Goal: Task Accomplishment & Management: Manage account settings

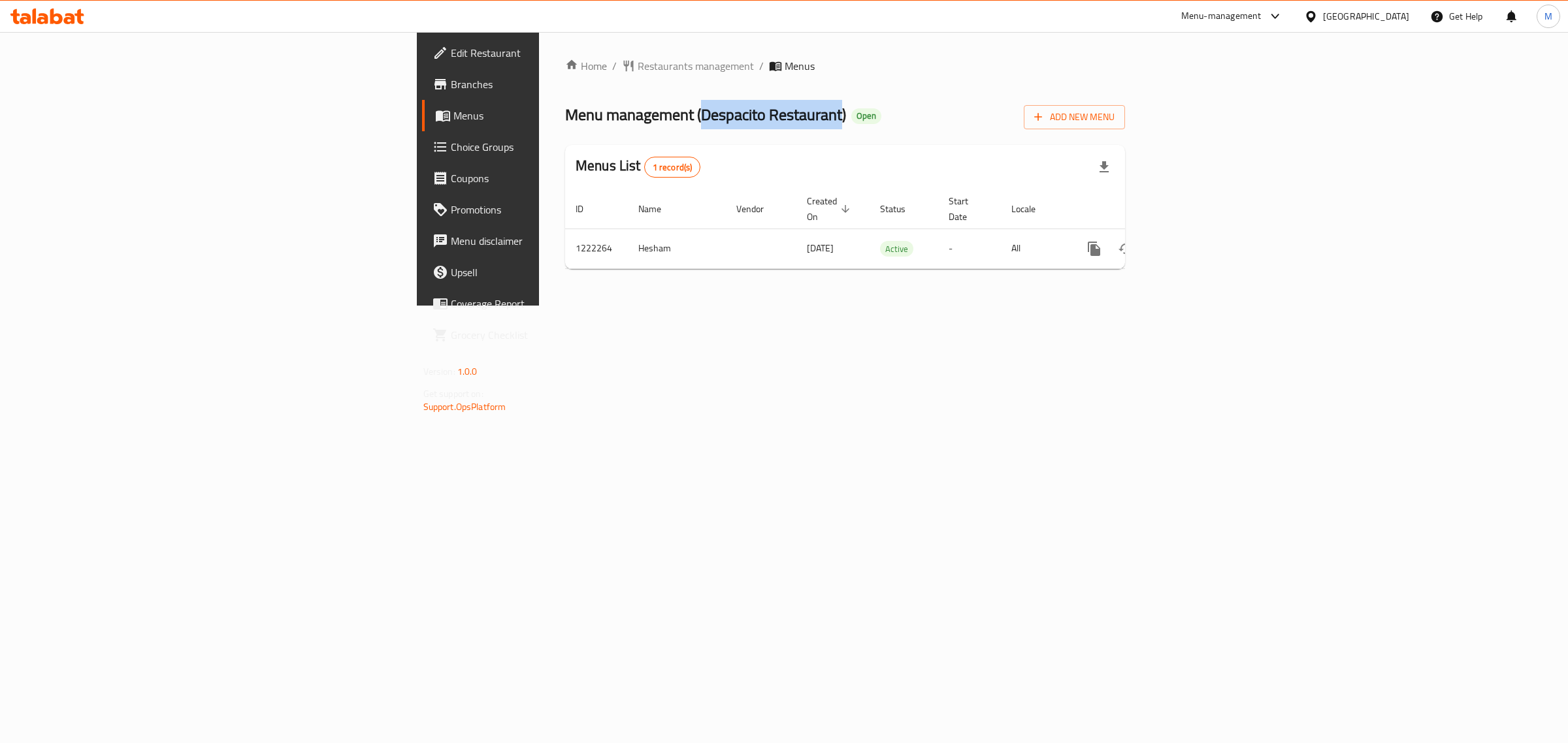
drag, startPoint x: 427, startPoint y: 112, endPoint x: 565, endPoint y: 112, distance: 138.0
click at [565, 112] on span "Menu management ( Despacito Restaurant )" at bounding box center [706, 114] width 281 height 29
copy span "Despacito Restaurant"
click at [638, 70] on span "Restaurants management" at bounding box center [696, 66] width 116 height 16
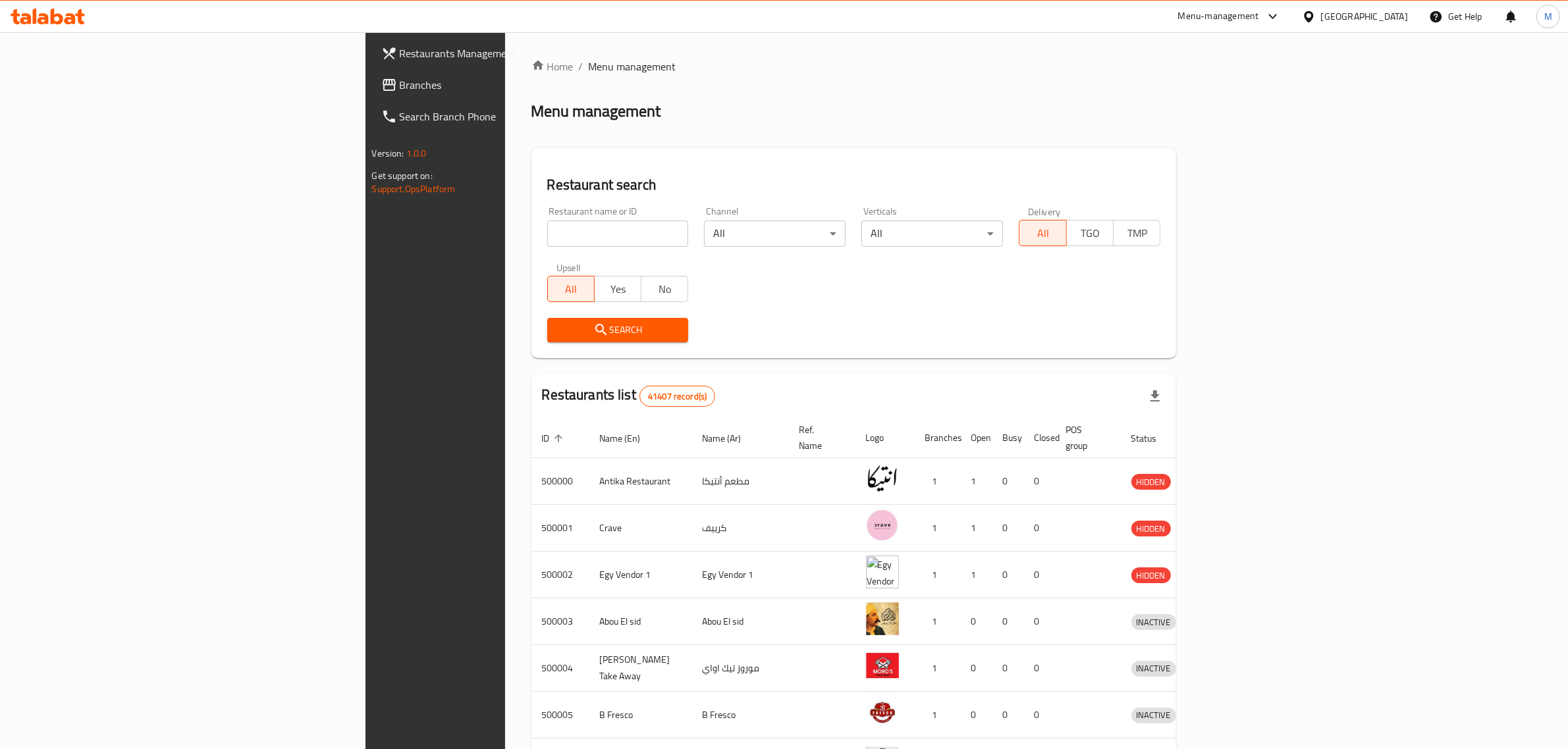
click at [400, 88] on span "Branches" at bounding box center [508, 85] width 217 height 16
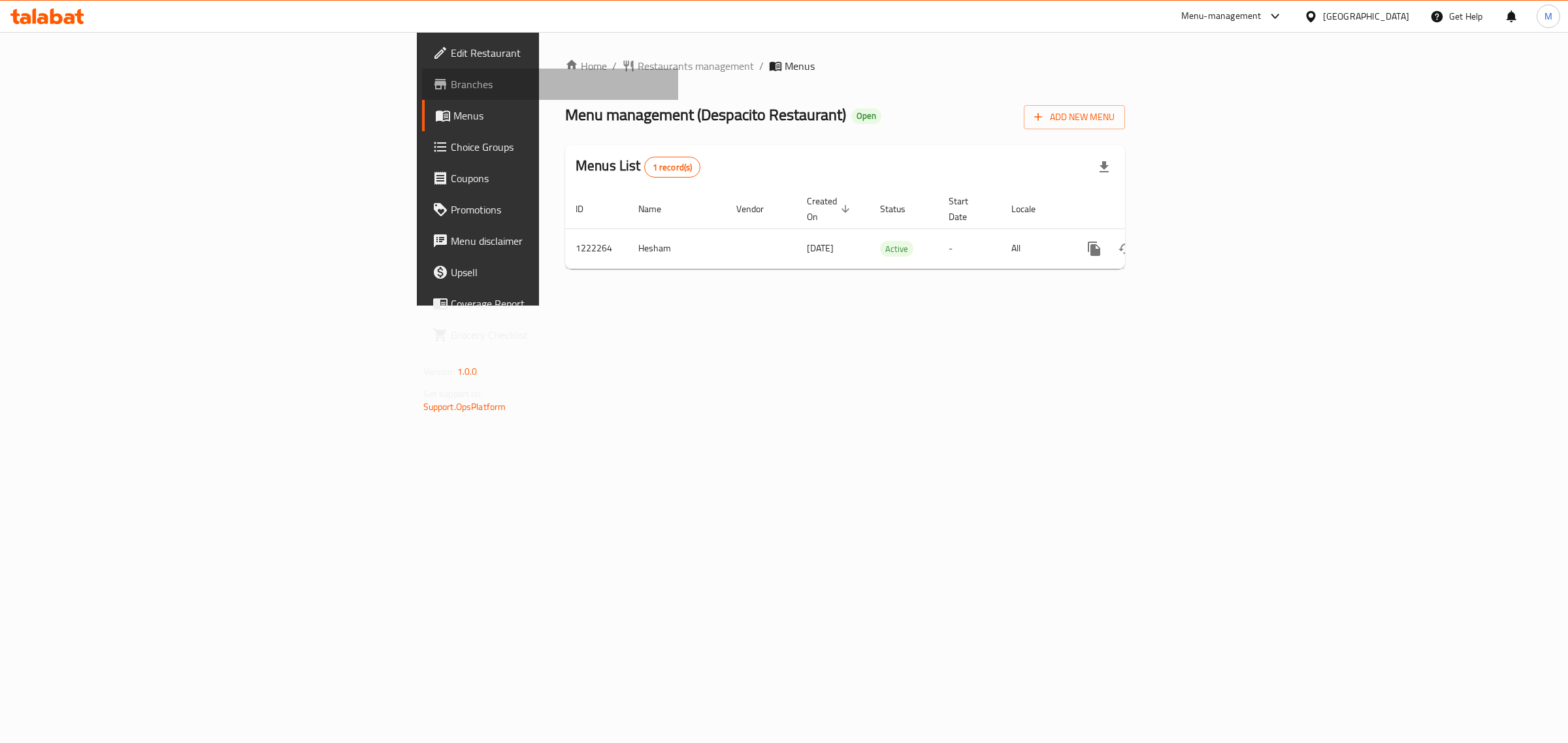
click at [451, 82] on span "Branches" at bounding box center [559, 84] width 218 height 16
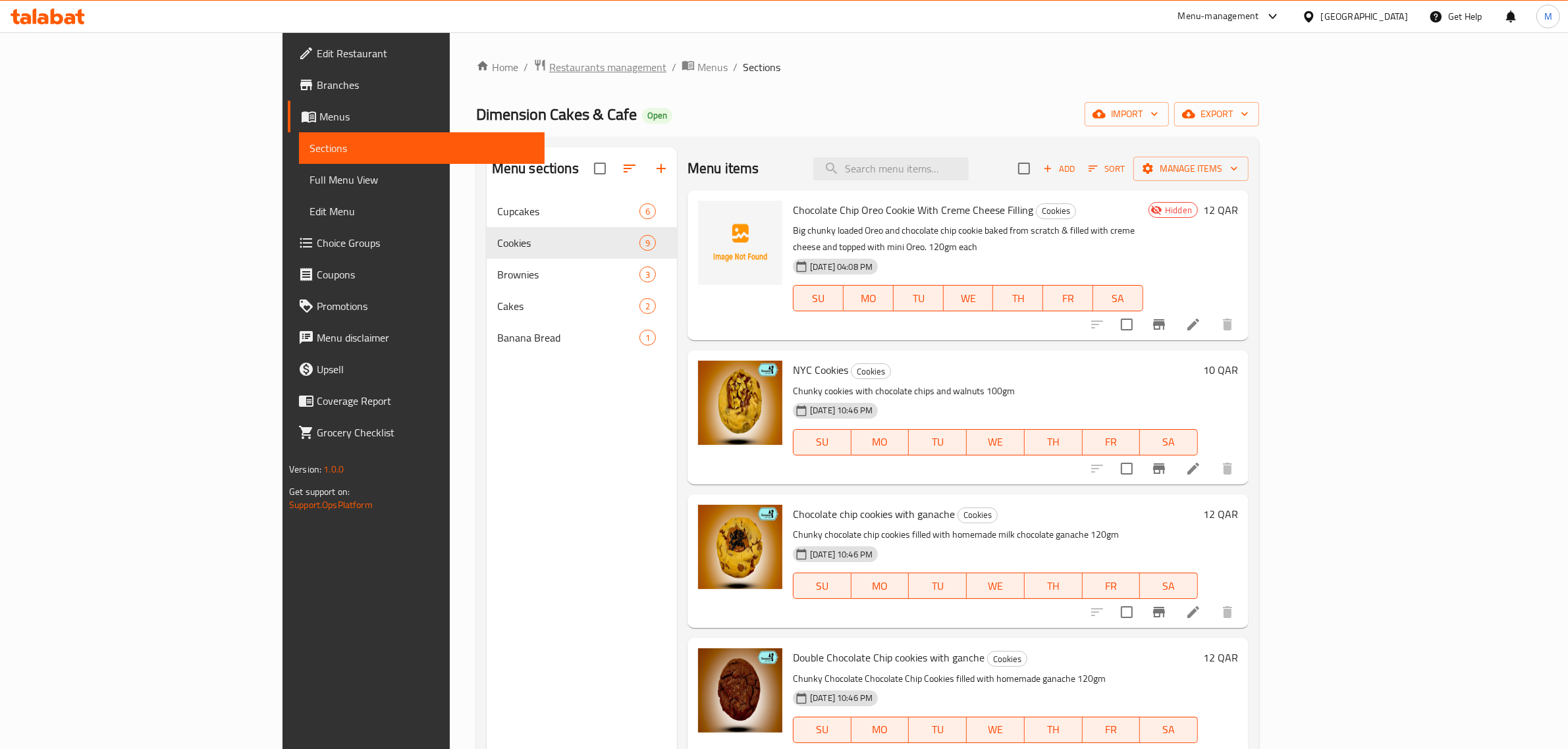
click at [549, 67] on span "Restaurants management" at bounding box center [608, 67] width 117 height 16
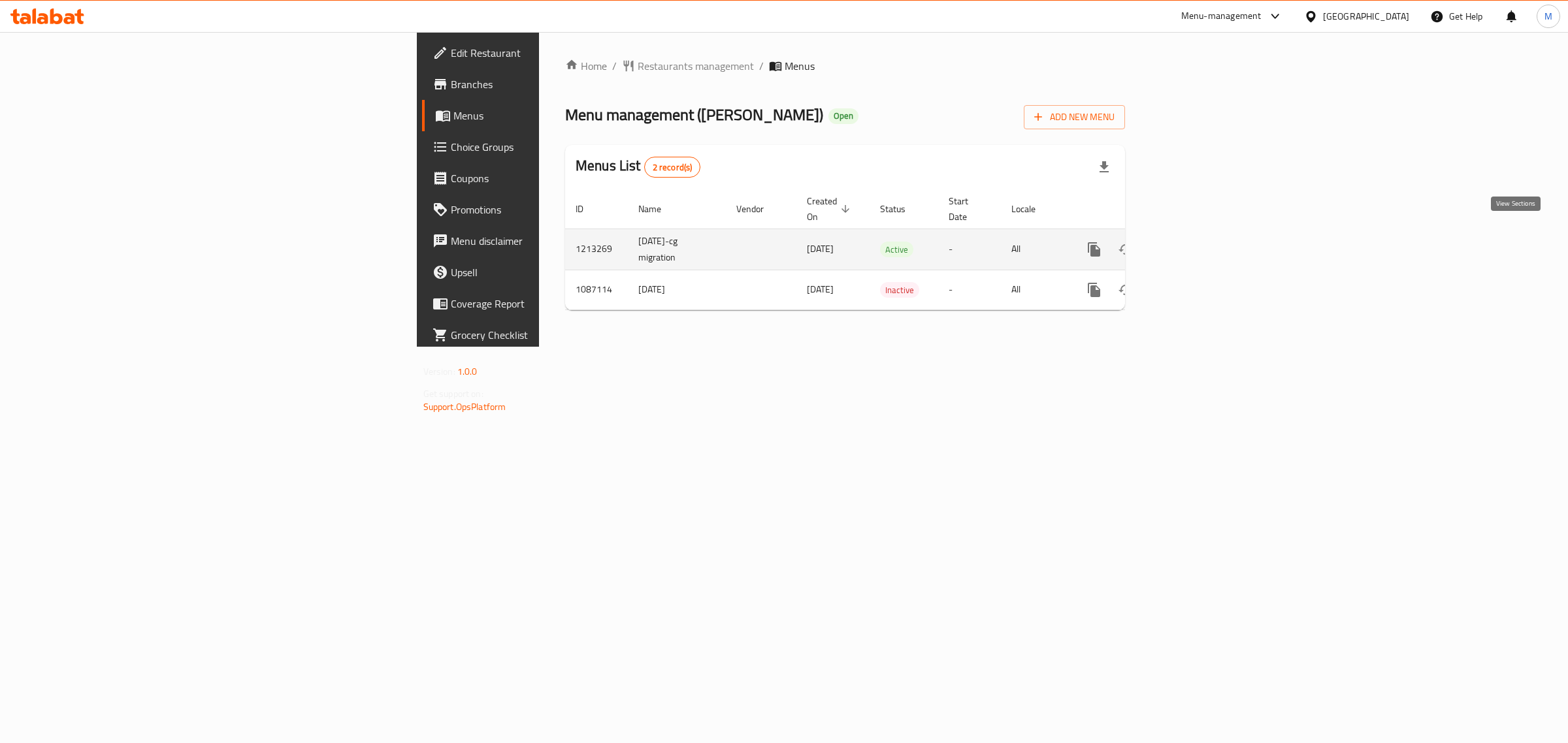
click at [1204, 236] on link "enhanced table" at bounding box center [1188, 250] width 31 height 31
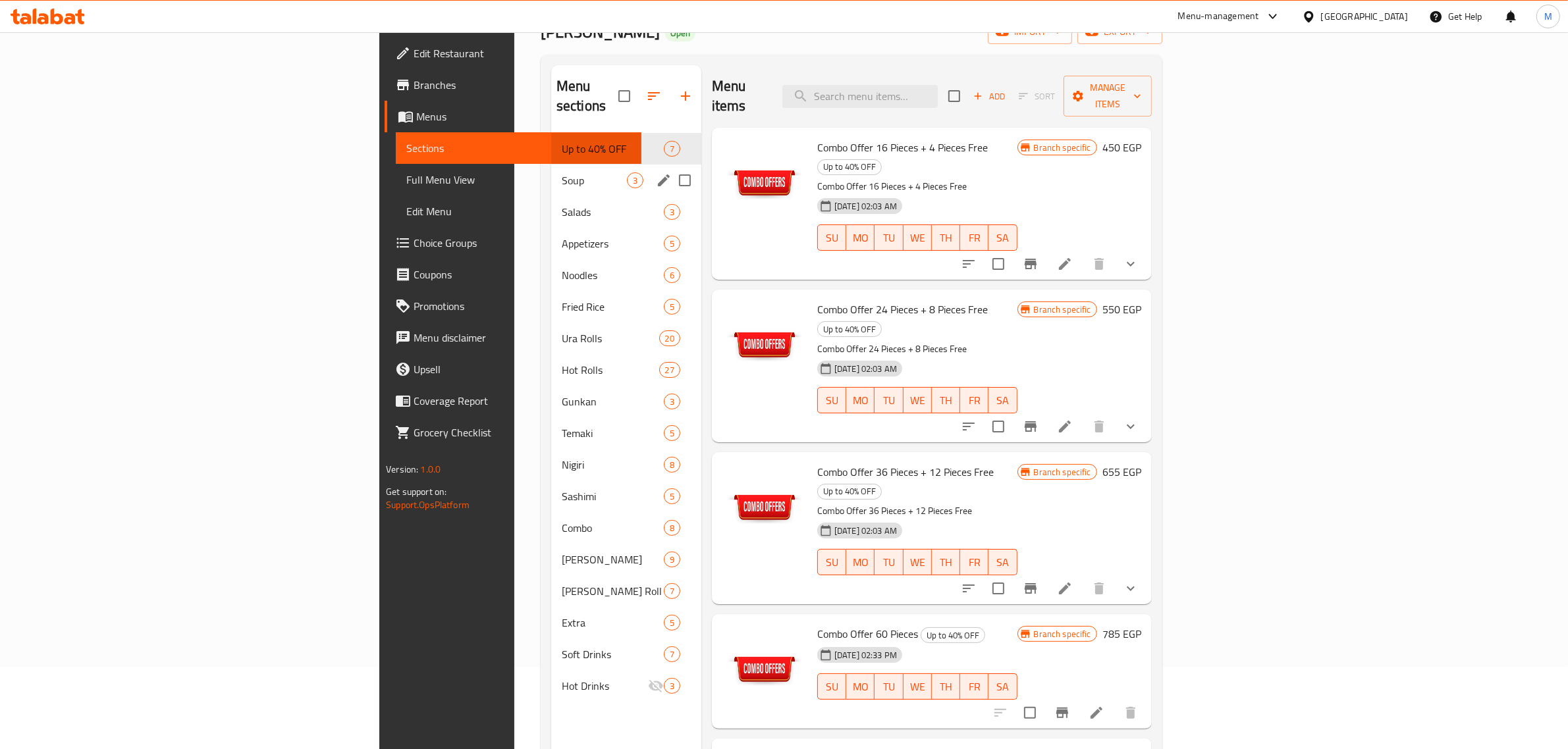
scroll to position [165, 0]
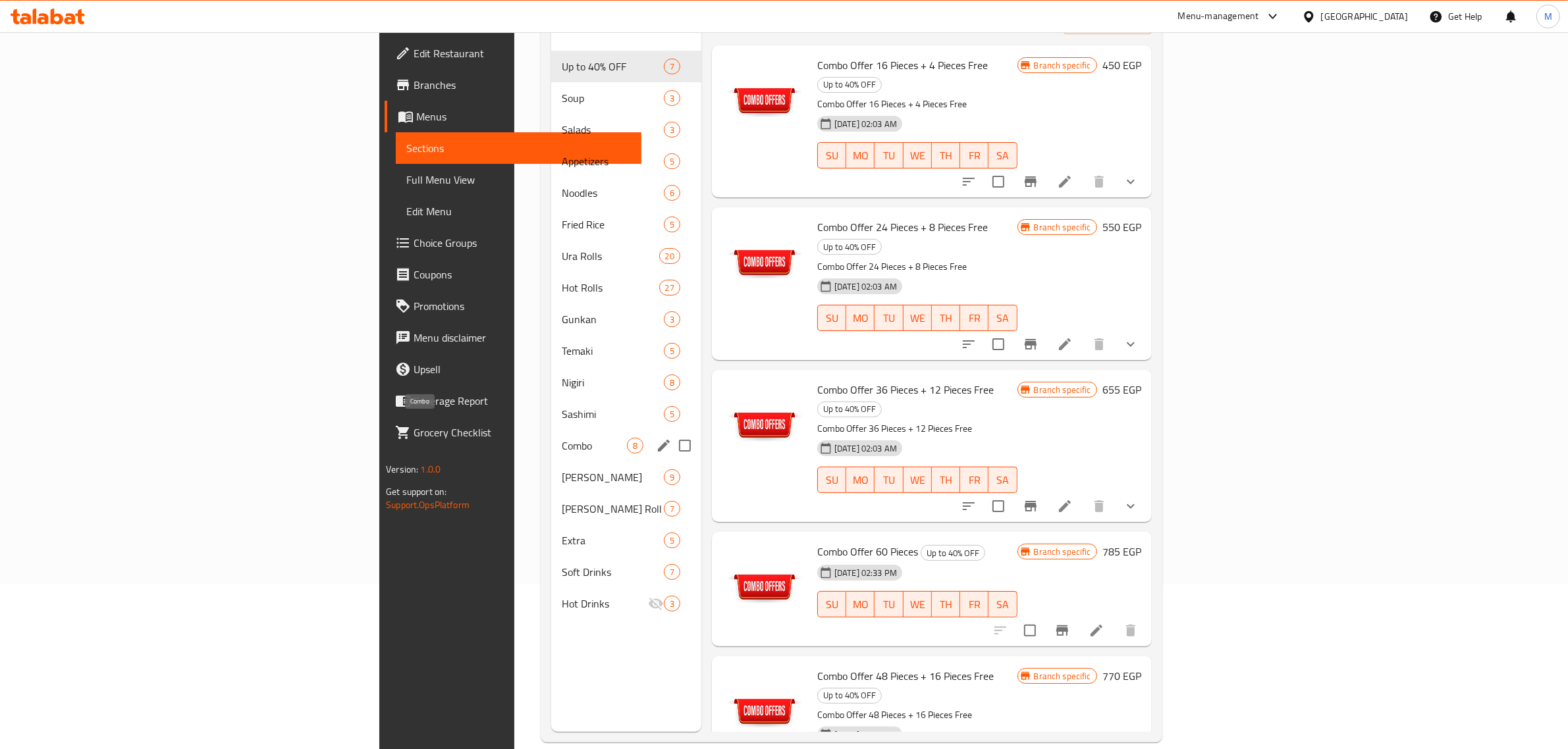
click at [561, 438] on span "Combo" at bounding box center [594, 446] width 65 height 16
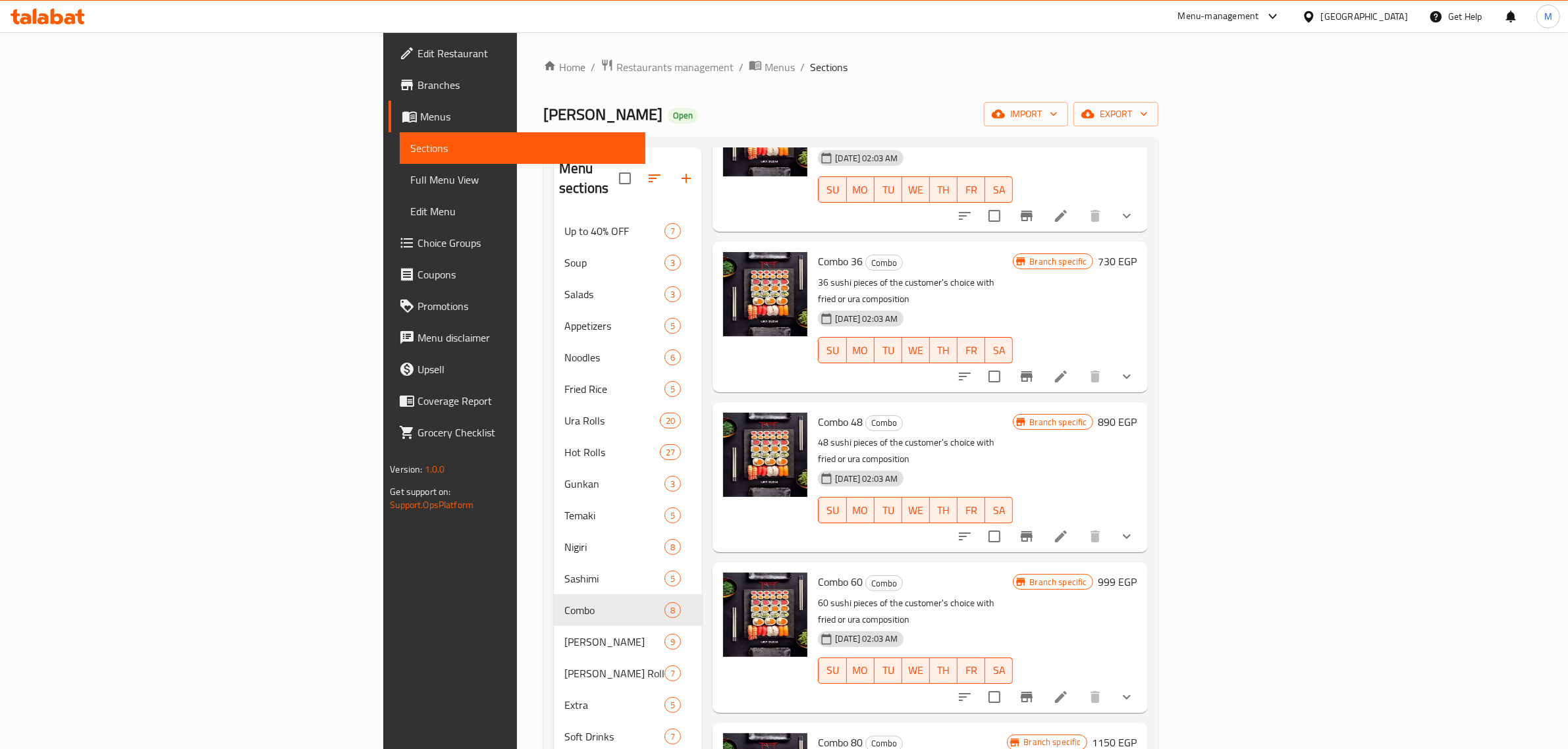
scroll to position [185, 0]
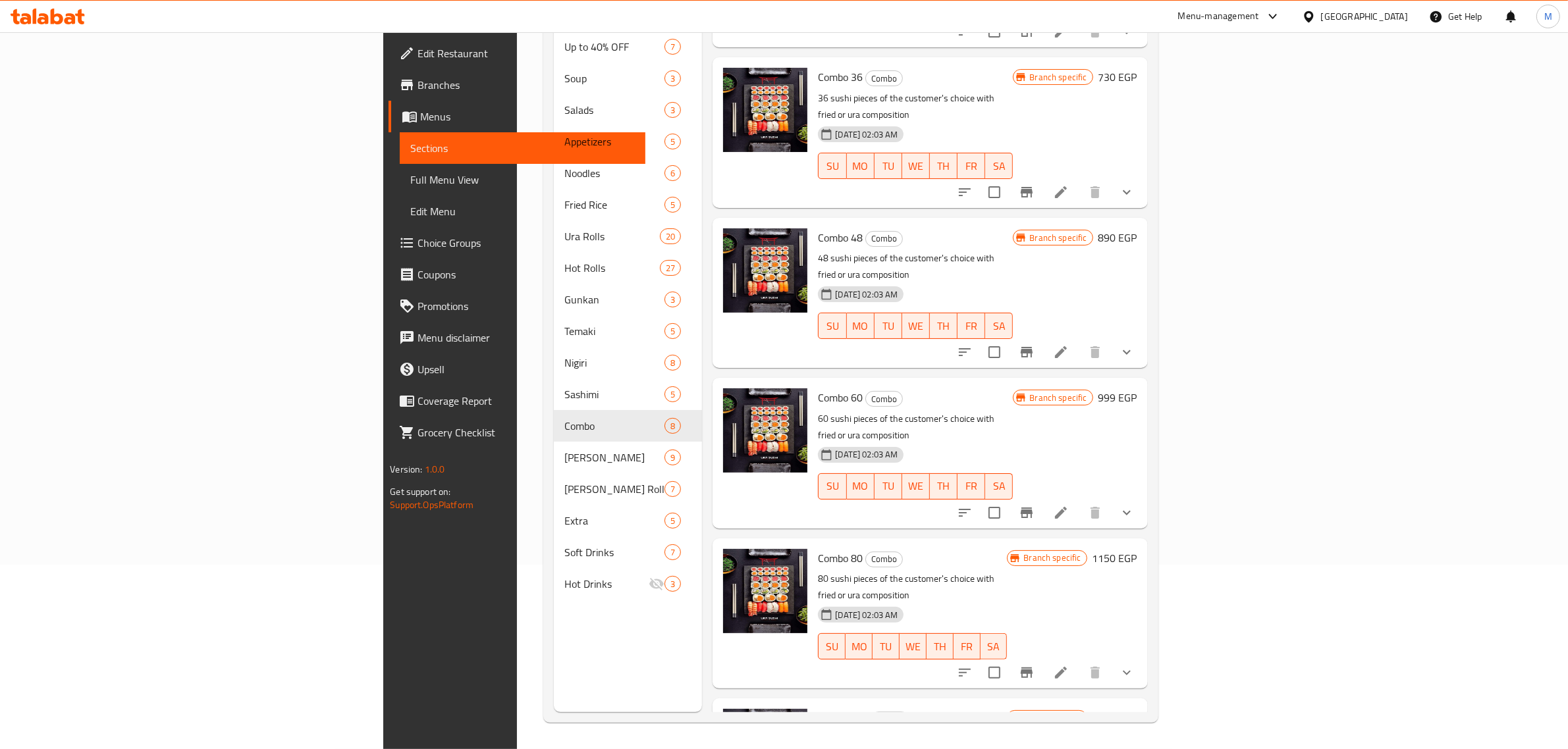
click at [909, 571] on p "80 sushi pieces of the customer's choice with fried or ura composition" at bounding box center [912, 587] width 189 height 33
drag, startPoint x: 909, startPoint y: 478, endPoint x: 909, endPoint y: 466, distance: 12.0
click at [909, 571] on p "80 sushi pieces of the customer's choice with fried or ura composition" at bounding box center [912, 587] width 189 height 33
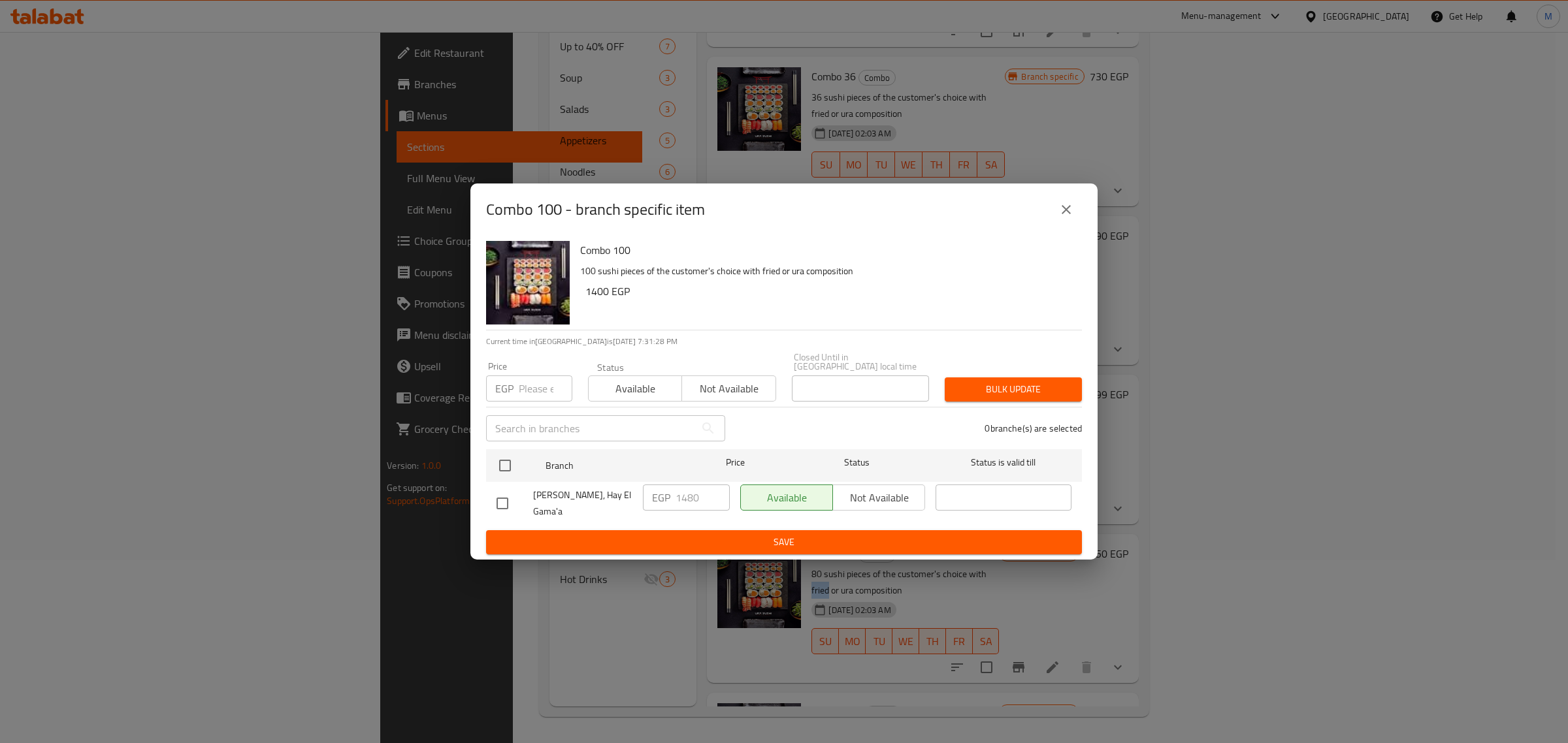
click at [1053, 220] on button "close" at bounding box center [1066, 210] width 31 height 31
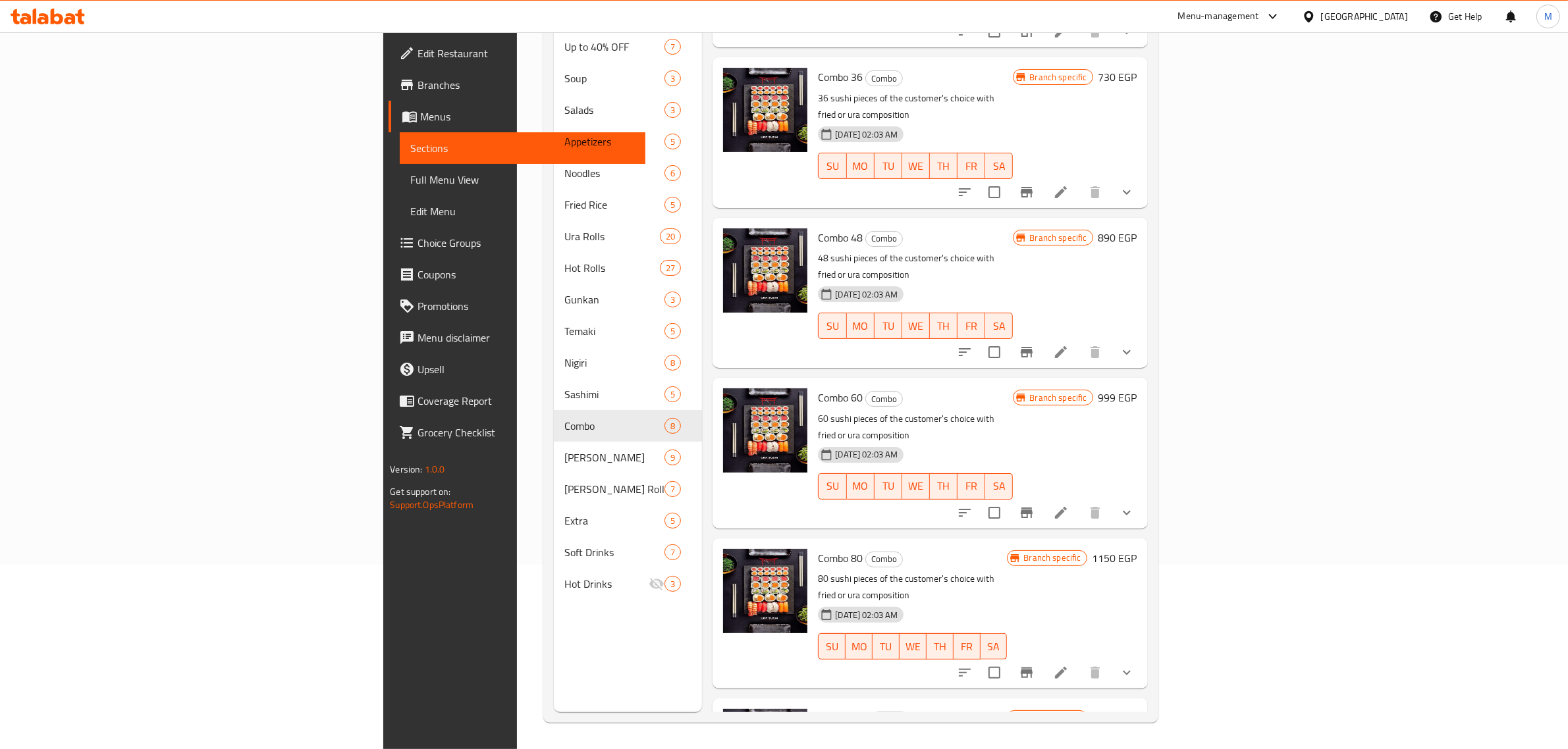
click at [1048, 433] on div "Menu items Add Sort Manage items Combo 12 Combo 17-04-2025 05:12 PM SU MO TU WE…" at bounding box center [924, 338] width 445 height 749
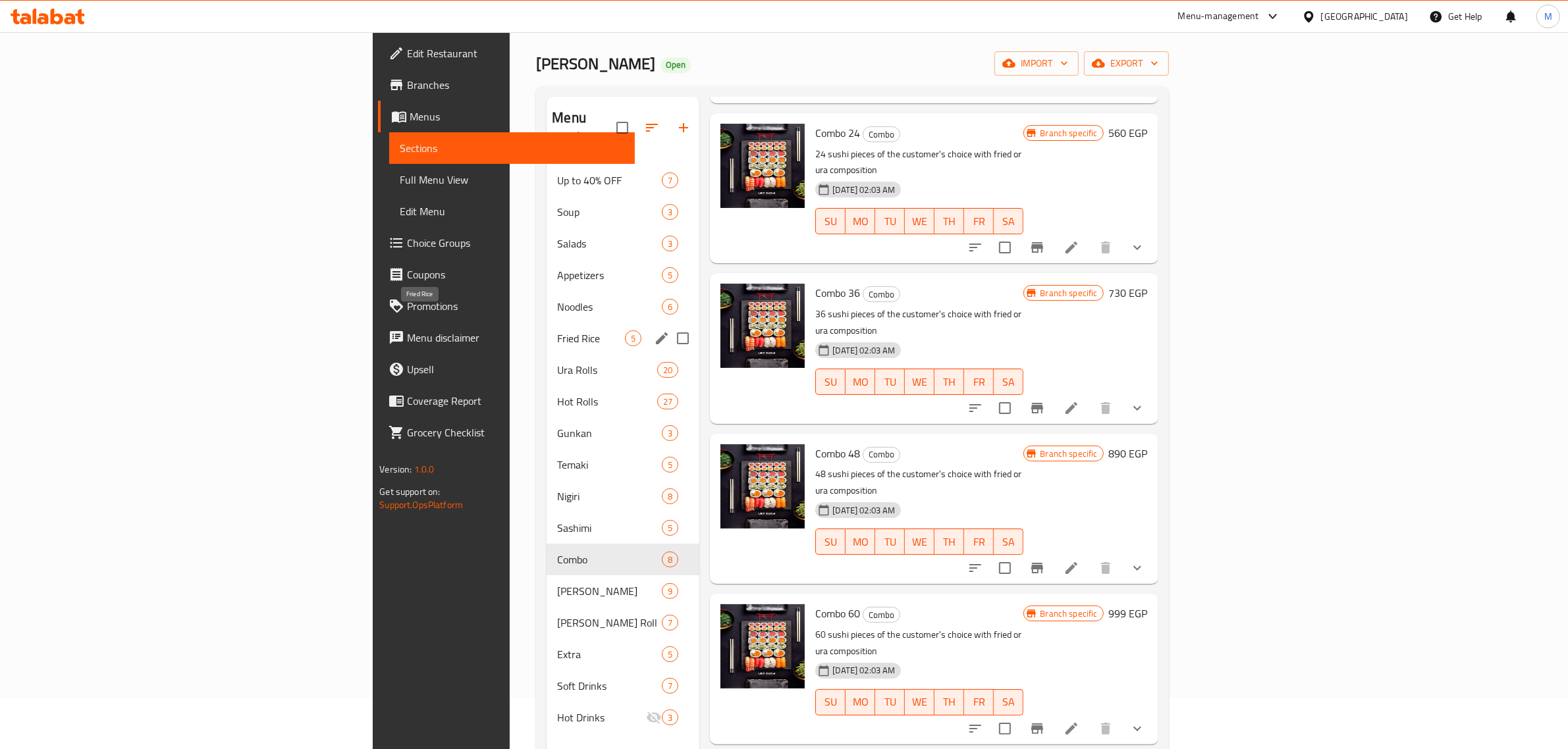
scroll to position [0, 0]
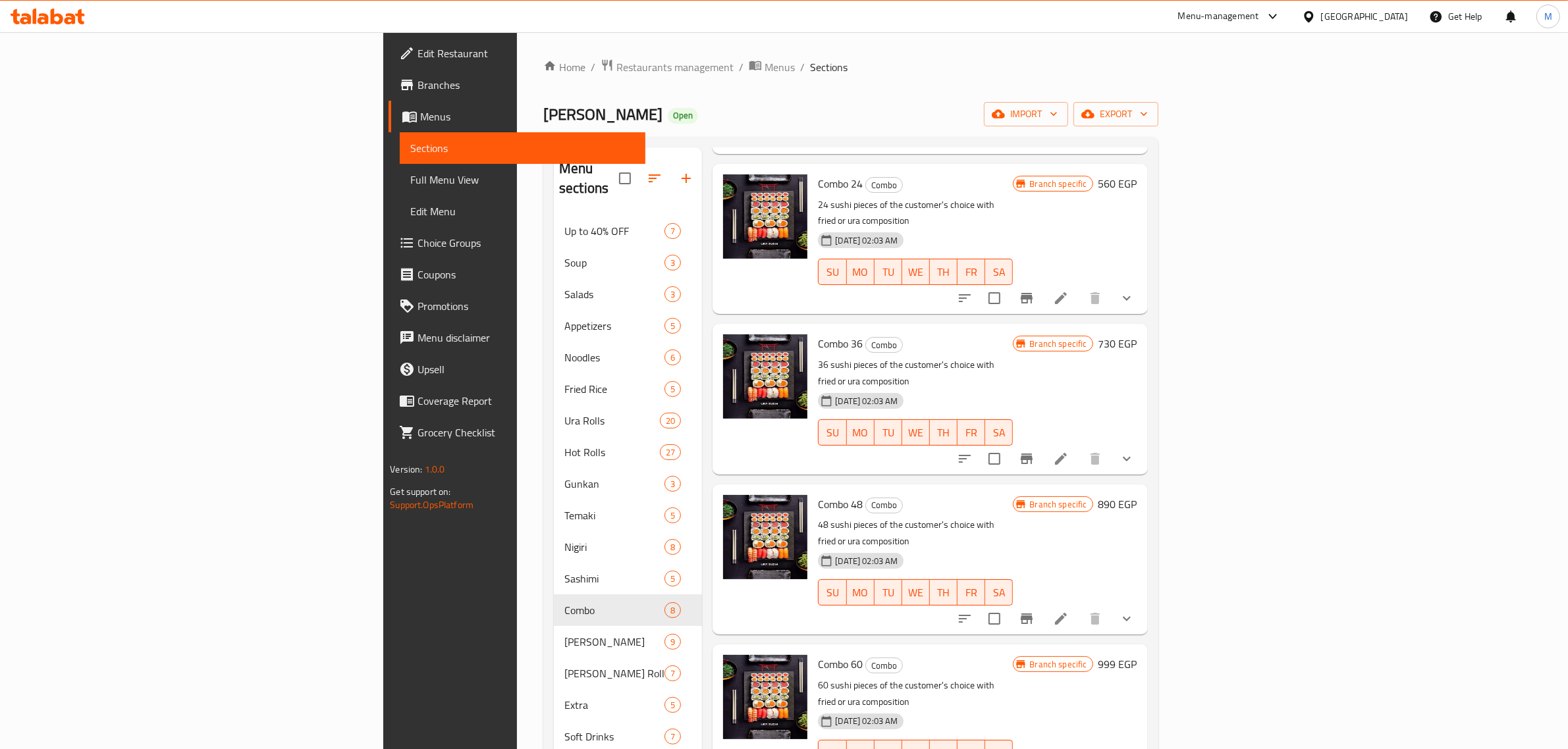
click at [1393, 13] on div "Egypt" at bounding box center [1364, 17] width 87 height 14
click at [1255, 339] on div "[GEOGRAPHIC_DATA]" at bounding box center [1265, 345] width 87 height 14
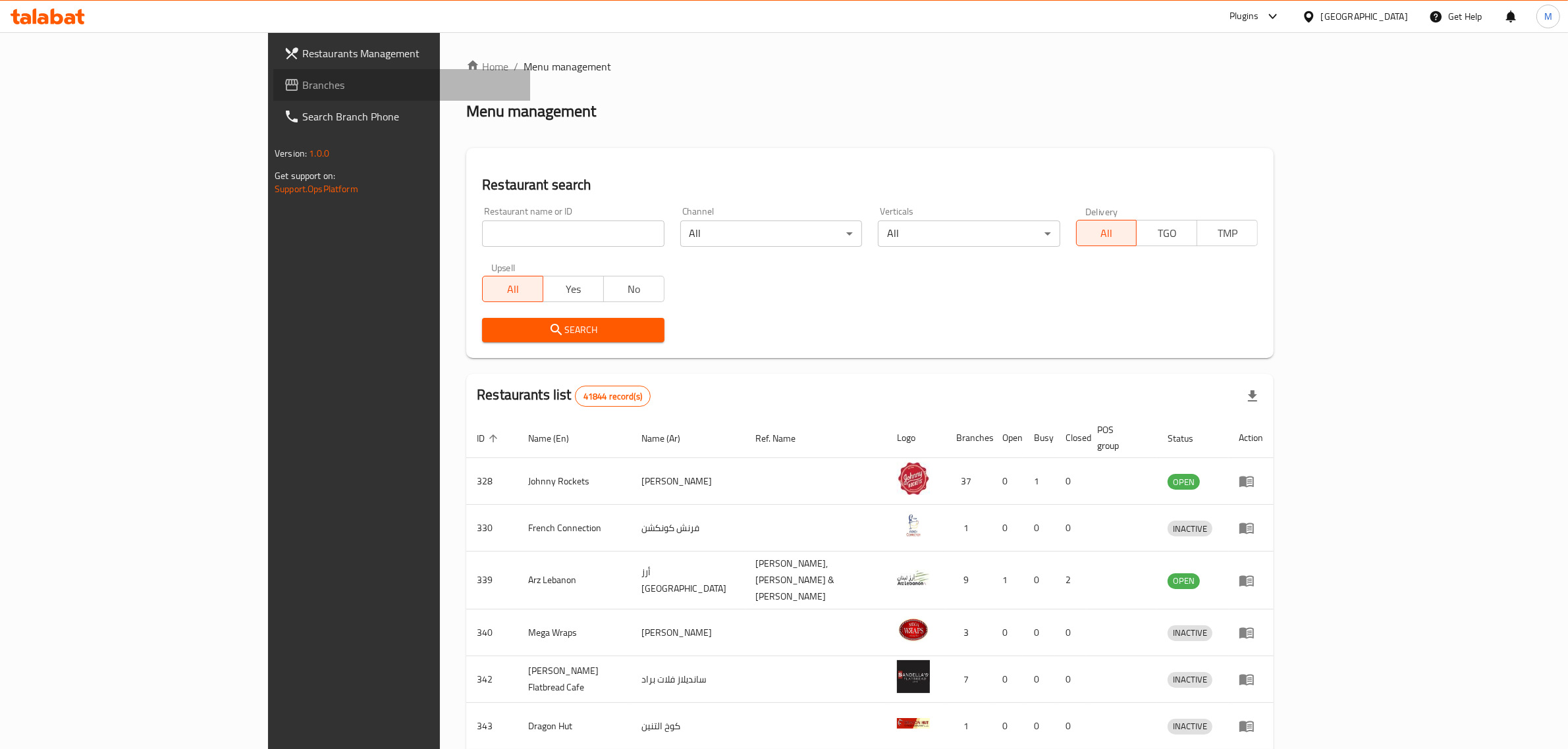
click at [302, 86] on span "Branches" at bounding box center [411, 85] width 217 height 16
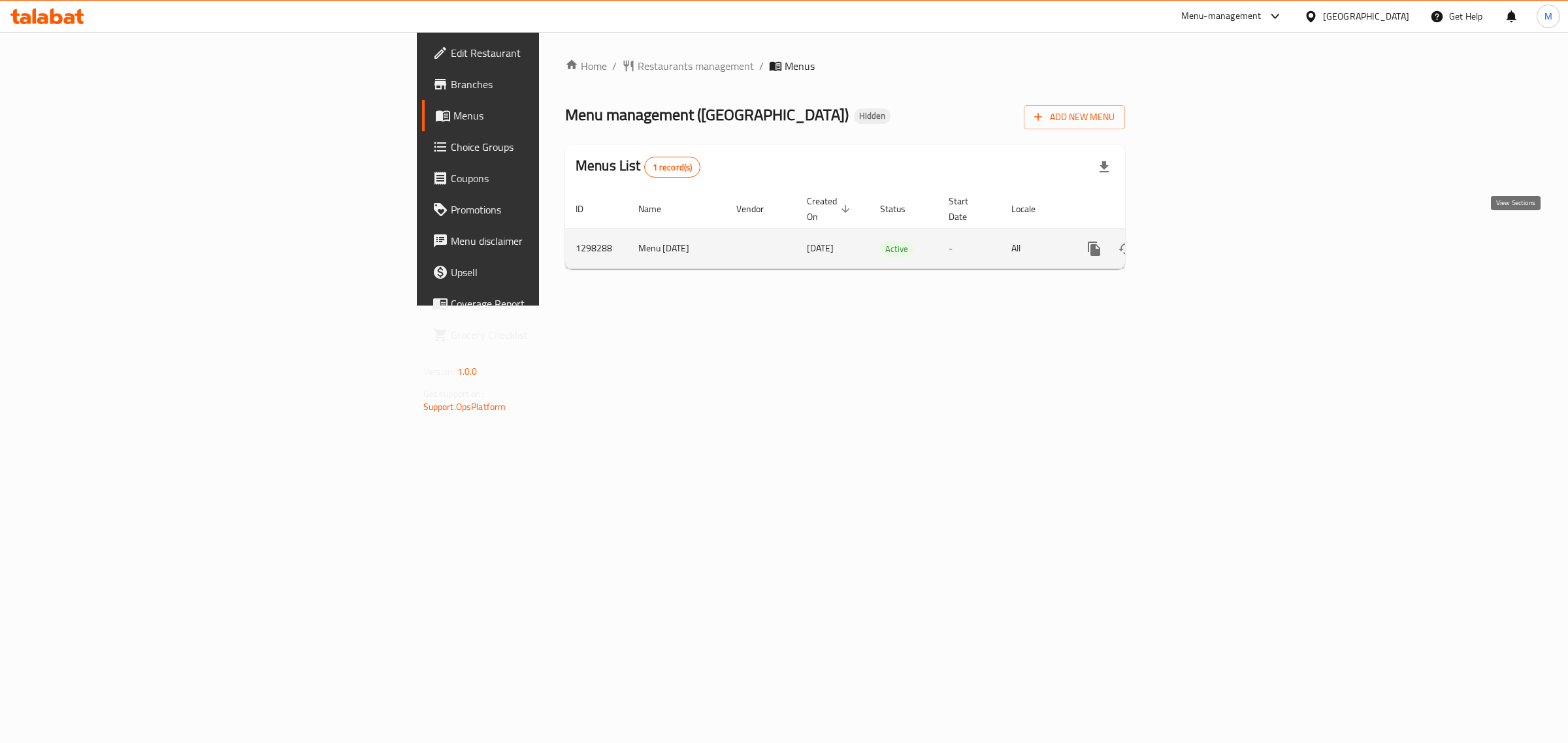
click at [1196, 241] on icon "enhanced table" at bounding box center [1188, 249] width 16 height 16
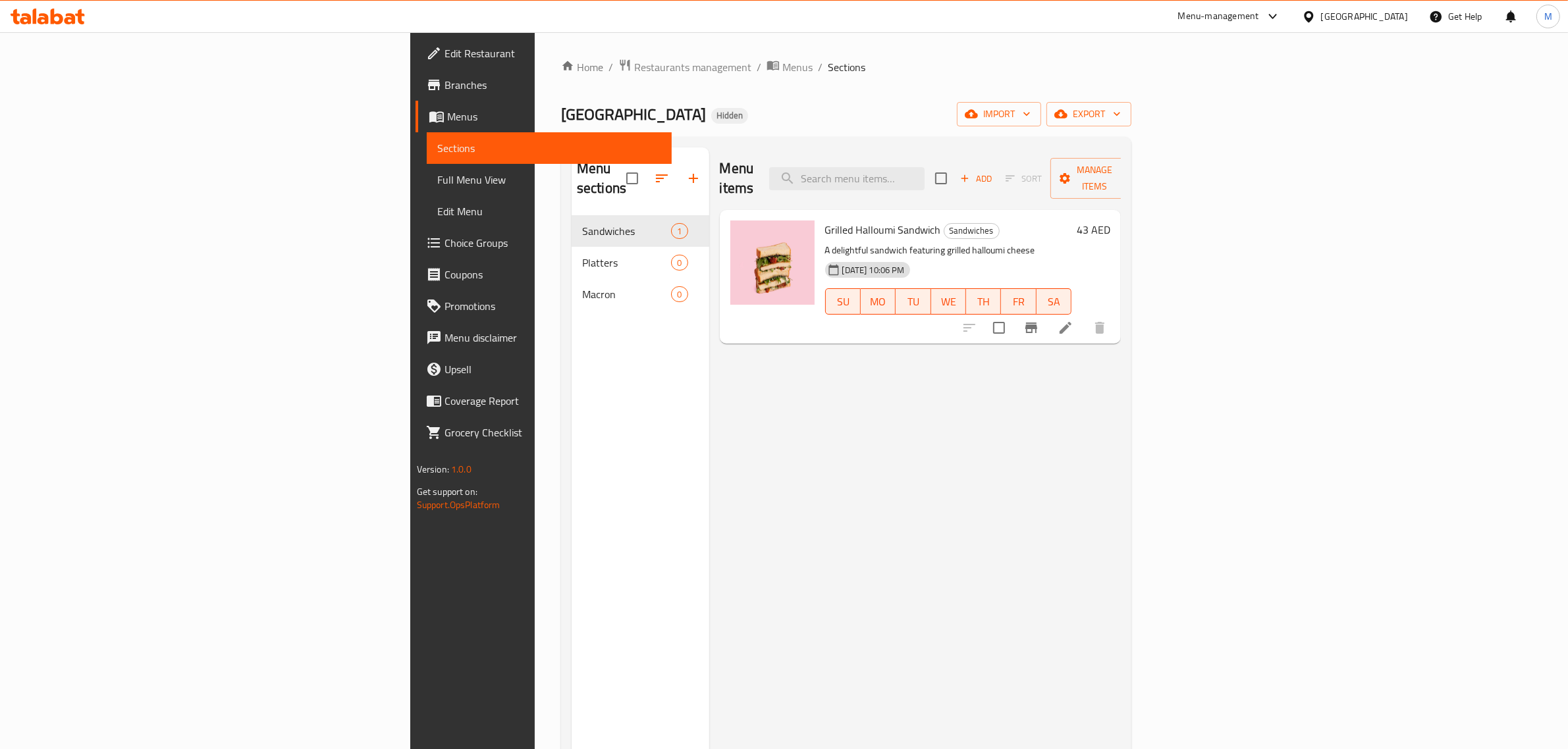
click at [437, 185] on span "Full Menu View" at bounding box center [549, 180] width 224 height 16
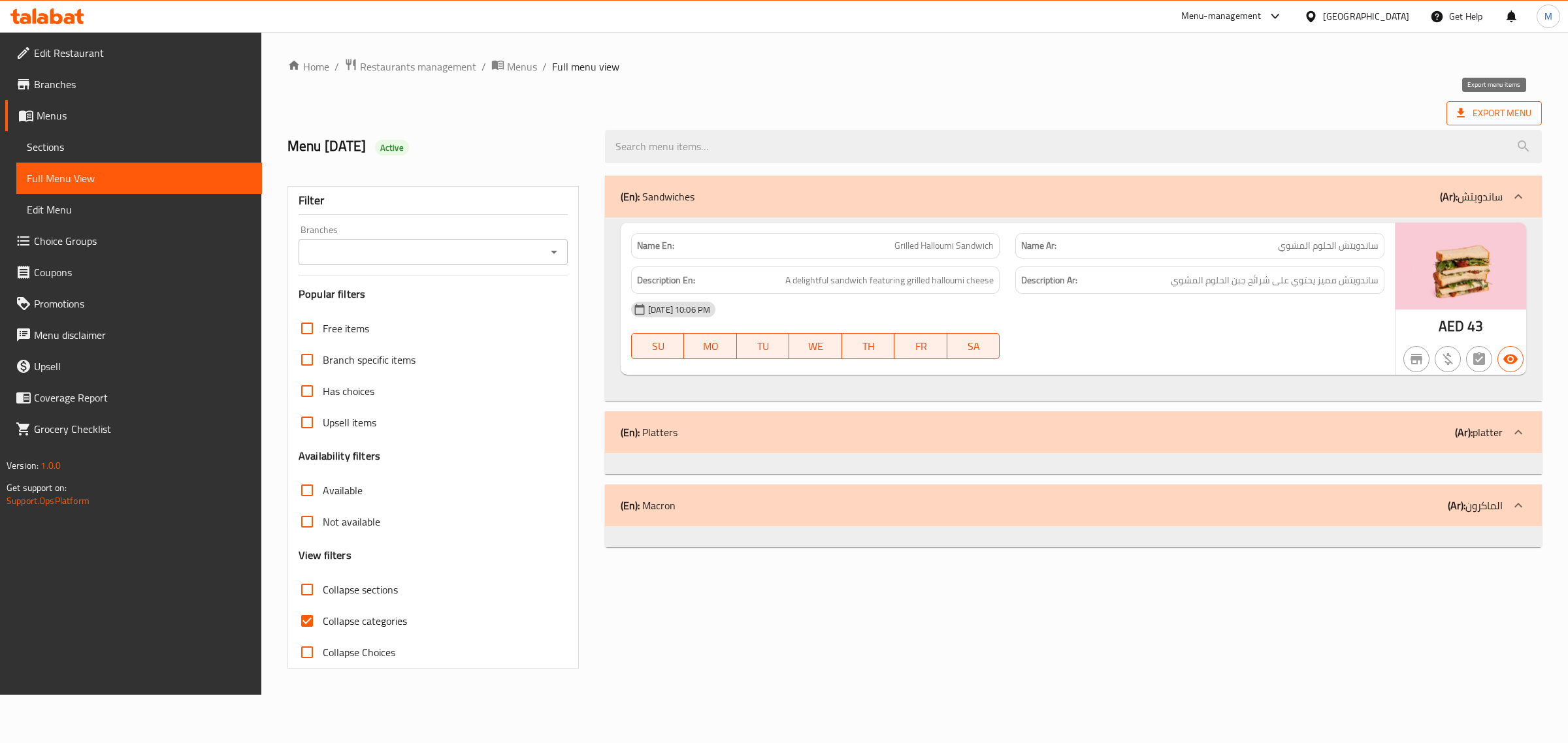
click at [1477, 118] on span "Export Menu" at bounding box center [1494, 113] width 74 height 16
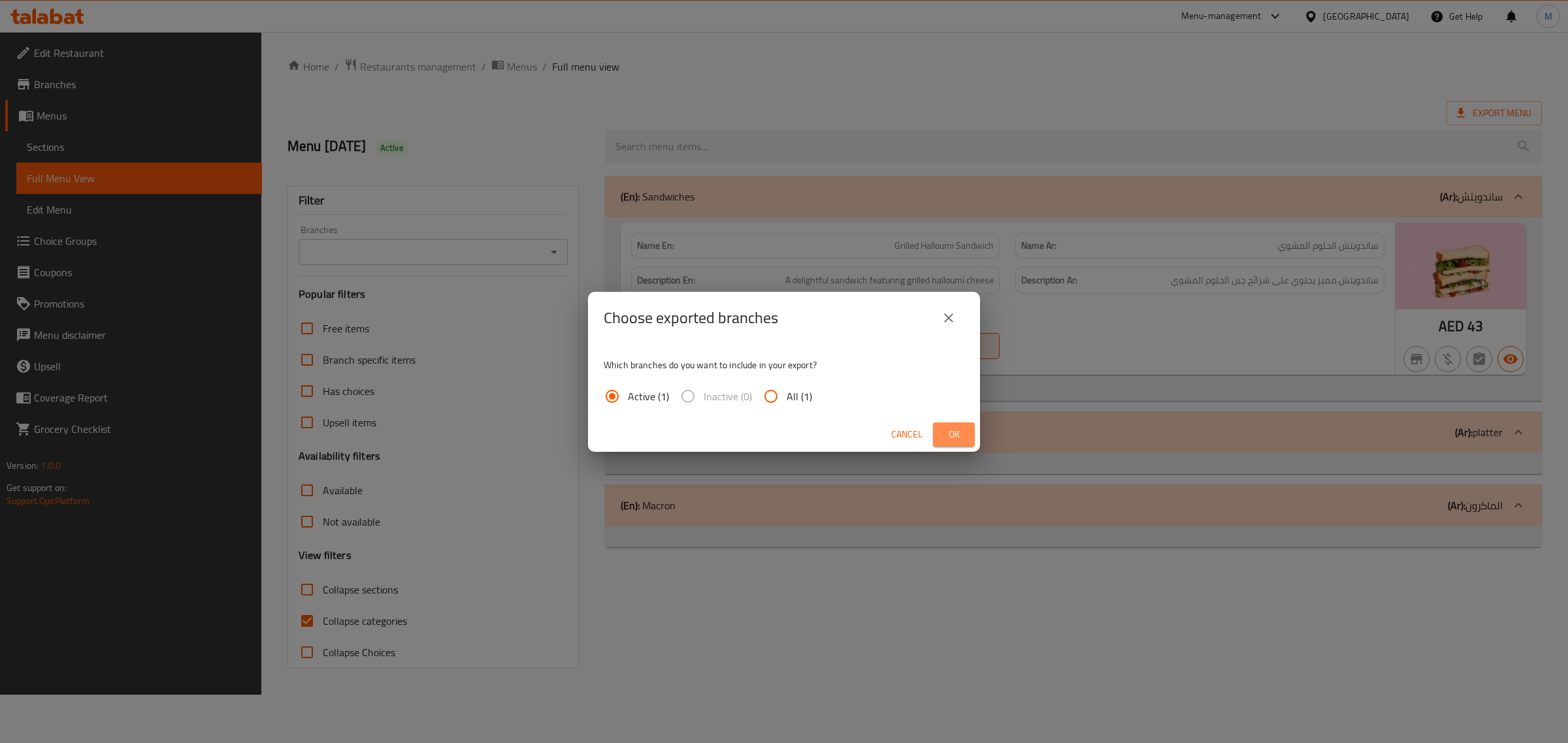
click at [967, 430] on button "Ok" at bounding box center [954, 435] width 42 height 24
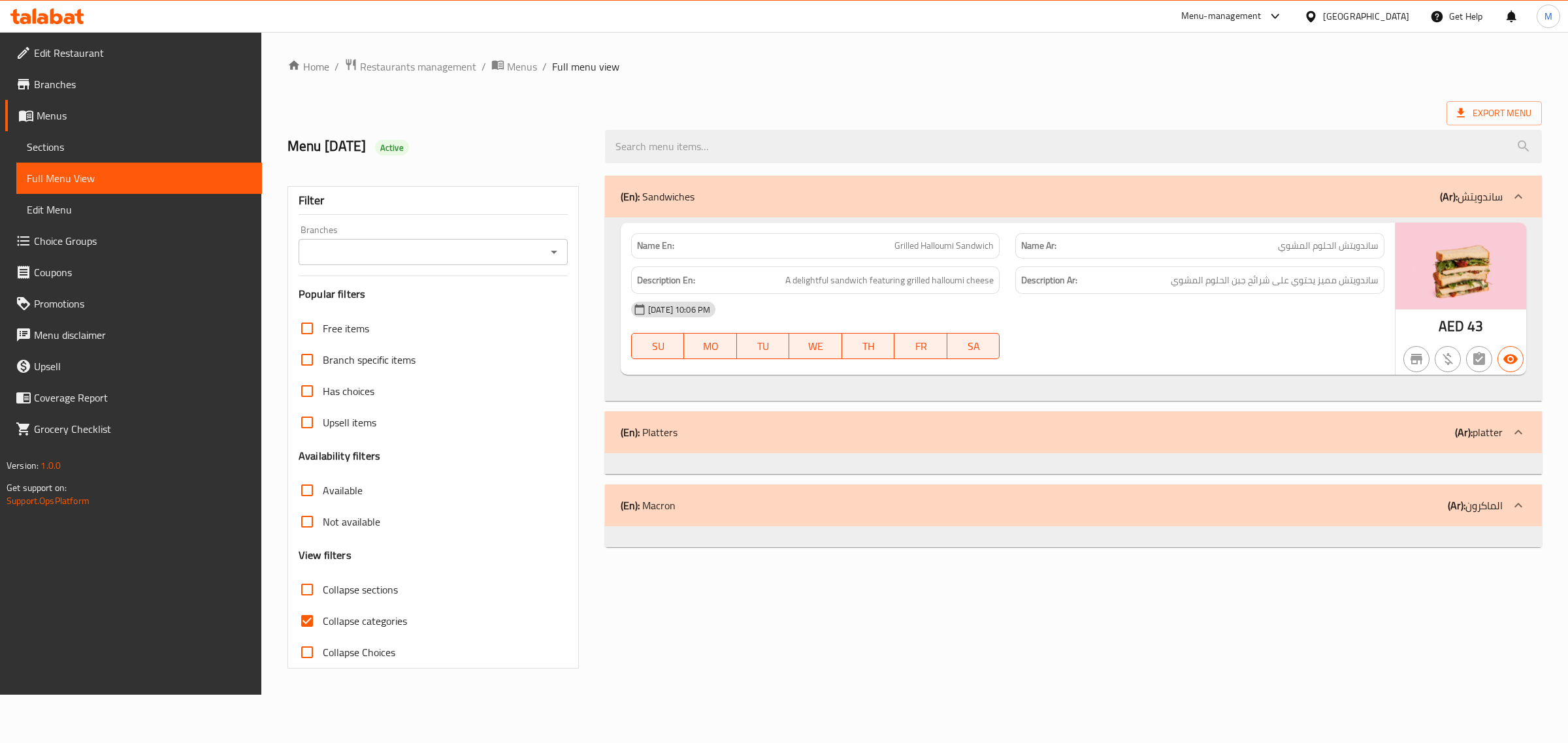
click at [1072, 82] on div "Home / Restaurants management / Menus / Full menu view Export Menu Menu 30-6-20…" at bounding box center [915, 364] width 1255 height 610
click at [1253, 44] on div "Home / Restaurants management / Menus / Full menu view Export Menu Menu 30-6-20…" at bounding box center [915, 364] width 1307 height 663
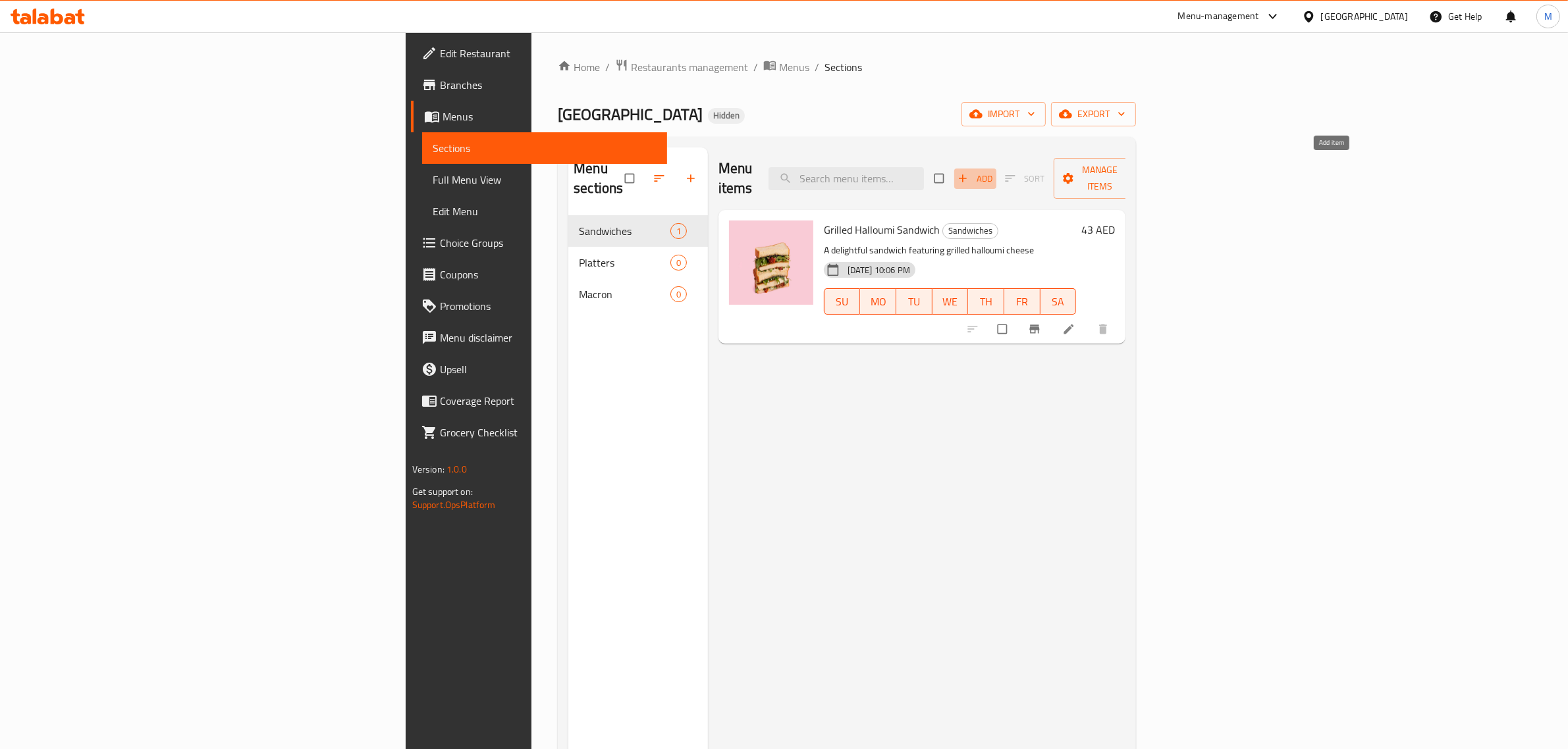
click at [993, 173] on span "Add" at bounding box center [975, 178] width 35 height 15
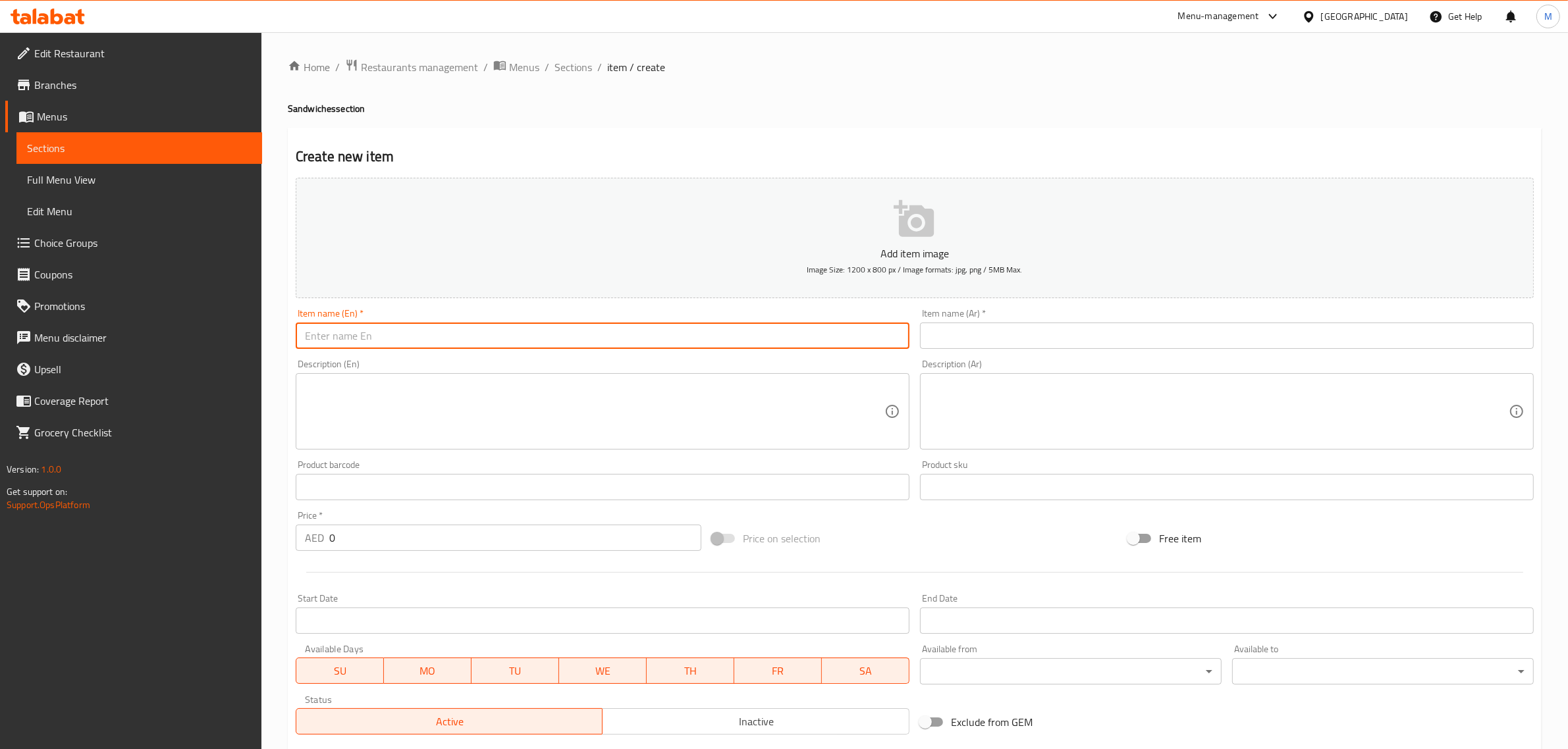
click at [759, 341] on input "text" at bounding box center [602, 336] width 614 height 27
paste input "Pesto & Mozzarella Sandwich"
type input "Pesto & Mozzarella Sandwich"
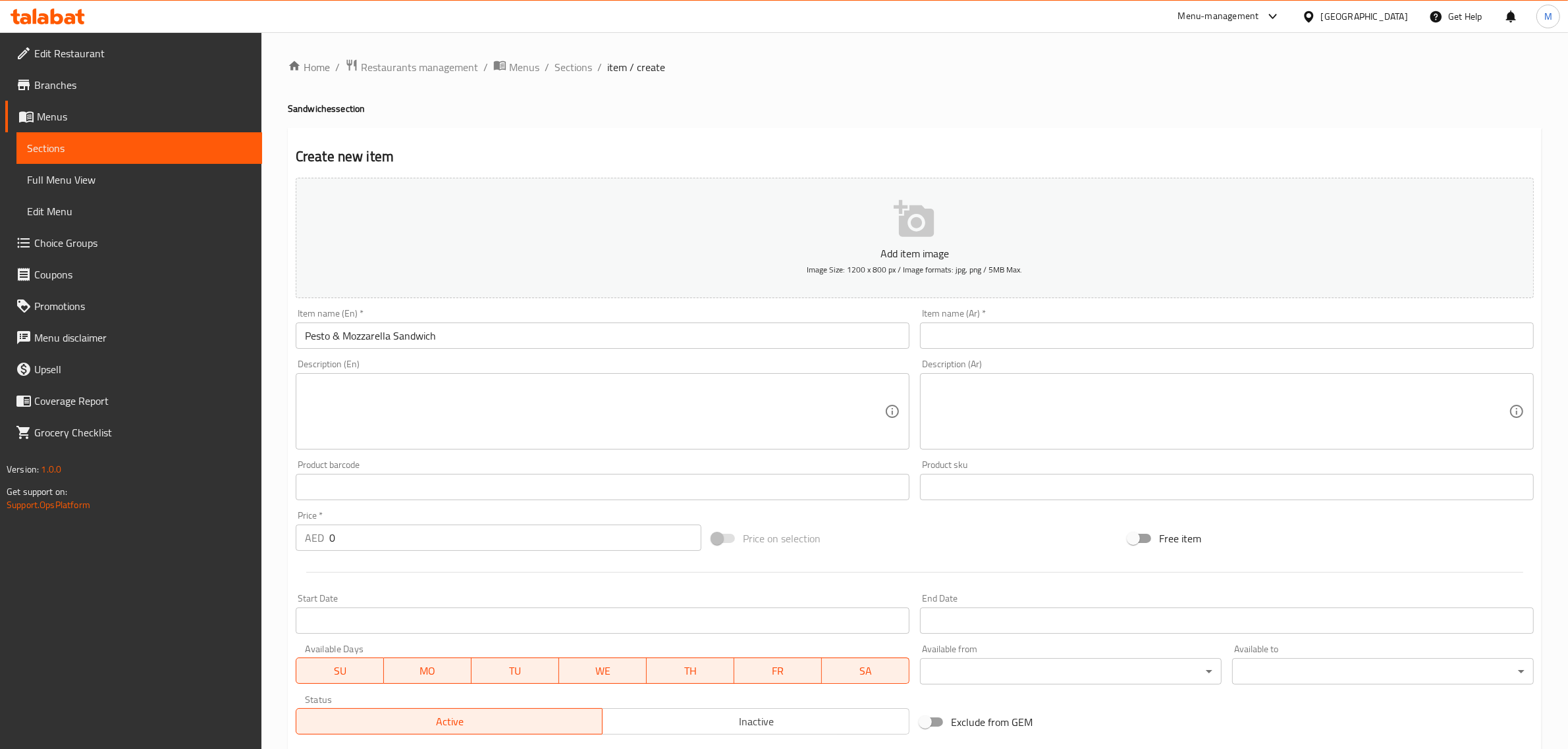
click at [1304, 340] on input "text" at bounding box center [1227, 336] width 614 height 27
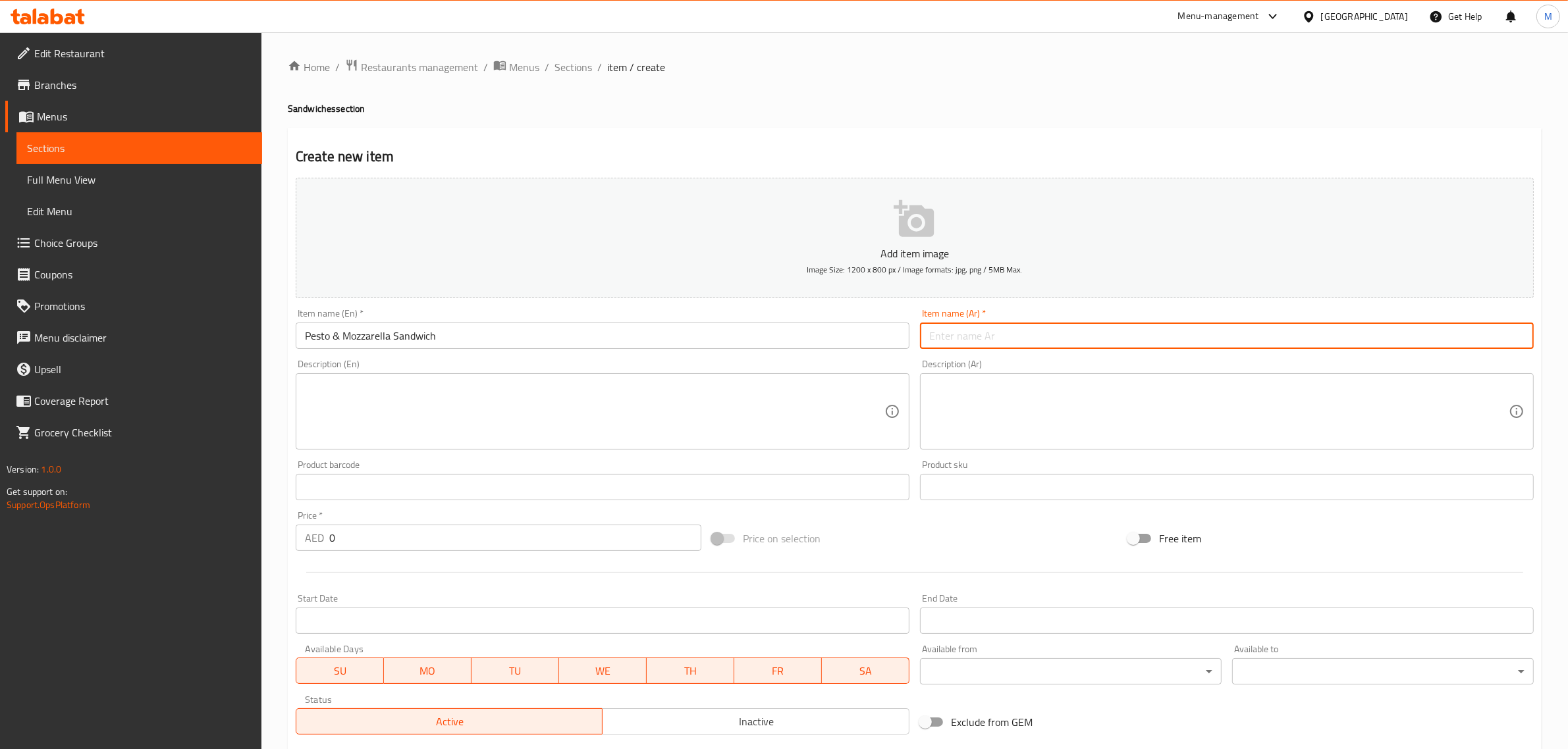
paste input "ساندويتش بيستو وموزاريلا"
click at [1516, 334] on input "ساندويتش بيستو وموزاريلا" at bounding box center [1227, 336] width 614 height 27
type input "سندويتش بيستو وموزاريلا"
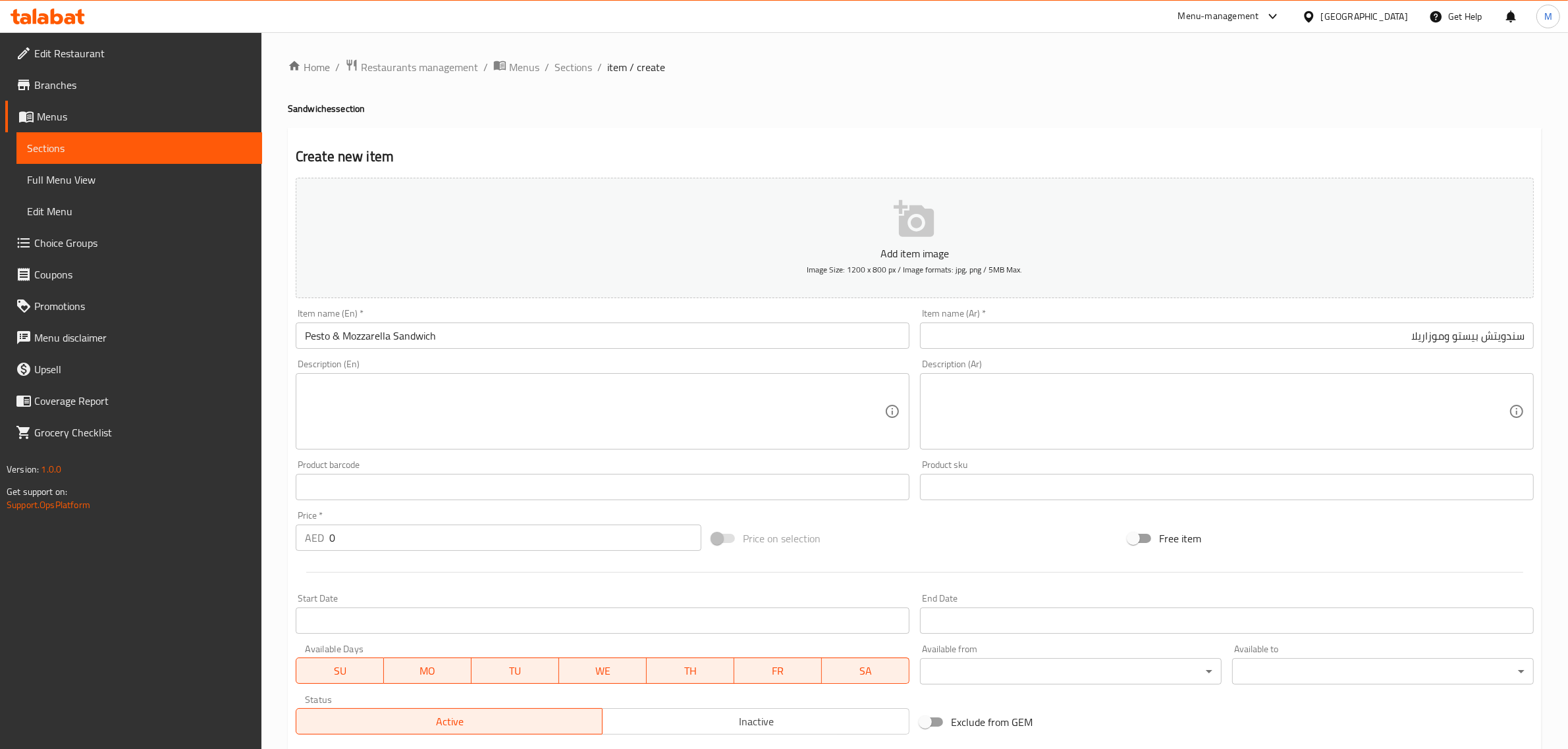
click at [1257, 340] on input "سندويتش بيستو وموزاريلا" at bounding box center [1227, 336] width 614 height 27
click at [436, 542] on input "0" at bounding box center [515, 538] width 372 height 27
paste input "number"
drag, startPoint x: 334, startPoint y: 535, endPoint x: 347, endPoint y: 546, distance: 17.0
click at [334, 536] on input "number" at bounding box center [515, 538] width 372 height 27
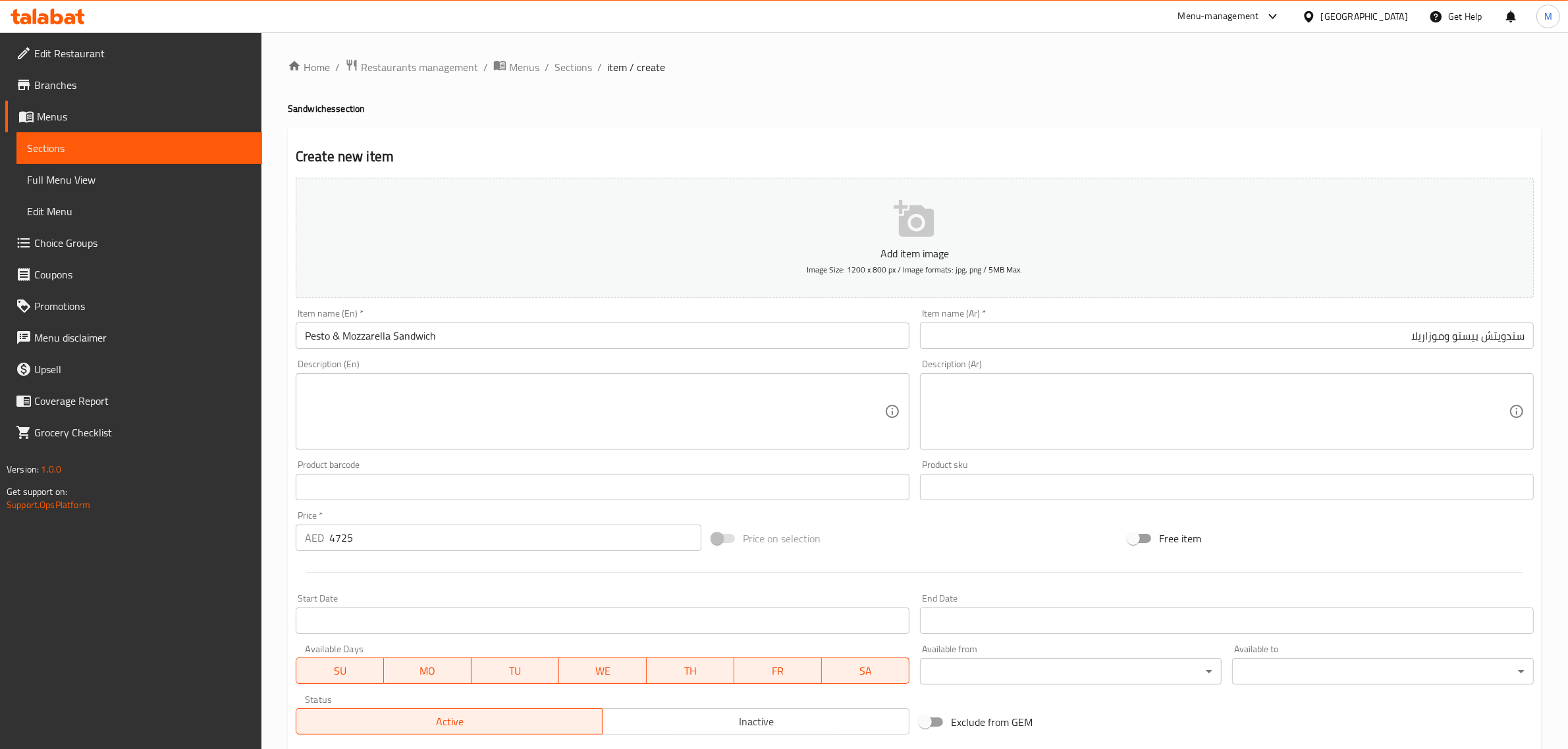
click at [894, 544] on div "Price on selection" at bounding box center [914, 538] width 416 height 35
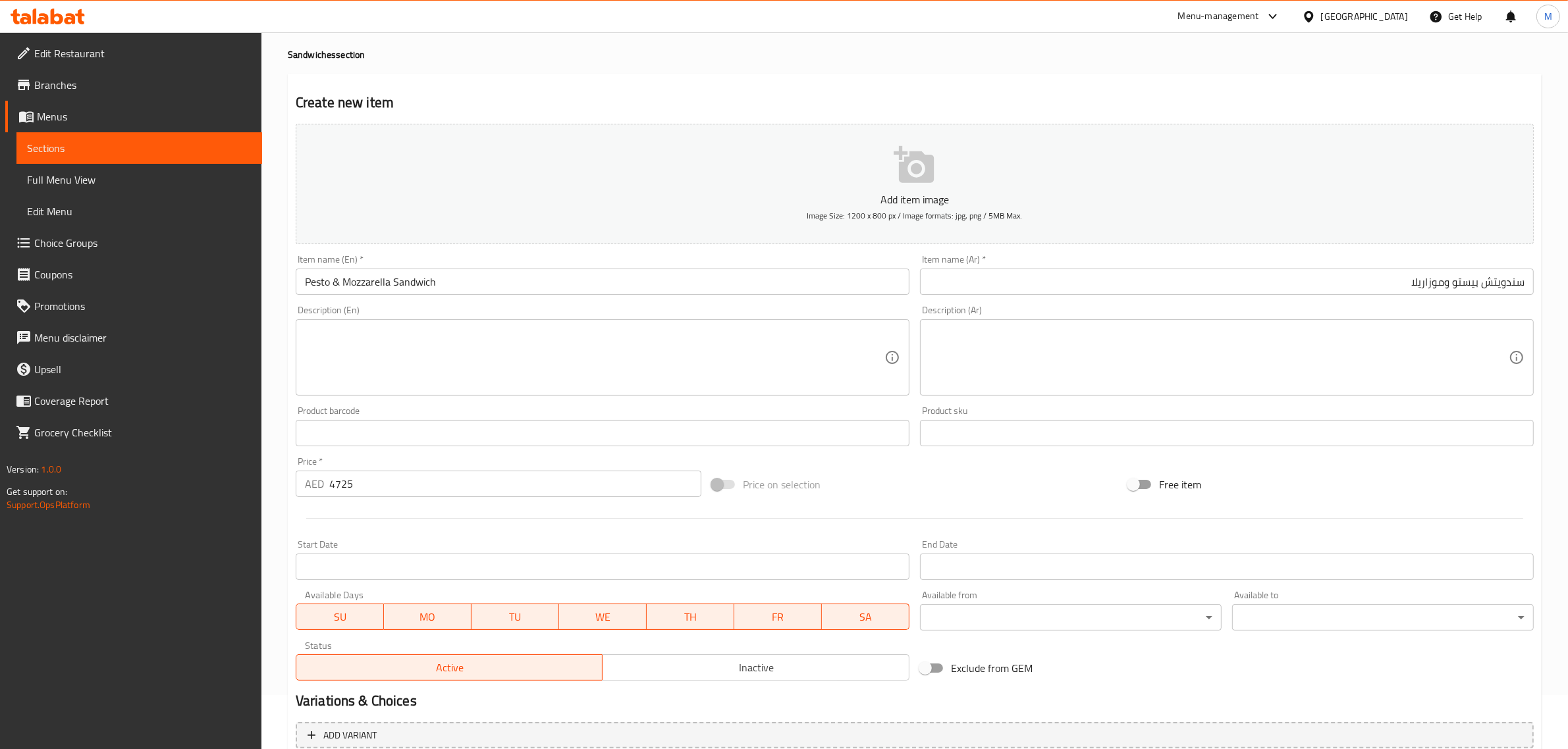
scroll to position [82, 0]
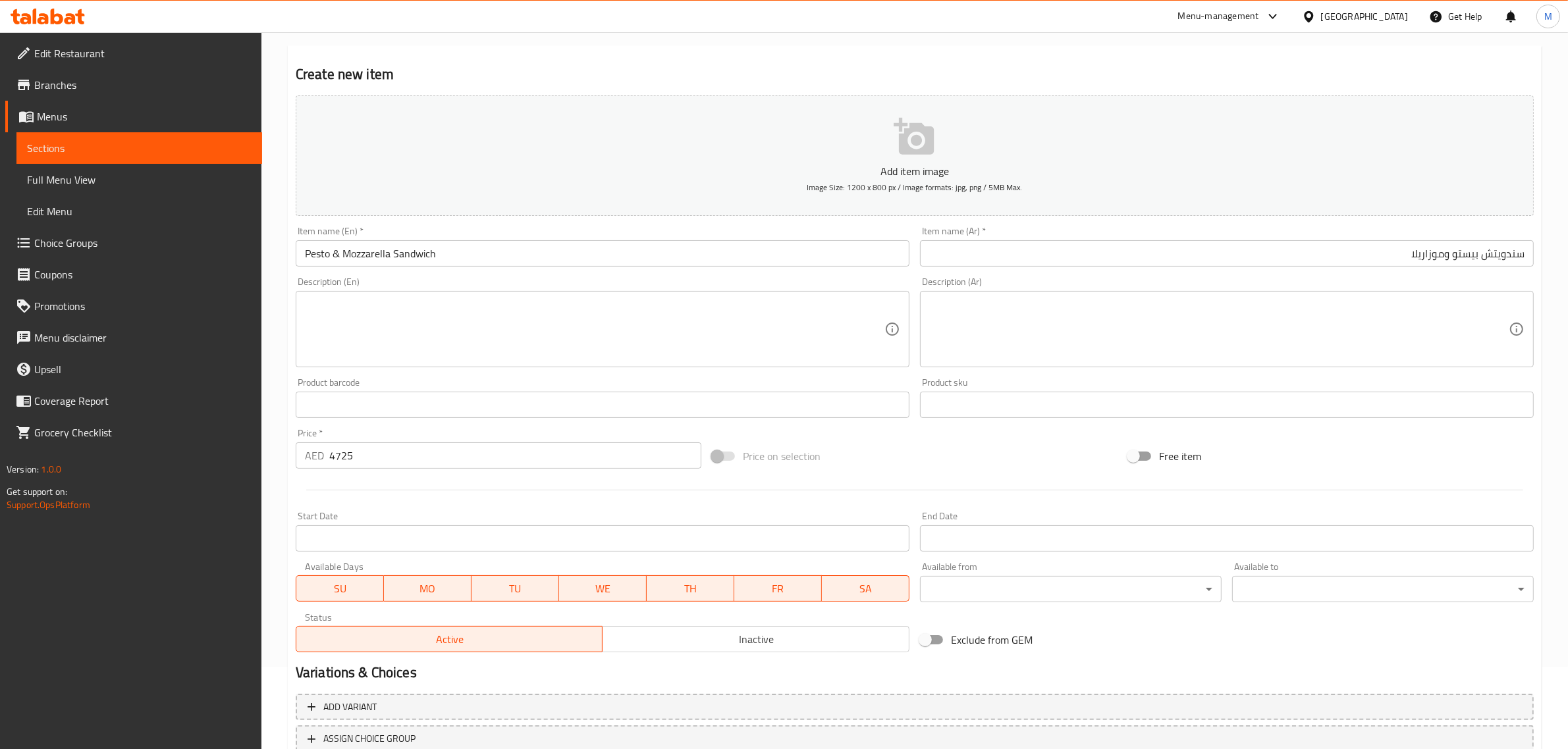
click at [339, 456] on input "4725" at bounding box center [515, 455] width 372 height 27
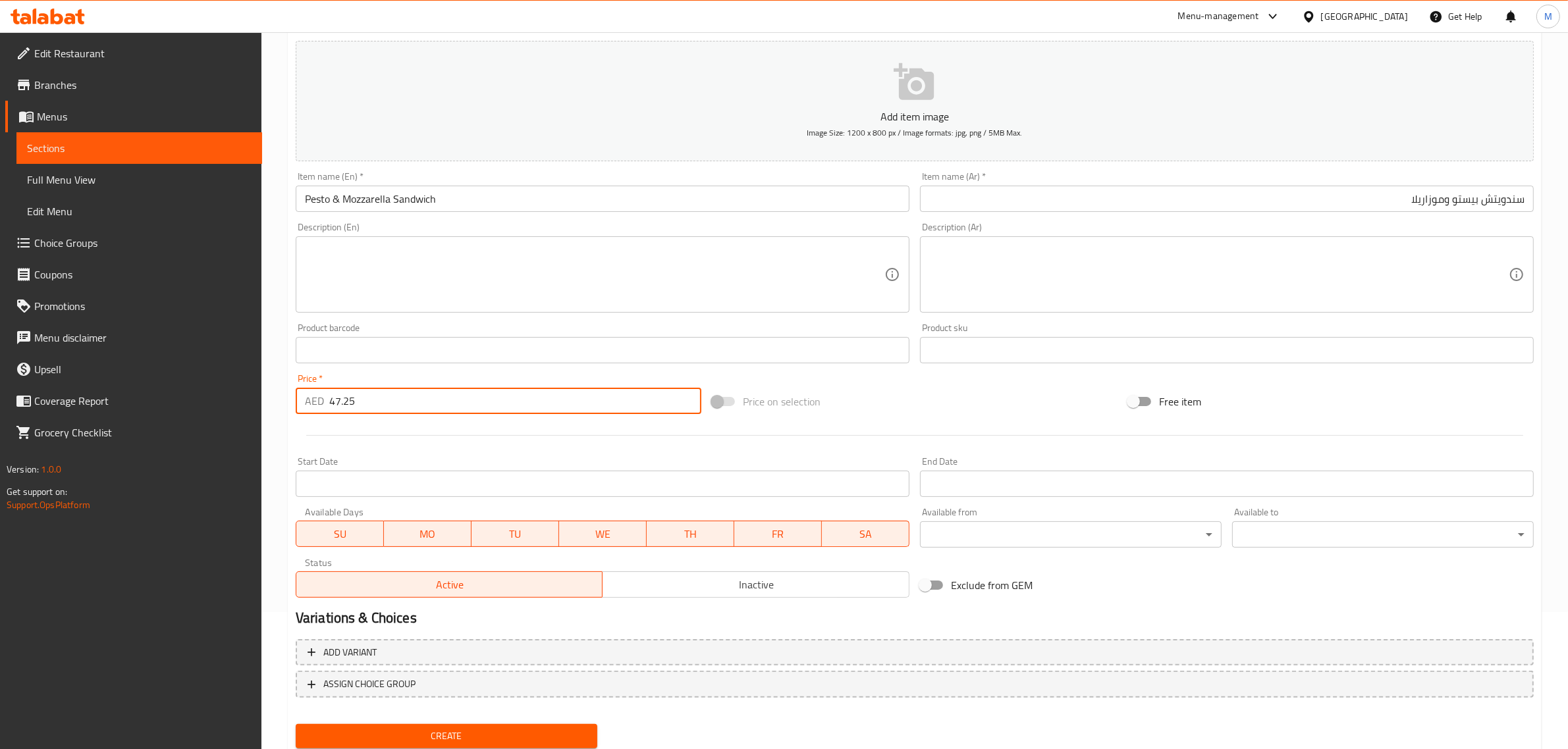
scroll to position [178, 0]
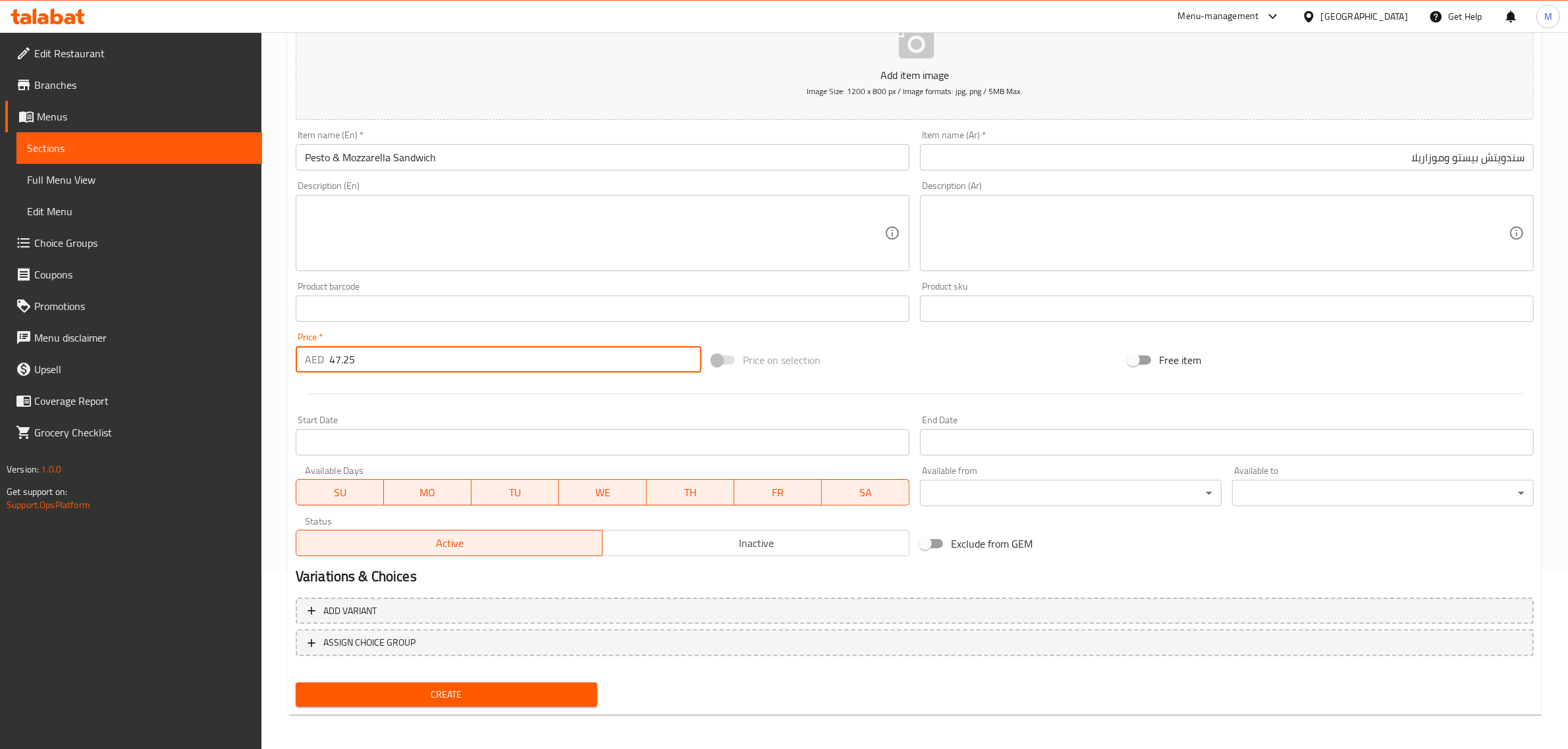
type input "47.25"
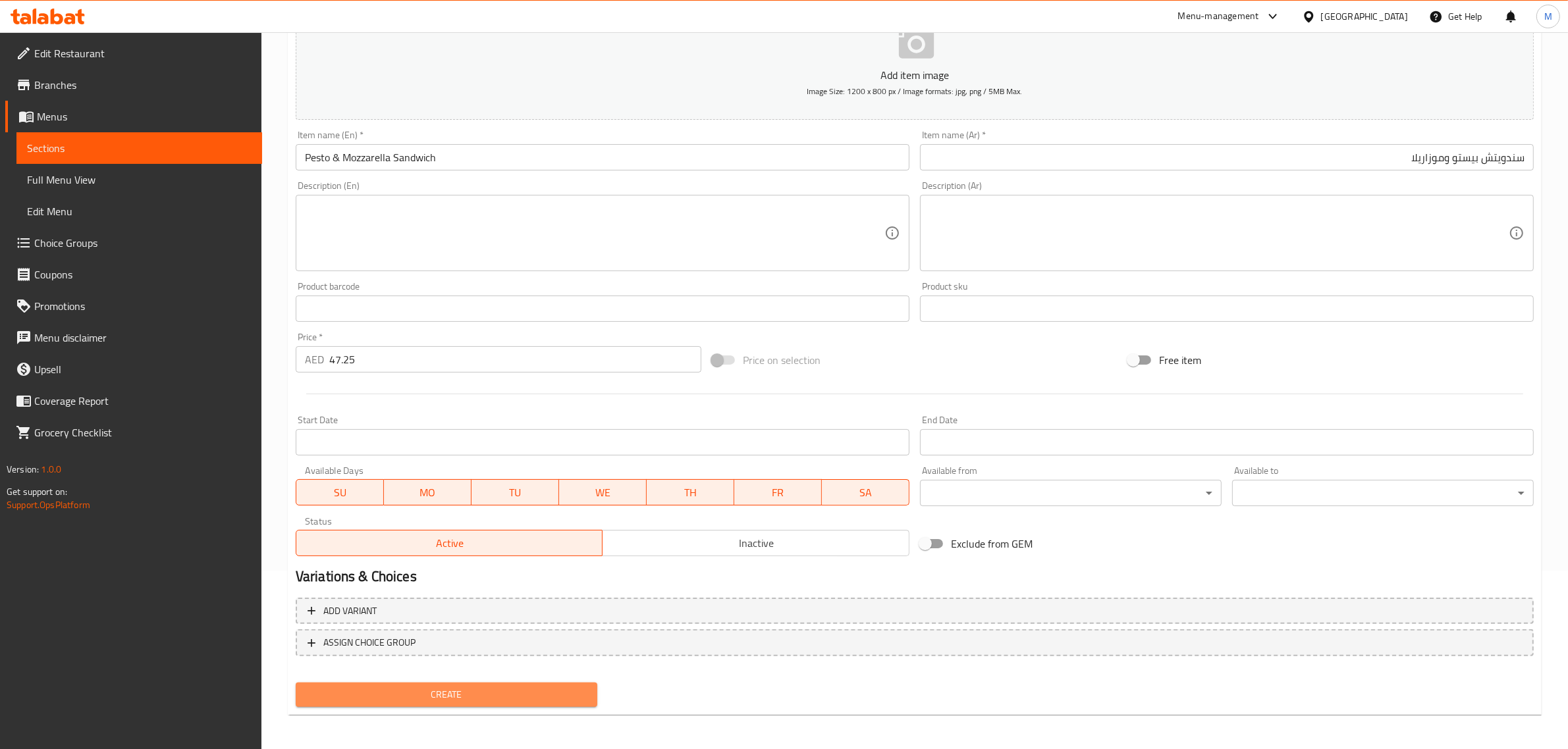
click at [481, 693] on span "Create" at bounding box center [446, 694] width 280 height 17
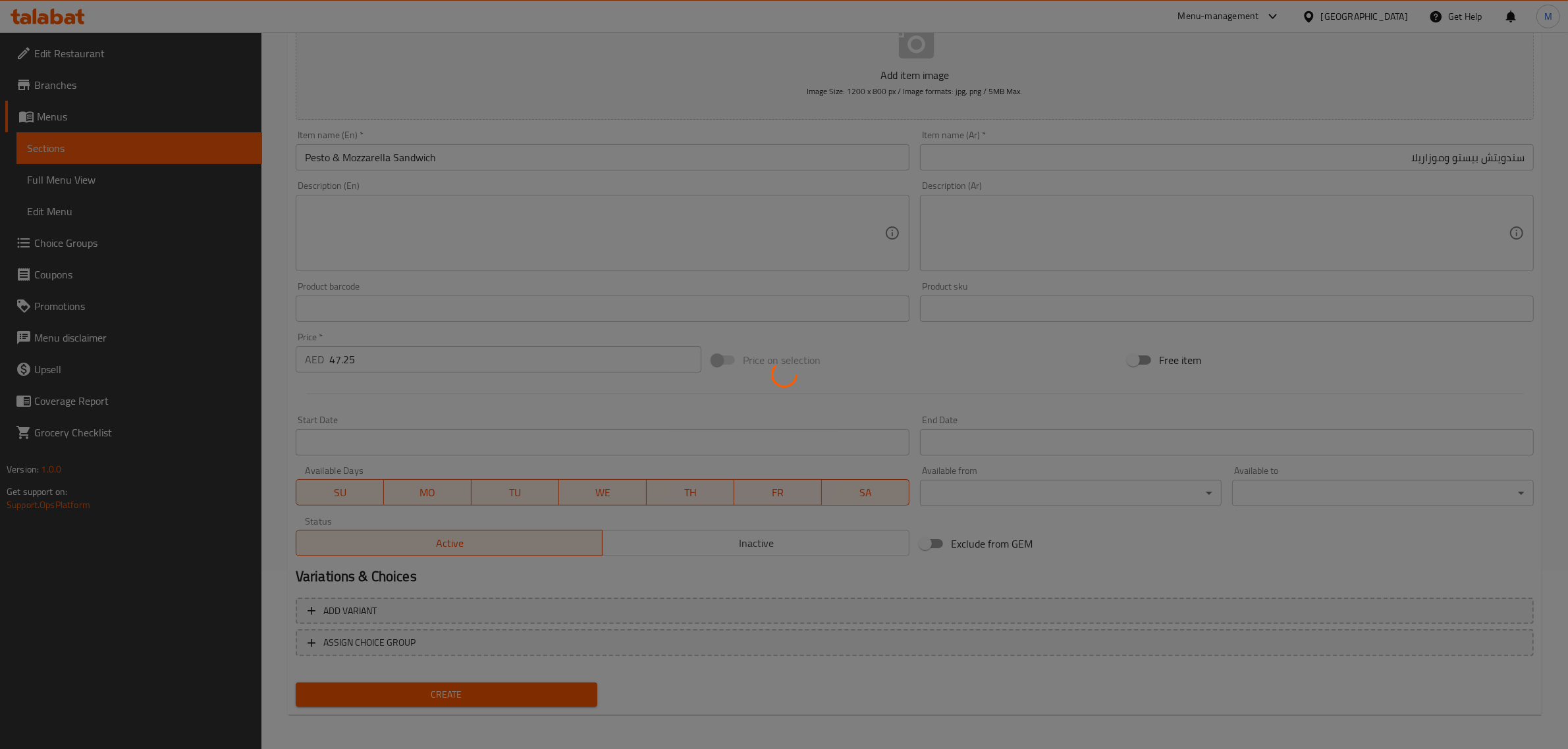
type input "0"
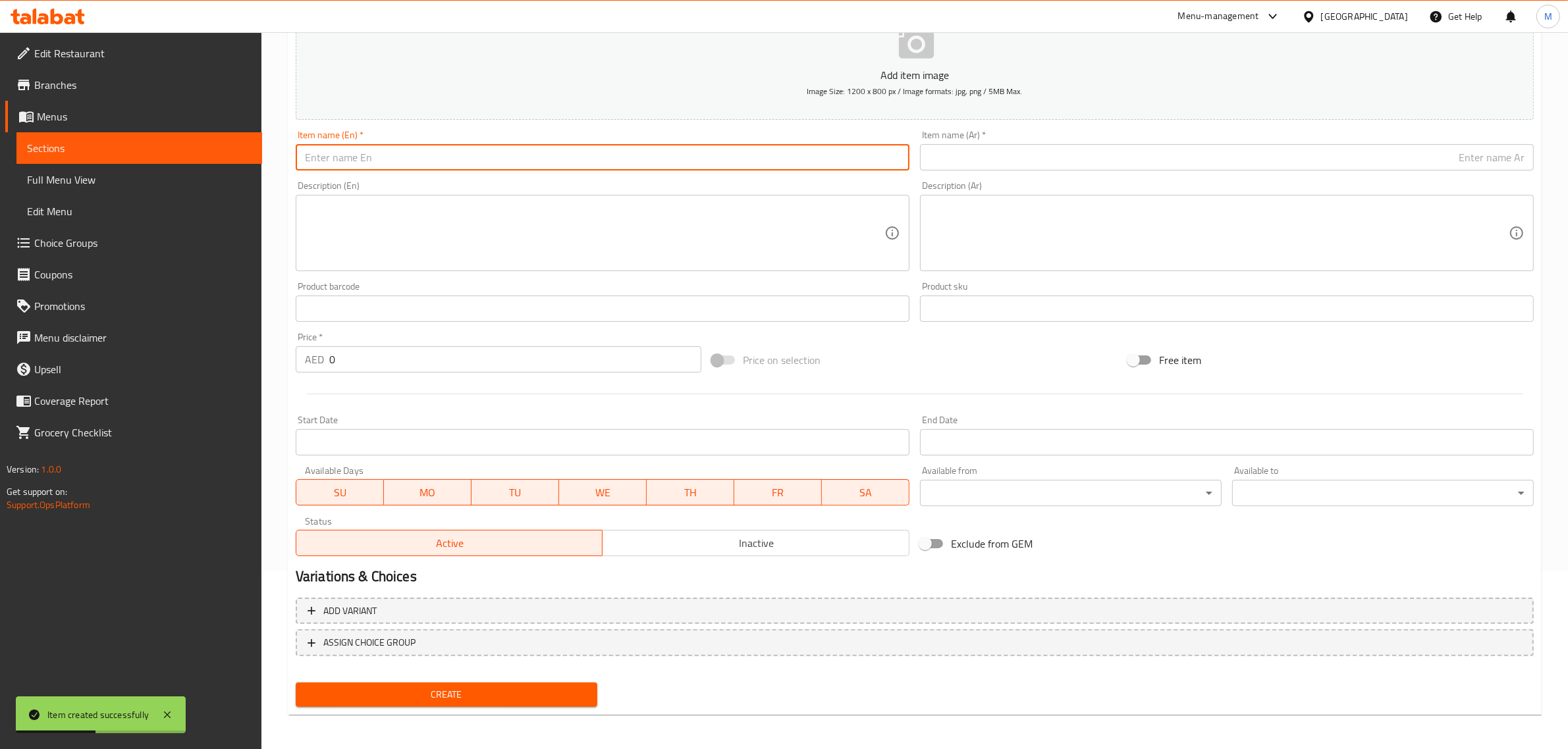
click at [628, 153] on input "text" at bounding box center [602, 157] width 614 height 27
paste input "Roasted Veggie Sandwich"
type input "Roasted Veggie Sandwich"
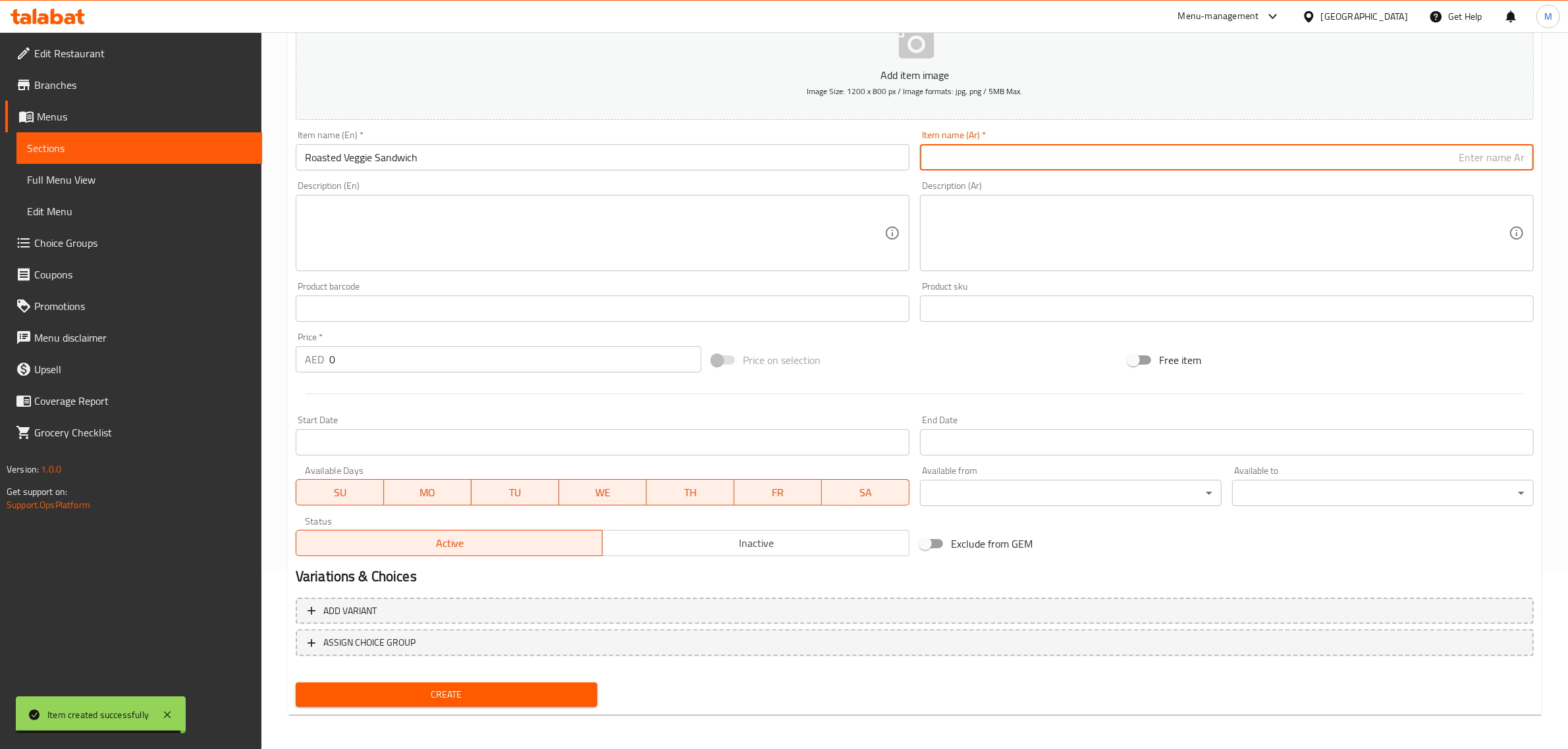
click at [1320, 152] on input "text" at bounding box center [1227, 157] width 614 height 27
paste input "سندويتش خضار مشوية"
type input "سندويتش خضار مشوي"
click at [390, 363] on input "0" at bounding box center [515, 359] width 372 height 27
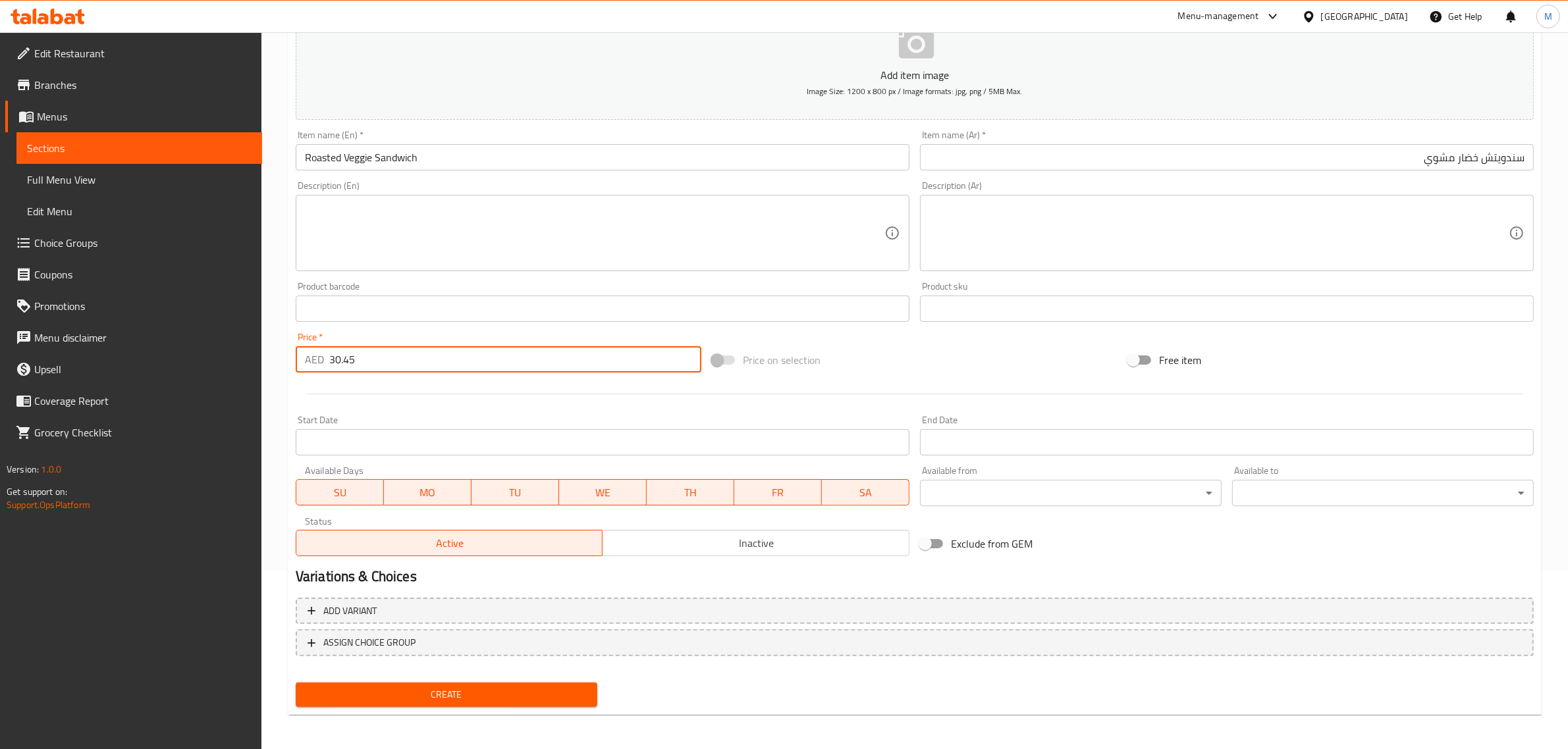
type input "30.45"
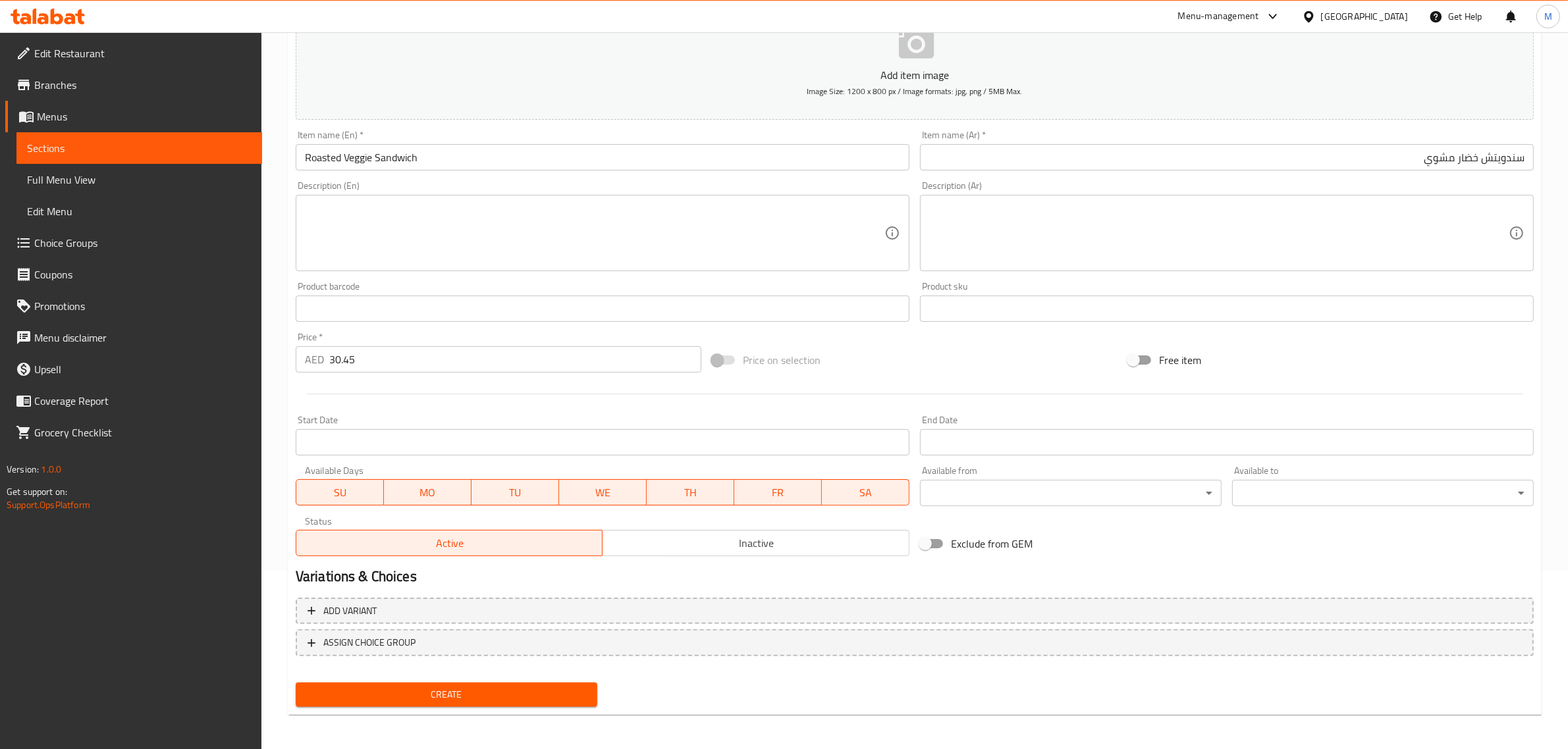
click at [892, 367] on div "Price on selection" at bounding box center [914, 359] width 416 height 35
click at [489, 696] on span "Create" at bounding box center [446, 694] width 280 height 17
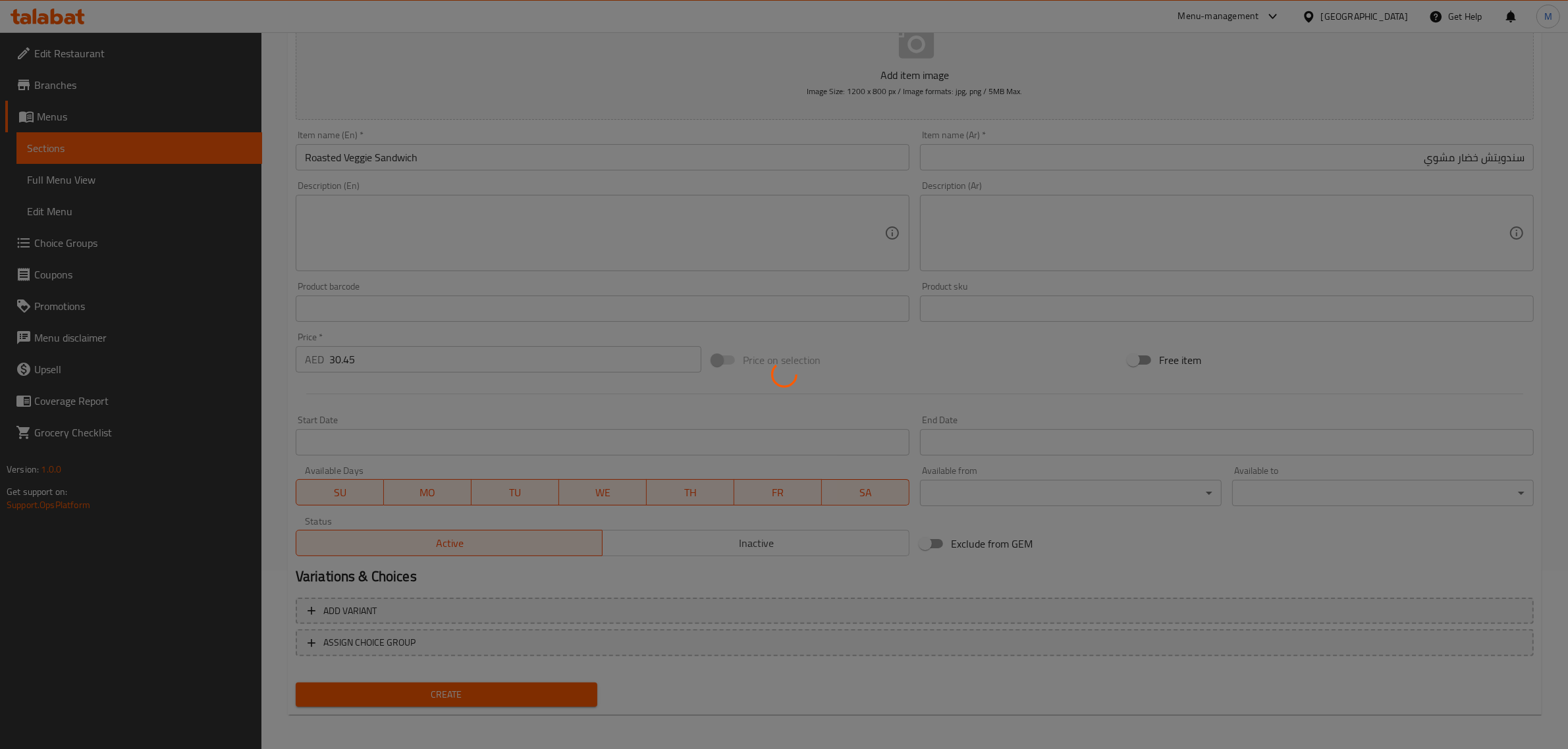
type input "0"
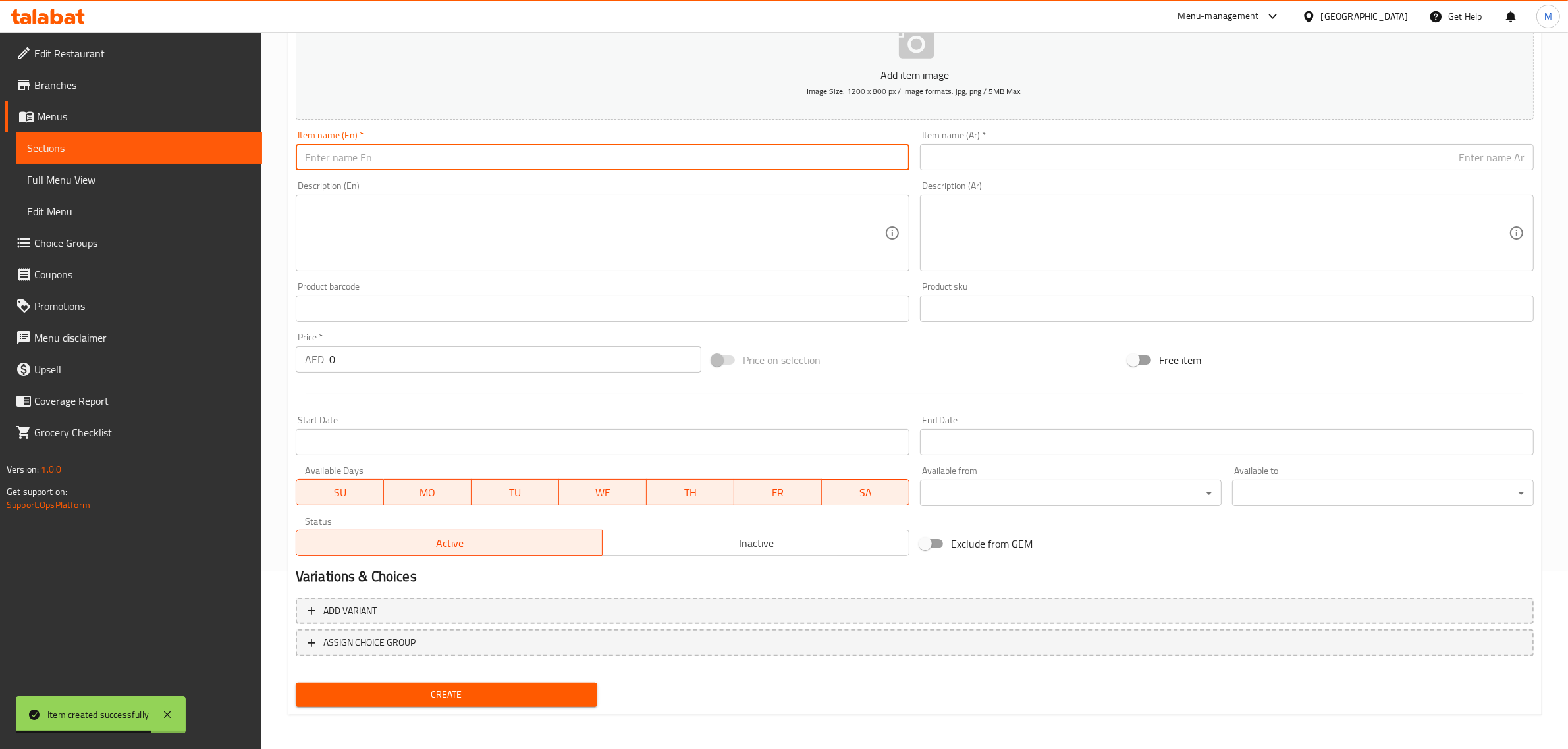
click at [743, 162] on input "text" at bounding box center [602, 157] width 614 height 27
paste input "Turkey & Cheese Sandwich"
type input "Turkey & Cheese Sandwich"
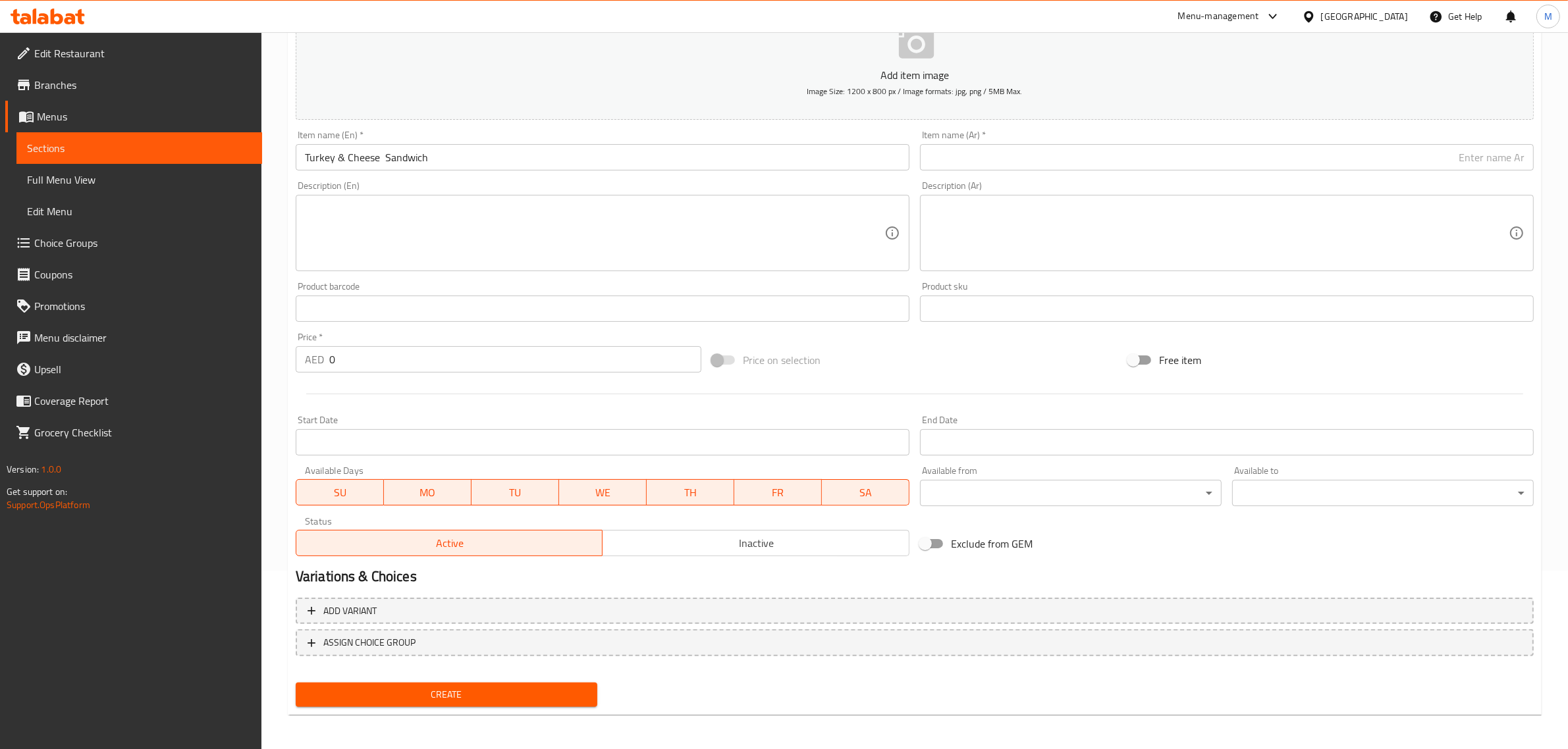
click at [1315, 159] on input "text" at bounding box center [1227, 157] width 614 height 27
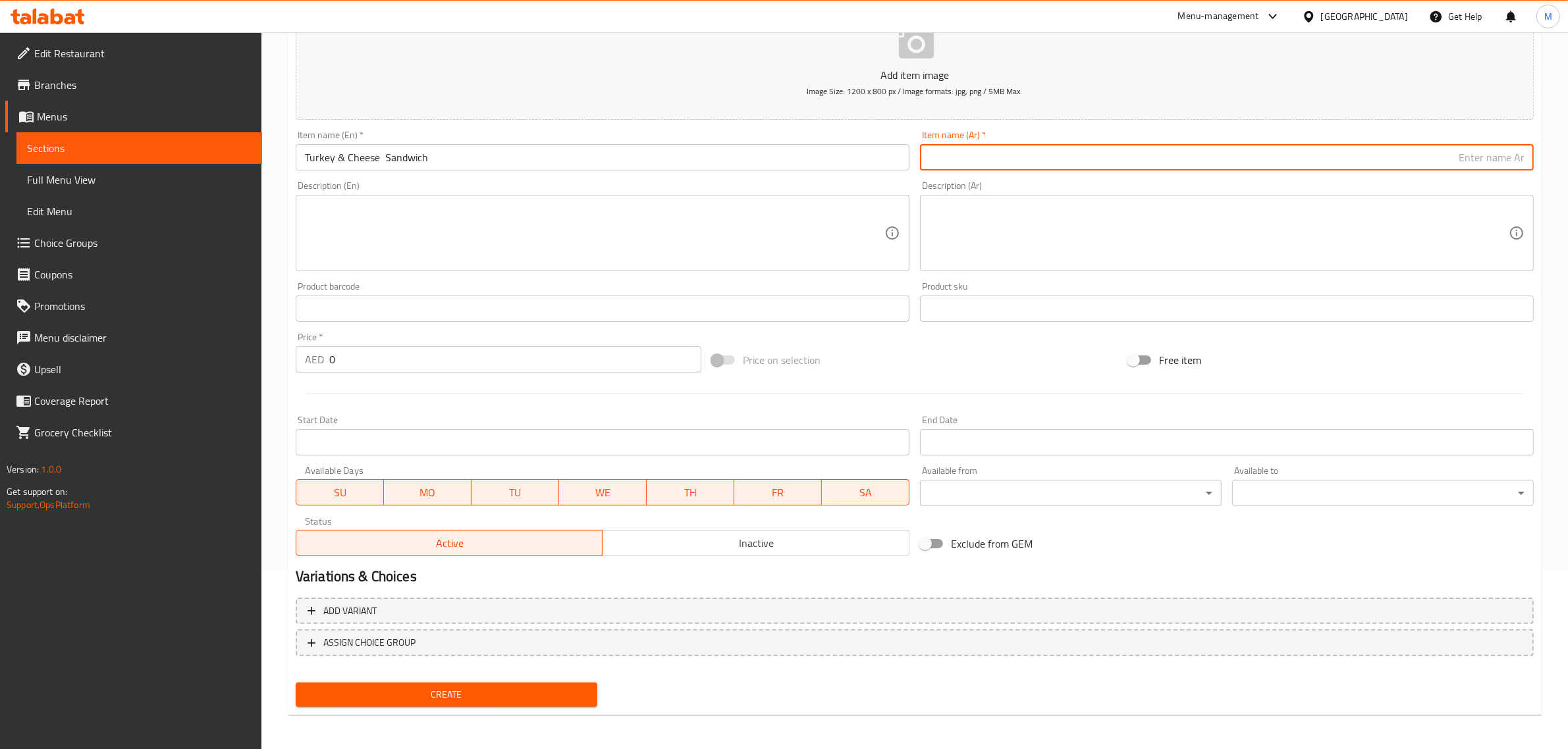
paste input "سندويتش ديك رومي وجبن"
drag, startPoint x: 1466, startPoint y: 161, endPoint x: 1478, endPoint y: 160, distance: 12.0
click at [1478, 160] on input "سندويتش ديك رومي وجبن" at bounding box center [1227, 157] width 614 height 27
type input "سندويتش لحم رومي وجبن"
click at [569, 364] on input "0" at bounding box center [515, 359] width 372 height 27
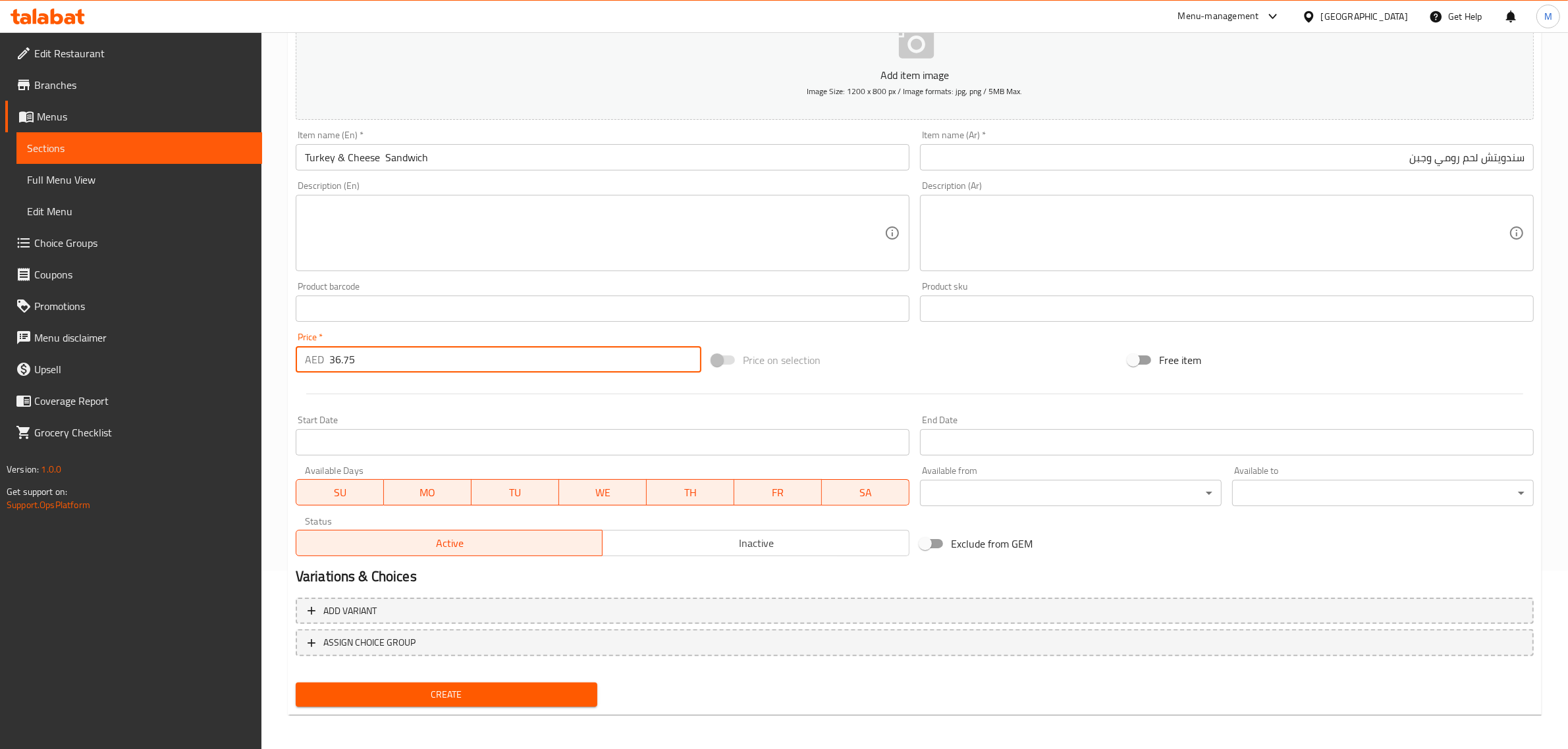
type input "36.75"
click at [934, 347] on div "Price on selection" at bounding box center [914, 359] width 416 height 35
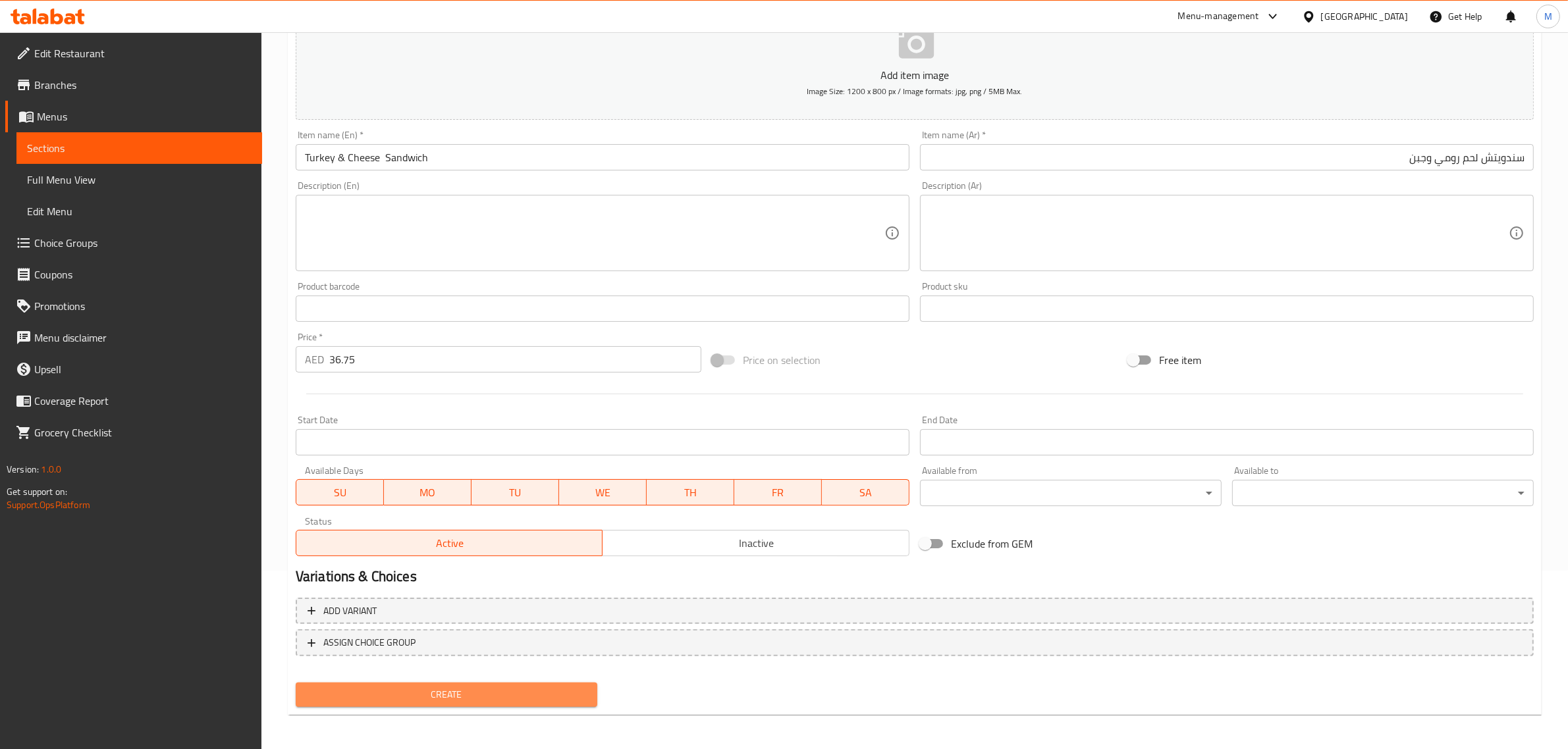
click at [489, 686] on span "Create" at bounding box center [446, 694] width 280 height 17
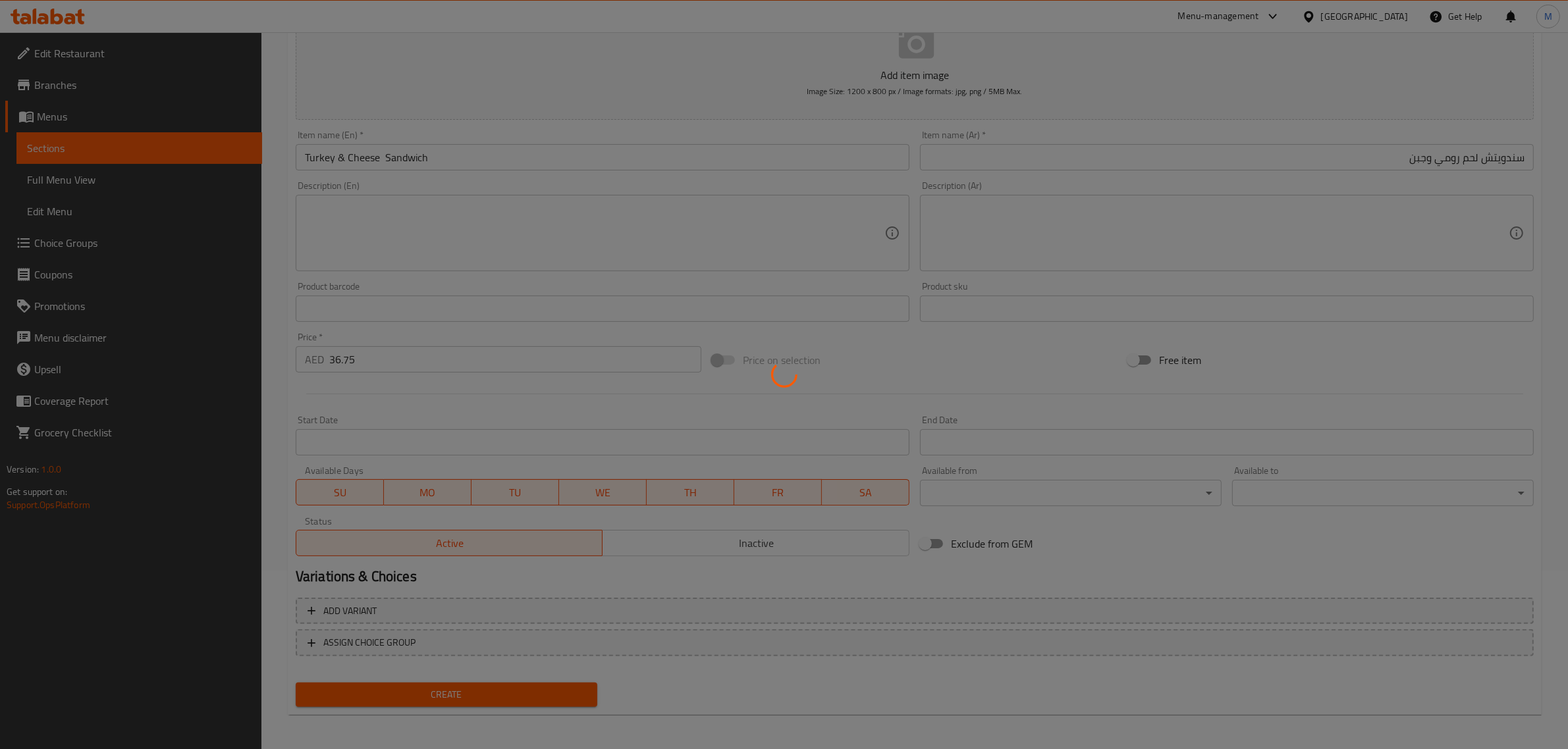
type input "0"
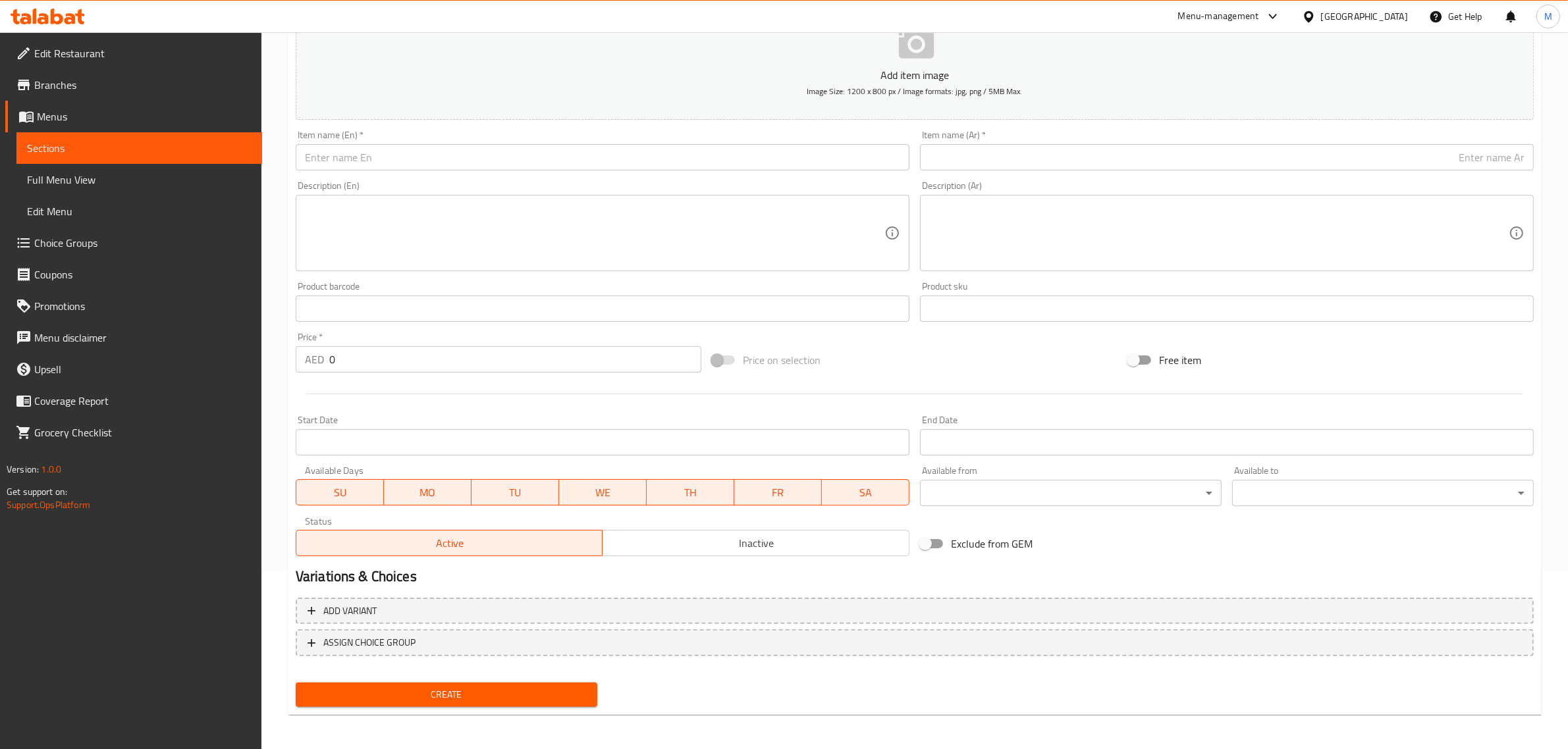
click at [738, 162] on input "text" at bounding box center [602, 157] width 614 height 27
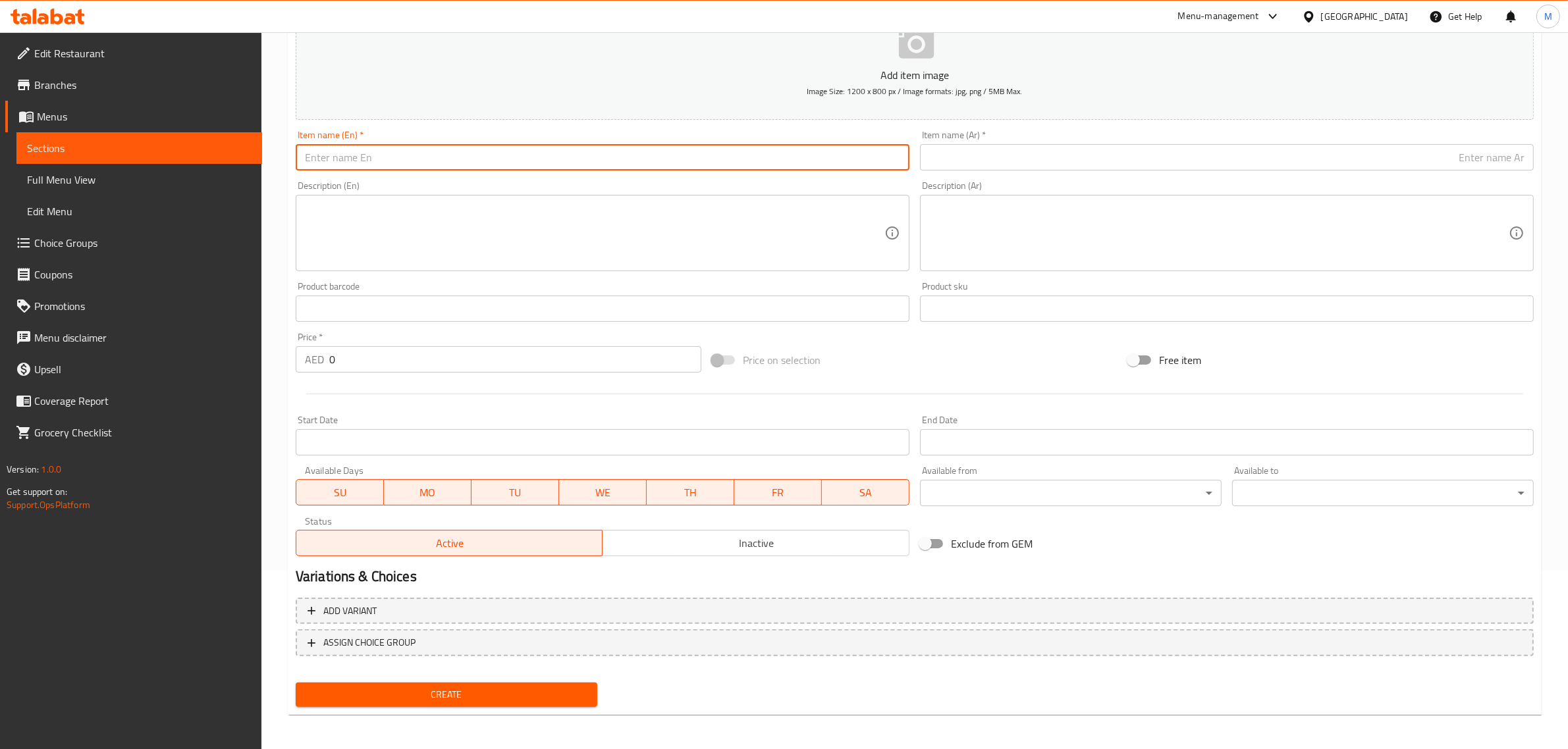
paste input "Grilled Halloumi Sandwich"
type input "Grilled Halloumi Sandwich"
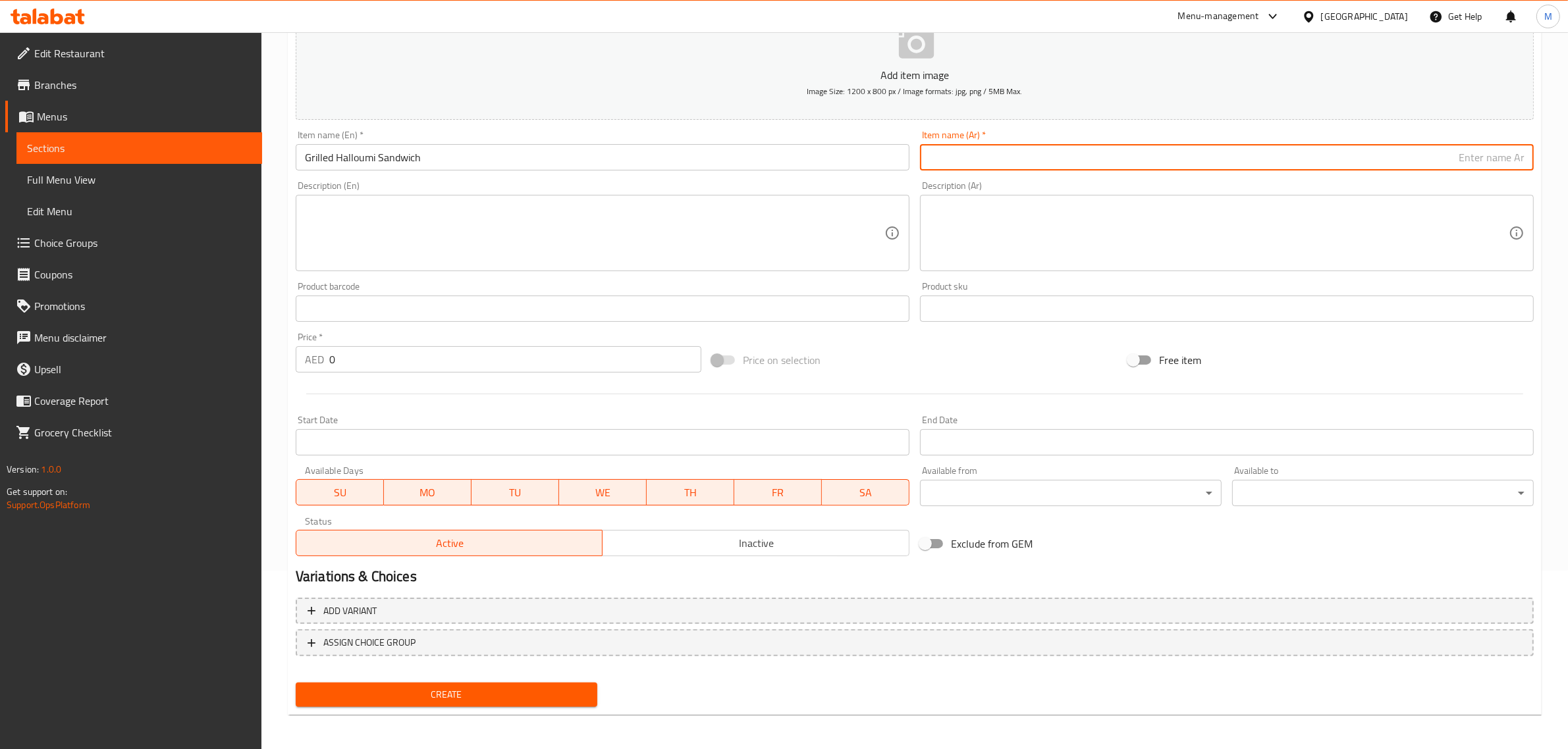
click at [1309, 152] on input "text" at bounding box center [1227, 157] width 614 height 27
paste input "سندويتش حلوم مشوي"
type input "سندويتش حلوم مشوي"
click at [466, 354] on input "0" at bounding box center [515, 359] width 372 height 27
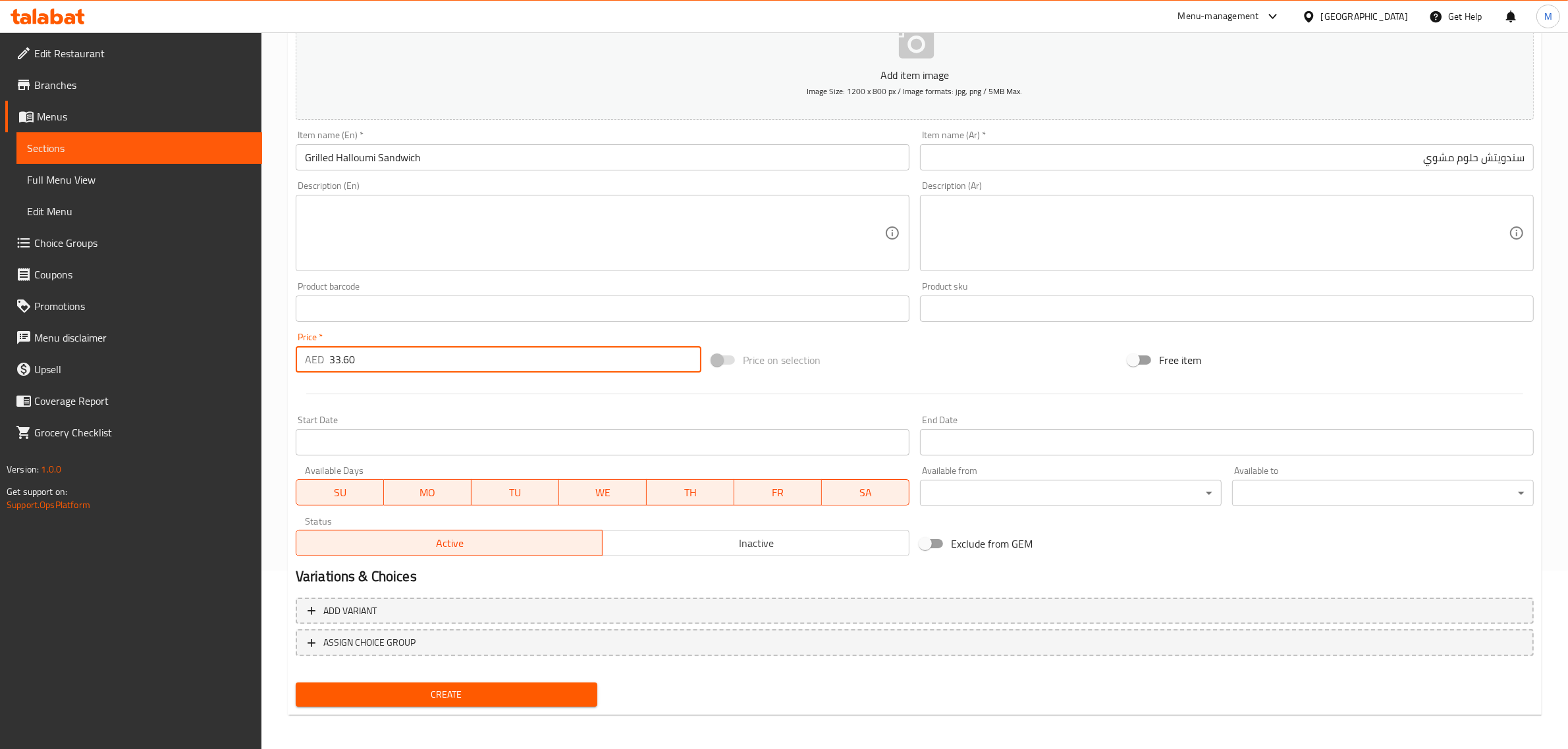
type input "33.60"
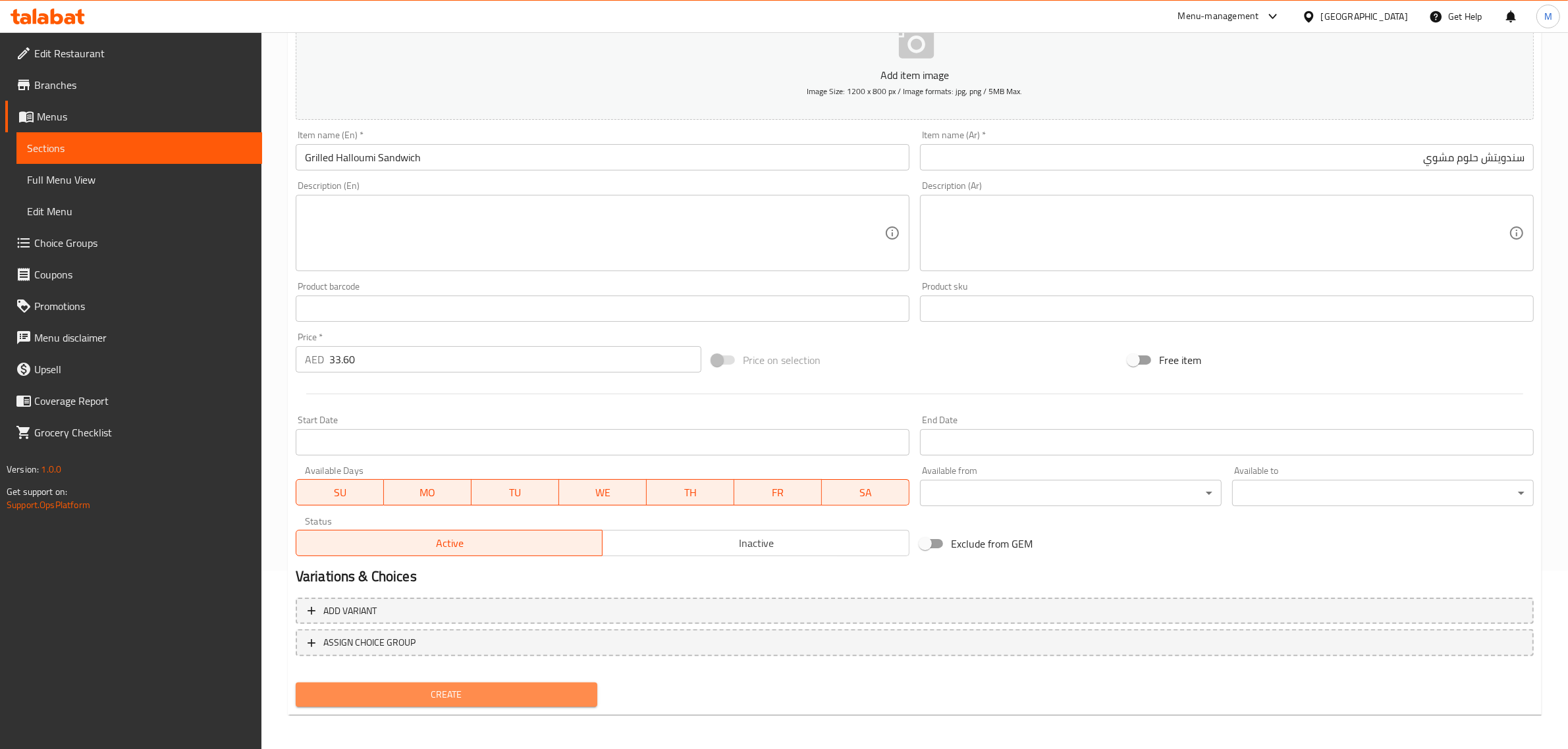
click at [519, 692] on span "Create" at bounding box center [446, 694] width 280 height 17
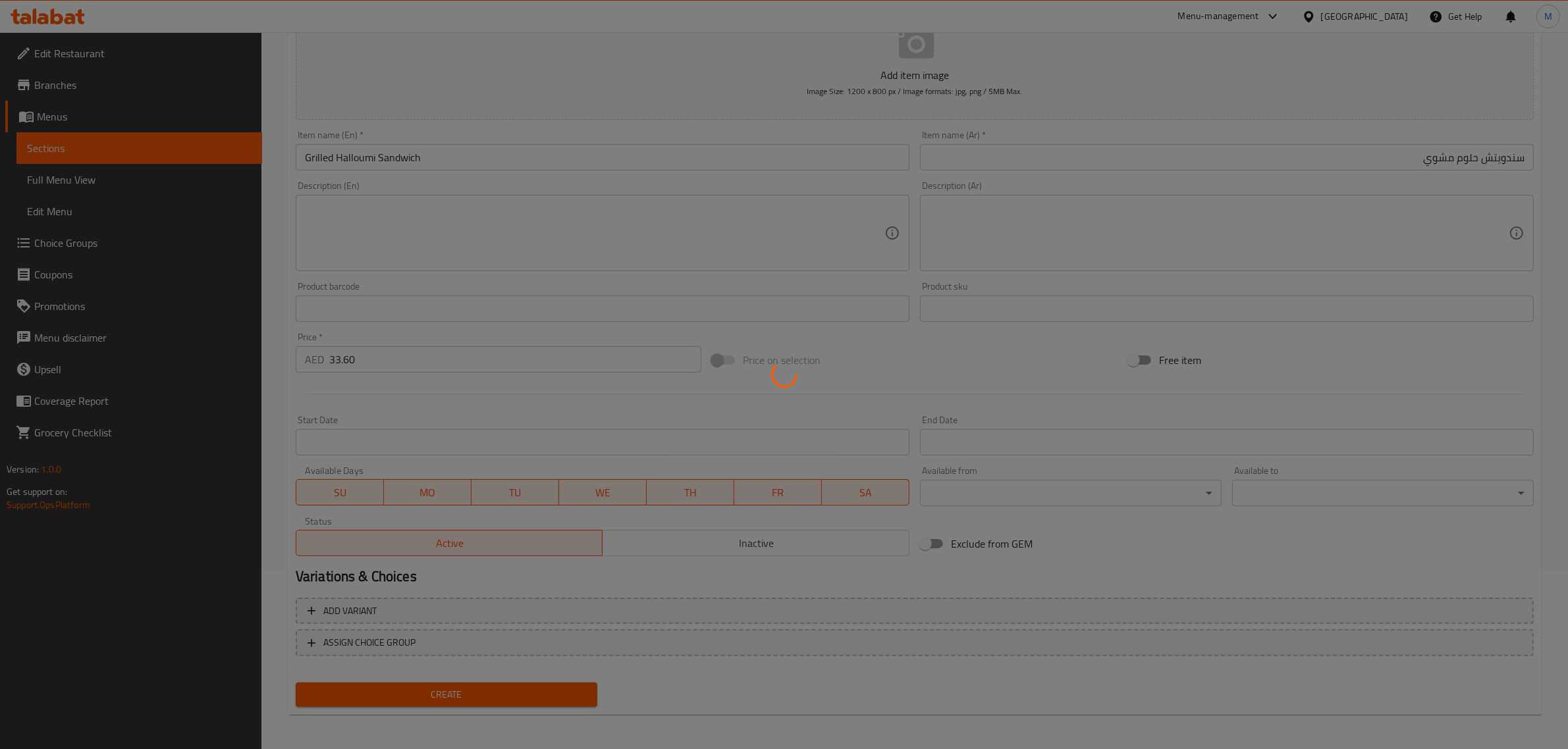
type input "0"
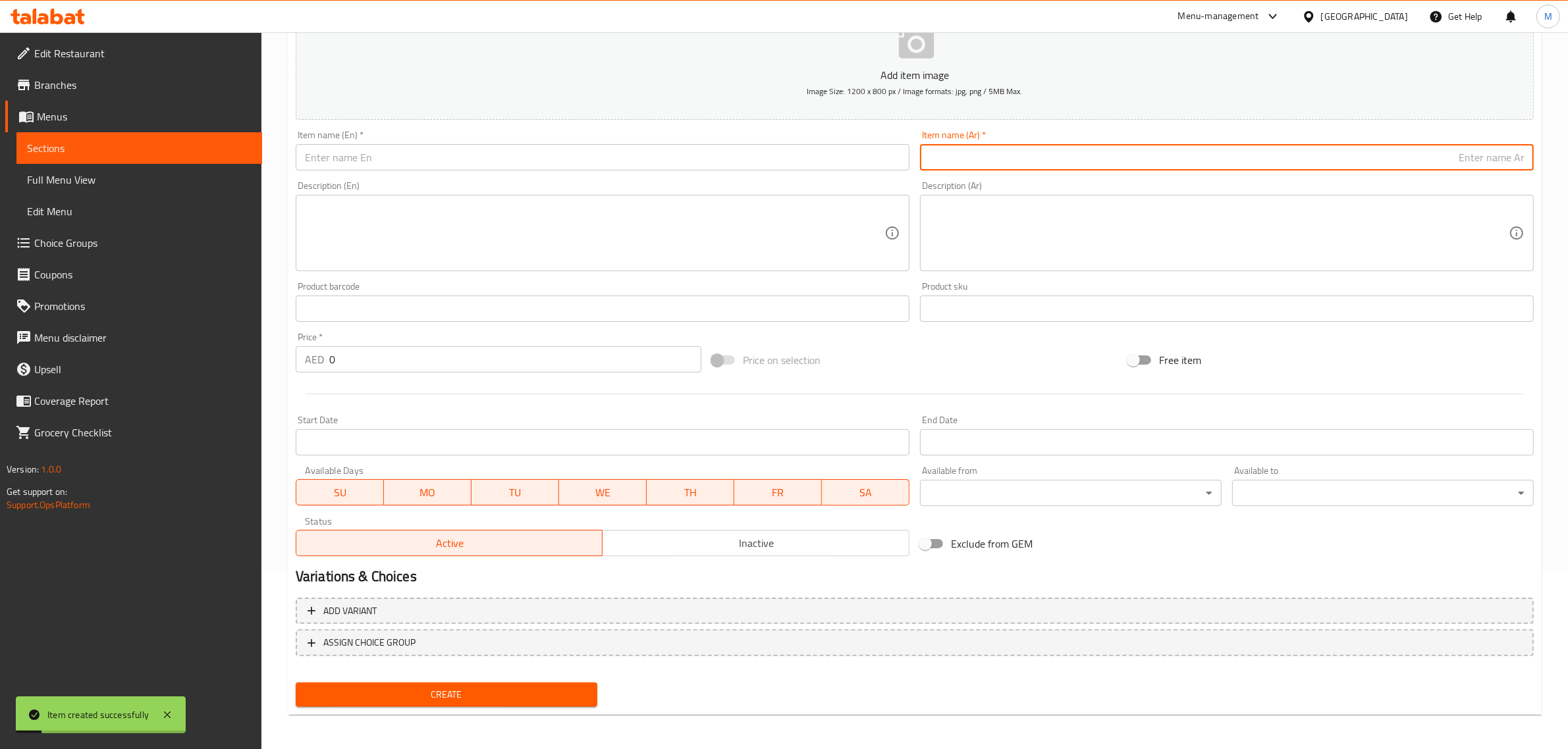
click at [1278, 160] on input "text" at bounding box center [1227, 157] width 614 height 27
paste input "بريوش بالبيض على الطريقة المكسيكية"
type input "بريوش بالبيض على الطريقة المكسيكية"
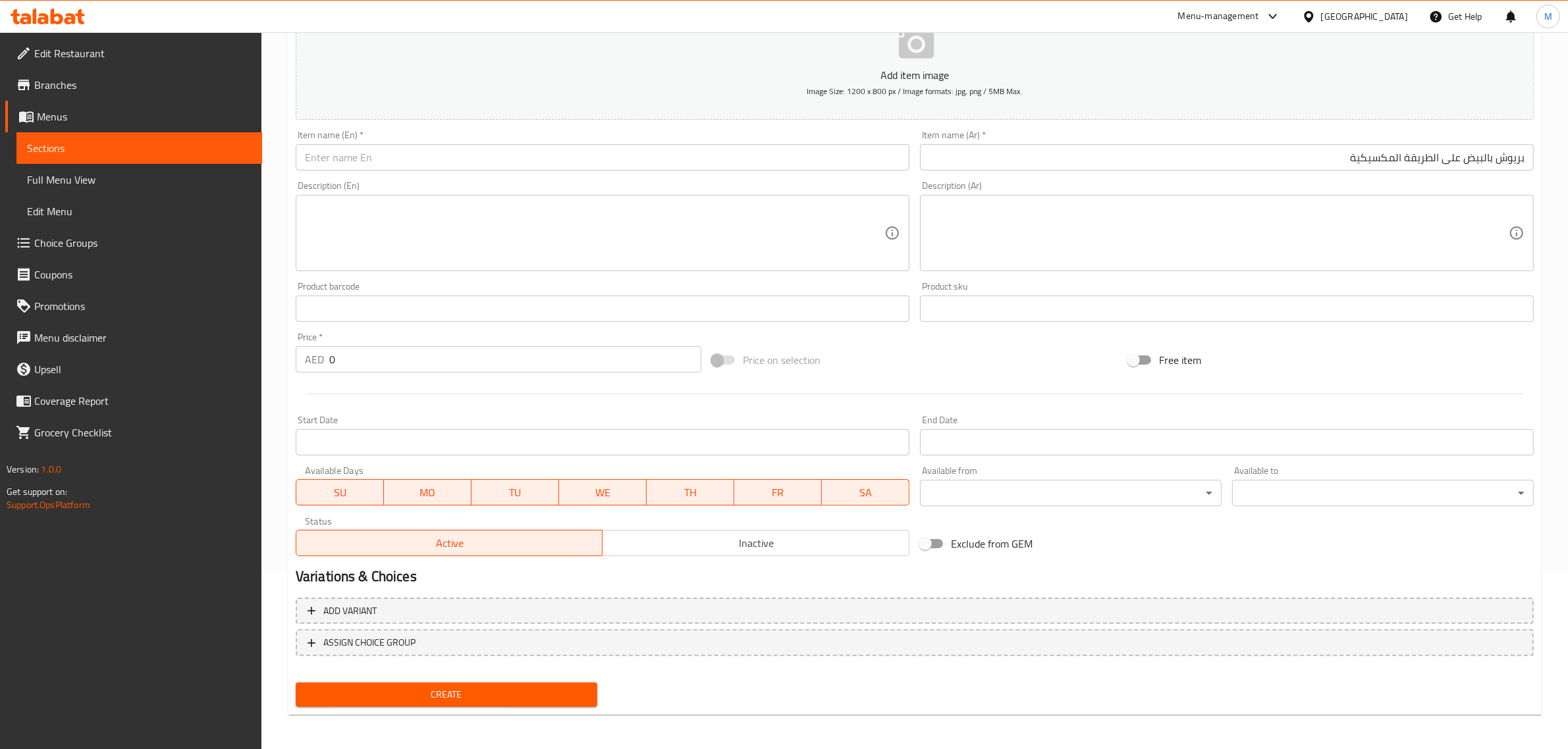
click at [652, 168] on input "text" at bounding box center [602, 157] width 614 height 27
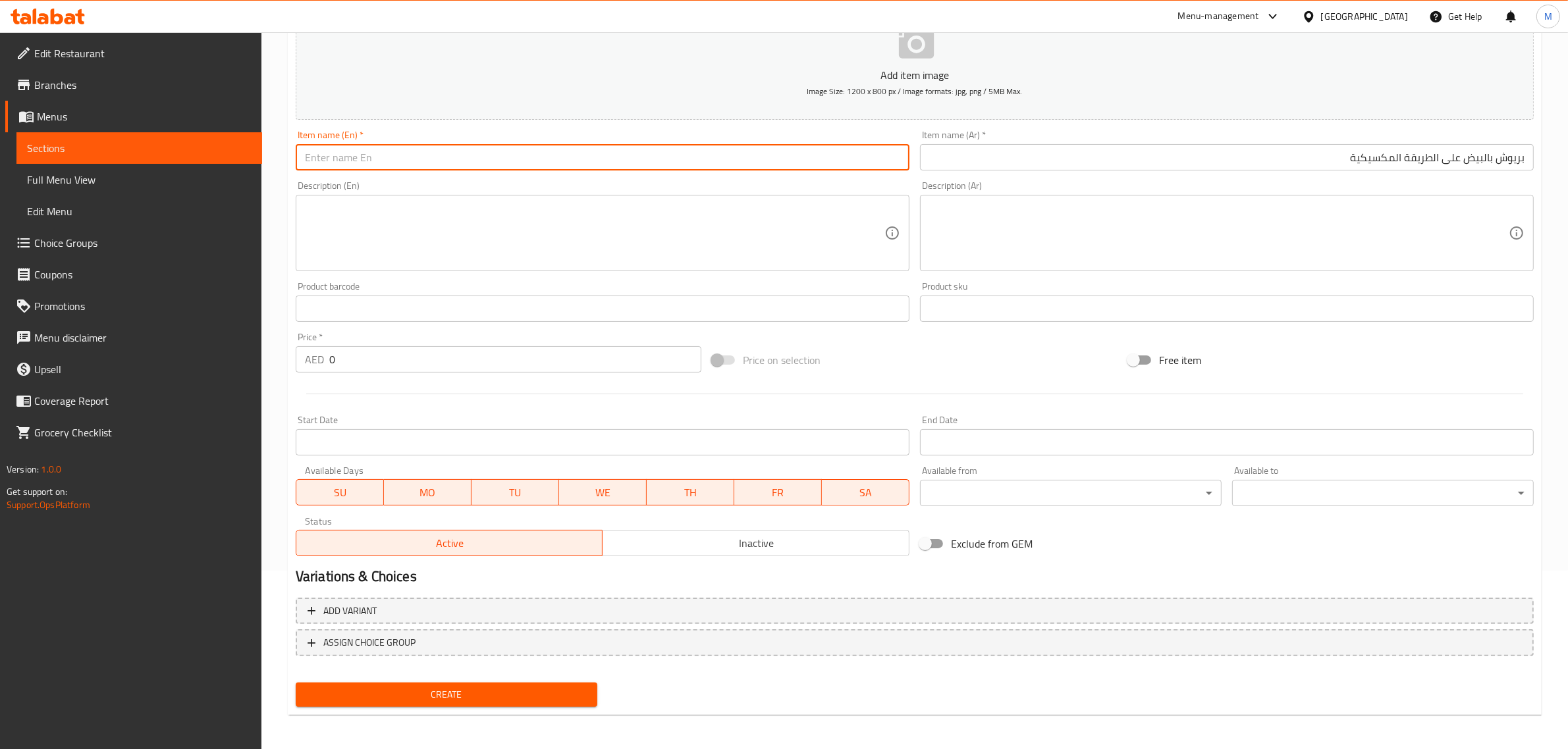
paste input "Brioche Egg Mexican"
type input "Brioche Egg Mexican"
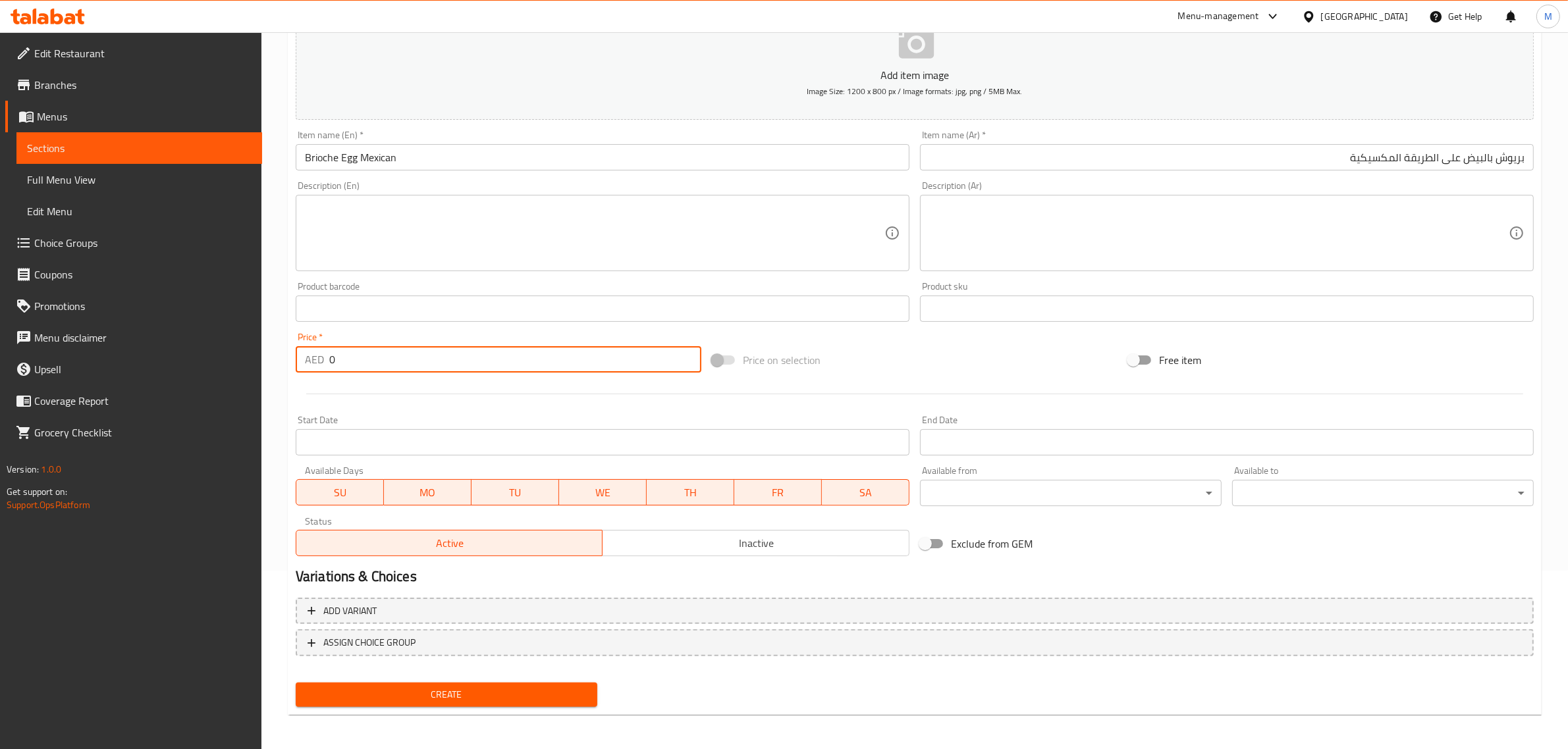
click at [538, 369] on input "0" at bounding box center [515, 359] width 372 height 27
type input "33.60"
click at [923, 356] on div "Price on selection" at bounding box center [914, 359] width 416 height 35
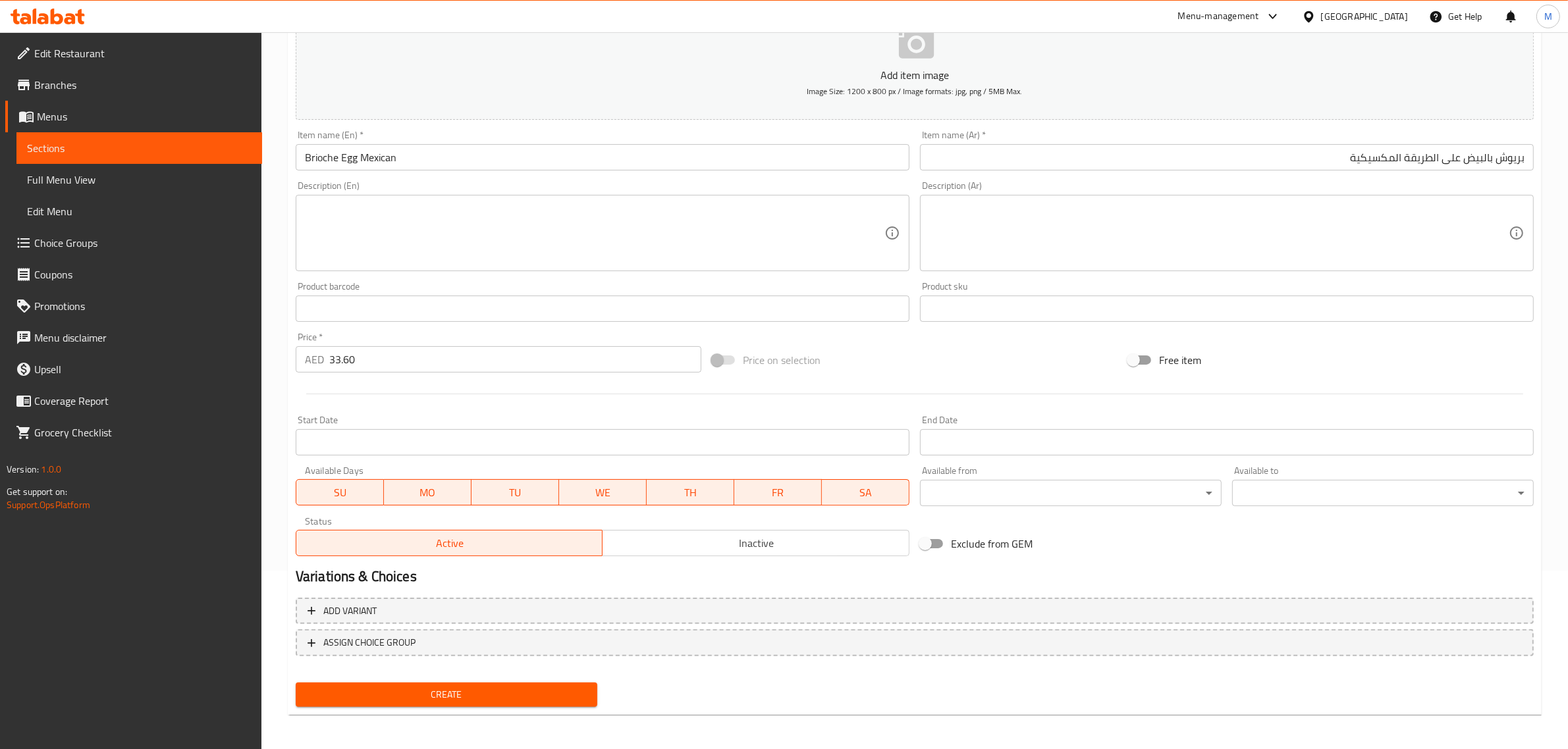
click at [560, 686] on span "Create" at bounding box center [446, 694] width 280 height 17
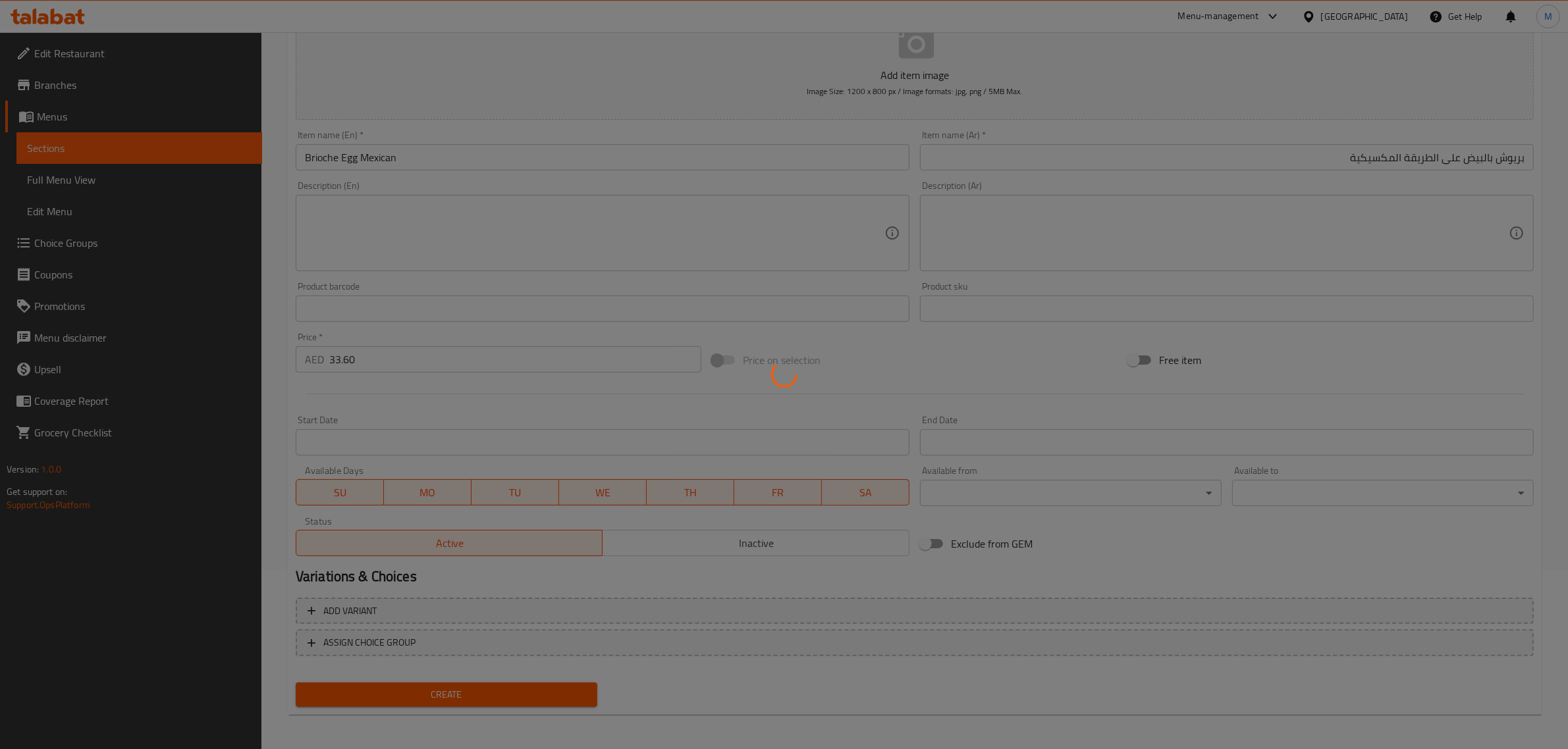
type input "0"
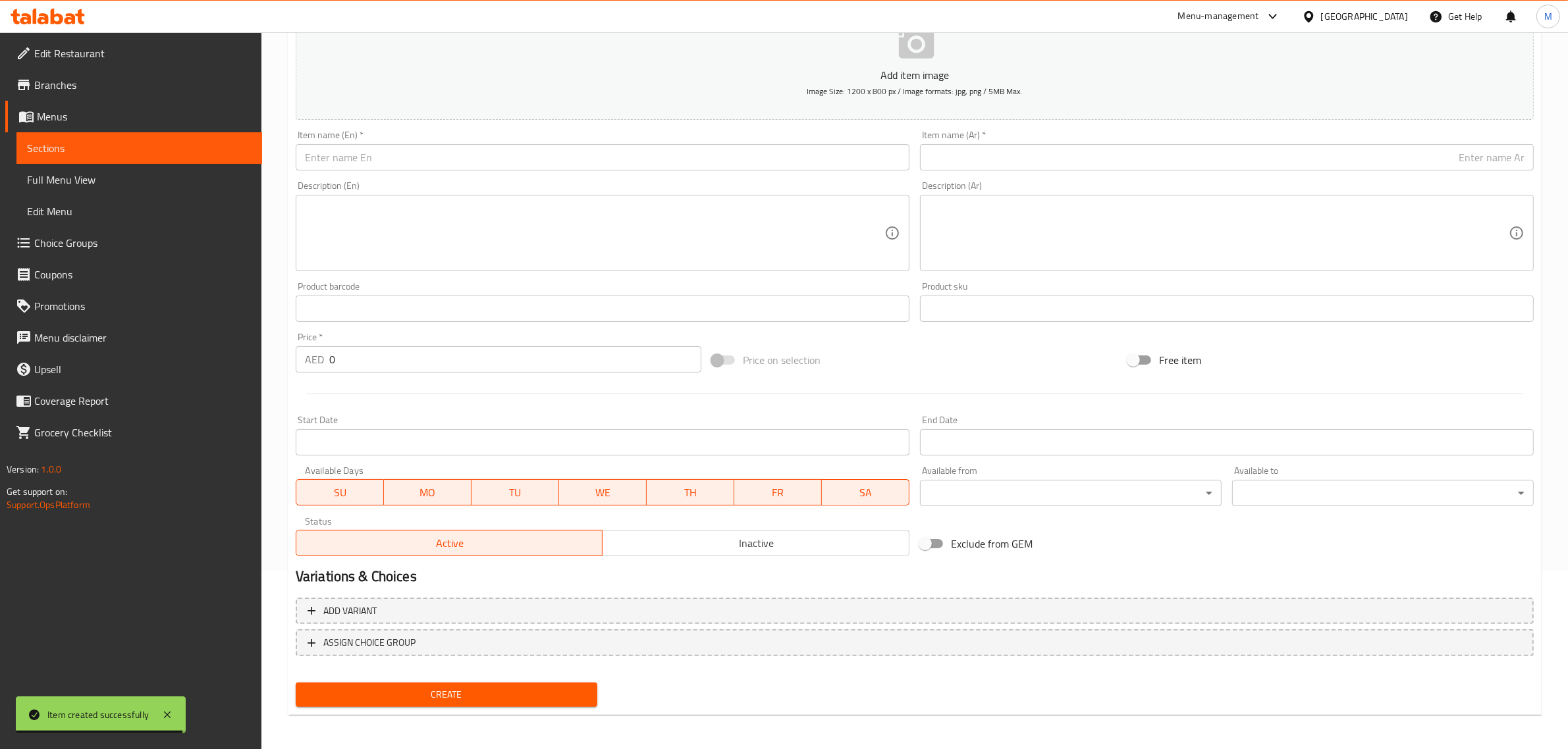
click at [509, 359] on input "0" at bounding box center [515, 359] width 372 height 27
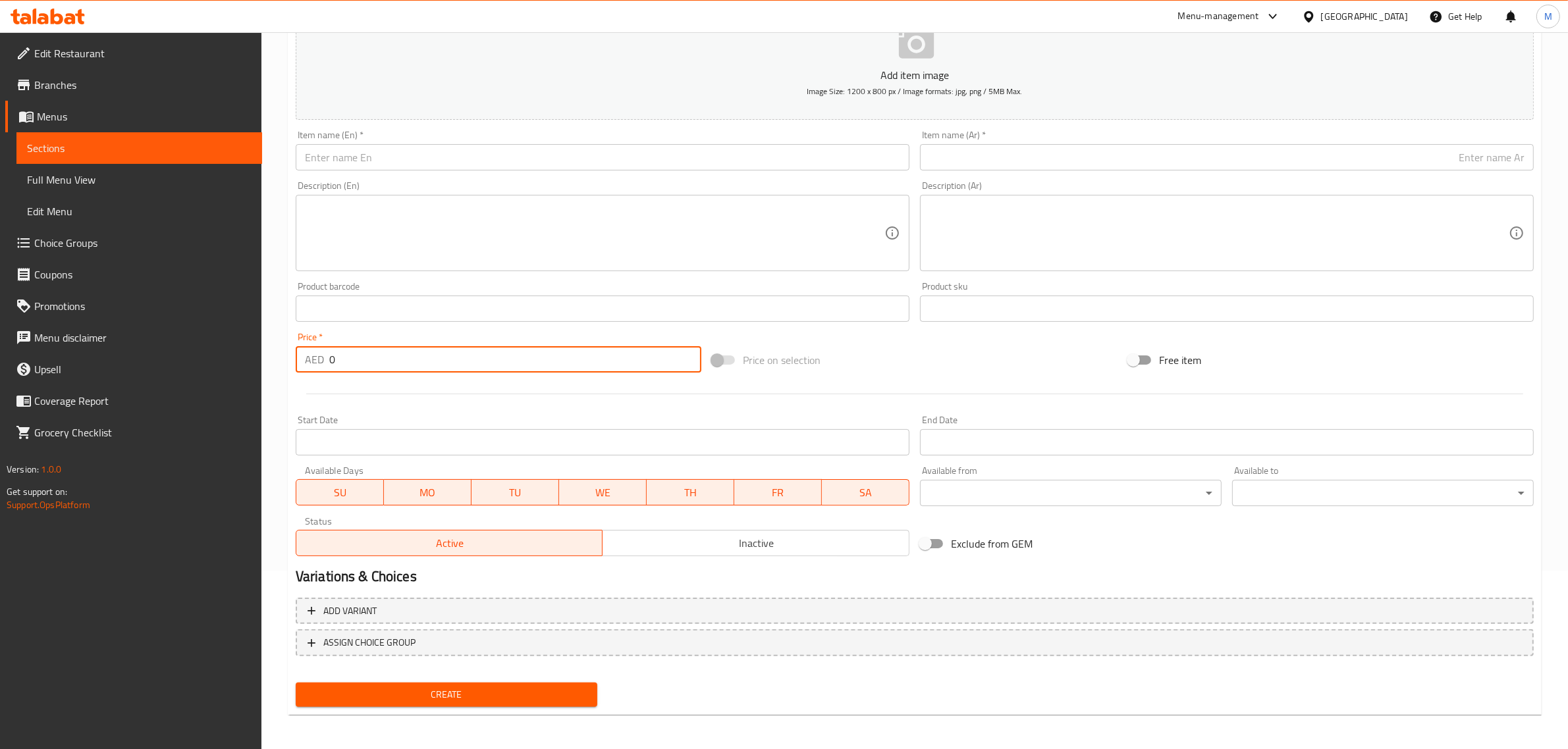
paste input "number"
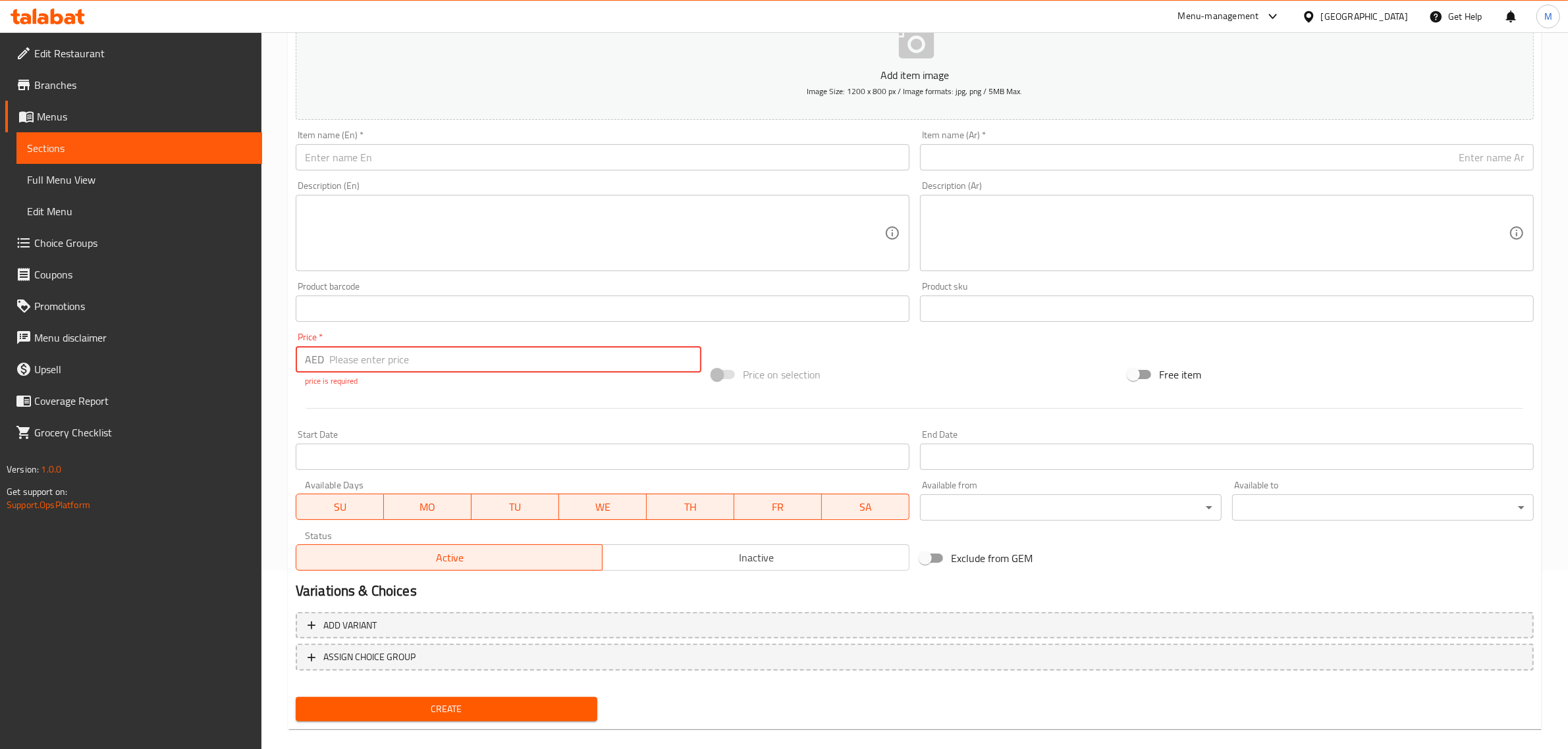
click at [333, 359] on input "number" at bounding box center [515, 359] width 372 height 27
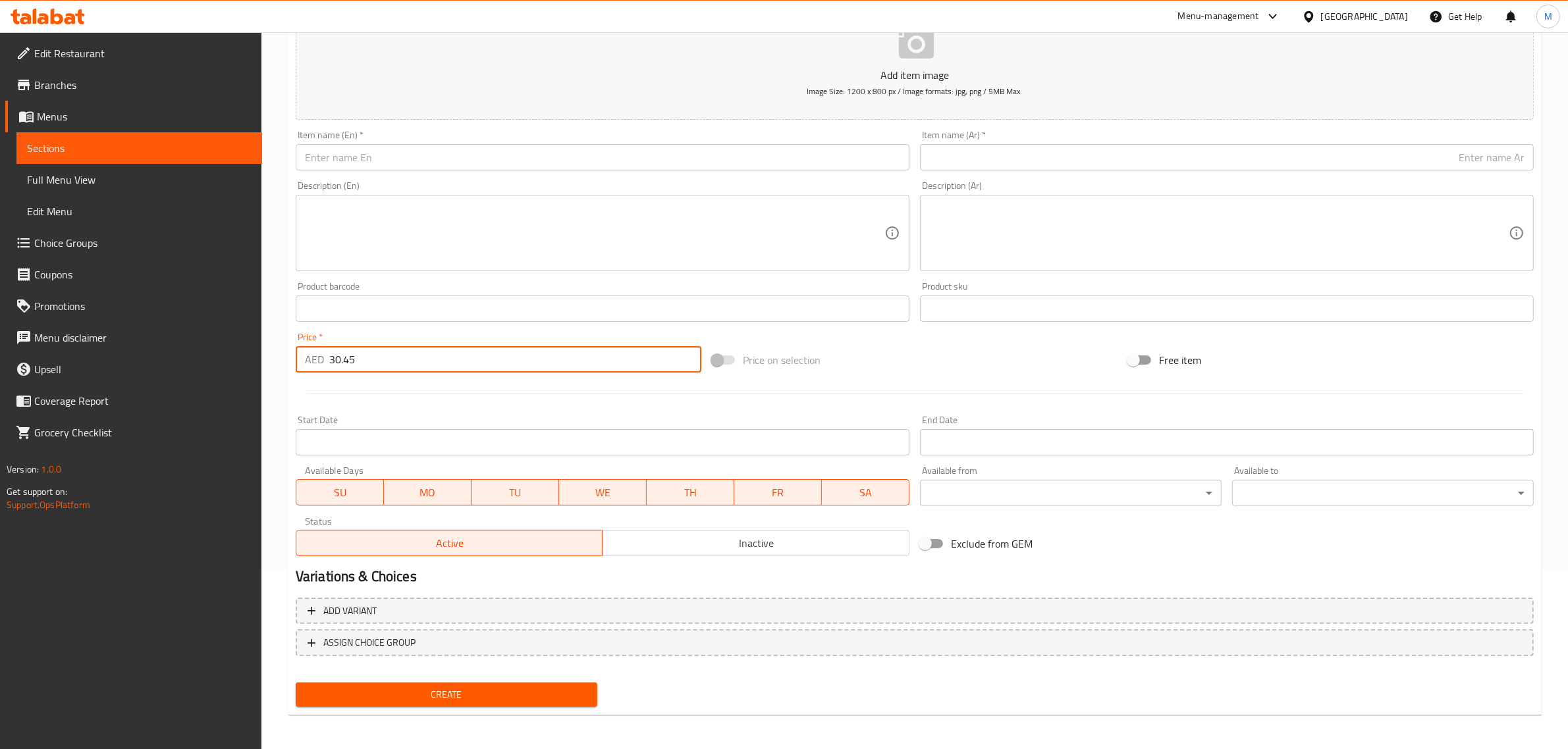
type input "30.45"
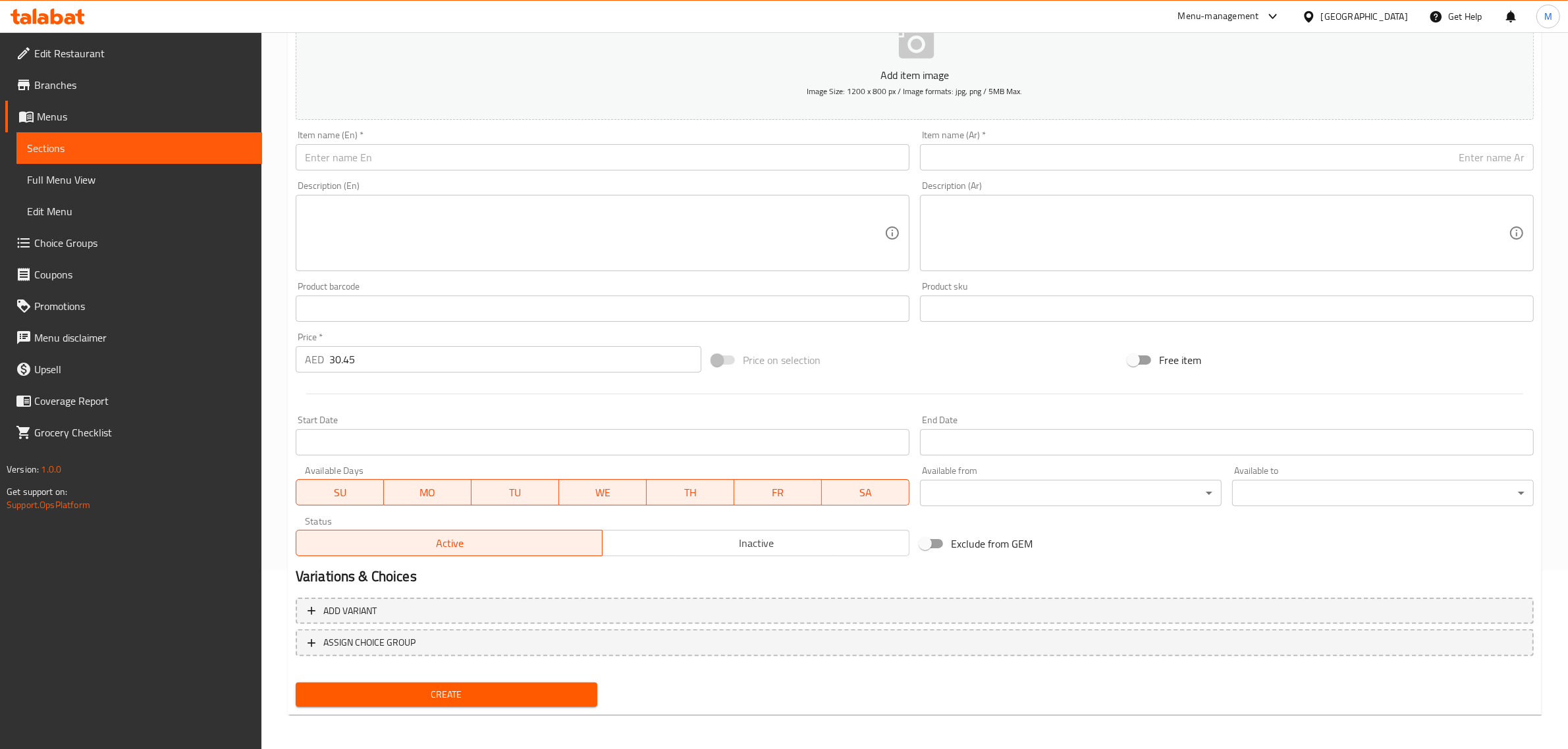
click at [848, 330] on div "Add item image Image Size: 1200 x 800 px / Image formats: jpg, png / 5MB Max. I…" at bounding box center [914, 278] width 1249 height 568
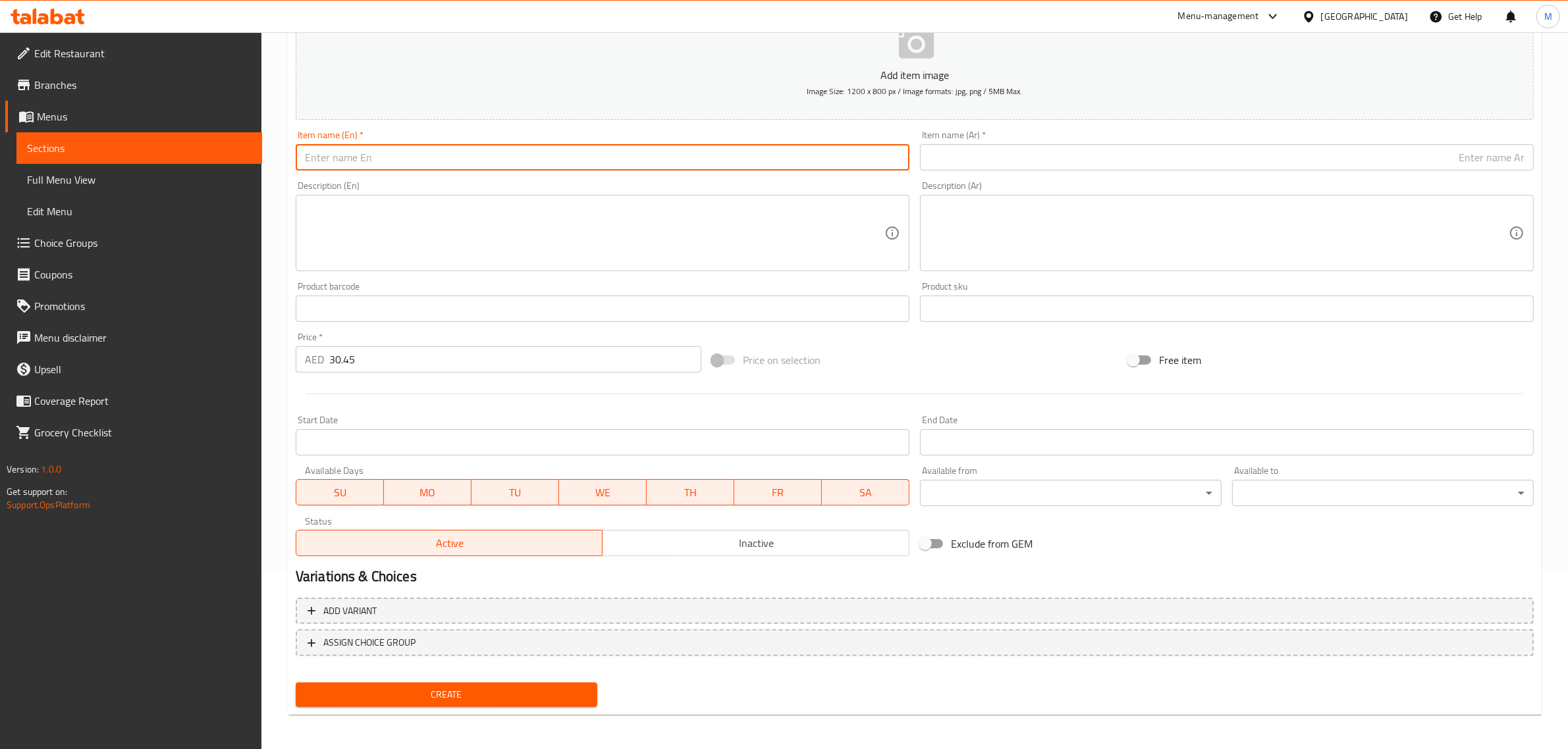
click at [729, 162] on input "text" at bounding box center [602, 157] width 614 height 27
paste input "Shakshouka Melt"
type input "Shakshouka Melt"
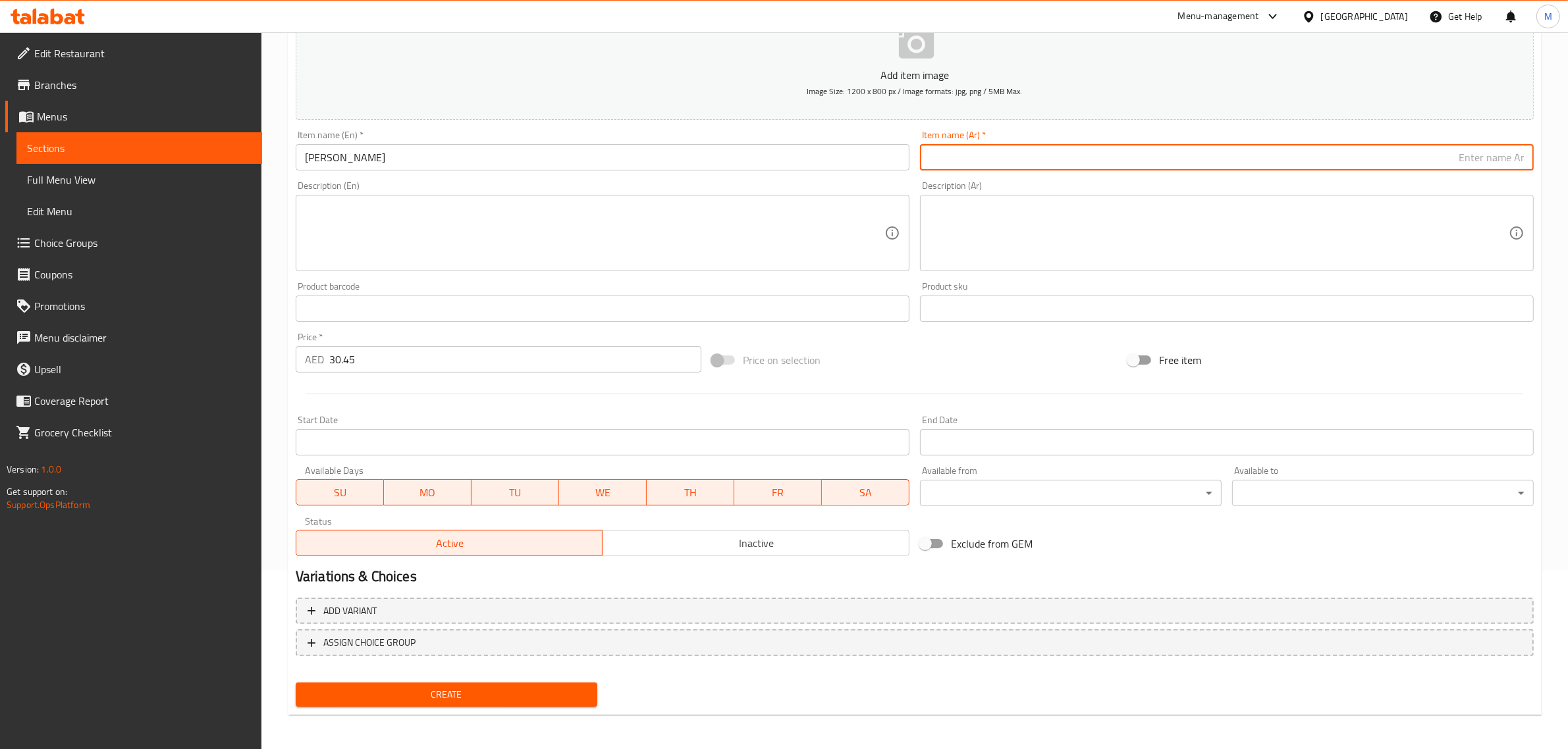
click at [1418, 160] on input "text" at bounding box center [1227, 157] width 614 height 27
paste input "شكشوكة ميلت"
type input "شكشوكة ميلت"
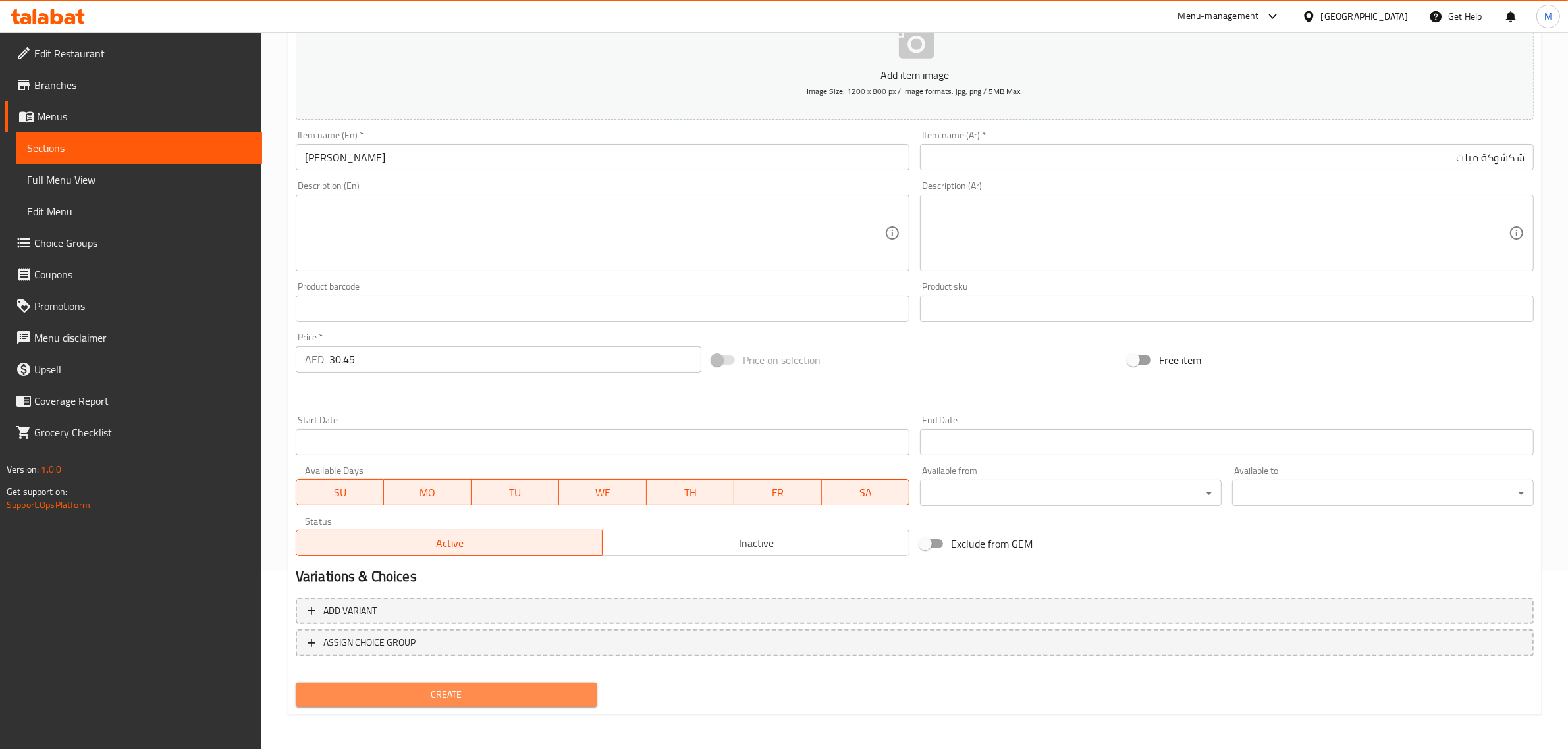
click at [508, 683] on button "Create" at bounding box center [446, 695] width 301 height 24
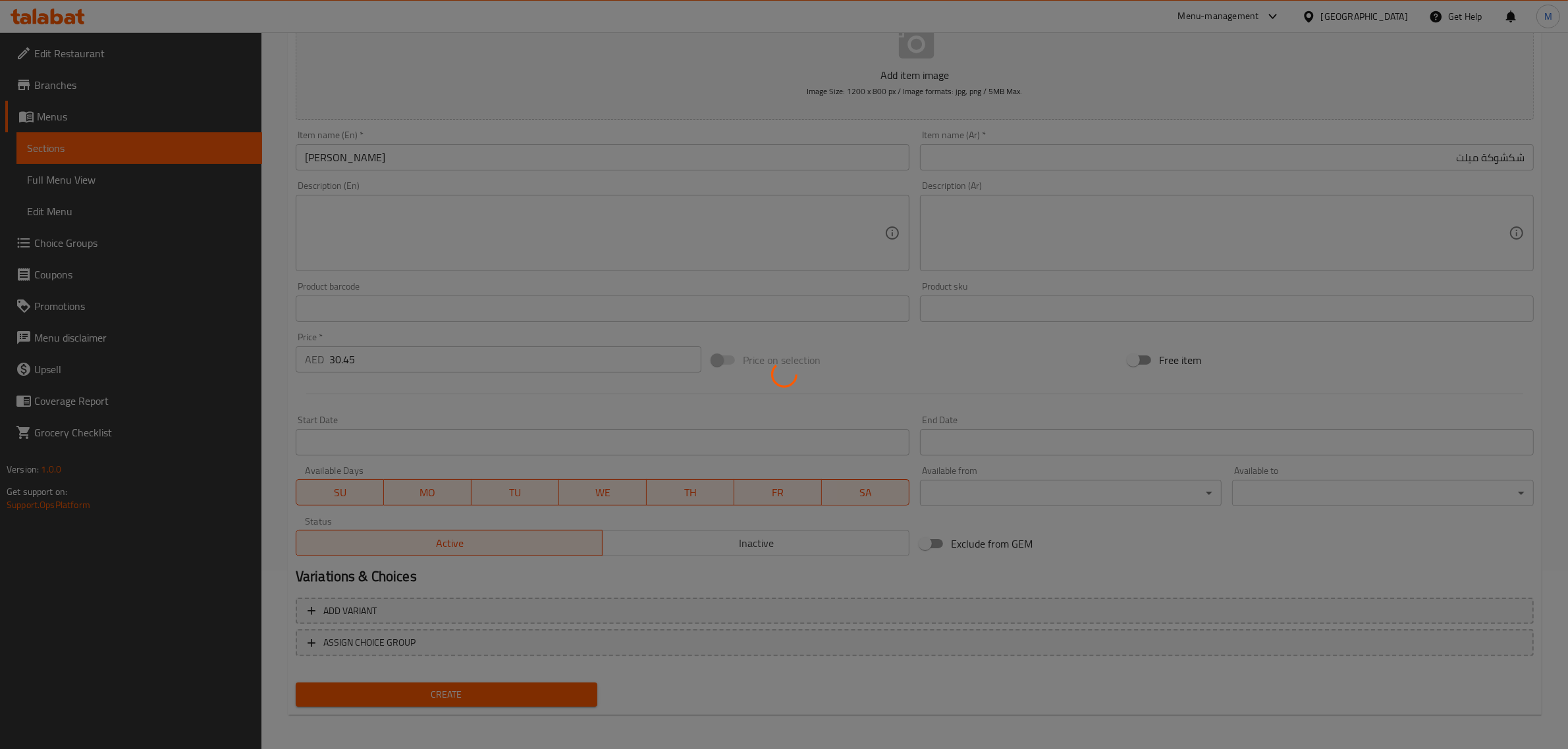
type input "0"
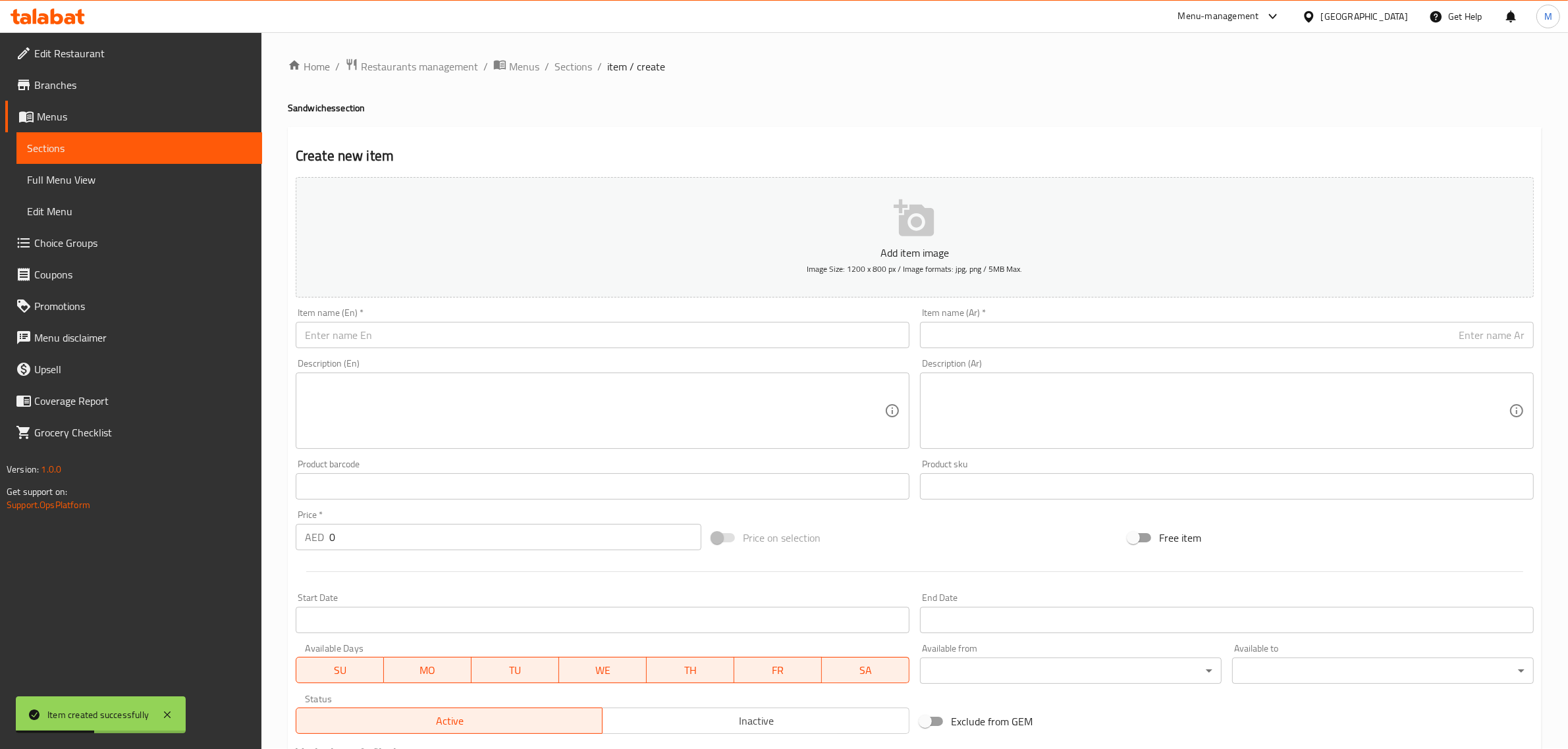
scroll to position [0, 0]
click at [579, 67] on span "Sections" at bounding box center [573, 67] width 37 height 16
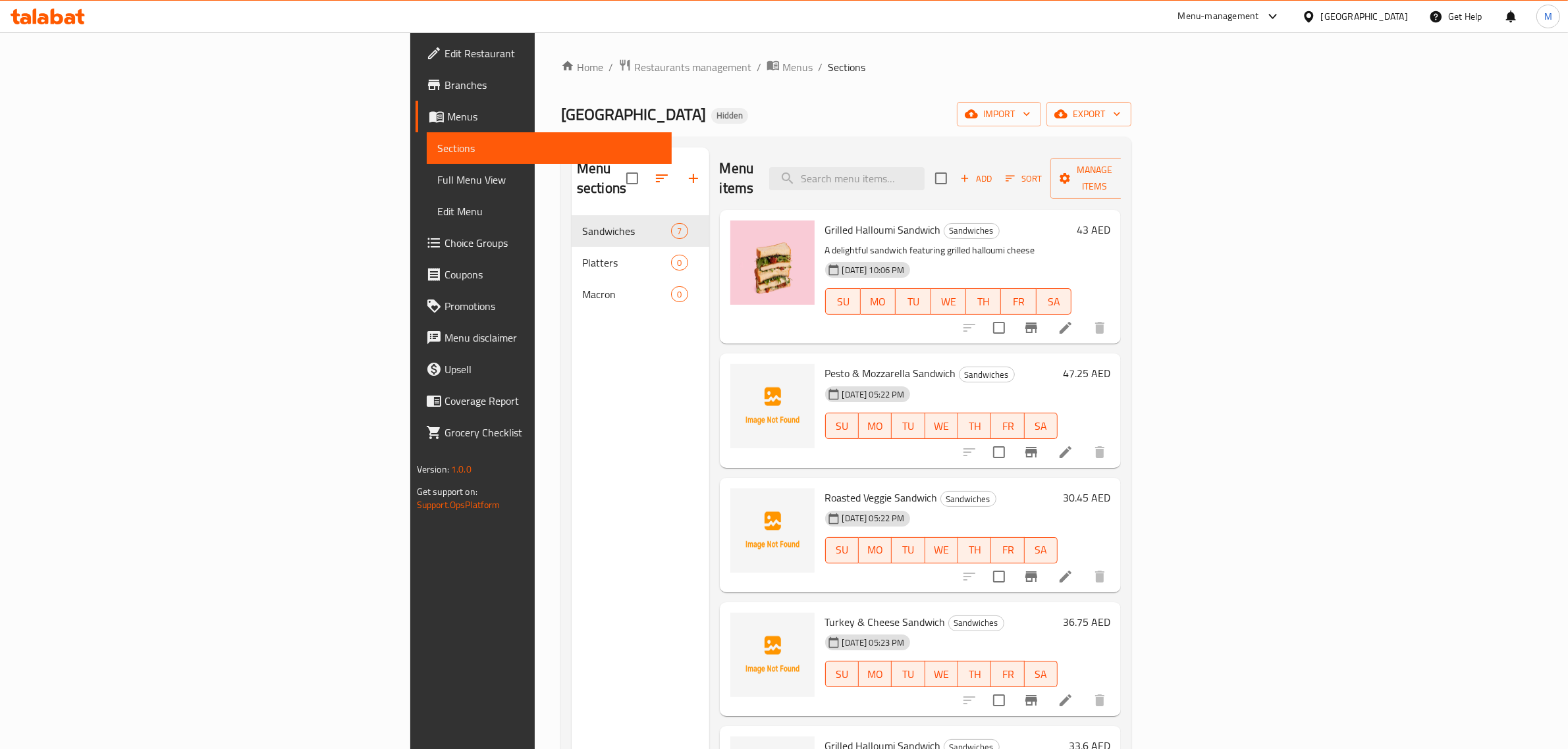
click at [572, 448] on div "Menu sections Sandwiches 7 Platters 0 Macron 0" at bounding box center [640, 522] width 137 height 749
click at [689, 174] on icon "button" at bounding box center [693, 178] width 9 height 9
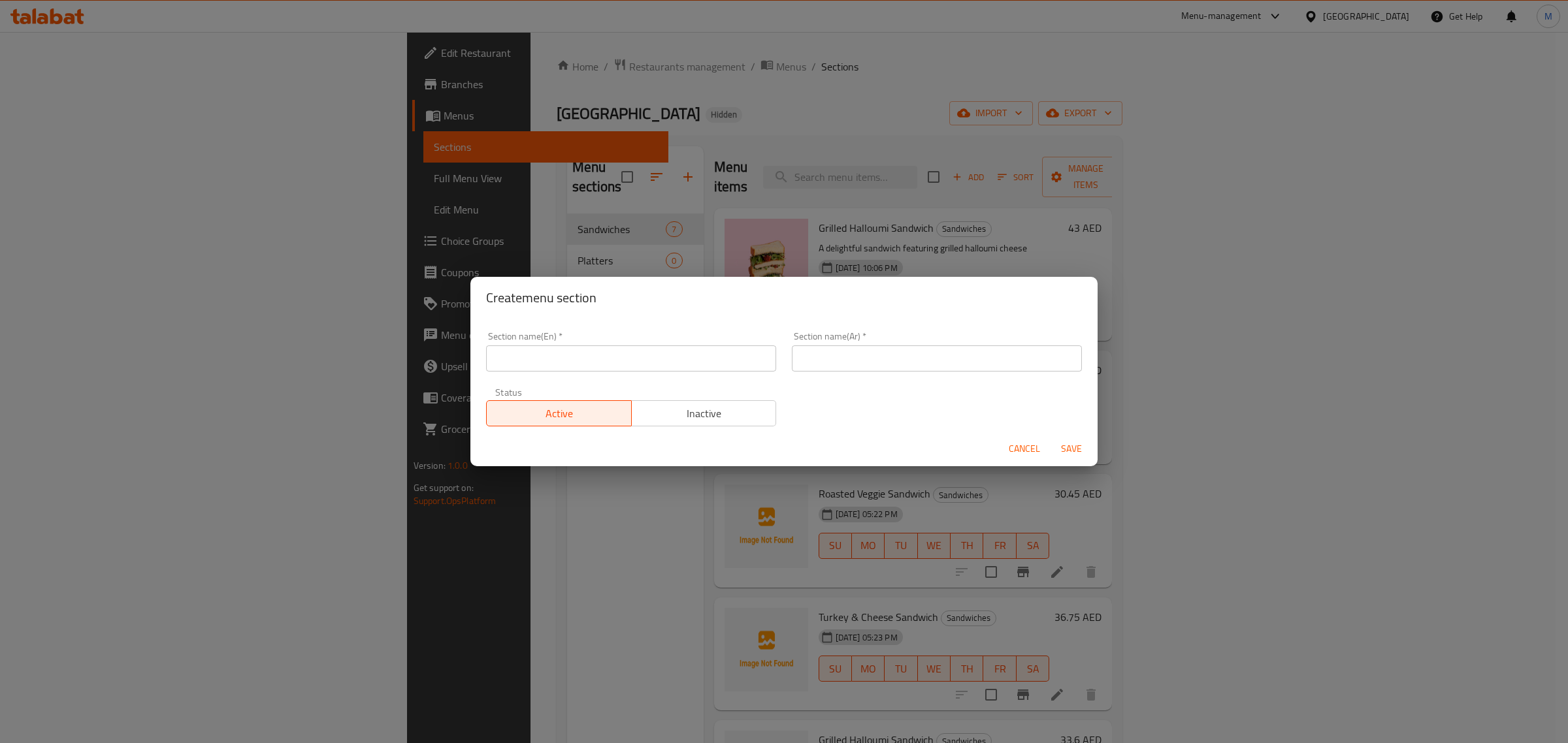
click at [664, 366] on input "text" at bounding box center [631, 359] width 290 height 26
paste input "sharing boxes"
click at [675, 354] on input "Sharing Boxes" at bounding box center [631, 359] width 290 height 26
type input "Sharing Boxes"
click at [890, 361] on input "text" at bounding box center [937, 359] width 290 height 26
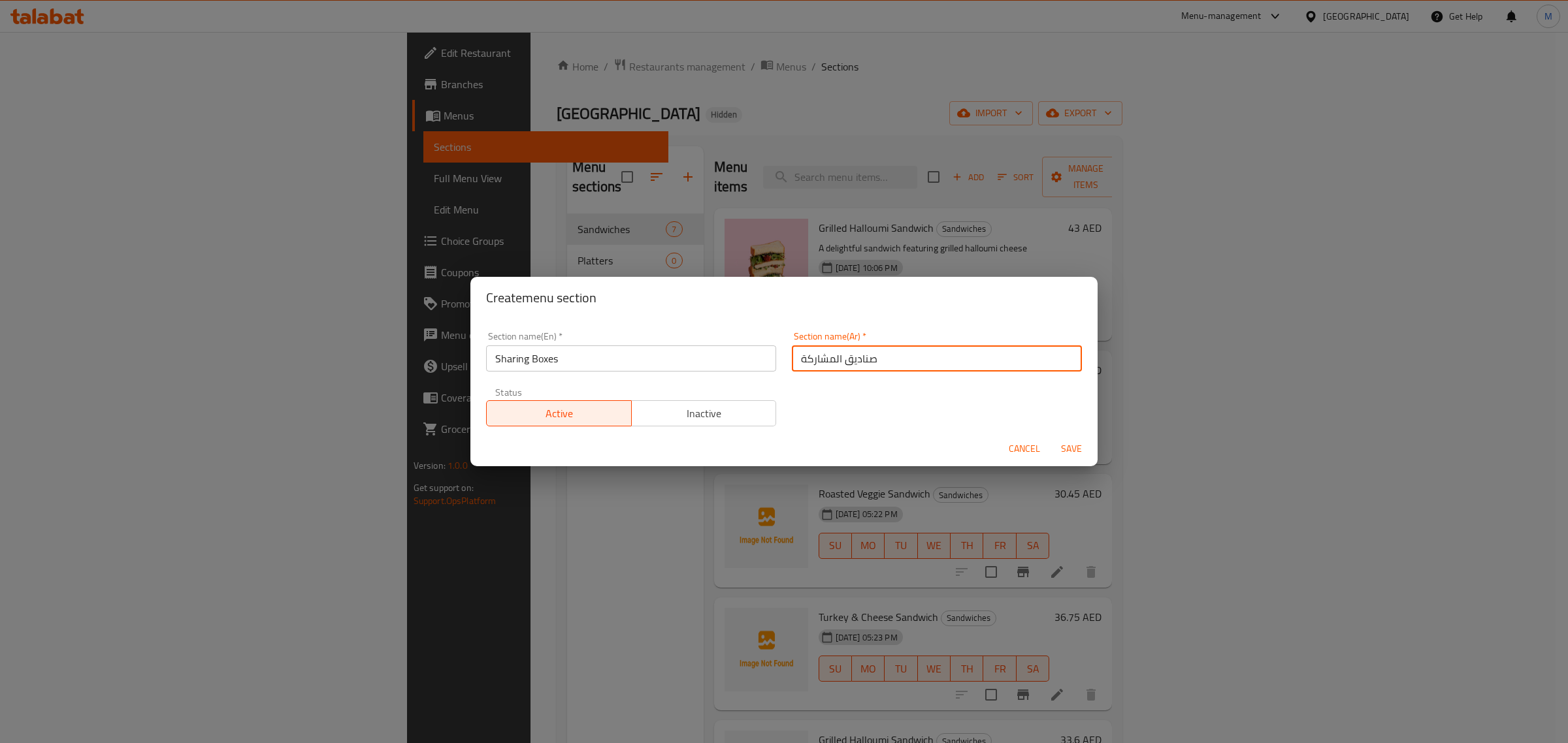
type input "صناديق المشاركة"
click at [1072, 454] on span "Save" at bounding box center [1071, 449] width 31 height 16
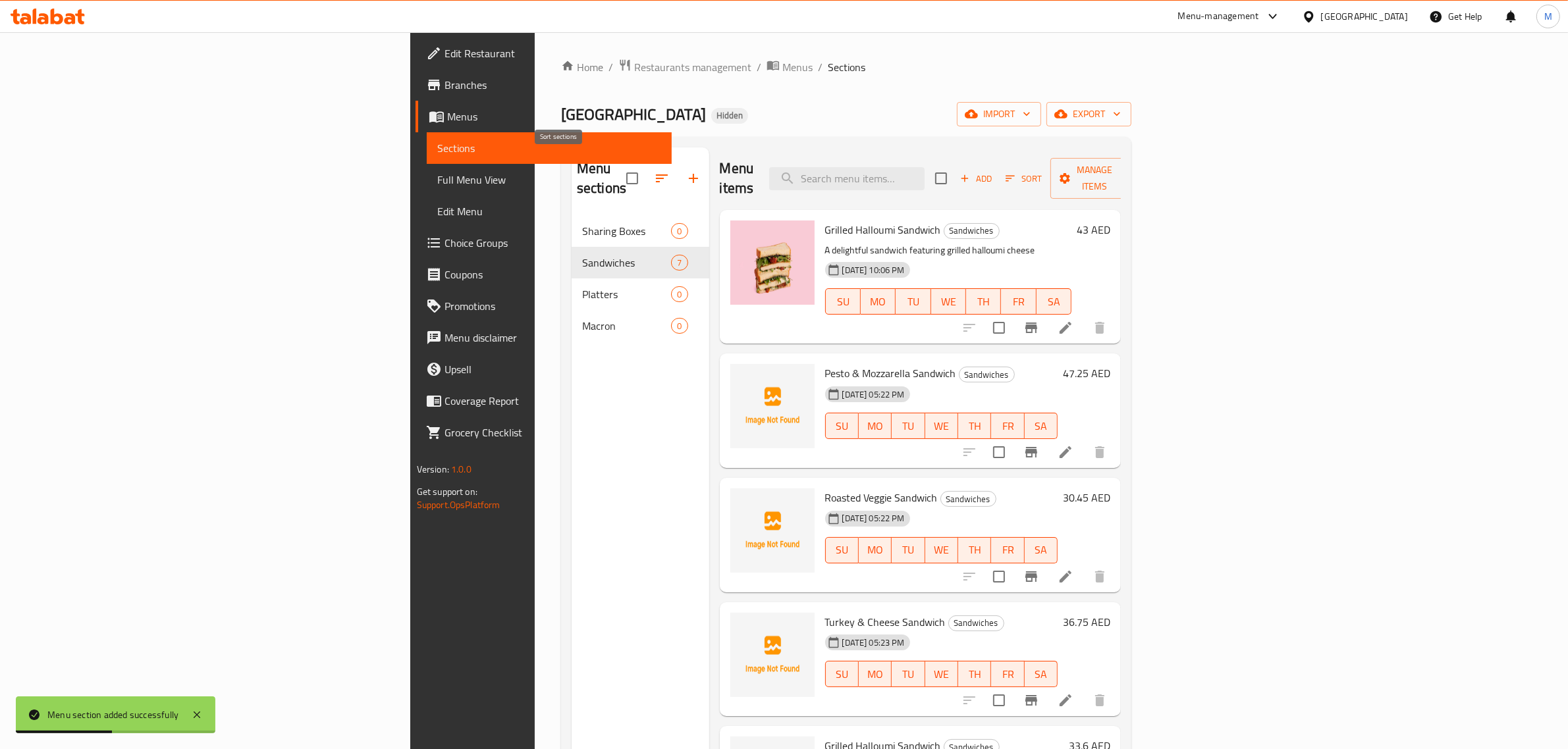
click at [654, 170] on icon "button" at bounding box center [662, 178] width 16 height 16
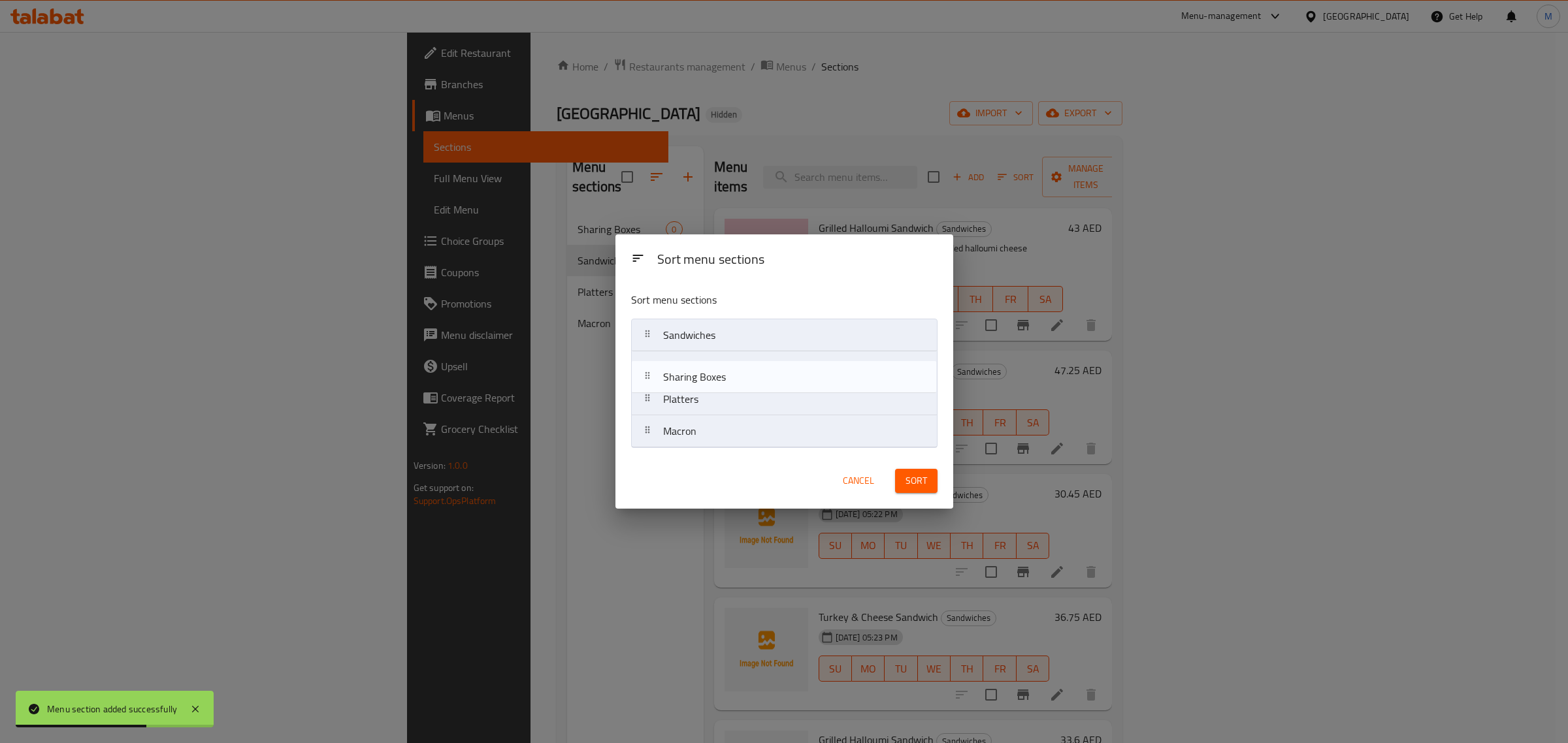
drag, startPoint x: 711, startPoint y: 338, endPoint x: 711, endPoint y: 386, distance: 48.0
click at [711, 387] on nav "Sharing Boxes Sandwiches Platters Macron" at bounding box center [785, 383] width 307 height 129
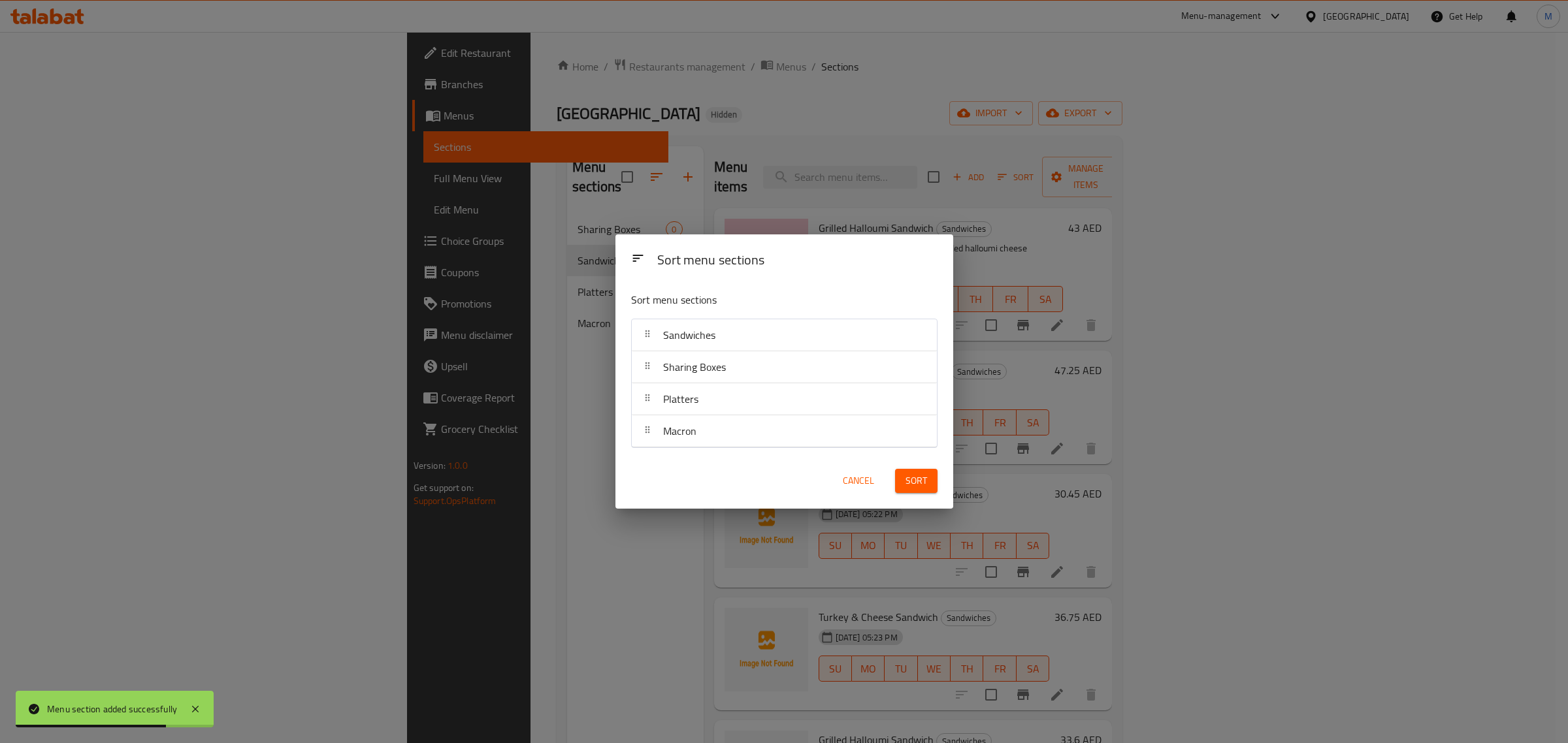
click at [916, 486] on span "Sort" at bounding box center [916, 481] width 21 height 16
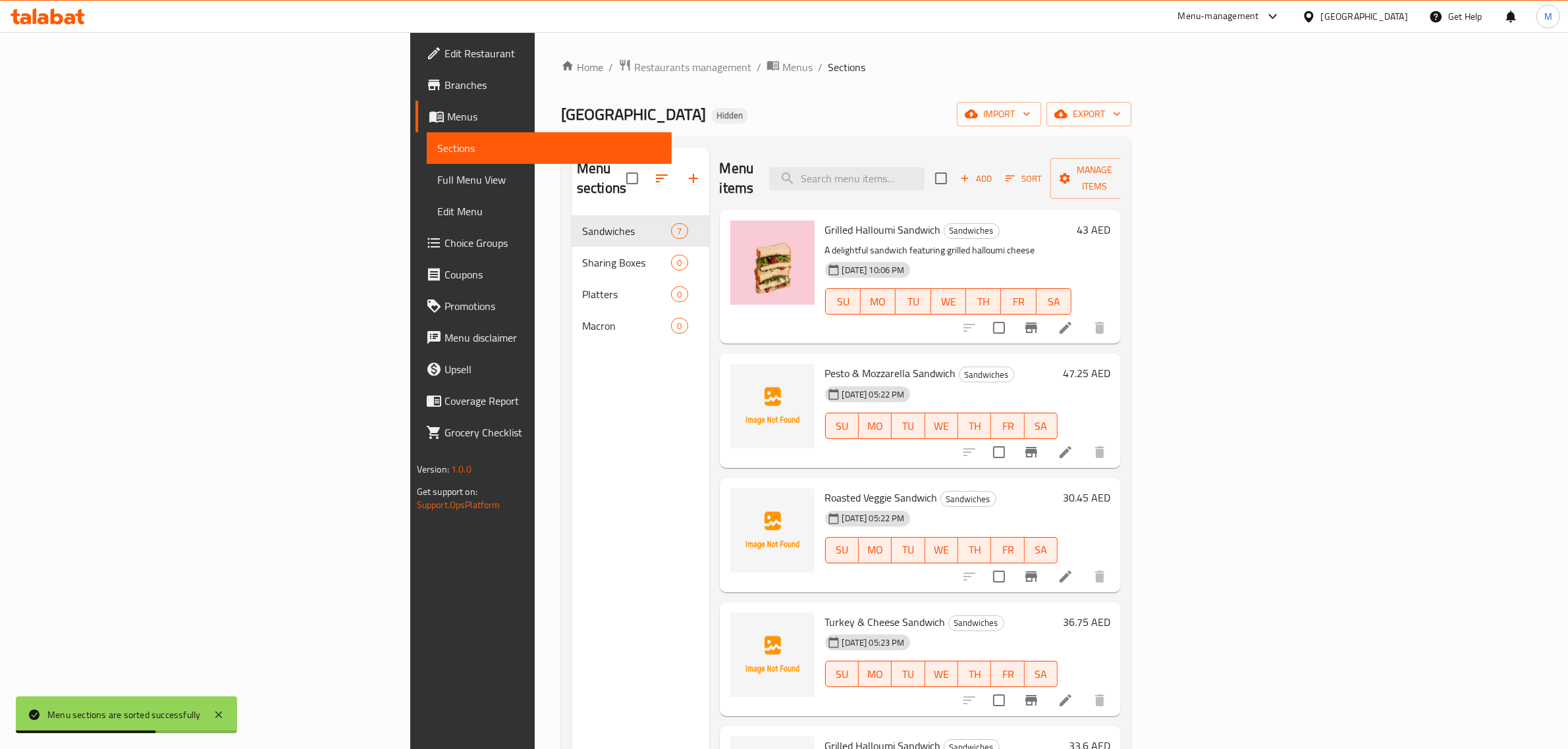
click at [1041, 331] on div "Menu items Add Sort Manage items Grilled Halloumi Sandwich Sandwiches A delight…" at bounding box center [914, 522] width 412 height 749
click at [1038, 331] on div "Menu items Add Sort Manage items Grilled Halloumi Sandwich Sandwiches A delight…" at bounding box center [914, 522] width 412 height 749
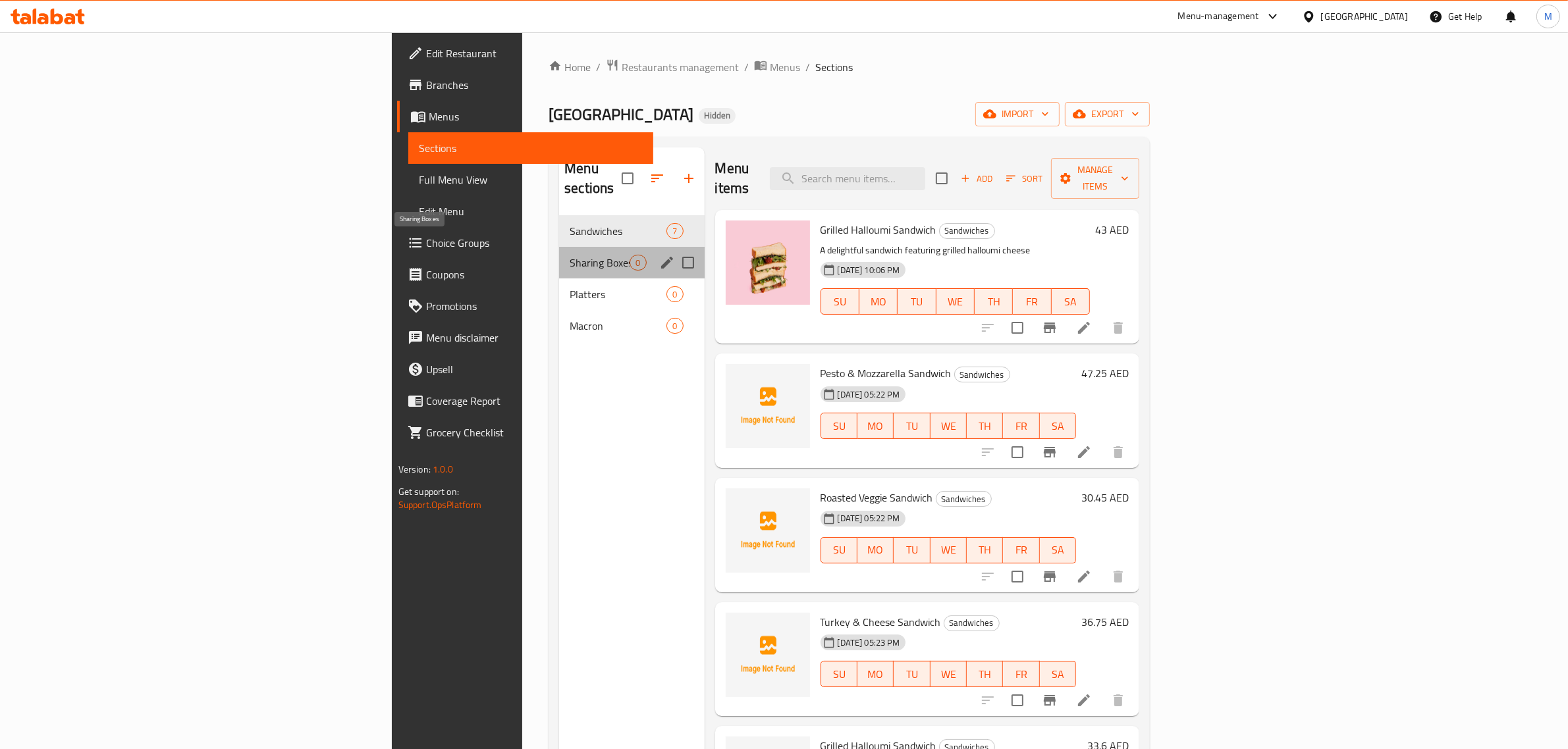
click at [569, 254] on span "Sharing Boxes" at bounding box center [599, 262] width 60 height 16
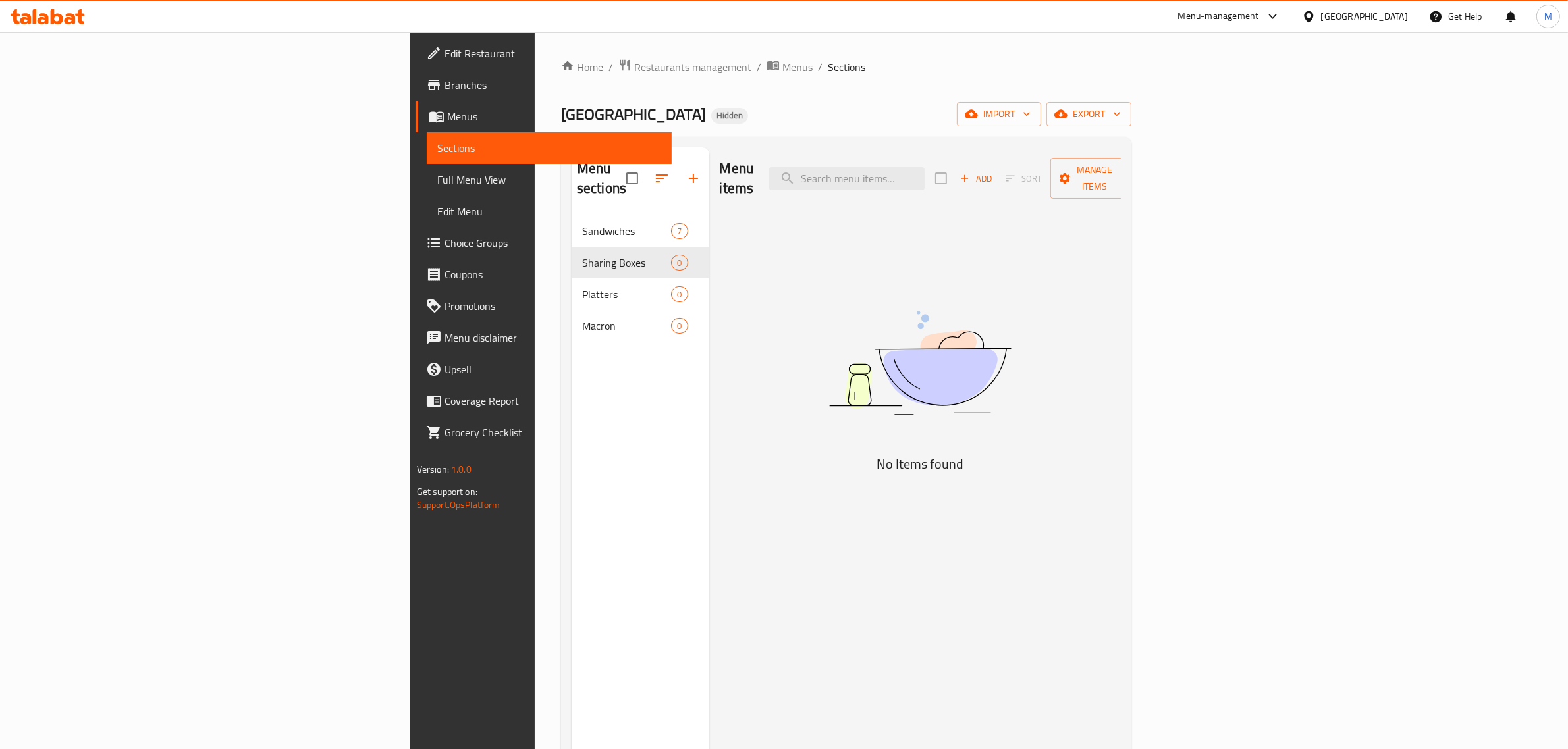
click at [1122, 281] on div "Menu items Add Sort Manage items No Items found" at bounding box center [914, 522] width 412 height 749
click at [994, 171] on span "Add" at bounding box center [976, 178] width 35 height 15
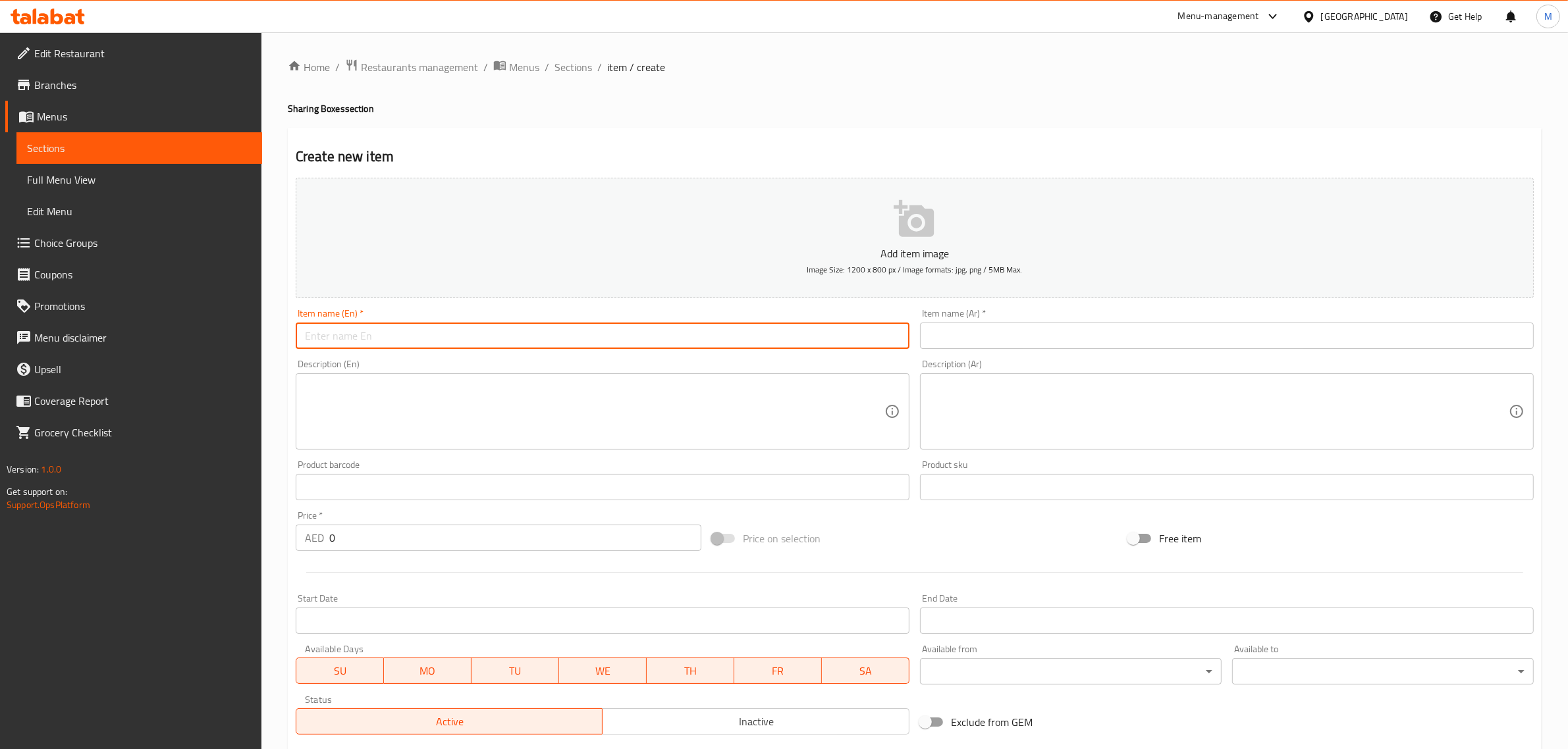
click at [826, 341] on input "text" at bounding box center [602, 336] width 614 height 27
paste input "Flavorful Feast Box"
type input "Flavorful Feast Box"
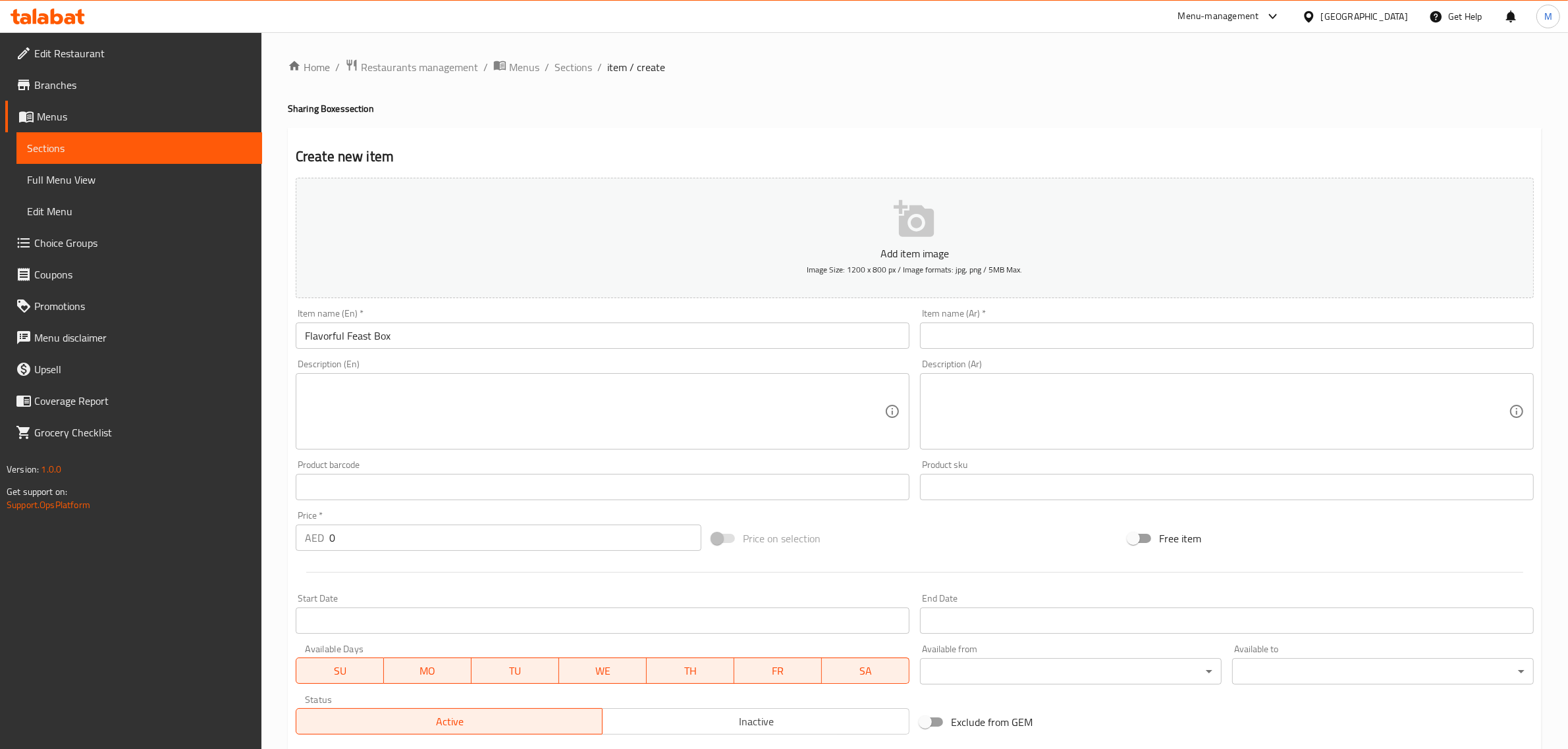
click at [1357, 339] on input "text" at bounding box center [1227, 336] width 614 height 27
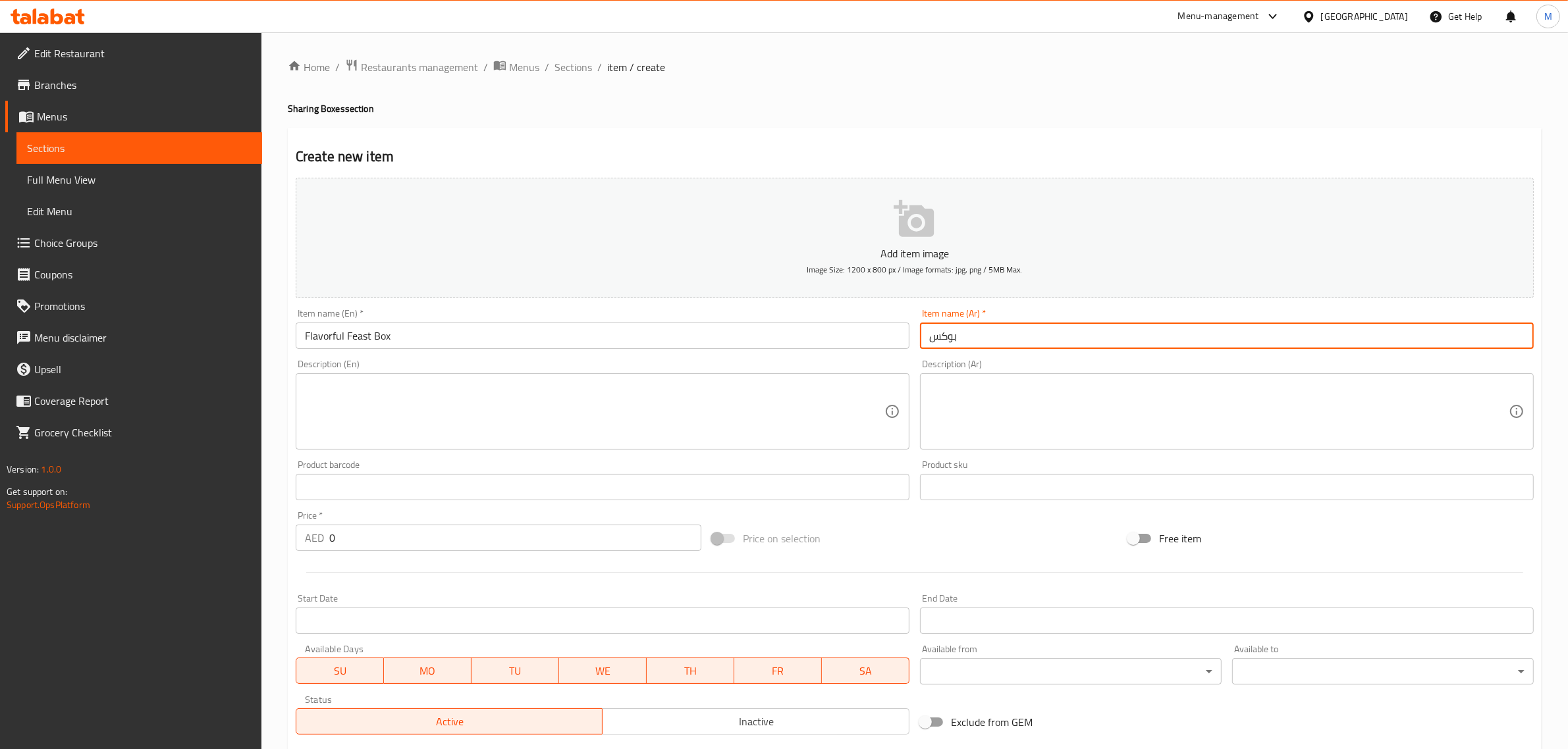
paste input "وليمة مليء بالنكهات"
type input "بوكس وليمة مليء بالنكهات"
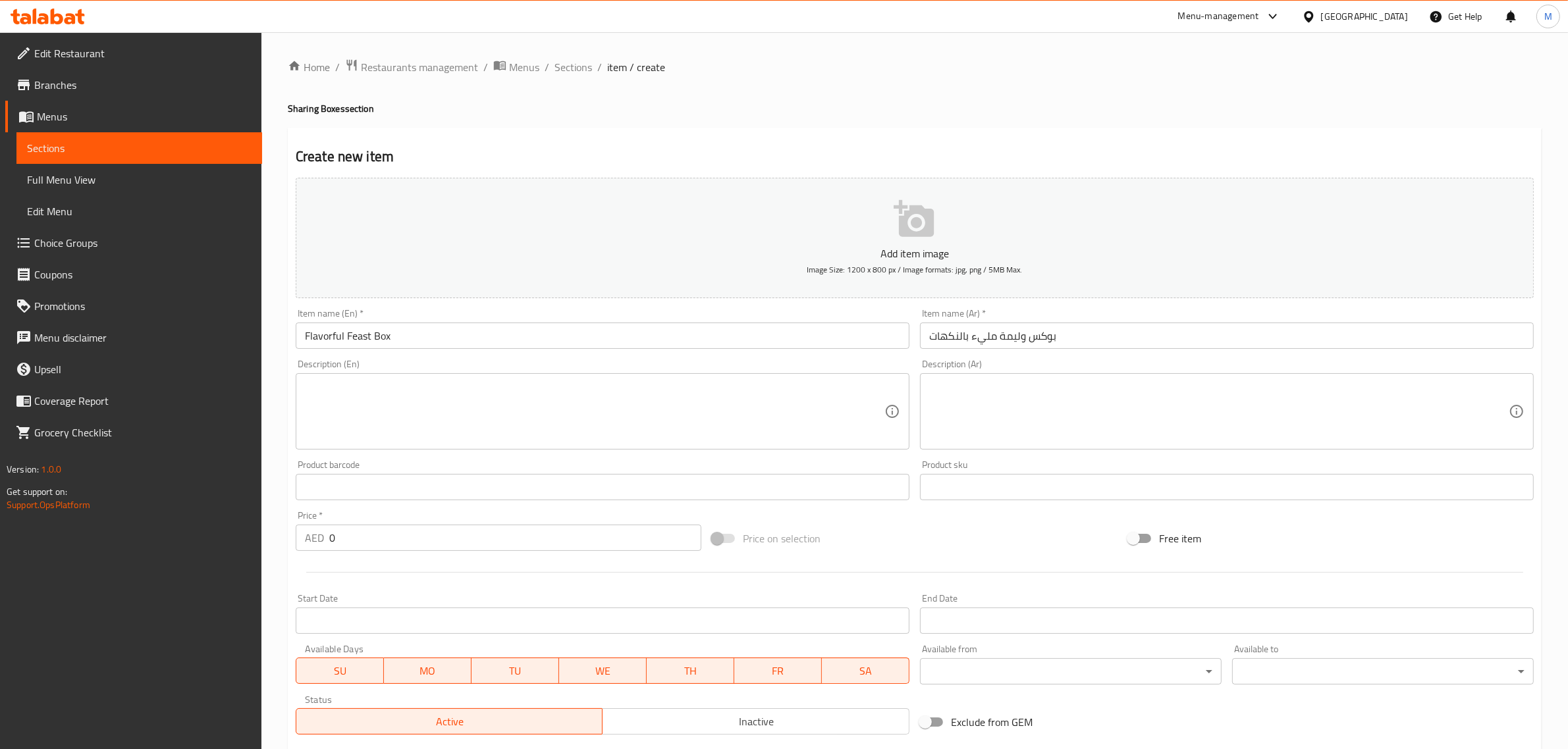
click at [415, 541] on input "0" at bounding box center [515, 538] width 372 height 27
type input "183.75"
click at [891, 551] on div "Price on selection" at bounding box center [914, 538] width 416 height 35
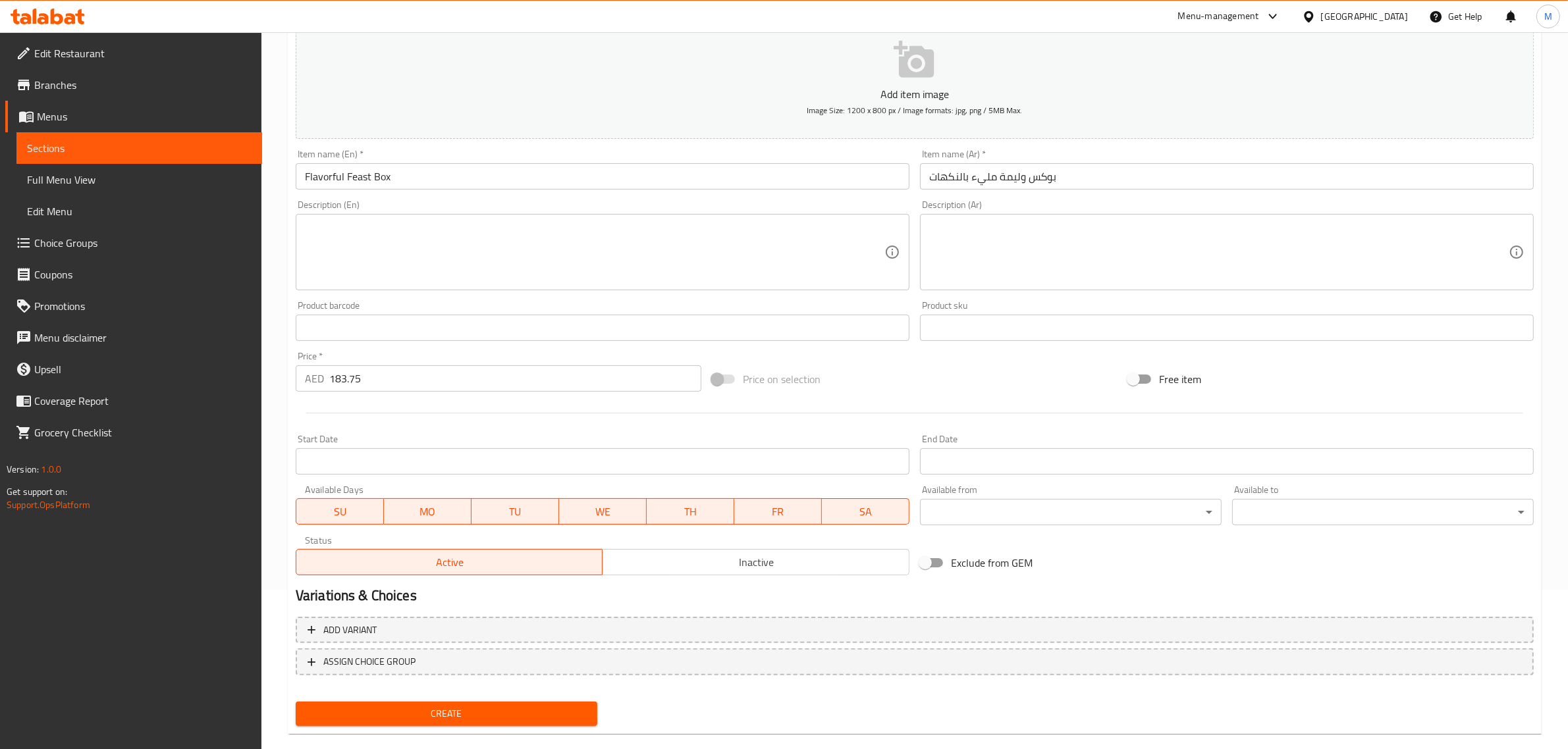
scroll to position [178, 0]
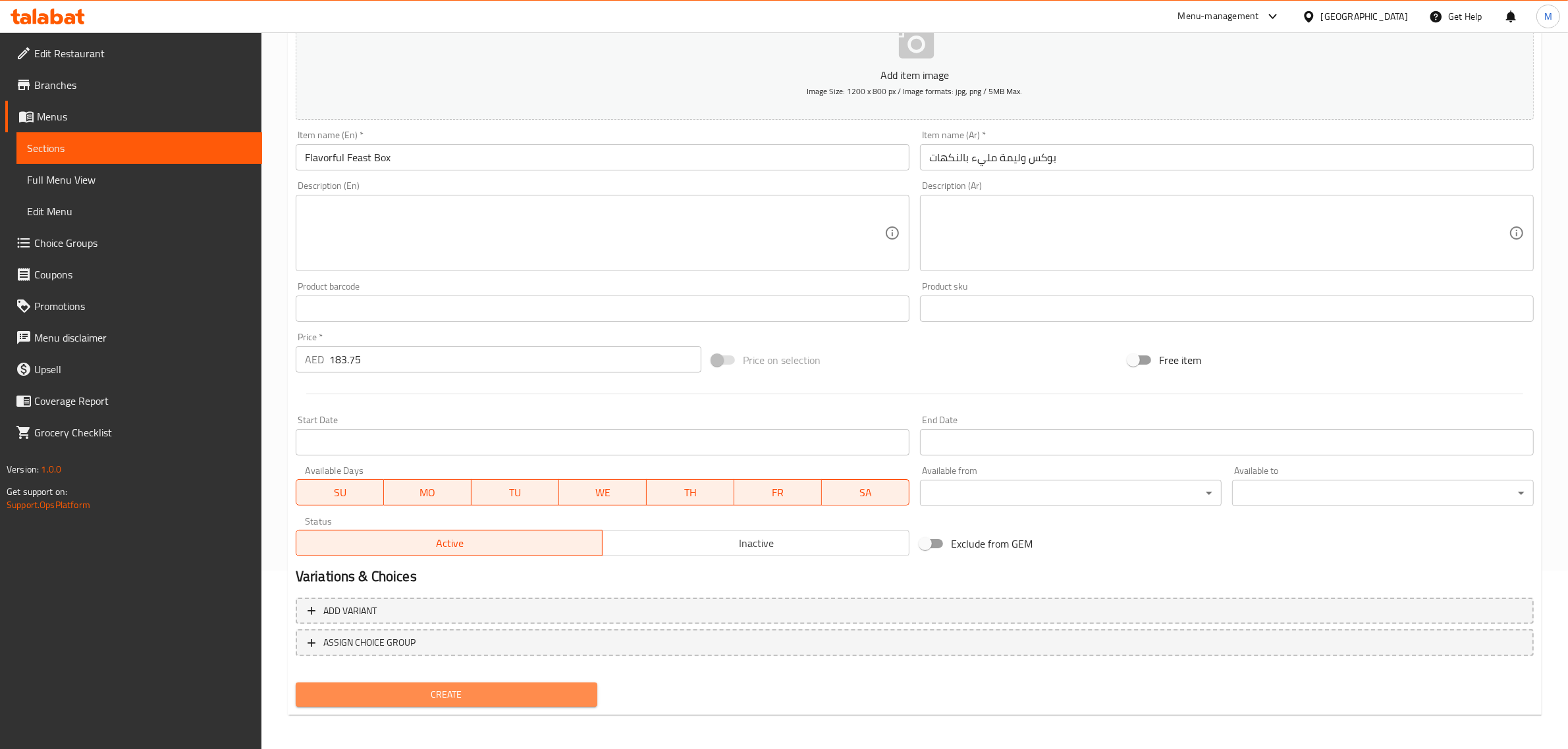
click at [523, 686] on span "Create" at bounding box center [446, 694] width 280 height 17
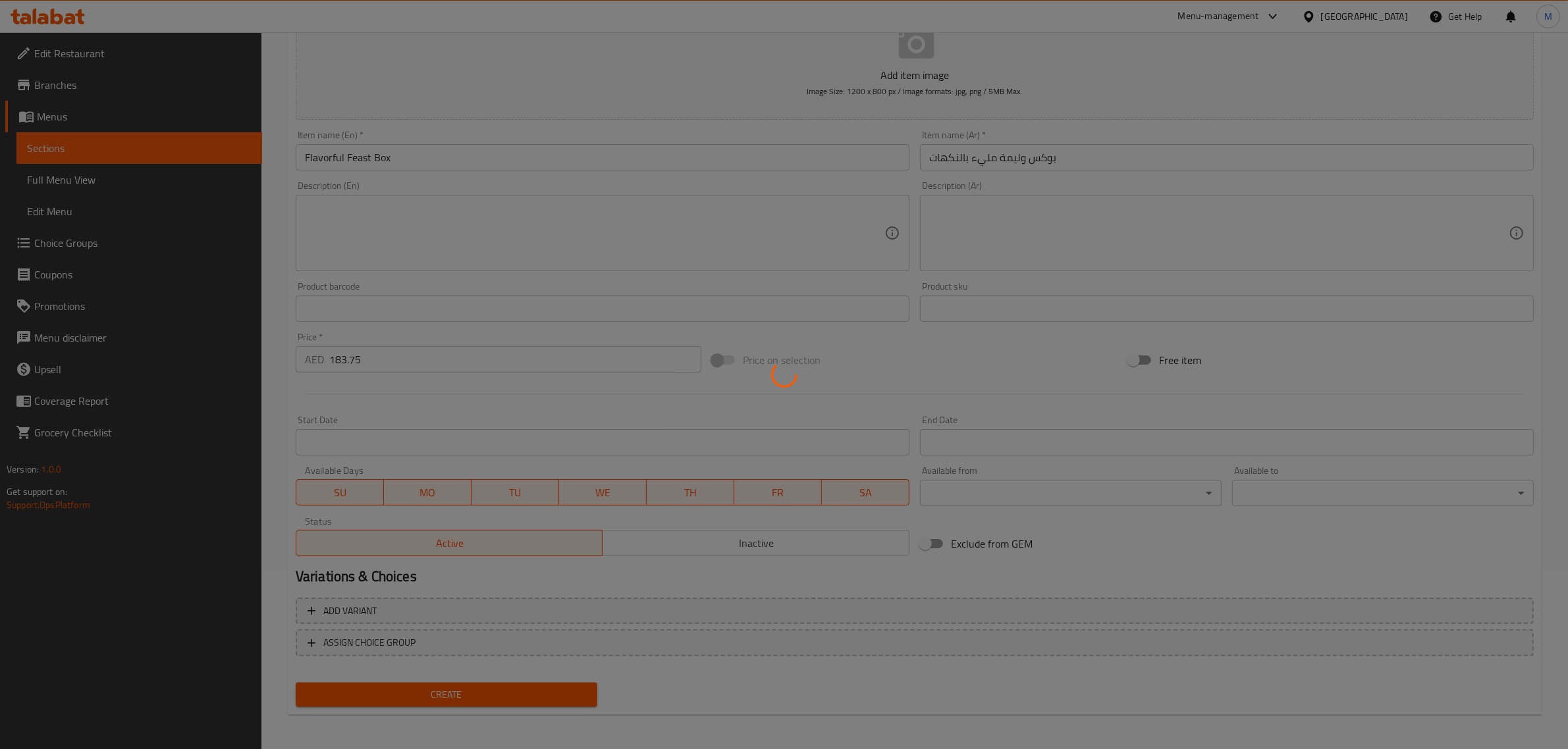
type input "0"
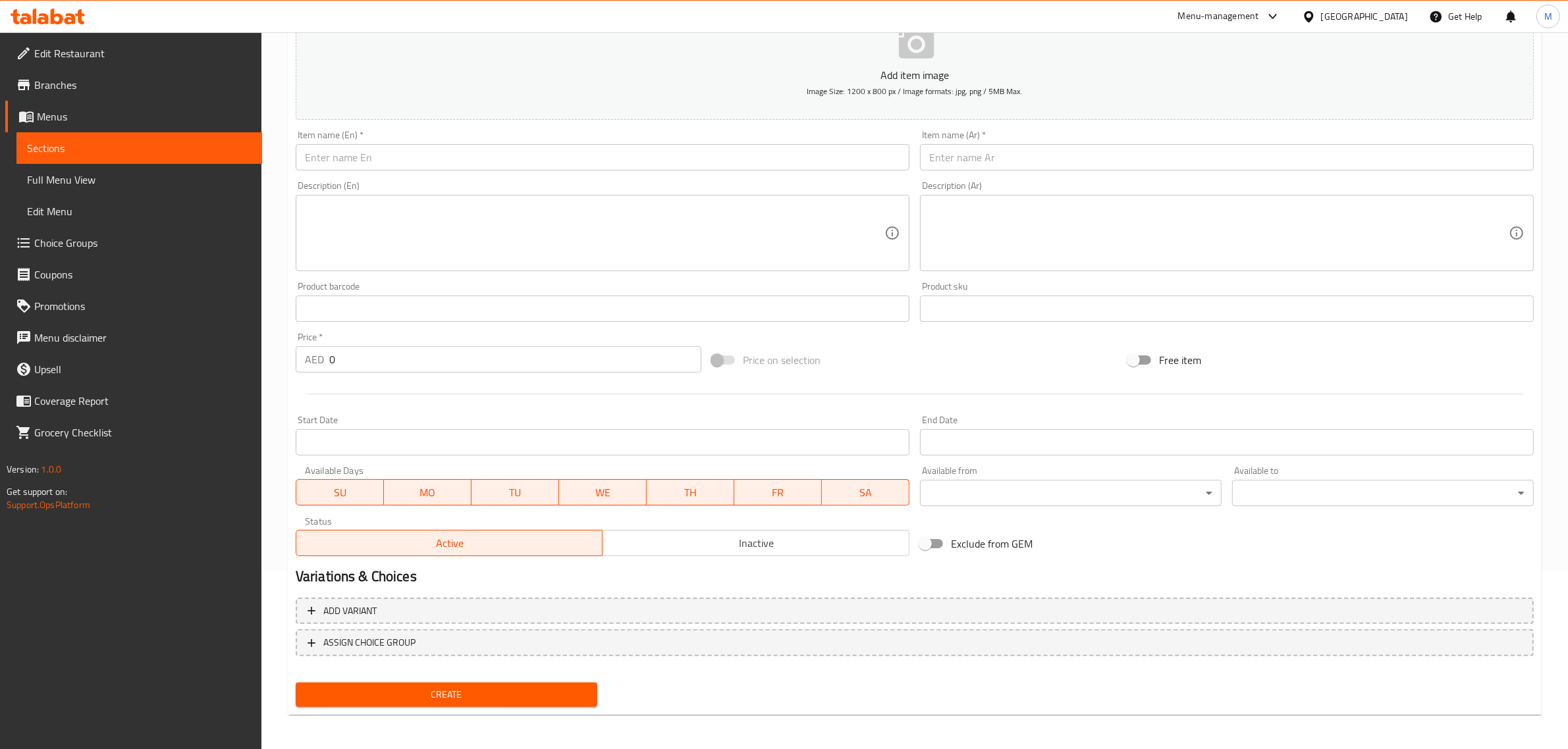
click at [768, 161] on input "text" at bounding box center [602, 157] width 614 height 27
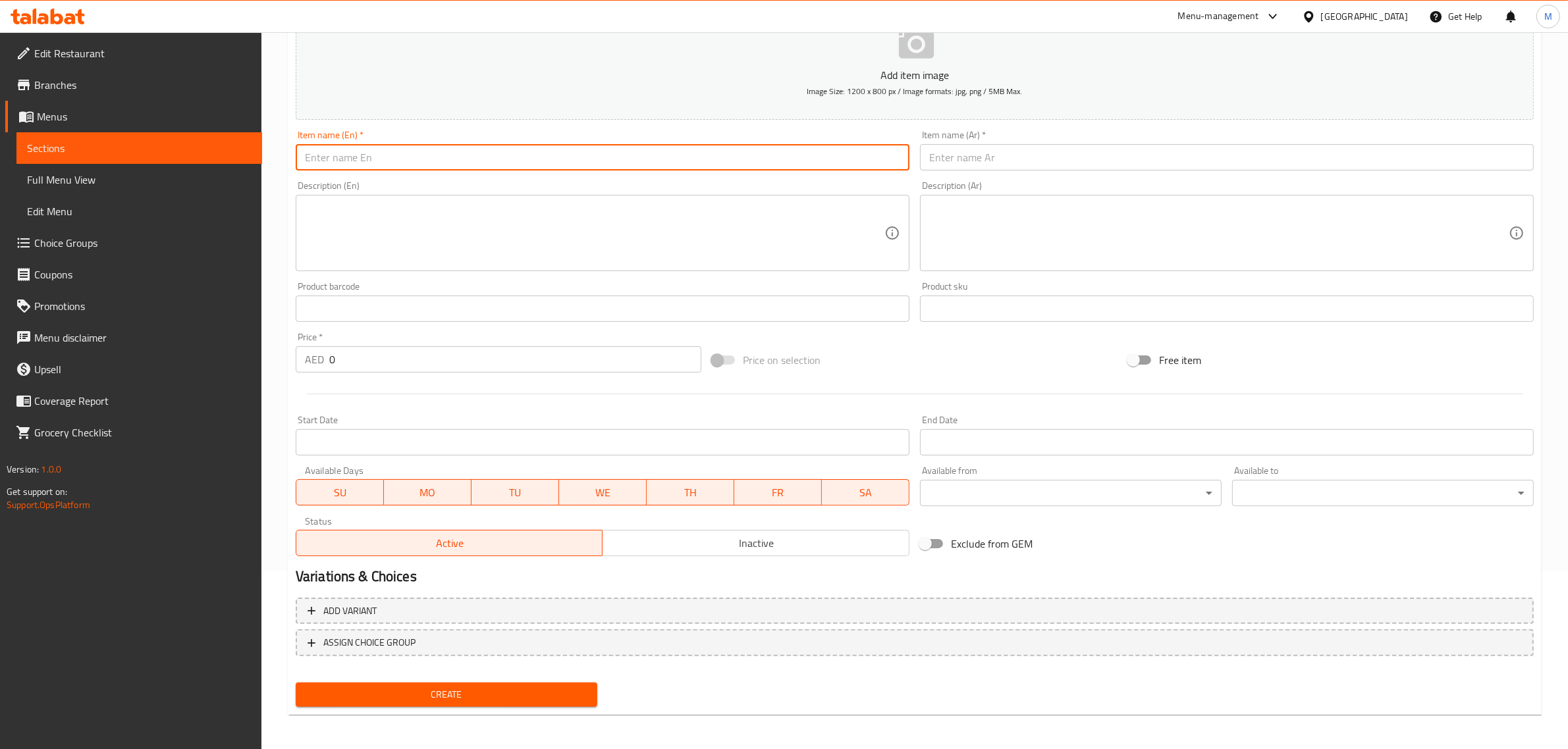
paste input "Élva Savory Box"
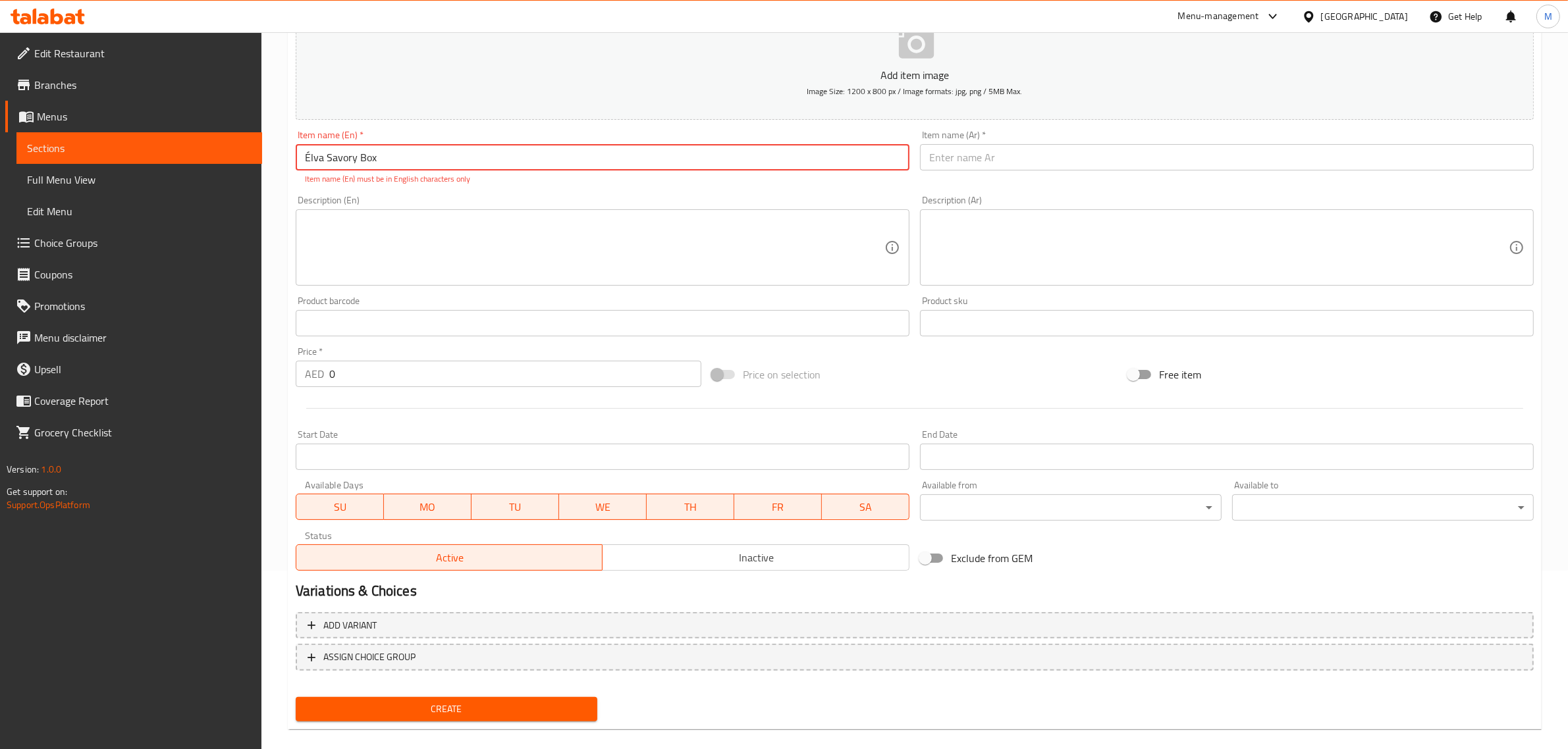
click at [304, 152] on input "Élva Savory Box" at bounding box center [602, 157] width 614 height 27
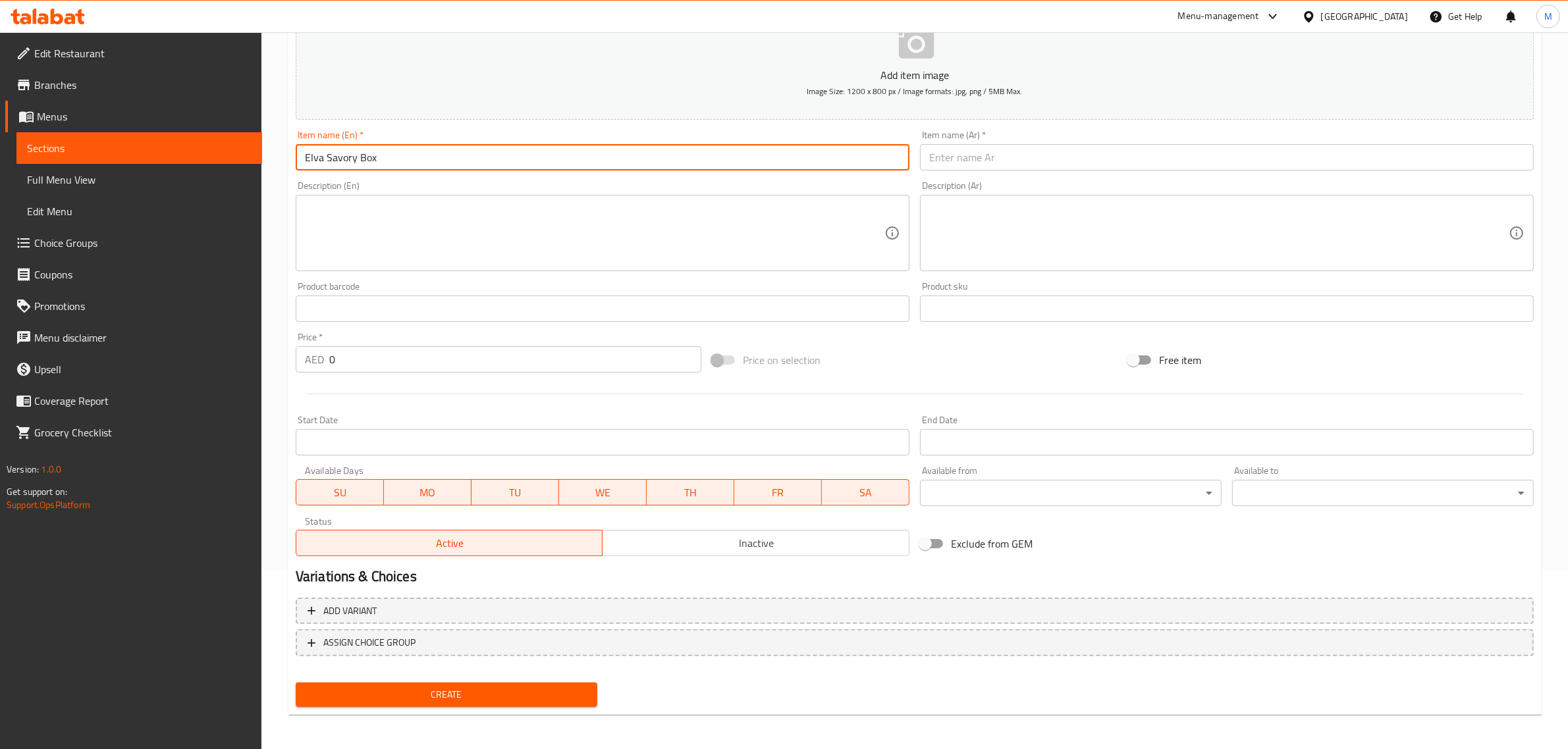
type input "Elva Savory Box"
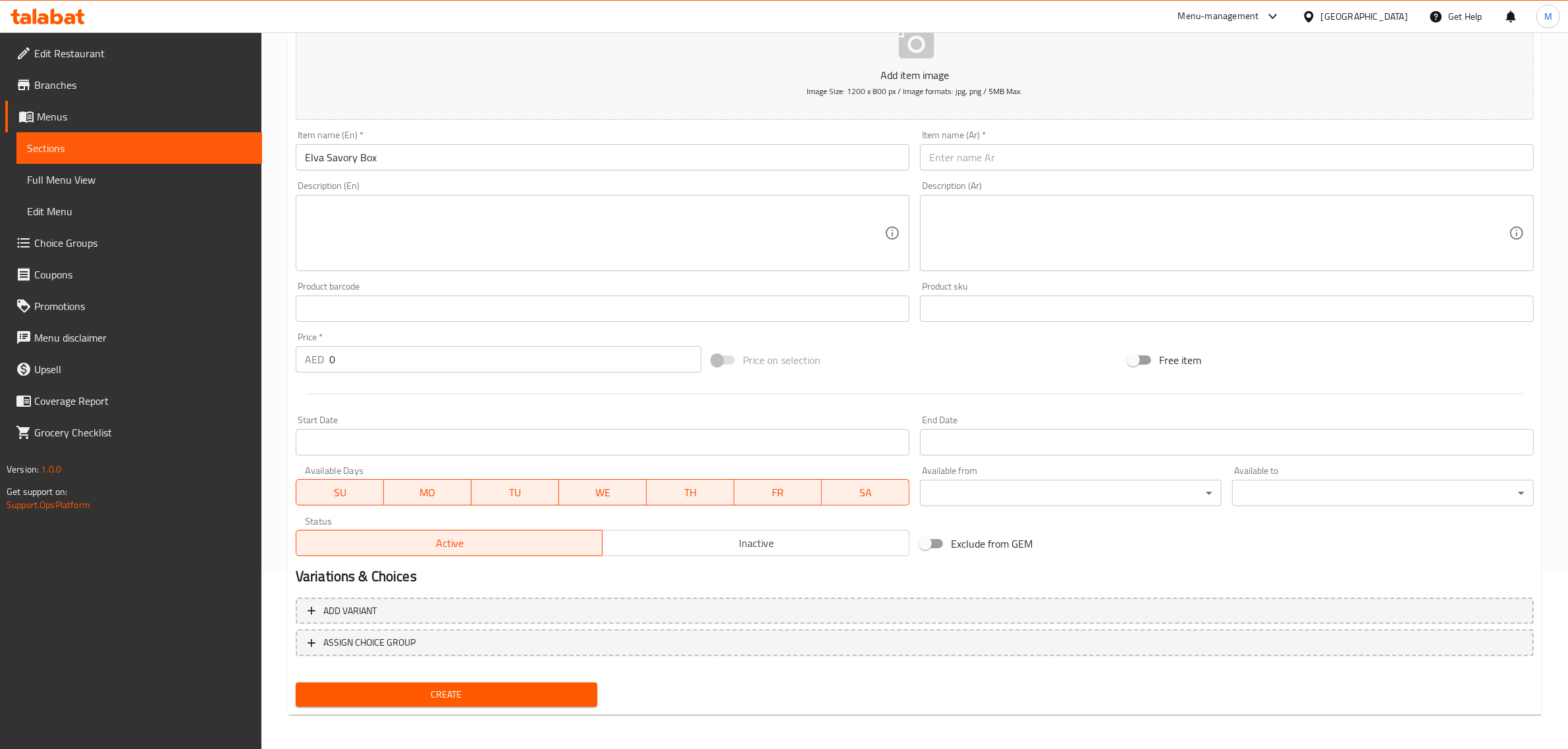
drag, startPoint x: 870, startPoint y: 354, endPoint x: 869, endPoint y: 347, distance: 7.1
click at [871, 356] on div "Price on selection" at bounding box center [914, 359] width 416 height 35
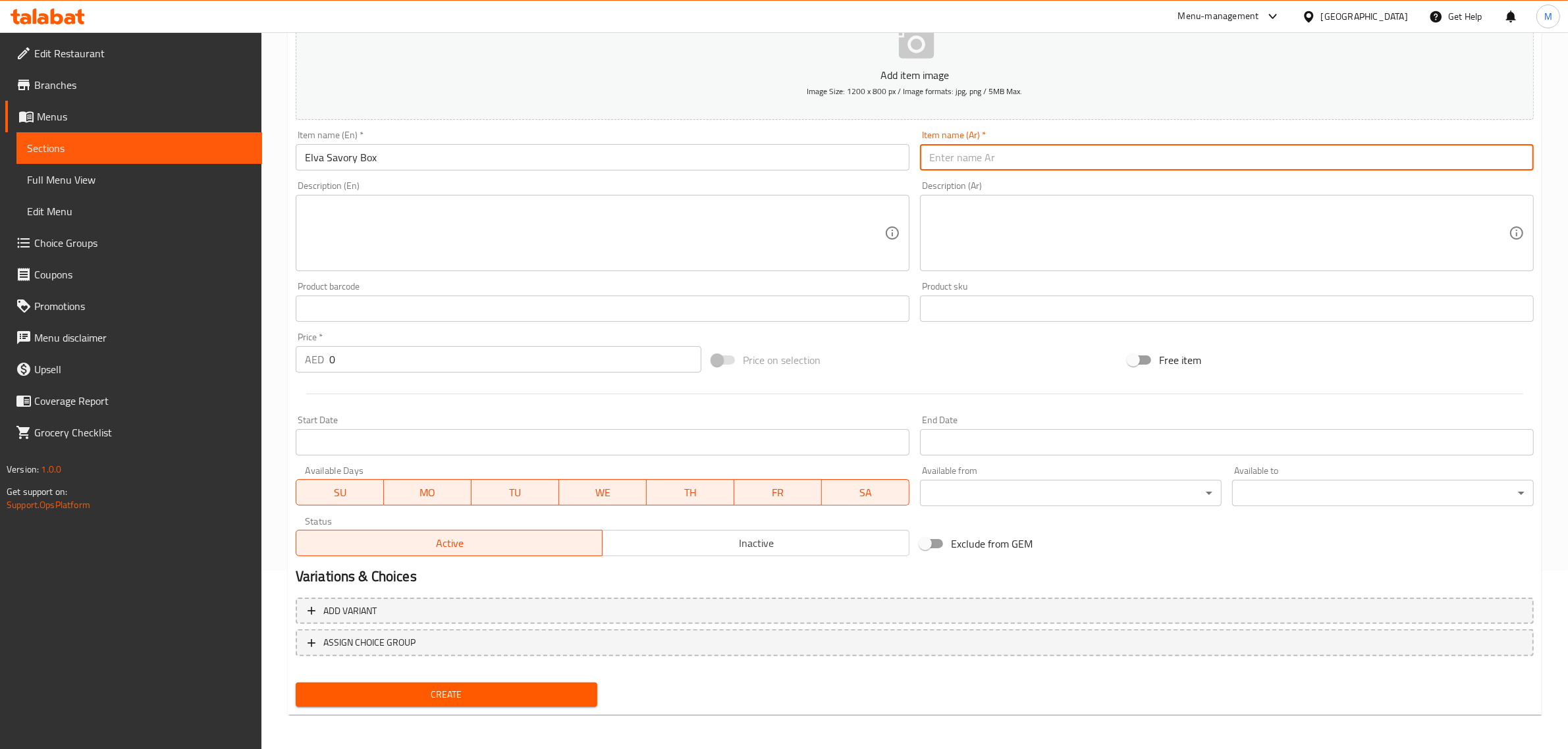
click at [1424, 155] on input "text" at bounding box center [1227, 157] width 614 height 27
type input "بوكس الموالح من إلفا"
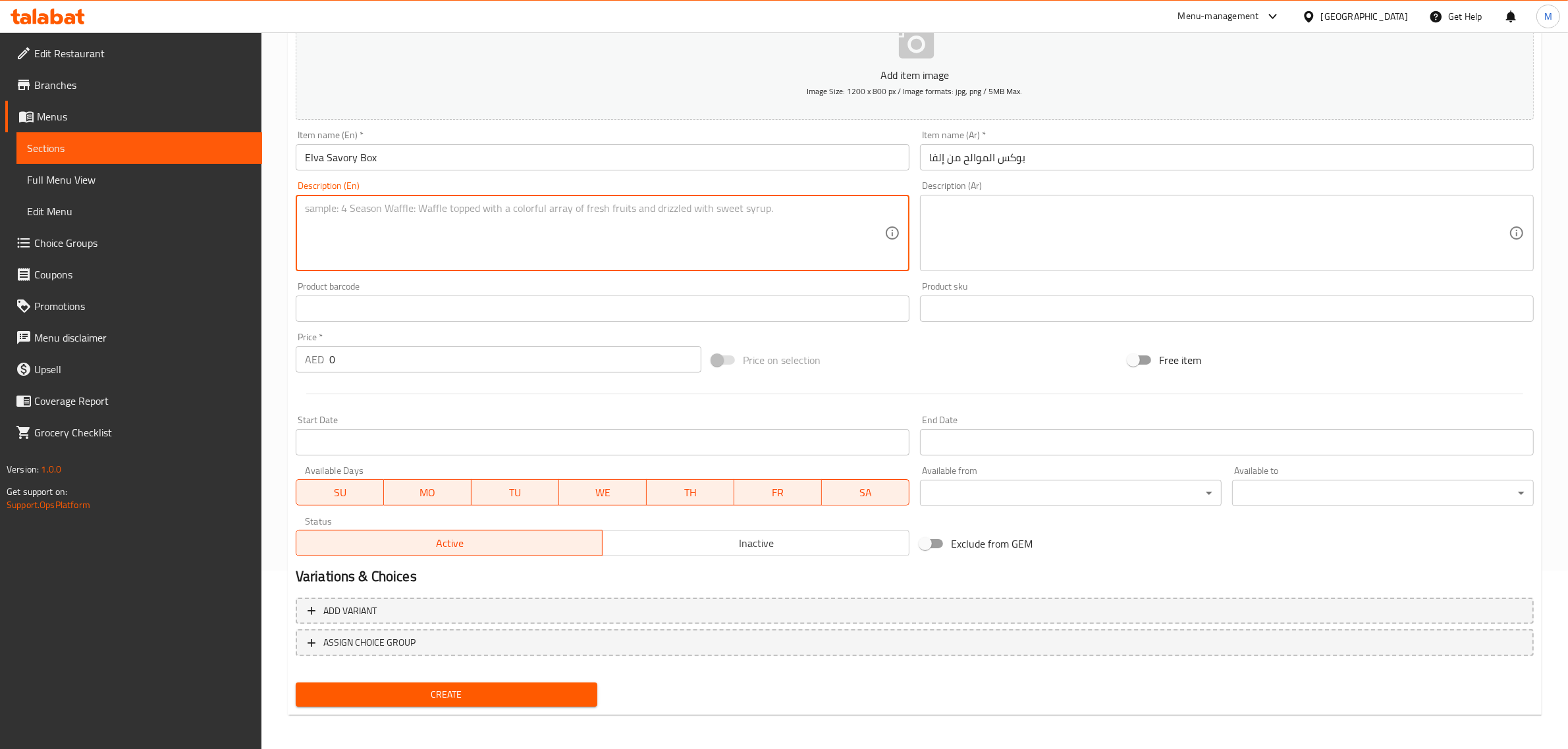
click at [537, 252] on textarea at bounding box center [595, 233] width 579 height 63
paste textarea "AED 283.50"
drag, startPoint x: 326, startPoint y: 208, endPoint x: 384, endPoint y: 208, distance: 58.0
click at [384, 208] on textarea "AED 283.50" at bounding box center [595, 233] width 579 height 63
type textarea "AED 283.50"
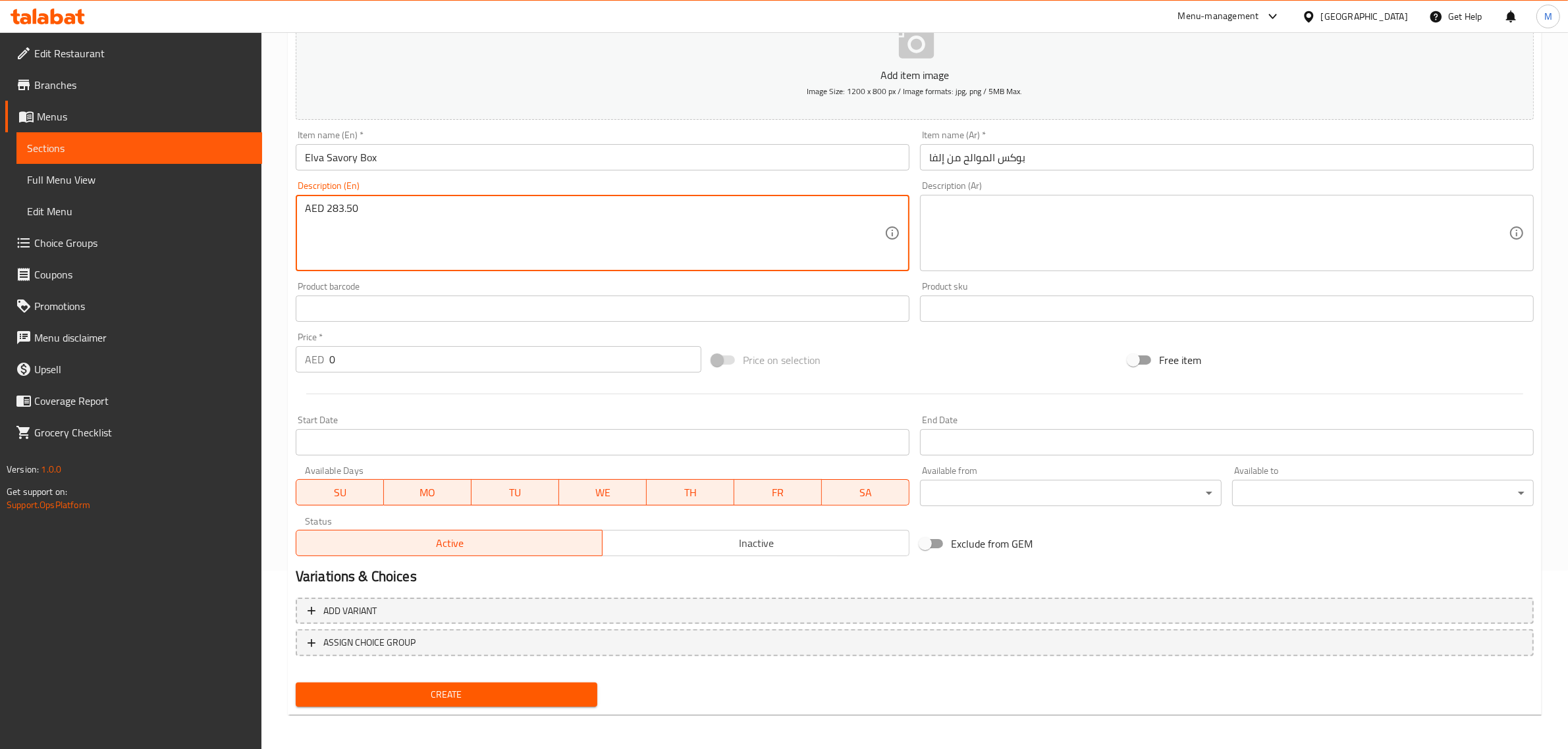
click at [403, 351] on input "0" at bounding box center [515, 359] width 372 height 27
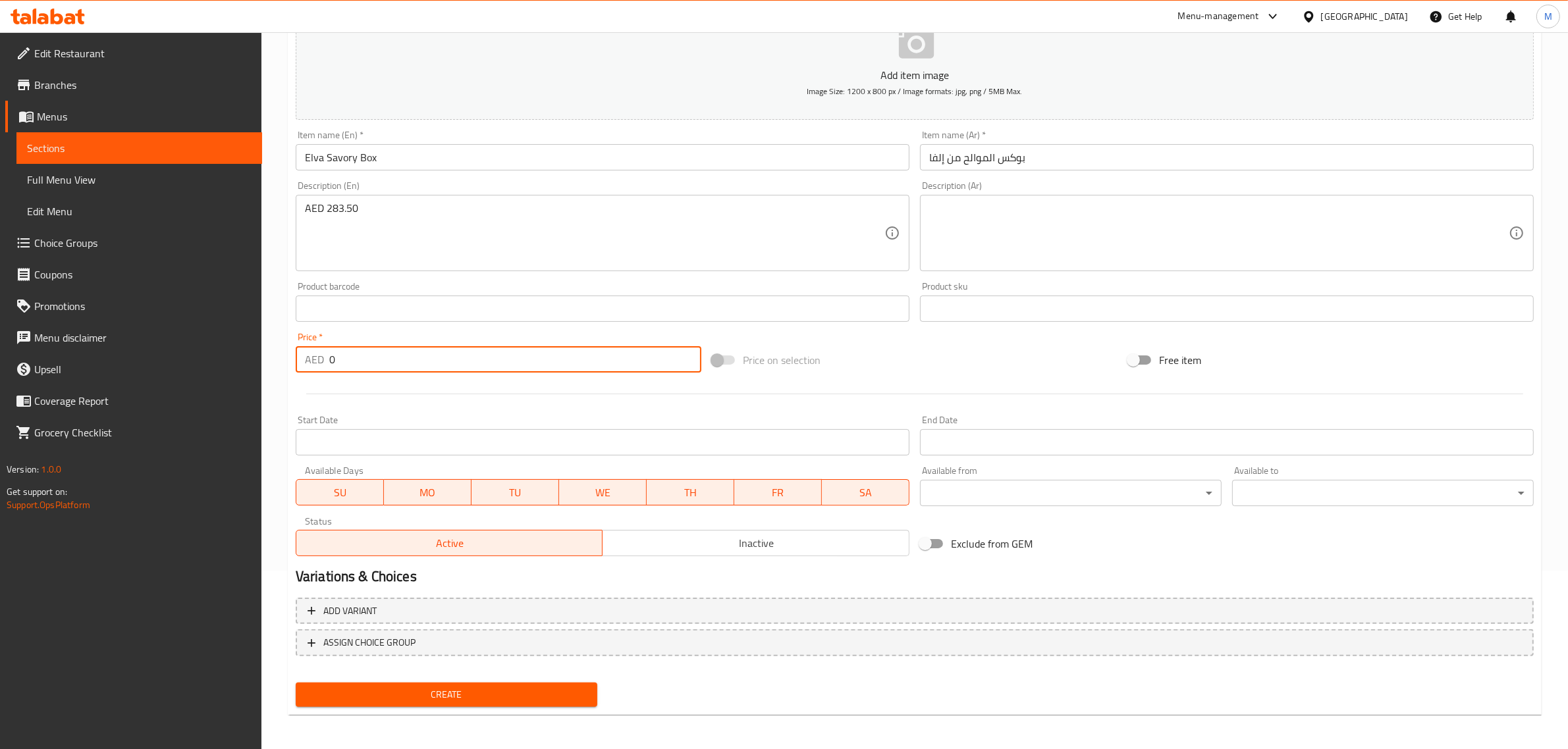
paste input "283.5"
type input "283.50"
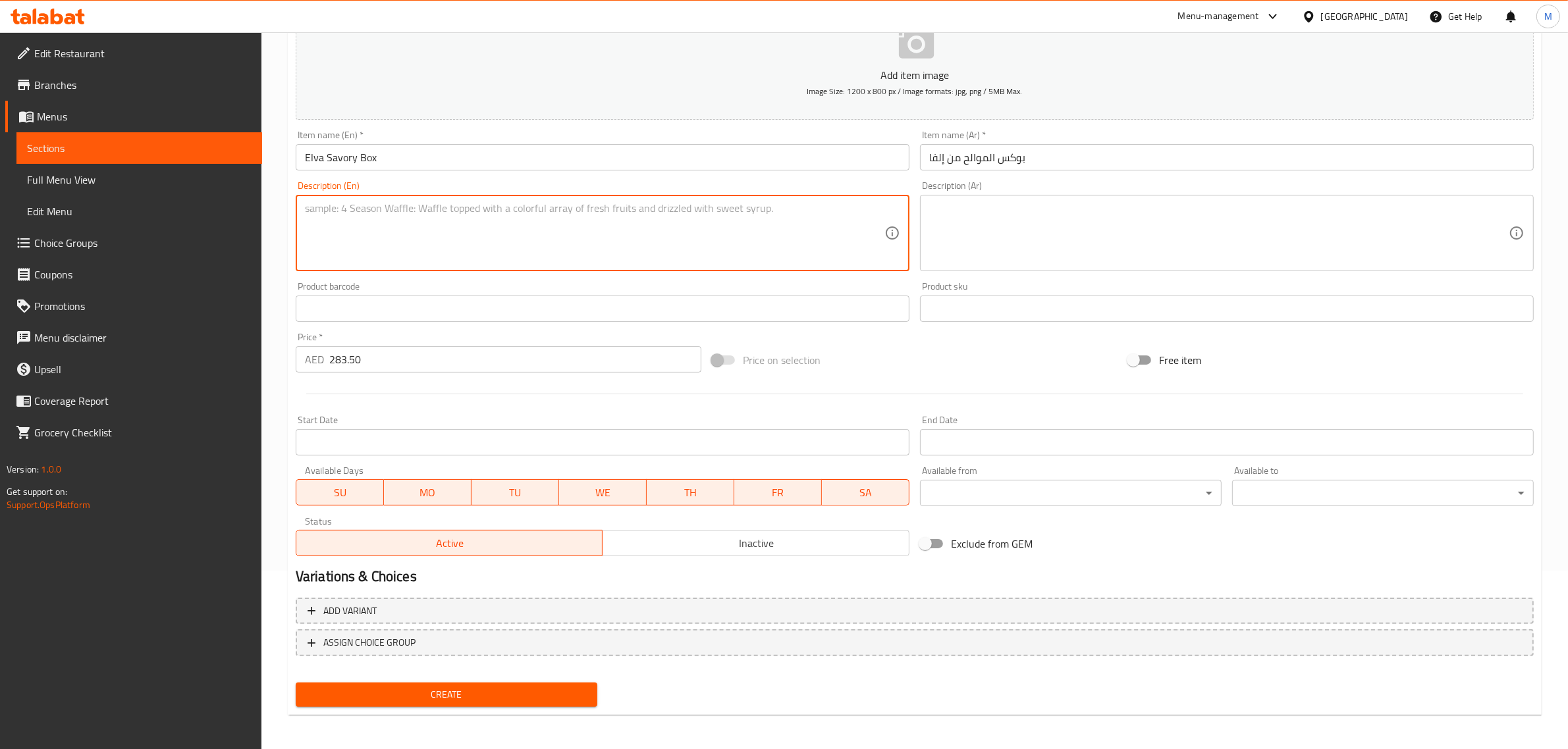
click at [889, 369] on div "Price on selection" at bounding box center [914, 359] width 416 height 35
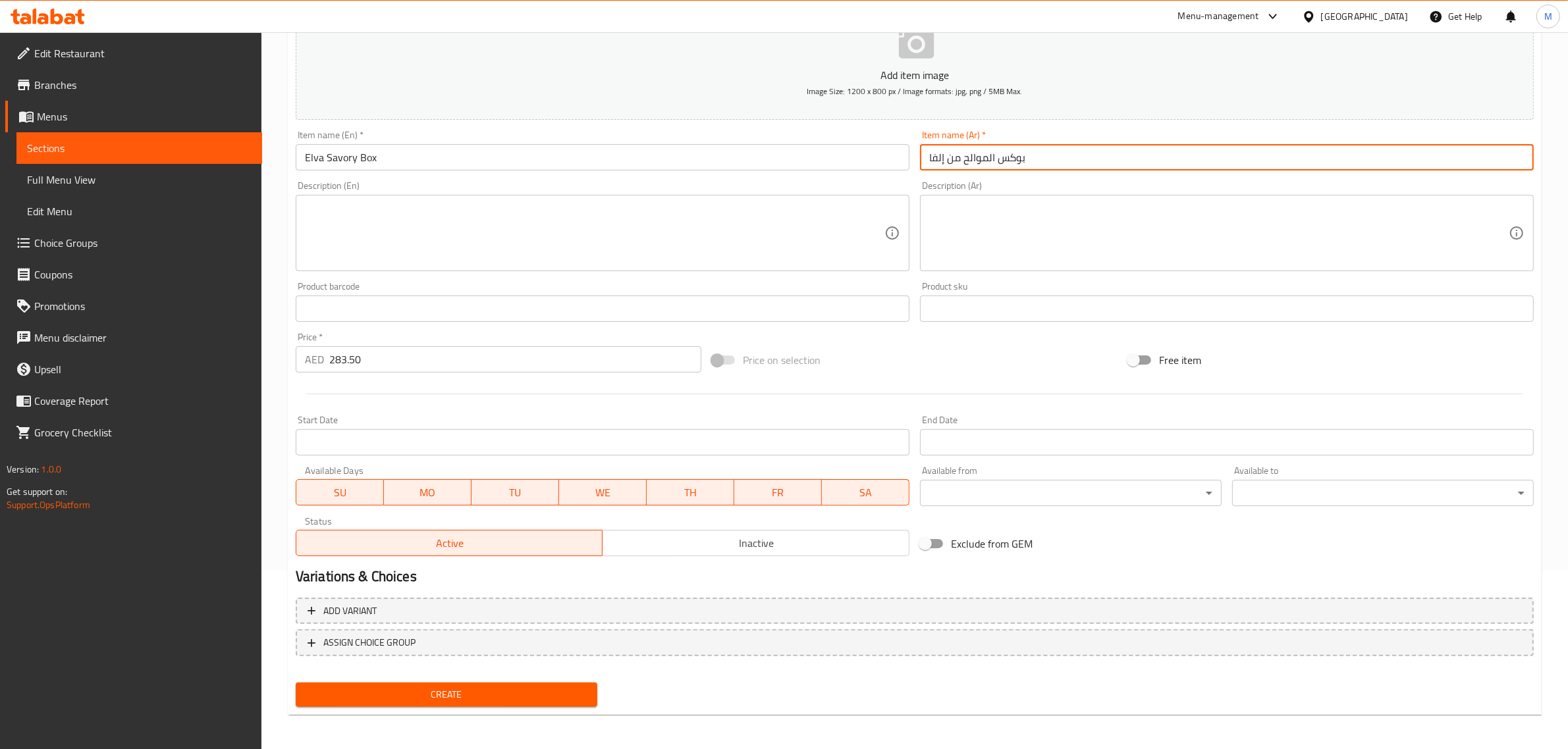
drag, startPoint x: 959, startPoint y: 158, endPoint x: 907, endPoint y: 158, distance: 52.0
click at [907, 158] on div "Add item image Image Size: 1200 x 800 px / Image formats: jpg, png / 5MB Max. I…" at bounding box center [914, 278] width 1249 height 568
click at [631, 668] on nav at bounding box center [914, 666] width 1238 height 11
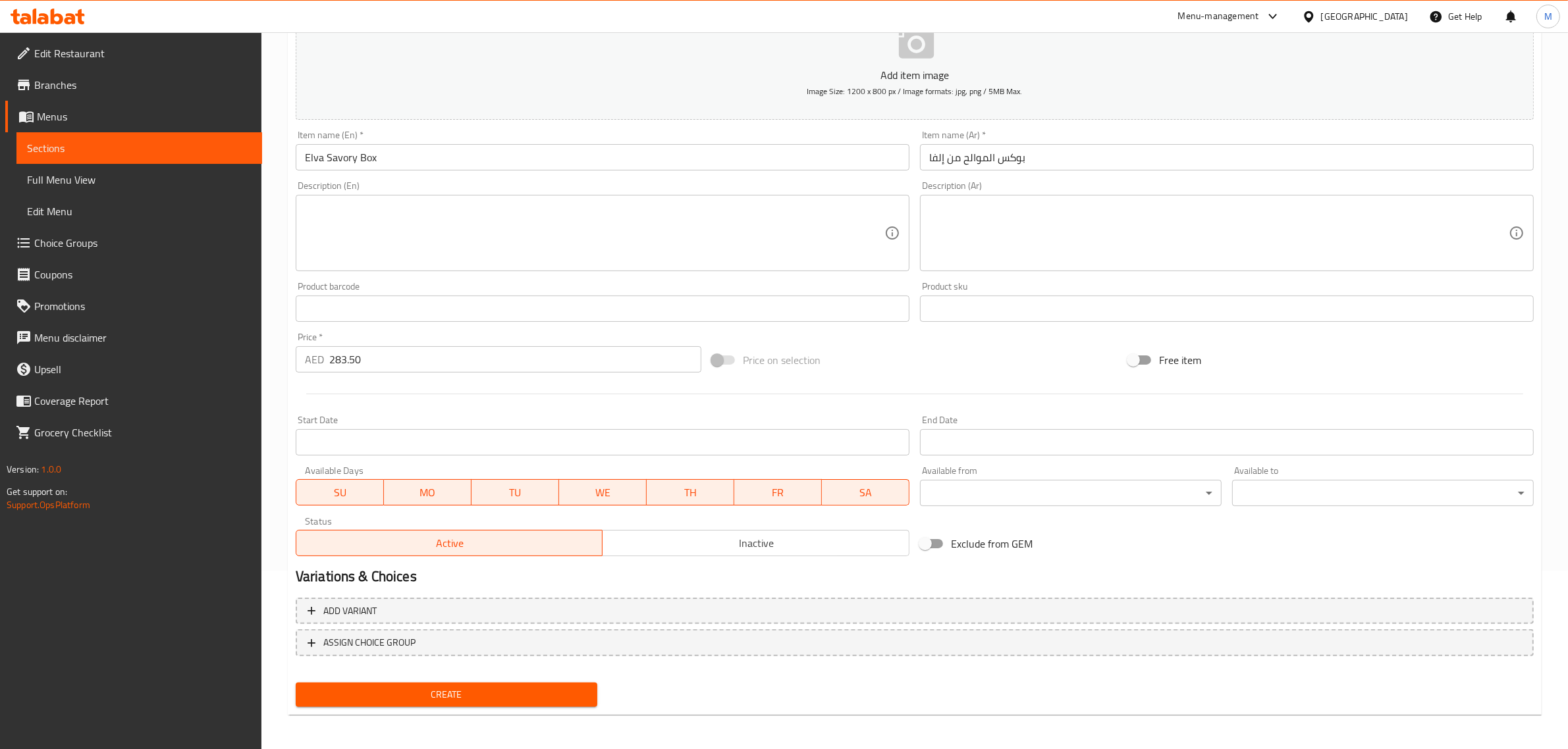
click at [486, 693] on span "Create" at bounding box center [446, 694] width 280 height 17
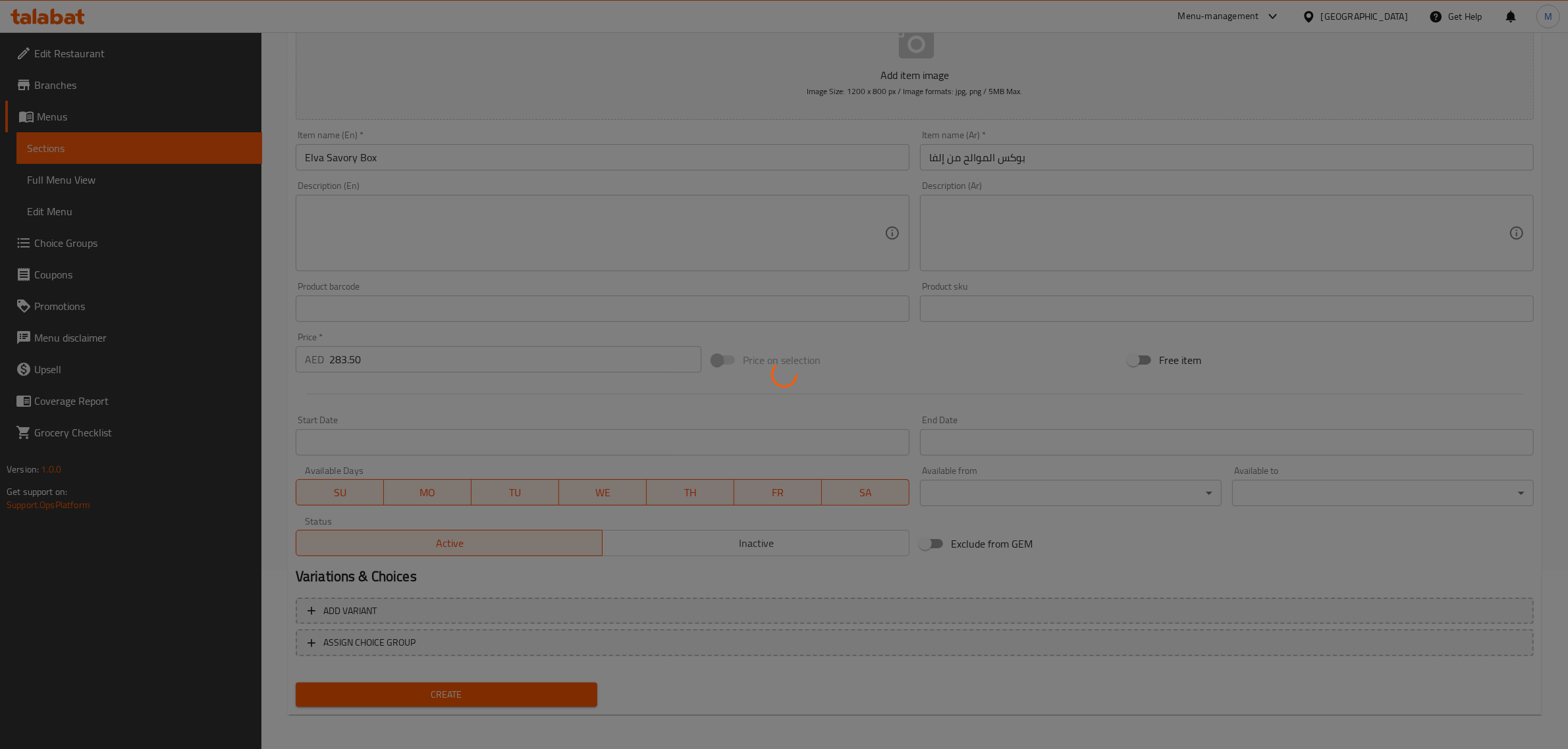
type input "0"
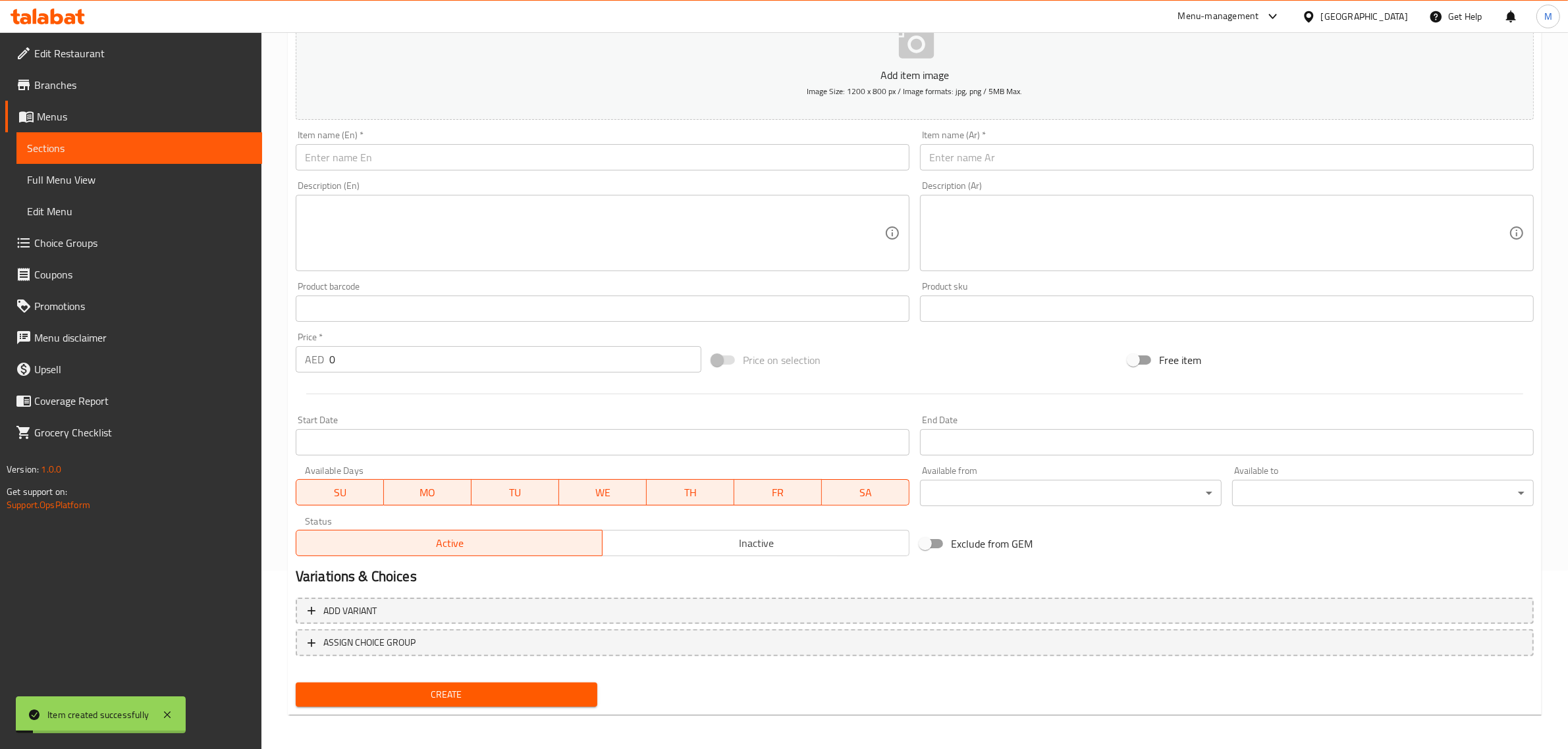
click at [1115, 161] on input "text" at bounding box center [1227, 157] width 614 height 27
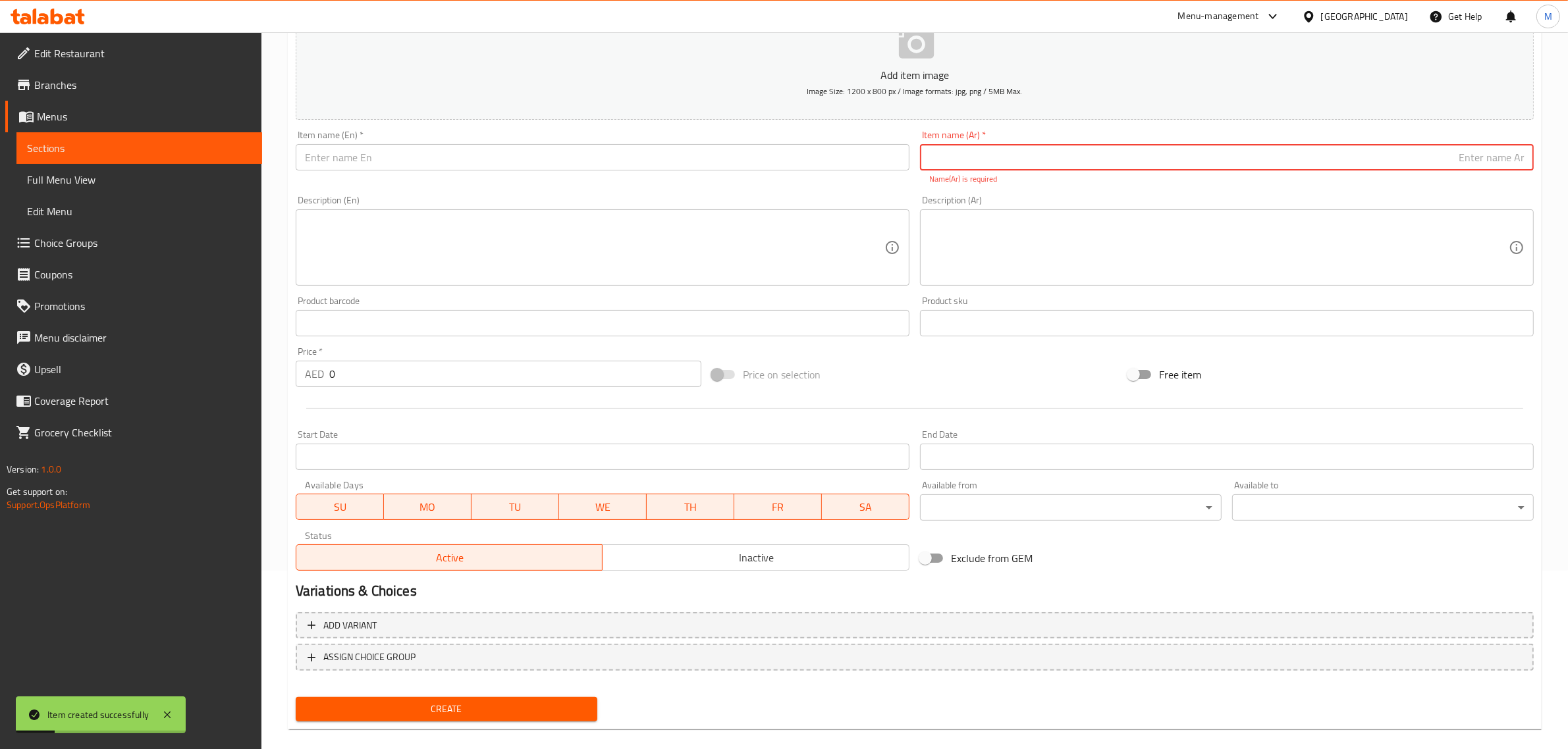
paste input "من إلفا"
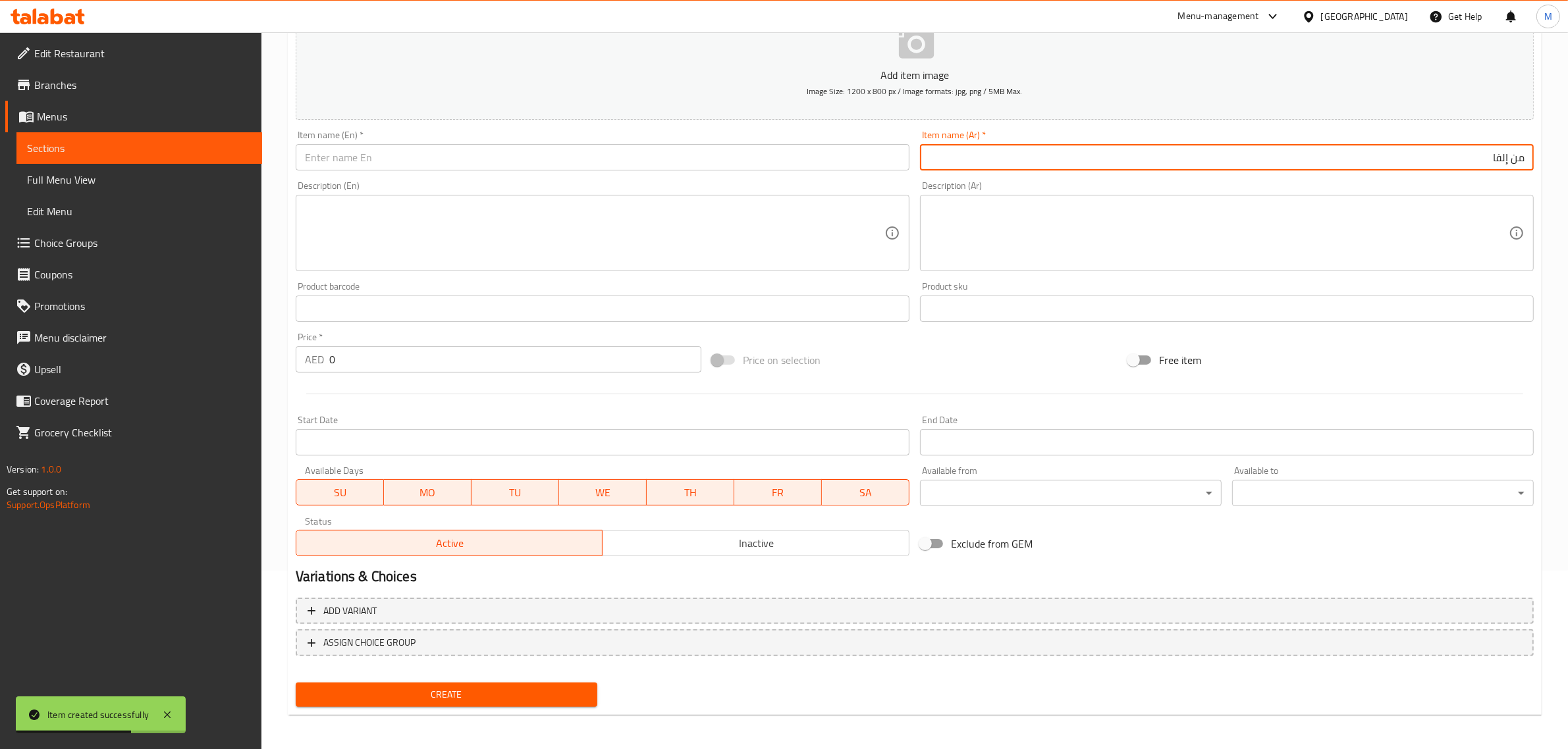
type input "من إلفا"
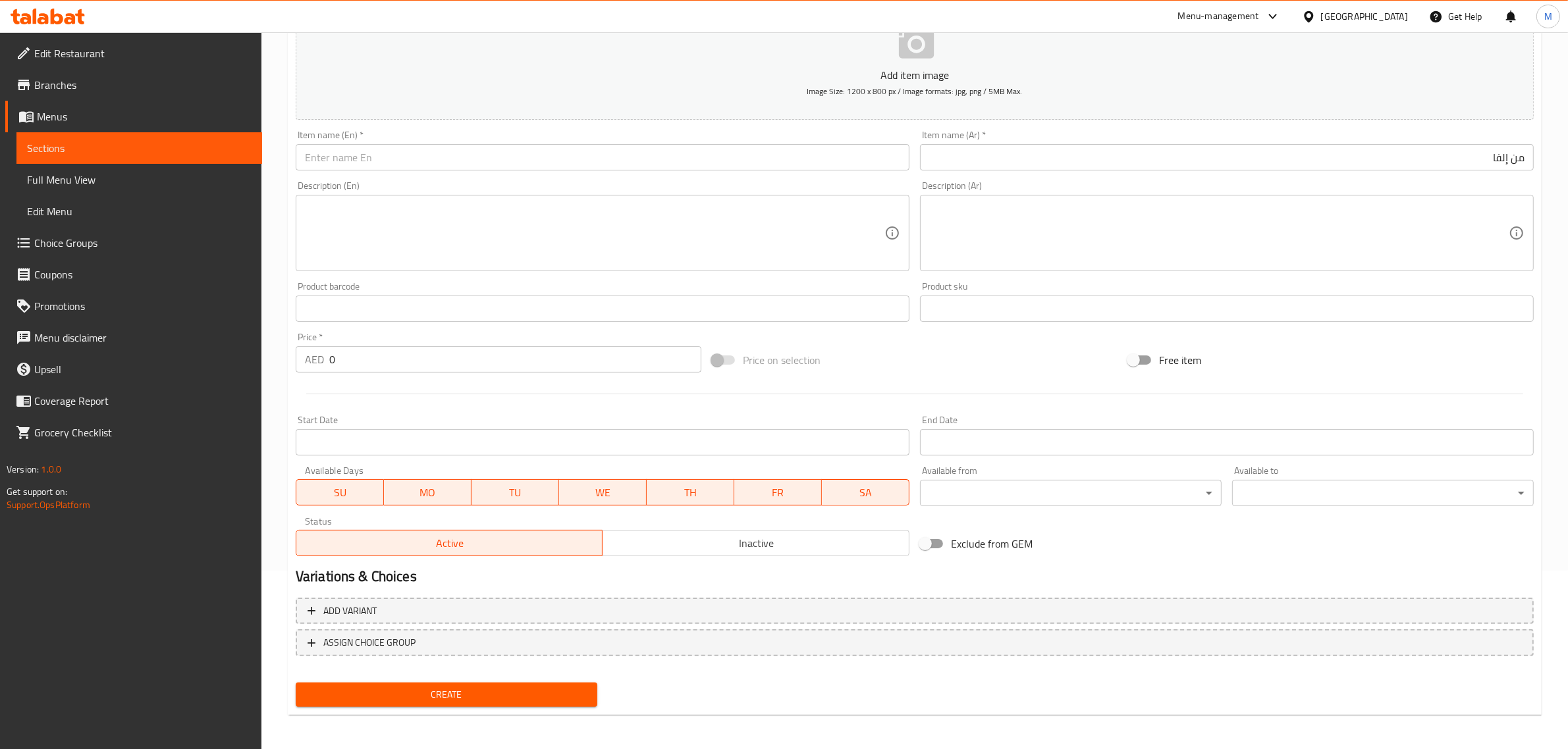
click at [751, 156] on input "text" at bounding box center [602, 157] width 614 height 27
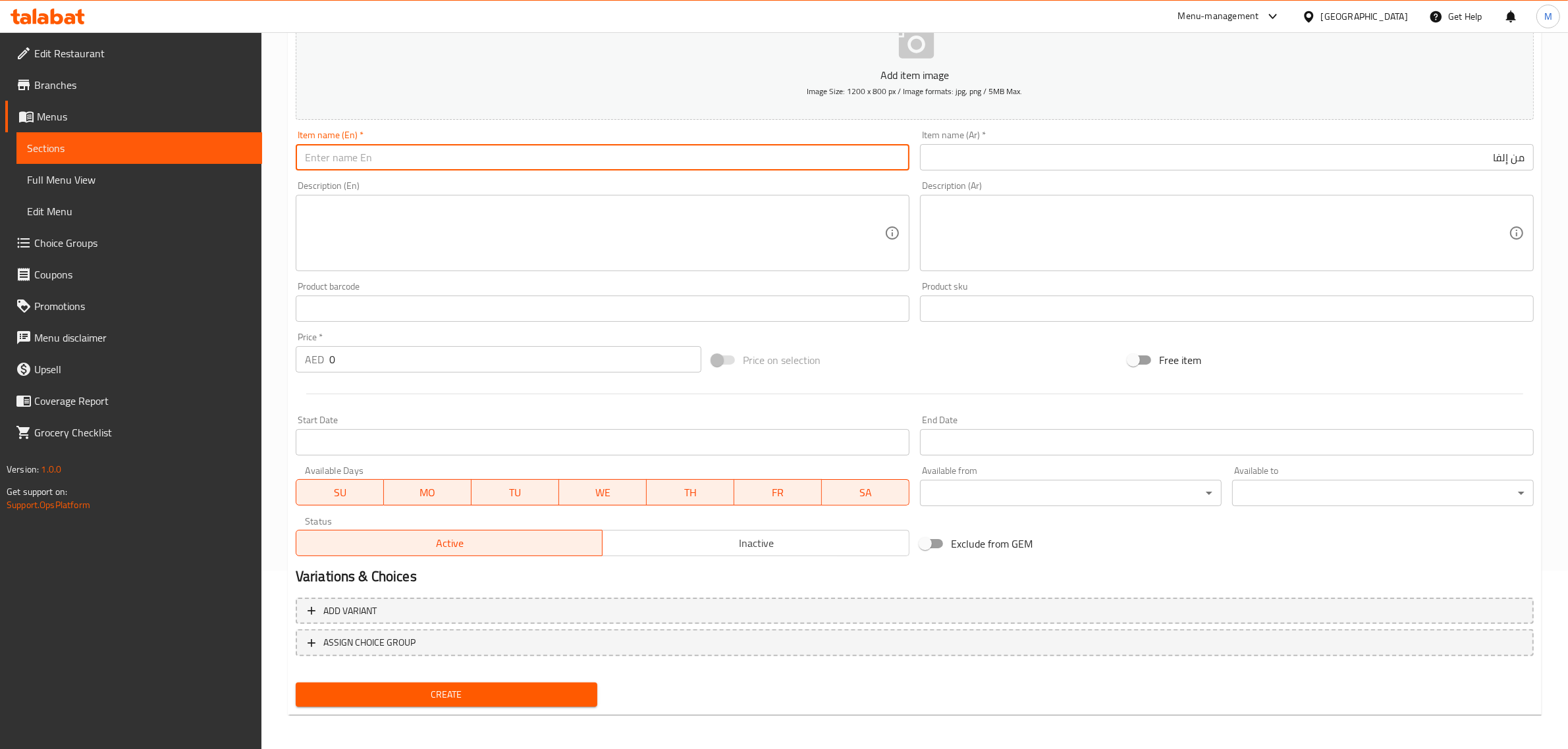
paste input "Elva Luxe Bites"
type input "Elva Luxe Bites"
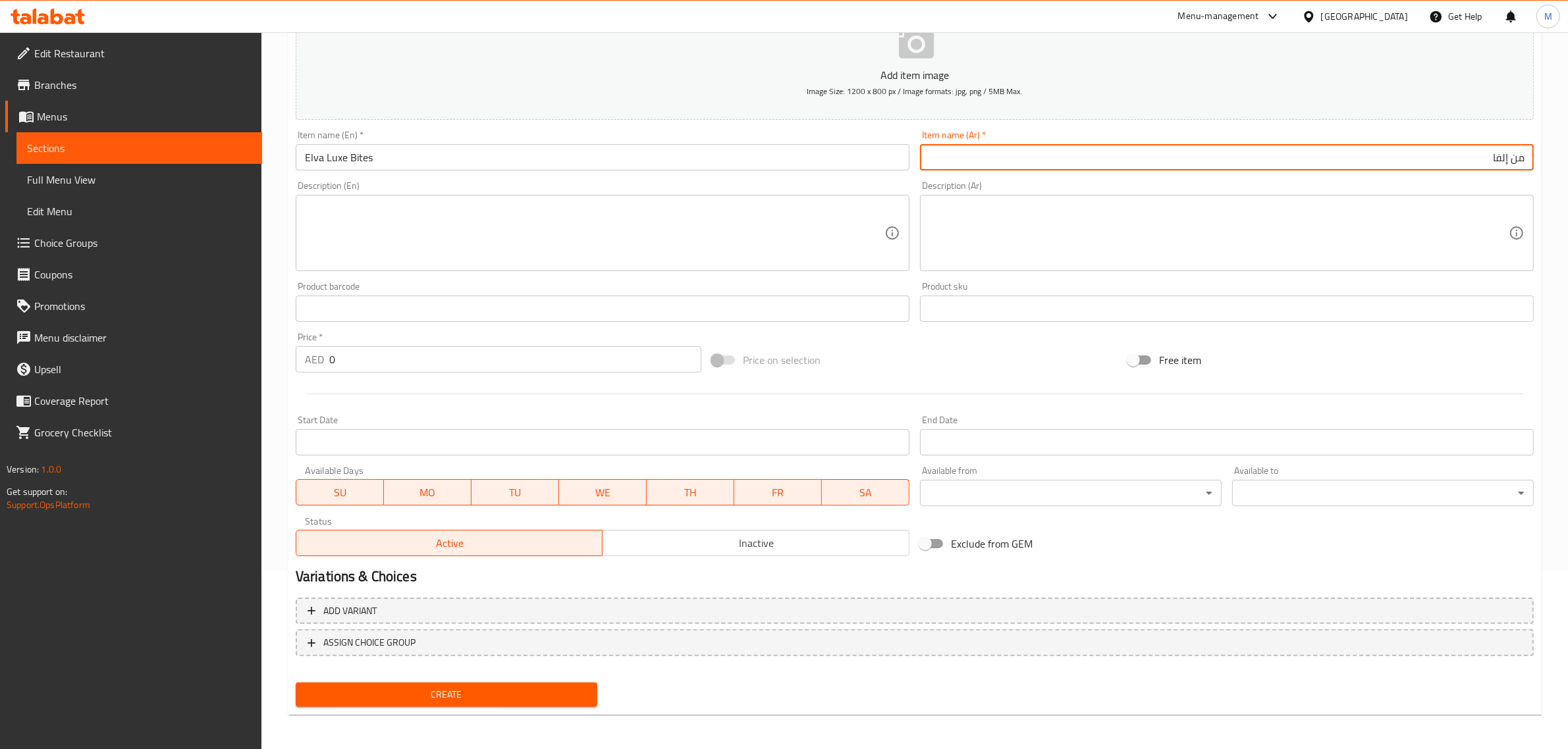
click at [1528, 165] on input "من إلفا" at bounding box center [1227, 157] width 614 height 27
paste input "قيمات فاخرة من"
type input "بوكس لقيمات فاخرة من إلفا"
click at [679, 162] on input "Elva Luxe Bites" at bounding box center [602, 157] width 614 height 27
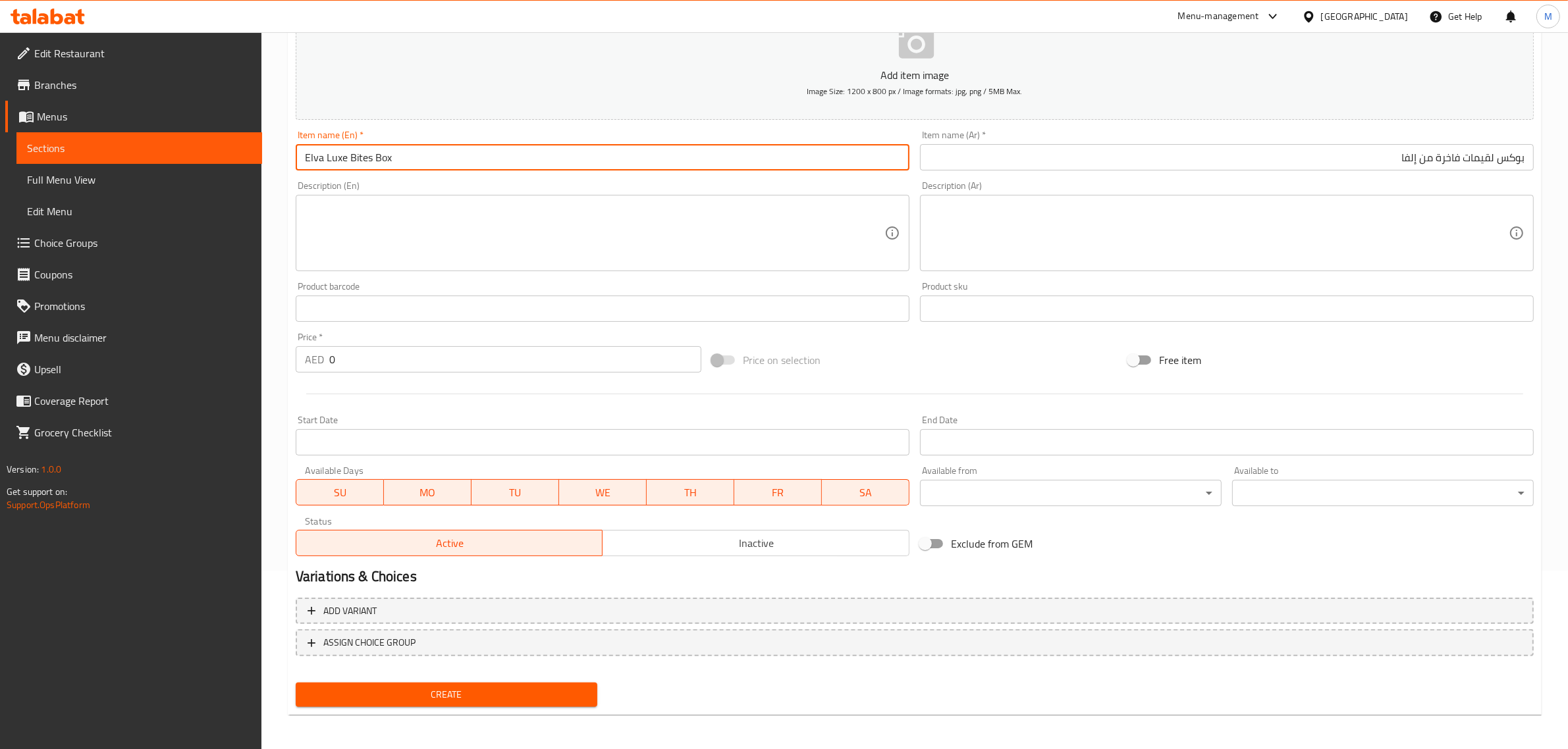
type input "Elva Luxe Bites Box"
click at [771, 211] on textarea at bounding box center [595, 233] width 579 height 63
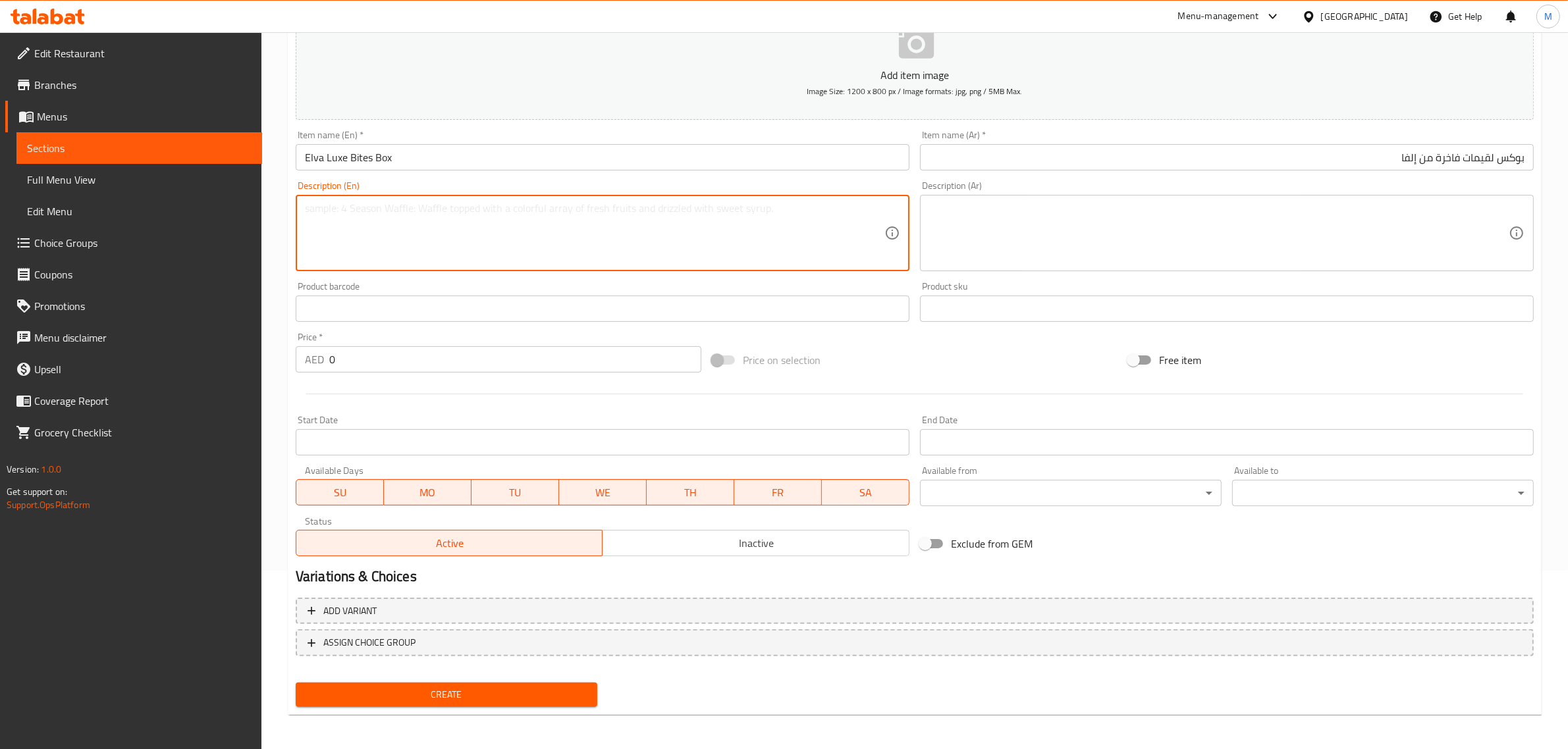
paste textarea "AED 273.00"
drag, startPoint x: 324, startPoint y: 209, endPoint x: 272, endPoint y: 219, distance: 53.0
click at [272, 219] on div "Home / Restaurants management / Menus / Sections / item / create Sharing Boxes …" at bounding box center [914, 303] width 1306 height 898
type textarea "273.00"
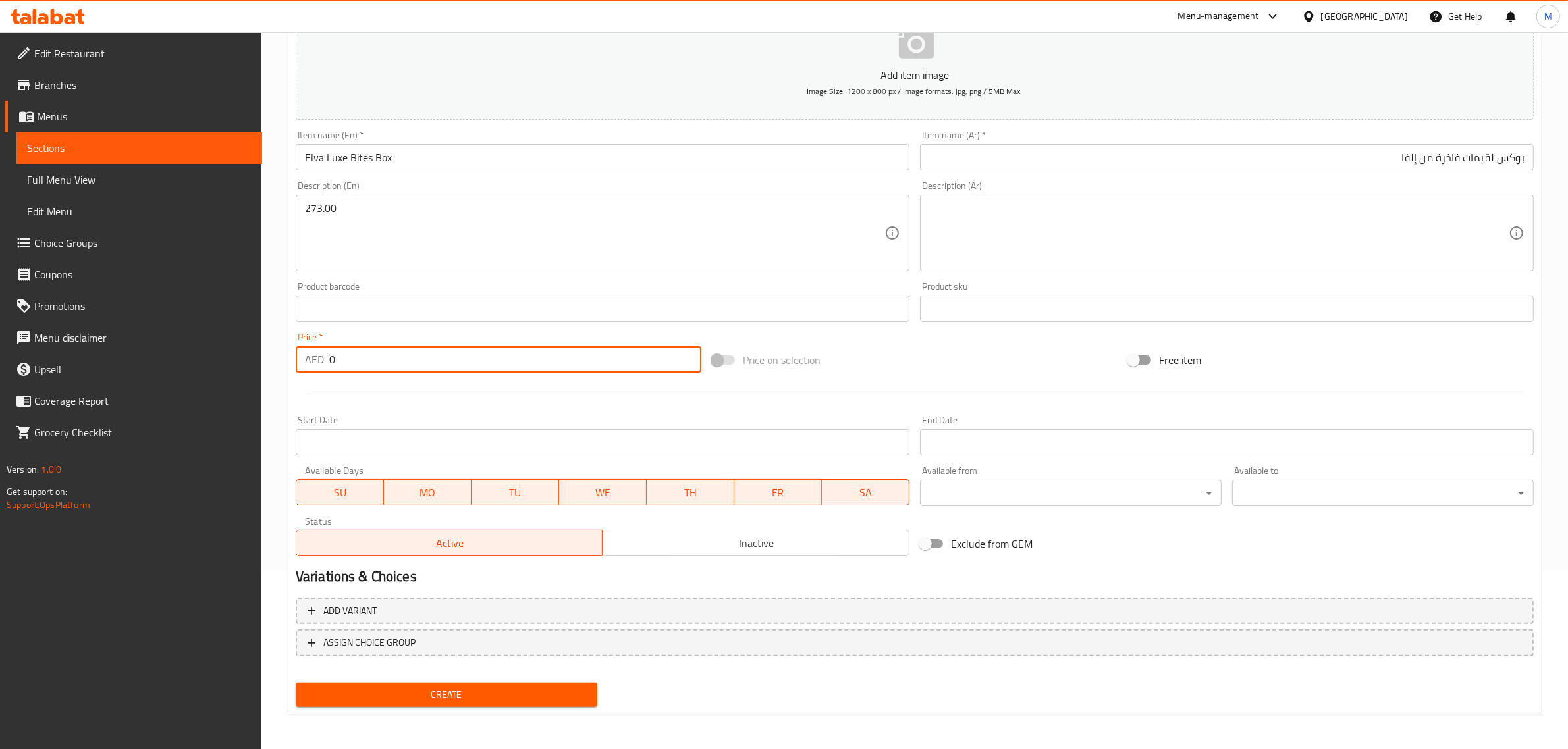
click at [431, 369] on input "0" at bounding box center [515, 359] width 372 height 27
paste input "273.0"
type input "273.00"
click at [914, 359] on div "Price on selection" at bounding box center [914, 359] width 416 height 35
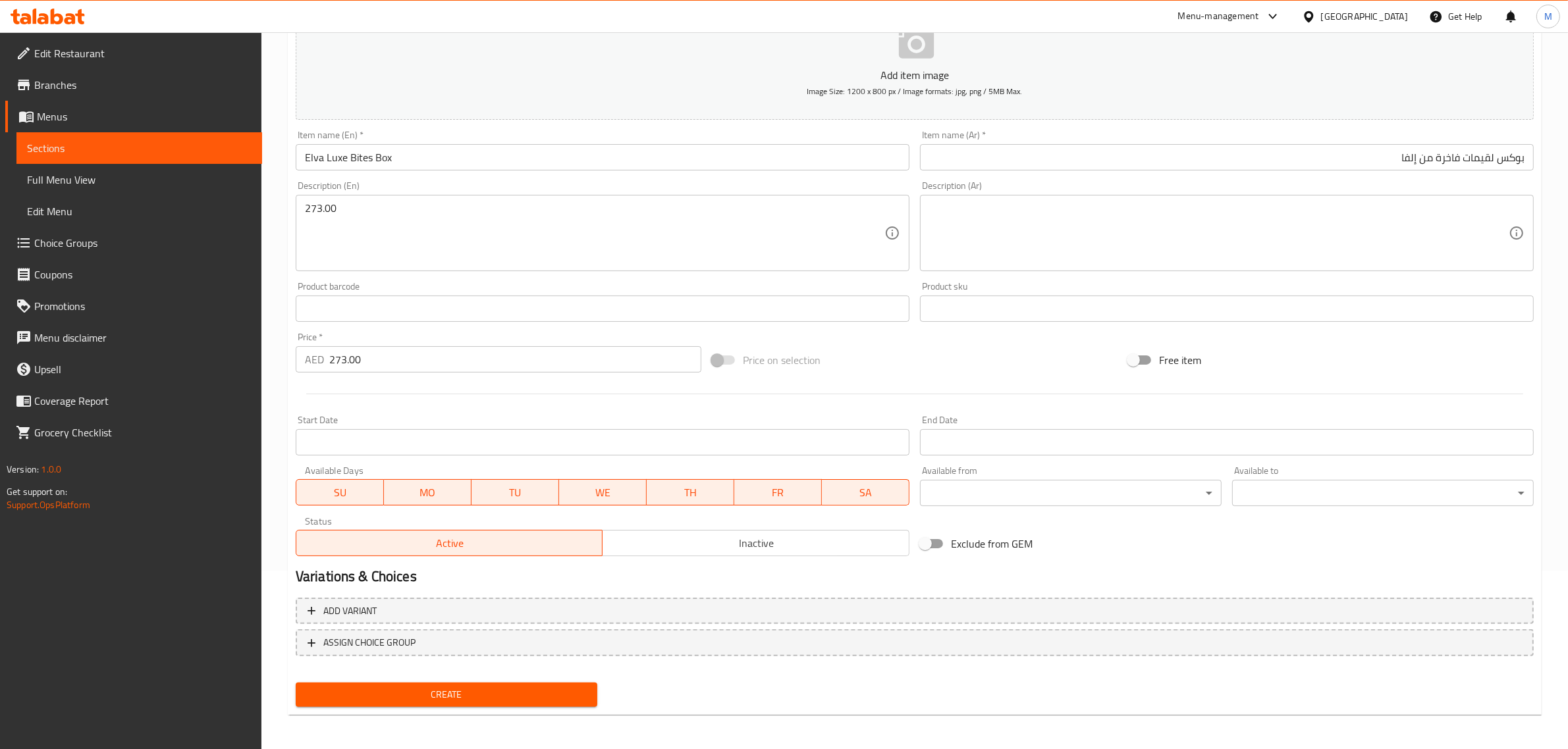
click at [492, 689] on span "Create" at bounding box center [446, 694] width 280 height 17
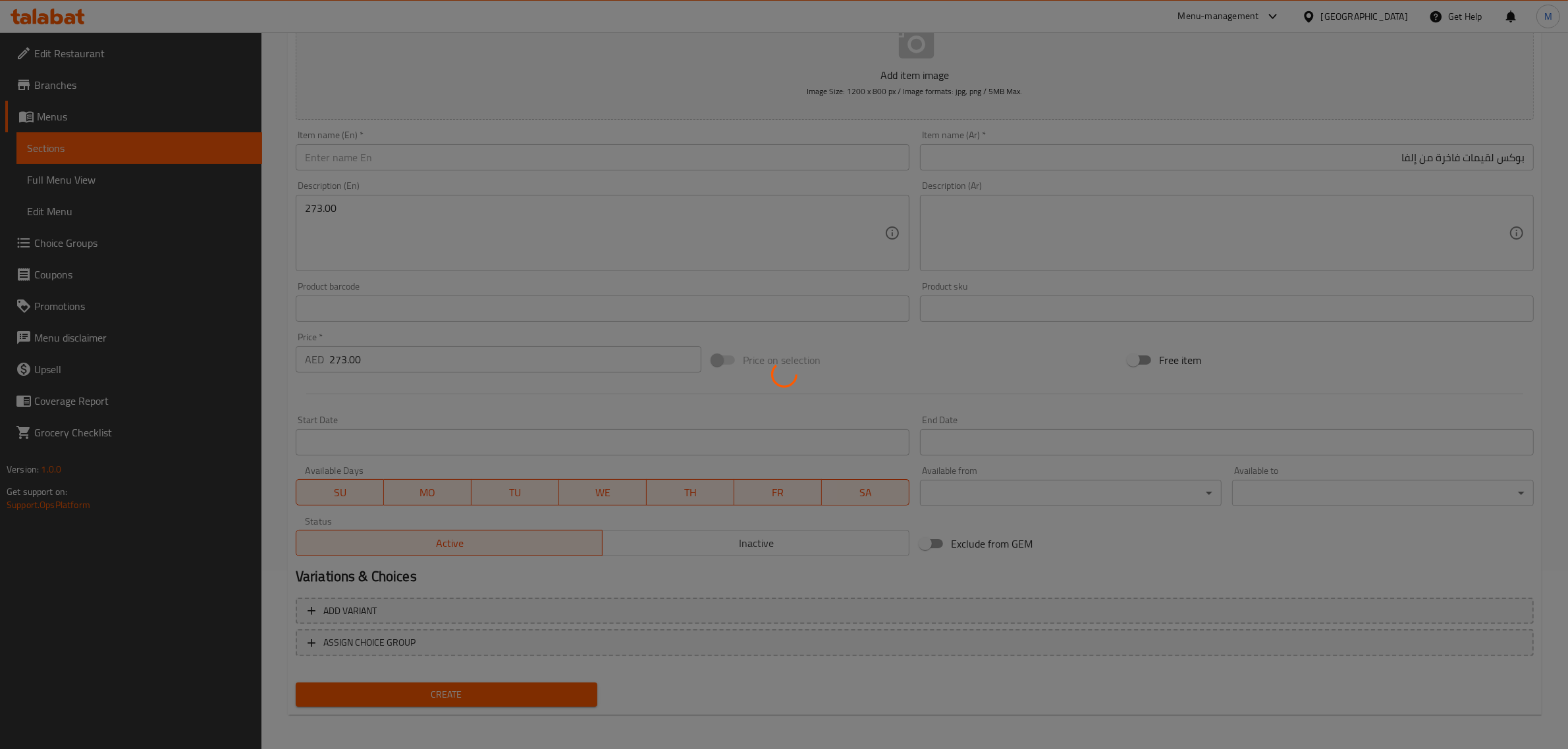
type input "0"
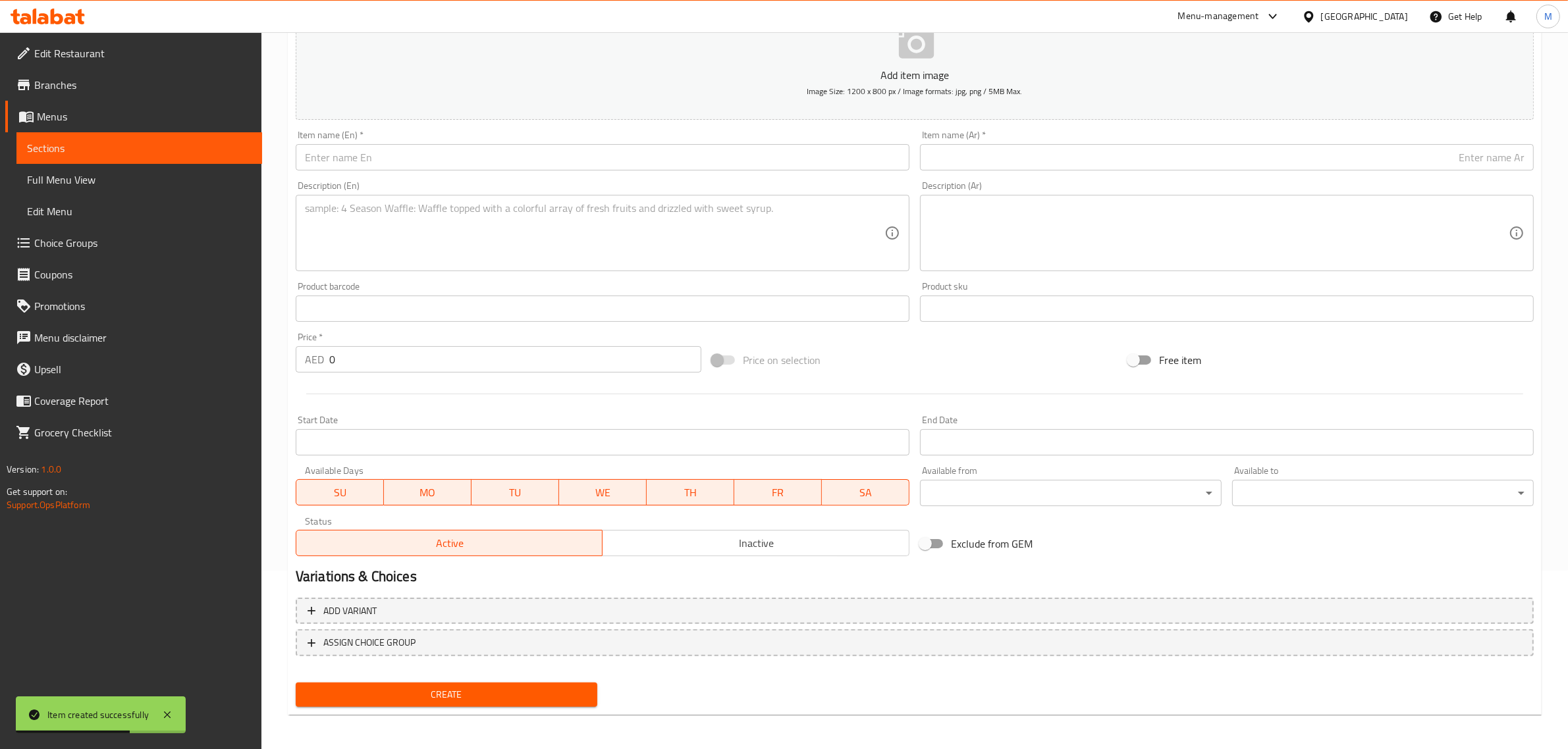
click at [779, 158] on input "text" at bounding box center [602, 157] width 614 height 27
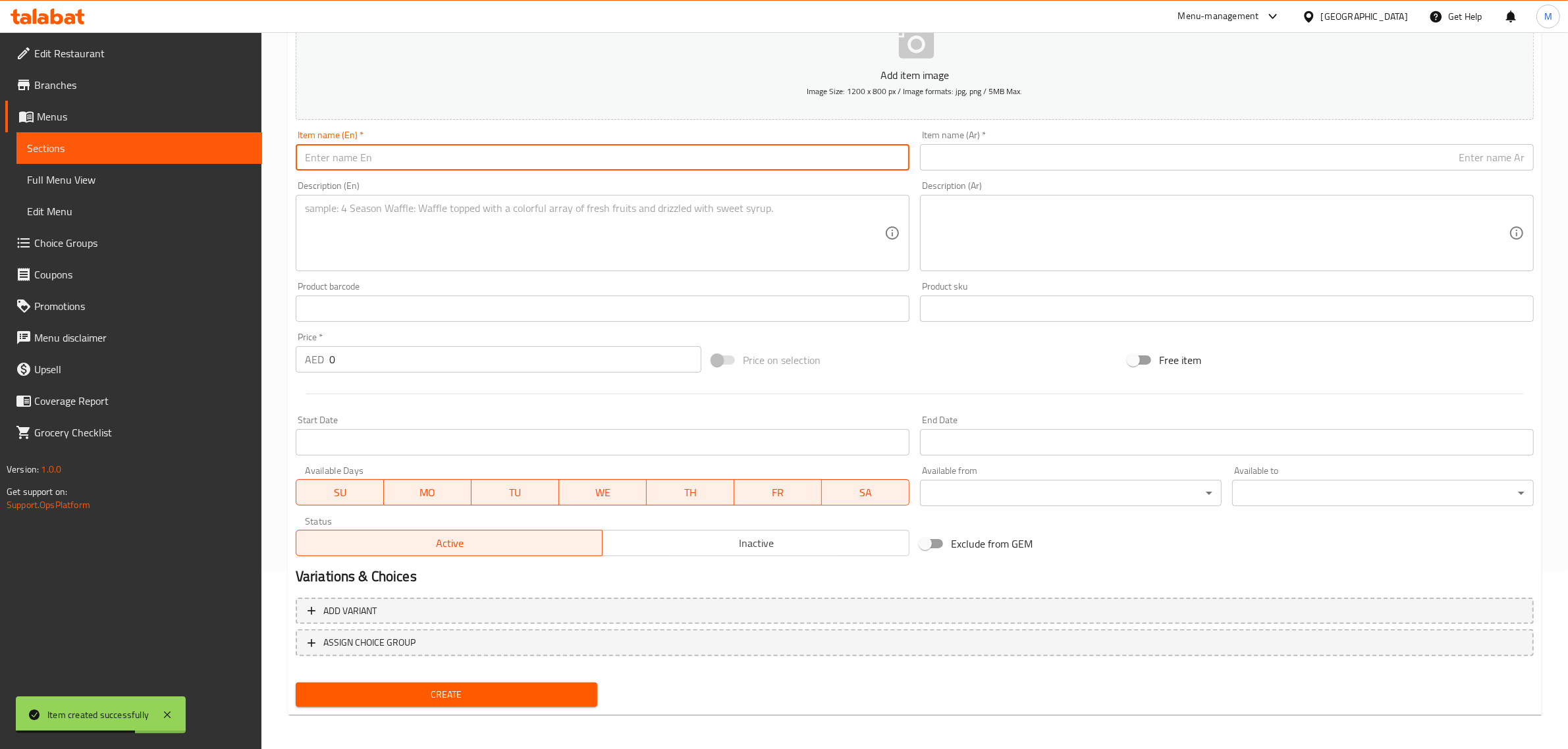
paste input "Teacake 8 Pcs"
type input "Teacake 8 Pcs"
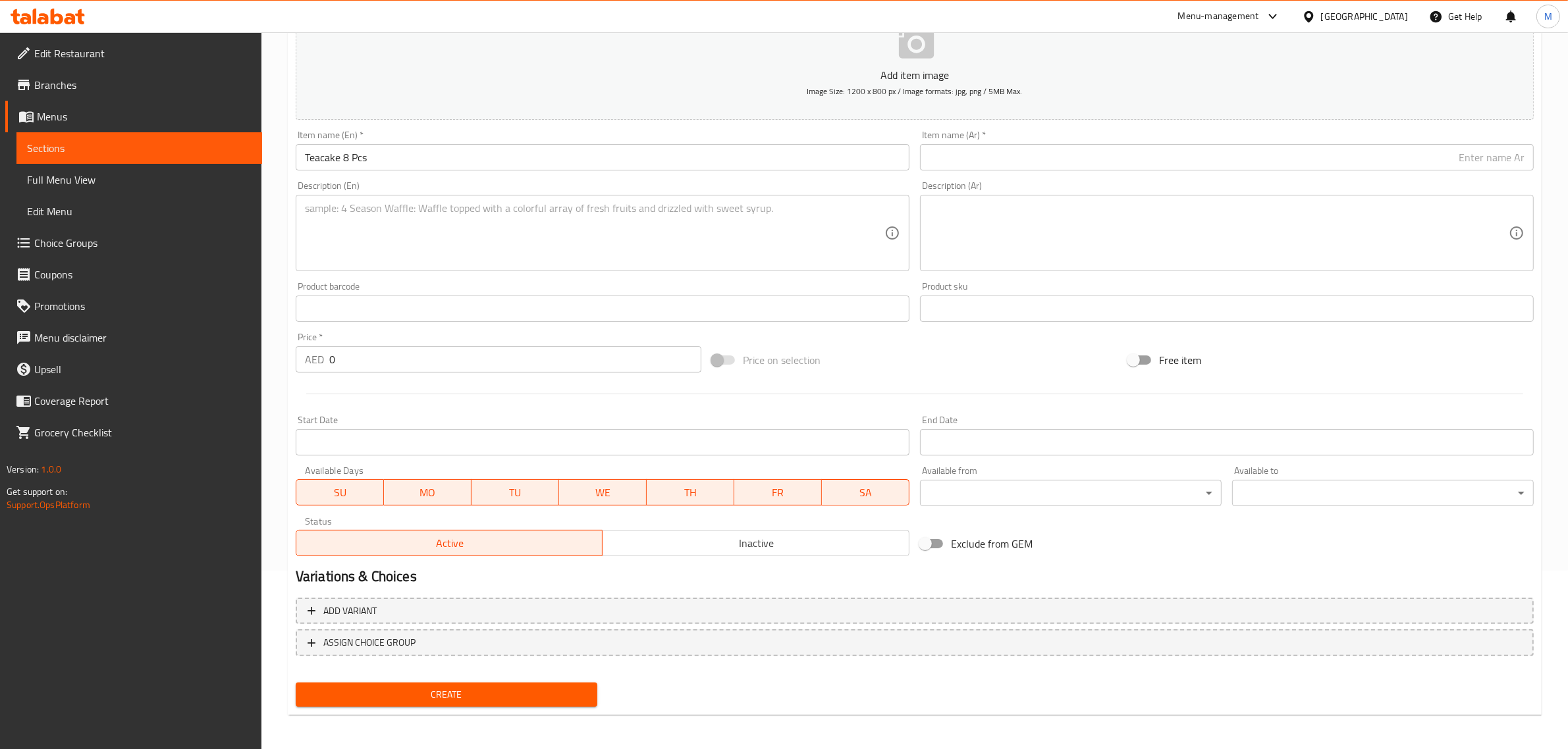
click at [1493, 157] on input "text" at bounding box center [1227, 157] width 614 height 27
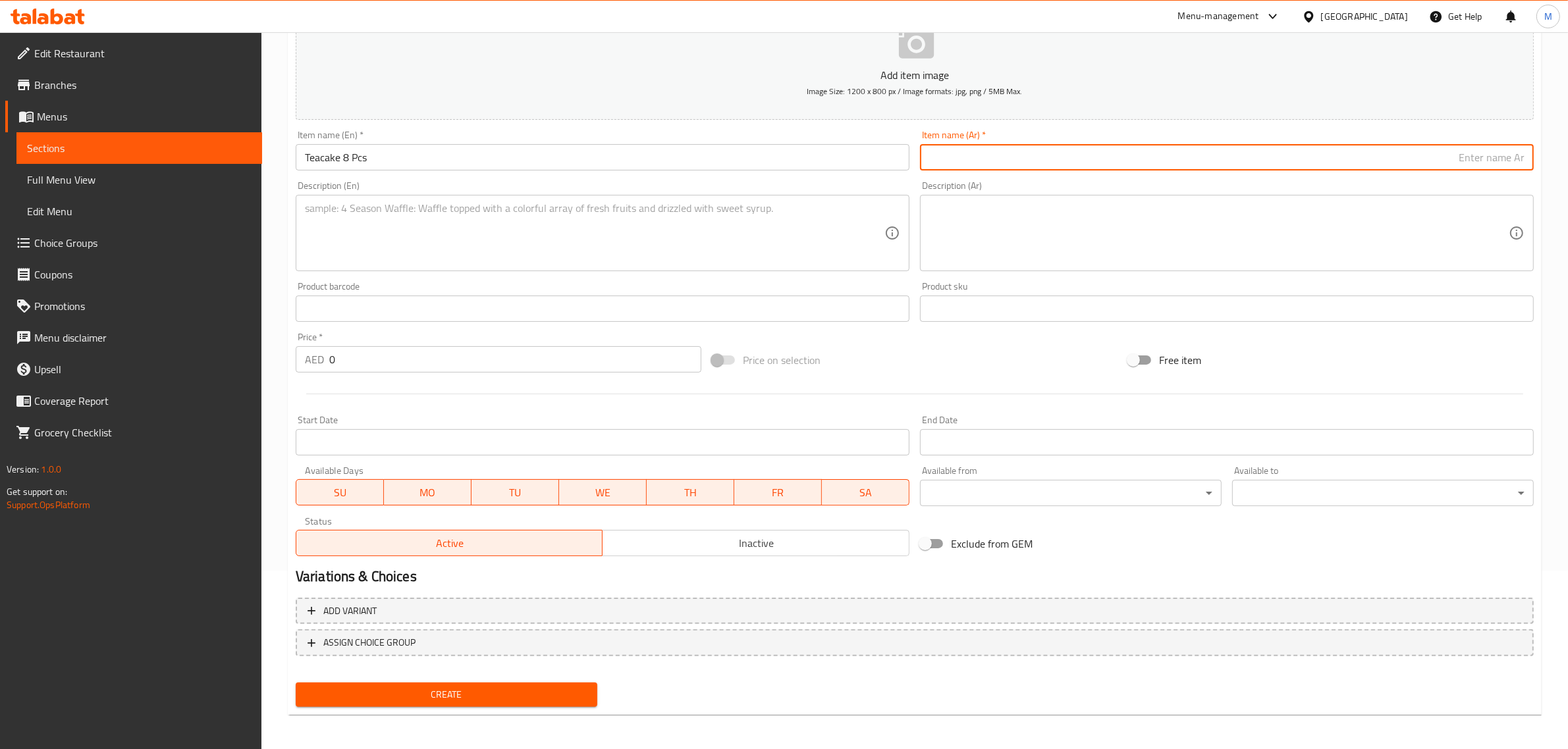
paste input "كيك الشاي – 8 قطع"
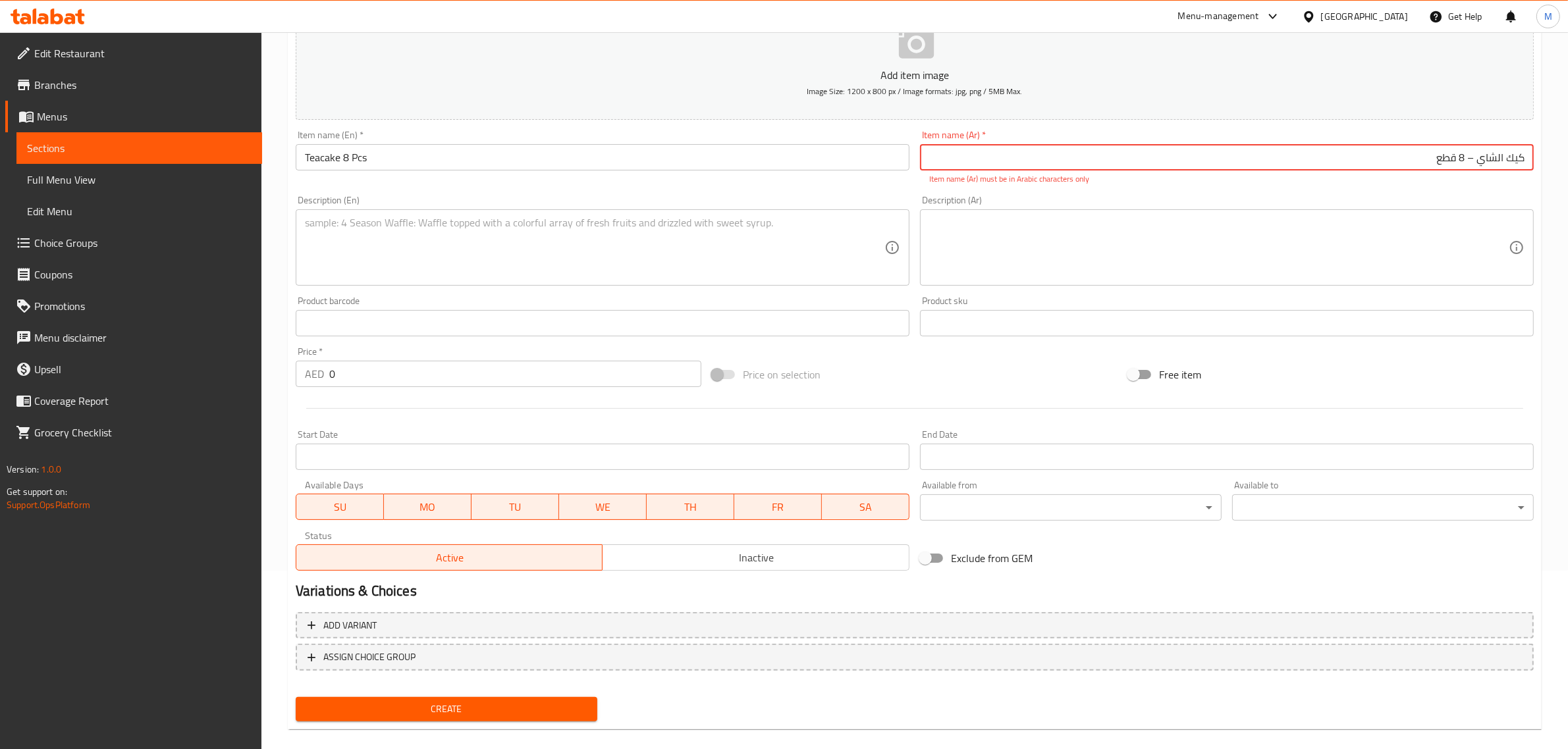
drag, startPoint x: 1469, startPoint y: 160, endPoint x: 1515, endPoint y: 178, distance: 49.4
click at [1470, 160] on input "كيك الشاي – 8 قطع" at bounding box center [1227, 157] width 614 height 27
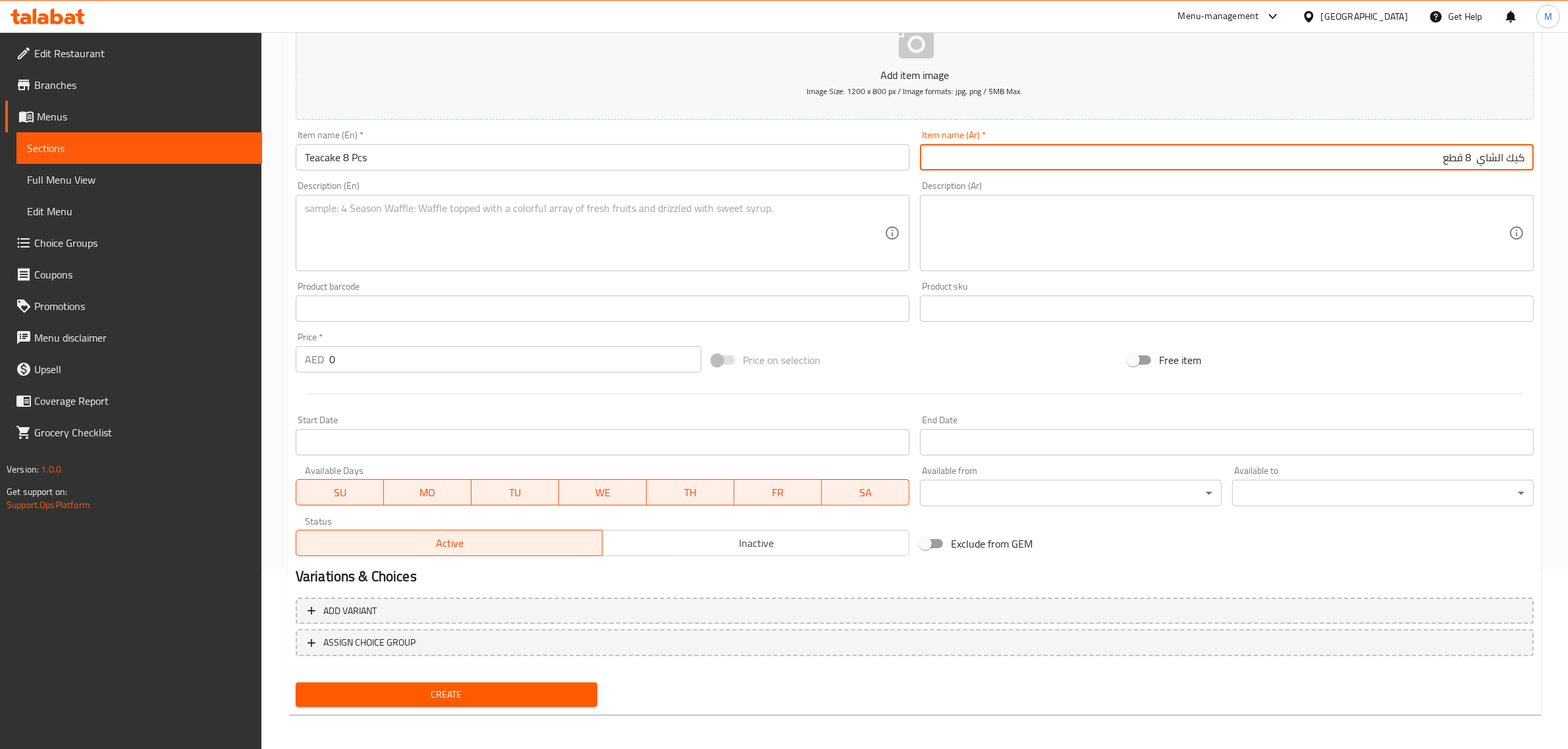
type input "كيك الشاي 8 قطع"
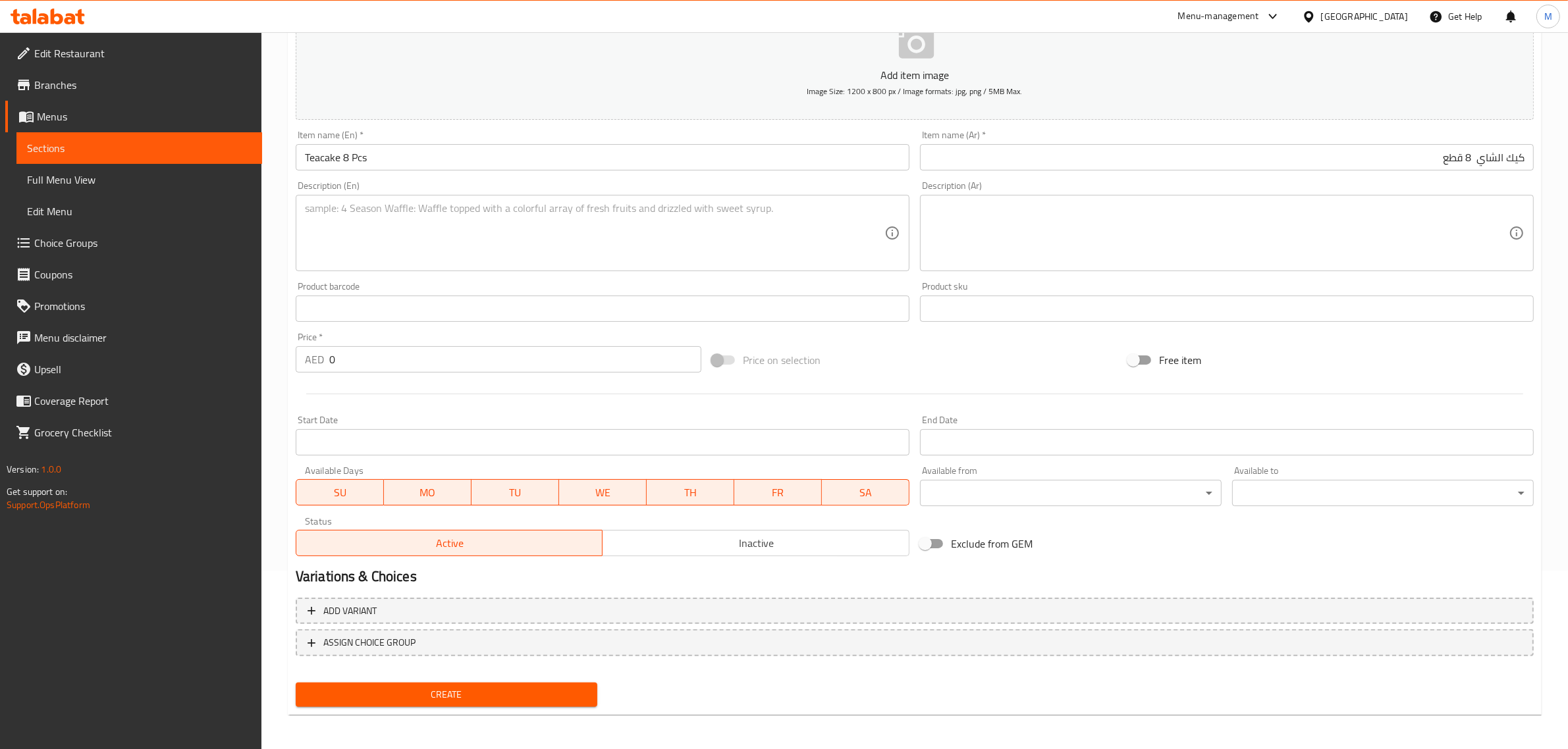
click at [348, 365] on input "0" at bounding box center [515, 359] width 372 height 27
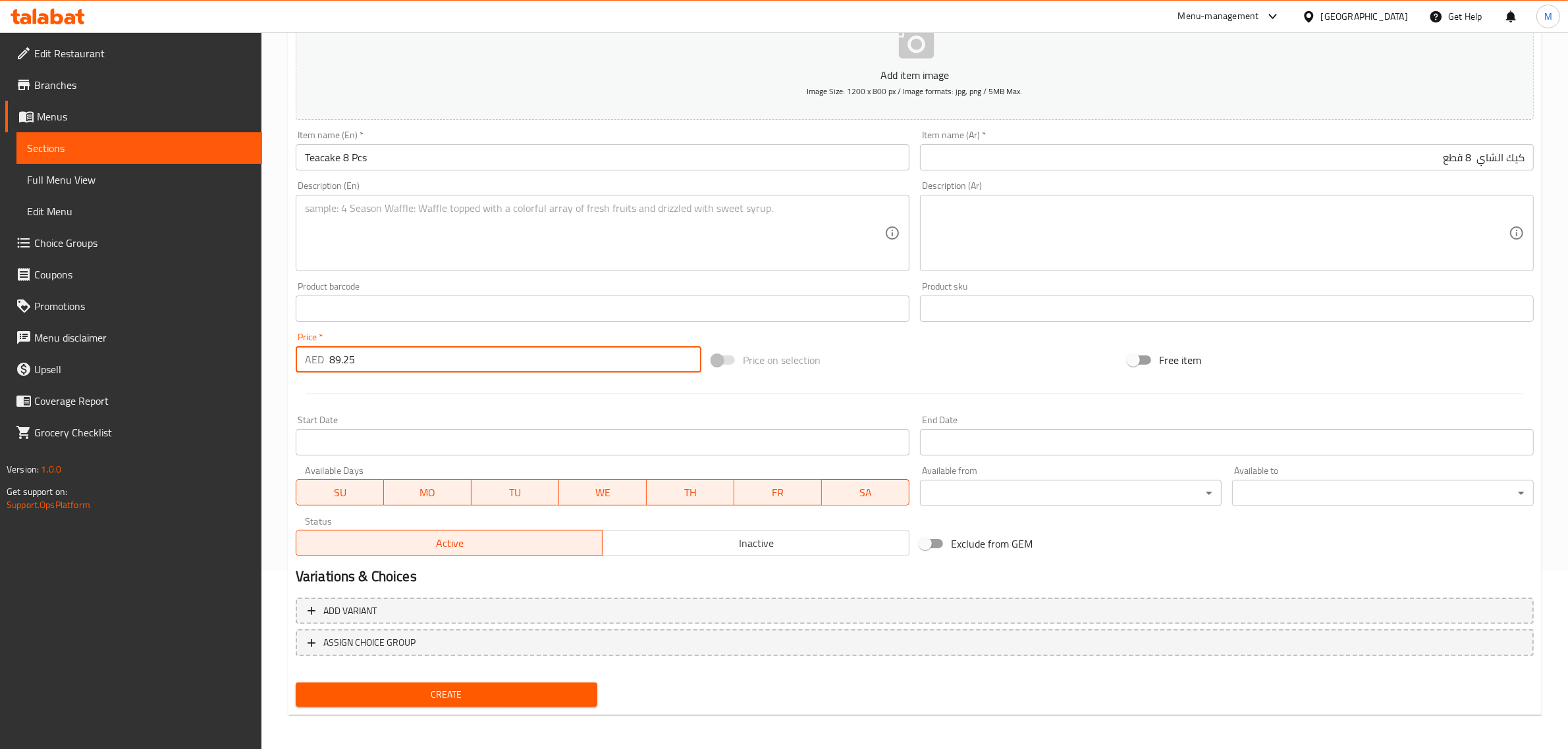
type input "89.25"
click at [877, 352] on div "Price on selection" at bounding box center [914, 359] width 416 height 35
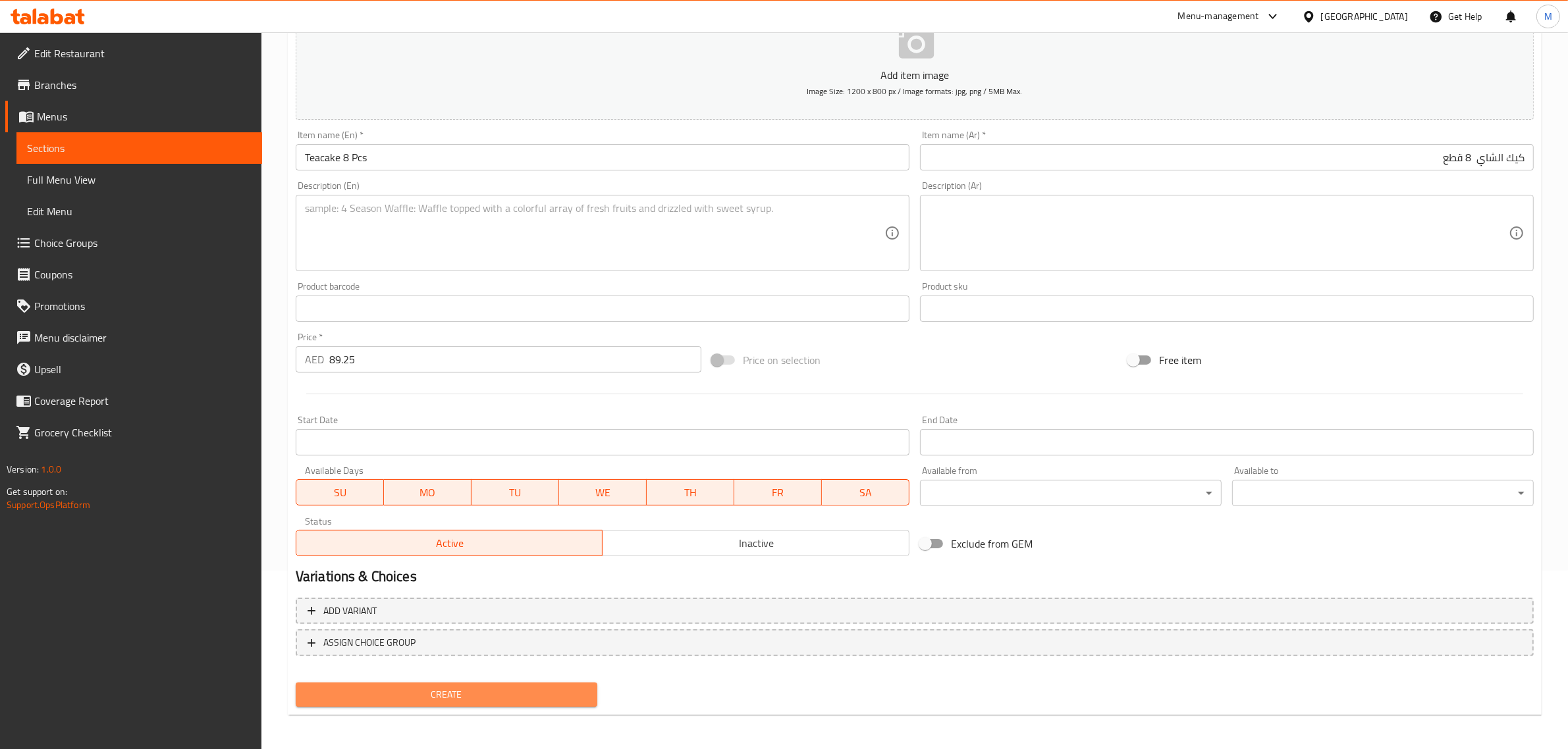
click at [521, 686] on span "Create" at bounding box center [446, 694] width 280 height 17
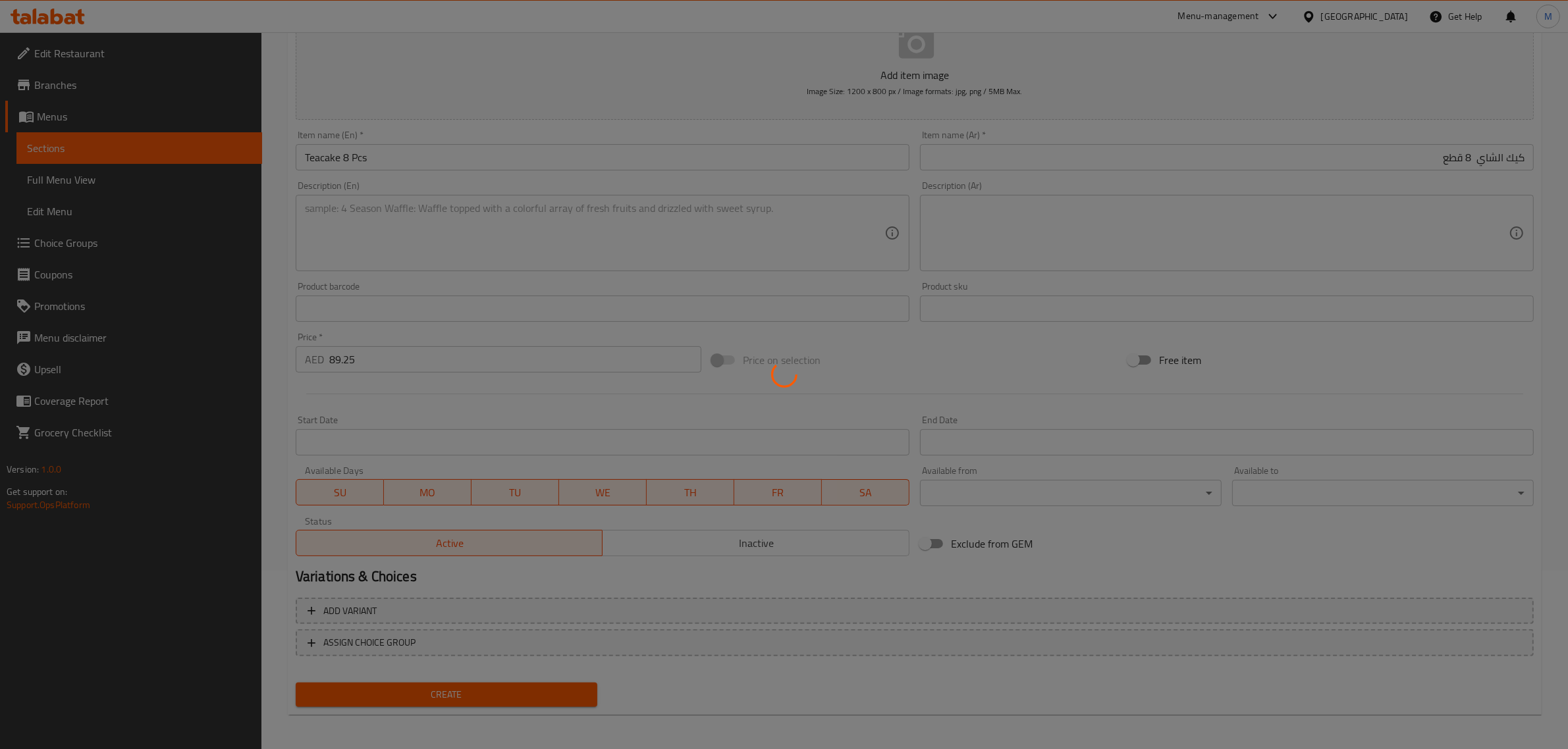
type input "0"
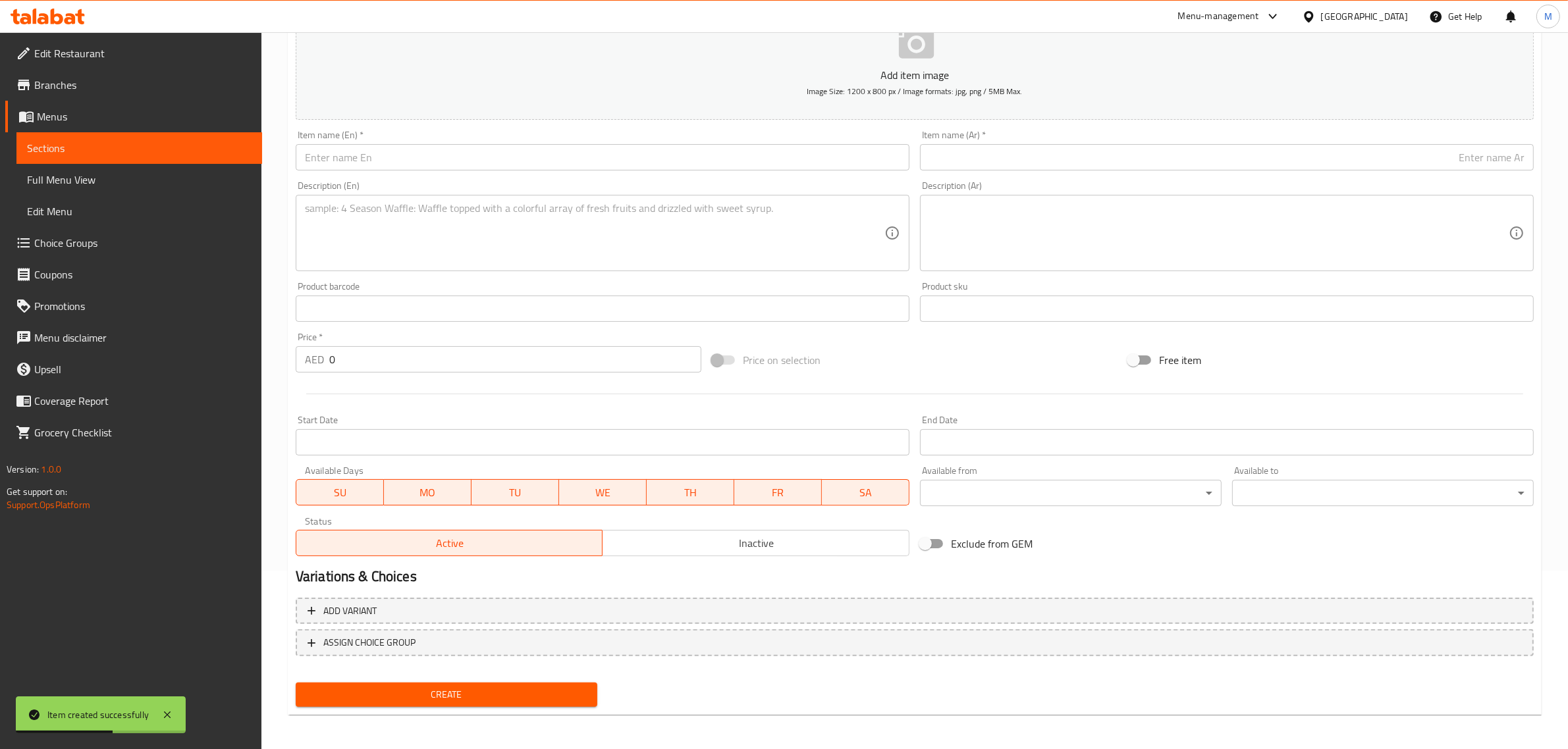
click at [489, 343] on div "Price   * AED 0 Price *" at bounding box center [498, 353] width 405 height 40
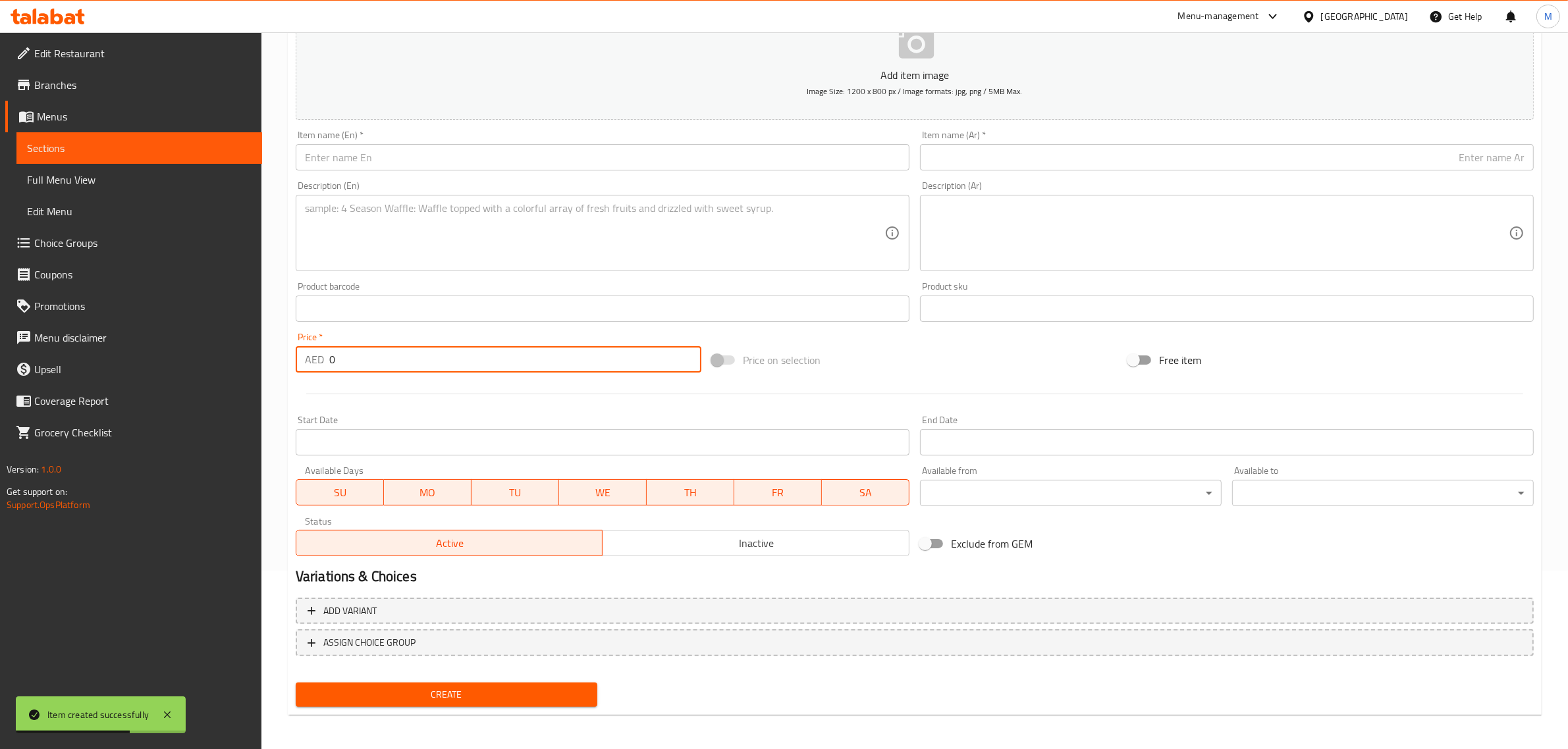
click at [486, 357] on input "0" at bounding box center [515, 359] width 372 height 27
type input "131.25"
click at [881, 349] on div "Price on selection" at bounding box center [914, 359] width 416 height 35
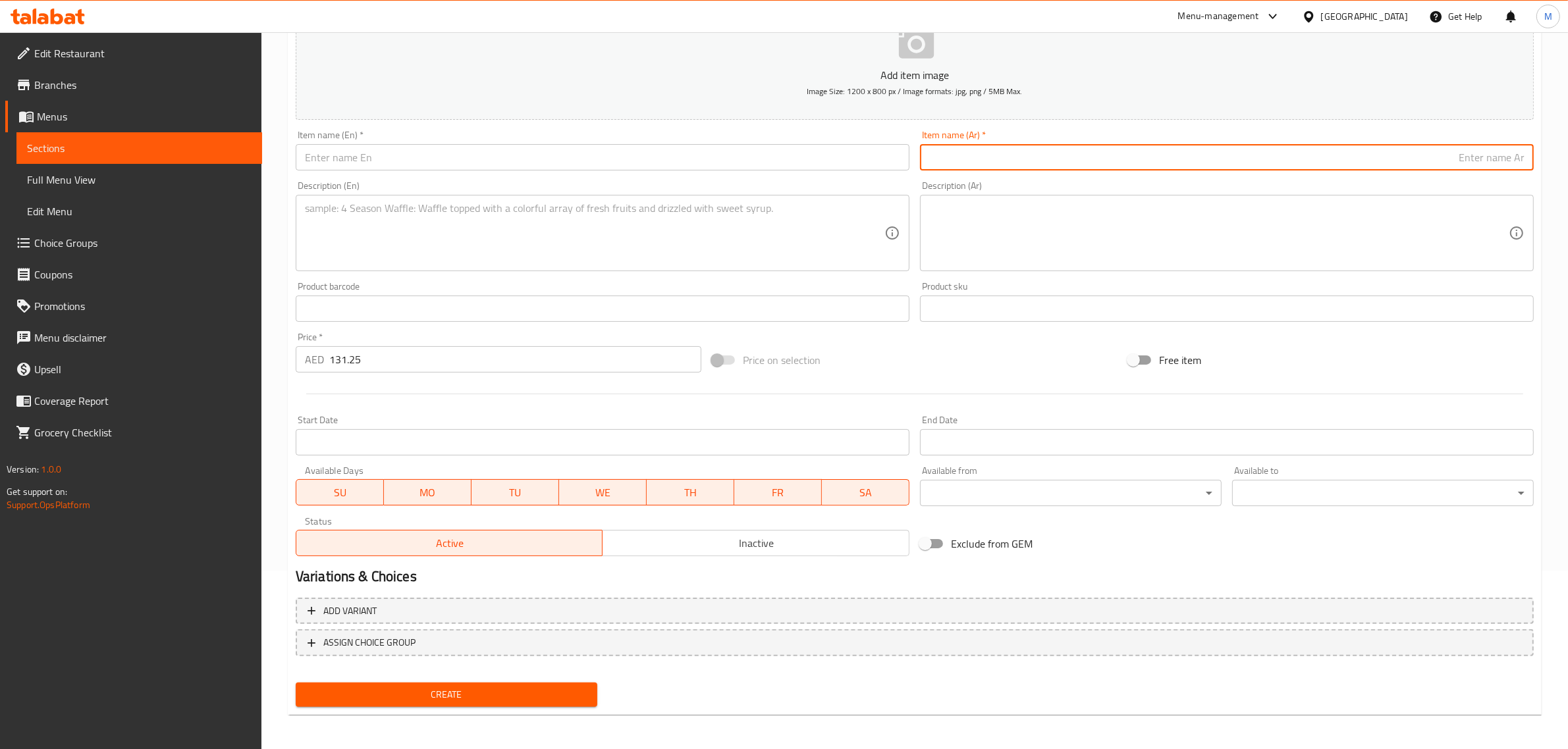
click at [1505, 161] on input "text" at bounding box center [1227, 157] width 614 height 27
paste input "كيك الشاي"
click at [1429, 160] on input "كيك الشاي" at bounding box center [1227, 157] width 614 height 27
paste input "12 قطعة"
type input "كيك الشاي 12 قطعة"
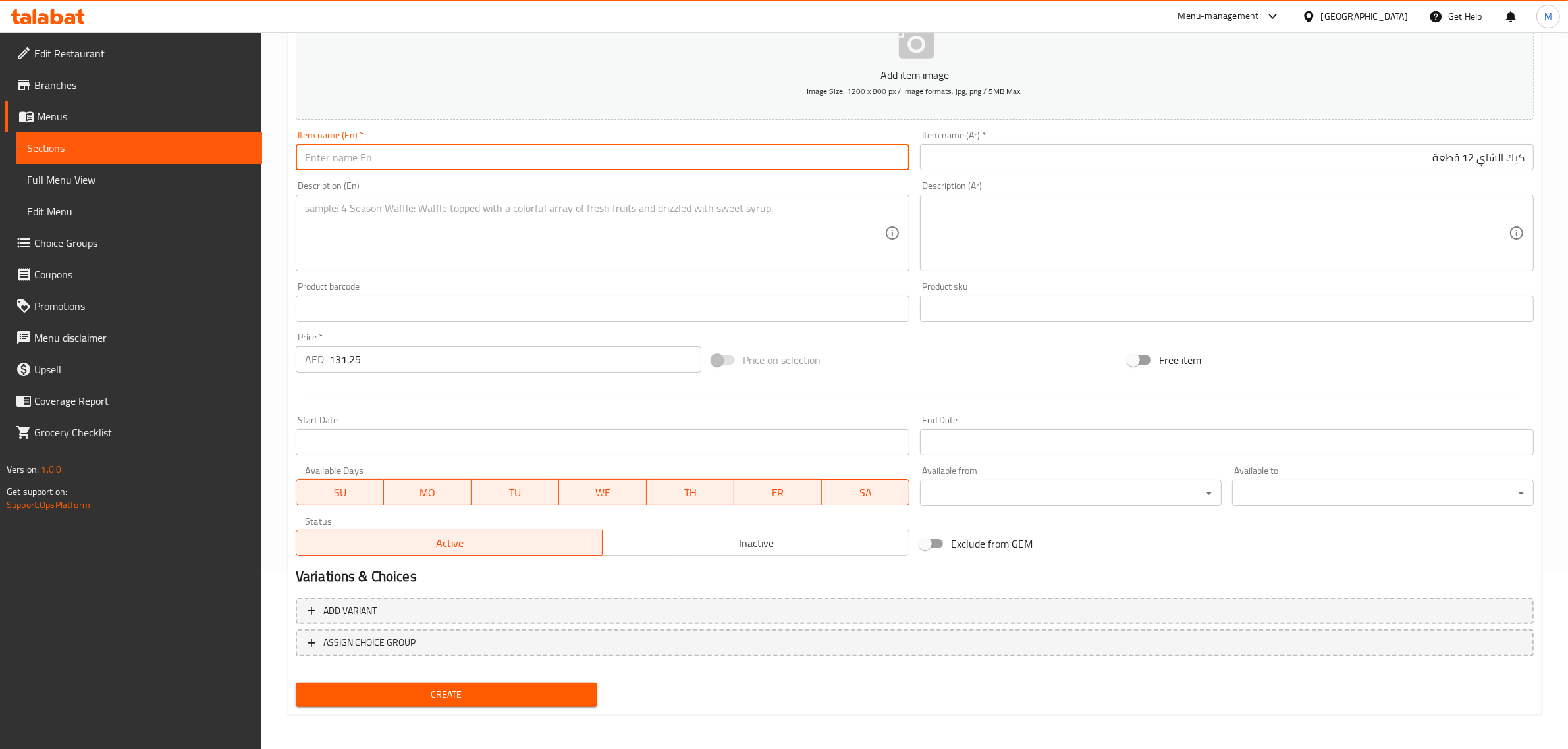
click at [666, 168] on input "text" at bounding box center [602, 157] width 614 height 27
paste input "Teacake 12 Pcs"
type input "Teacake 12 Pcs"
click at [902, 346] on div "Price on selection" at bounding box center [914, 359] width 416 height 35
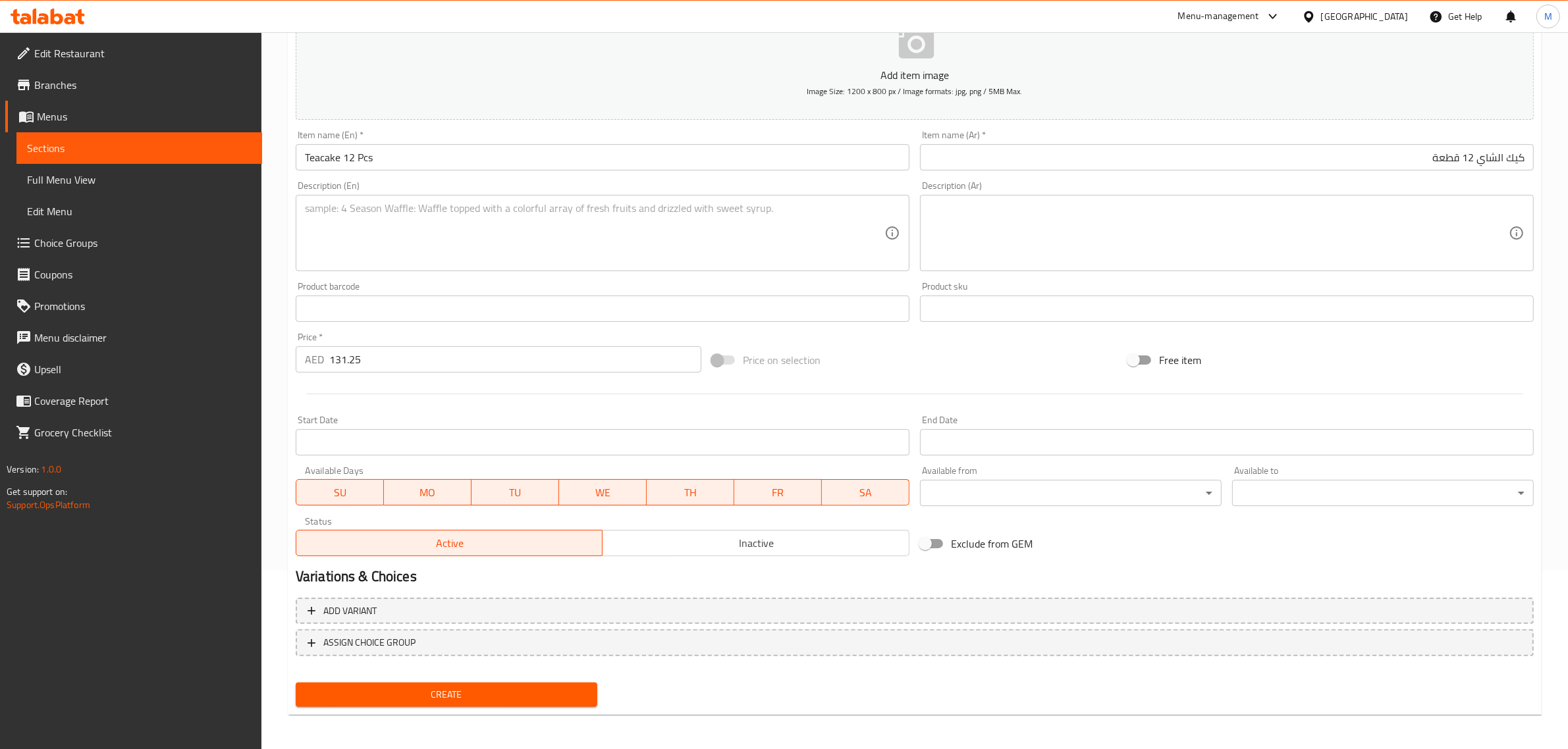
click at [505, 690] on span "Create" at bounding box center [446, 694] width 280 height 17
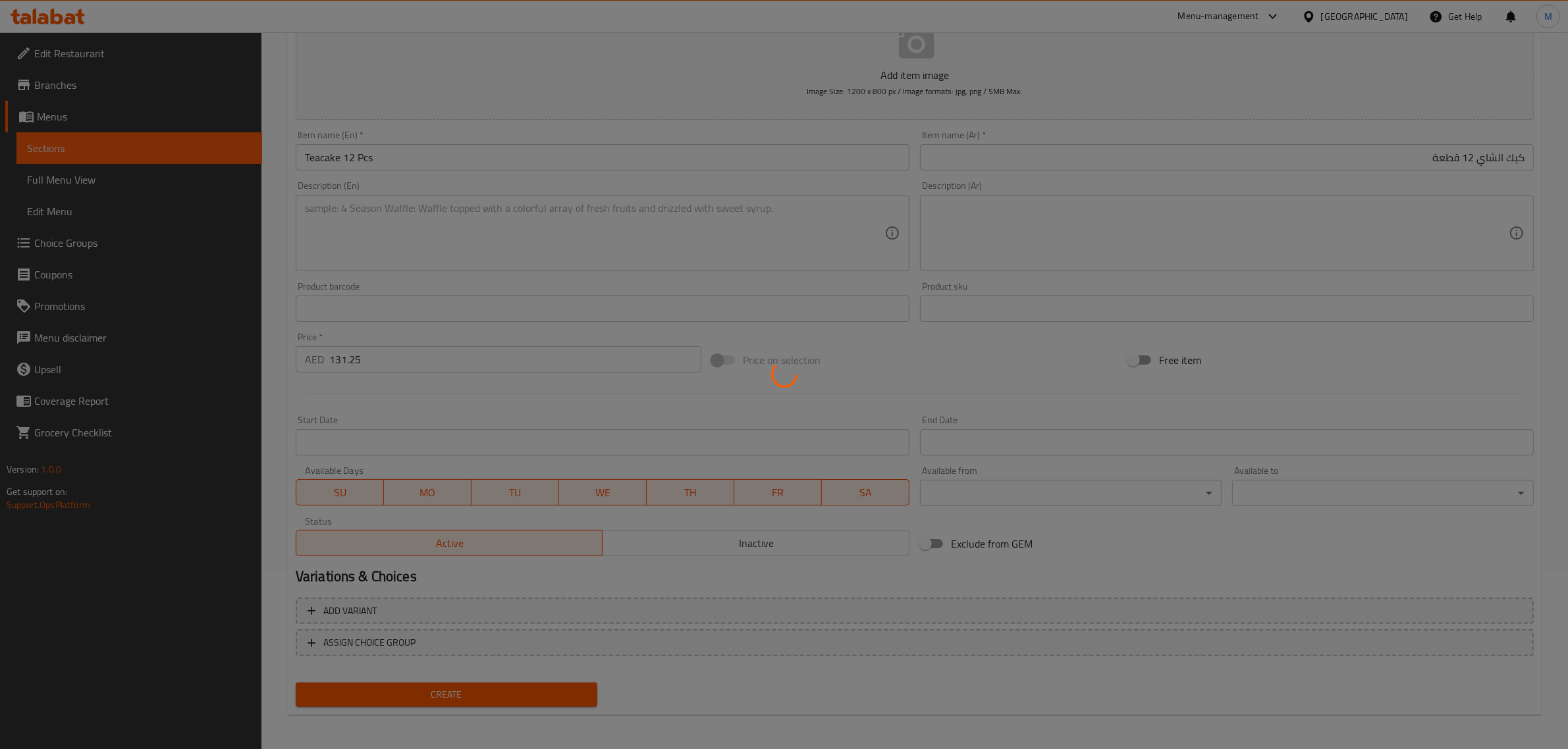
type input "0"
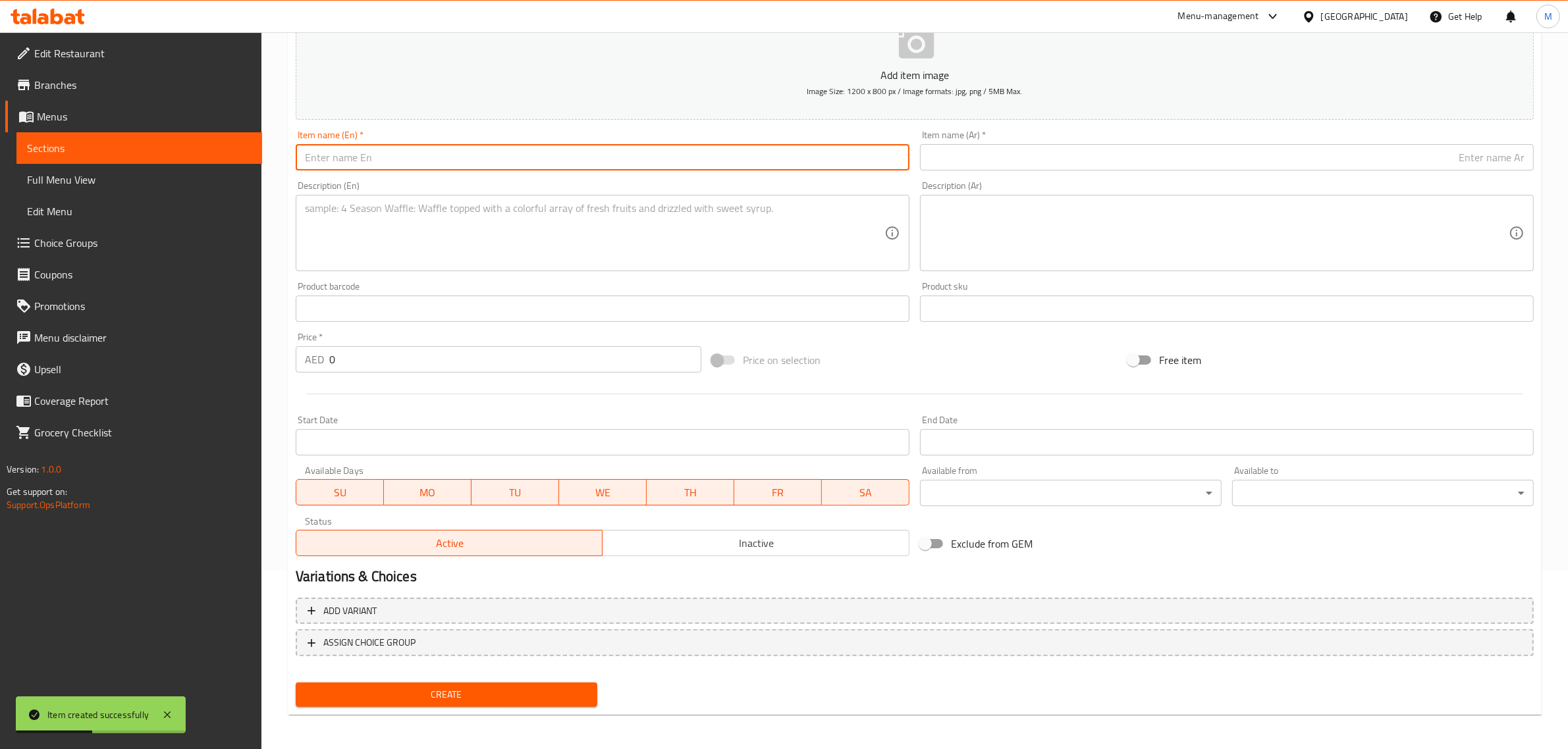
click at [693, 160] on input "text" at bounding box center [602, 157] width 614 height 27
paste input "Elva Cold Cut Selection Big"
type input "Elva Cold Cut Selection Big"
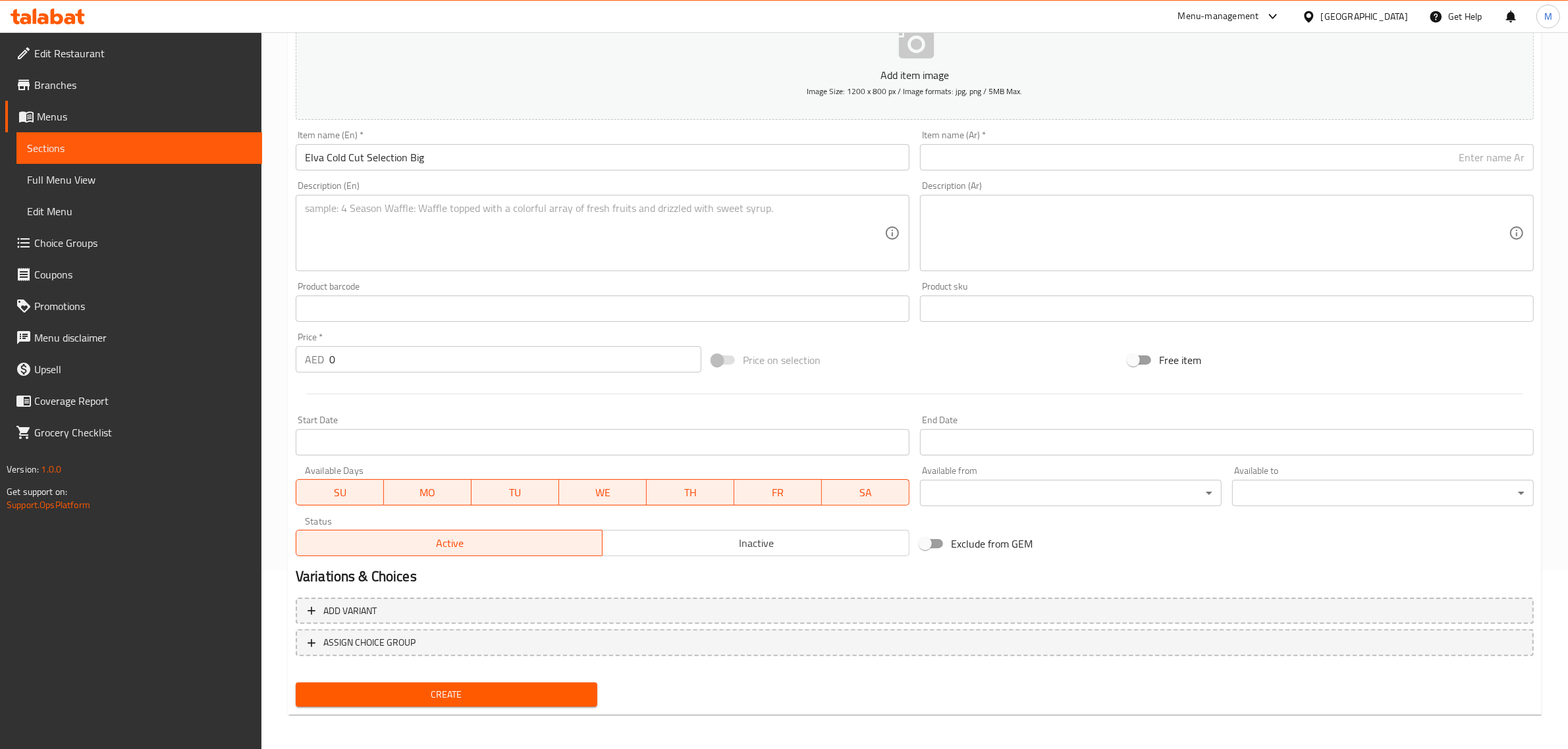
click at [1475, 171] on div "Item name (Ar)   * Item name (Ar) *" at bounding box center [1227, 150] width 624 height 51
click at [1475, 168] on input "text" at bounding box center [1227, 157] width 614 height 27
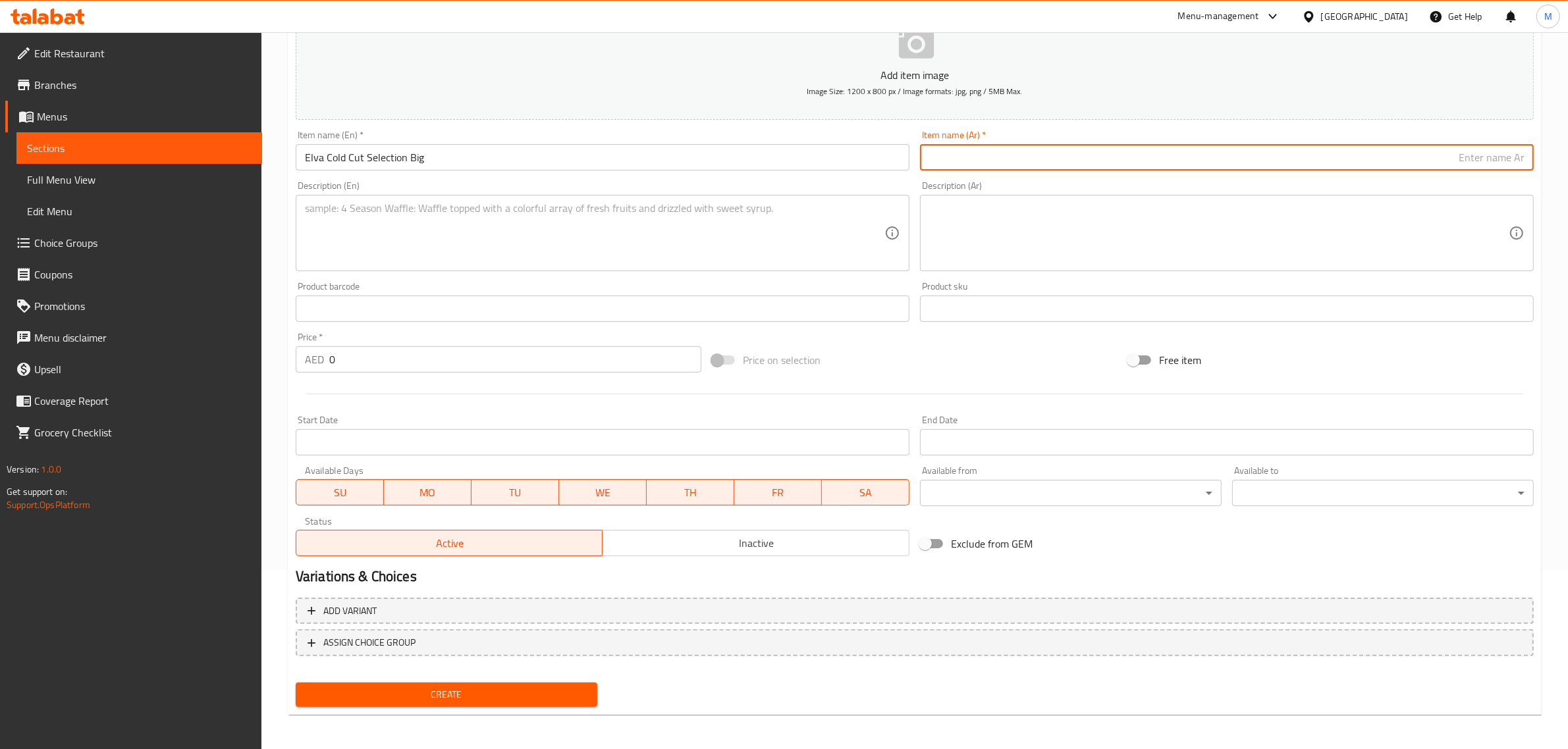
paste input "تشكيلة إلفا من اللحوم الباردة - كبيرة"
type input "تشكيلة إلفا من اللحوم الباردة - كبيرة"
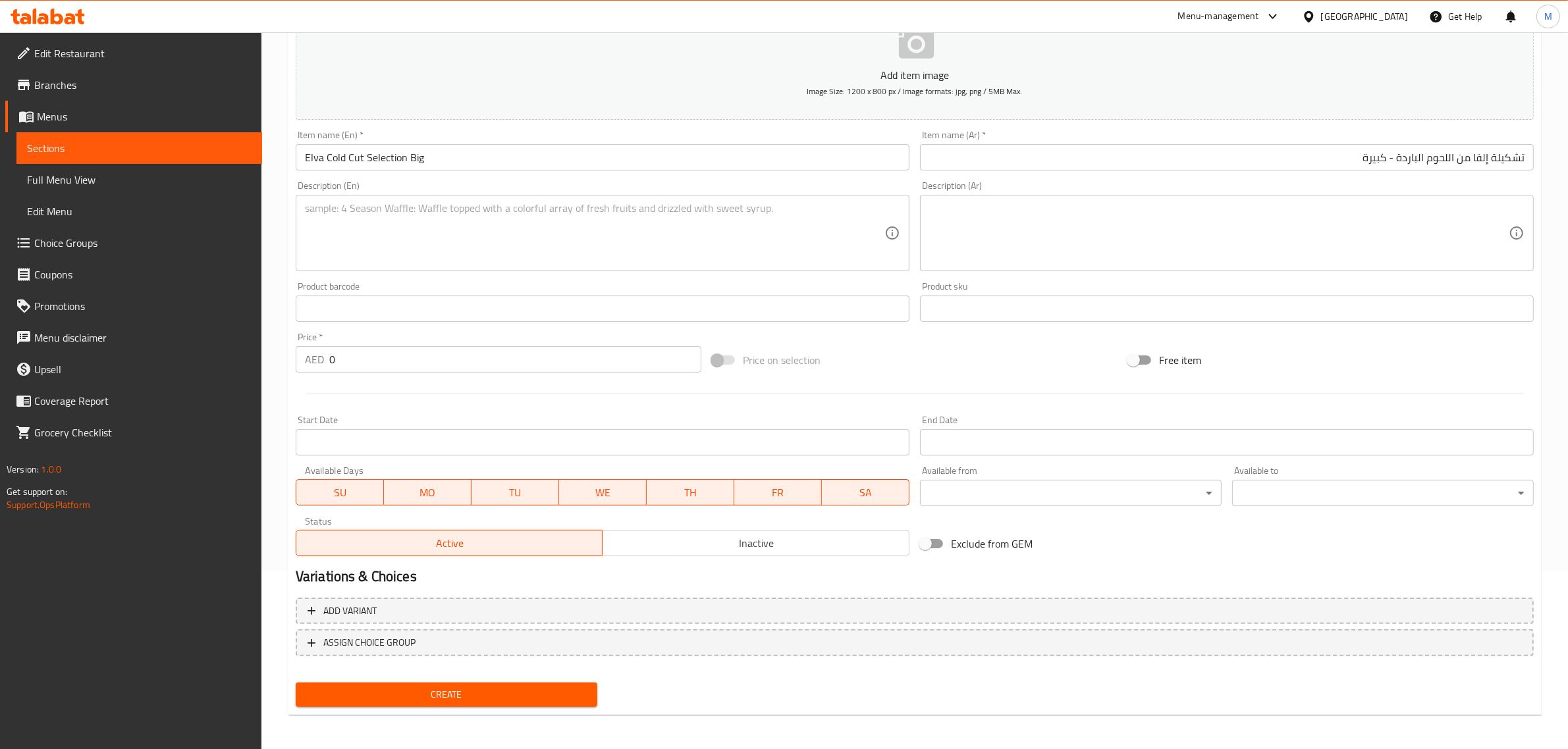
click at [856, 351] on div "Price on selection" at bounding box center [914, 359] width 416 height 35
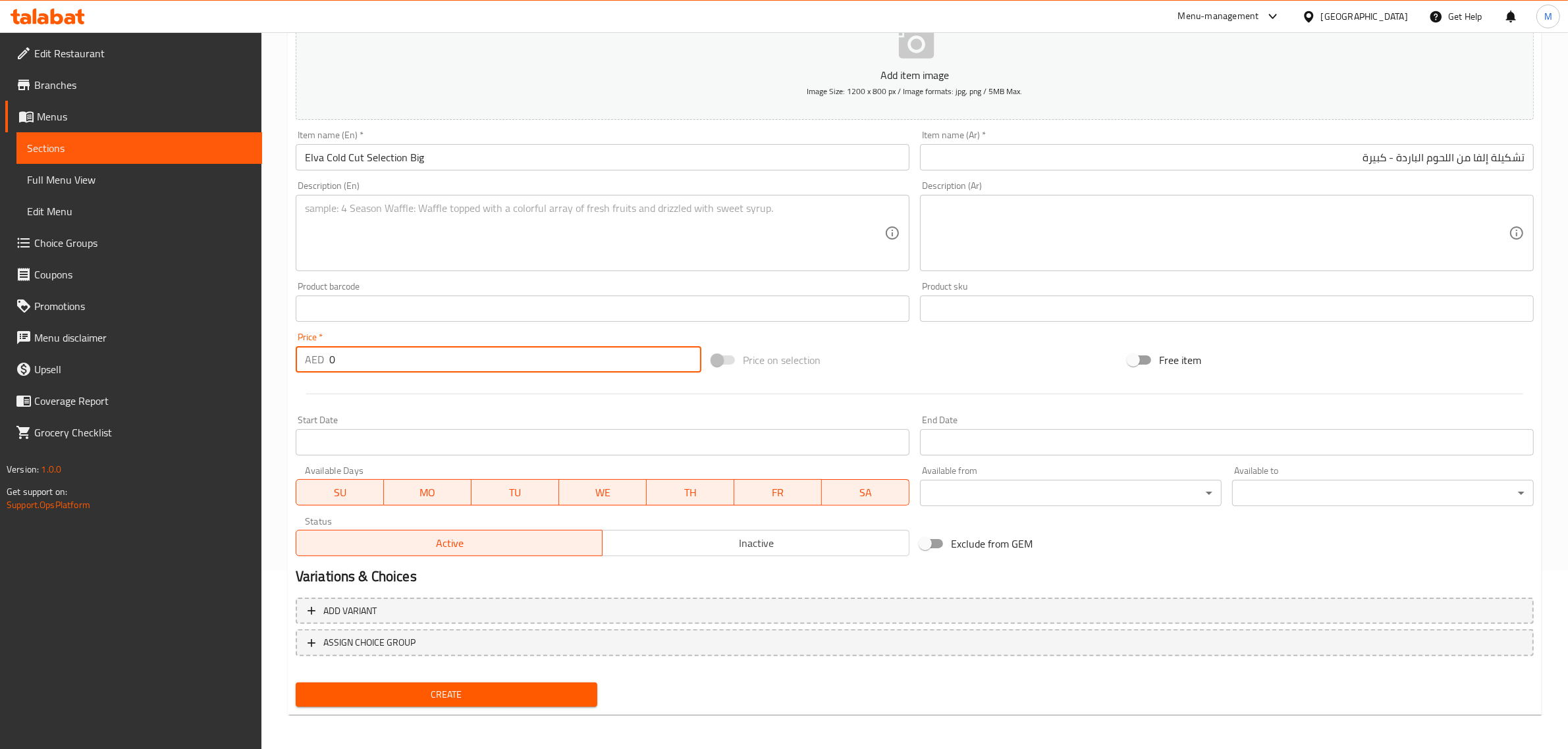
click at [428, 359] on input "0" at bounding box center [515, 359] width 372 height 27
type input "325.50"
click at [865, 352] on div "Price on selection" at bounding box center [914, 359] width 416 height 35
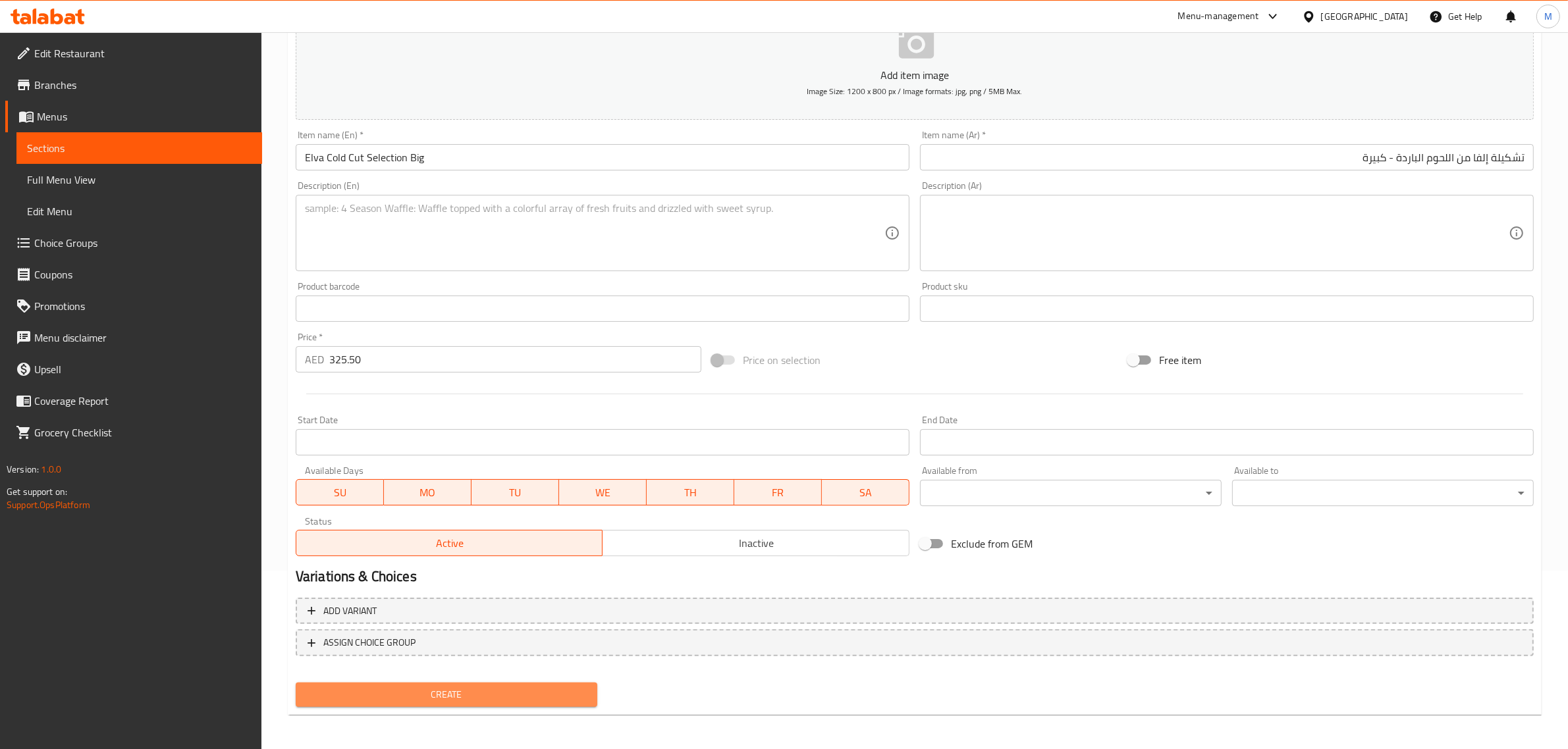
click at [508, 693] on span "Create" at bounding box center [446, 694] width 280 height 17
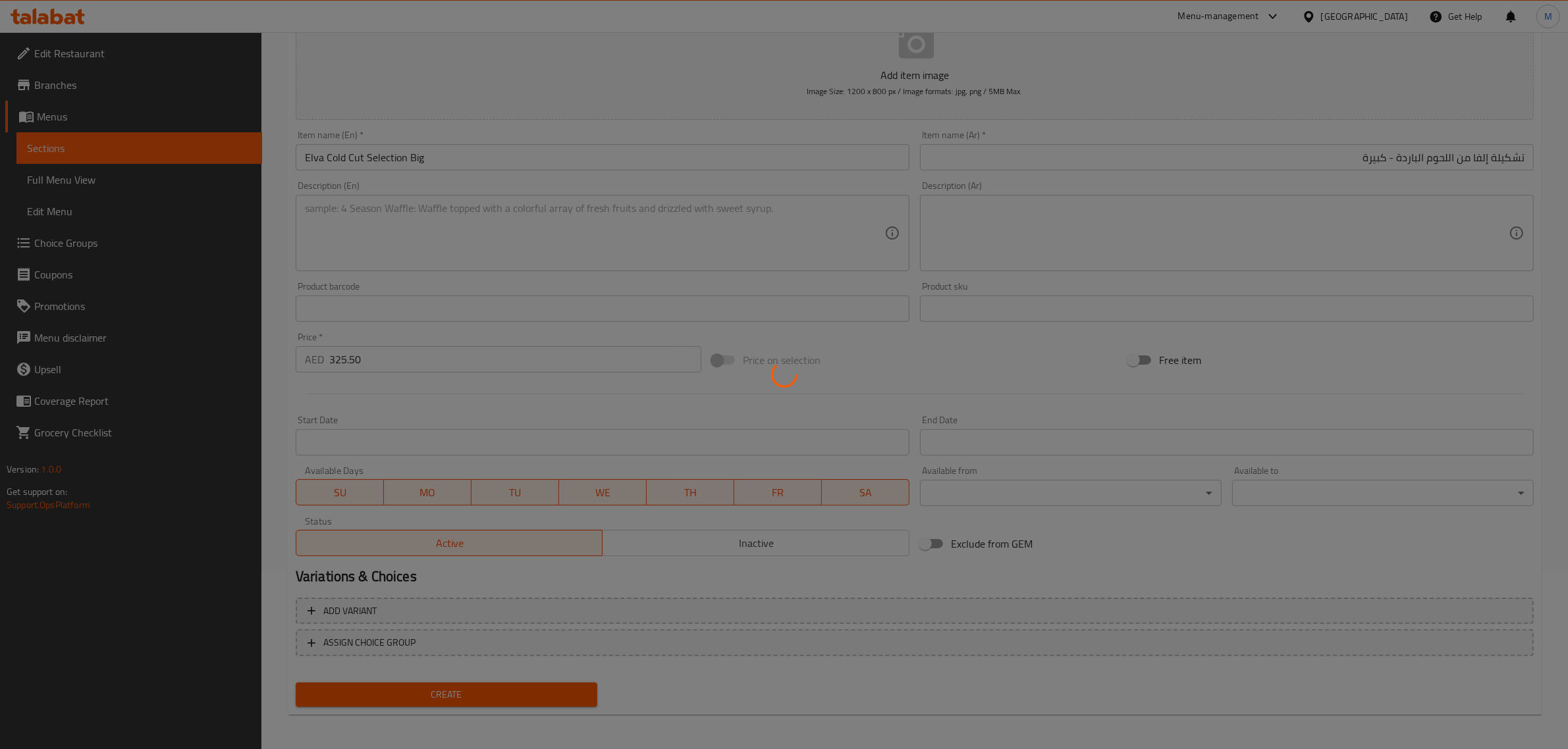
type input "0"
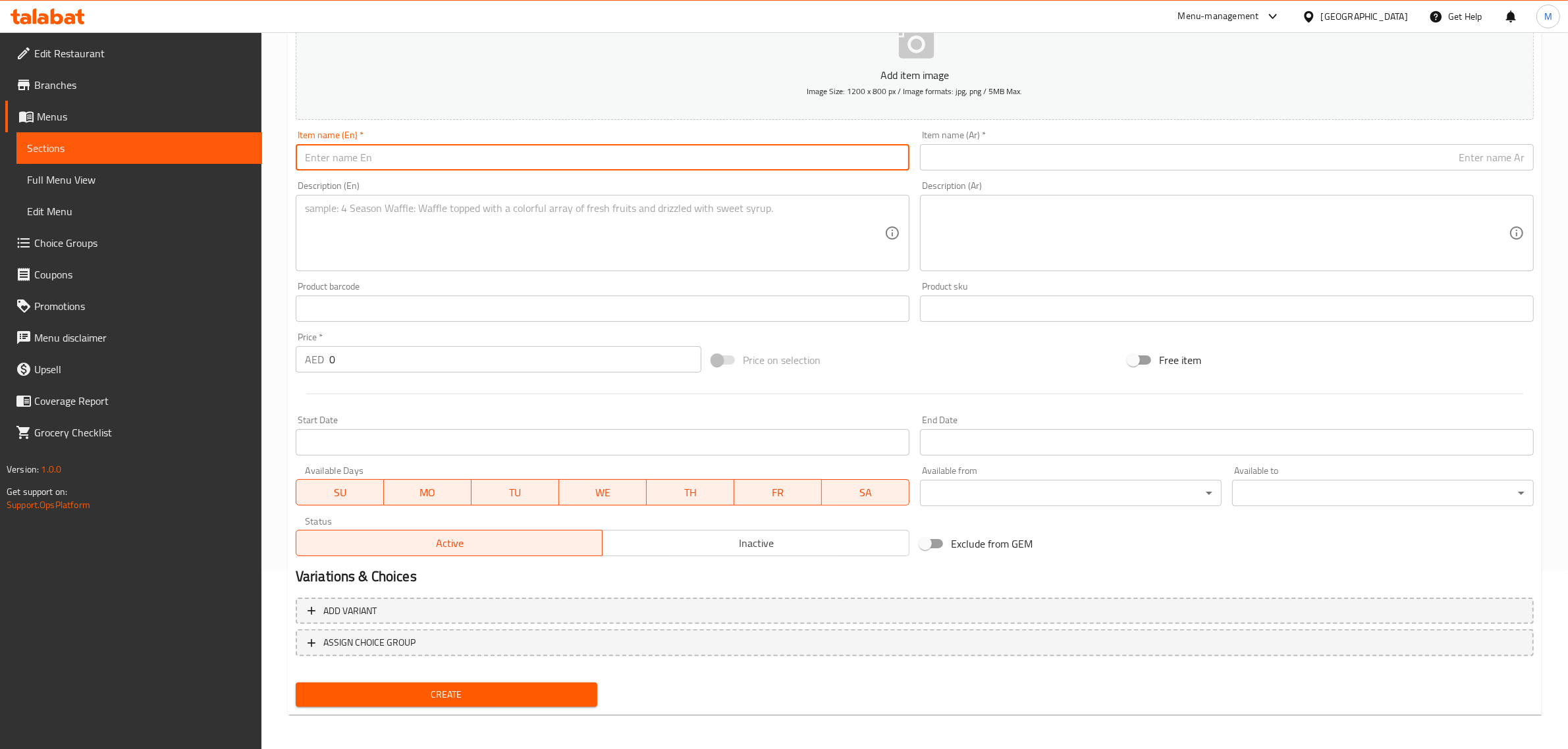
click at [700, 156] on input "text" at bounding box center [602, 157] width 614 height 27
paste input "Elva Cold Cut Selection Small"
type input "Elva Cold Cut Selection Small"
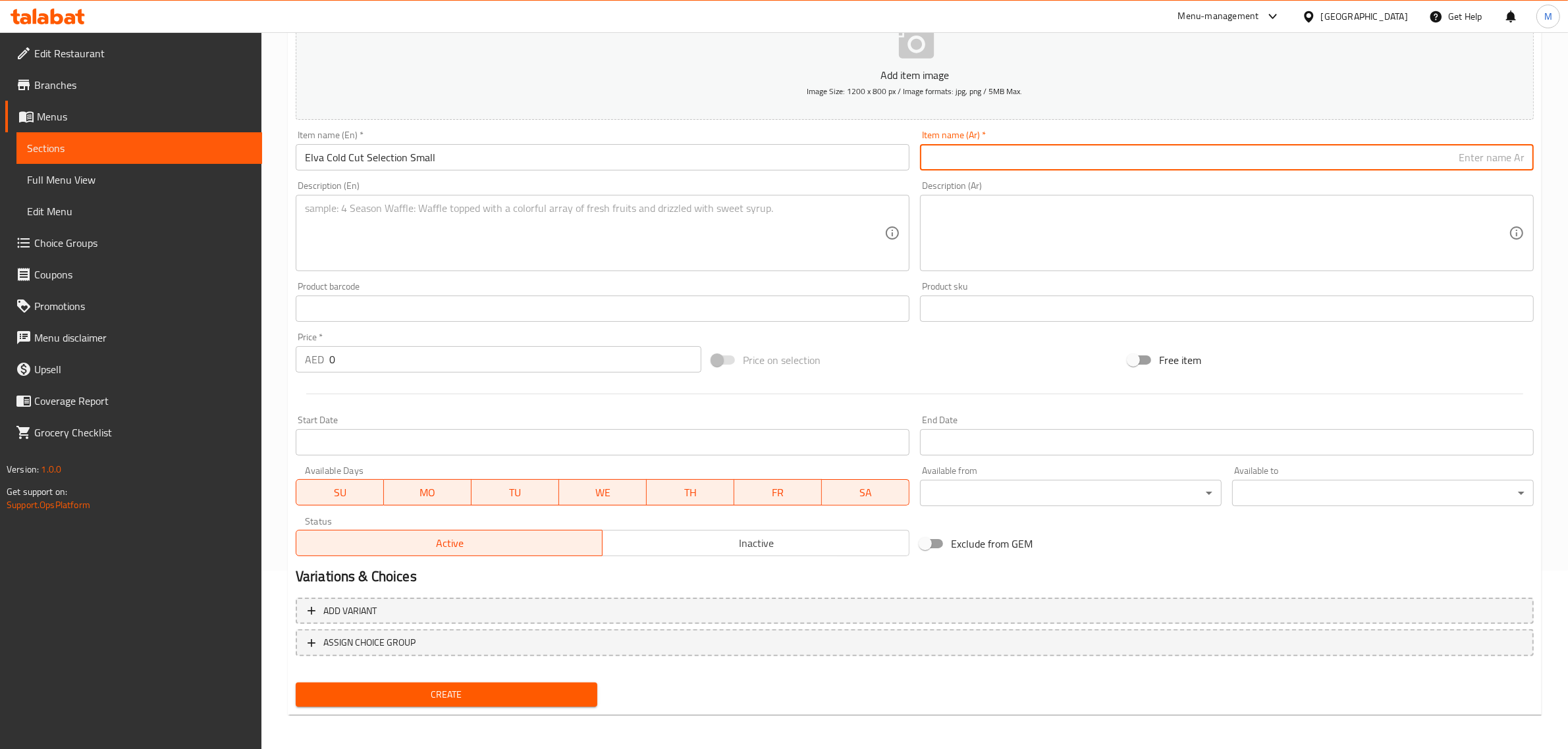
click at [1437, 155] on input "text" at bounding box center [1227, 157] width 614 height 27
paste input "تشكيلة إلفا من اللحوم الباردة - صغيرة"
type input "تشكيلة إلفا من اللحوم الباردة - صغيرة"
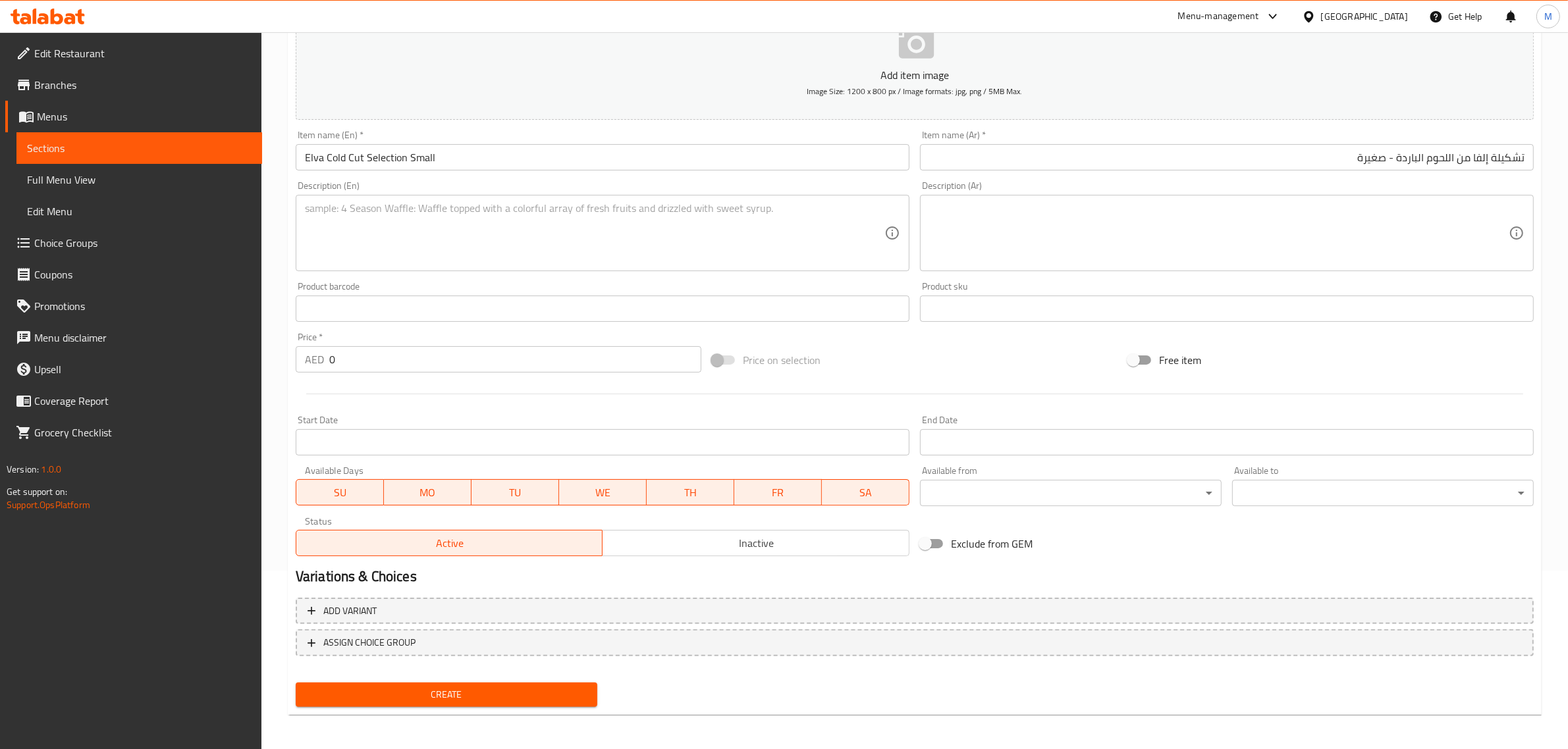
click at [584, 357] on input "0" at bounding box center [515, 359] width 372 height 27
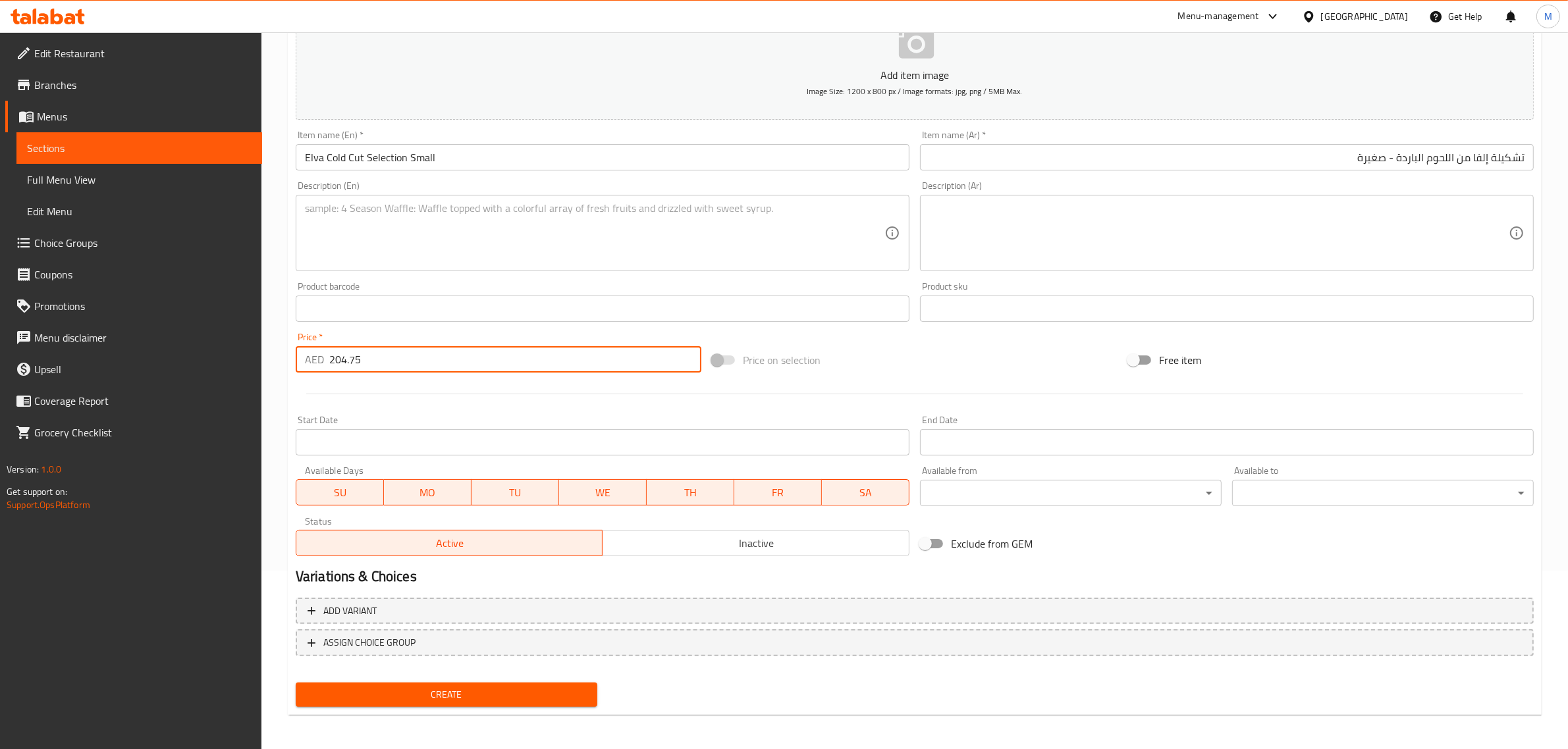
type input "204.75"
click at [922, 356] on div "Price on selection" at bounding box center [914, 359] width 416 height 35
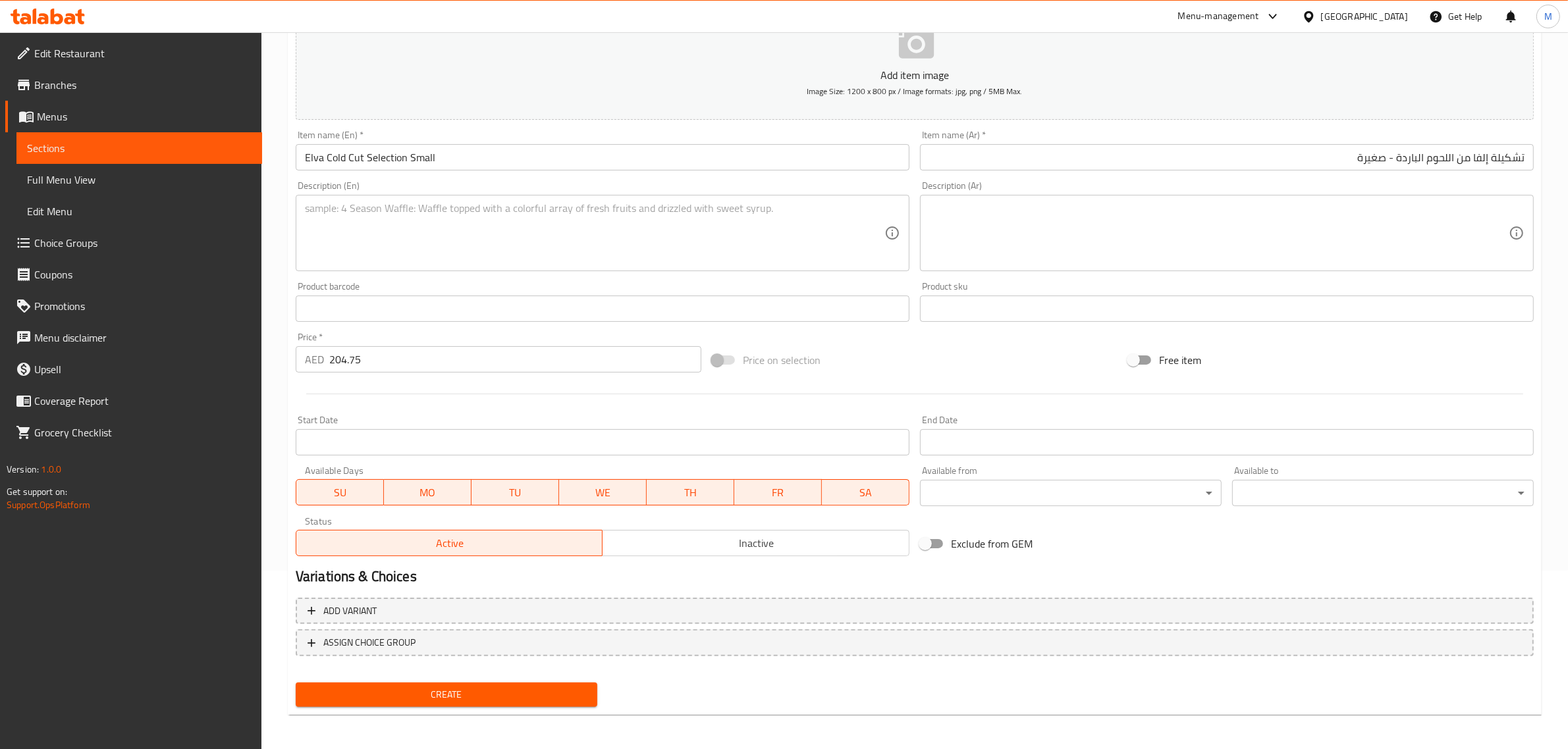
drag, startPoint x: 909, startPoint y: 354, endPoint x: 869, endPoint y: 349, distance: 40.3
click at [869, 349] on div "Price on selection" at bounding box center [914, 359] width 416 height 35
click at [527, 693] on span "Create" at bounding box center [446, 694] width 280 height 17
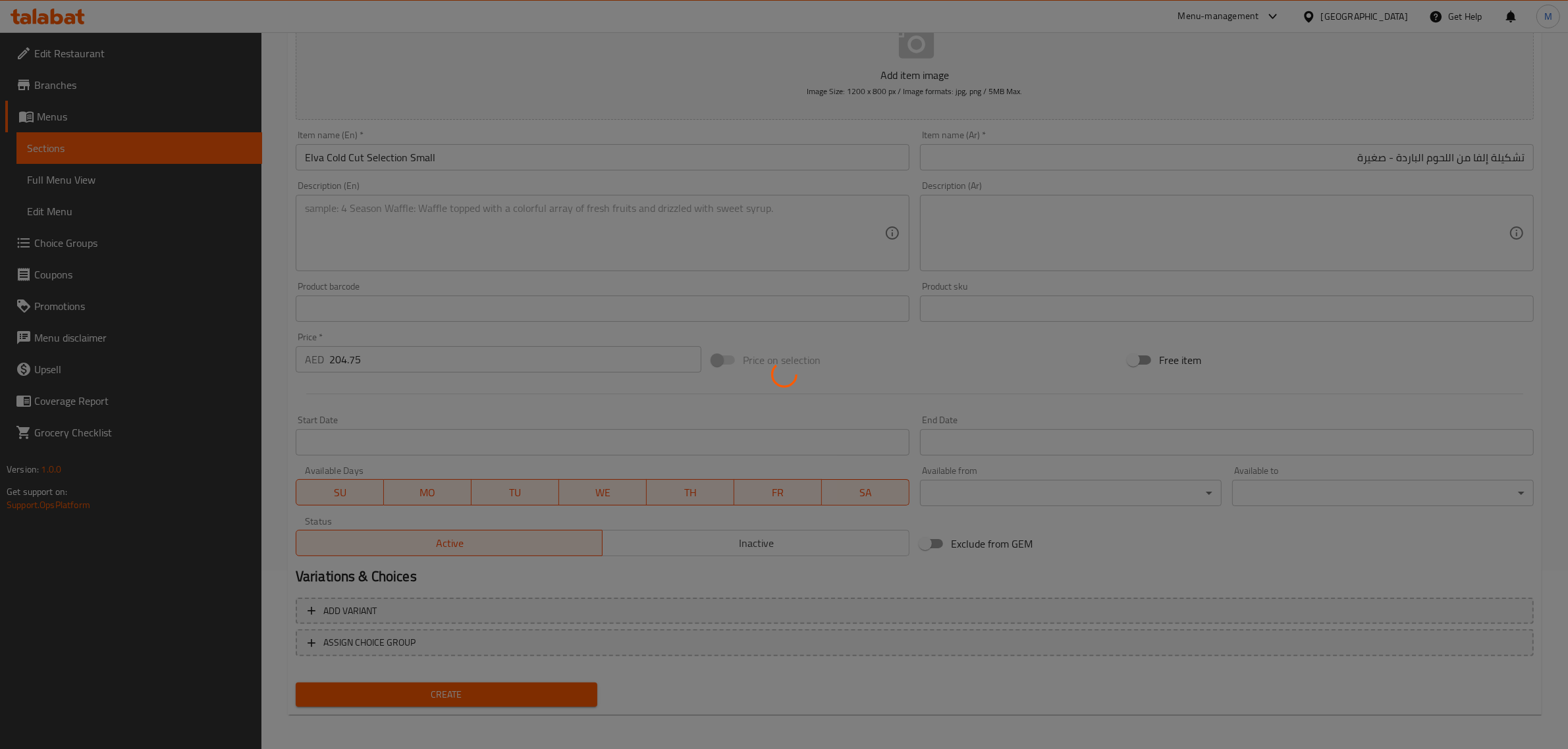
type input "0"
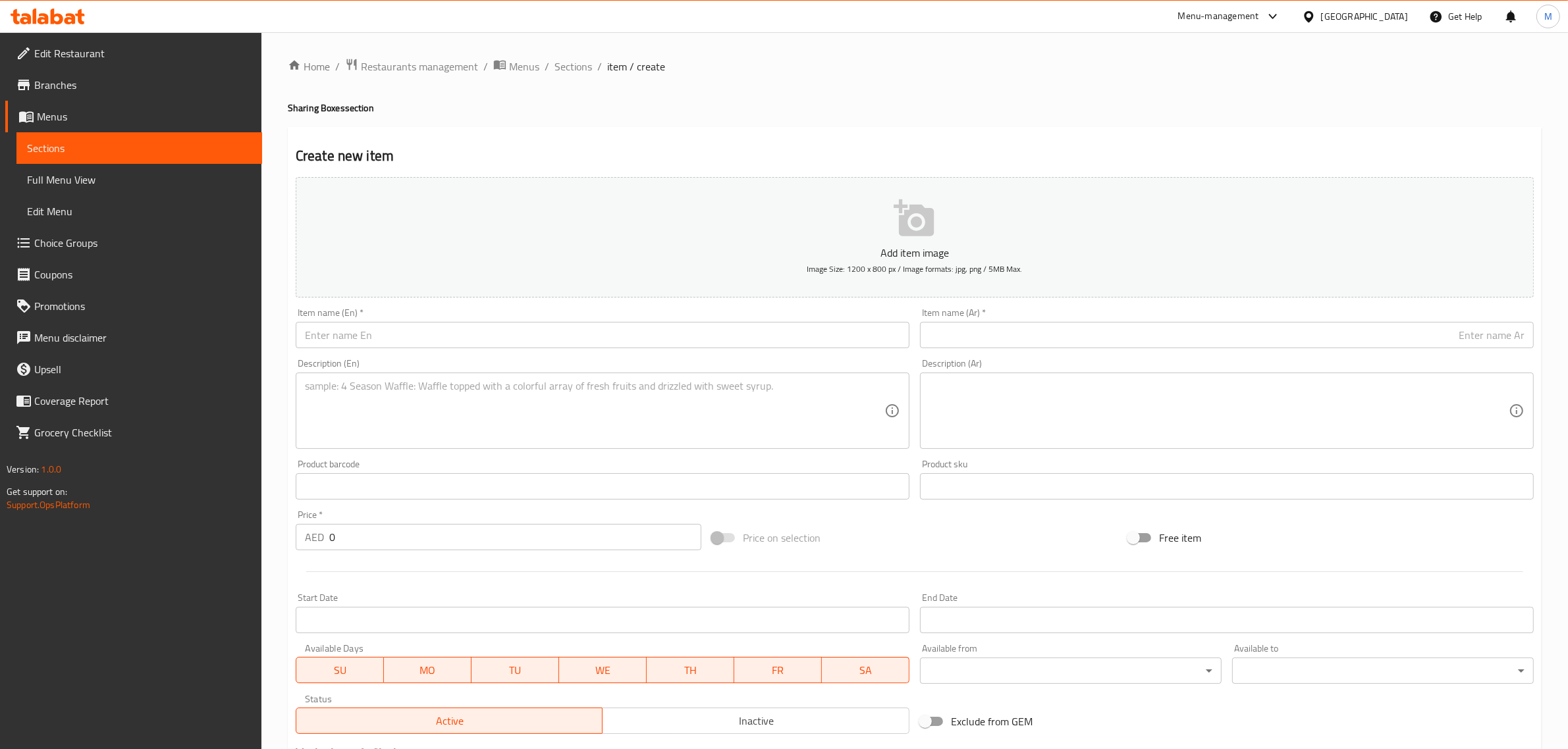
scroll to position [0, 0]
click at [583, 66] on span "Sections" at bounding box center [573, 67] width 37 height 16
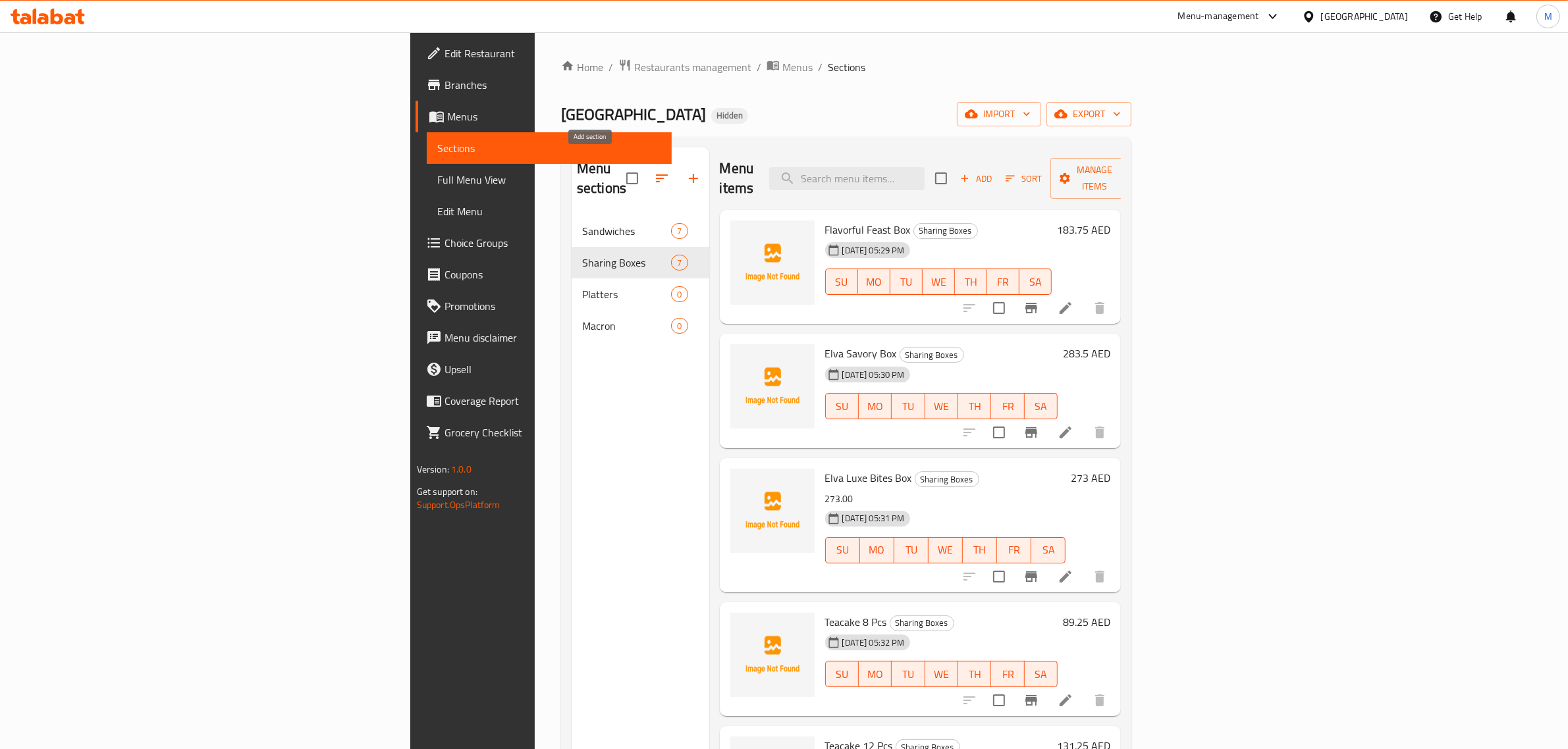
click at [685, 170] on icon "button" at bounding box center [693, 178] width 16 height 16
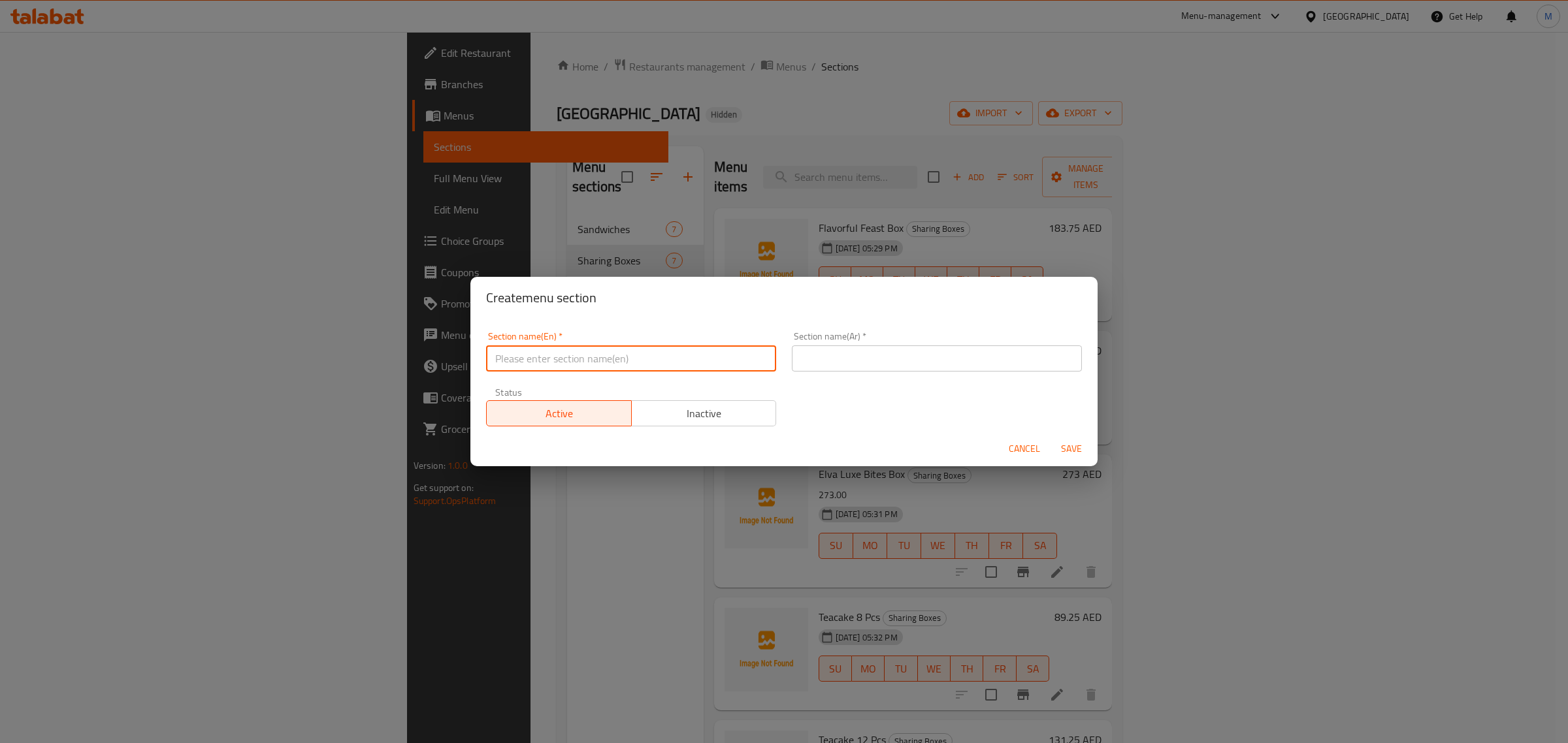
click at [602, 364] on input "text" at bounding box center [631, 359] width 290 height 26
type input "Drinks"
click at [823, 354] on input "text" at bounding box center [937, 359] width 290 height 26
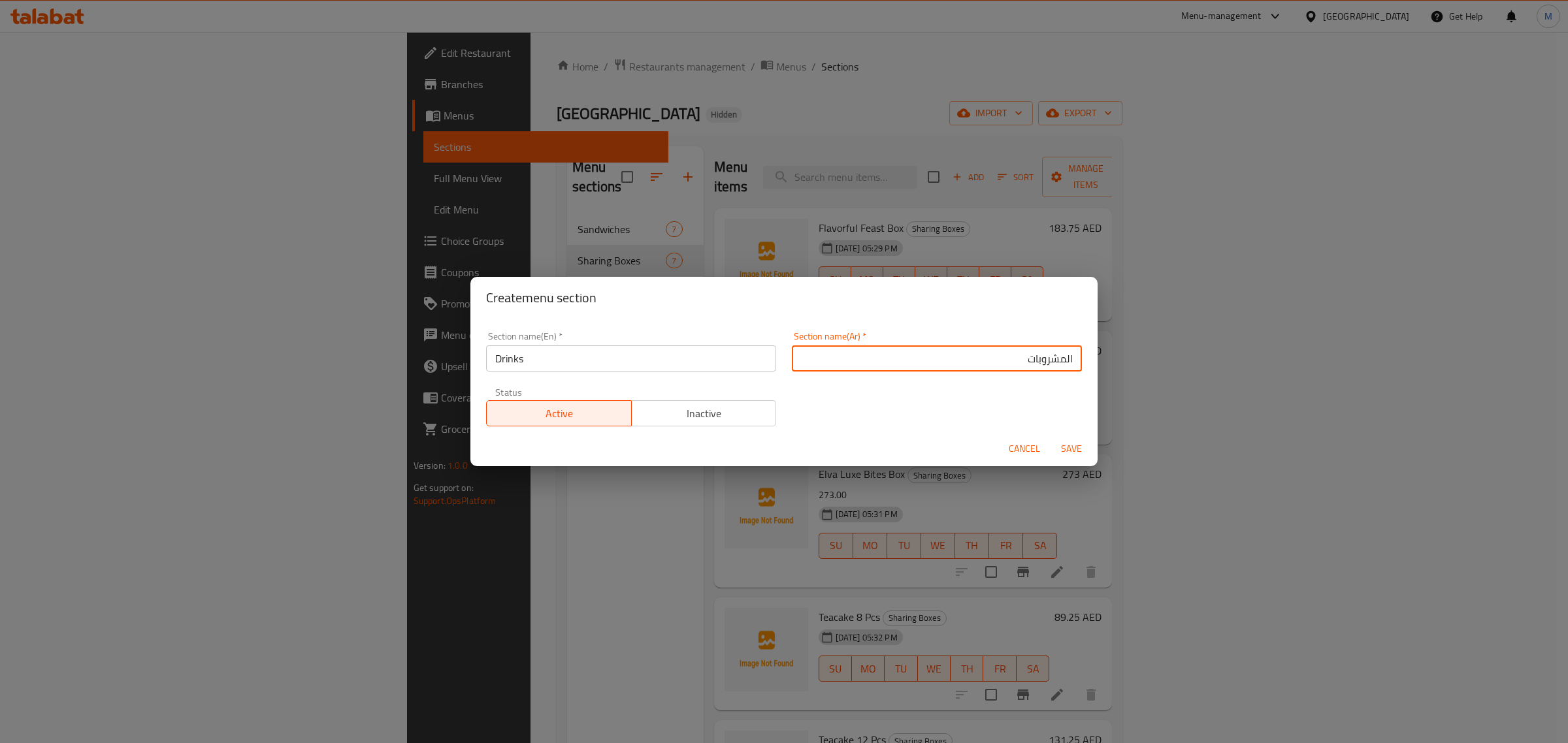
type input "المشروبات"
click at [1066, 449] on span "Save" at bounding box center [1071, 449] width 31 height 16
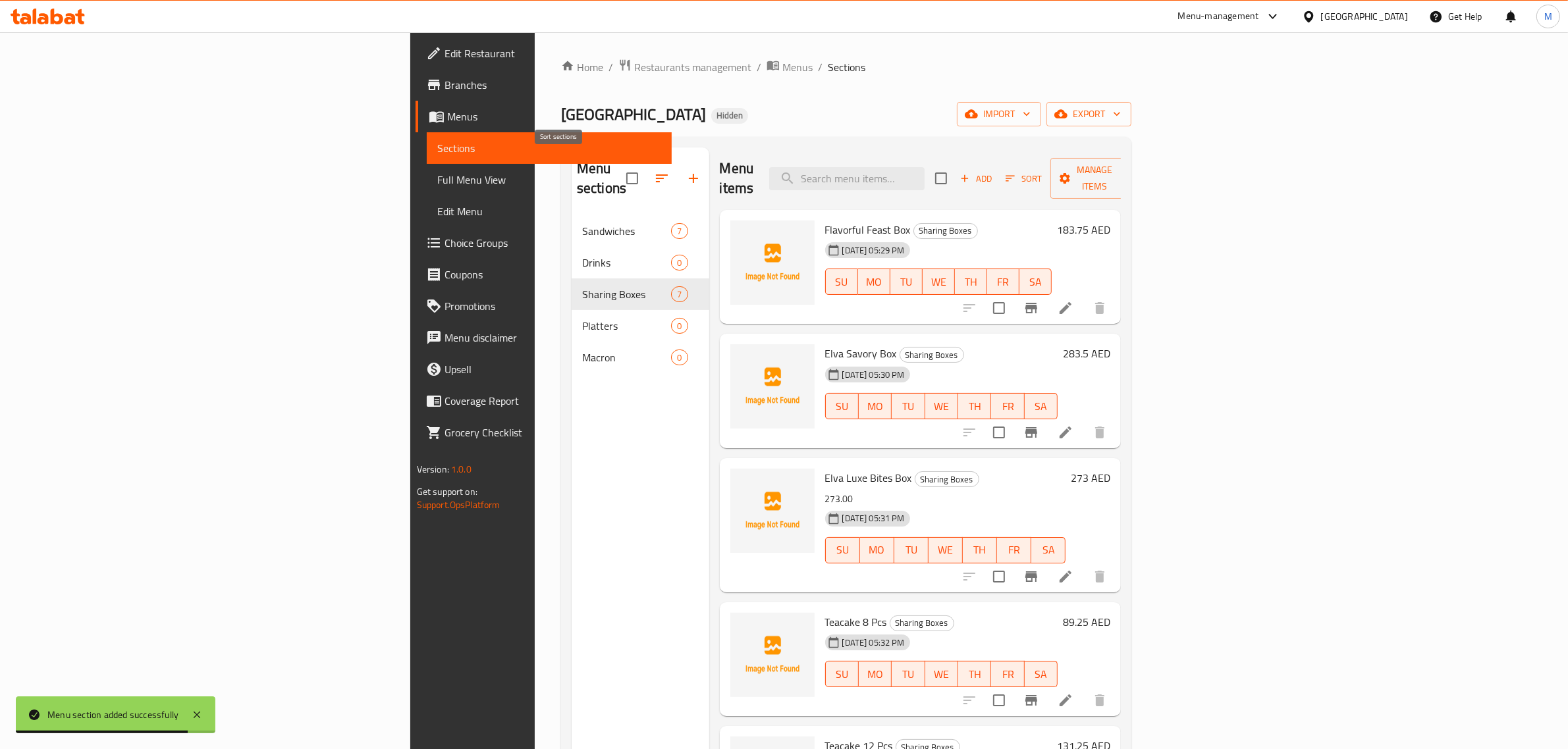
click at [654, 170] on icon "button" at bounding box center [662, 178] width 16 height 16
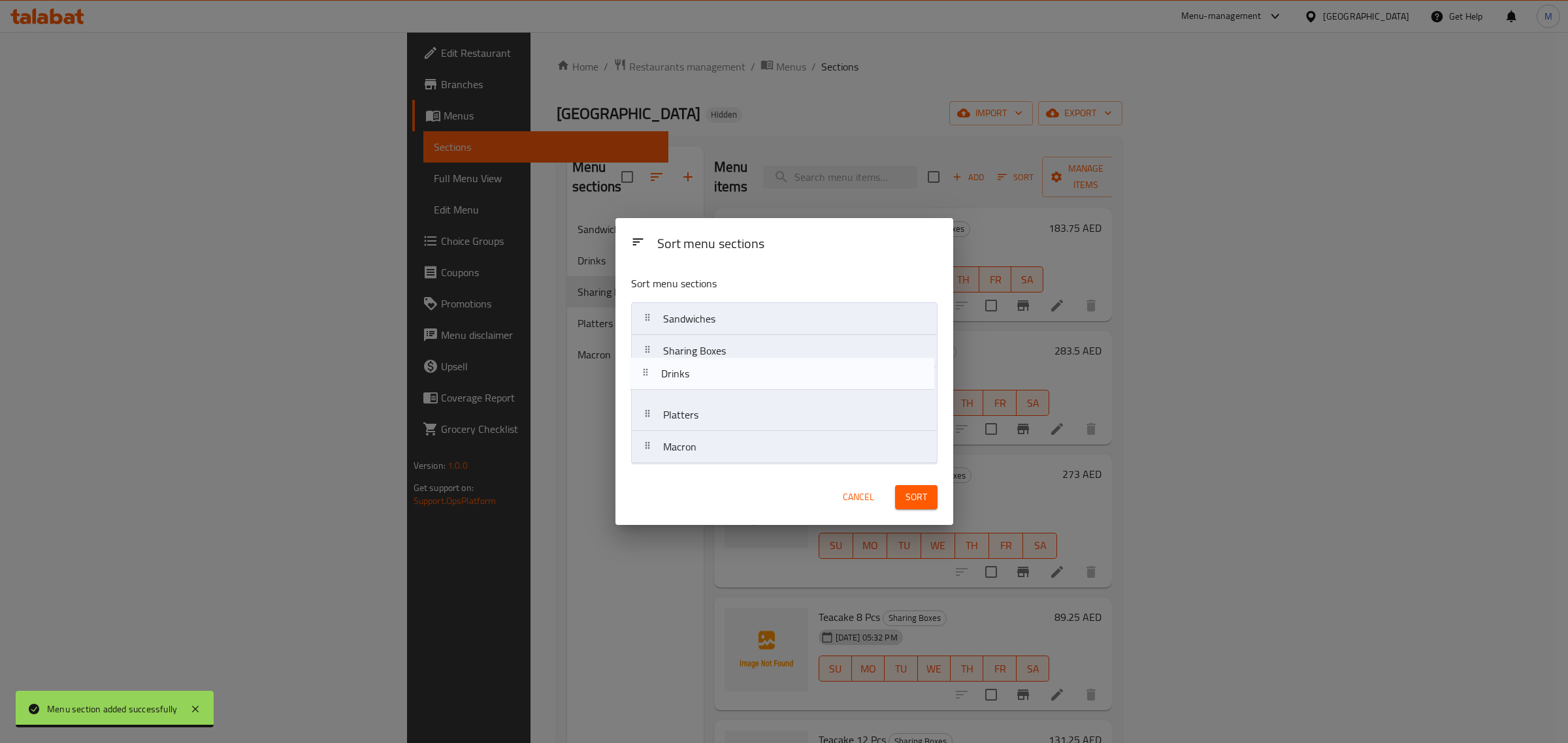
drag, startPoint x: 713, startPoint y: 360, endPoint x: 711, endPoint y: 392, distance: 32.1
click at [711, 392] on nav "Sandwiches Drinks Sharing Boxes Platters Macron" at bounding box center [785, 383] width 307 height 161
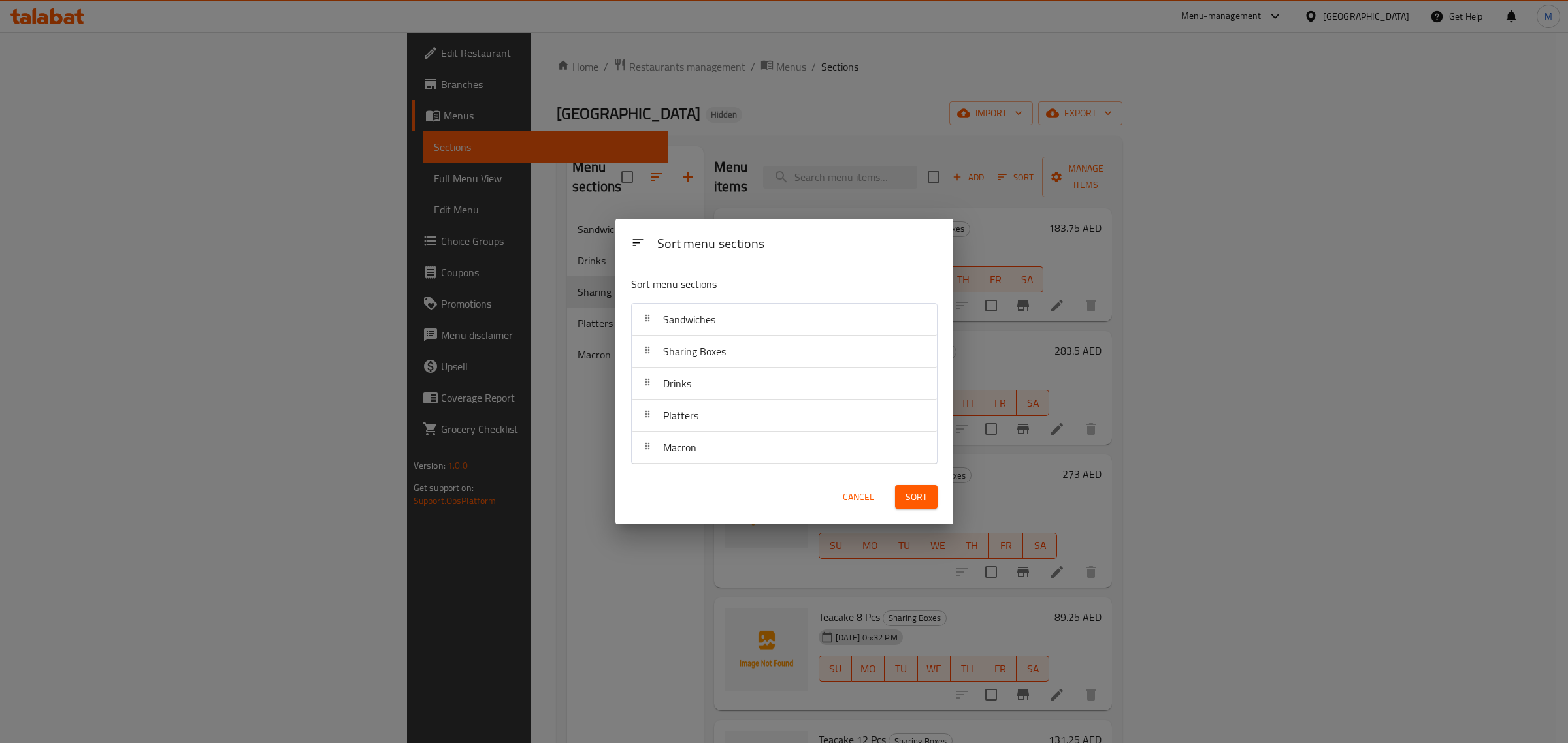
click at [912, 490] on span "Sort" at bounding box center [916, 497] width 21 height 16
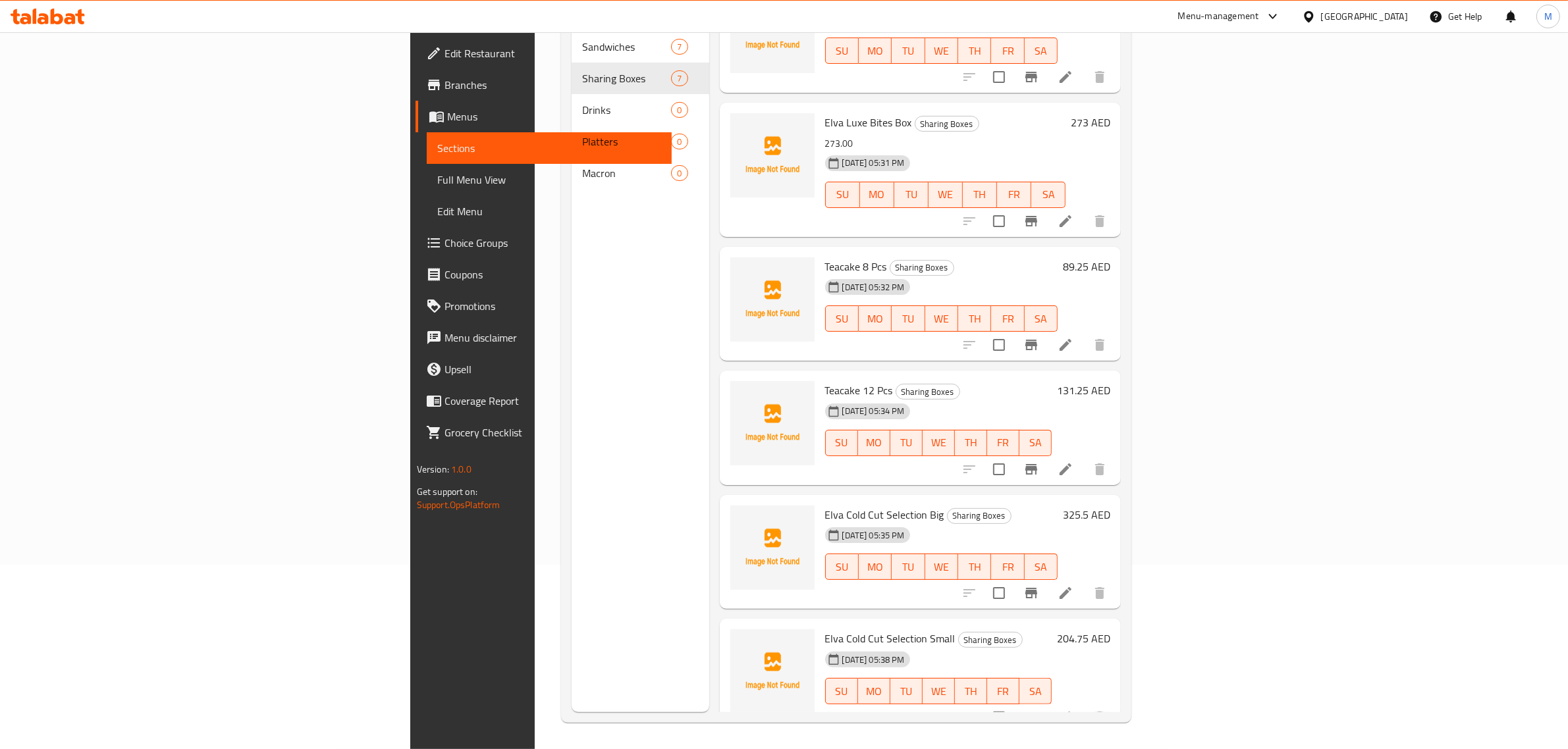
scroll to position [185, 0]
click at [1058, 624] on div "Elva Cold Cut Selection Small Sharing Boxes 06-10-2025 05:38 PM SU MO TU WE TH …" at bounding box center [938, 676] width 238 height 104
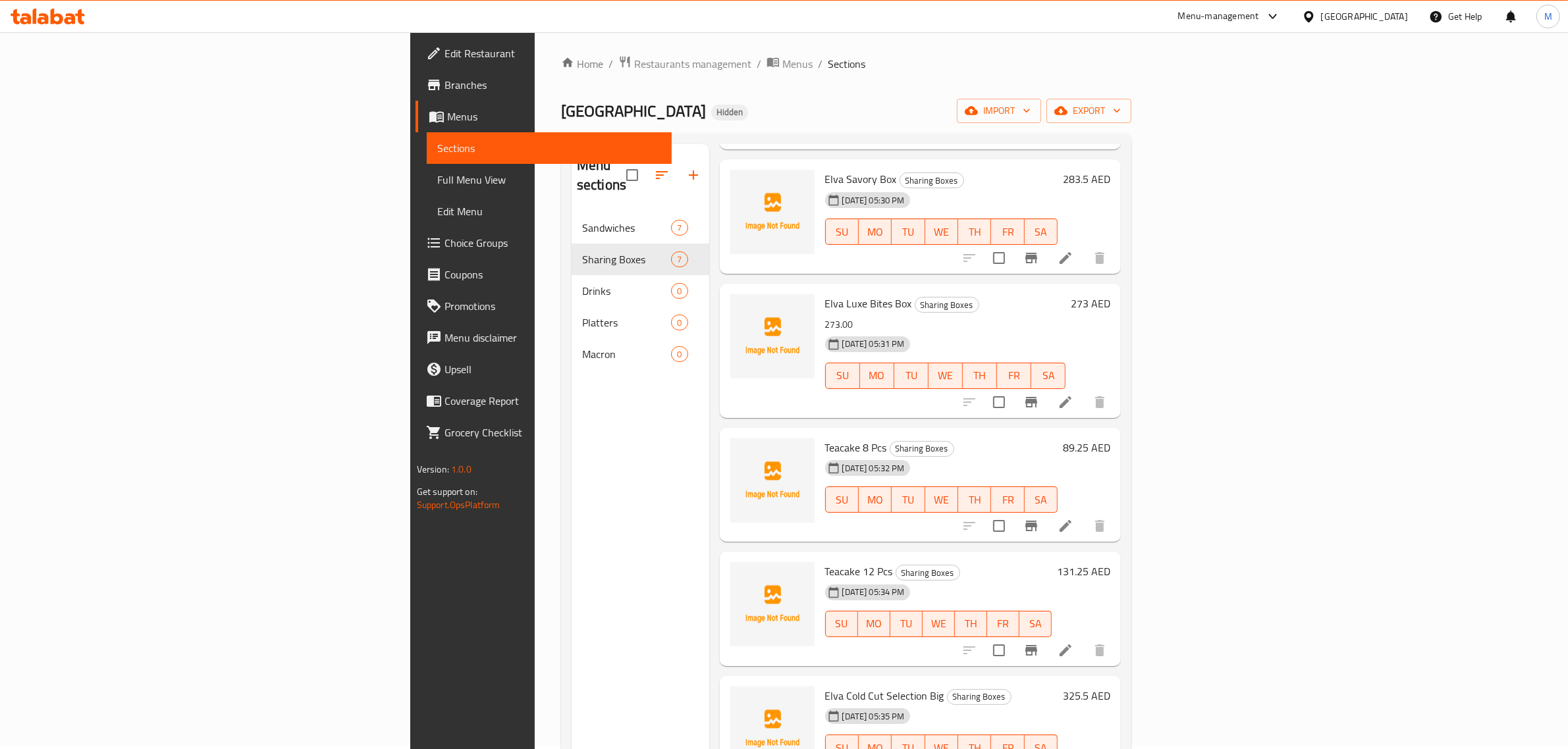
scroll to position [0, 0]
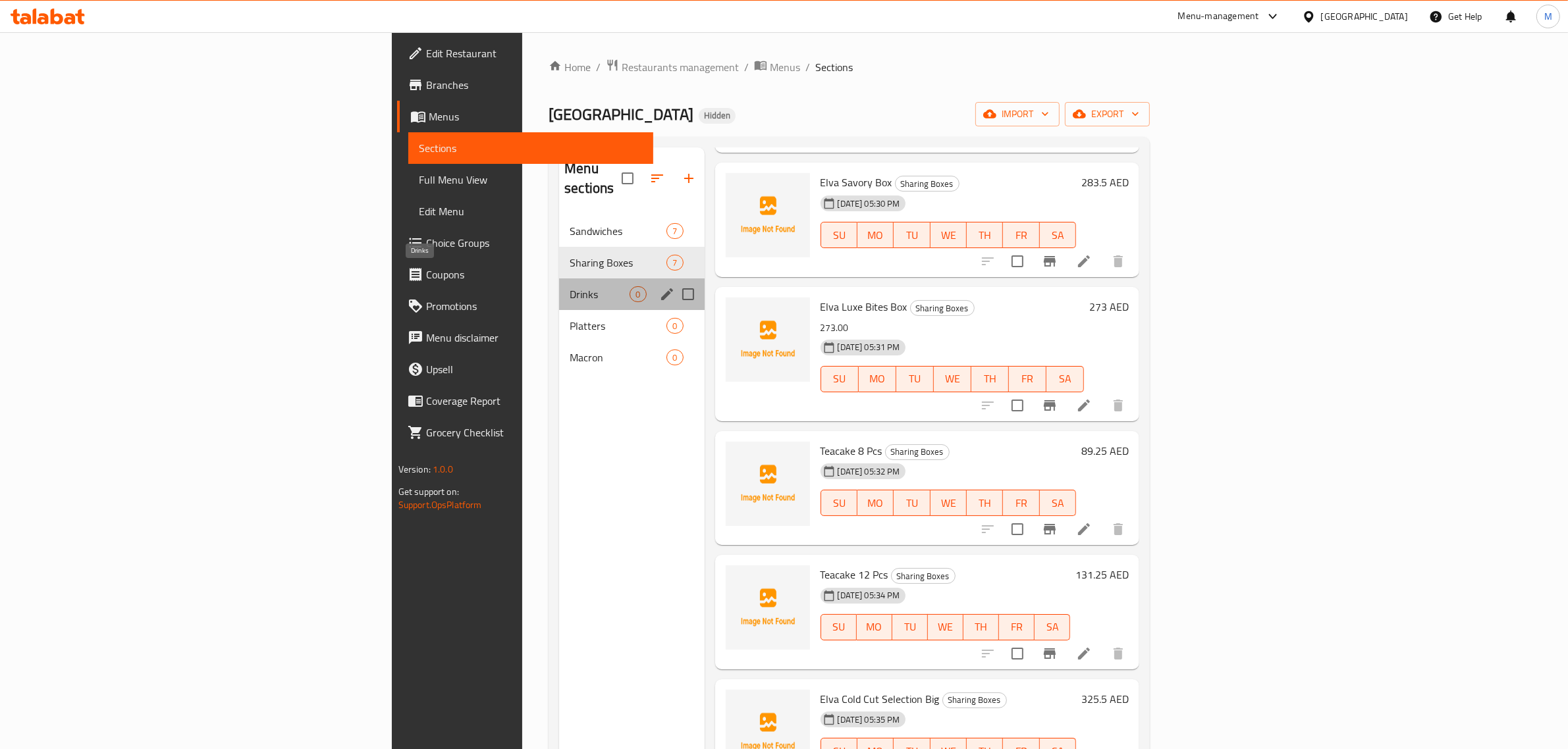
click at [569, 286] on span "Drinks" at bounding box center [599, 294] width 60 height 16
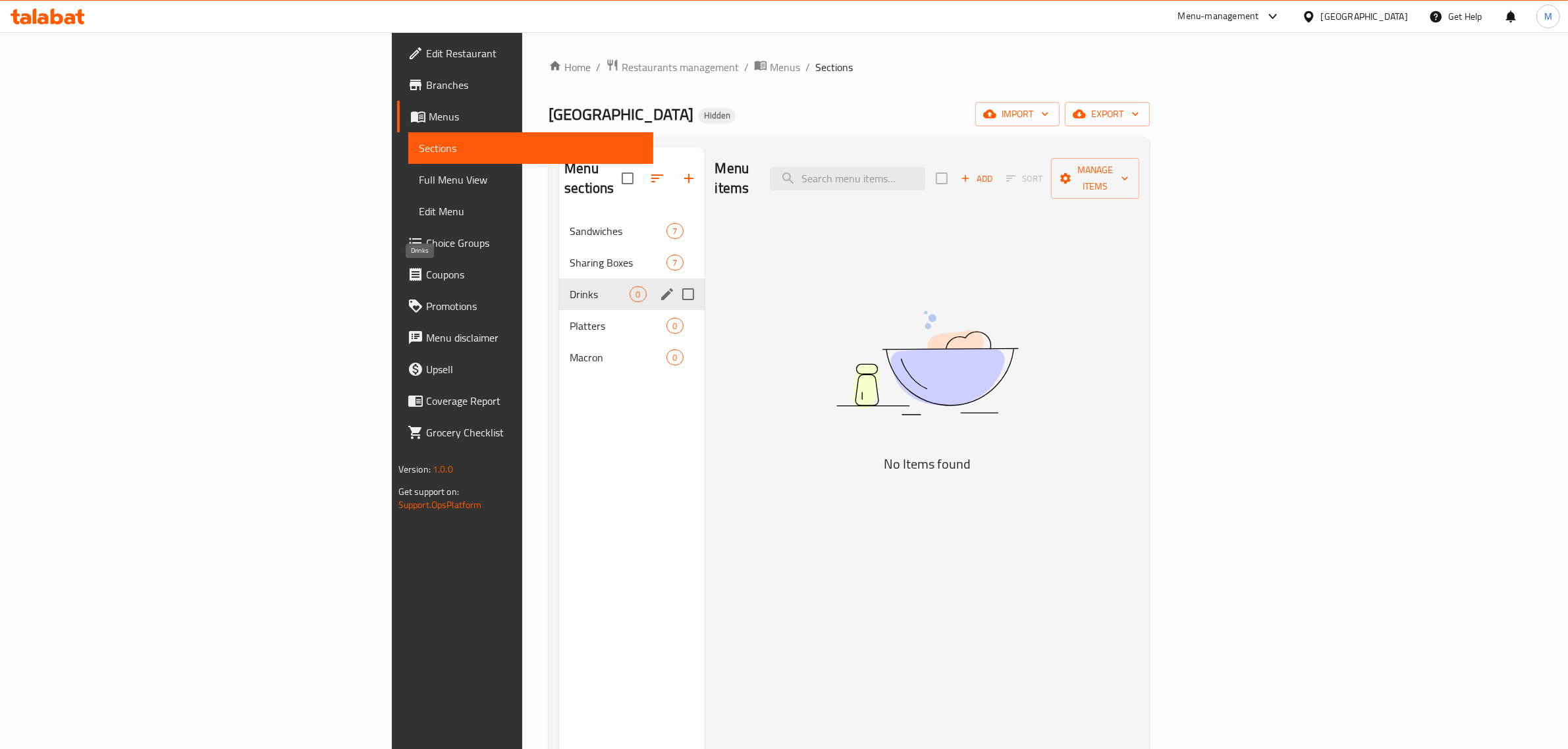
click at [569, 286] on span "Drinks" at bounding box center [599, 294] width 60 height 16
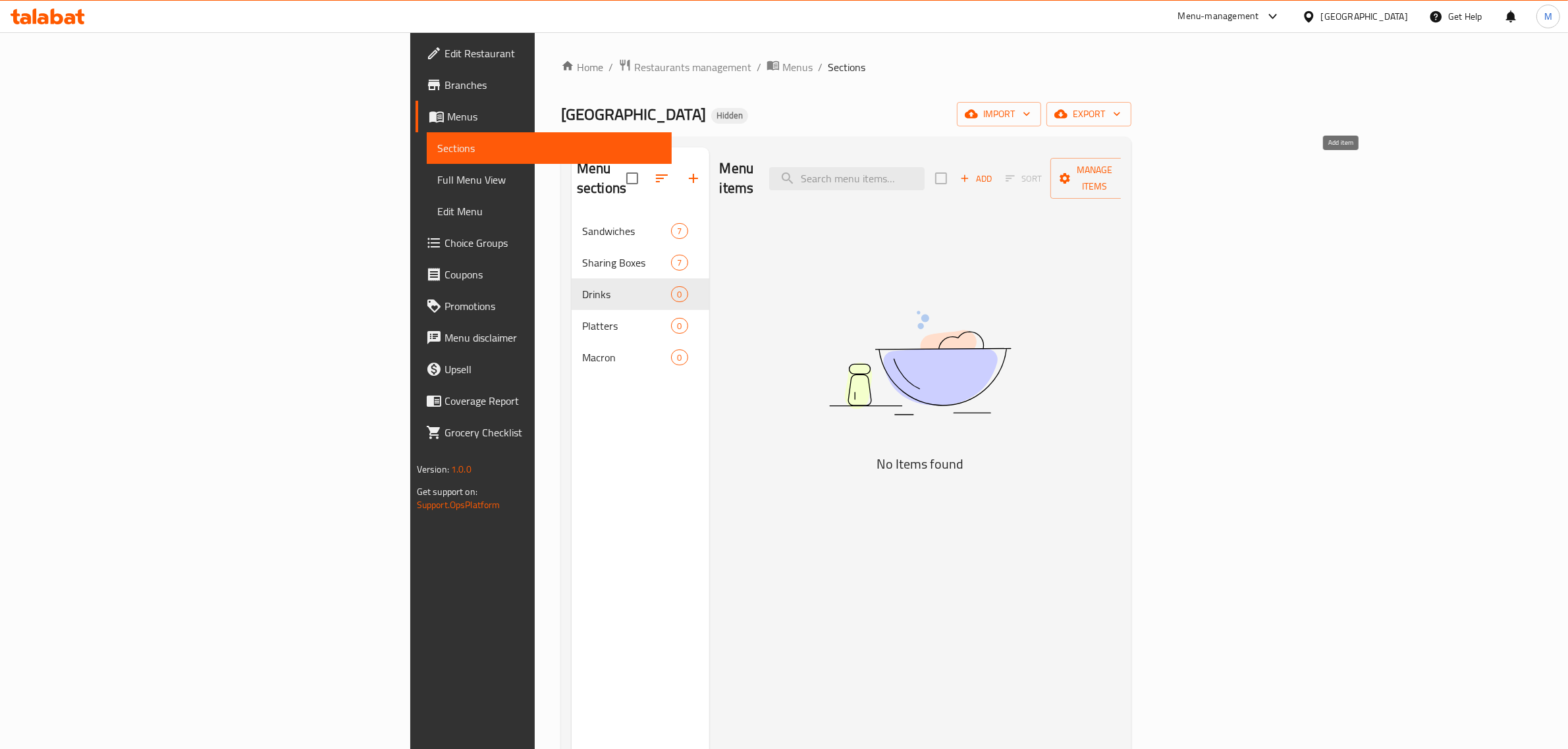
click at [994, 171] on span "Add" at bounding box center [976, 178] width 35 height 15
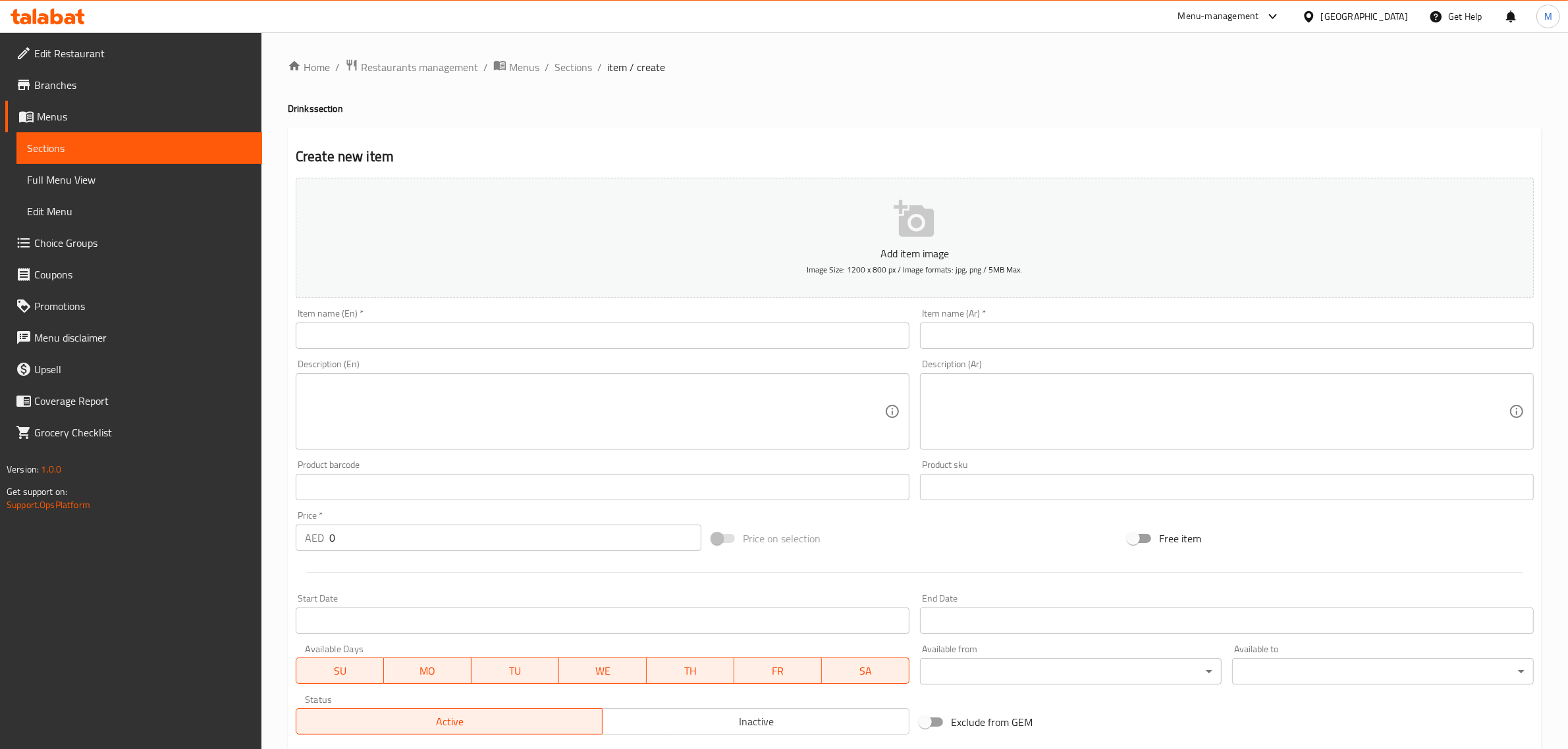
click at [693, 346] on input "text" at bounding box center [602, 336] width 614 height 27
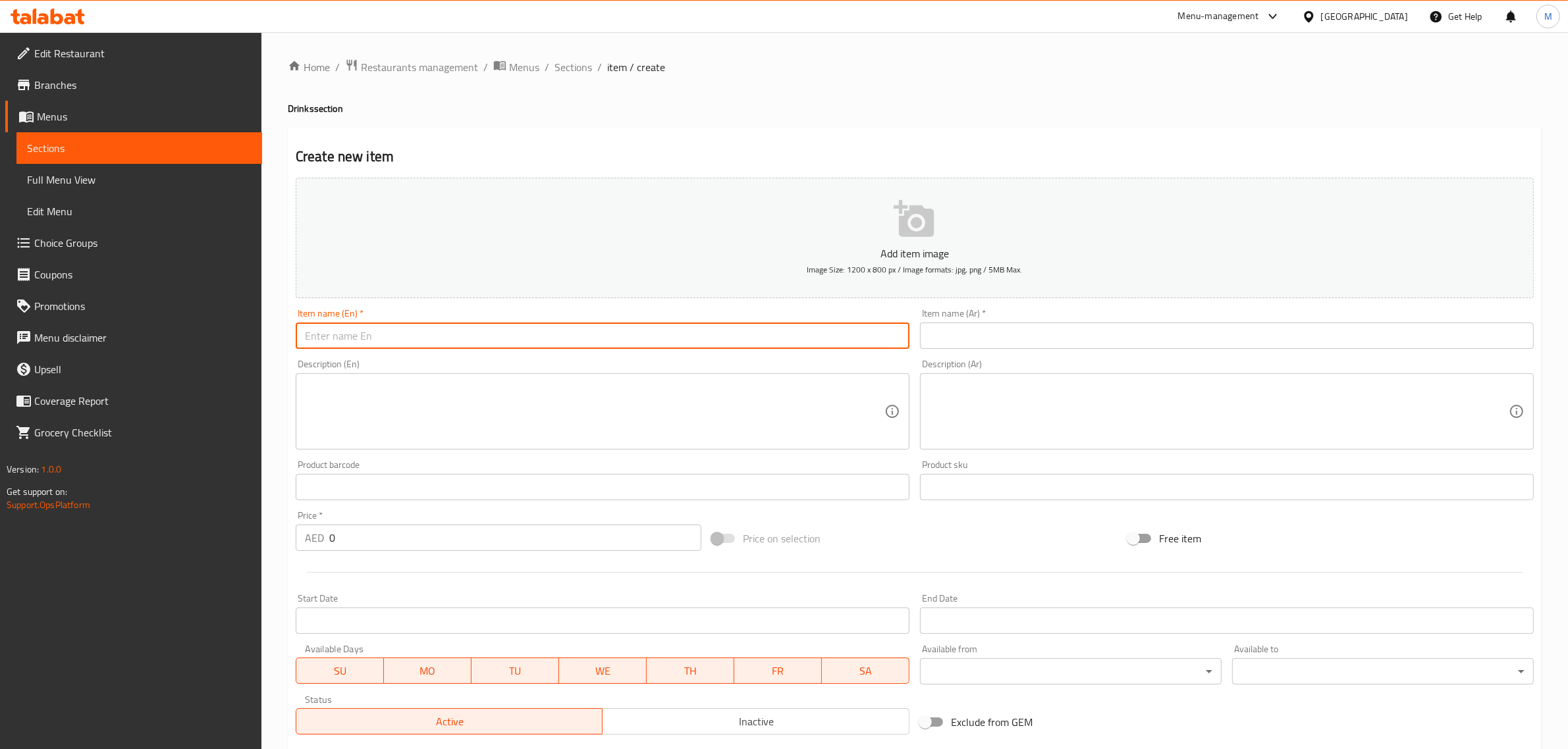
paste input "Cool Mint"
type input "Cool Mint"
click at [1058, 336] on input "text" at bounding box center [1227, 336] width 614 height 27
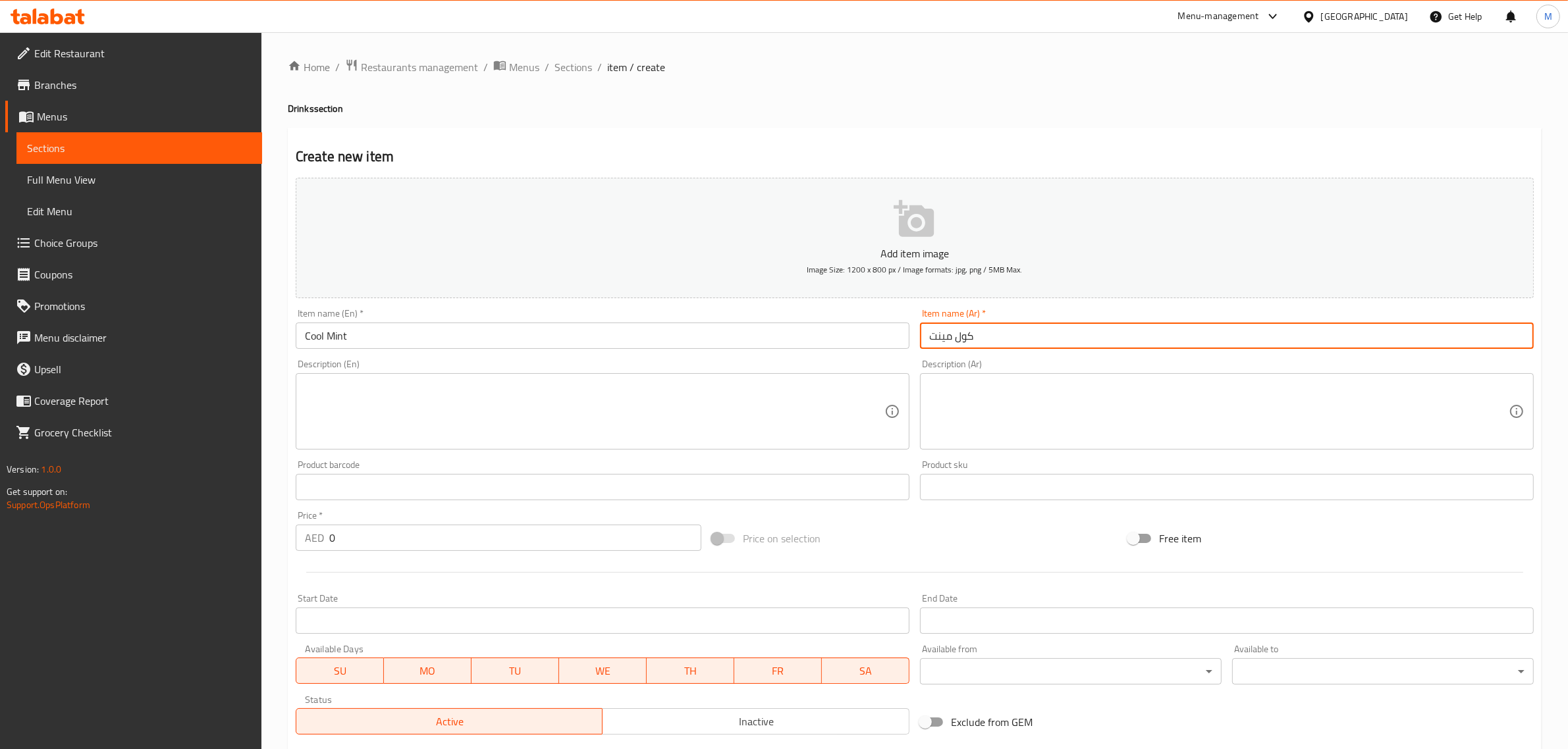
type input "كول مينت"
click at [798, 344] on input "Cool Mint" at bounding box center [602, 336] width 614 height 27
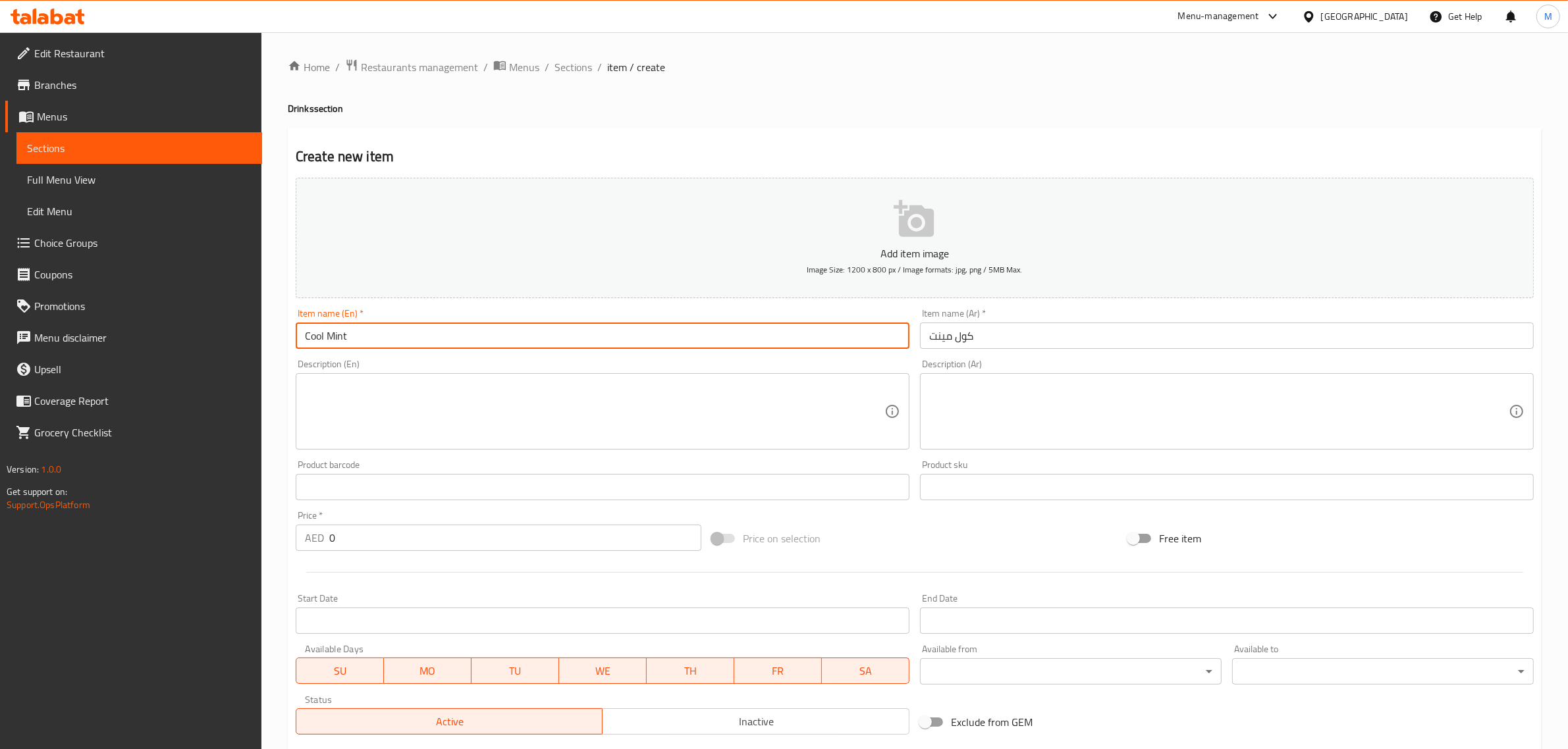
click at [798, 344] on input "Cool Mint" at bounding box center [602, 336] width 614 height 27
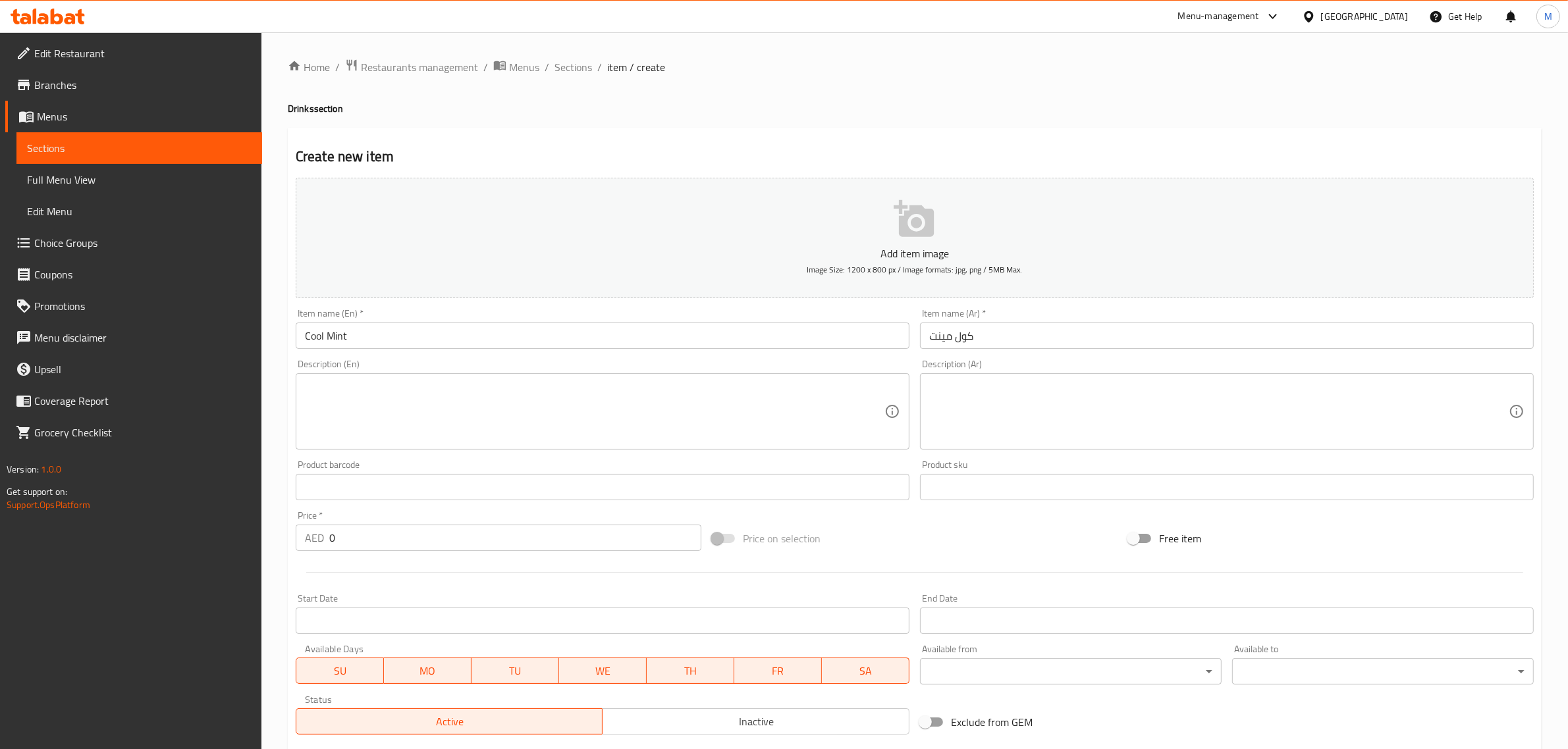
drag, startPoint x: 556, startPoint y: 538, endPoint x: 564, endPoint y: 538, distance: 8.0
click at [556, 538] on input "0" at bounding box center [515, 538] width 372 height 27
type input "29.40"
click at [930, 560] on div at bounding box center [914, 572] width 1249 height 32
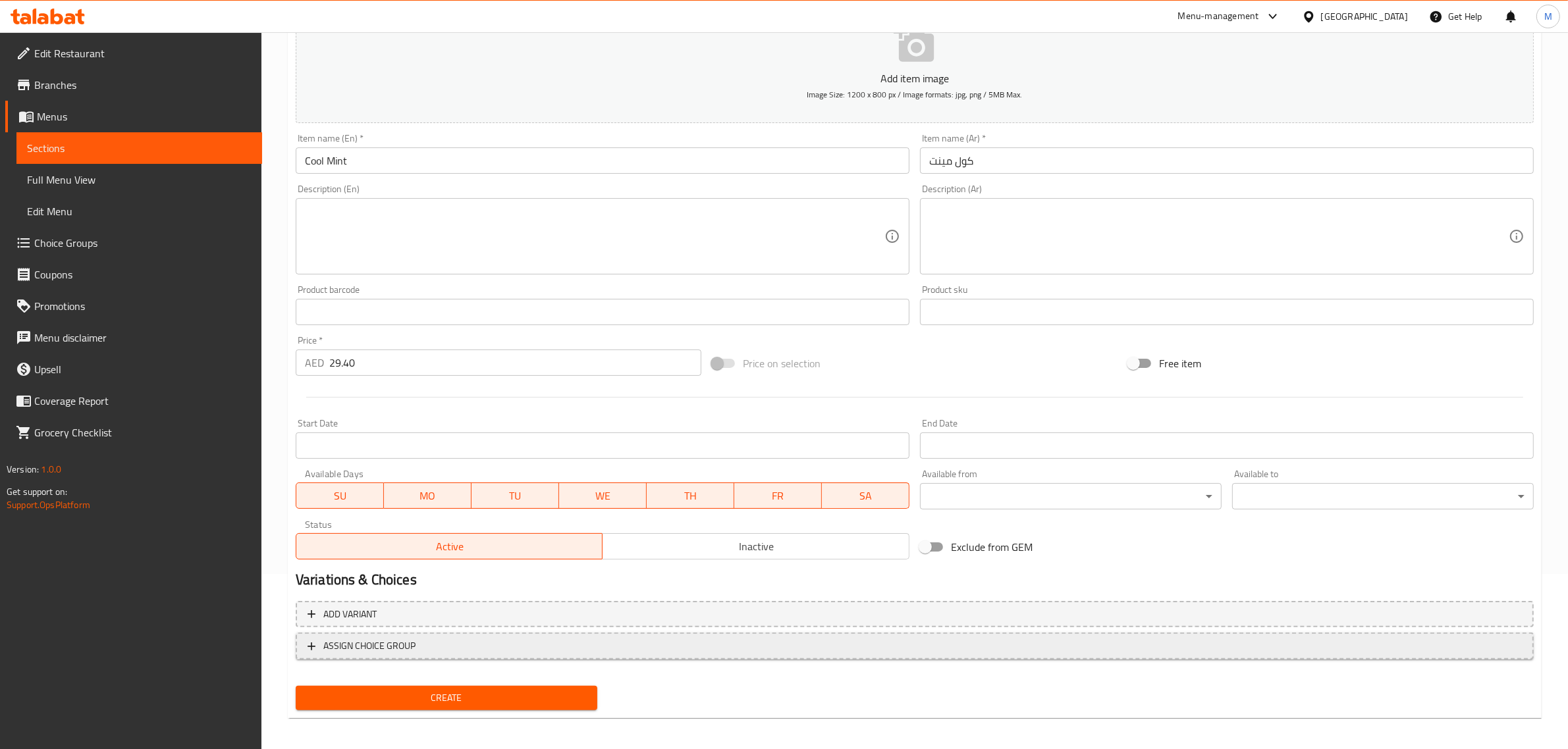
scroll to position [178, 0]
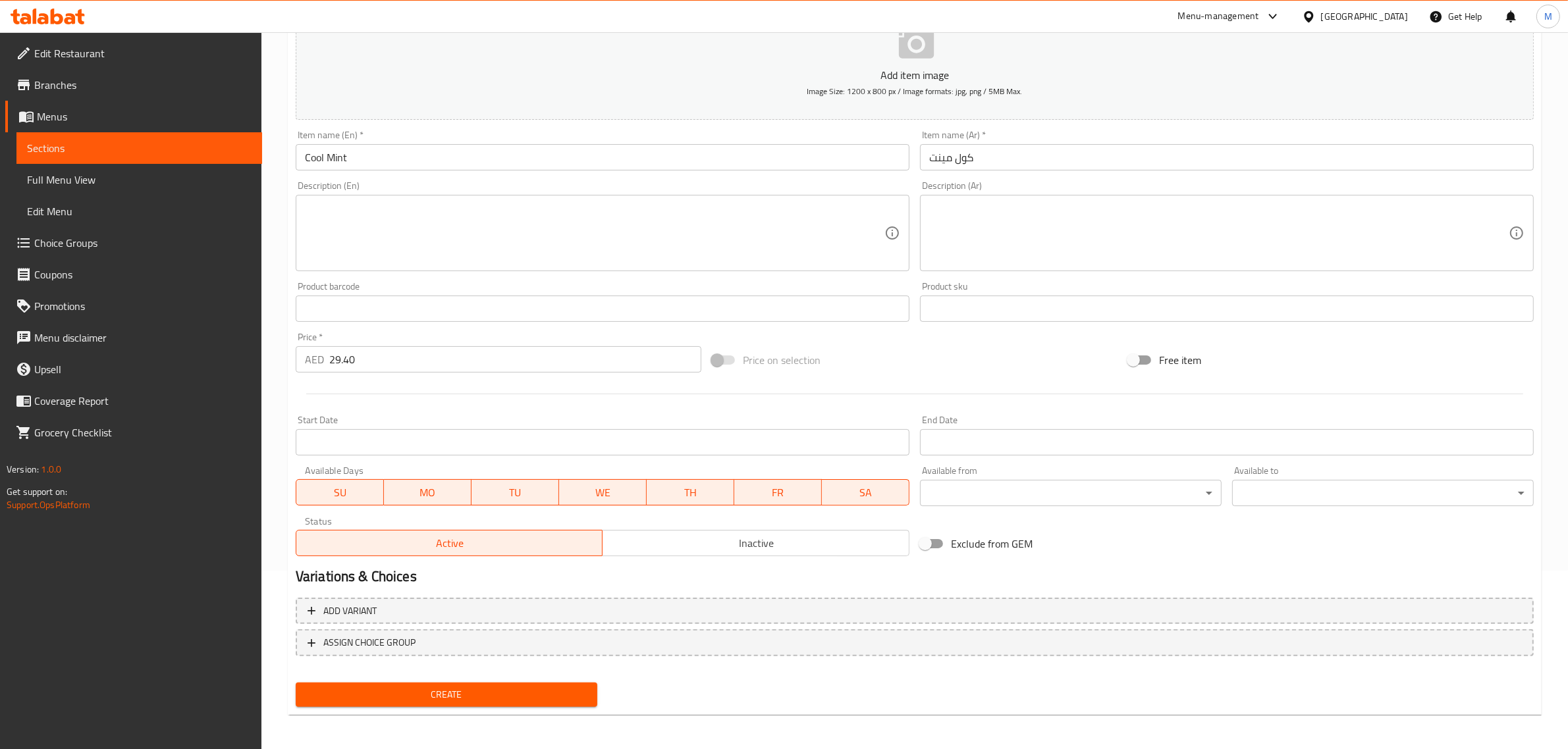
click at [446, 697] on span "Create" at bounding box center [446, 694] width 280 height 17
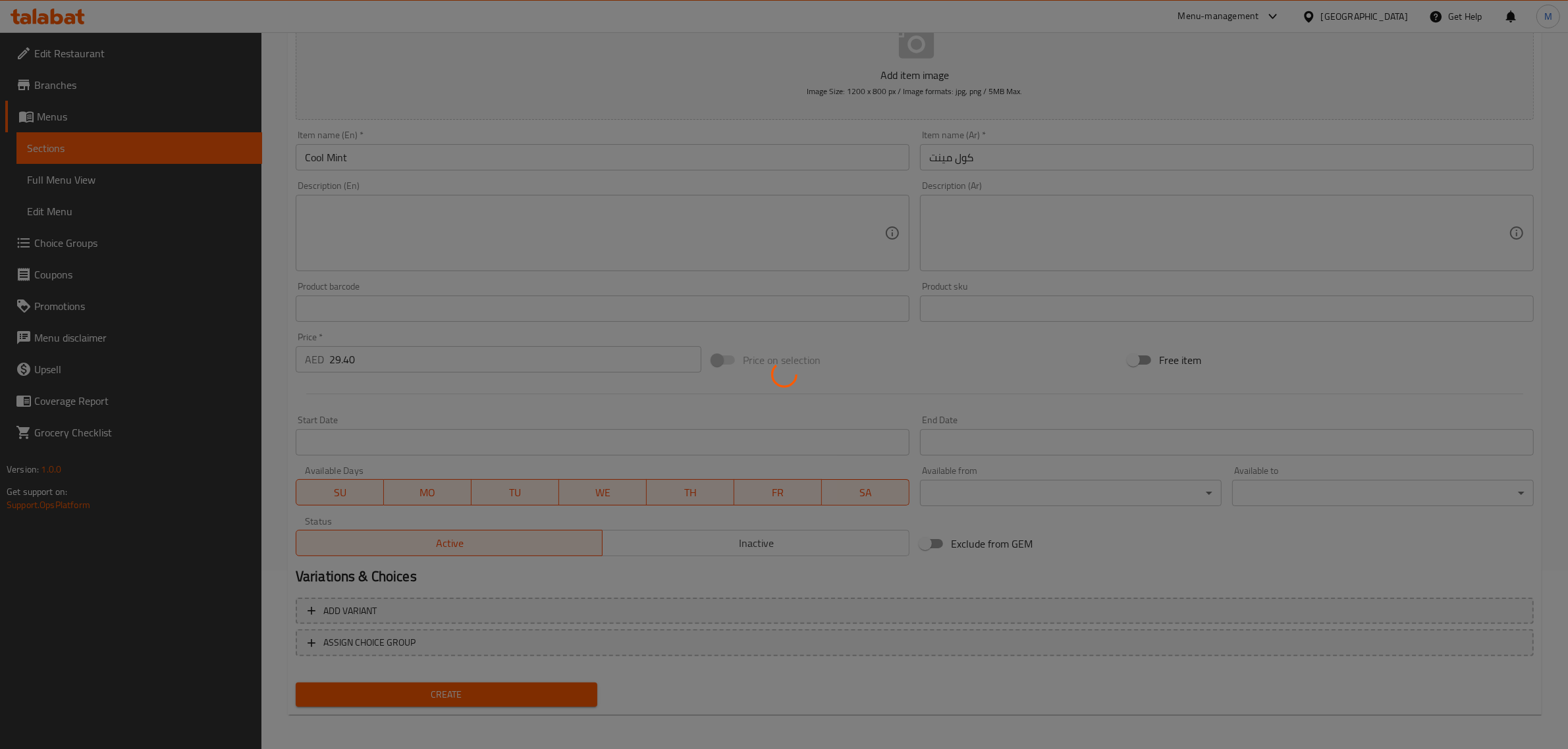
type input "0"
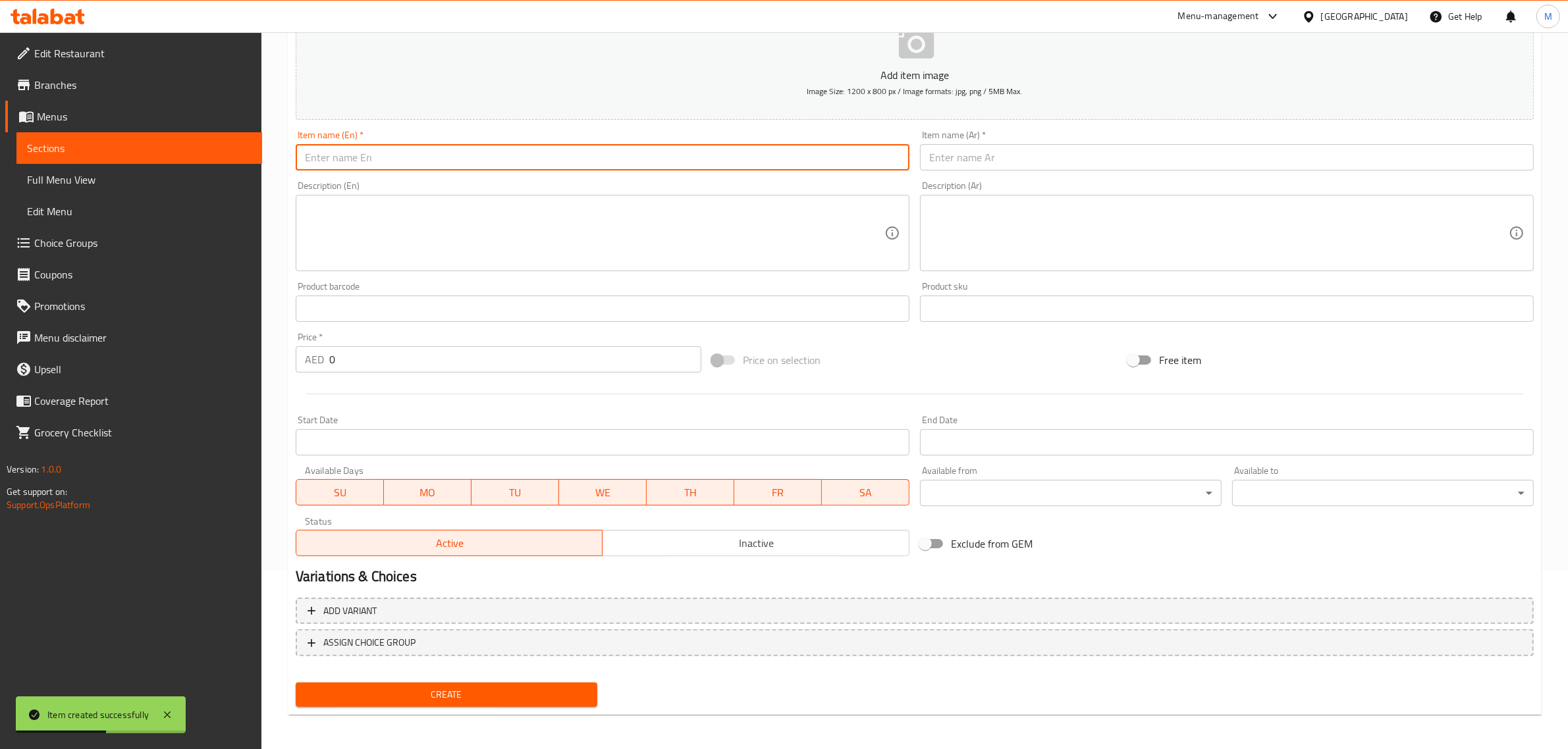
click at [702, 168] on input "text" at bounding box center [602, 157] width 614 height 27
paste input "Mango Dream"
type input "Mango Dream"
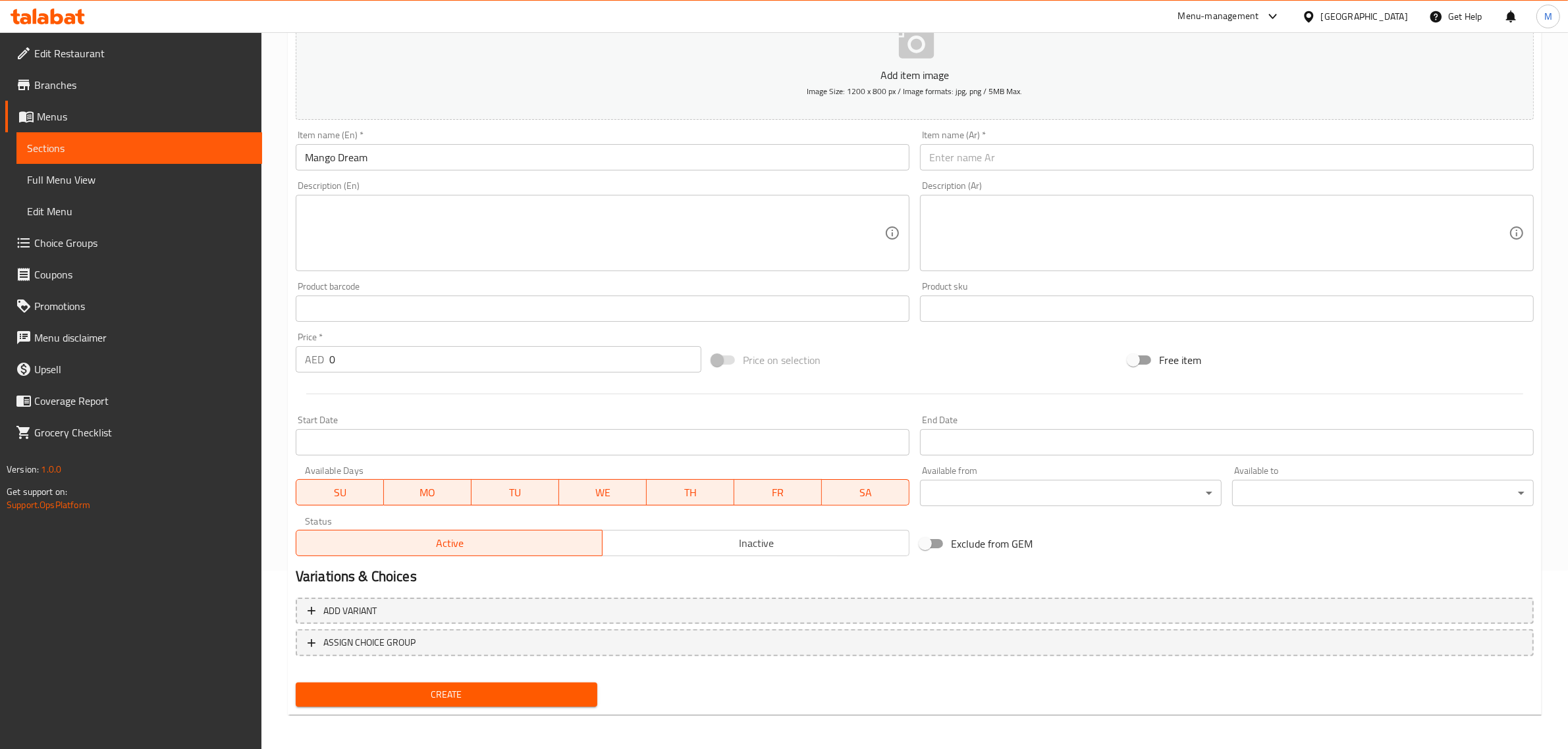
click at [1401, 145] on input "text" at bounding box center [1227, 157] width 614 height 27
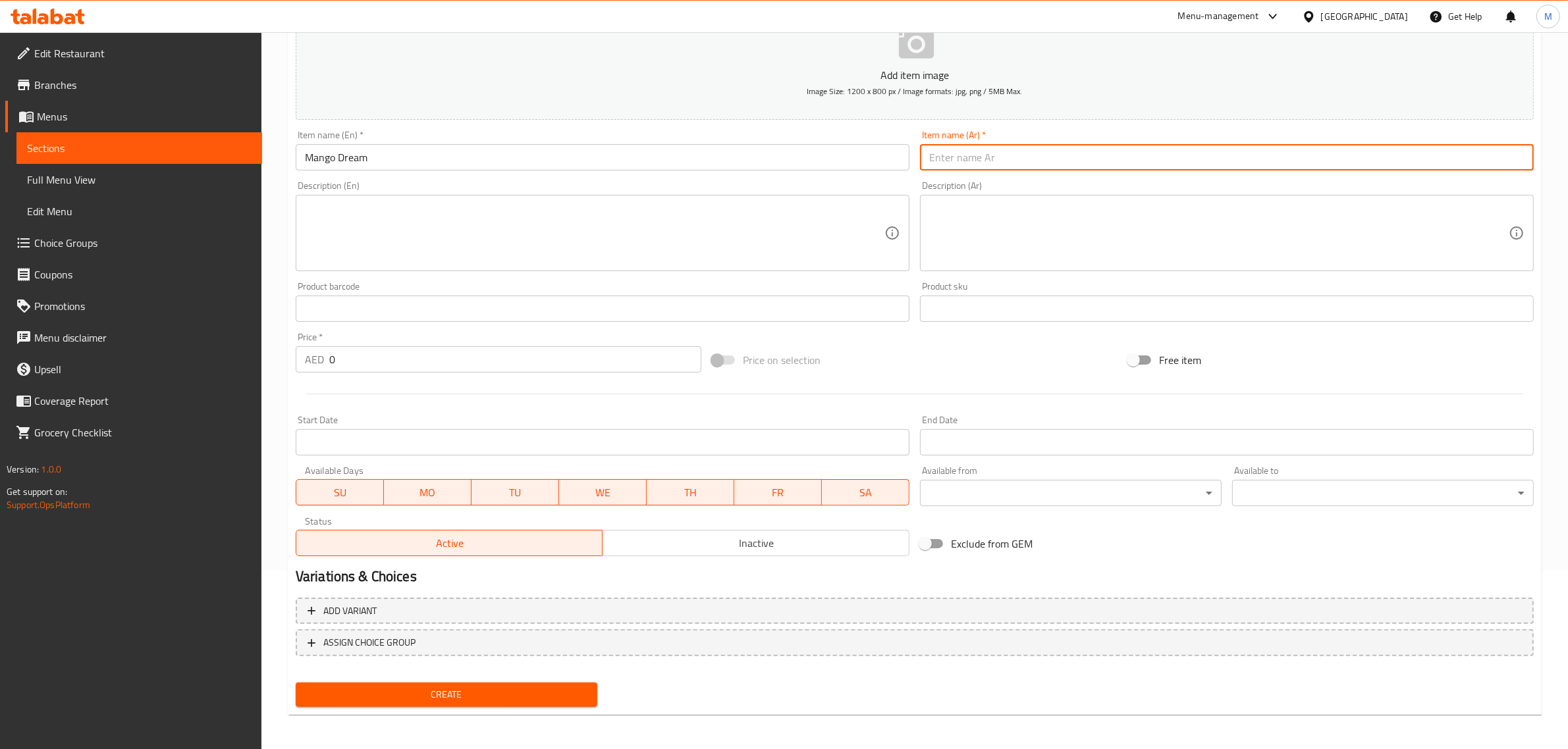
paste input "مانجو دريم"
type input "مانجو دريم"
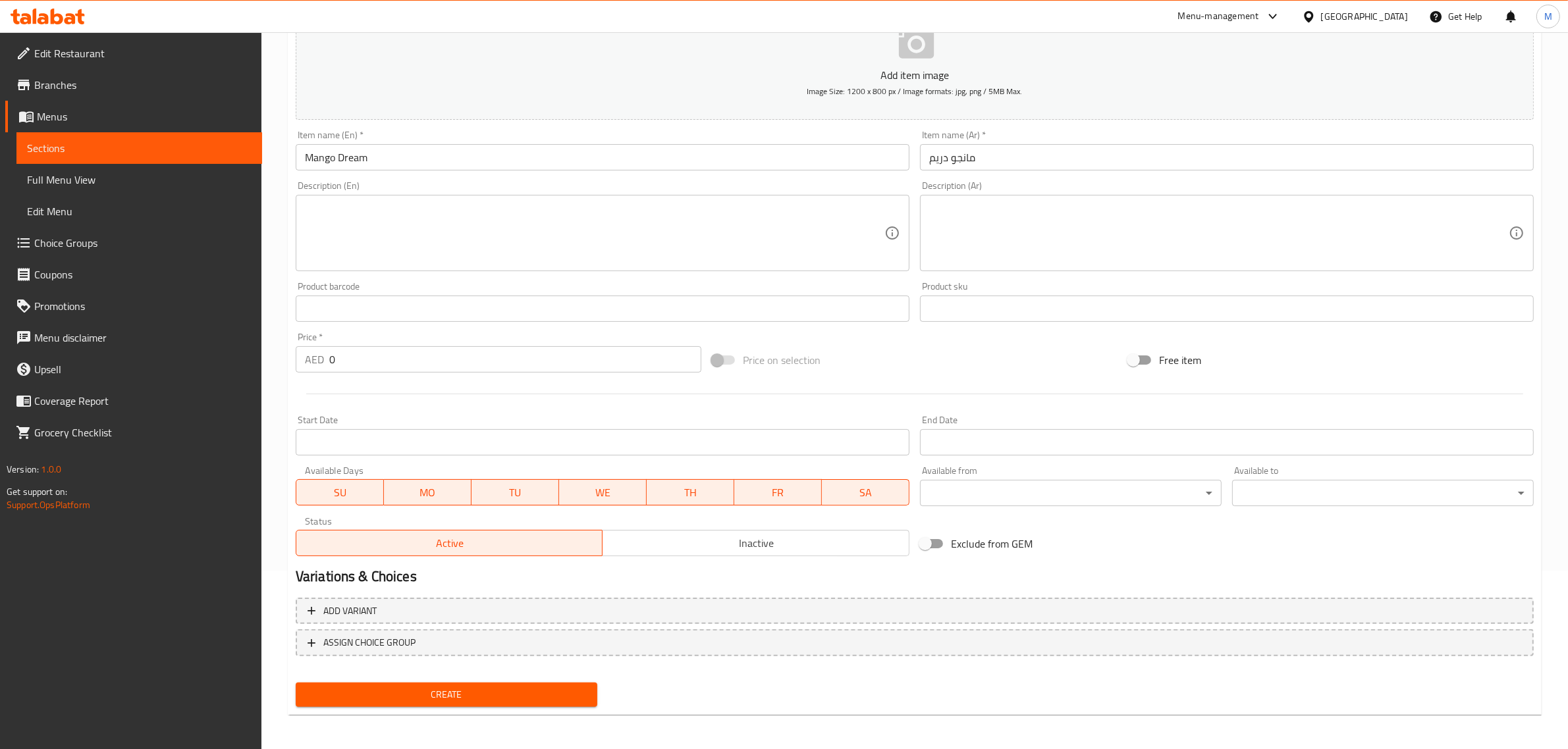
click at [472, 359] on input "0" at bounding box center [515, 359] width 372 height 27
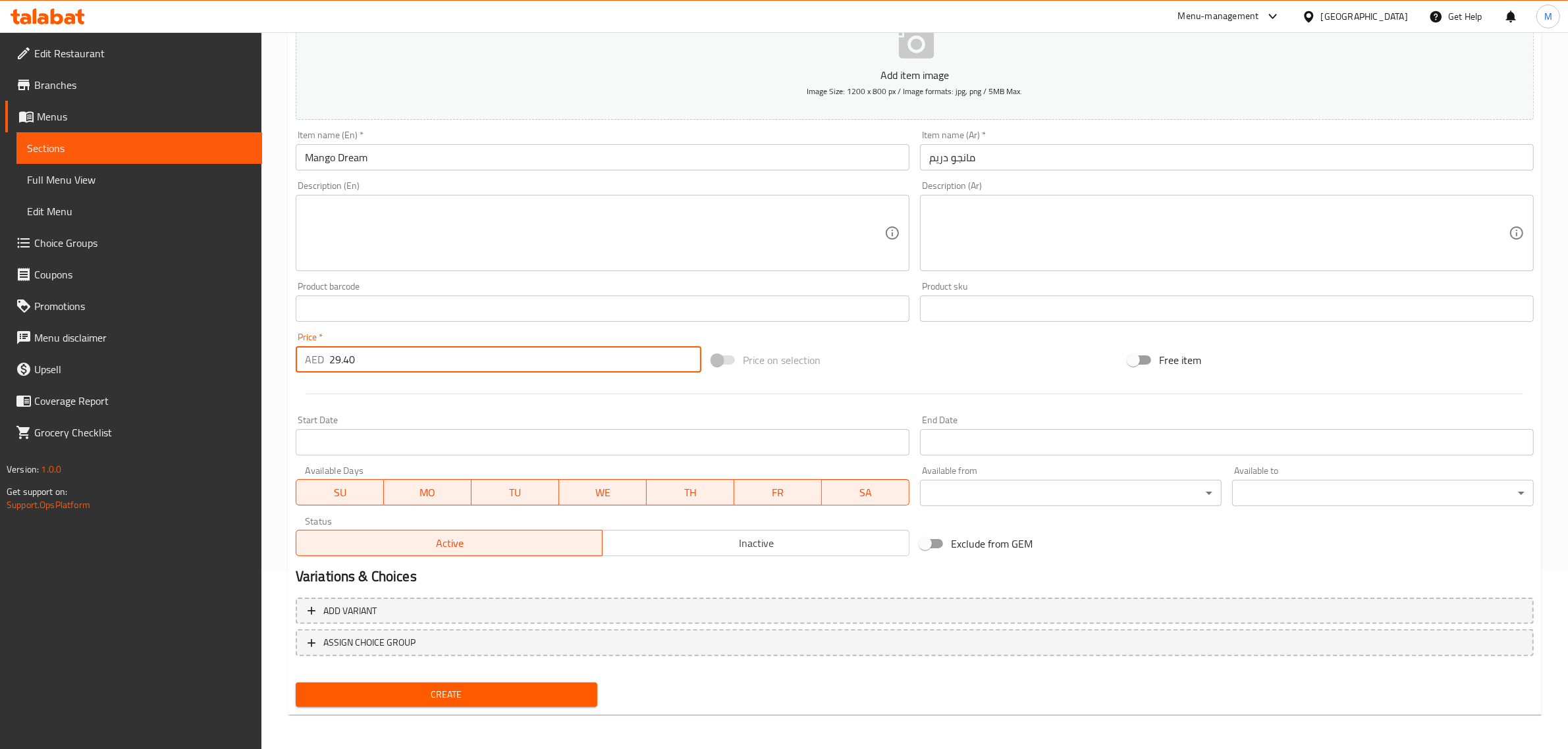
type input "29.40"
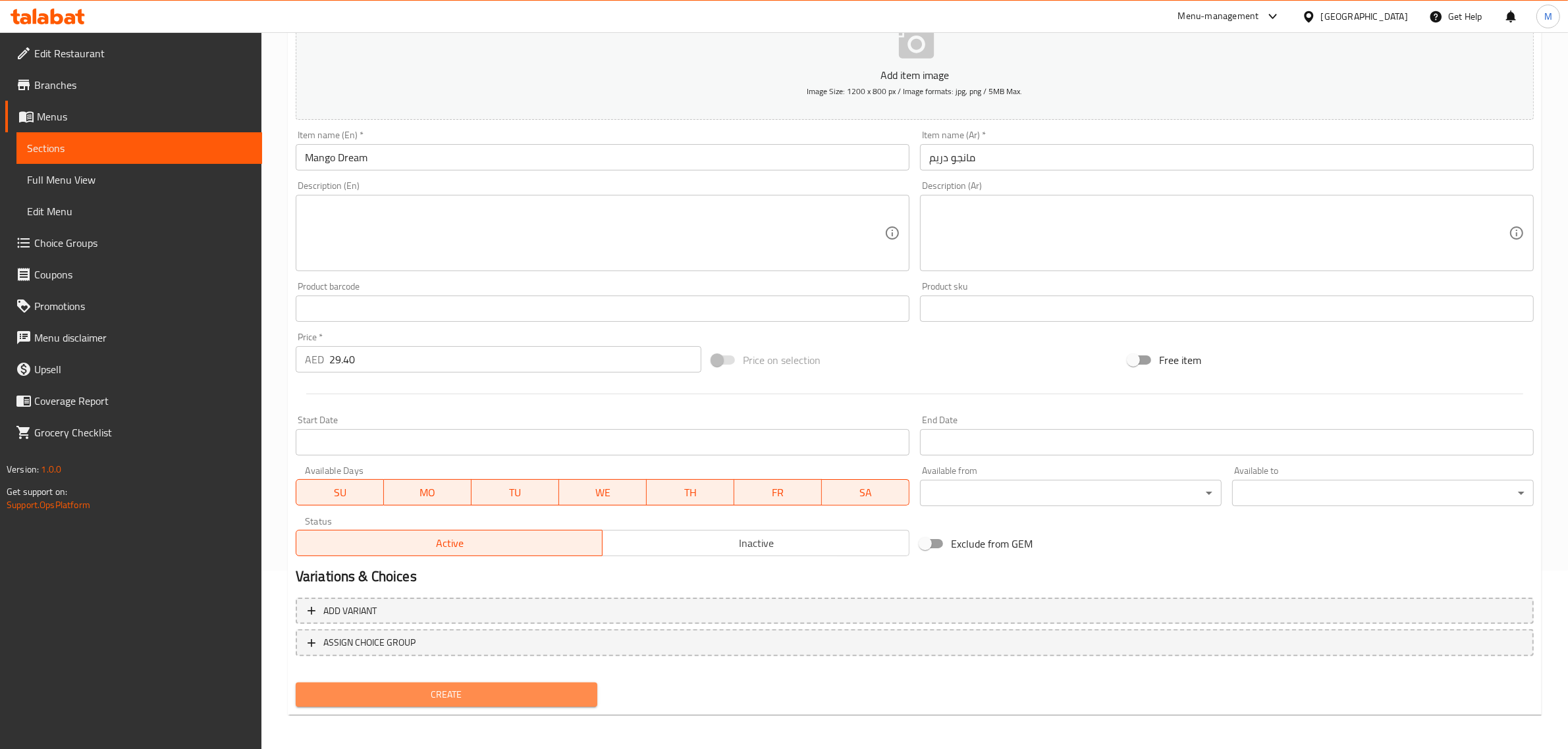
click at [519, 691] on span "Create" at bounding box center [446, 694] width 280 height 17
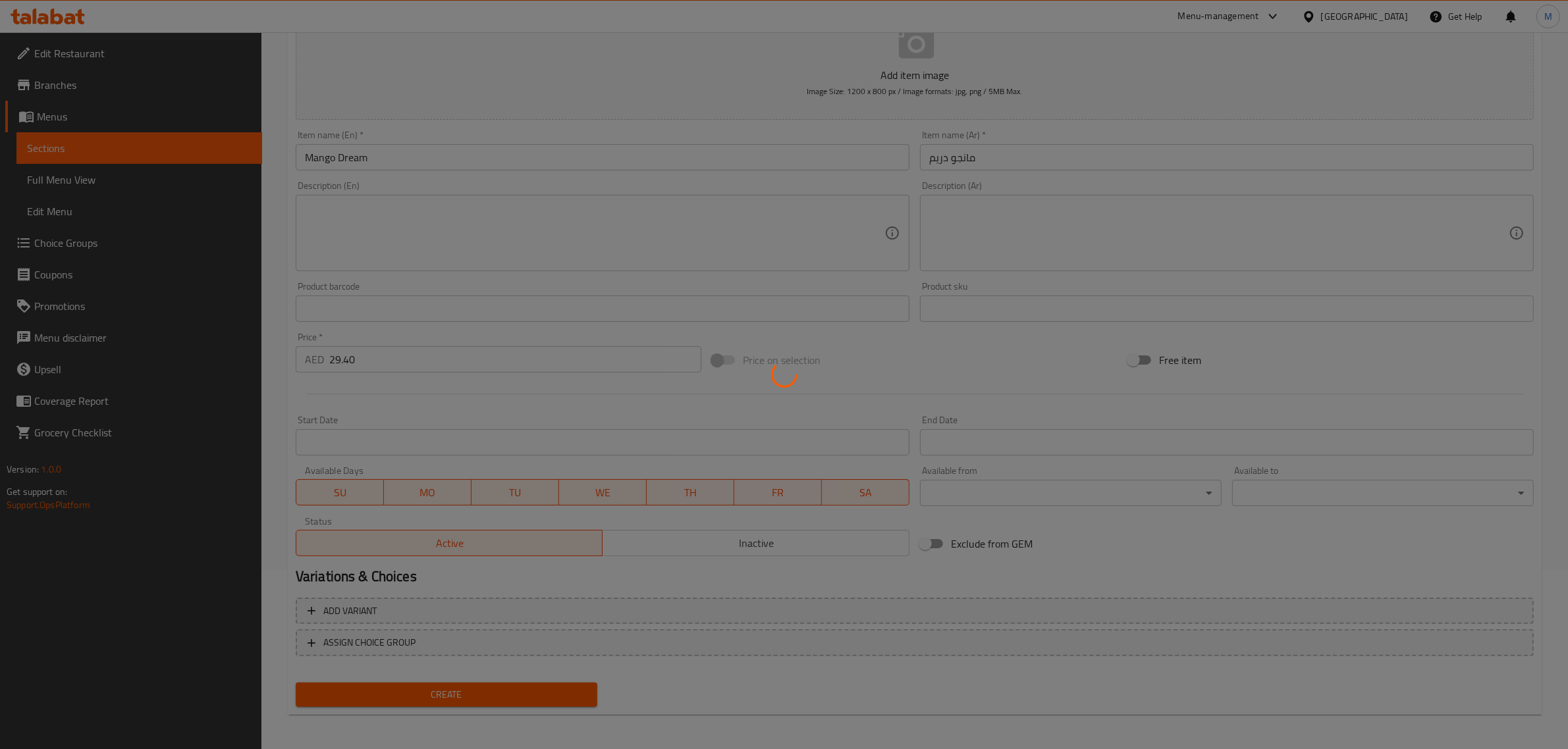
type input "0"
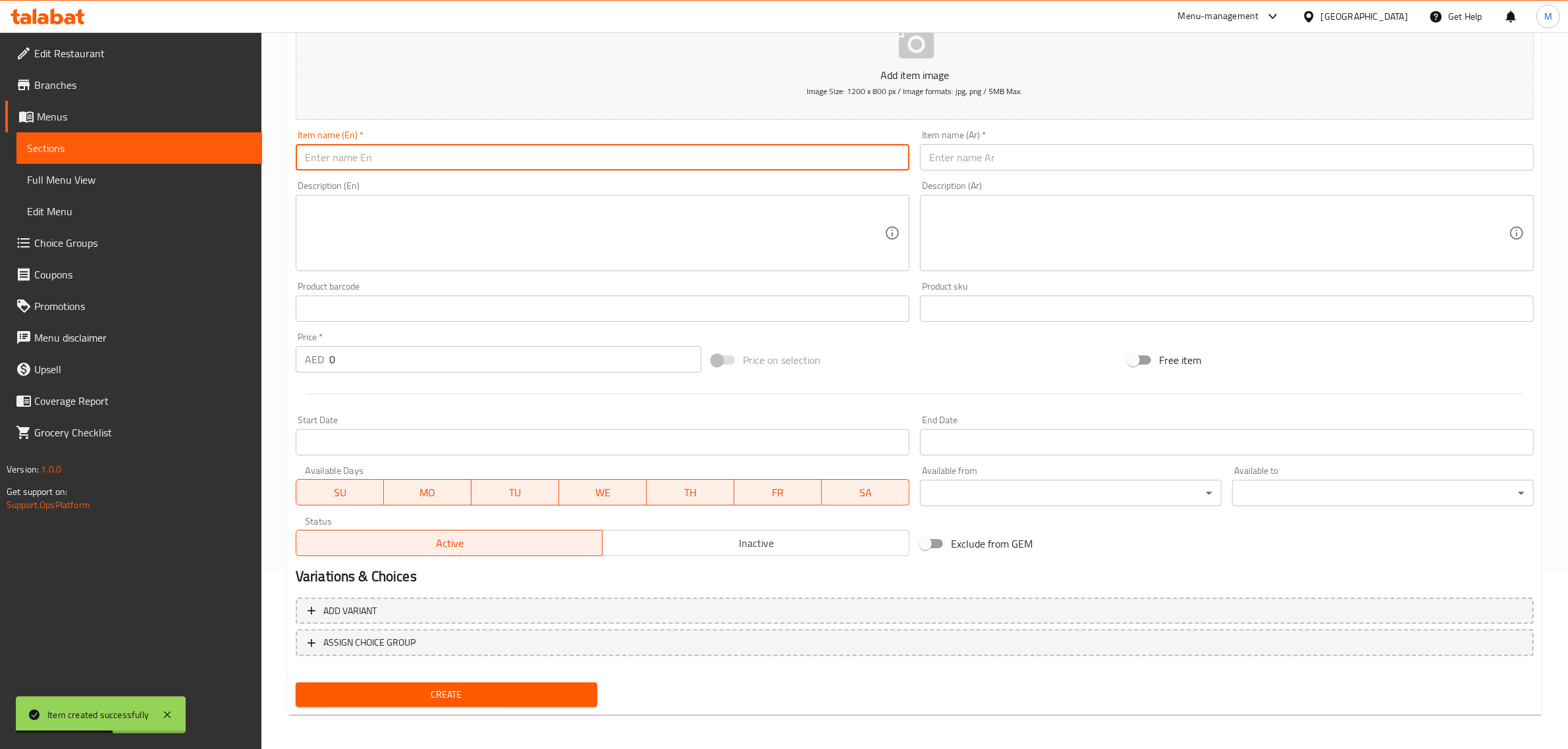
click at [682, 153] on input "text" at bounding box center [602, 157] width 614 height 27
paste input "Raspberry Romance"
type input "Raspberry Romance"
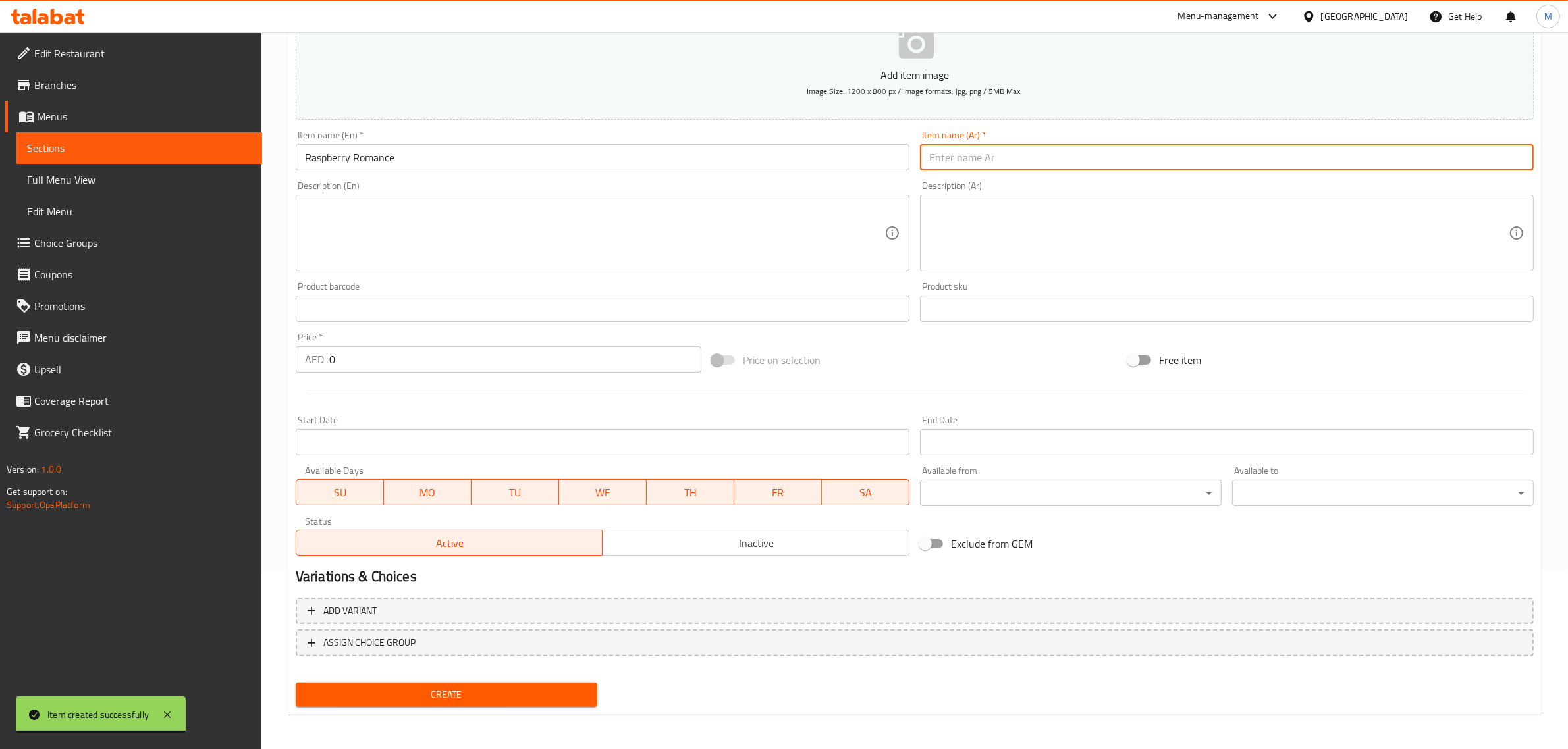
click at [1354, 150] on input "text" at bounding box center [1227, 157] width 614 height 27
paste input "راسبيري رومانس"
type input "راسبيري رومانس"
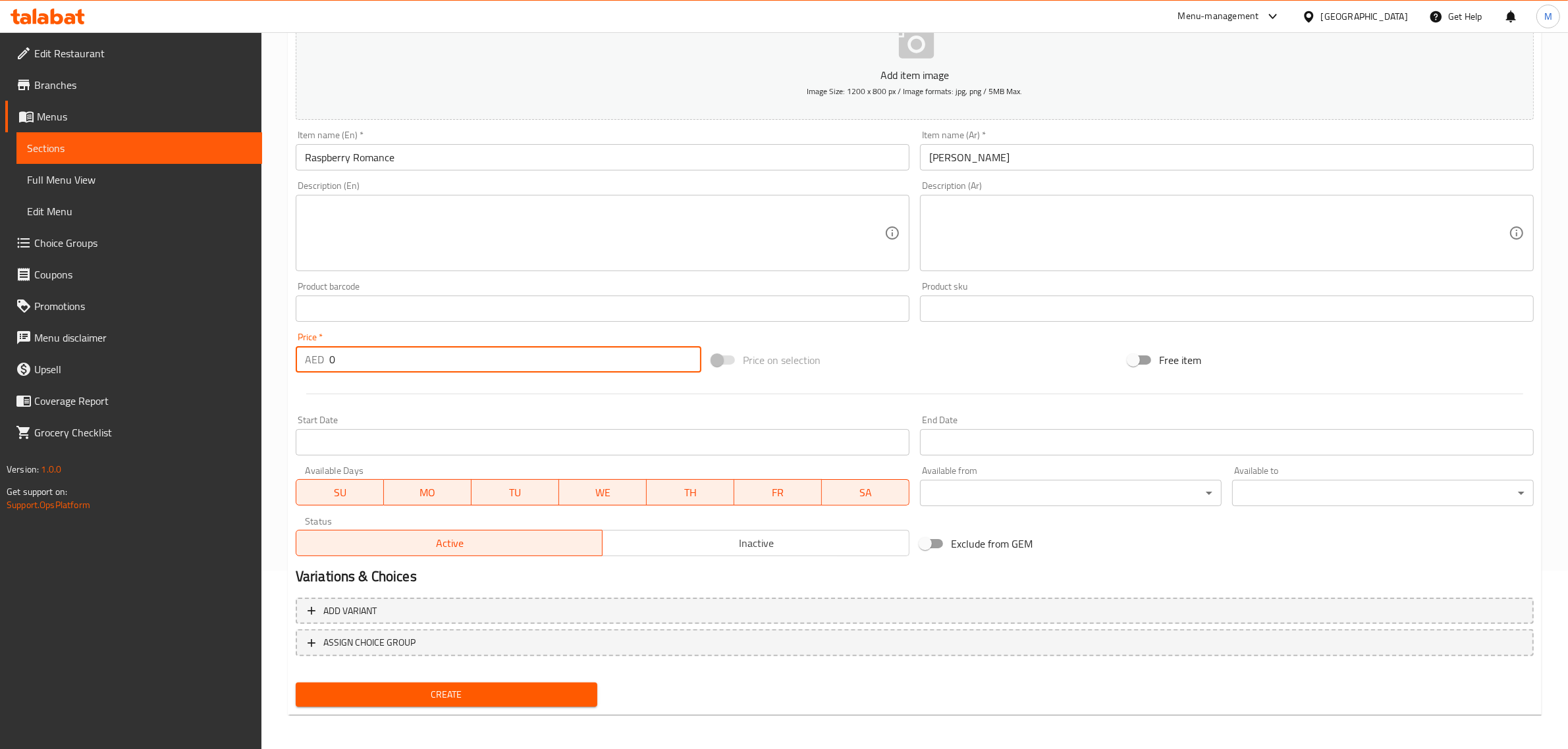
click at [384, 369] on input "0" at bounding box center [515, 359] width 372 height 27
type input "29.40"
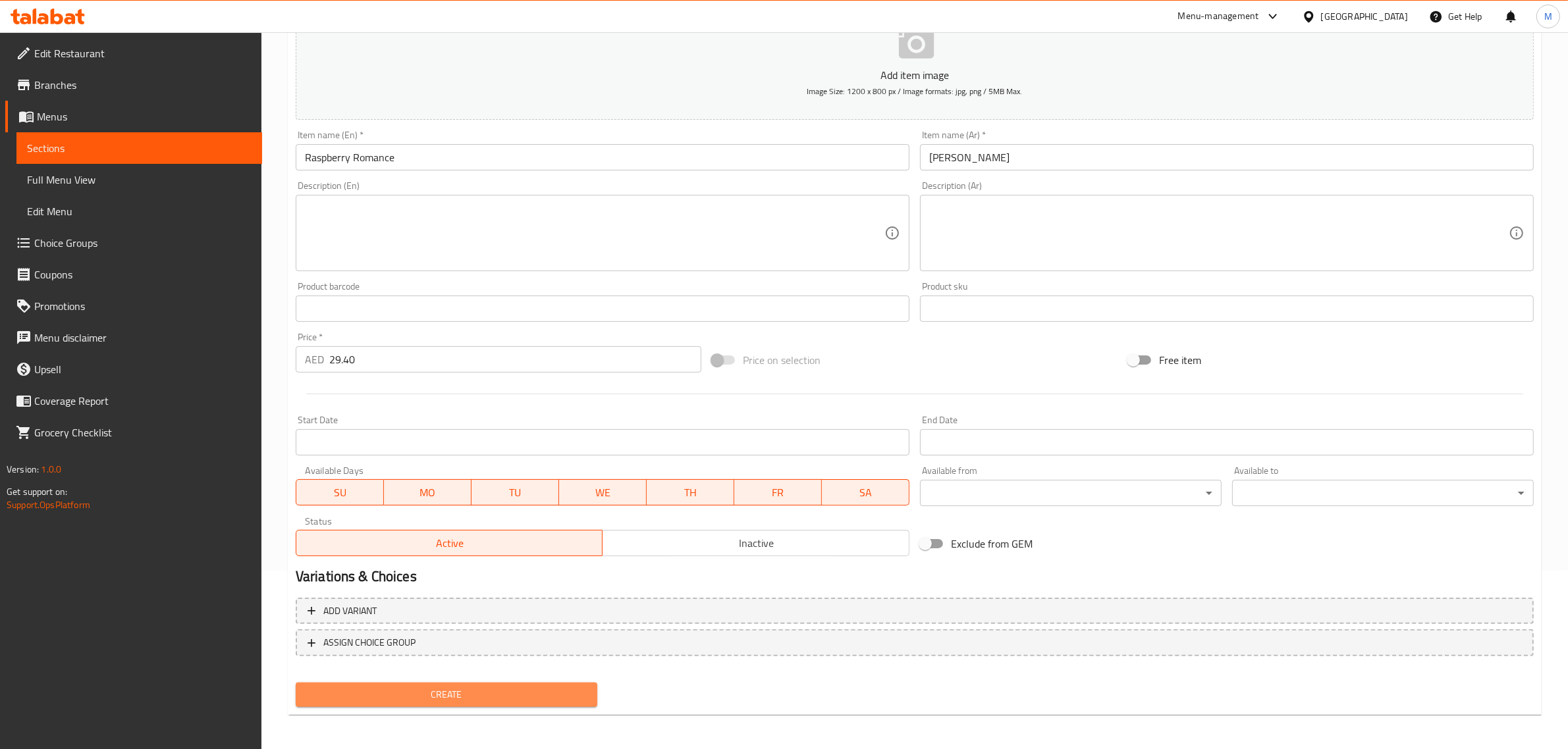
click at [536, 691] on span "Create" at bounding box center [446, 694] width 280 height 17
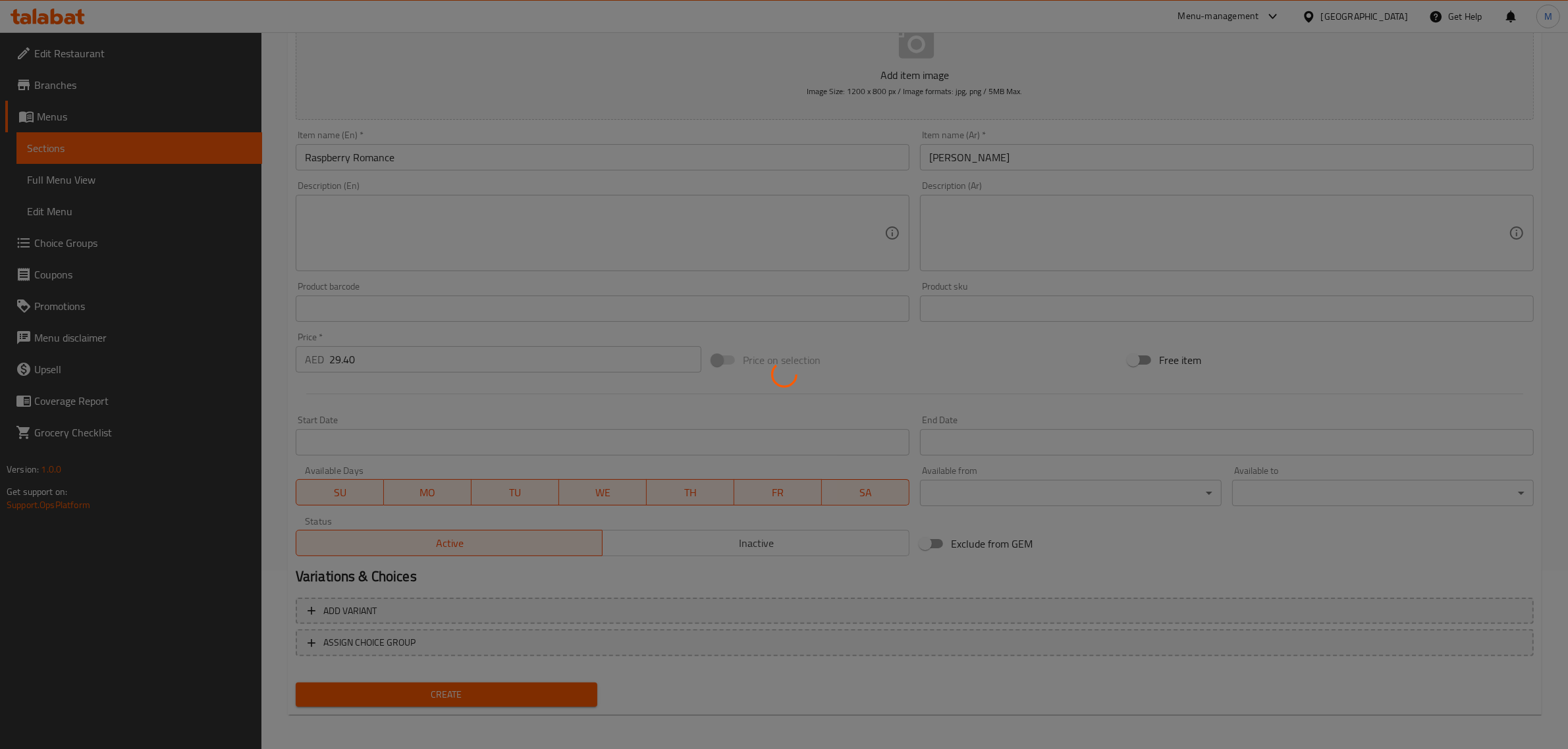
type input "0"
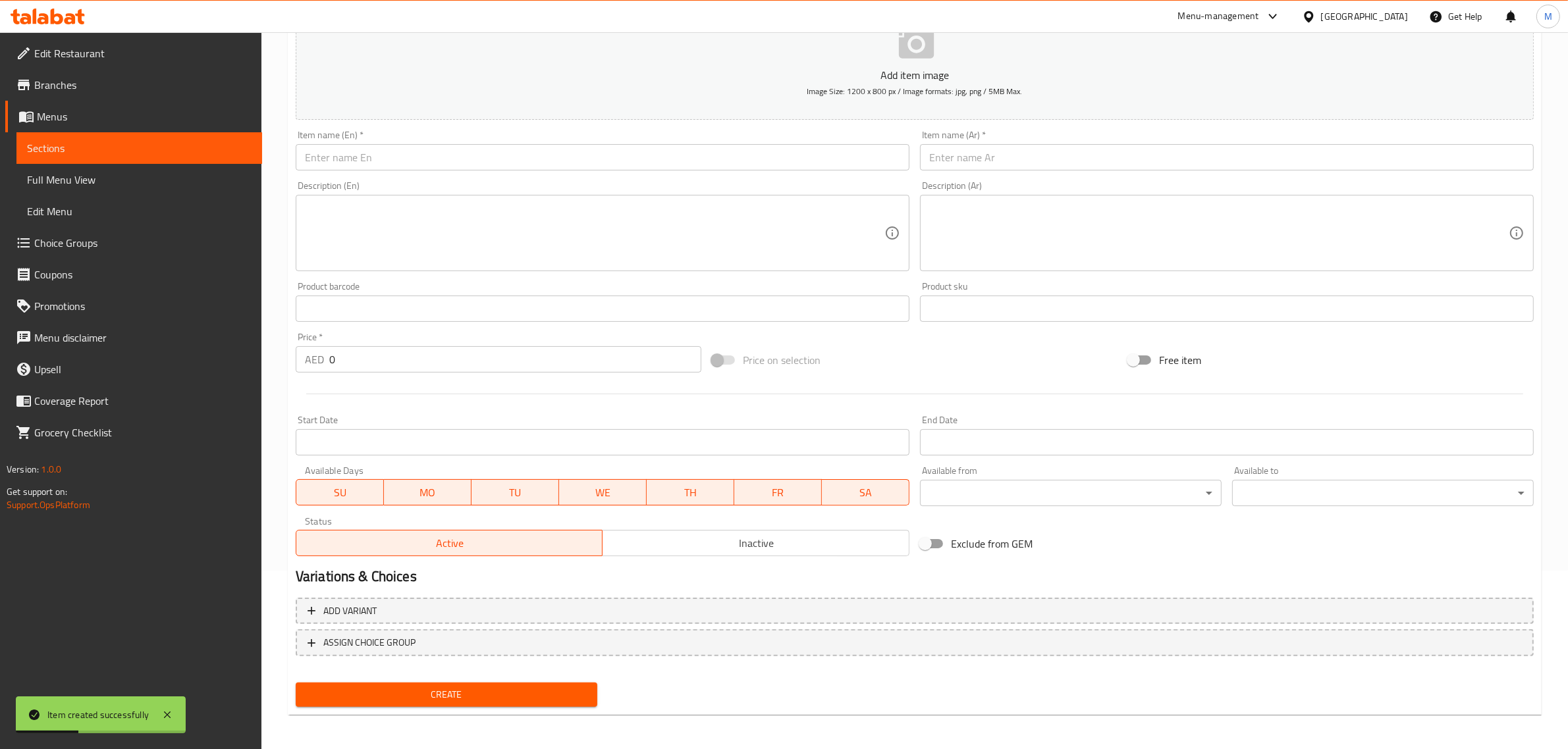
click at [499, 155] on input "text" at bounding box center [602, 157] width 614 height 27
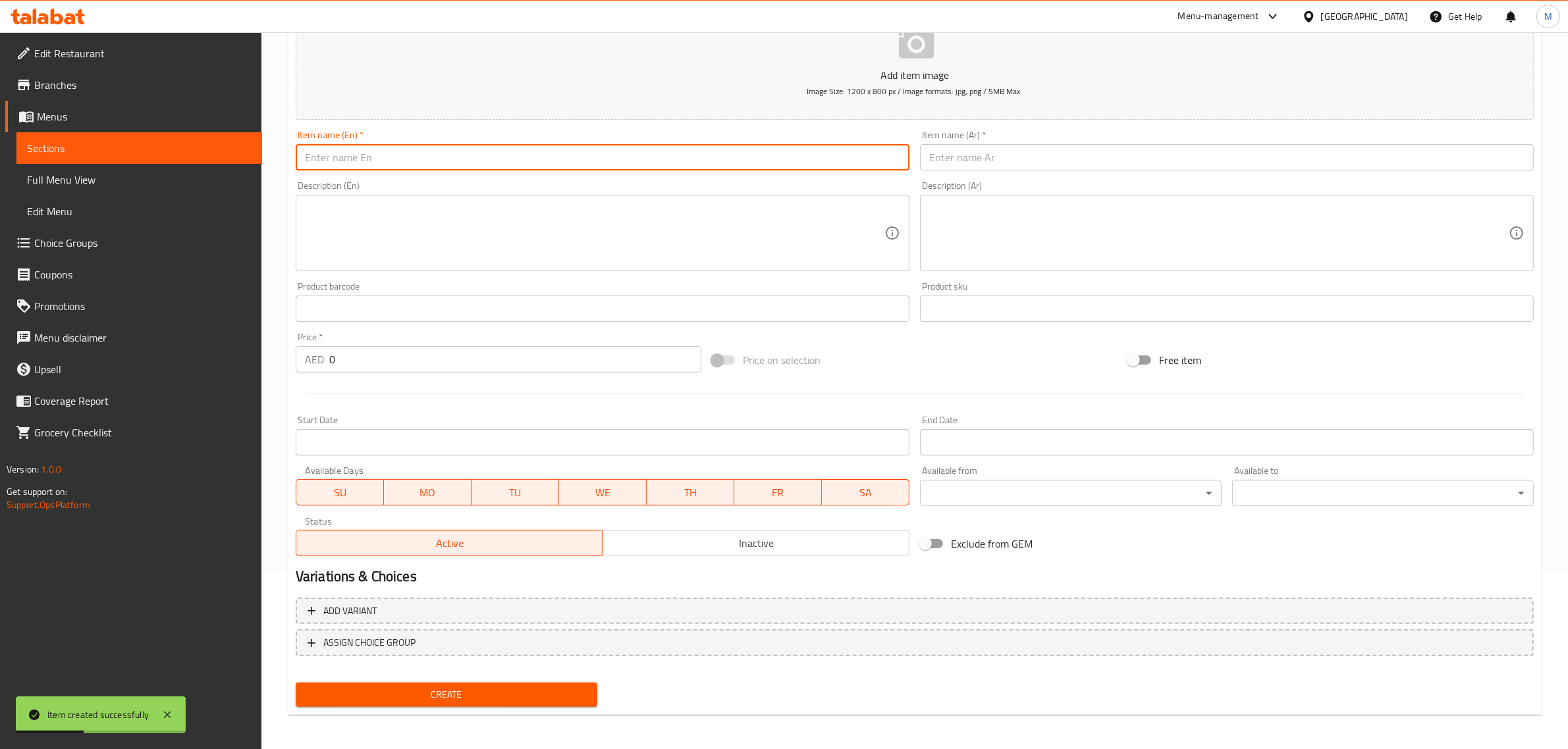
paste input "Acai Power"
type input "Acai Power"
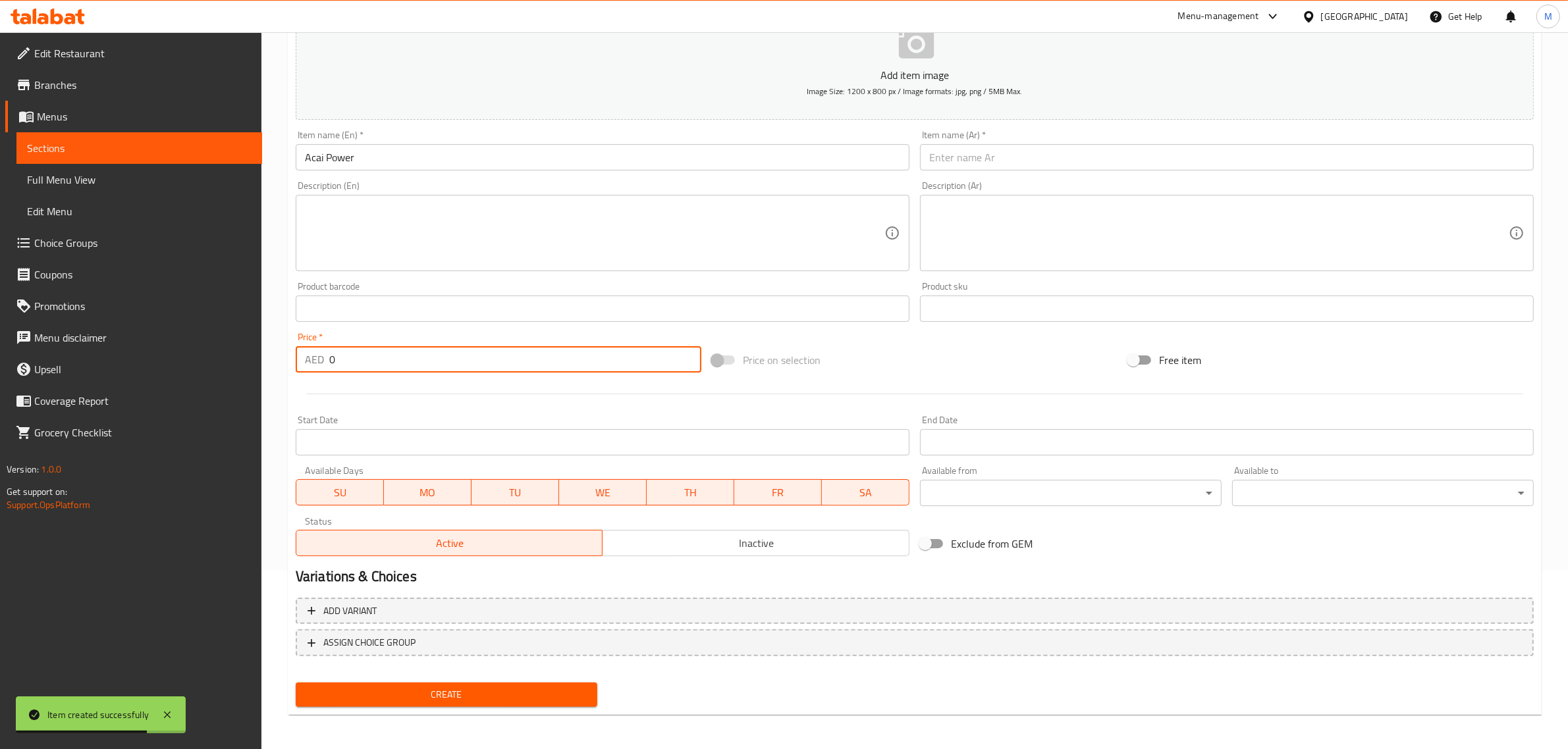
click at [453, 354] on input "0" at bounding box center [515, 359] width 372 height 27
type input "29.40"
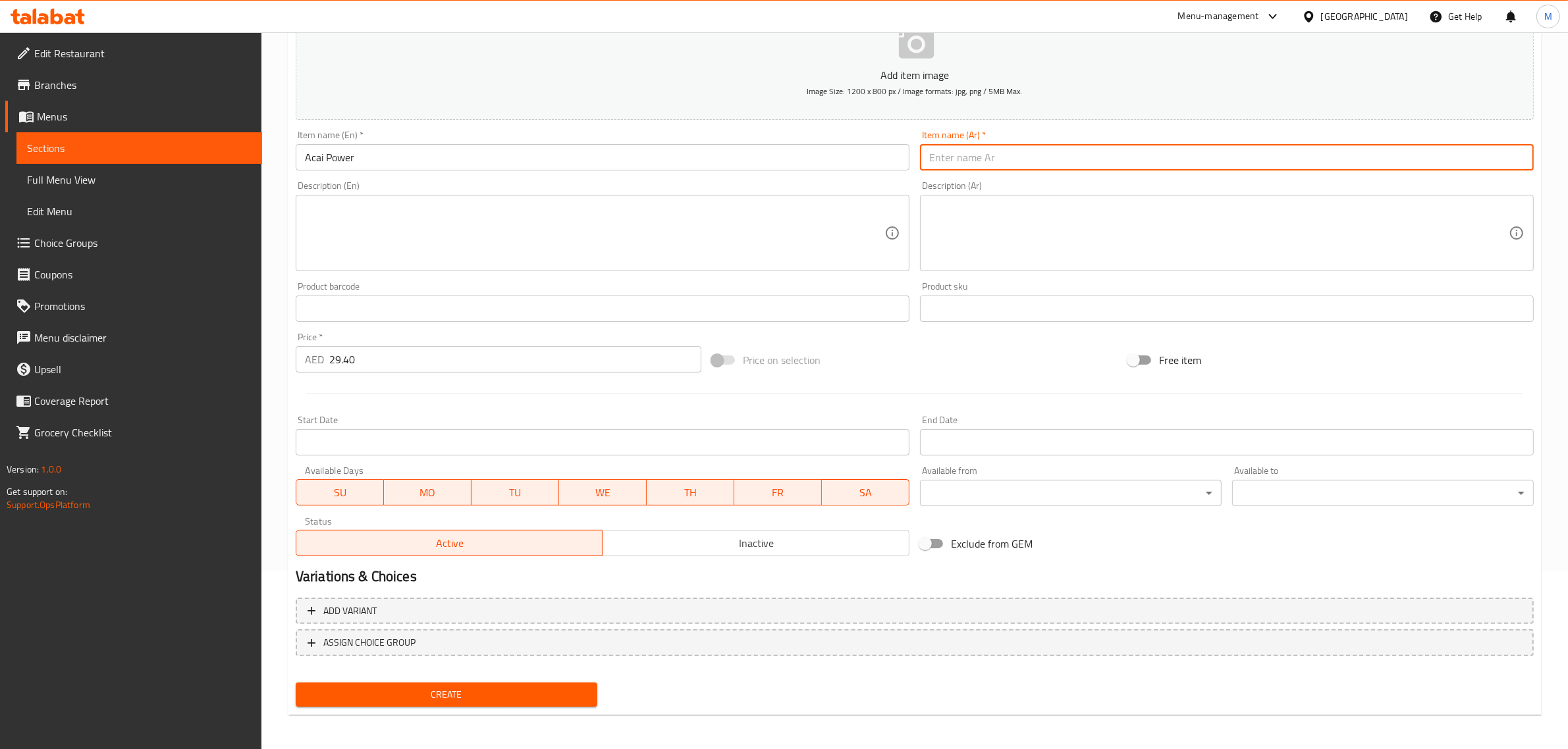
click at [1256, 153] on input "text" at bounding box center [1227, 157] width 614 height 27
paste input "أساي باور"
type input "أساي باور"
click at [561, 683] on button "Create" at bounding box center [446, 695] width 301 height 24
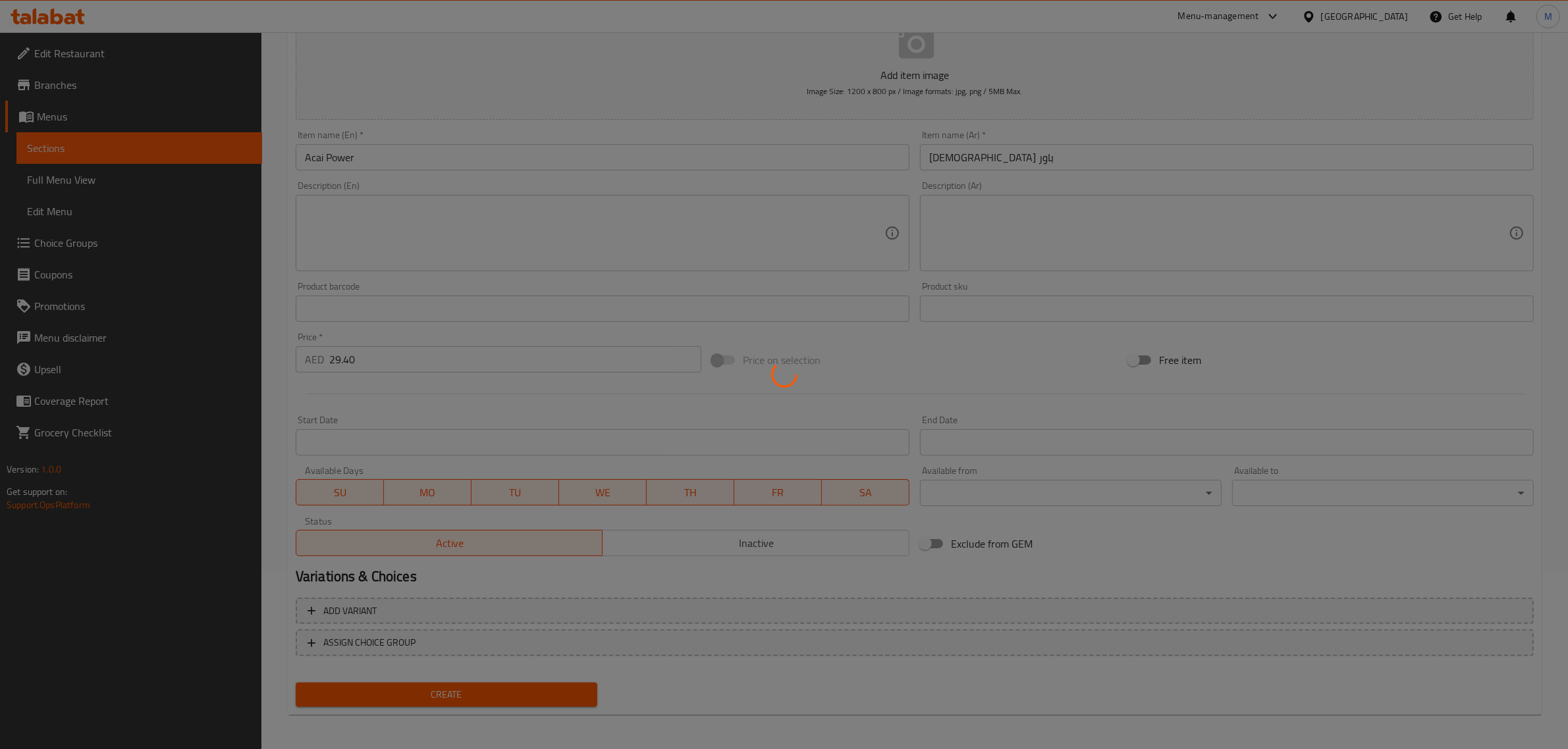
type input "0"
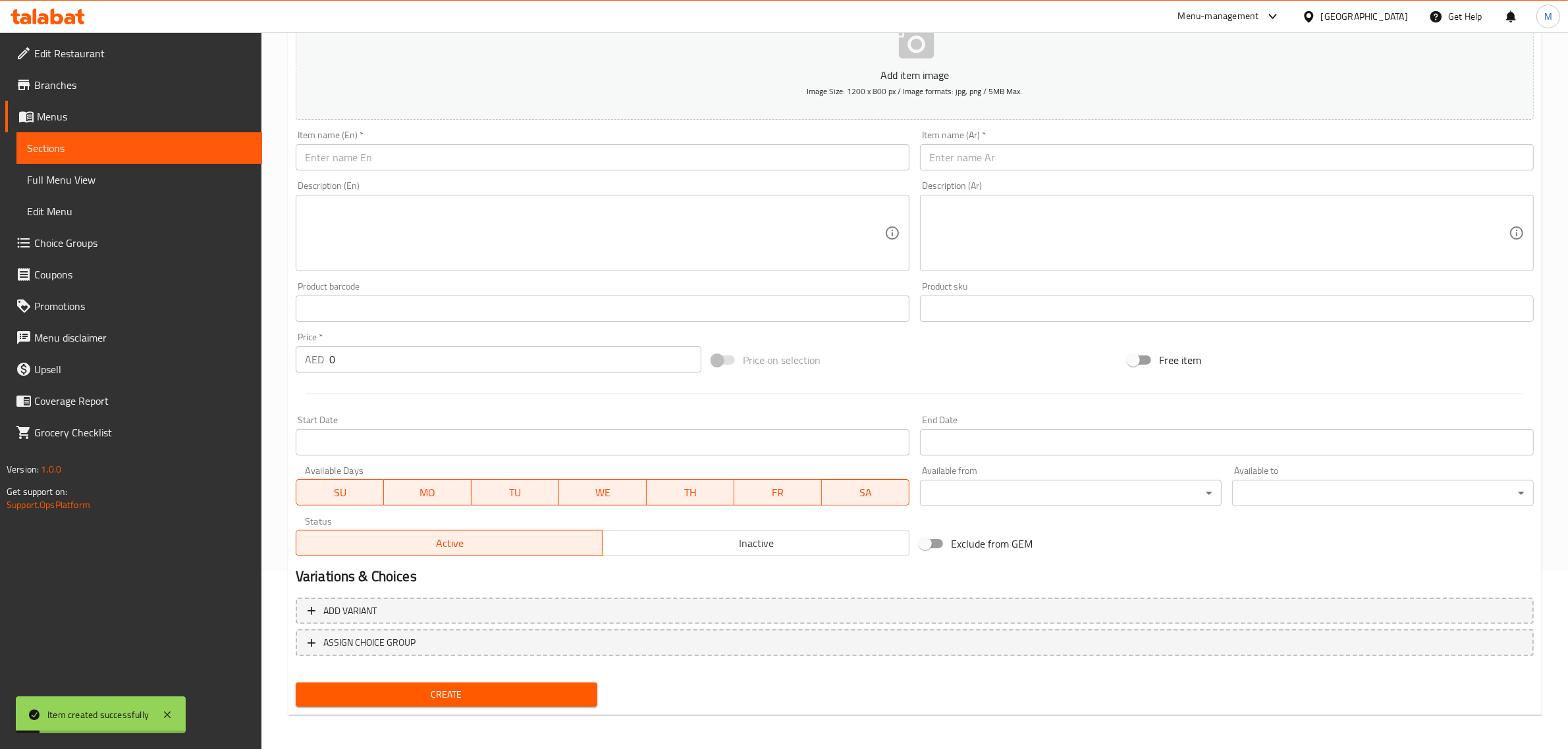
click at [640, 157] on input "text" at bounding box center [602, 157] width 614 height 27
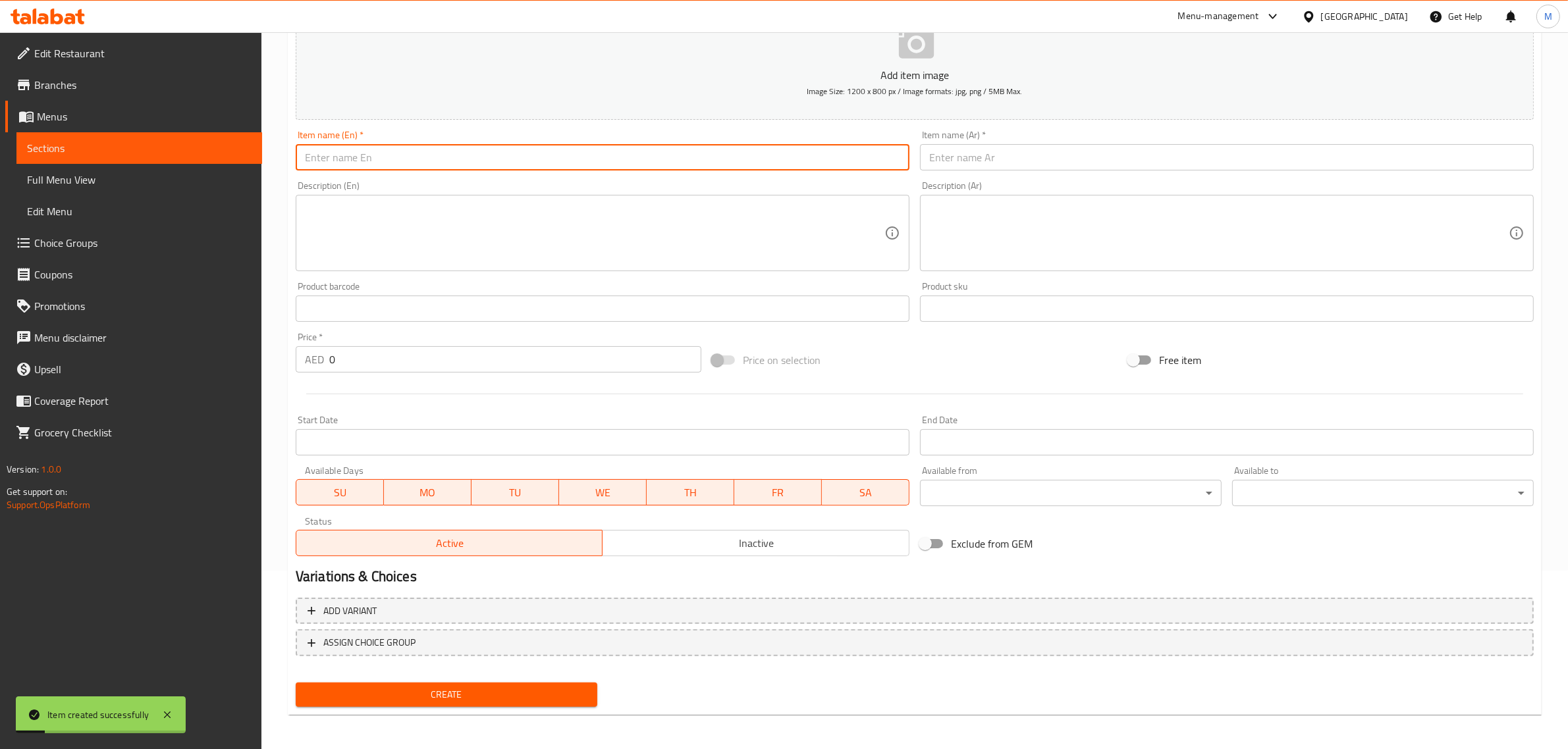
paste input "Chocolate Cherry Shake"
type input "Chocolate Cherry Shake"
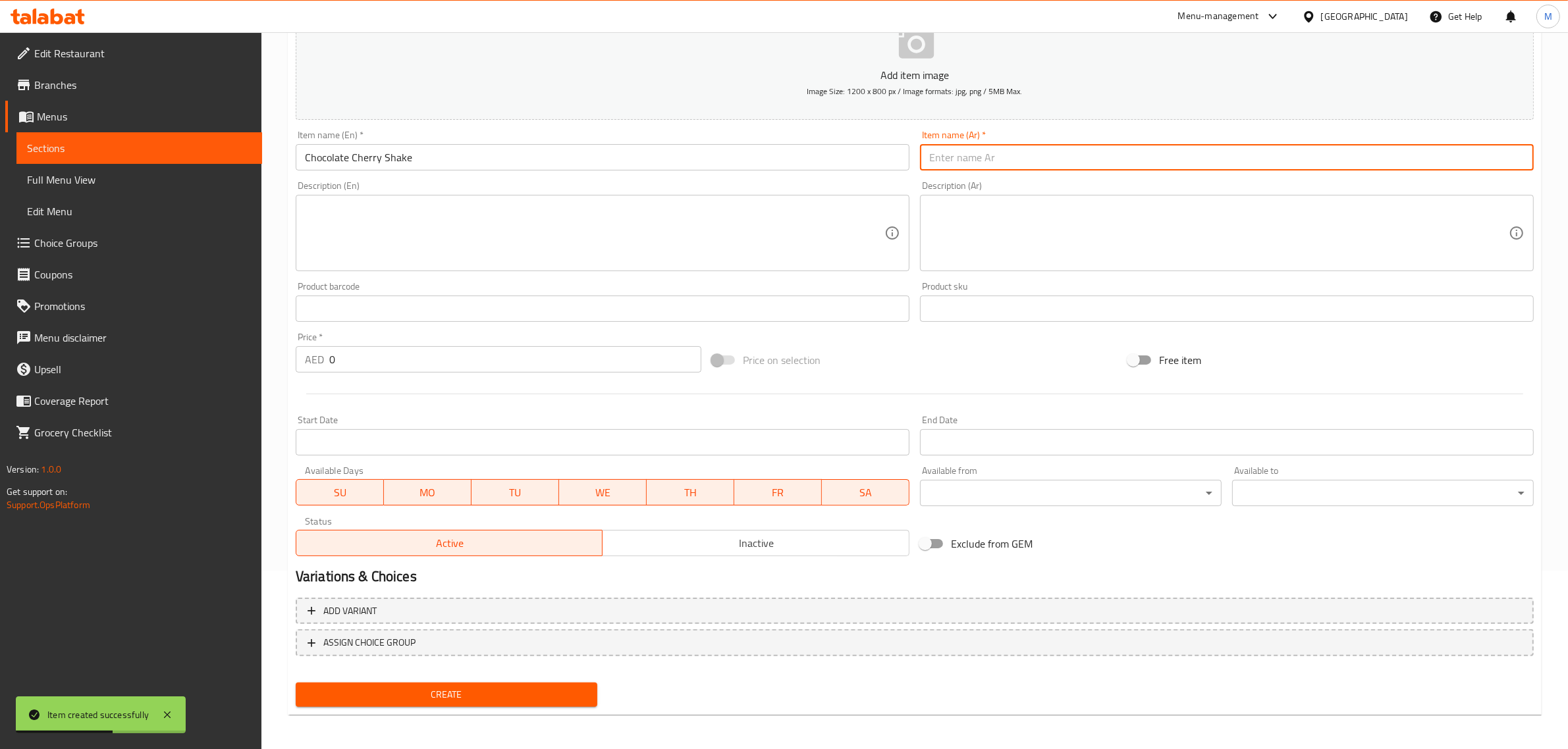
click at [1468, 159] on input "text" at bounding box center [1227, 157] width 614 height 27
paste input "شيك شوكولاتة بالكرز"
type input "شيك شوكولاتة بالكرز"
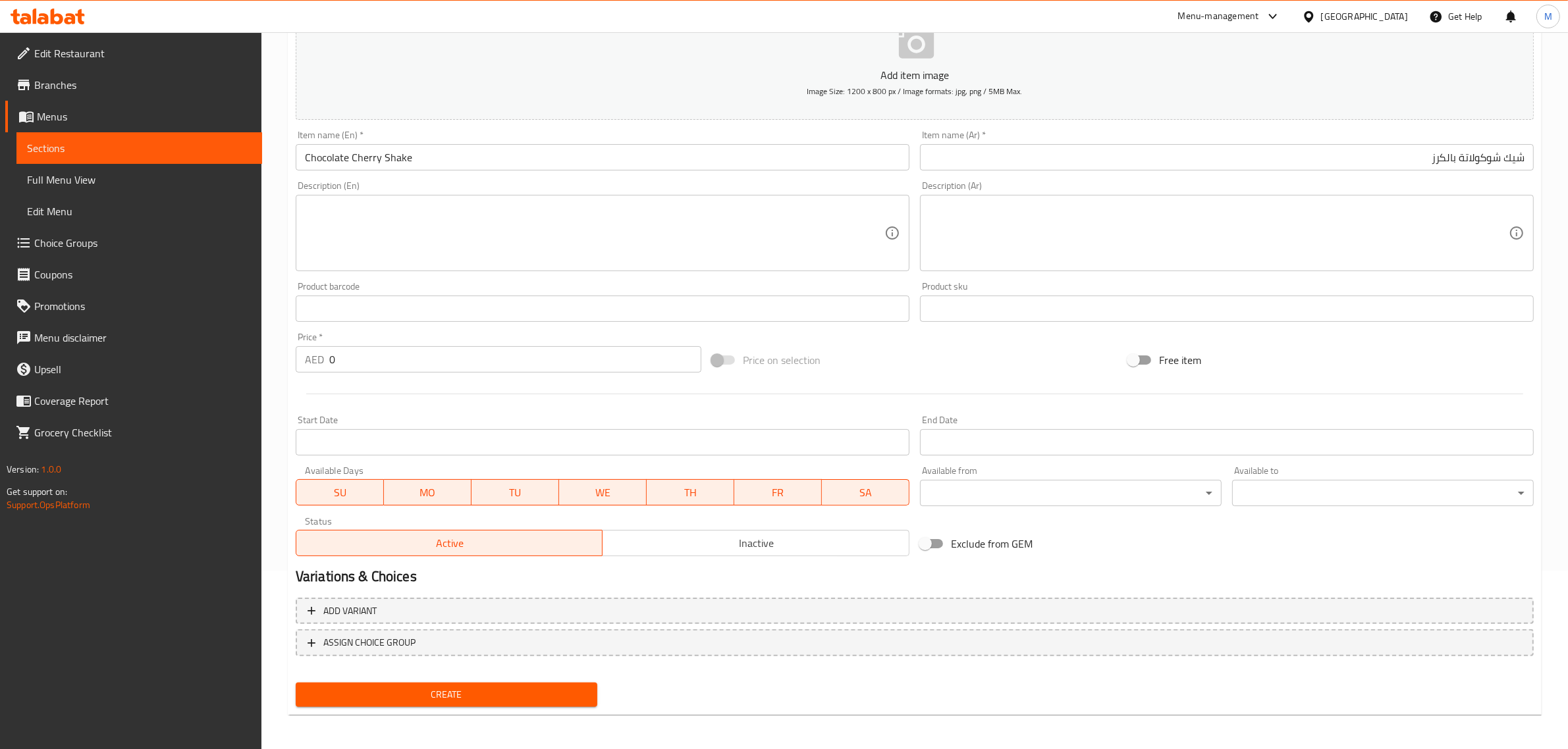
click at [545, 357] on input "0" at bounding box center [515, 359] width 372 height 27
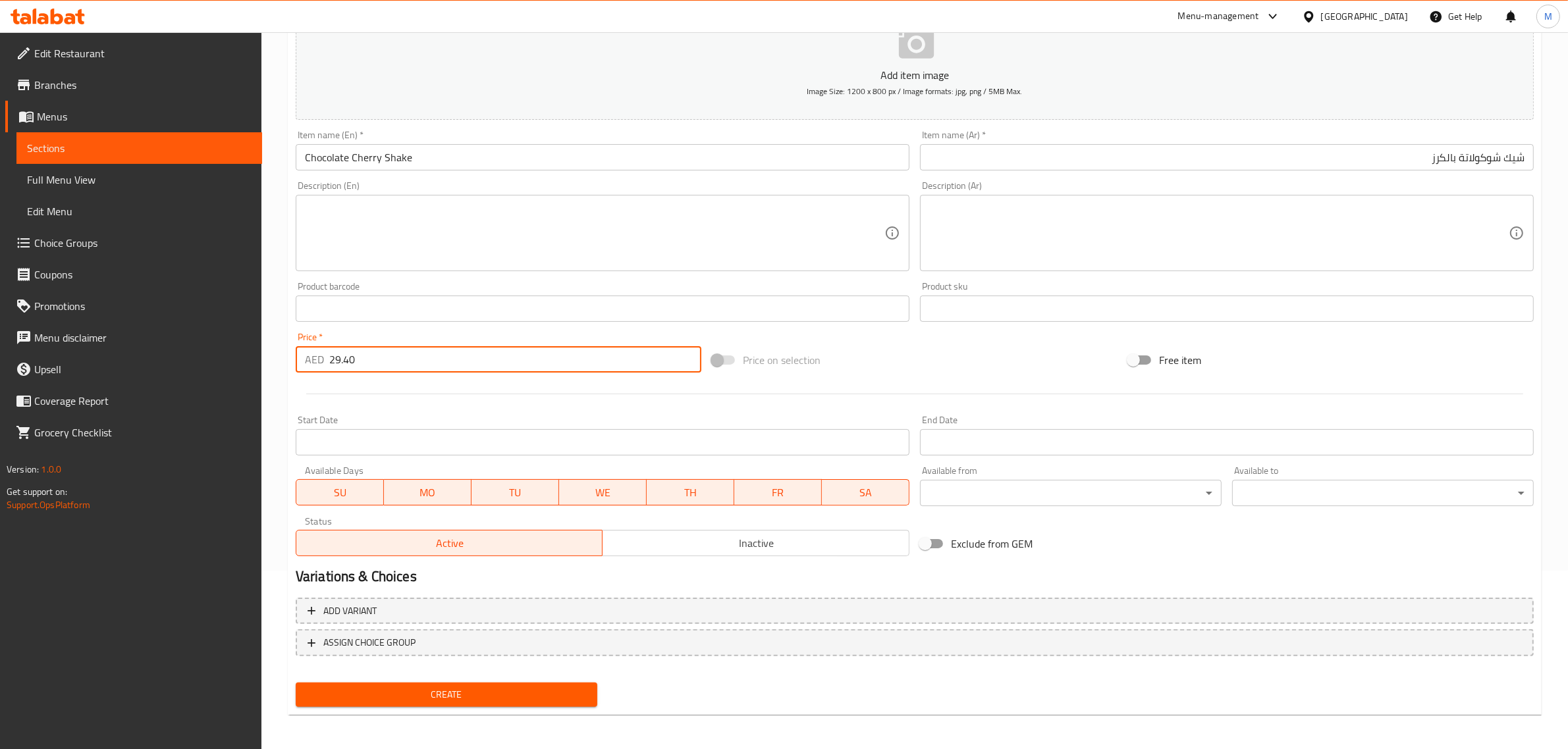
type input "29.40"
click at [847, 342] on div "Price on selection" at bounding box center [914, 359] width 416 height 35
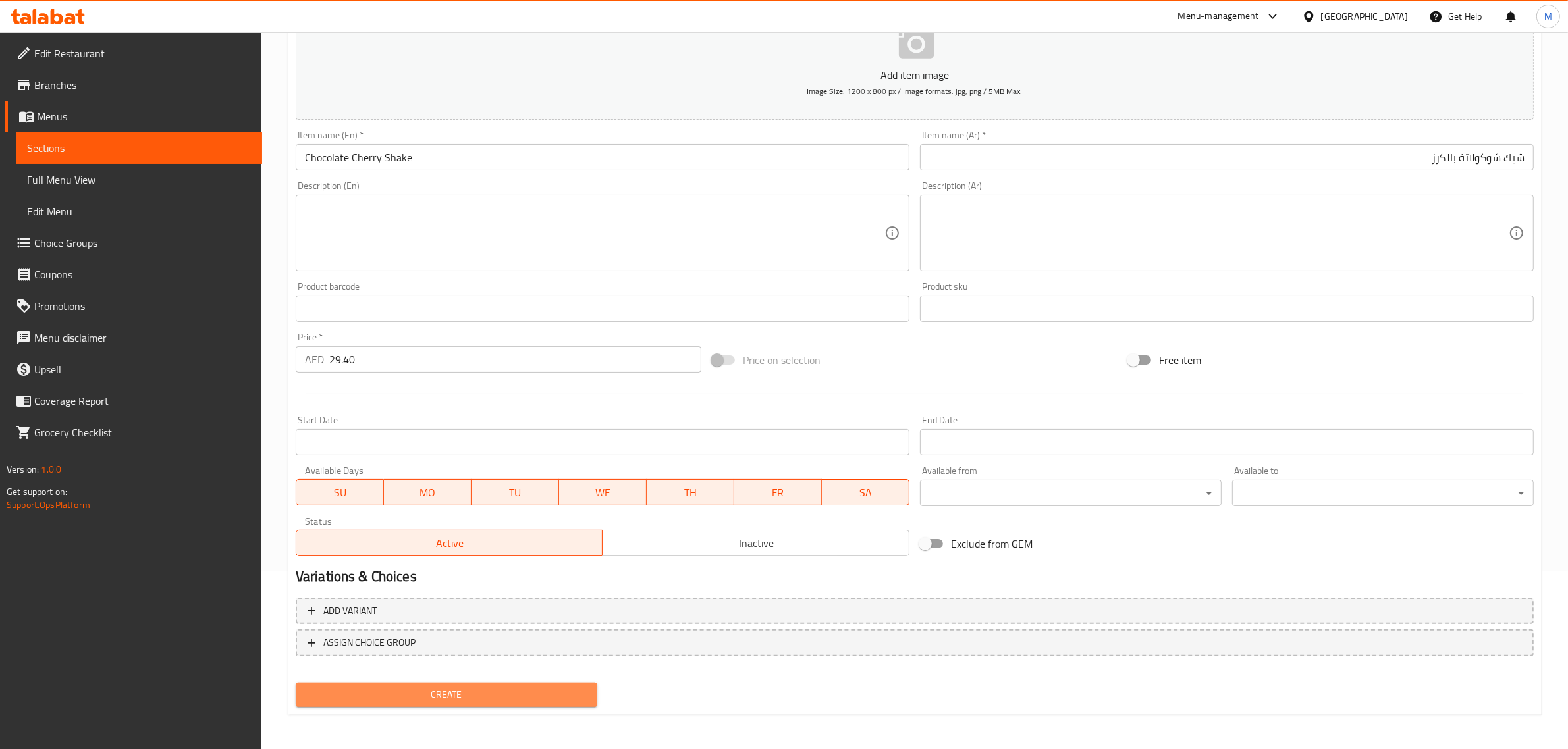
click at [531, 694] on span "Create" at bounding box center [446, 694] width 280 height 17
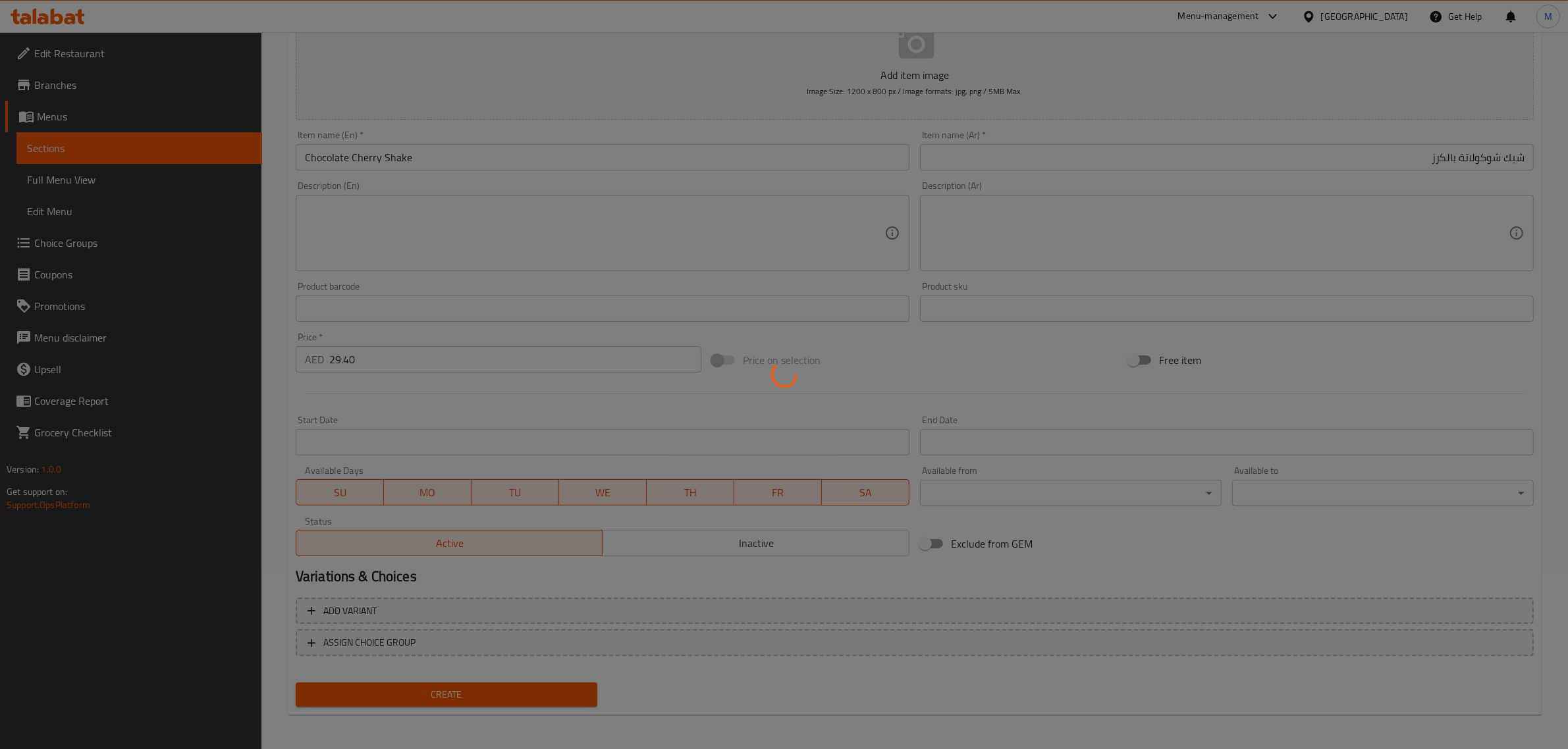
type input "0"
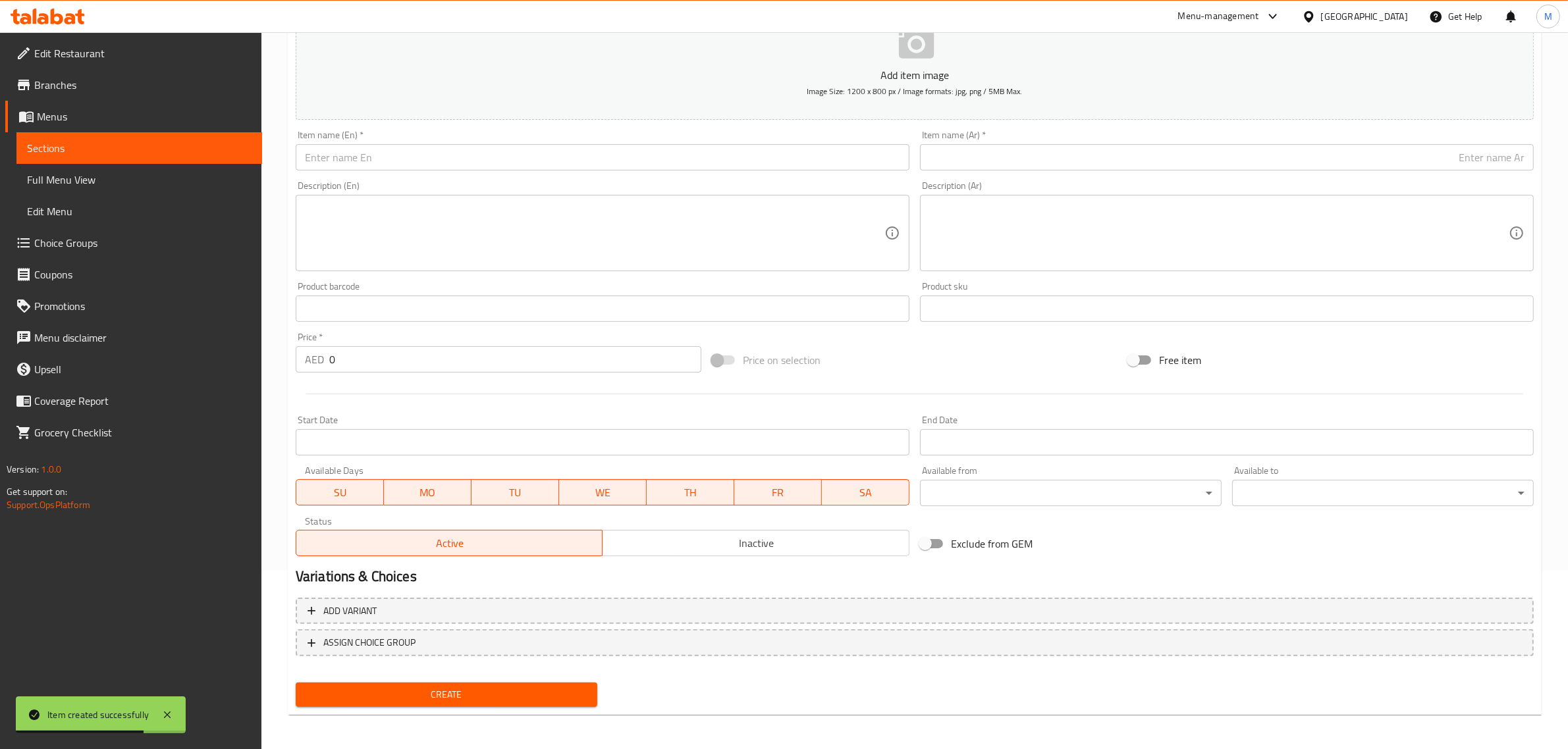
click at [664, 157] on input "text" at bounding box center [602, 157] width 614 height 27
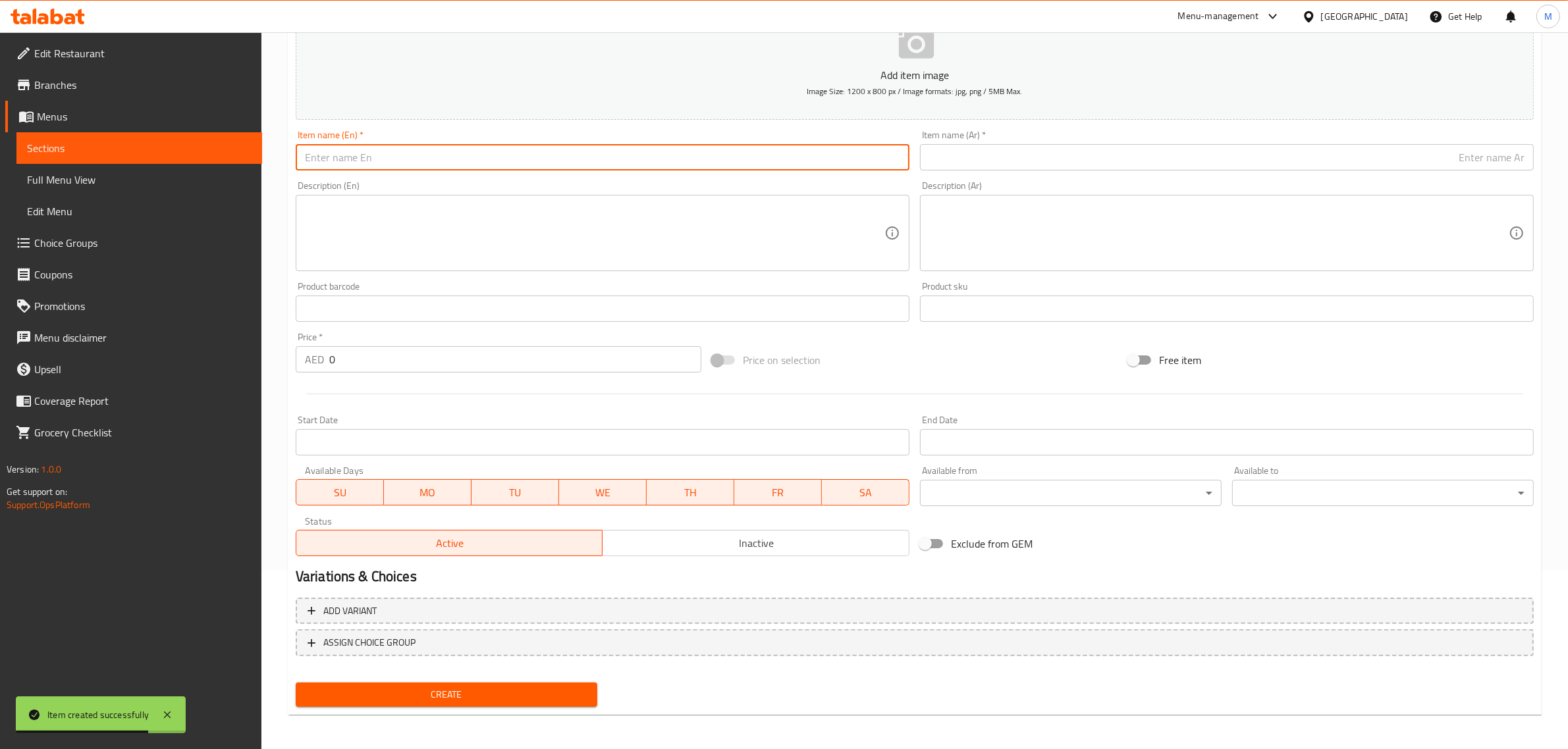
paste input "Classic Chocolate Milkshake"
type input "Classic Chocolate Milkshake"
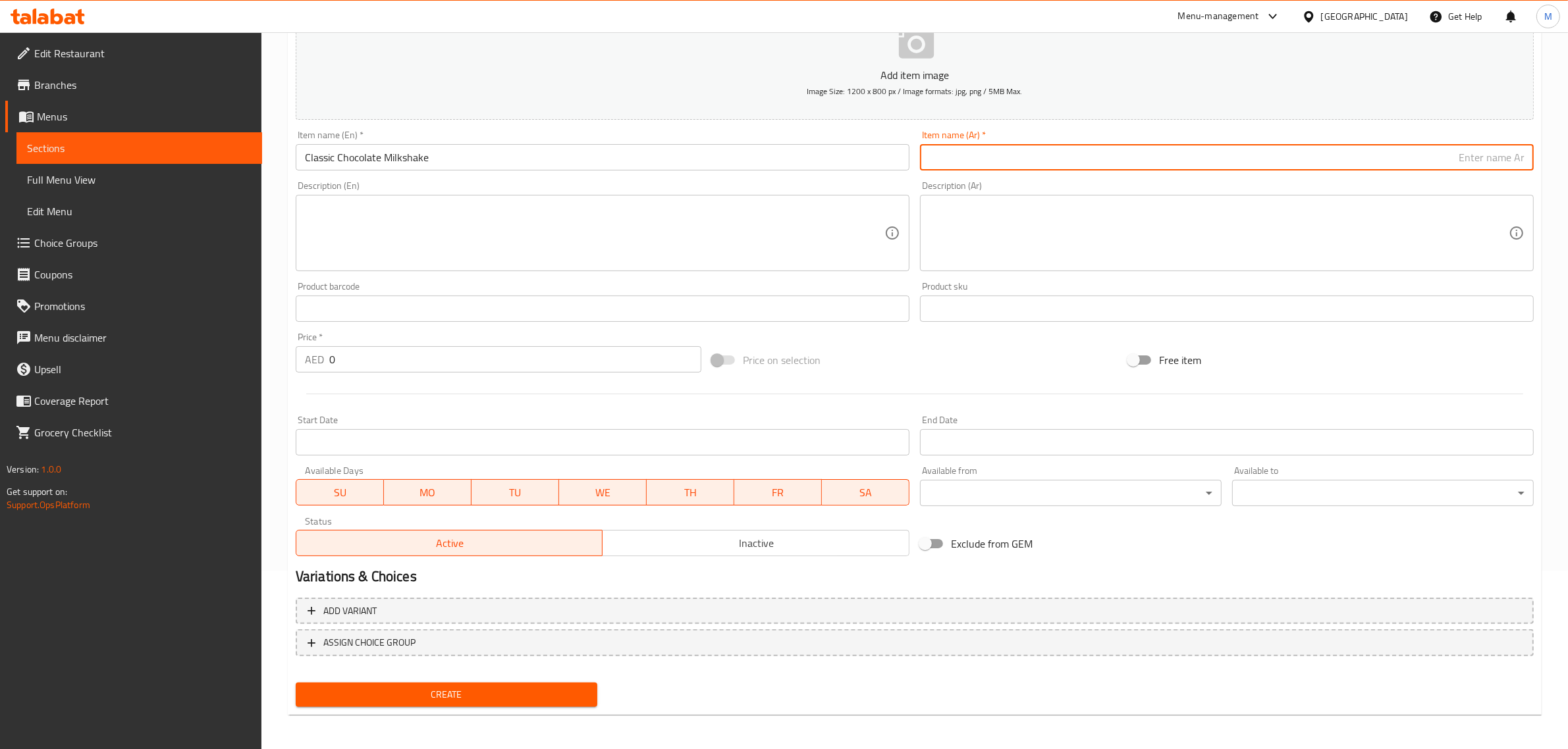
click at [1240, 165] on input "text" at bounding box center [1227, 157] width 614 height 27
paste input "ميلك شيك شوكولاتة كلاسيكي"
type input "ميلك شيك شوكولاتة كلاسيكي"
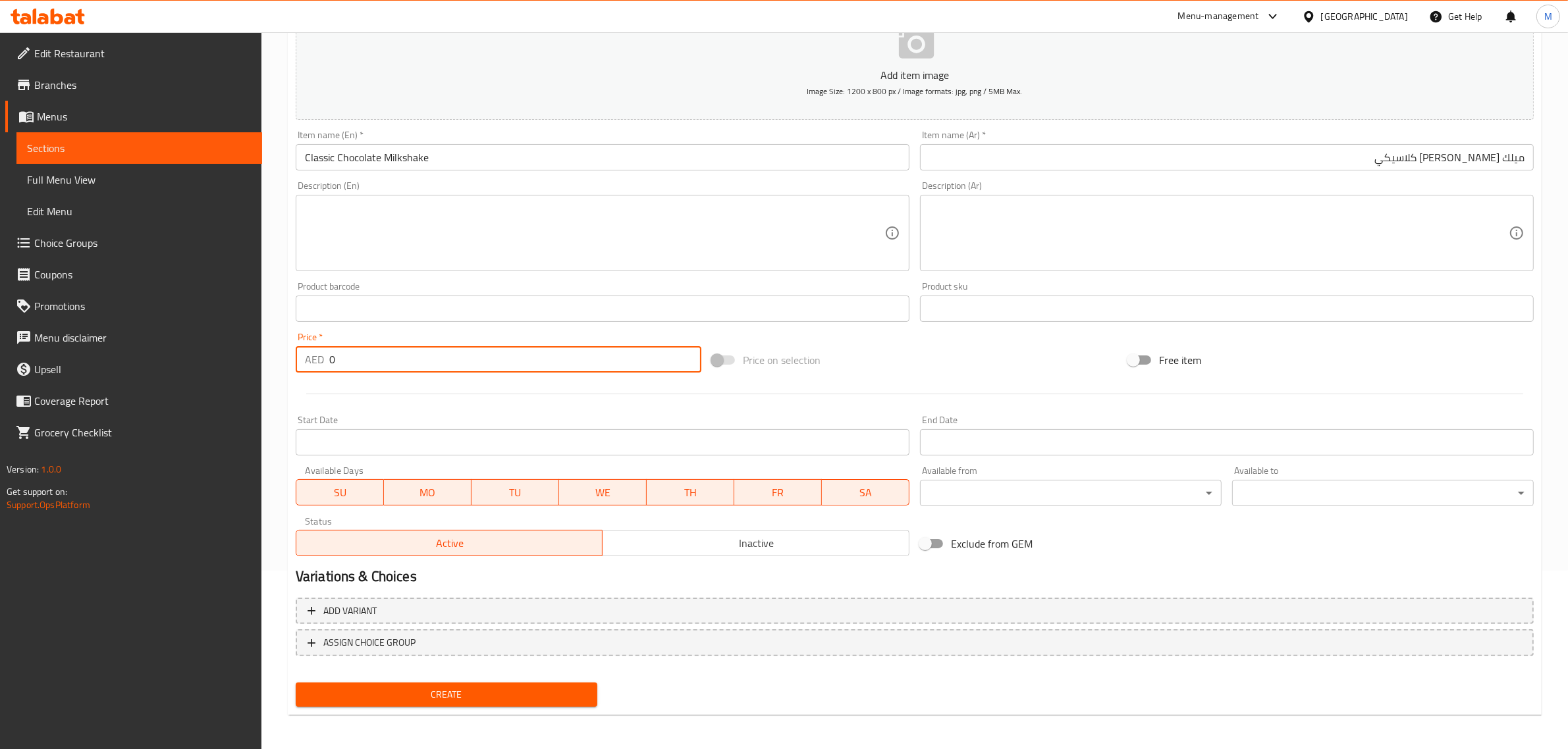
click at [554, 364] on input "0" at bounding box center [515, 359] width 372 height 27
type input "29.40"
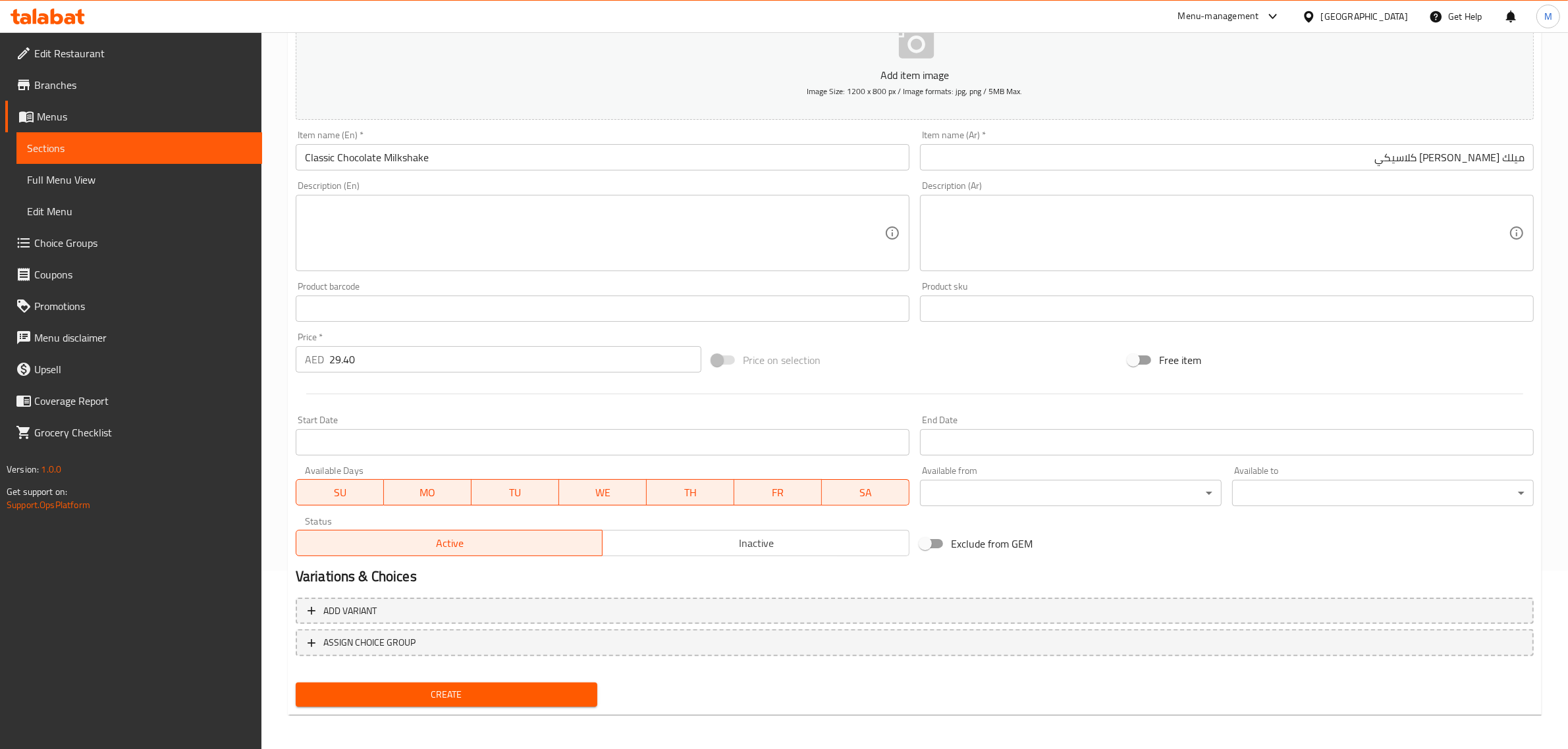
click at [920, 357] on div "Price on selection" at bounding box center [914, 359] width 416 height 35
click at [456, 699] on span "Create" at bounding box center [446, 694] width 280 height 17
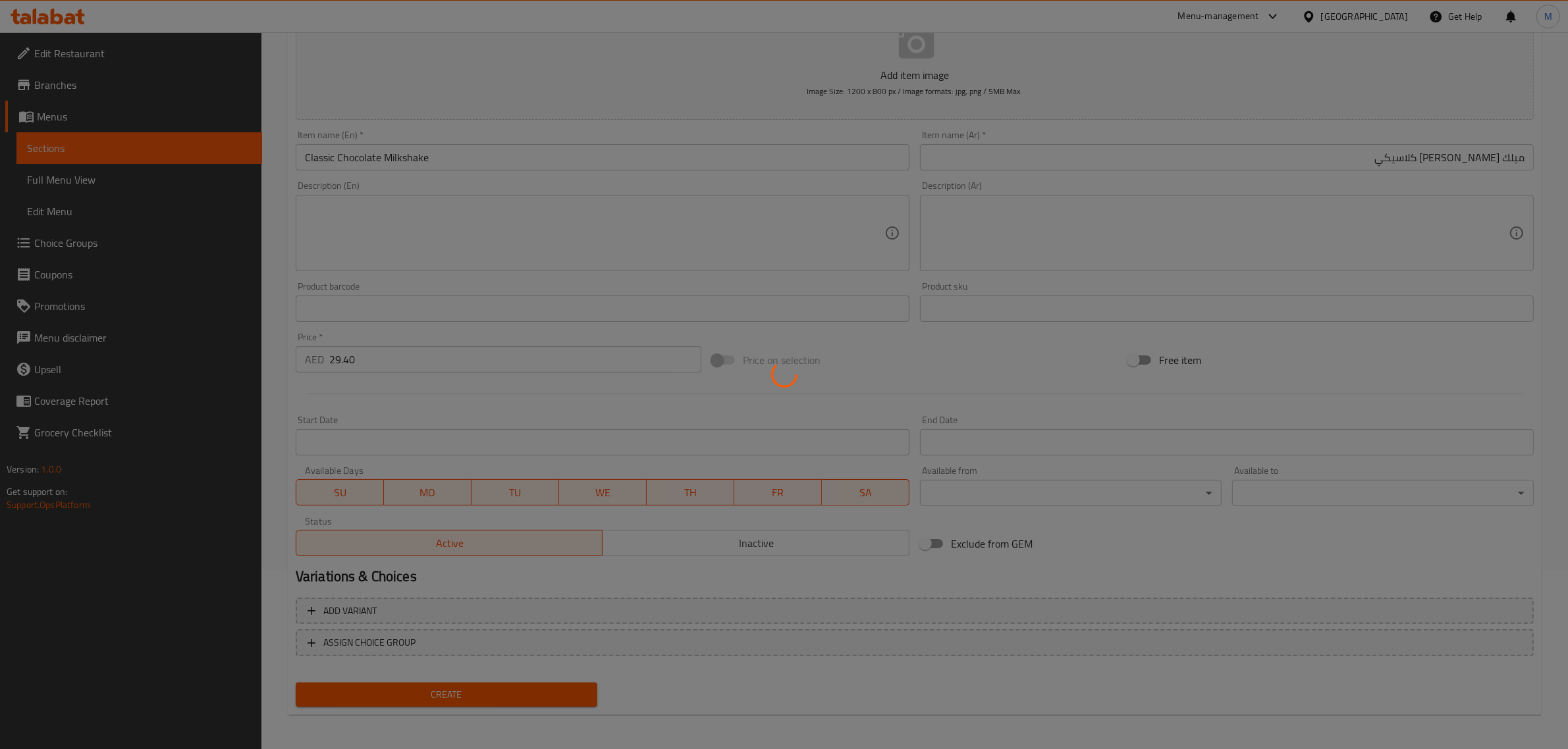
type input "0"
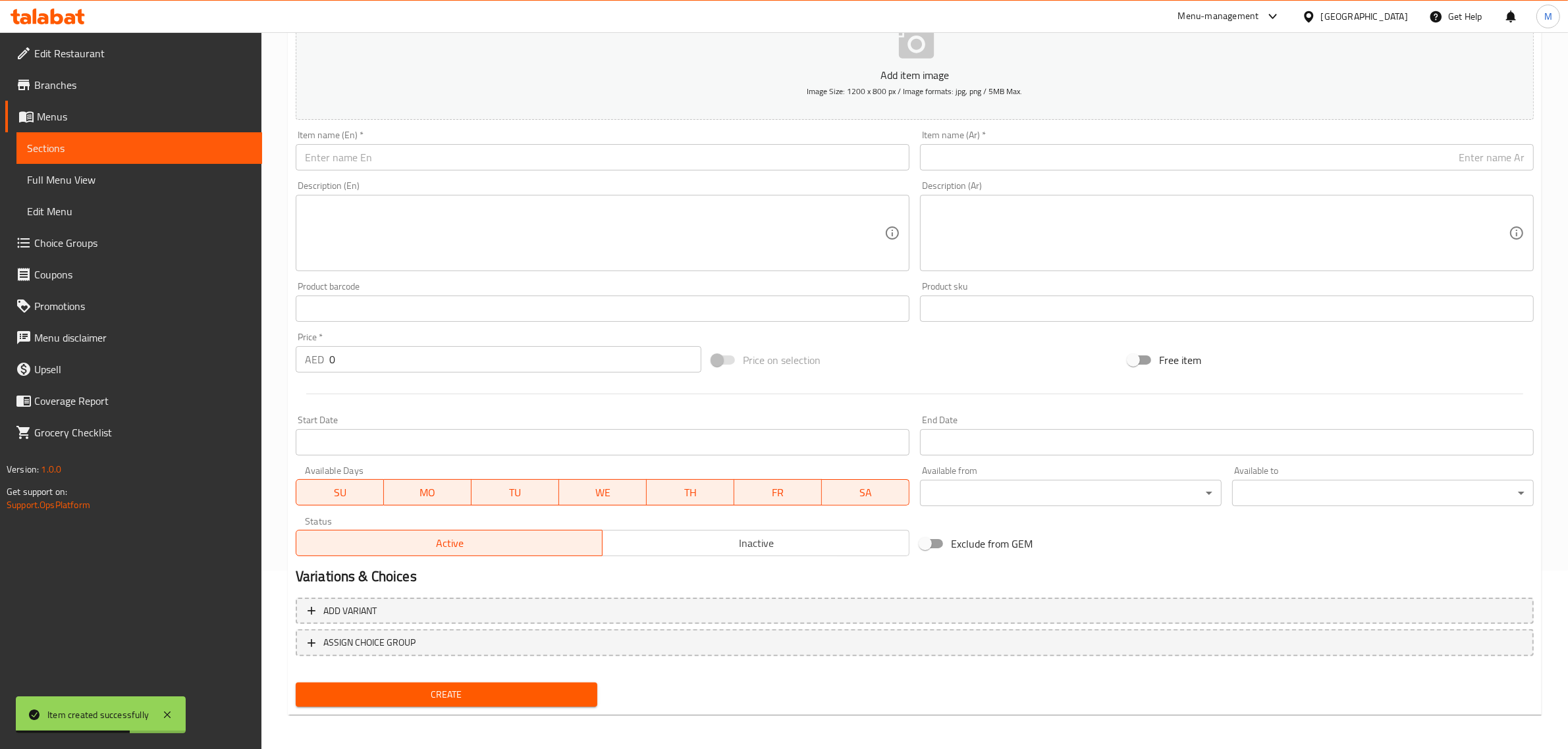
click at [697, 162] on input "text" at bounding box center [602, 157] width 614 height 27
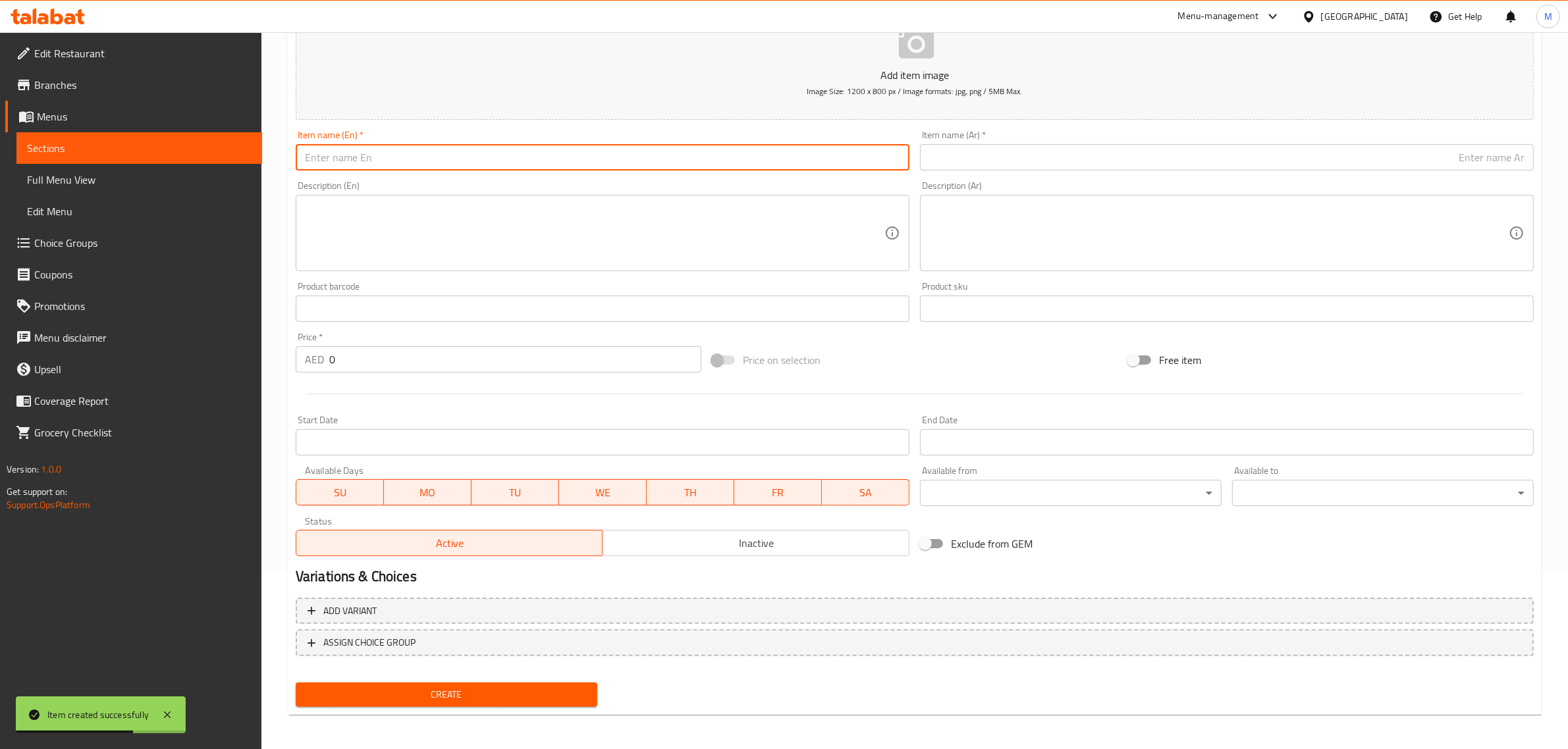
paste input "Creamy Vanilla Shake"
type input "Creamy Vanilla Shake"
click at [555, 357] on input "0" at bounding box center [515, 359] width 372 height 27
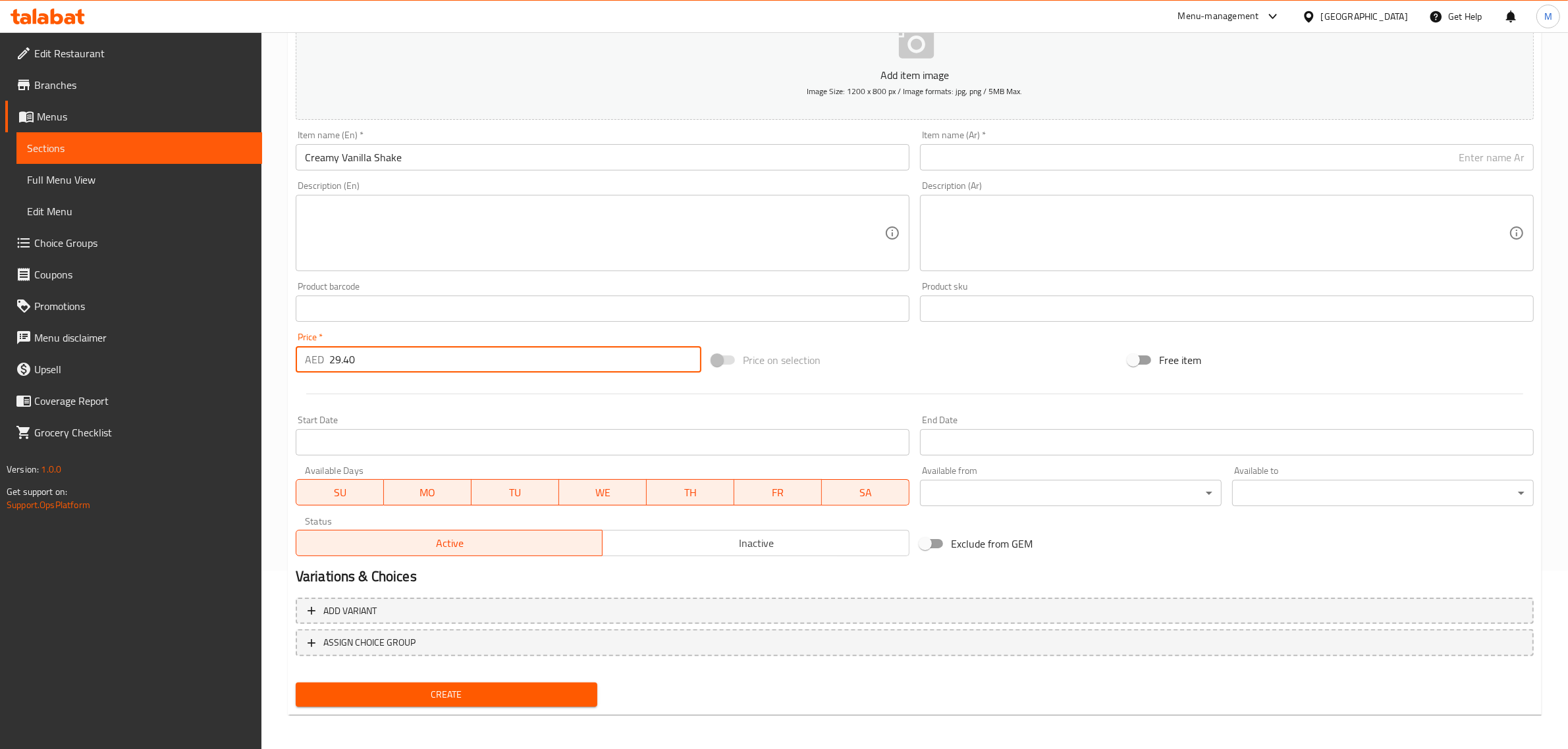
type input "29.40"
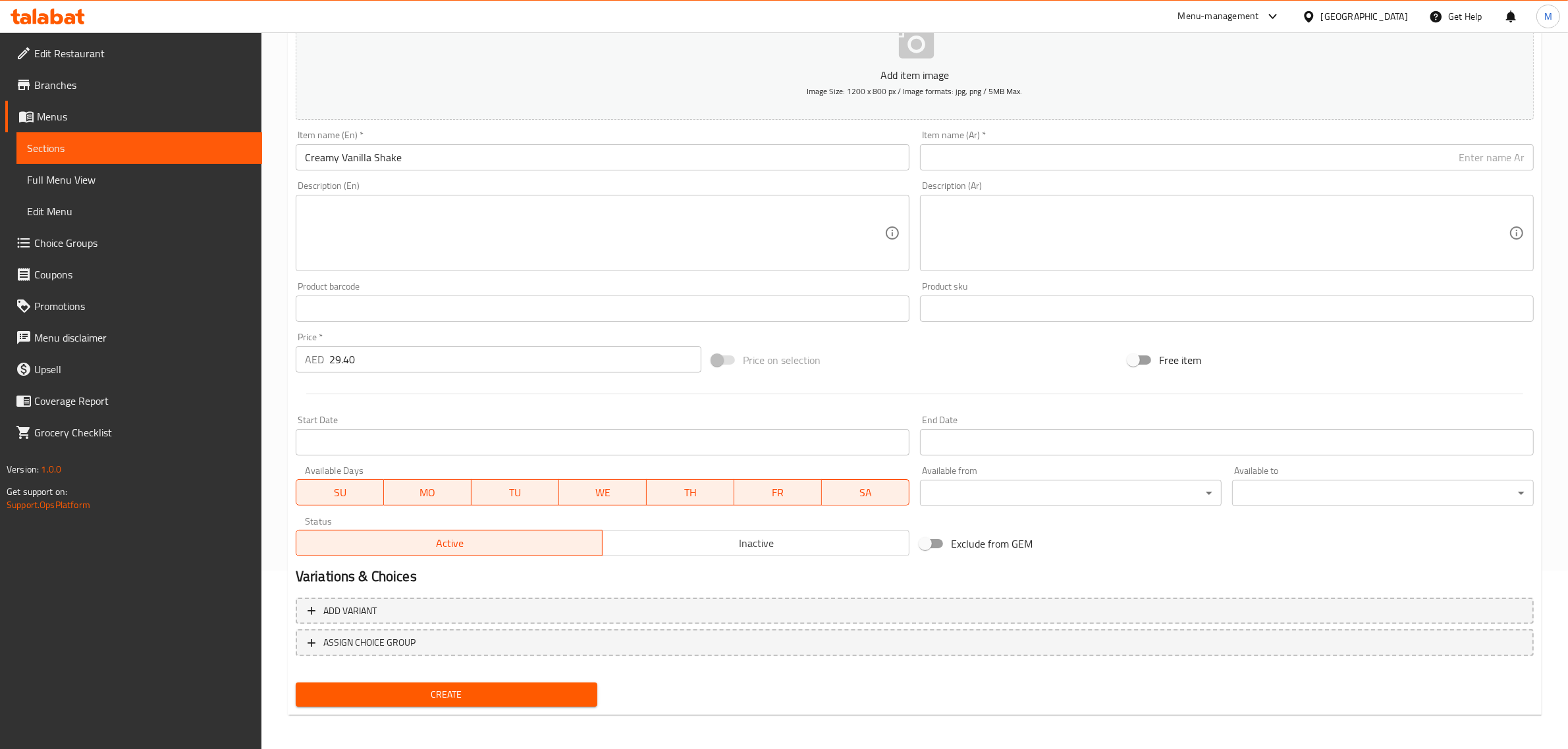
click at [1357, 168] on input "text" at bounding box center [1227, 157] width 614 height 27
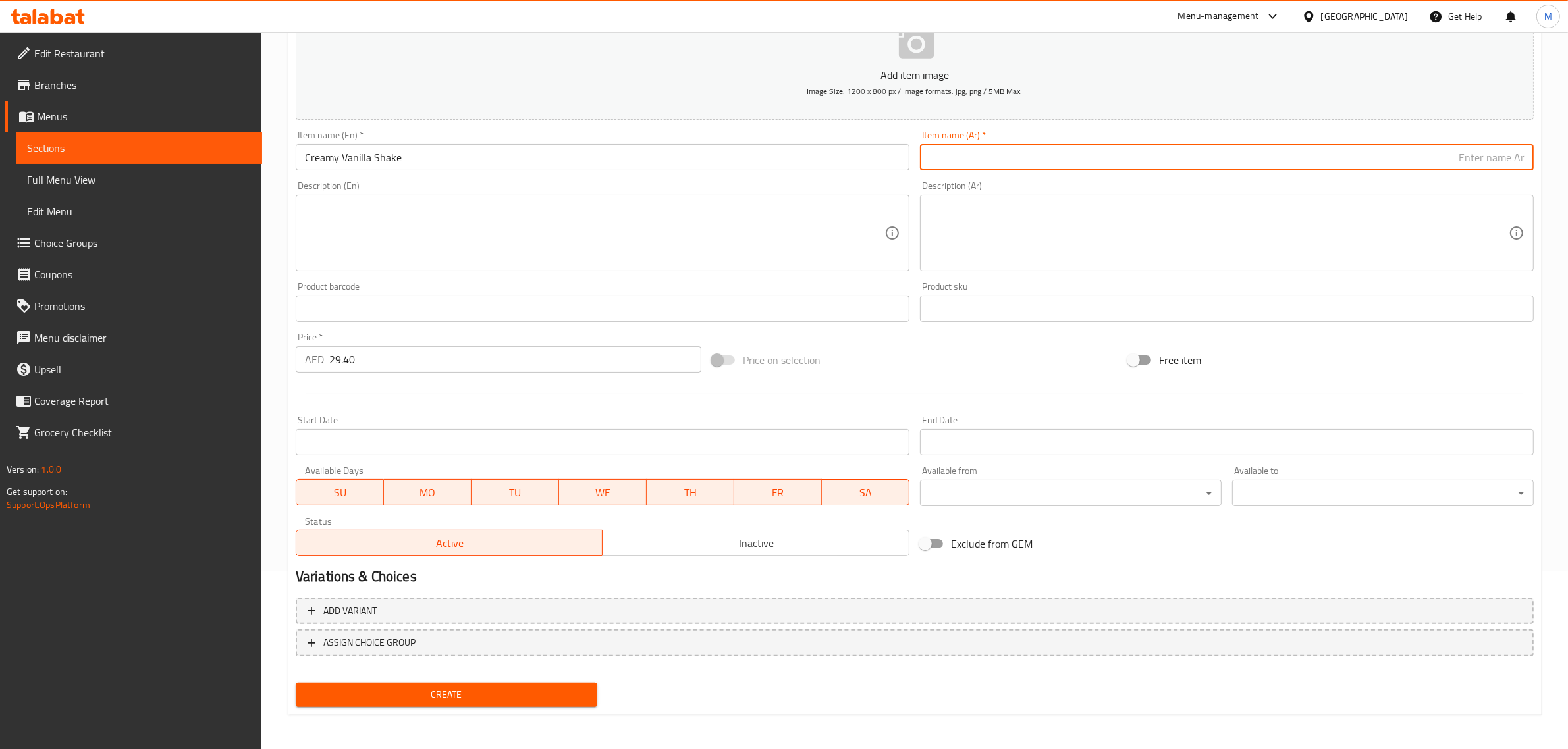
paste input "شيك فانيليا كريمي"
type input "شيك فانيليا كريمي"
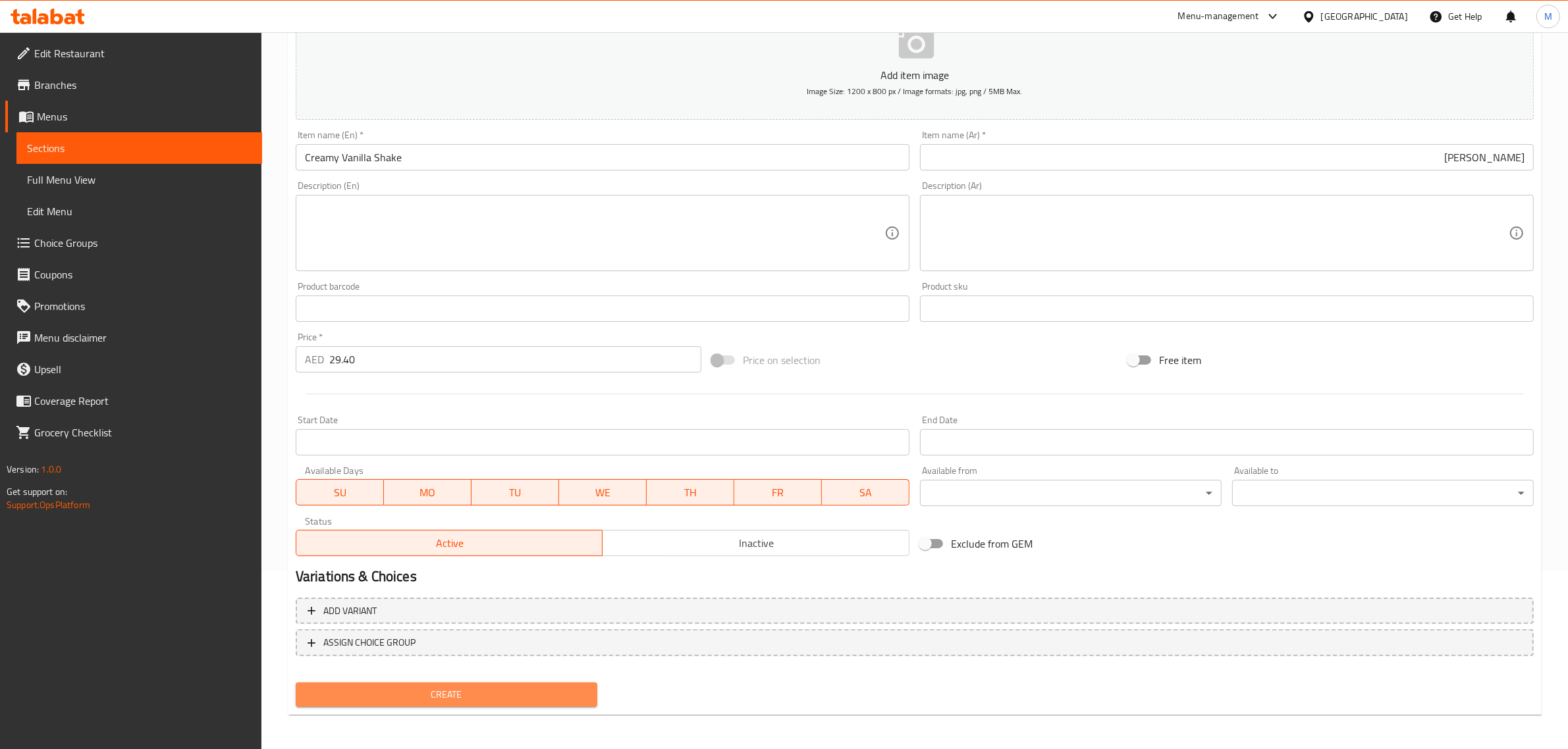
click at [499, 683] on button "Create" at bounding box center [446, 695] width 301 height 24
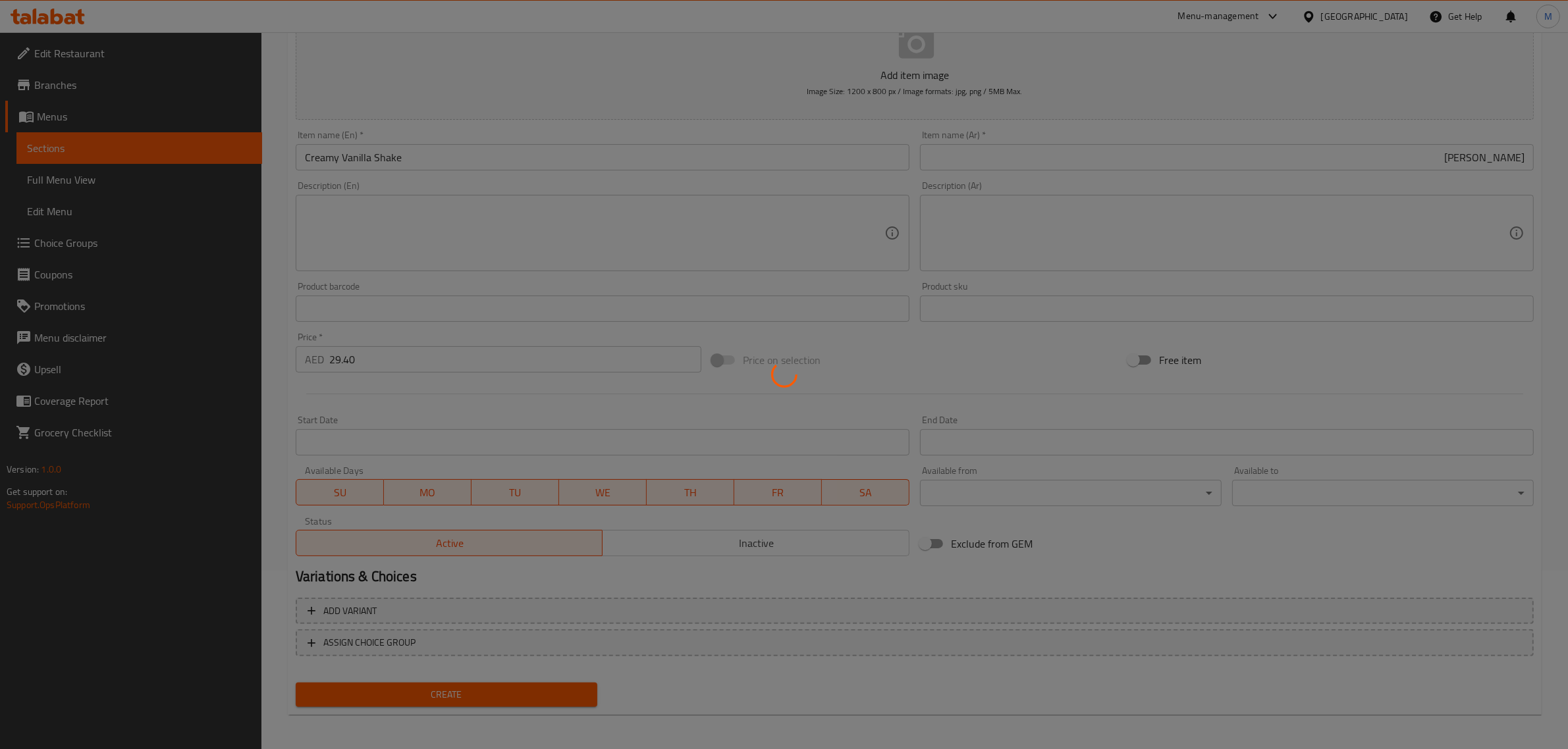
type input "0"
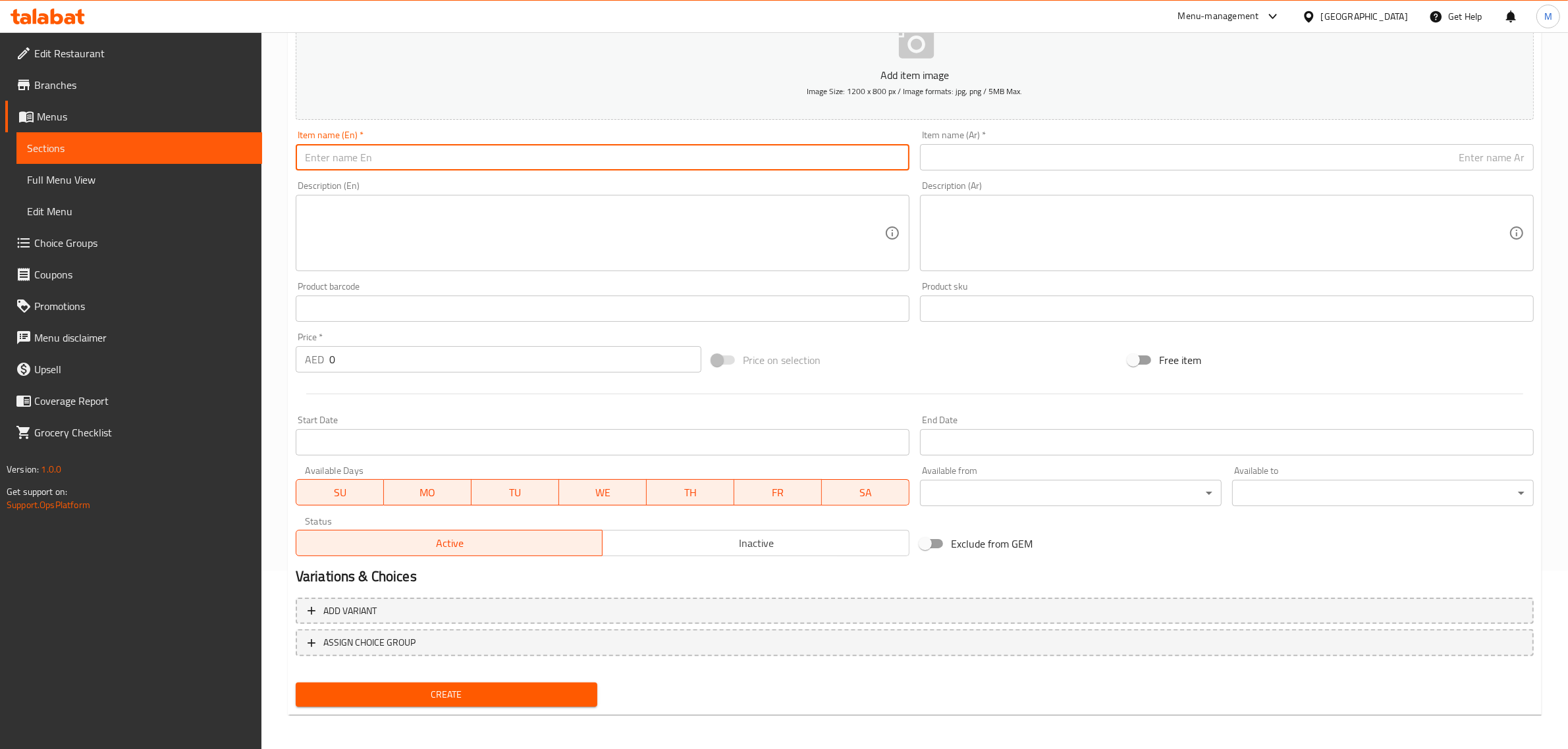
click at [662, 168] on input "text" at bounding box center [602, 157] width 614 height 27
paste input "Strawberry White Choco"
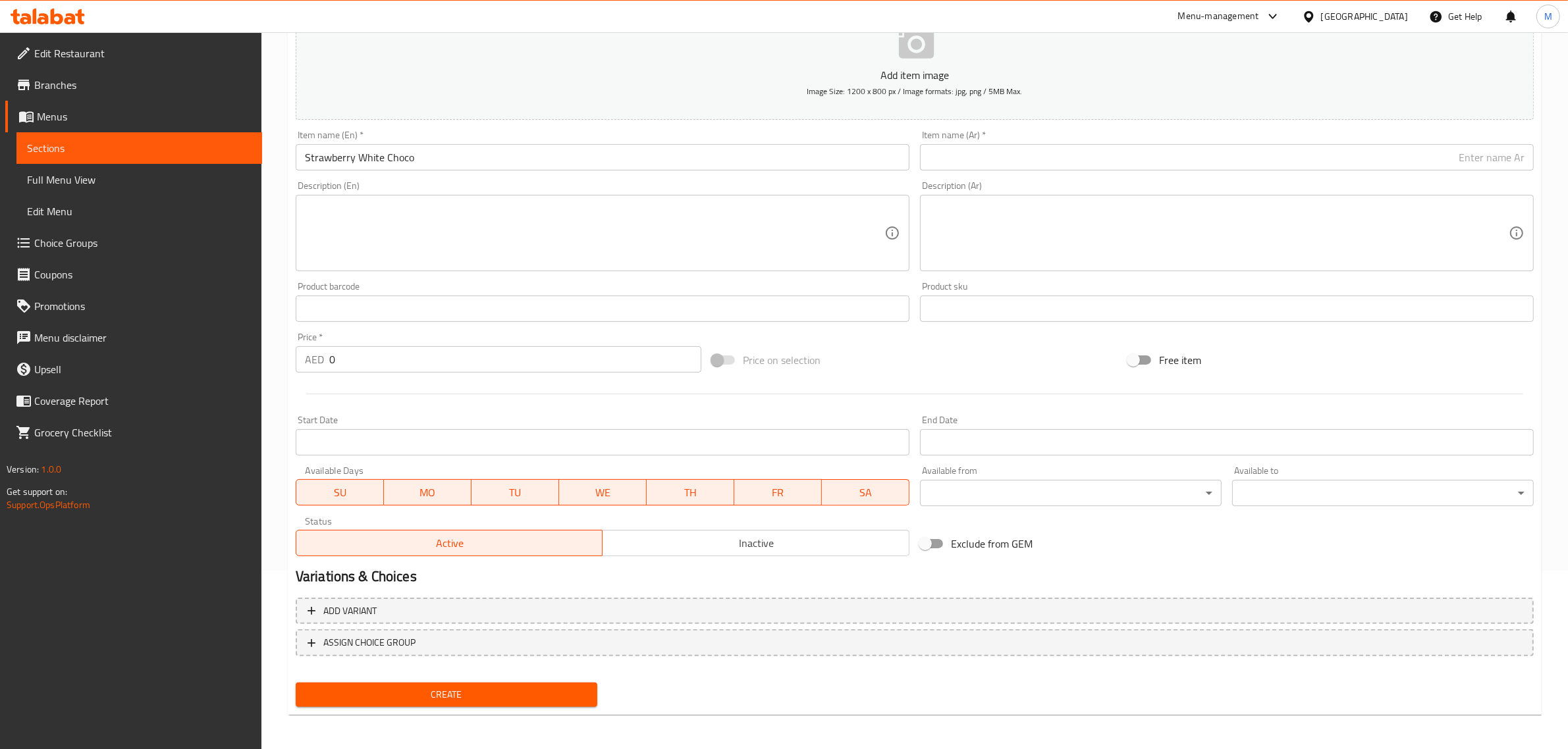
click at [534, 160] on input "Strawberry White Choco" at bounding box center [602, 157] width 614 height 27
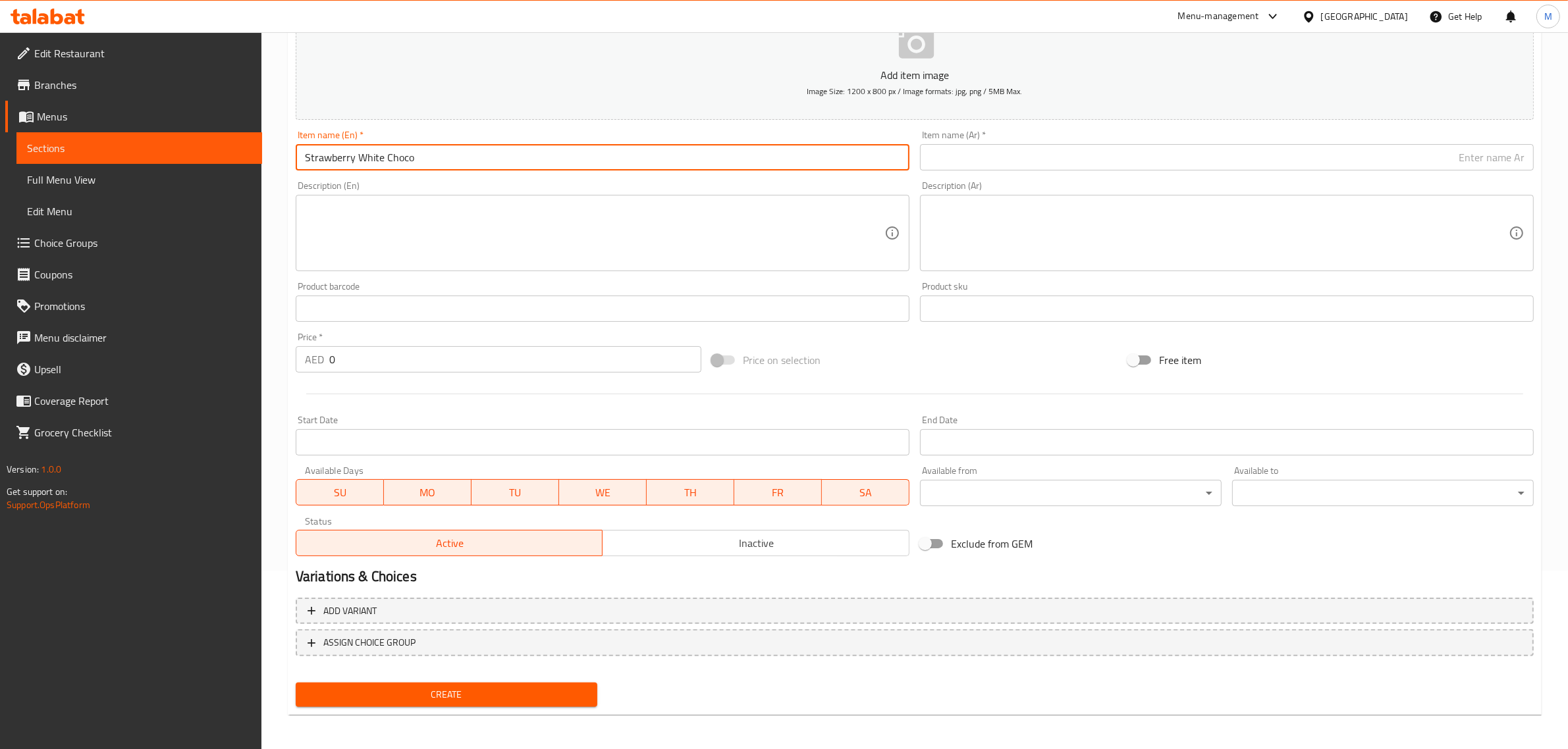
paste input "text"
type input "Strawberry White Choco"
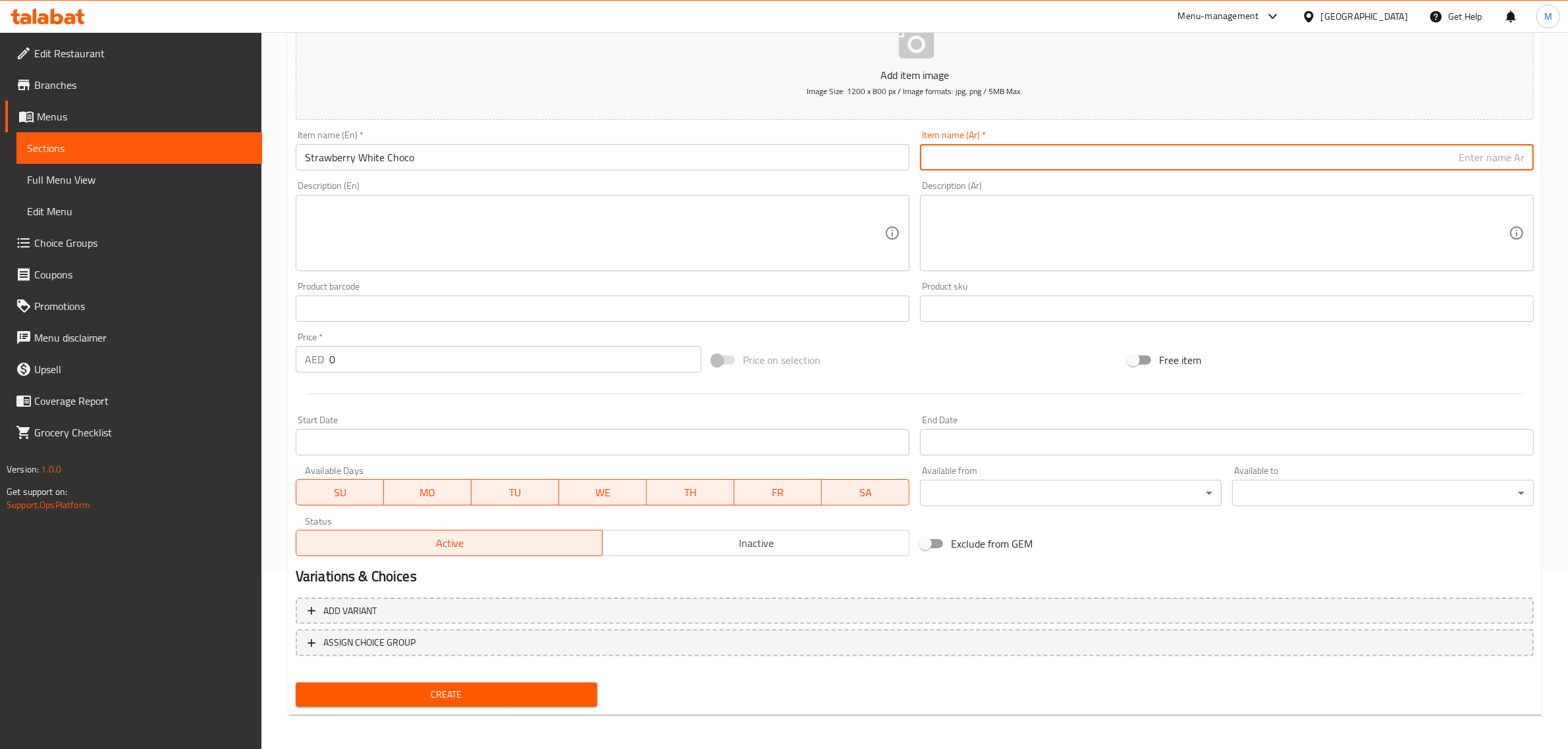
click at [1380, 162] on input "text" at bounding box center [1227, 157] width 614 height 27
paste input "فراولة شوكولاتة بيضاء"
type input "فراولة شوكولاتة بيضاء"
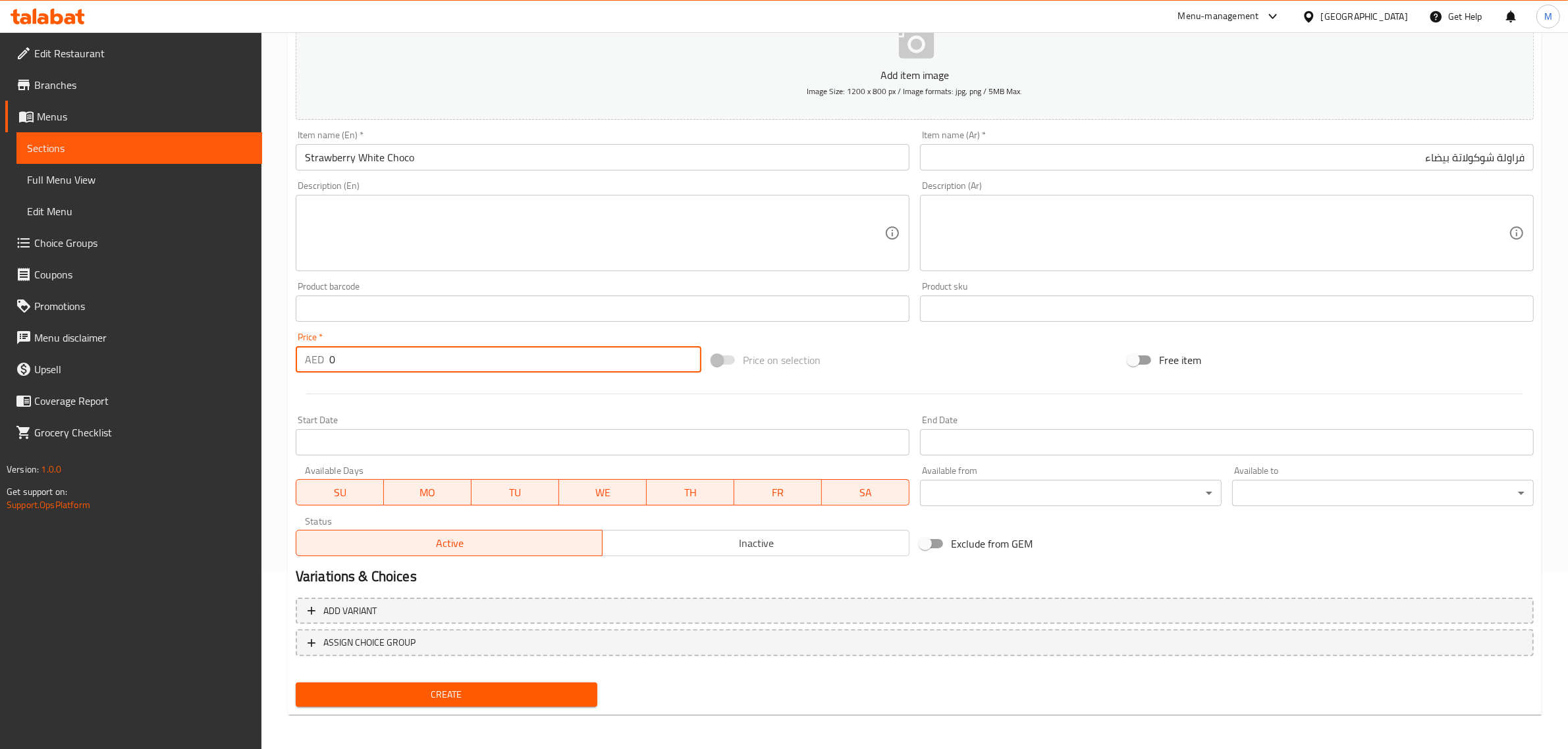
click at [568, 366] on input "0" at bounding box center [515, 359] width 372 height 27
type input "29.40"
click at [859, 346] on div "Price on selection" at bounding box center [914, 359] width 416 height 35
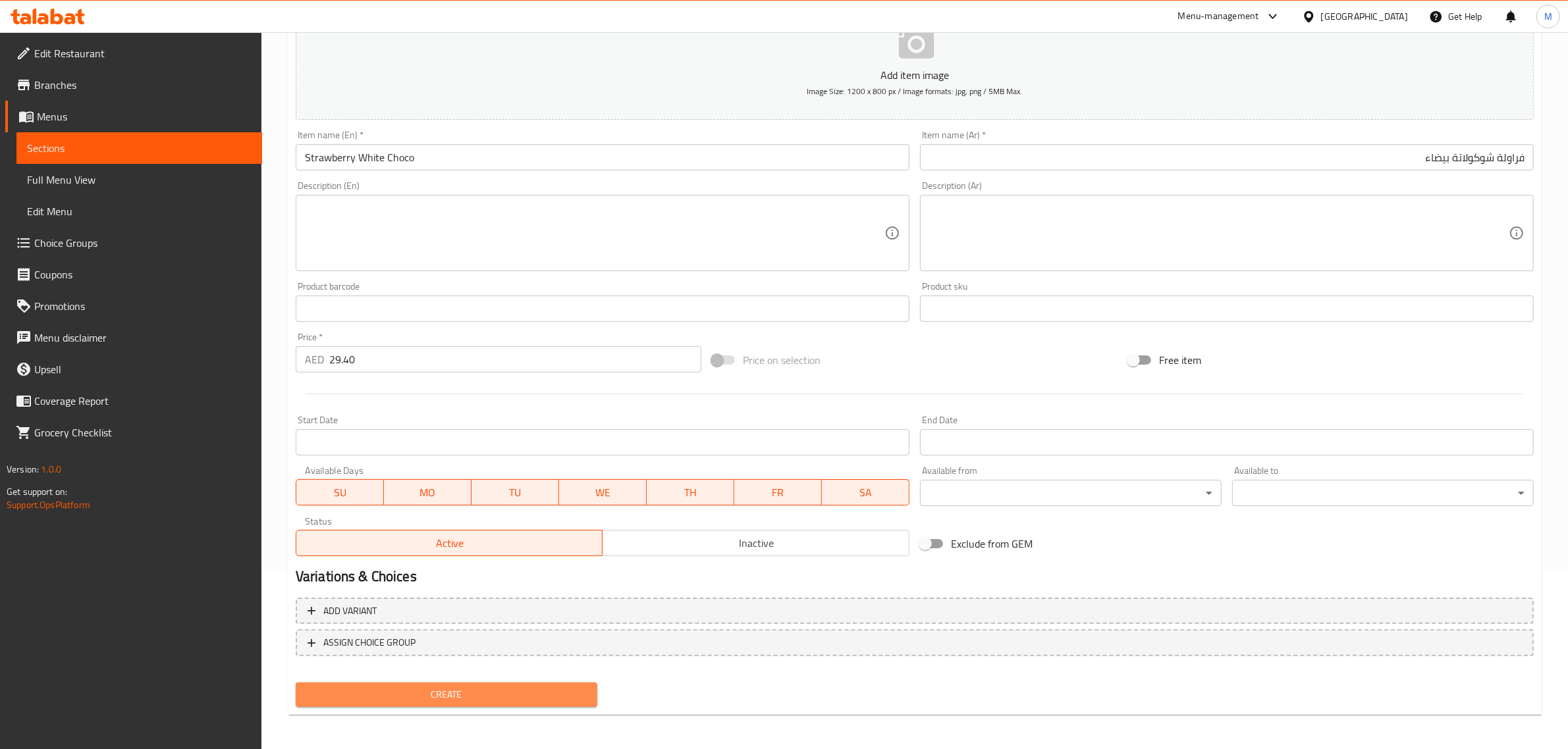
click at [492, 688] on span "Create" at bounding box center [446, 694] width 280 height 17
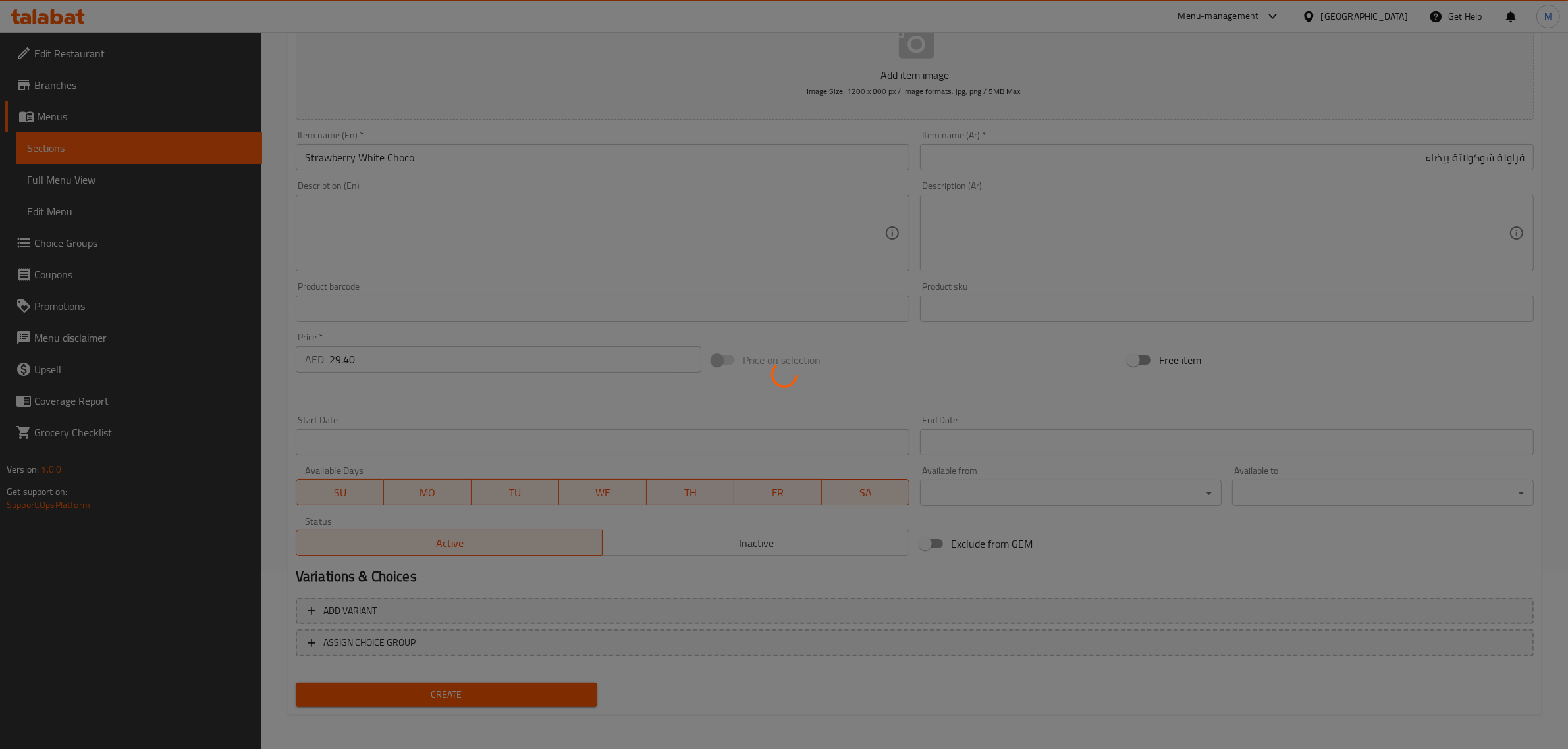
type input "0"
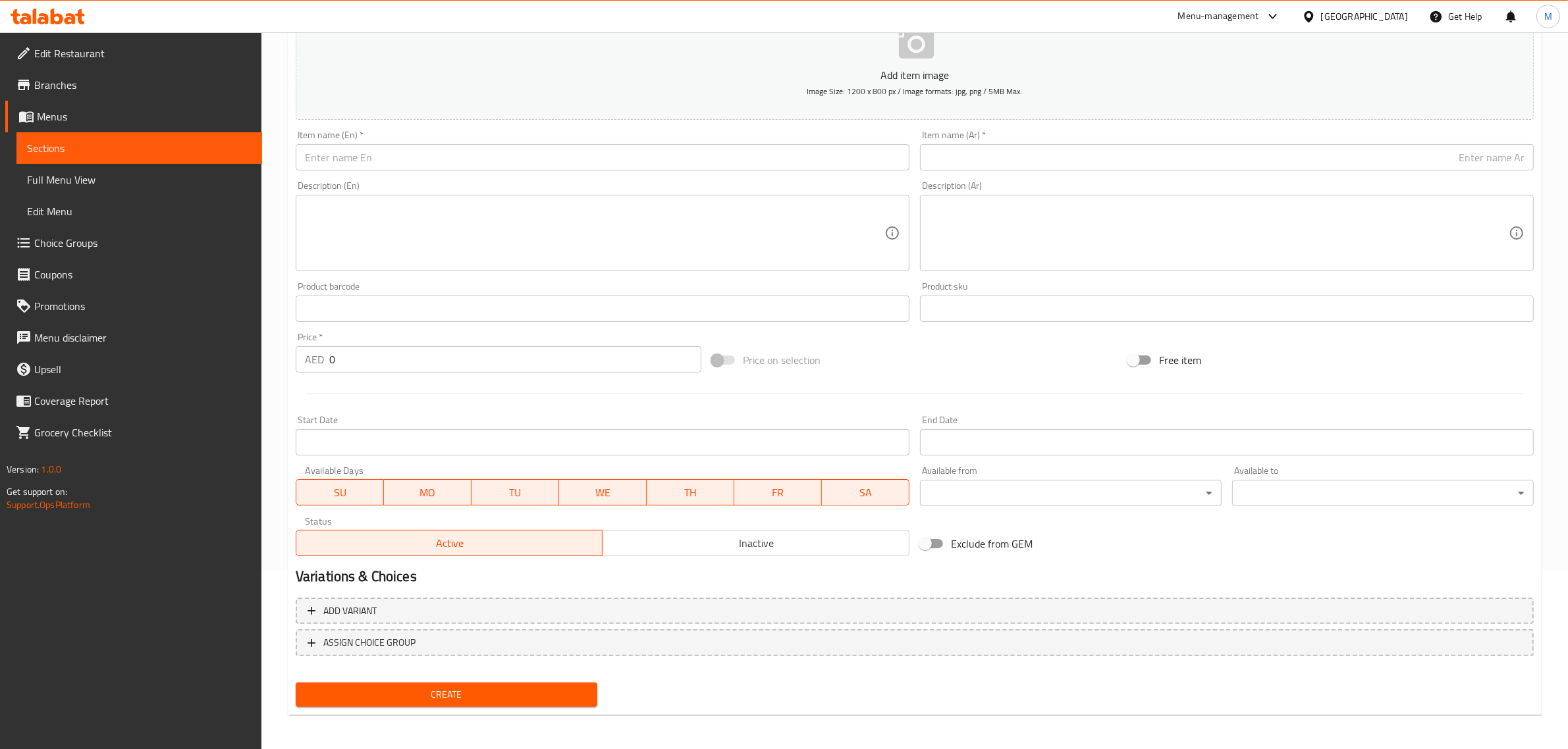
click at [634, 156] on input "text" at bounding box center [602, 157] width 614 height 27
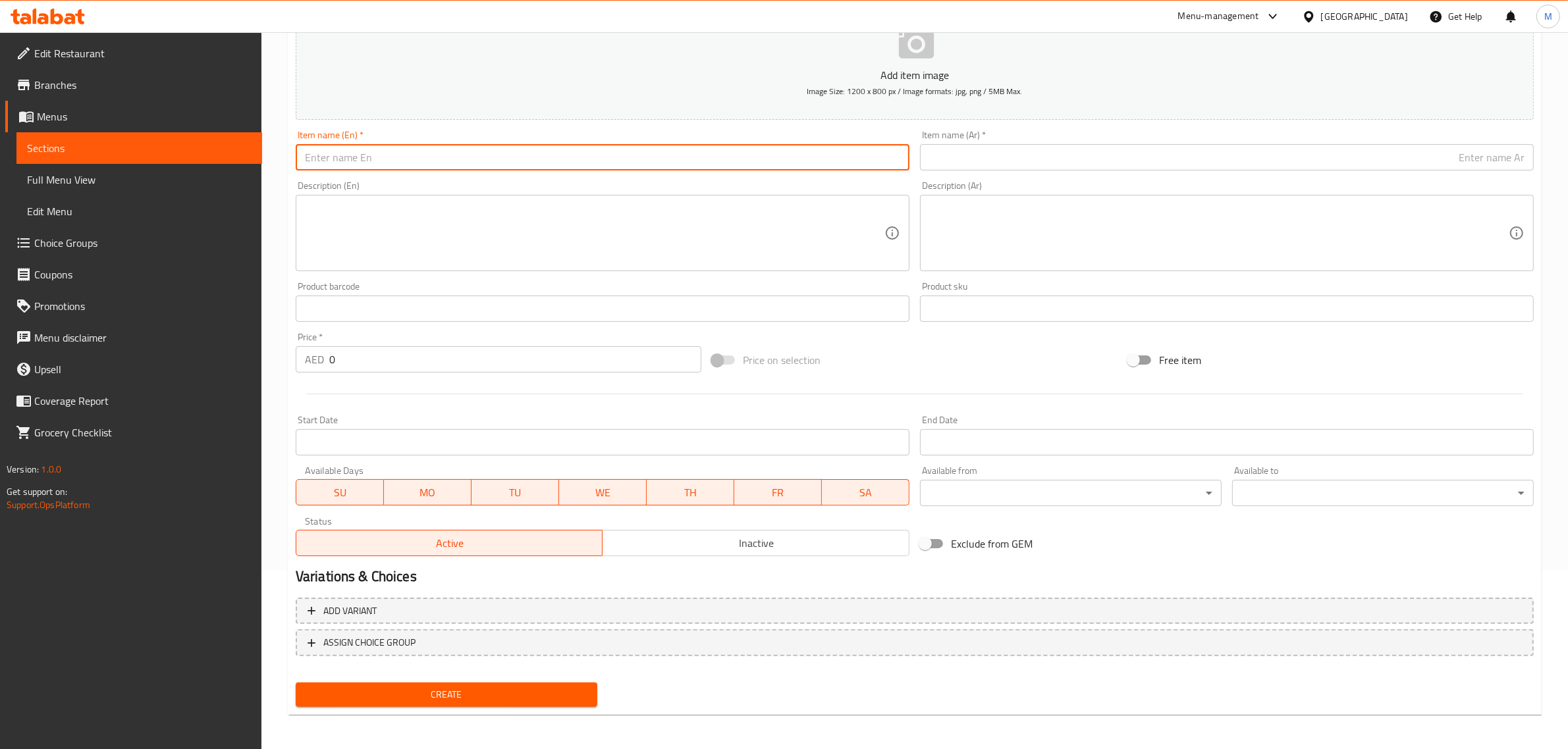
paste input "Water Alain"
type input "Water Alain"
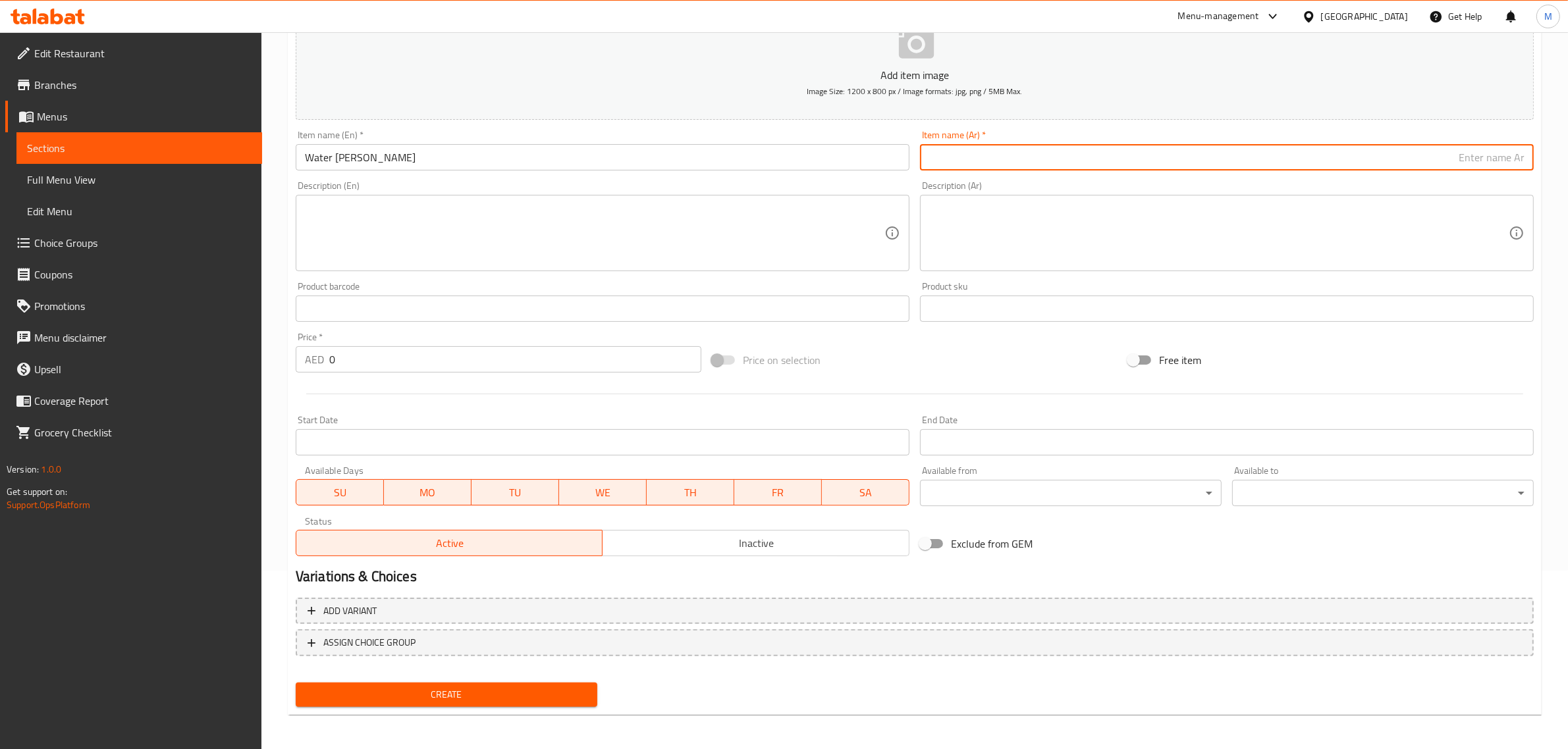
click at [1377, 168] on input "text" at bounding box center [1227, 157] width 614 height 27
type input "مياه العين"
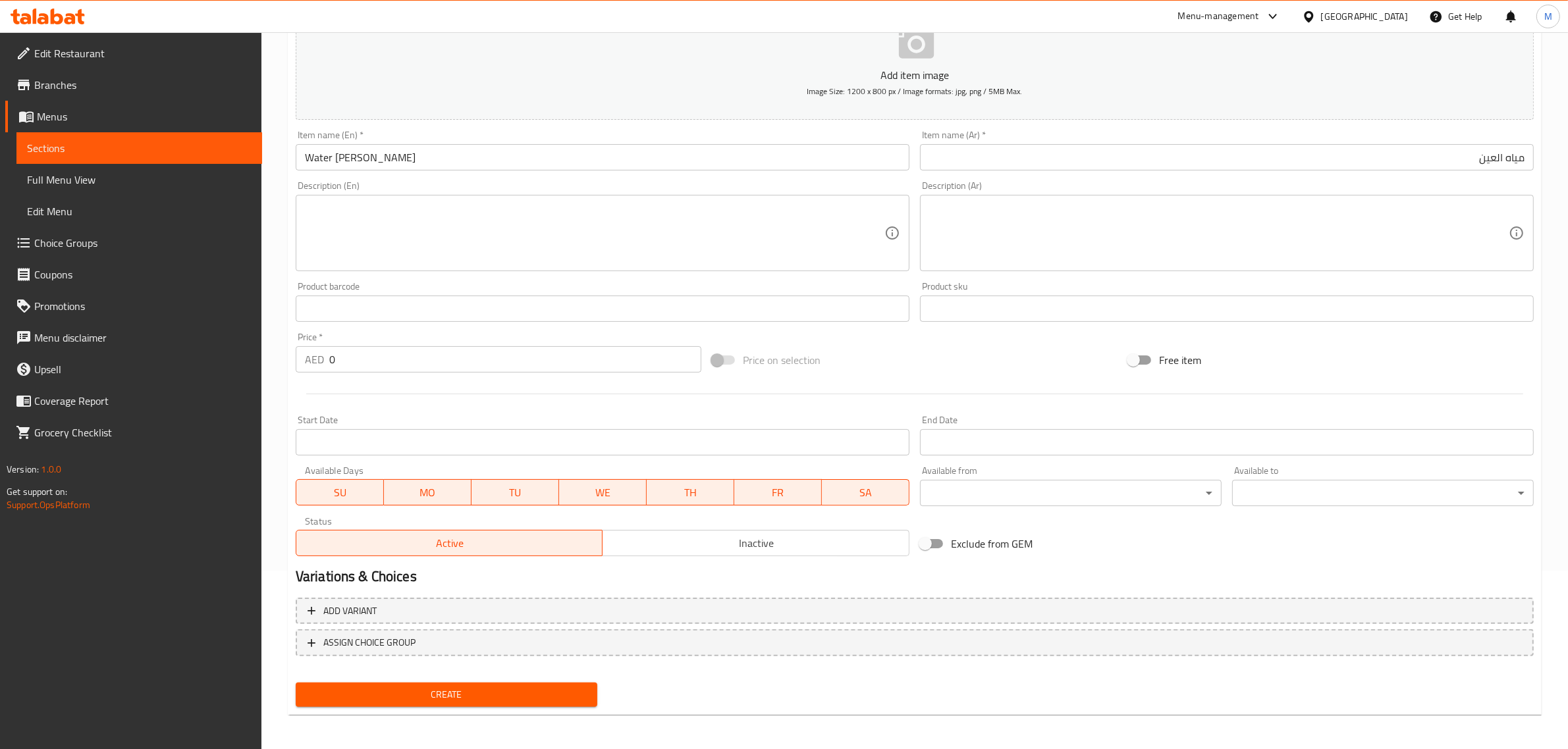
click at [363, 351] on input "0" at bounding box center [515, 359] width 372 height 27
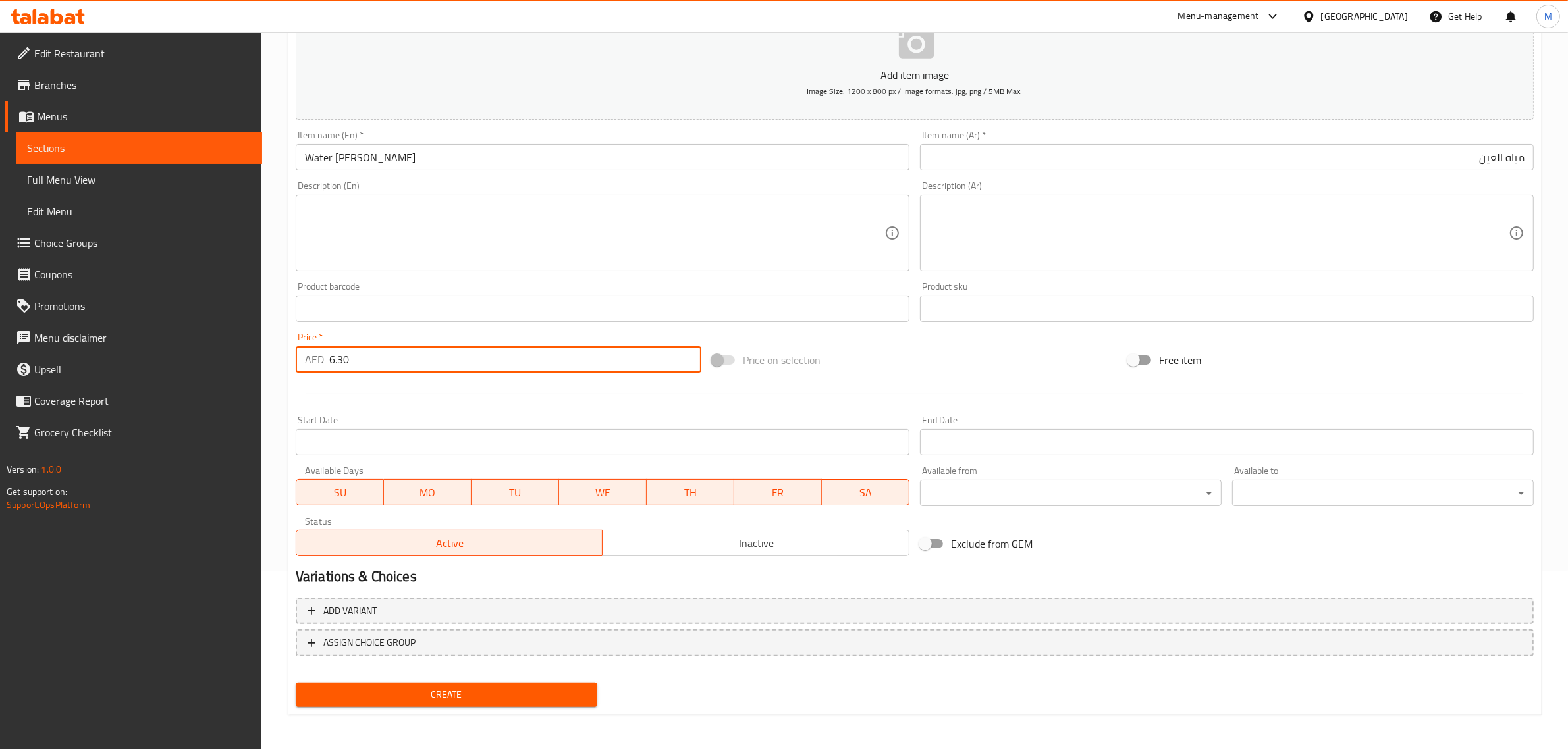
type input "6.30"
click at [832, 382] on div at bounding box center [914, 394] width 1249 height 32
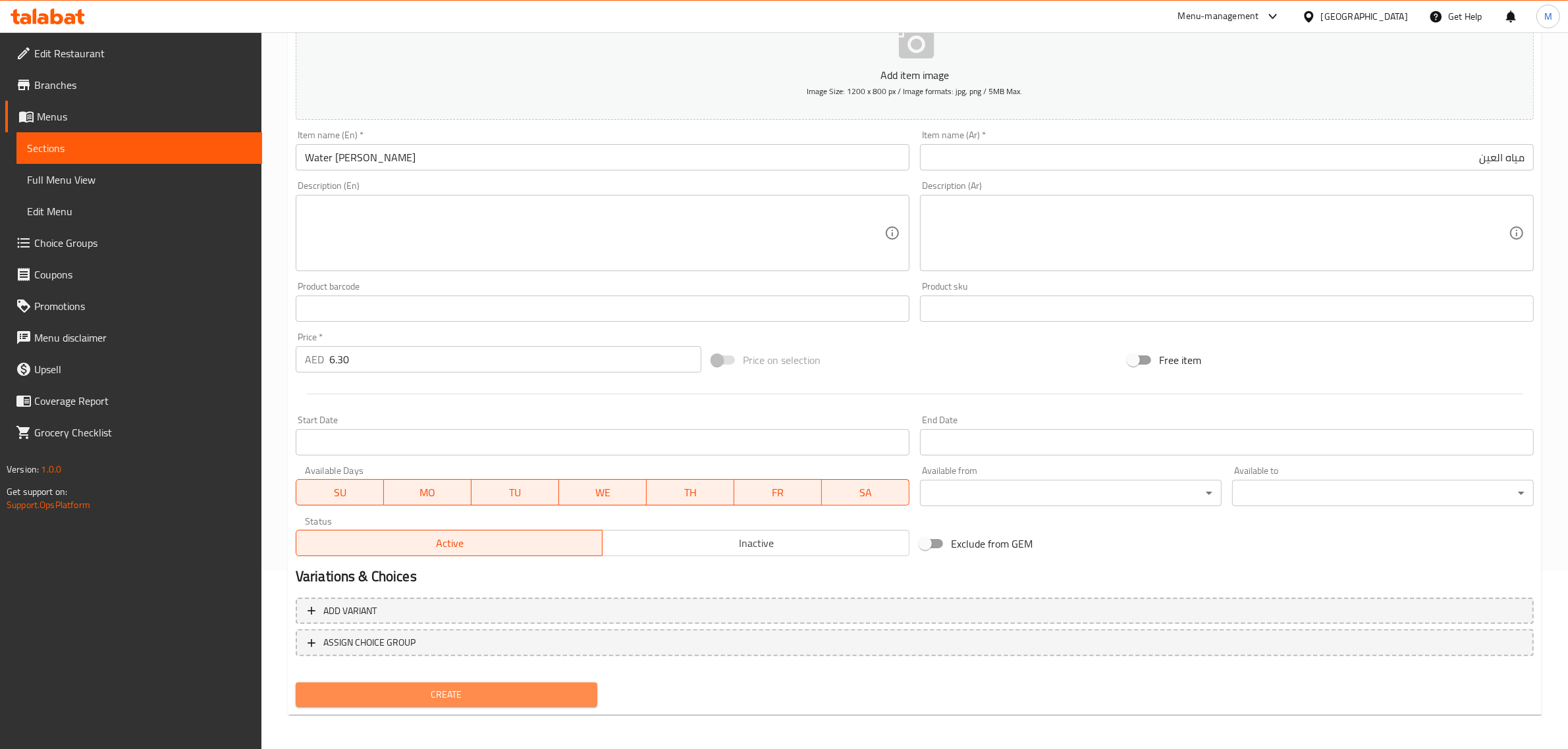
click at [473, 689] on span "Create" at bounding box center [446, 694] width 280 height 17
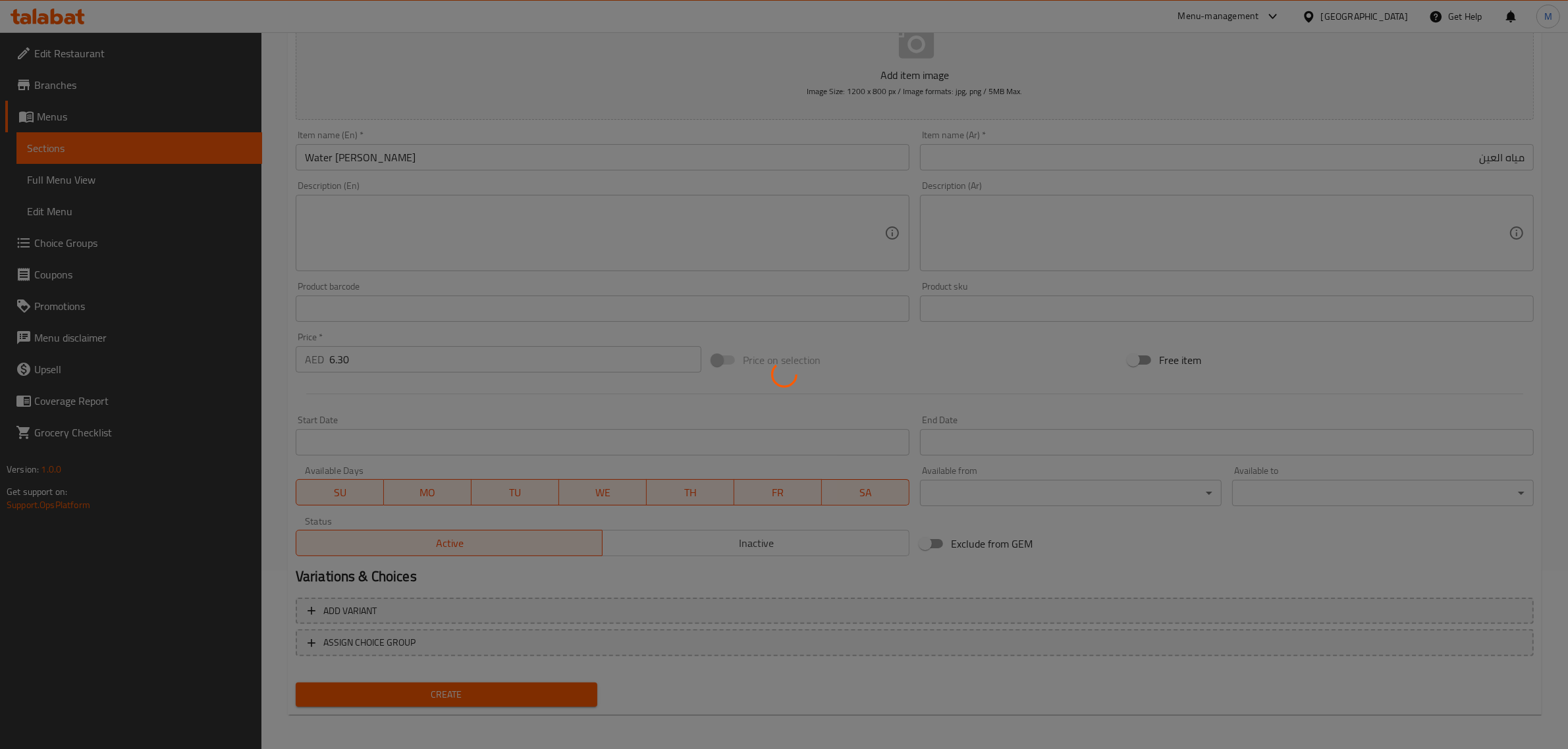
type input "0"
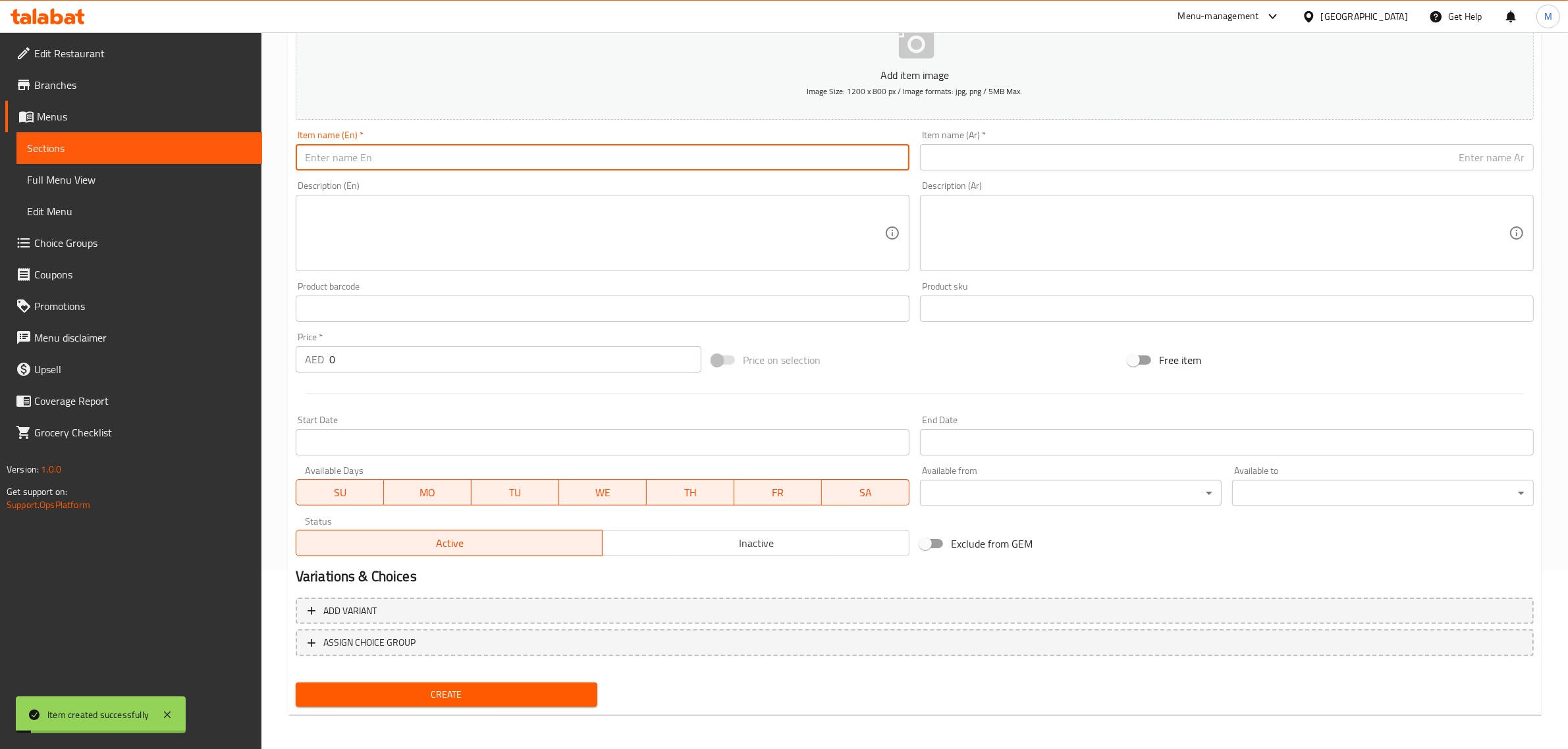
click at [602, 158] on input "text" at bounding box center [602, 157] width 614 height 27
paste input "Al Ain Sparkling Water"
type input "Al Ain Sparkling Water"
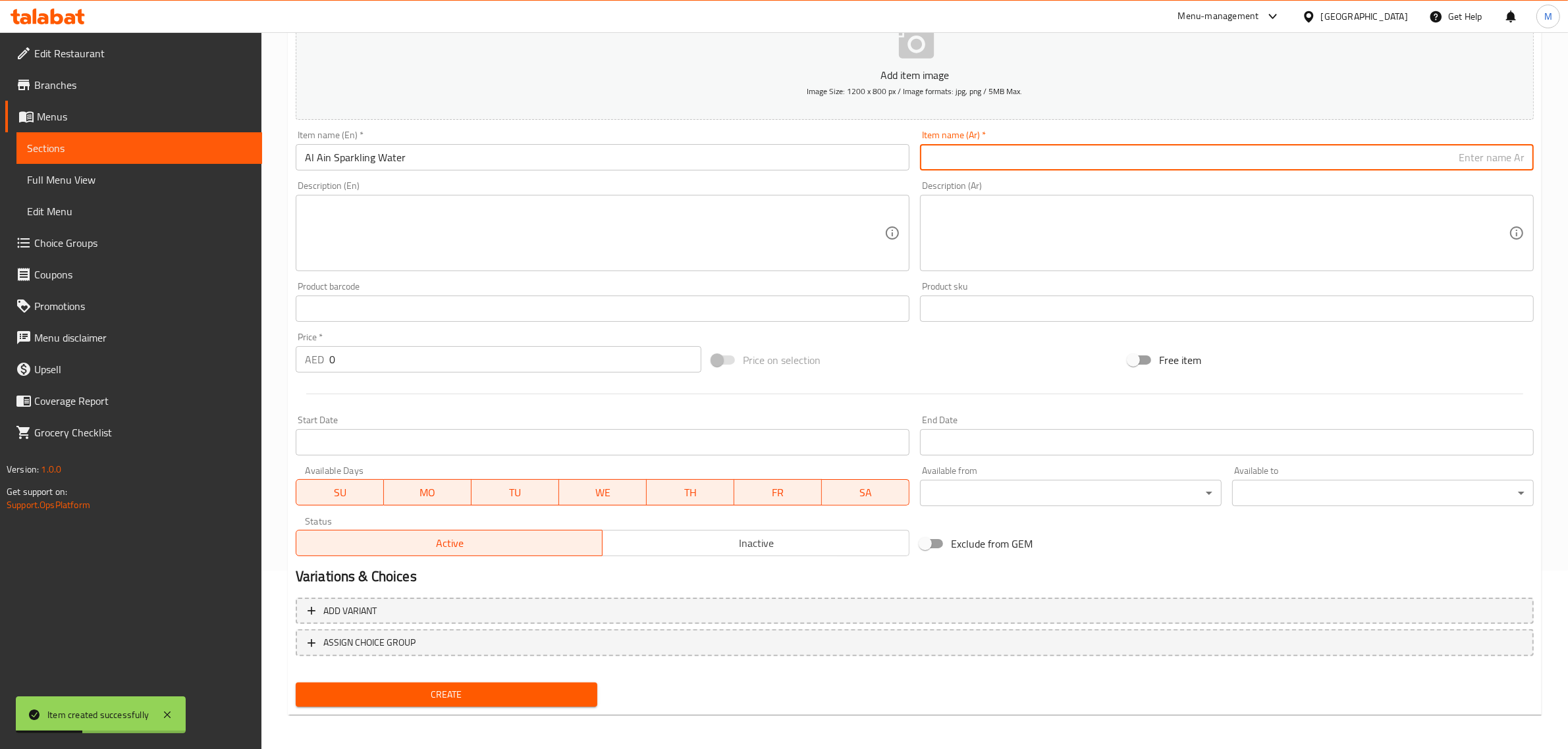
click at [1308, 161] on input "text" at bounding box center [1227, 157] width 614 height 27
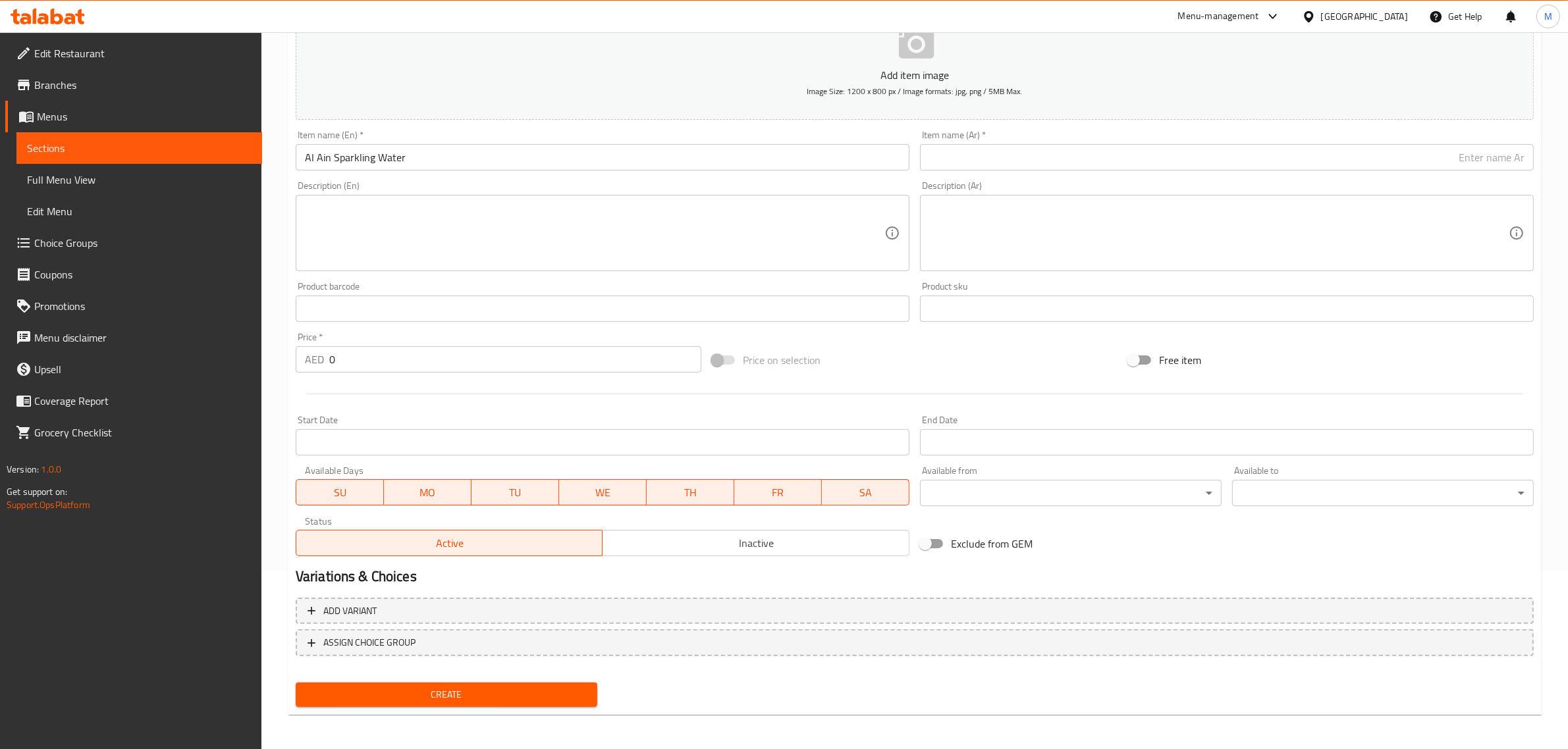
click at [1421, 145] on input "text" at bounding box center [1227, 157] width 614 height 27
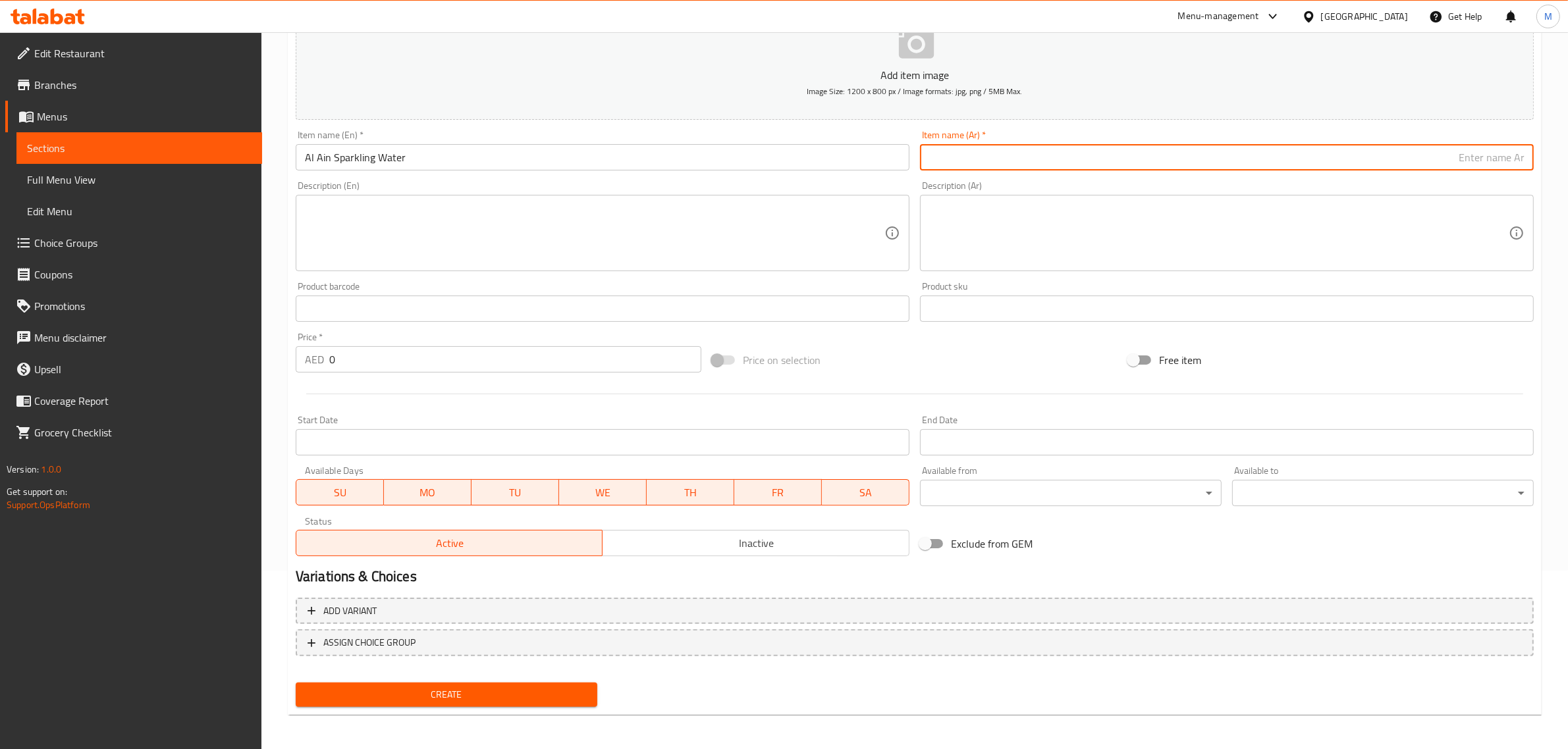
paste input "مياه العين الفوارة"
type input "مياه العين الفوارة"
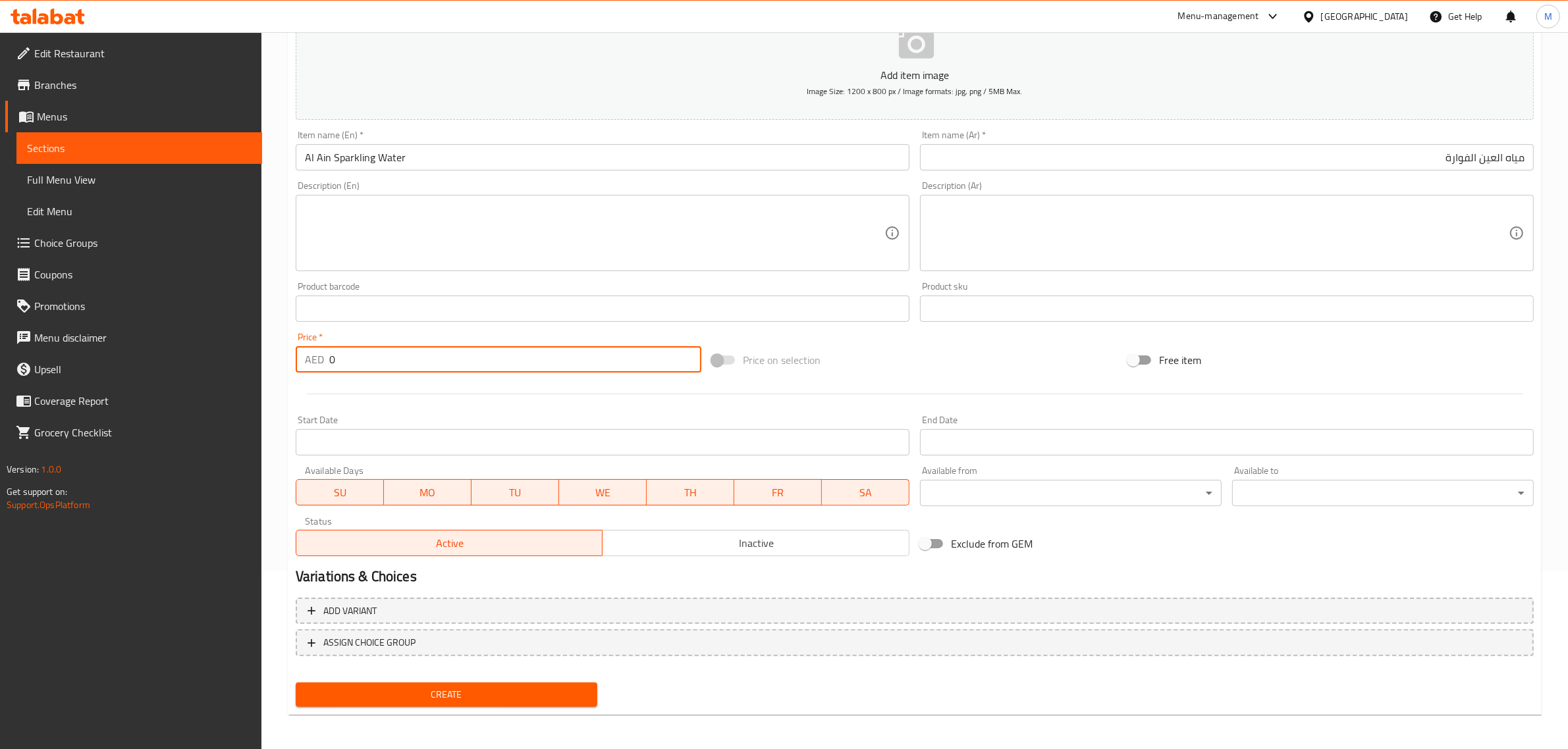
click at [485, 353] on input "0" at bounding box center [515, 359] width 372 height 27
type input "9.45"
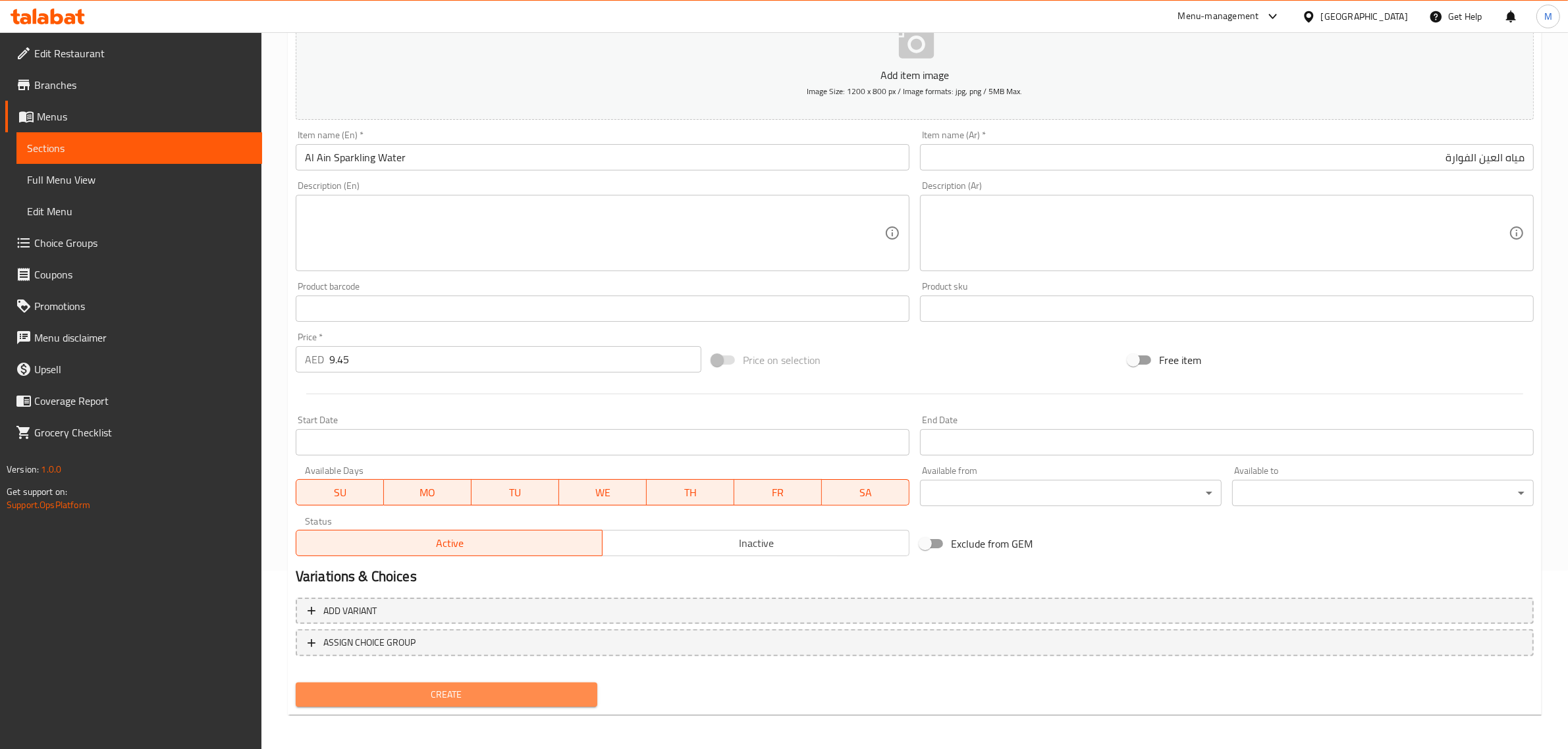
click at [462, 686] on span "Create" at bounding box center [446, 694] width 280 height 17
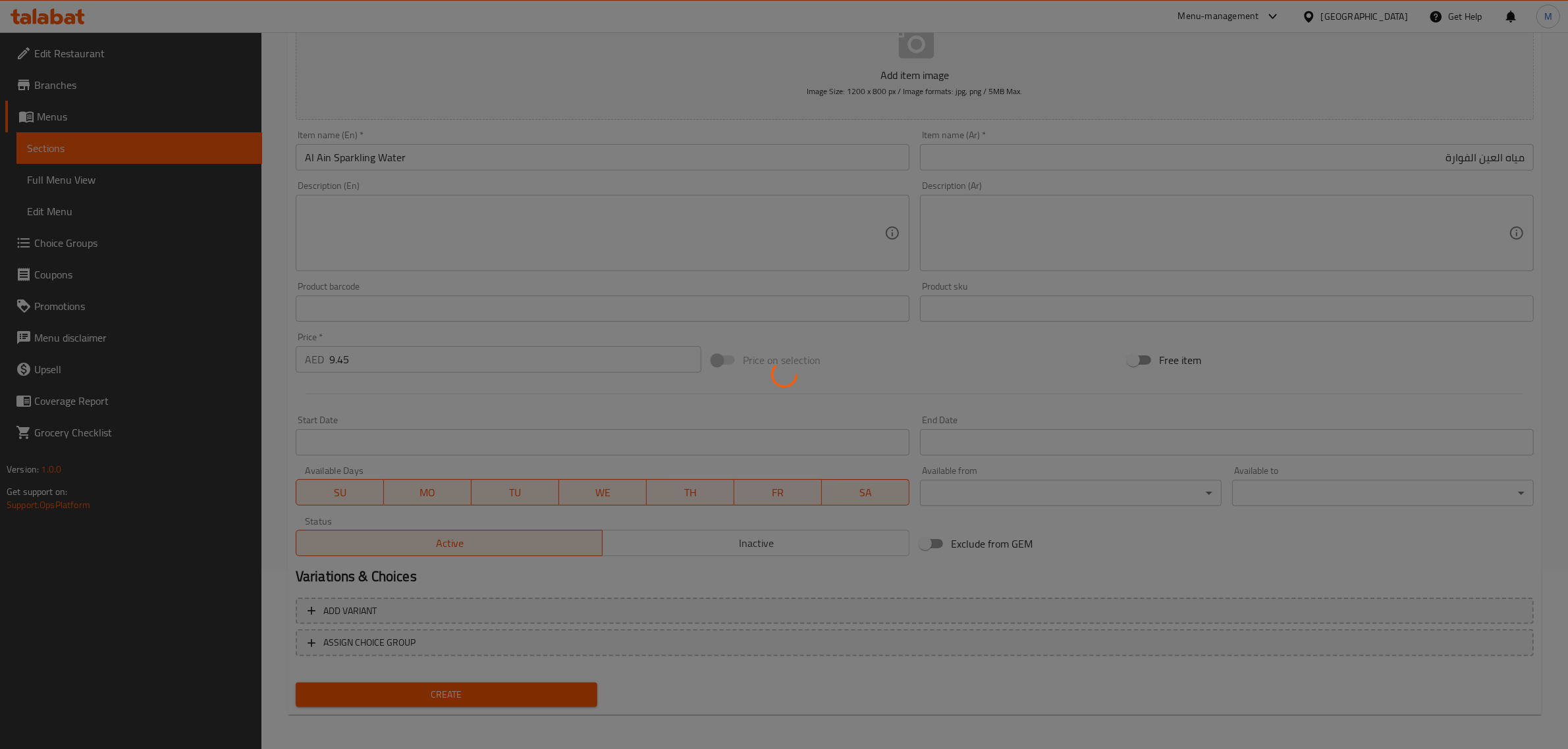
type input "0"
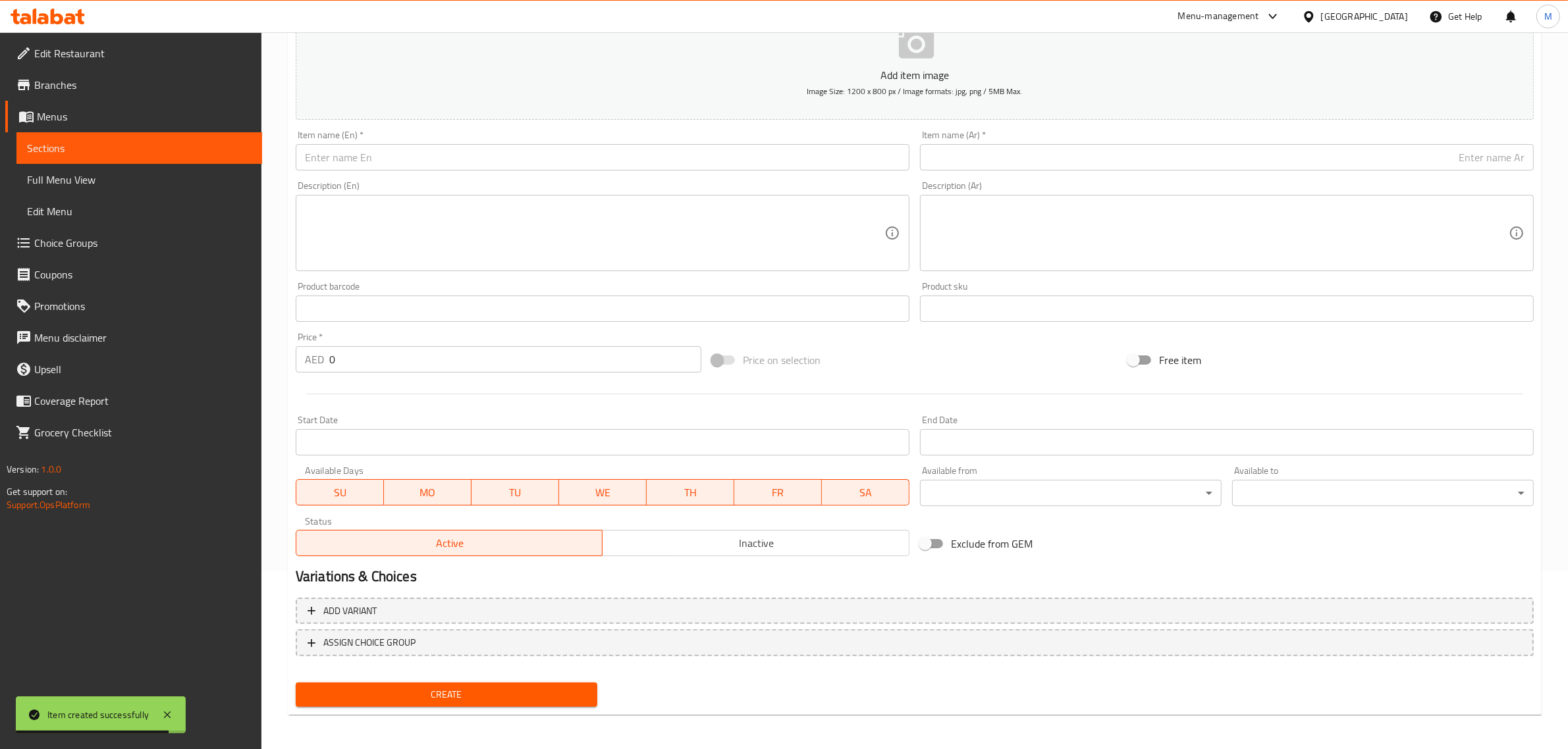
click at [686, 157] on input "text" at bounding box center [602, 157] width 614 height 27
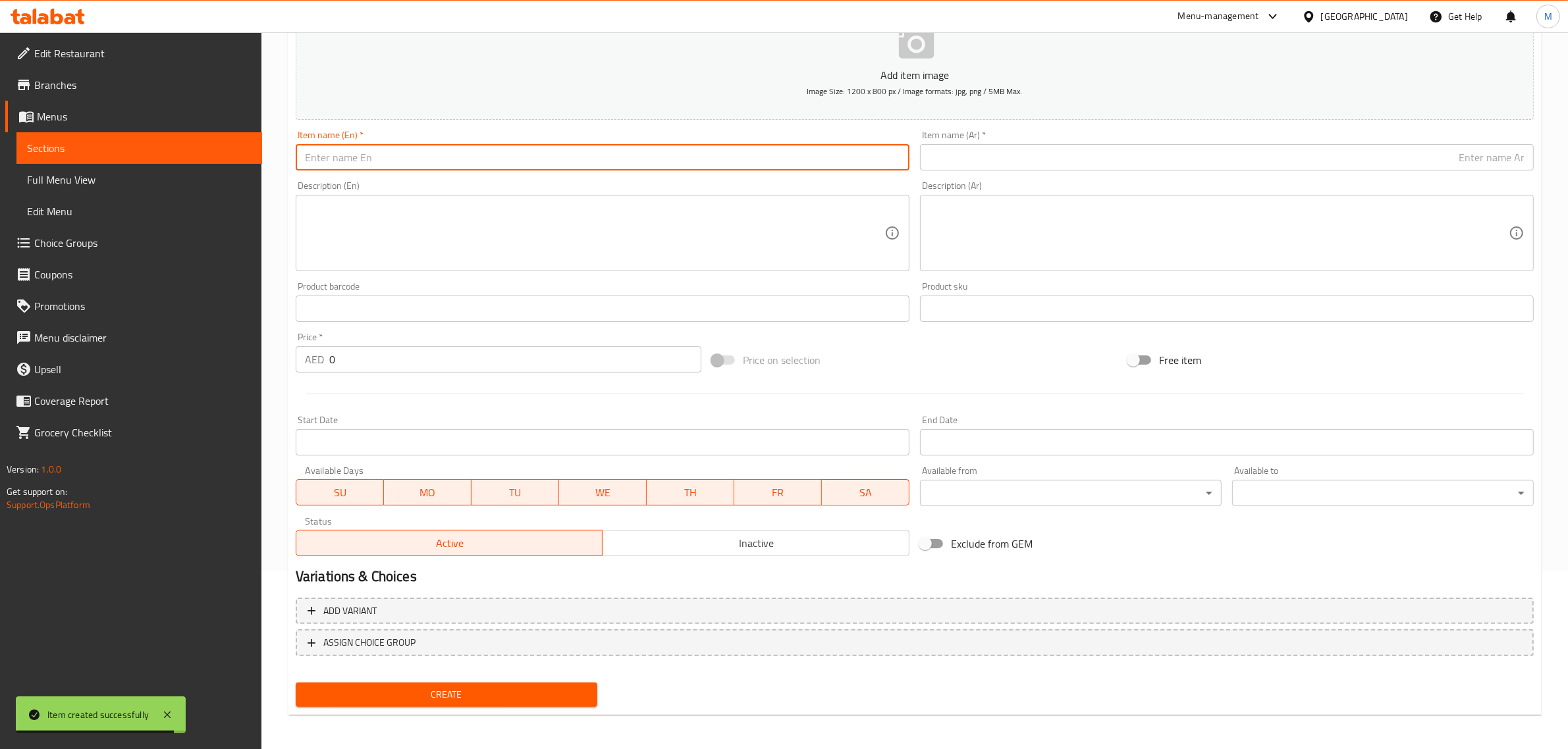
paste input "Coca Cola"
type input "Coca Cola"
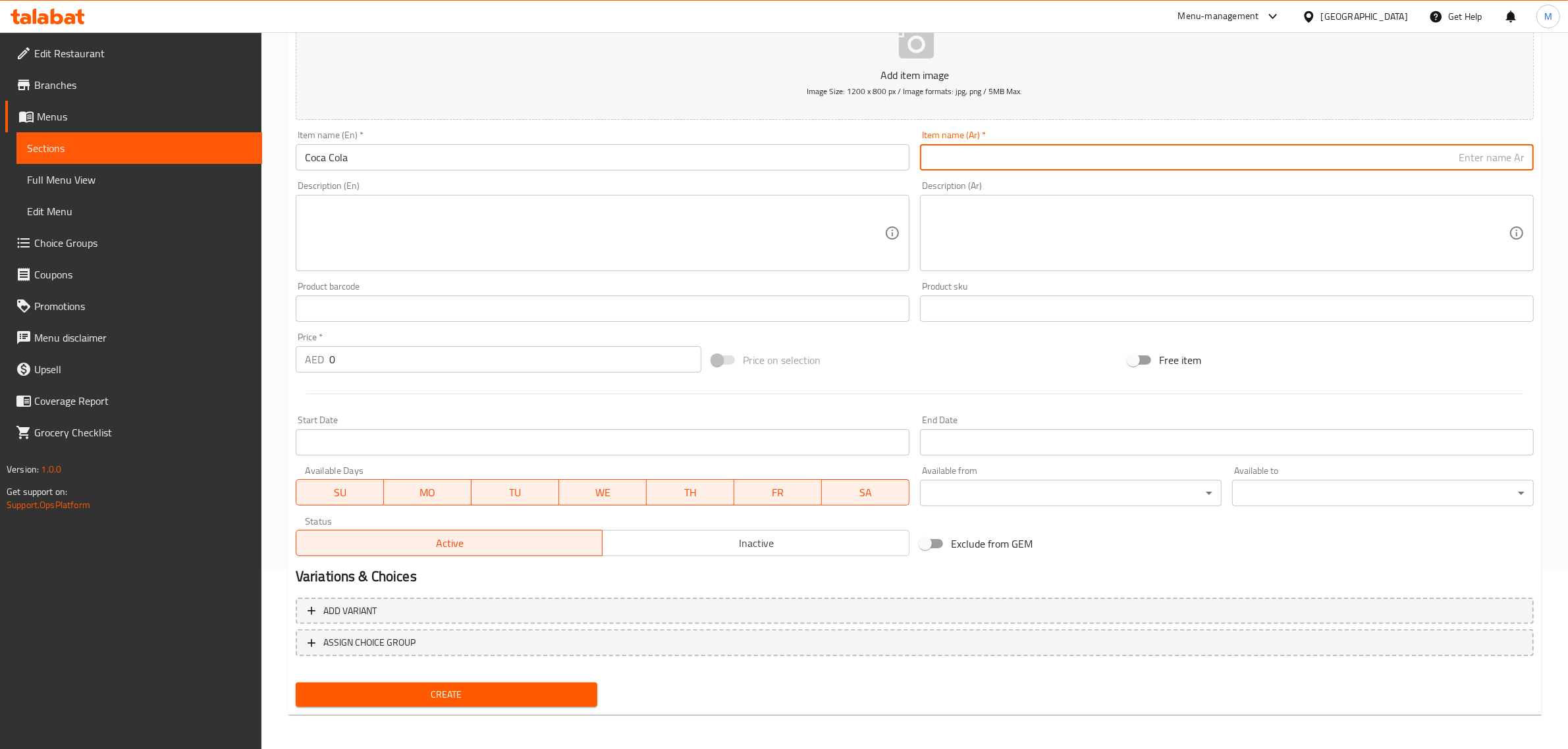
click at [1434, 160] on input "text" at bounding box center [1227, 157] width 614 height 27
paste input "كوكاكولا"
type input "كوكاكولا"
click at [955, 376] on div "Price on selection" at bounding box center [914, 359] width 416 height 35
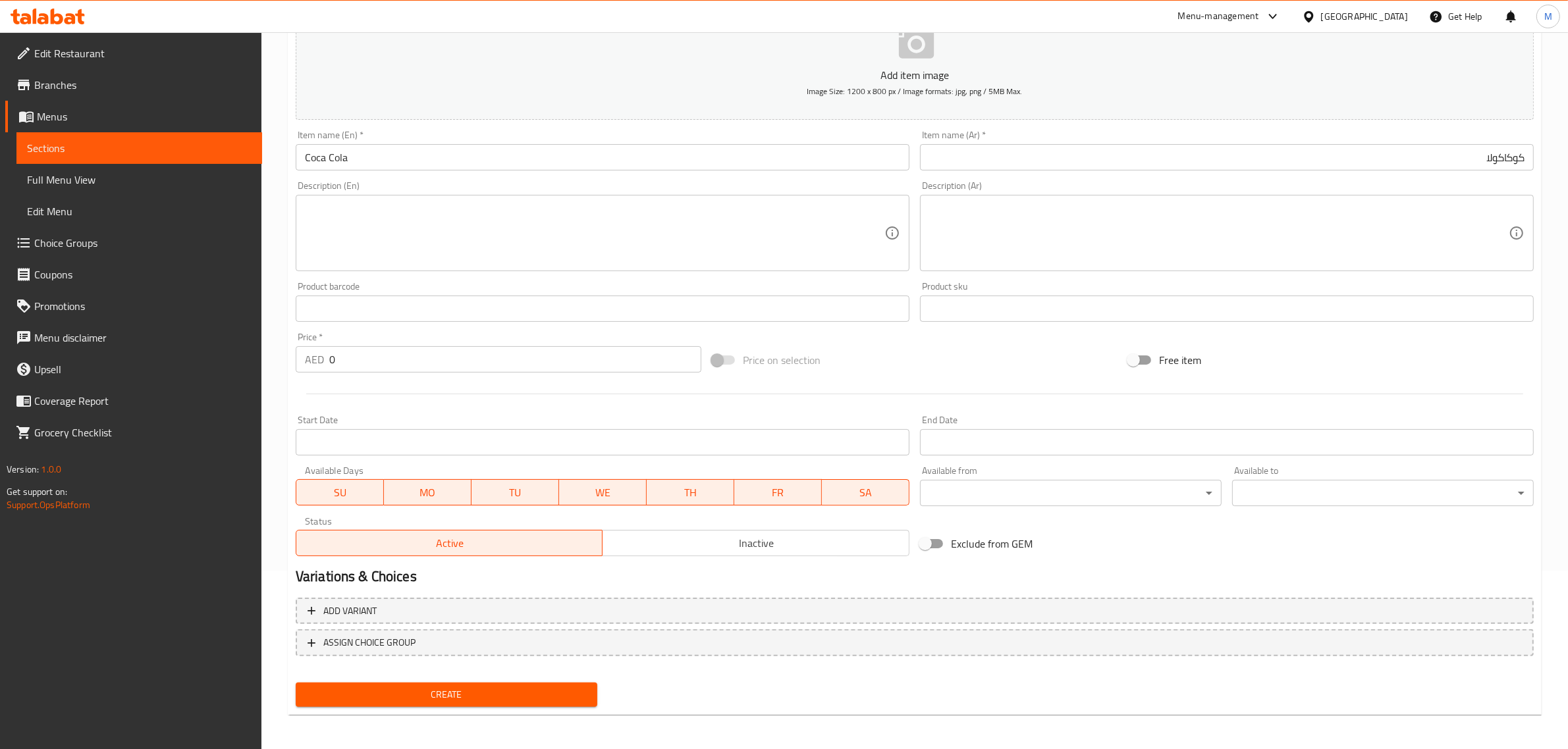
click at [983, 371] on div "Price on selection" at bounding box center [914, 359] width 416 height 35
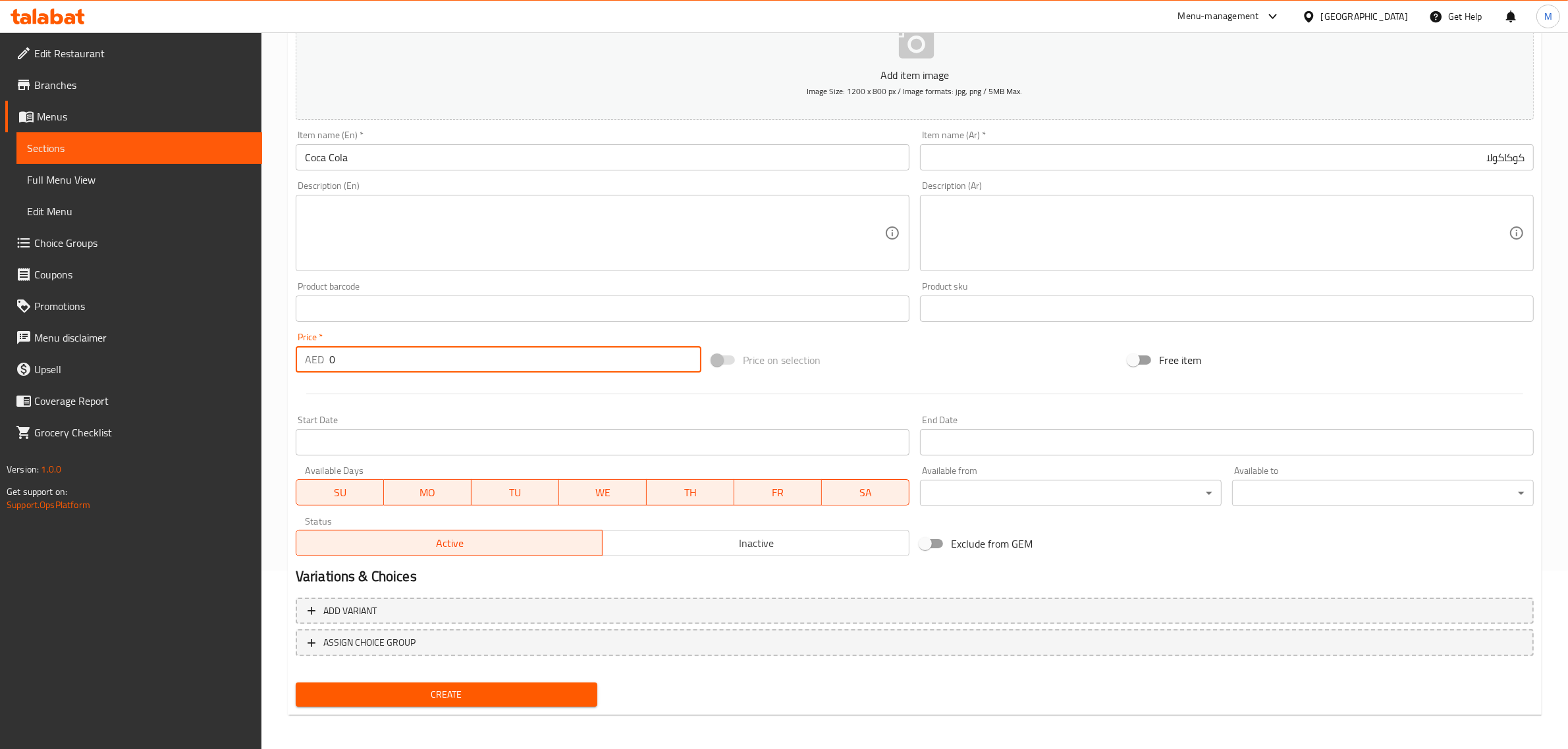
click at [402, 369] on input "0" at bounding box center [515, 359] width 372 height 27
type input "9.45"
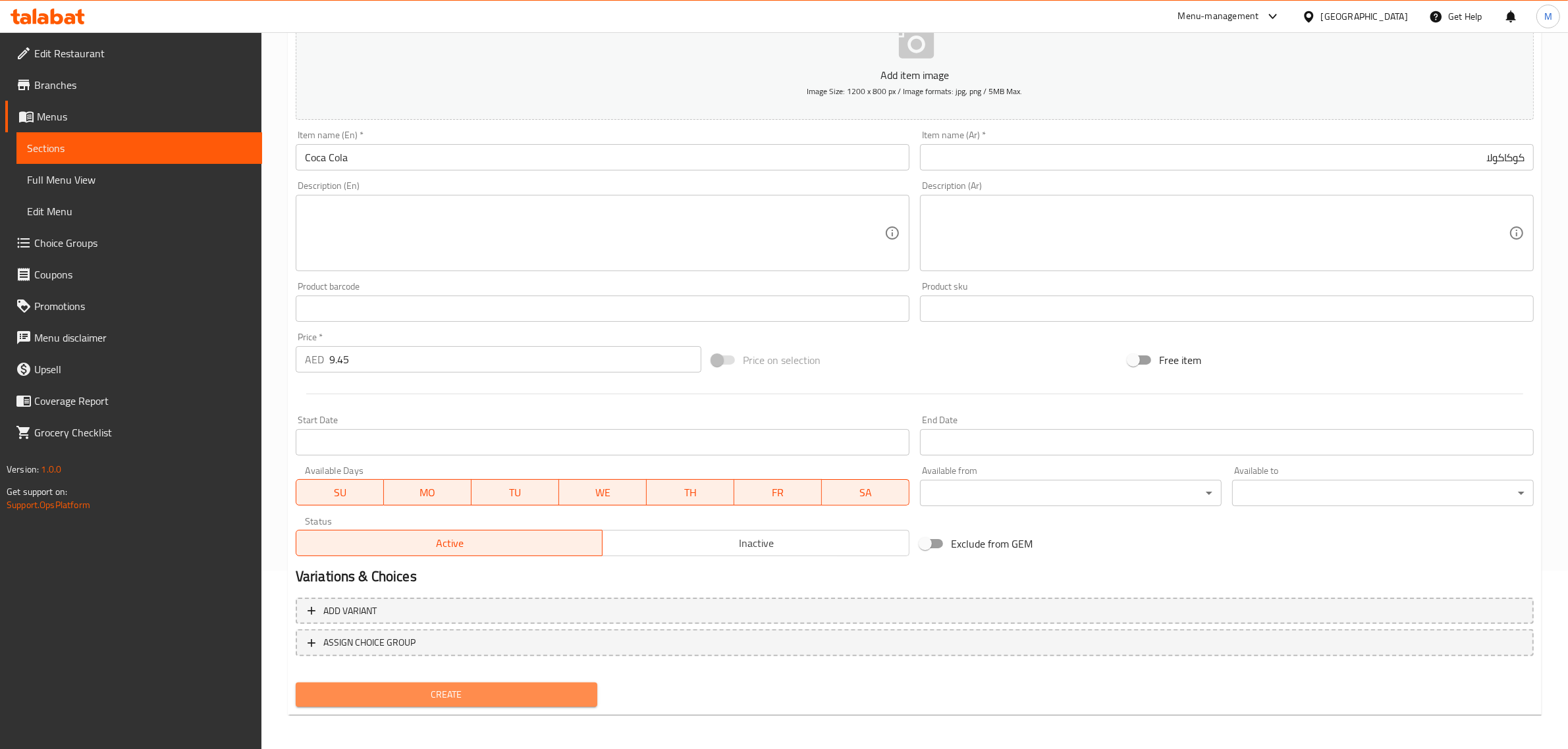
click at [442, 686] on span "Create" at bounding box center [446, 694] width 280 height 17
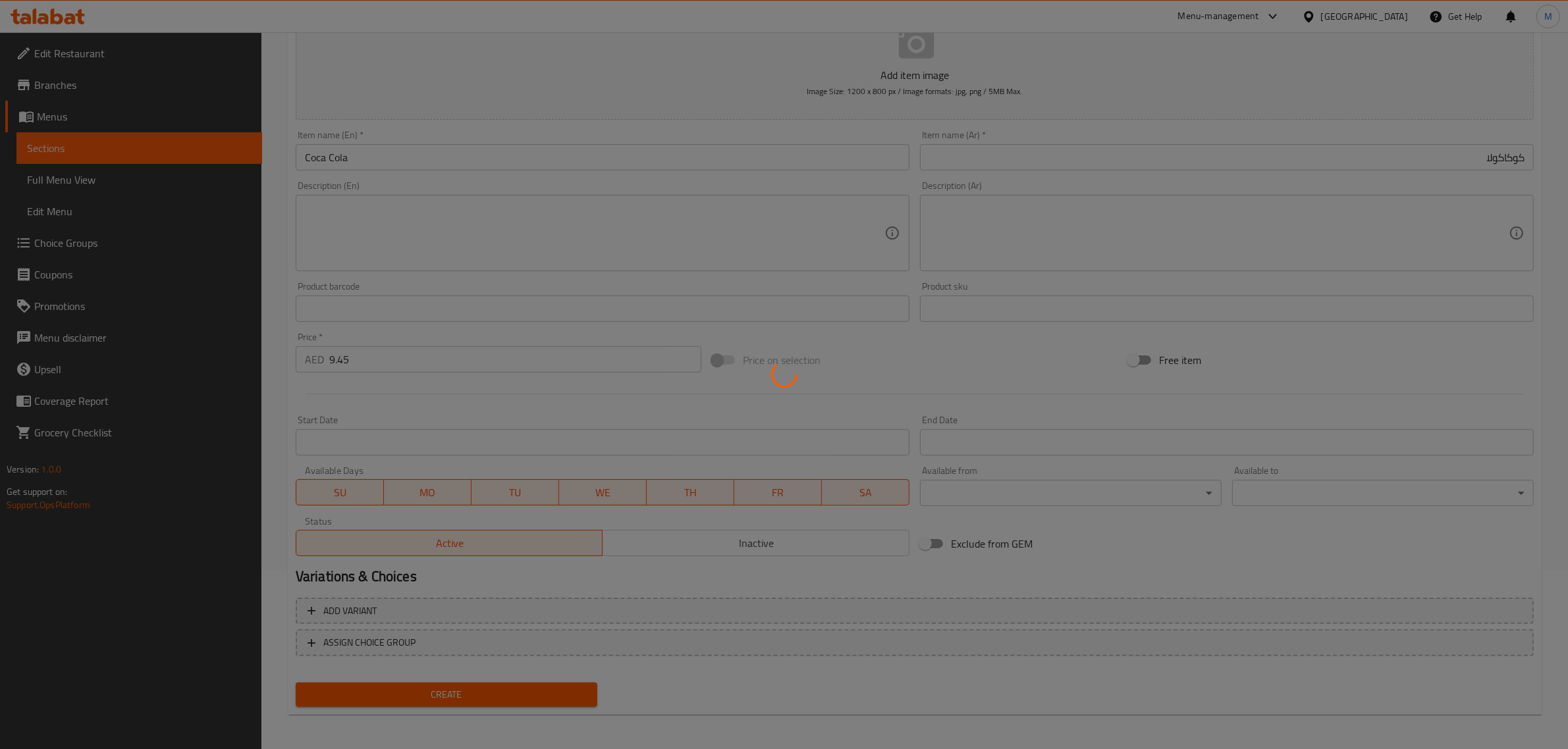
type input "0"
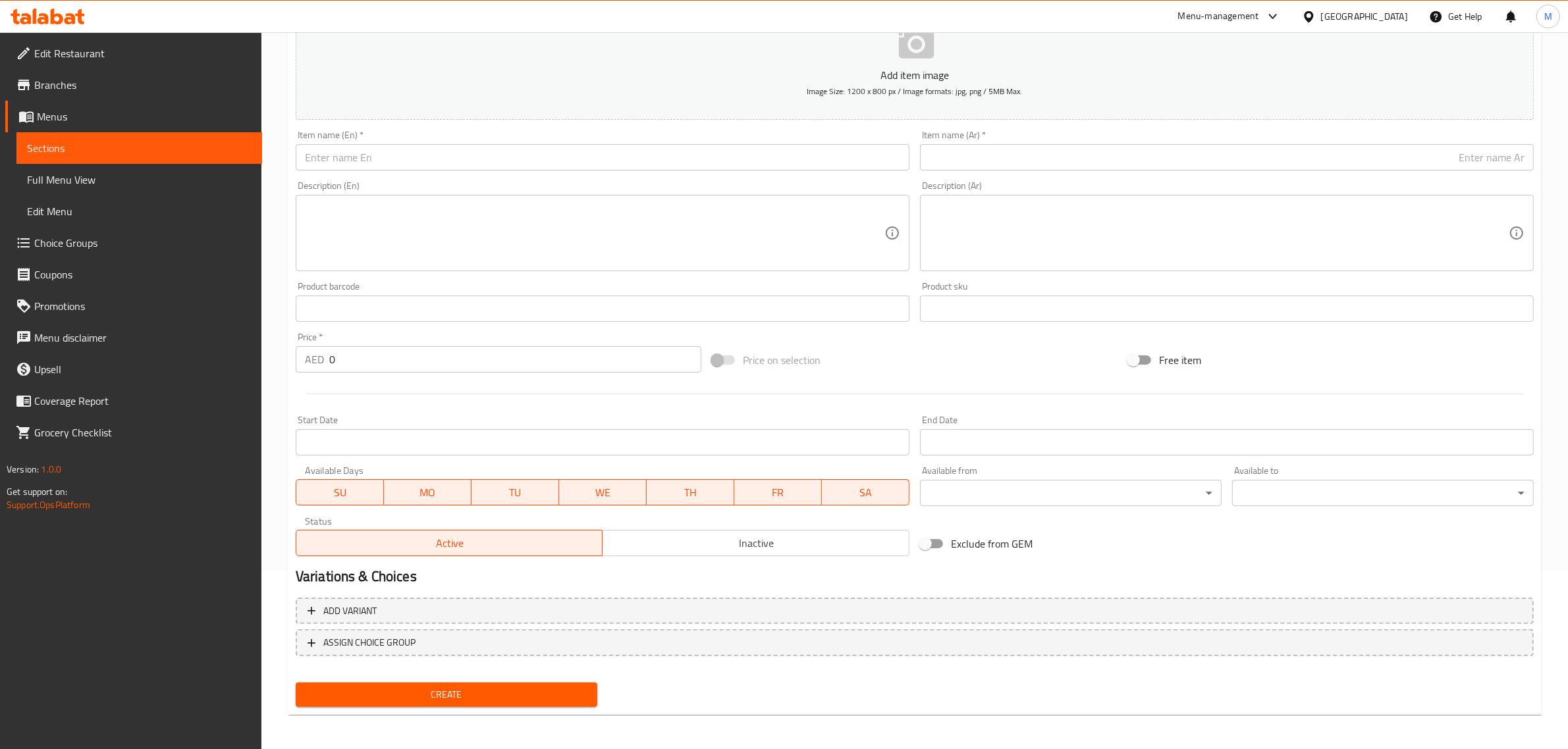
click at [420, 351] on input "0" at bounding box center [515, 359] width 372 height 27
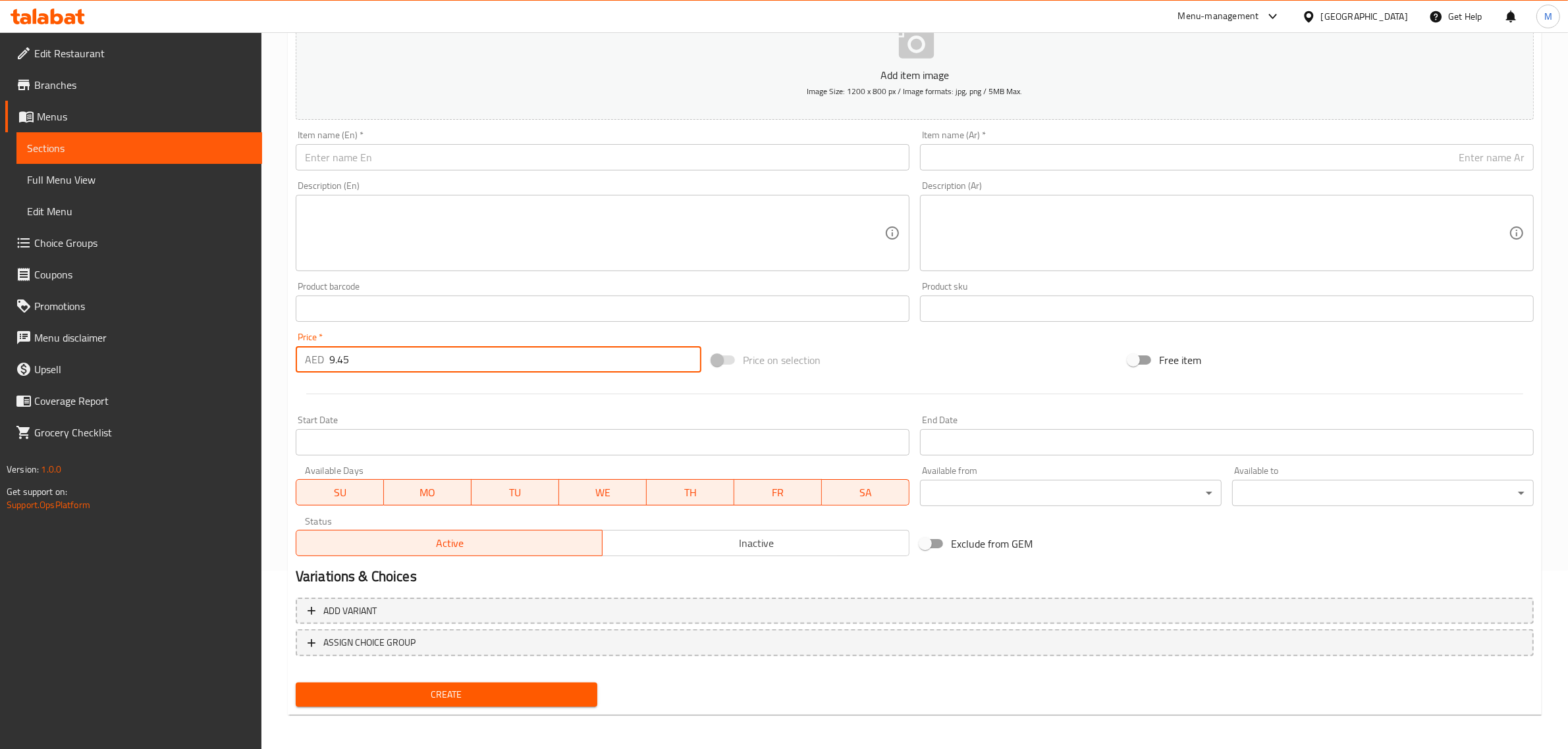
type input "9.45"
click at [926, 357] on div "Price on selection" at bounding box center [914, 359] width 416 height 35
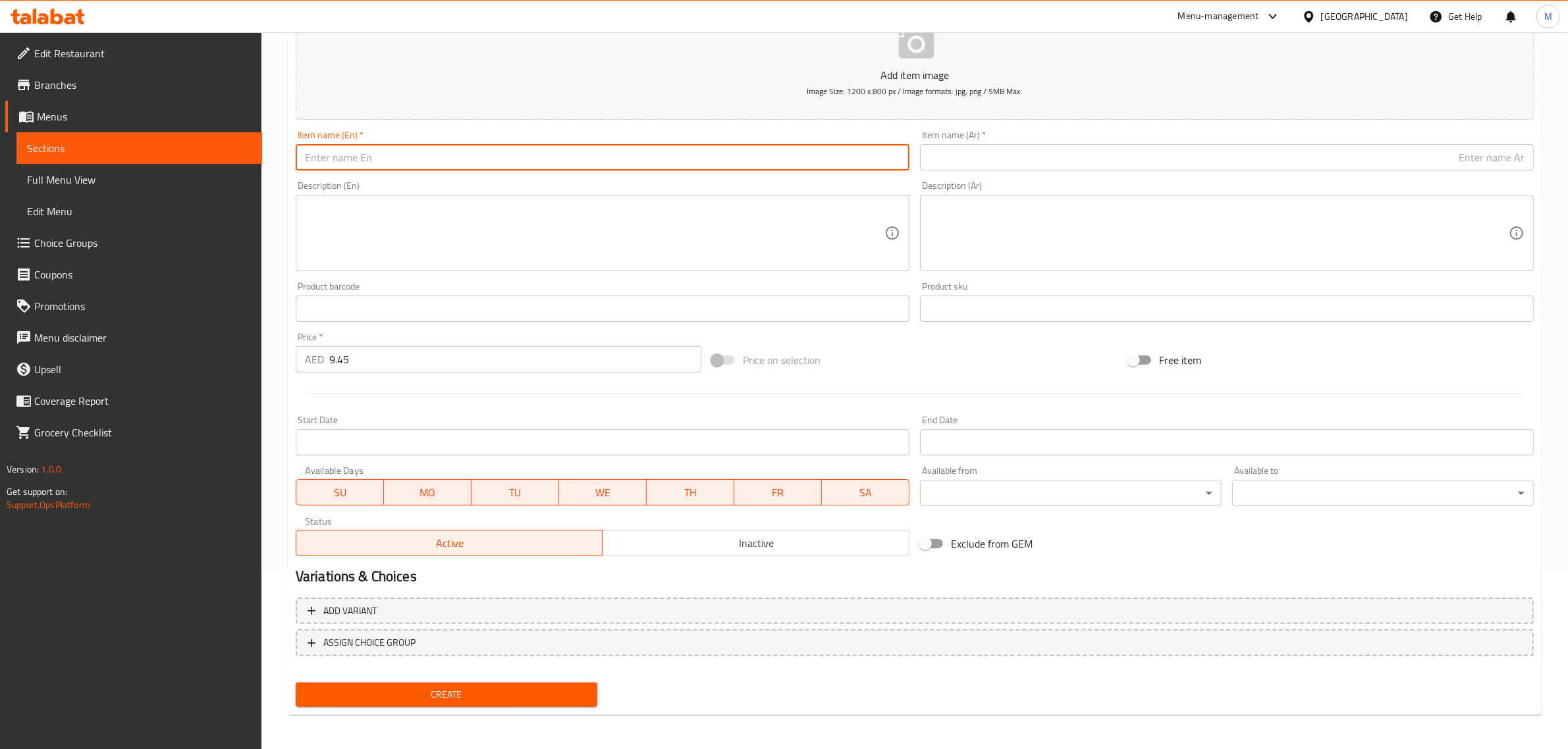
click at [449, 162] on input "text" at bounding box center [602, 157] width 614 height 27
paste input "Coca Cola Zero"
type input "Coca Cola Zero"
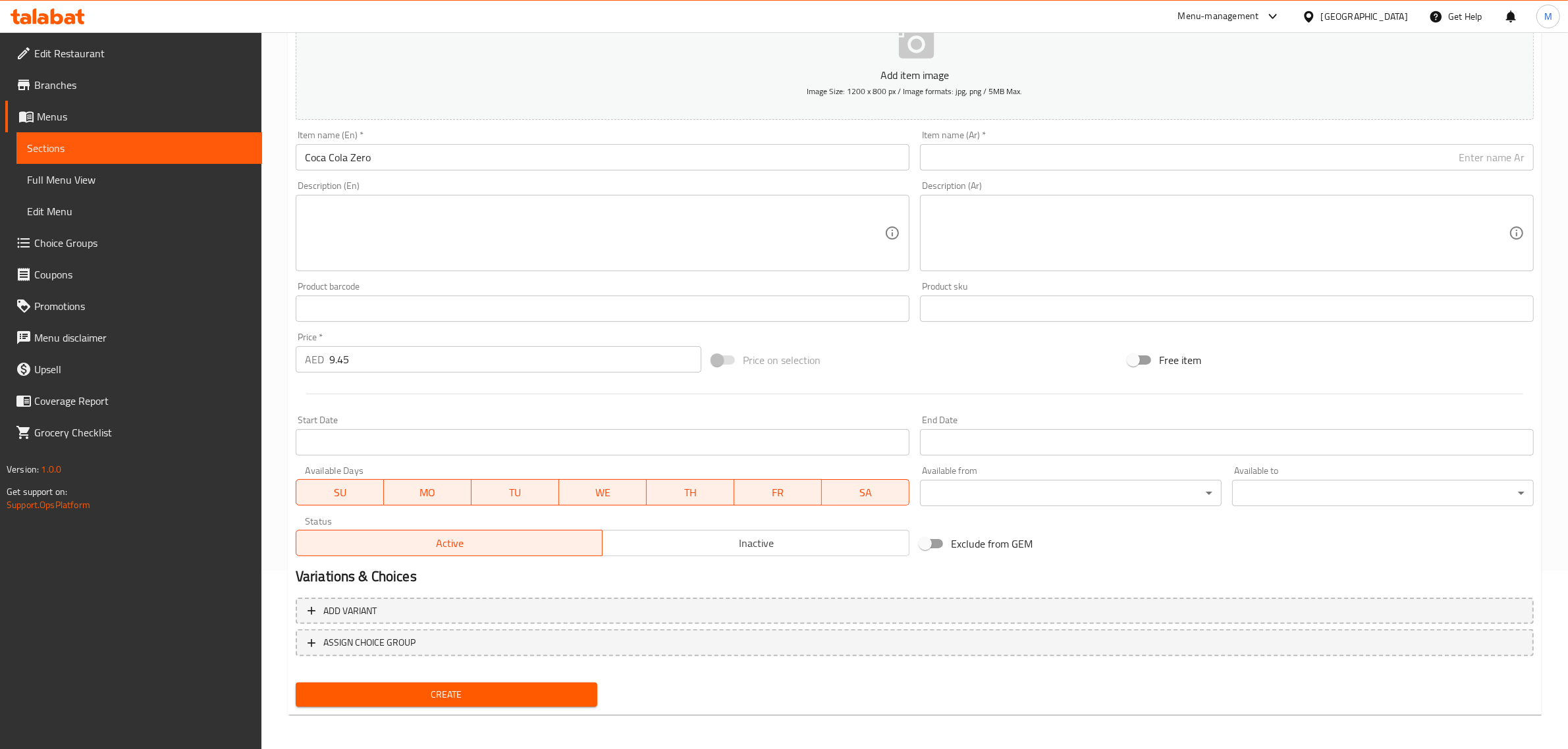
click at [1449, 162] on input "text" at bounding box center [1227, 157] width 614 height 27
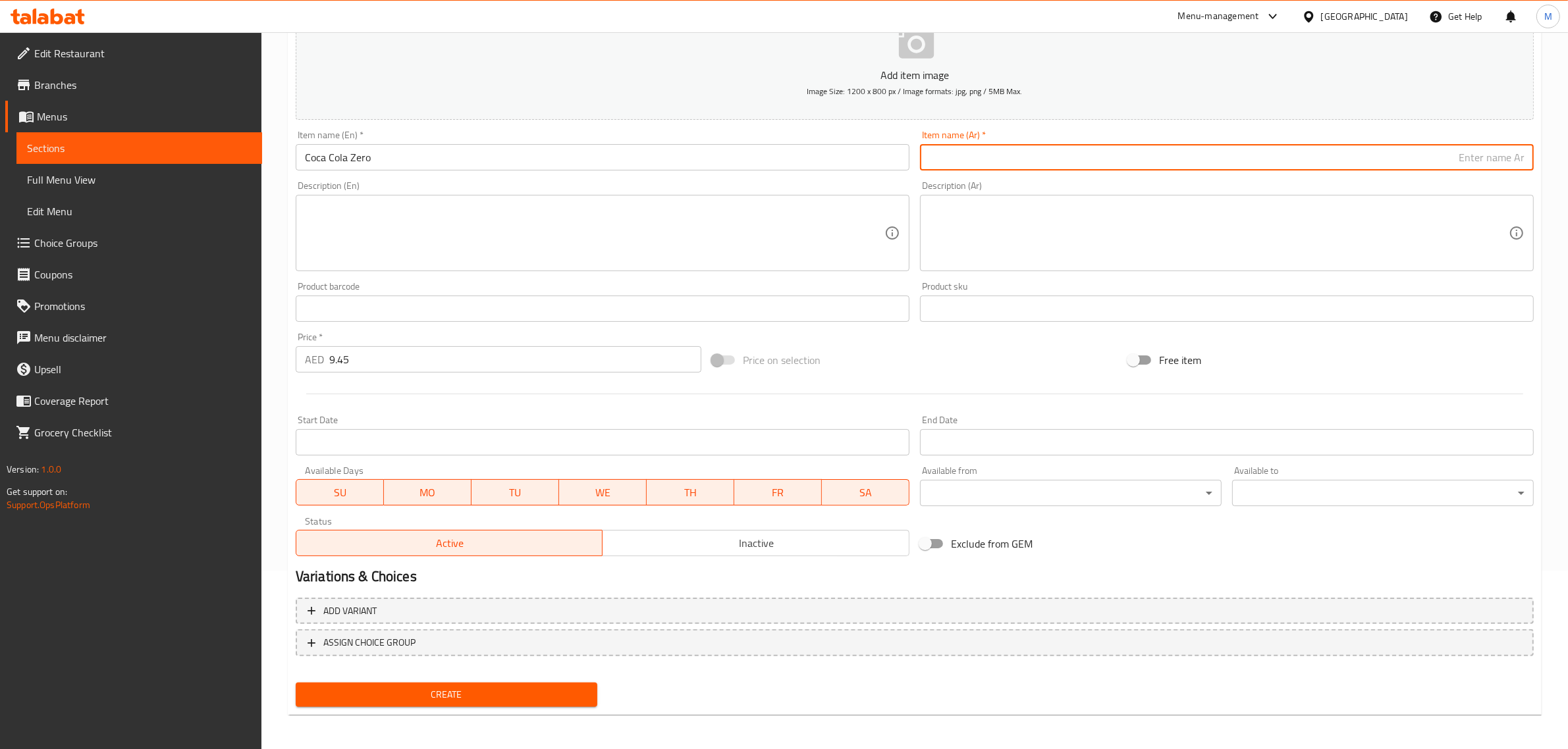
paste input "كوكاكولا زيرو"
type input "كوكاكولا زيرو"
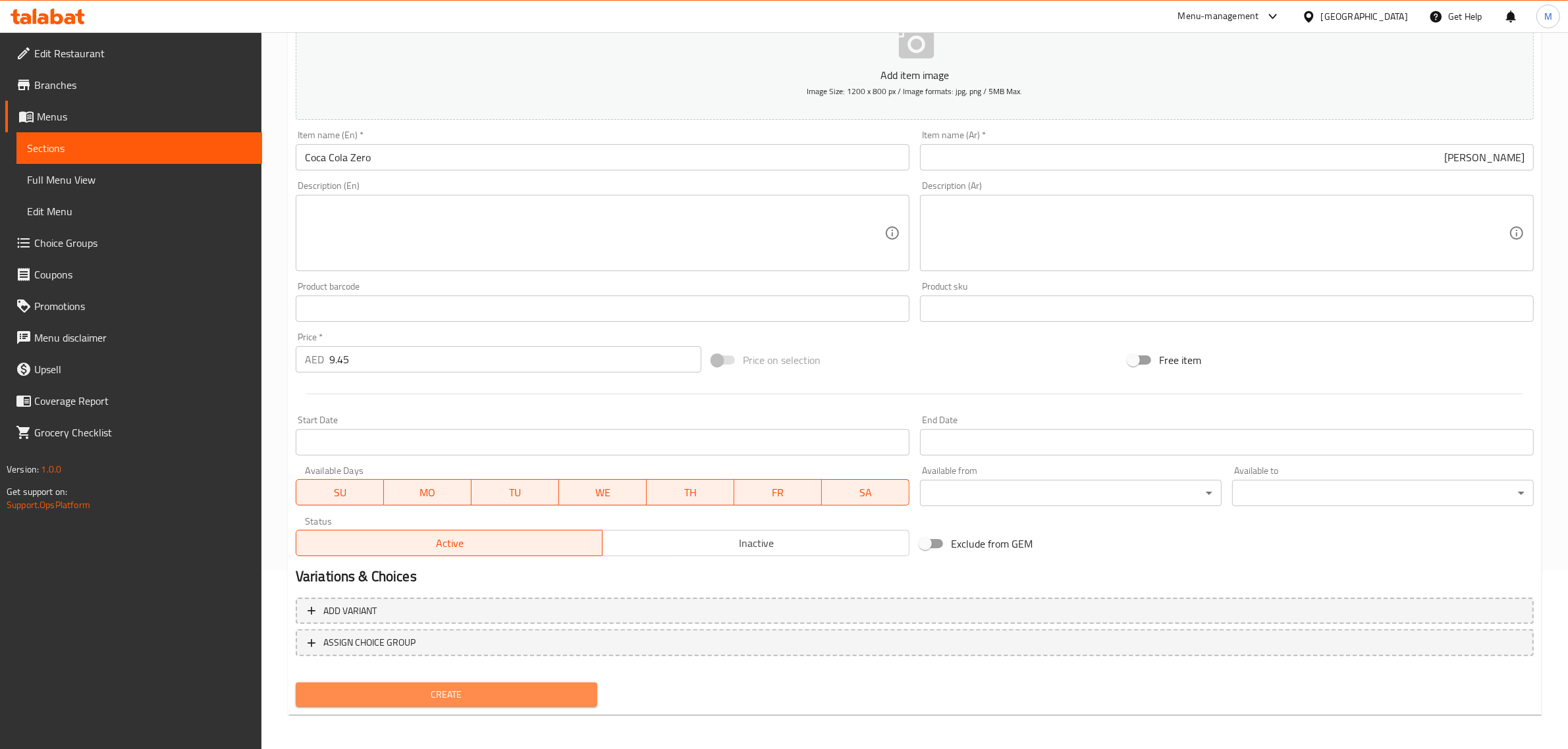
click at [564, 699] on span "Create" at bounding box center [446, 694] width 280 height 17
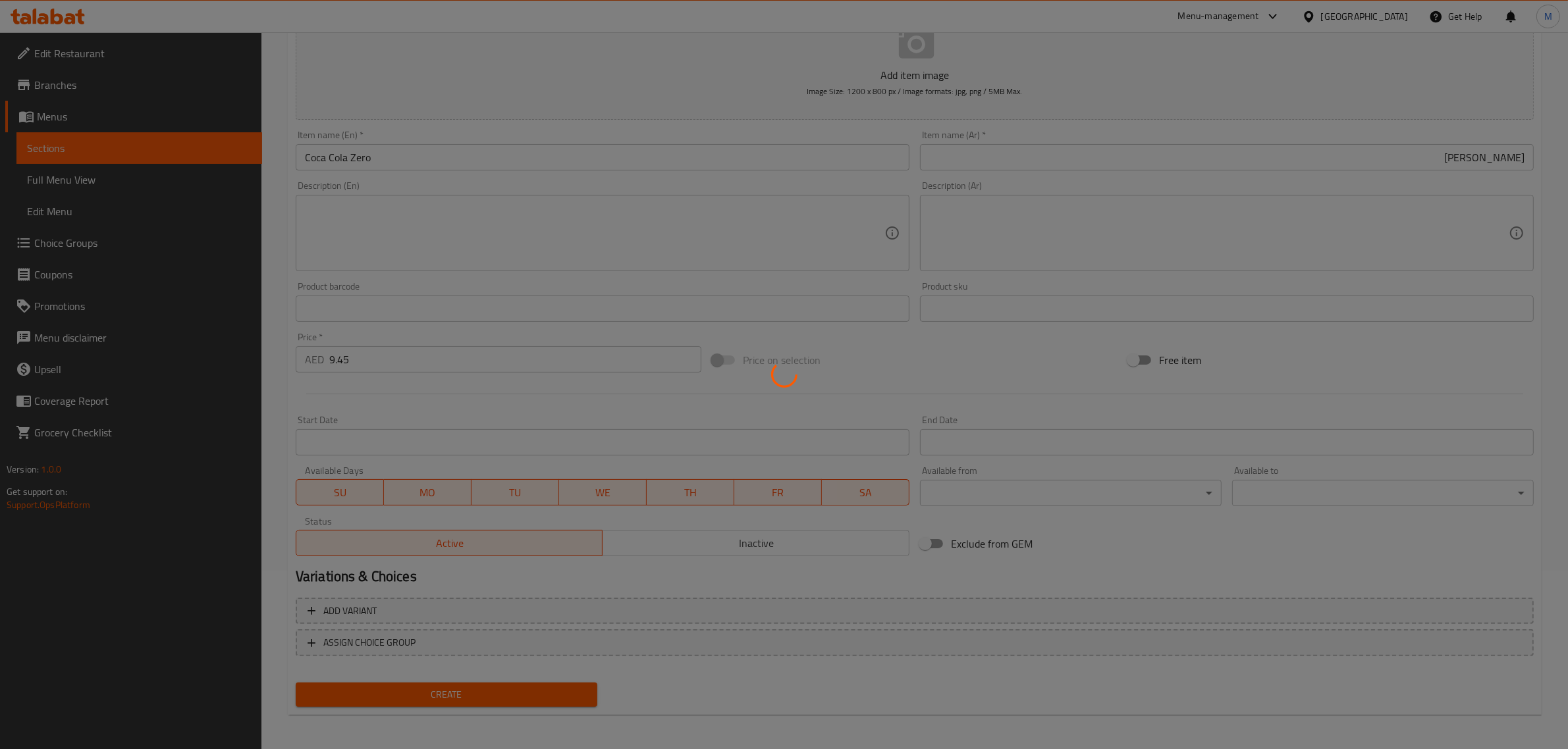
type input "0"
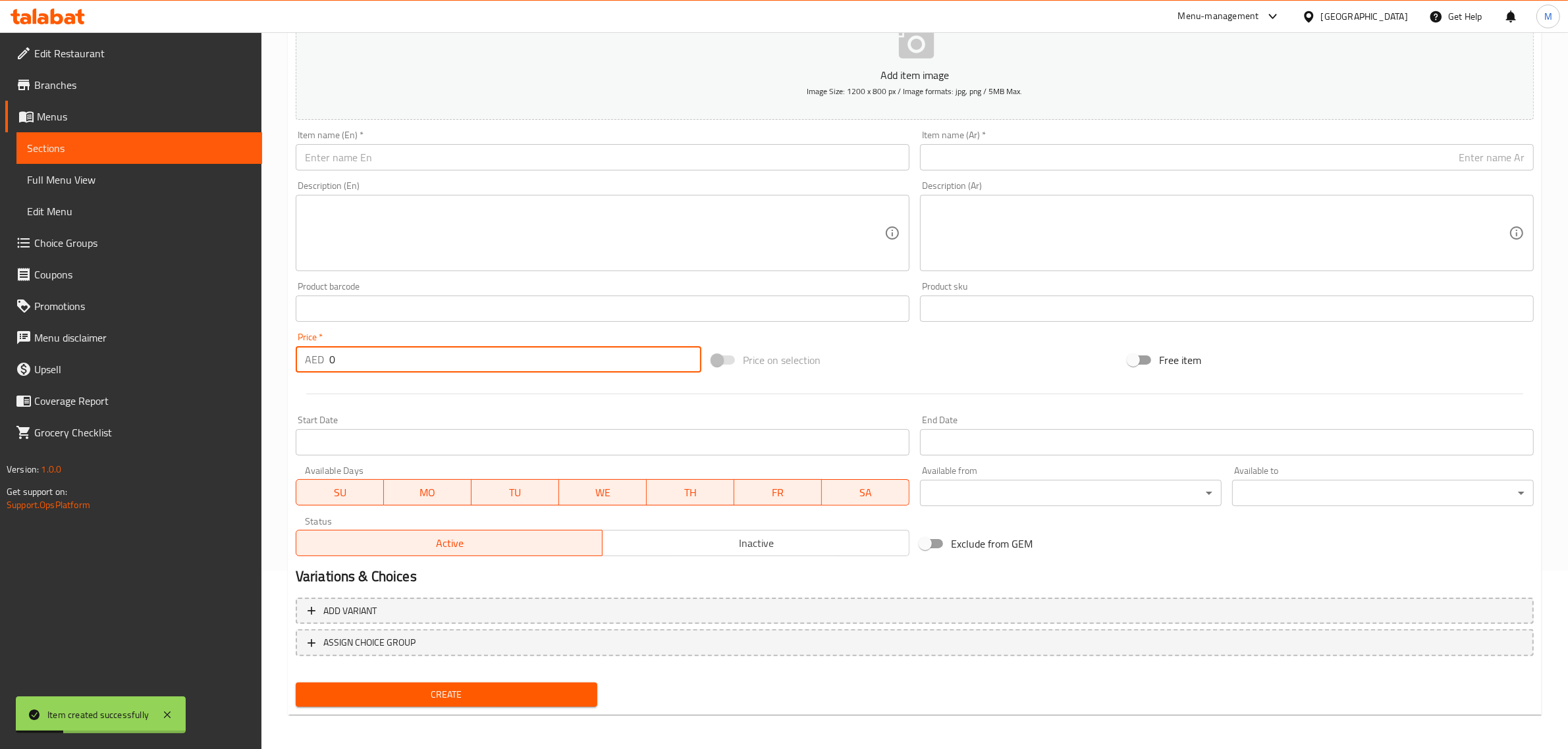
click at [590, 344] on div "Price   * AED 0 Price *" at bounding box center [498, 353] width 405 height 40
type input "9.45"
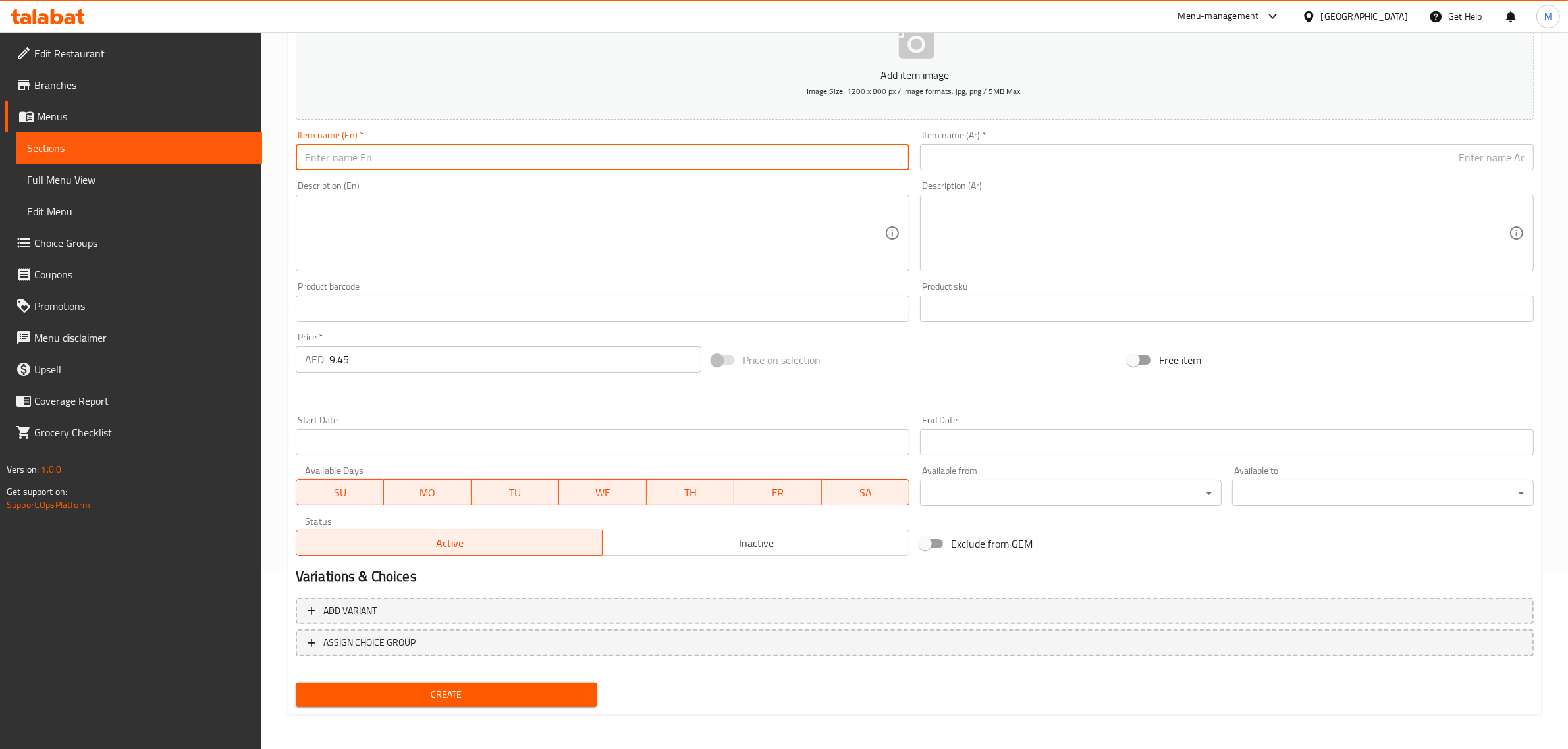
click at [428, 155] on input "text" at bounding box center [602, 157] width 614 height 27
paste input "Fanta"
type input "Fanta"
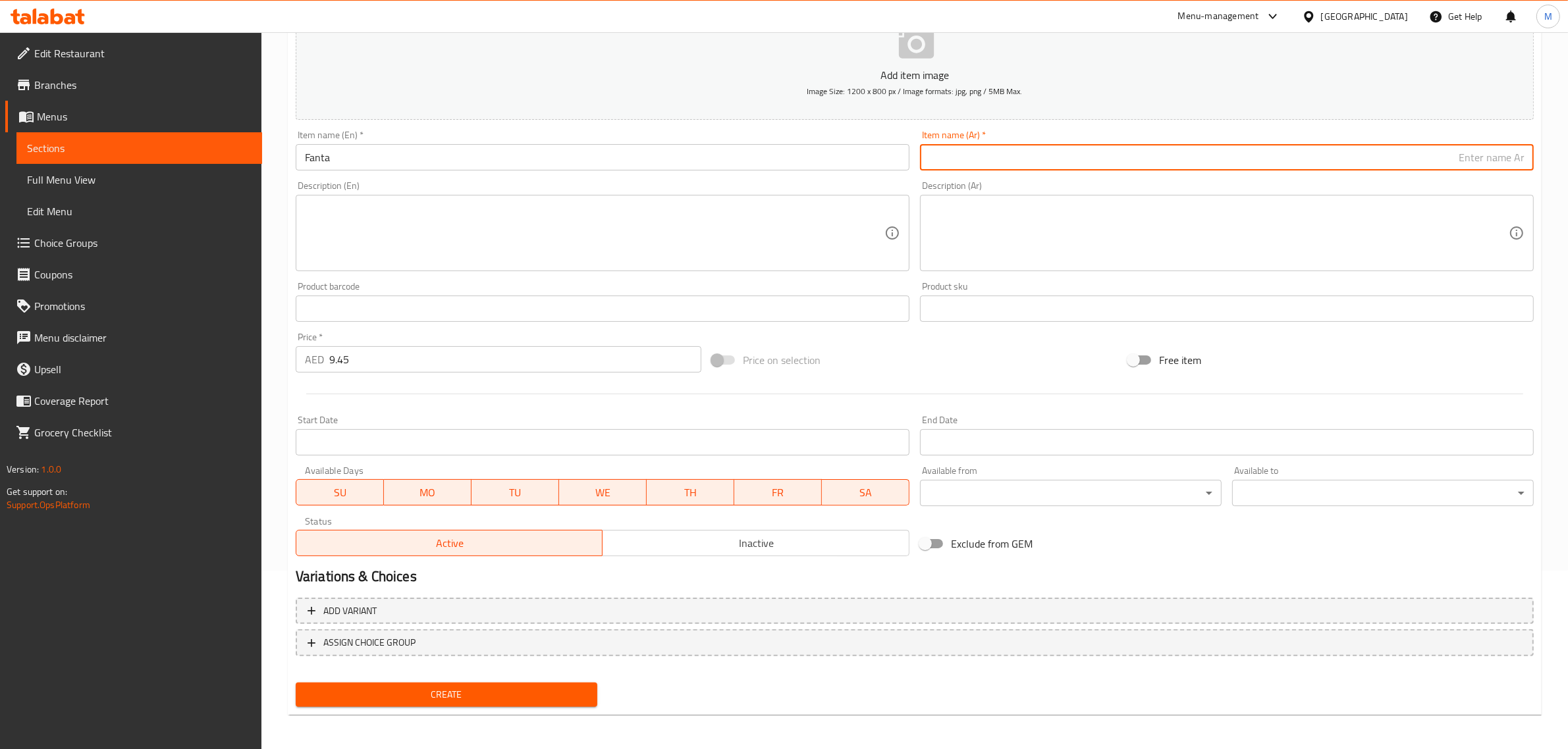
click at [1202, 158] on input "text" at bounding box center [1227, 157] width 614 height 27
type input "فانتا"
click at [959, 361] on div "Price on selection" at bounding box center [914, 359] width 416 height 35
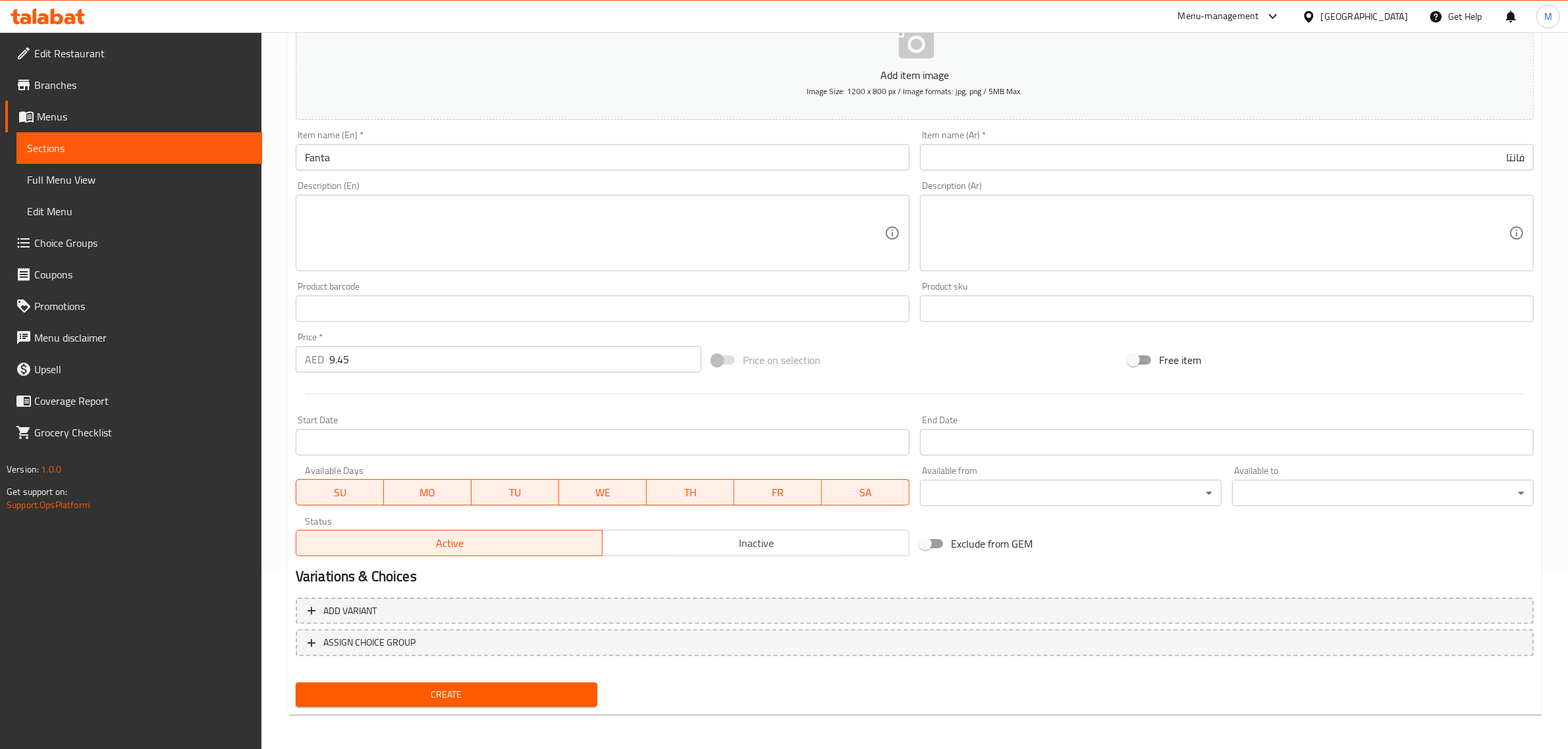
click at [463, 691] on span "Create" at bounding box center [446, 694] width 280 height 17
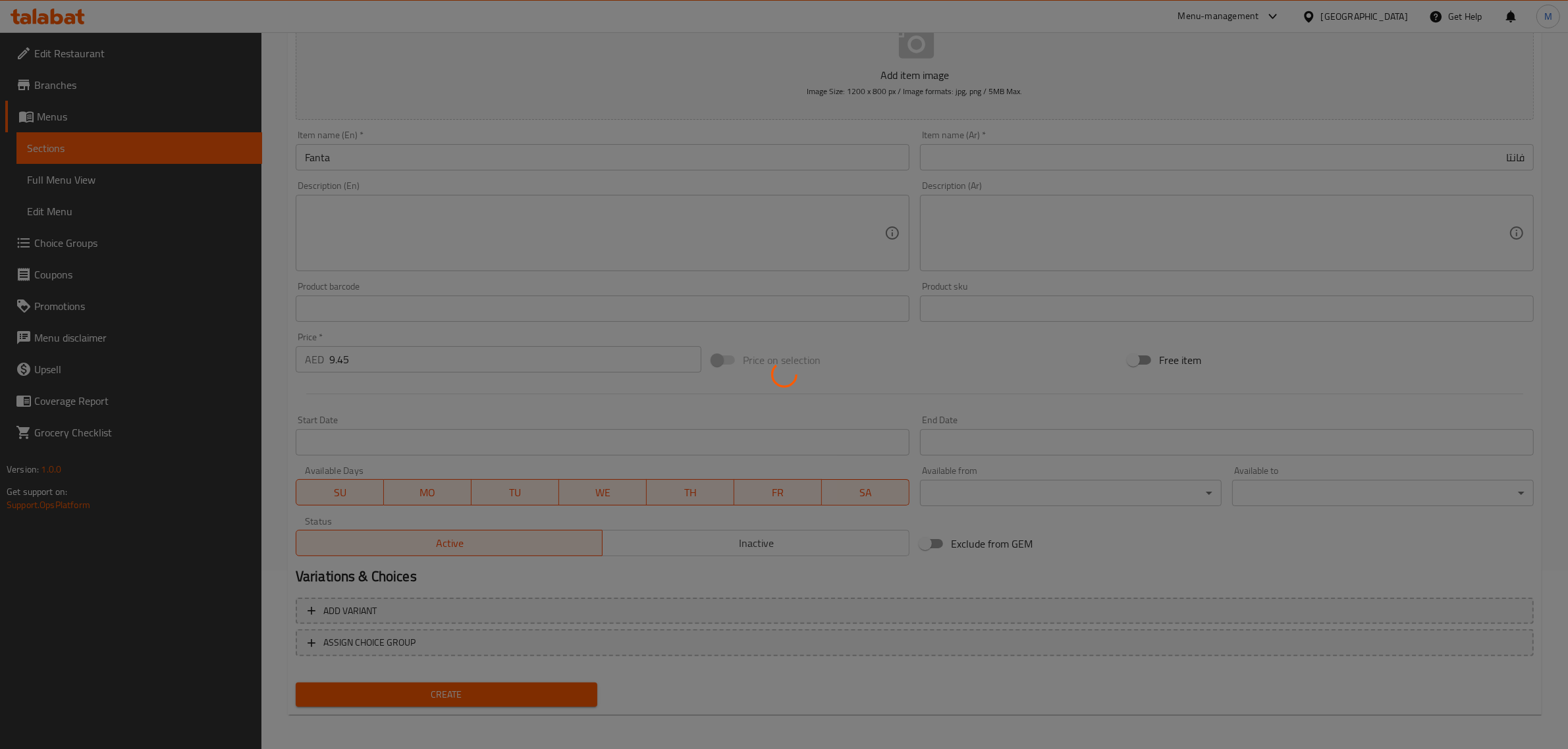
type input "0"
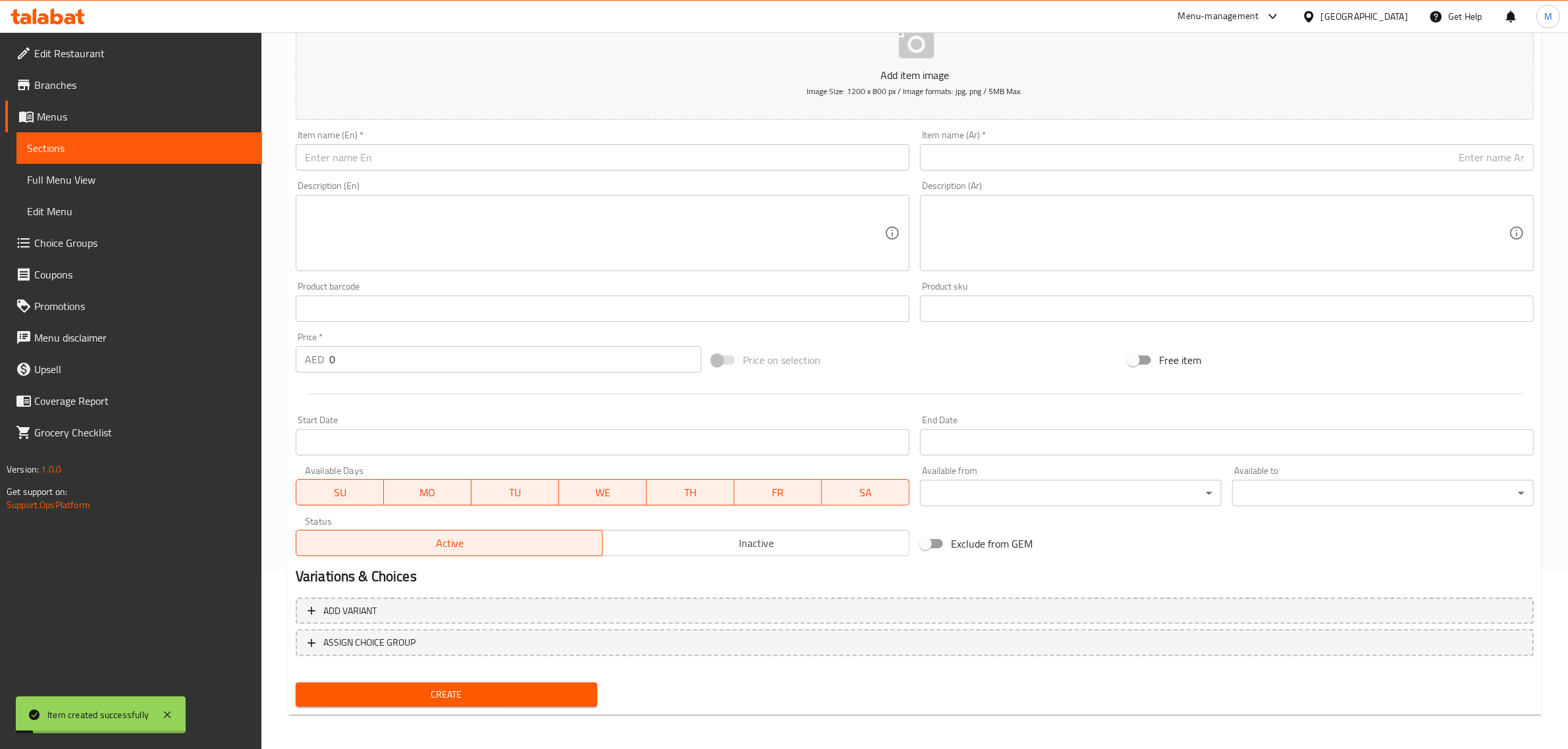
click at [544, 354] on input "0" at bounding box center [515, 359] width 372 height 27
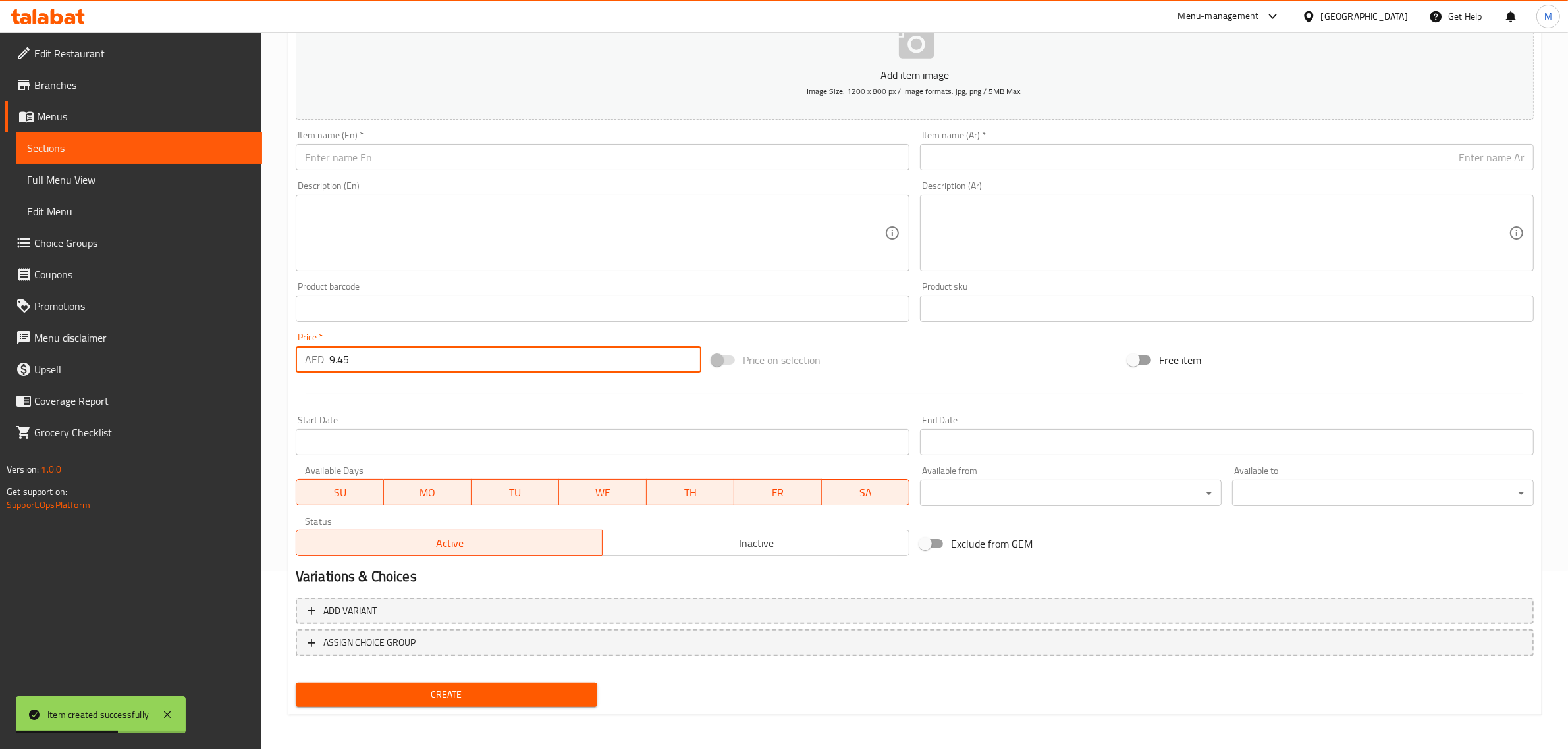
type input "9.45"
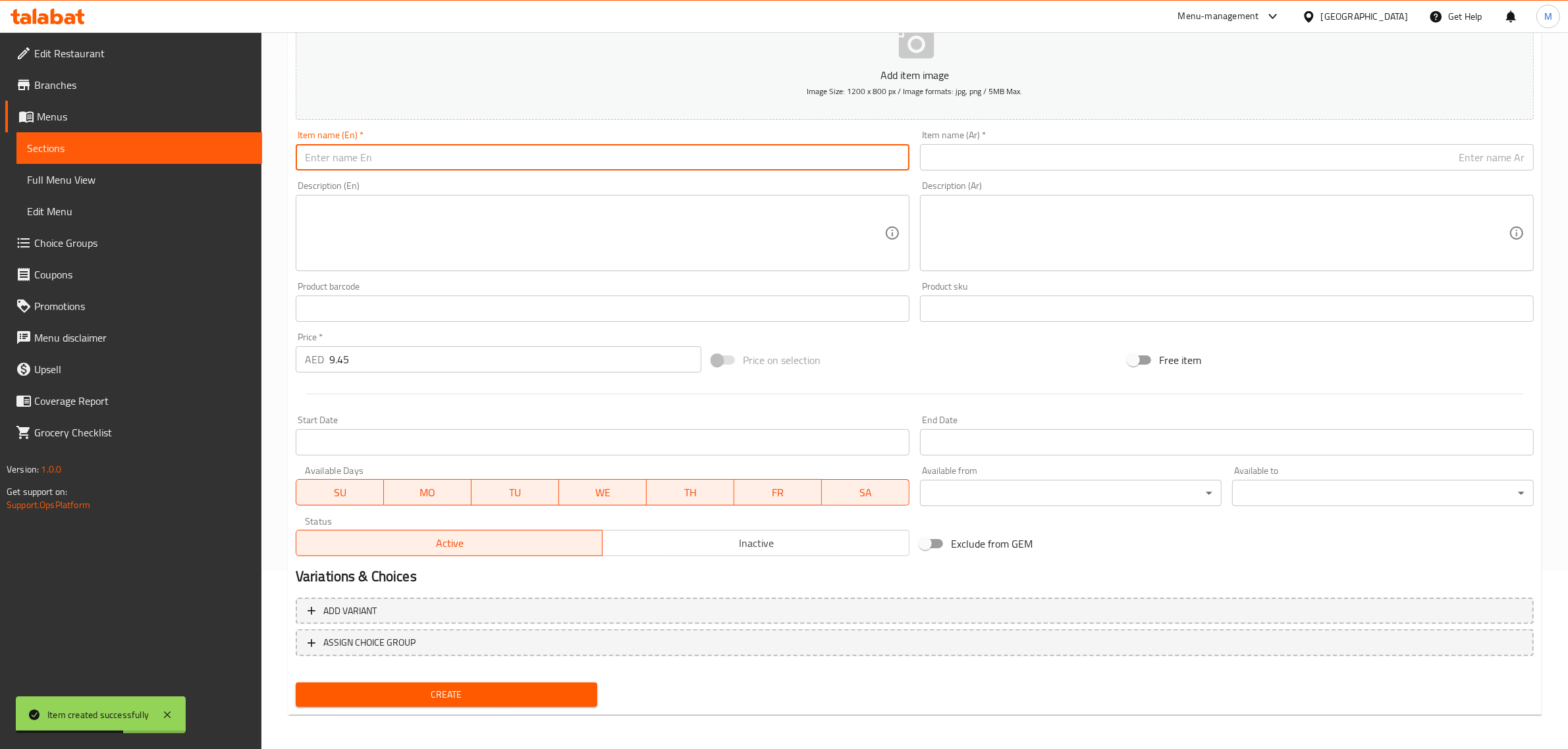
click at [692, 158] on input "text" at bounding box center [602, 157] width 614 height 27
type input "Sprite"
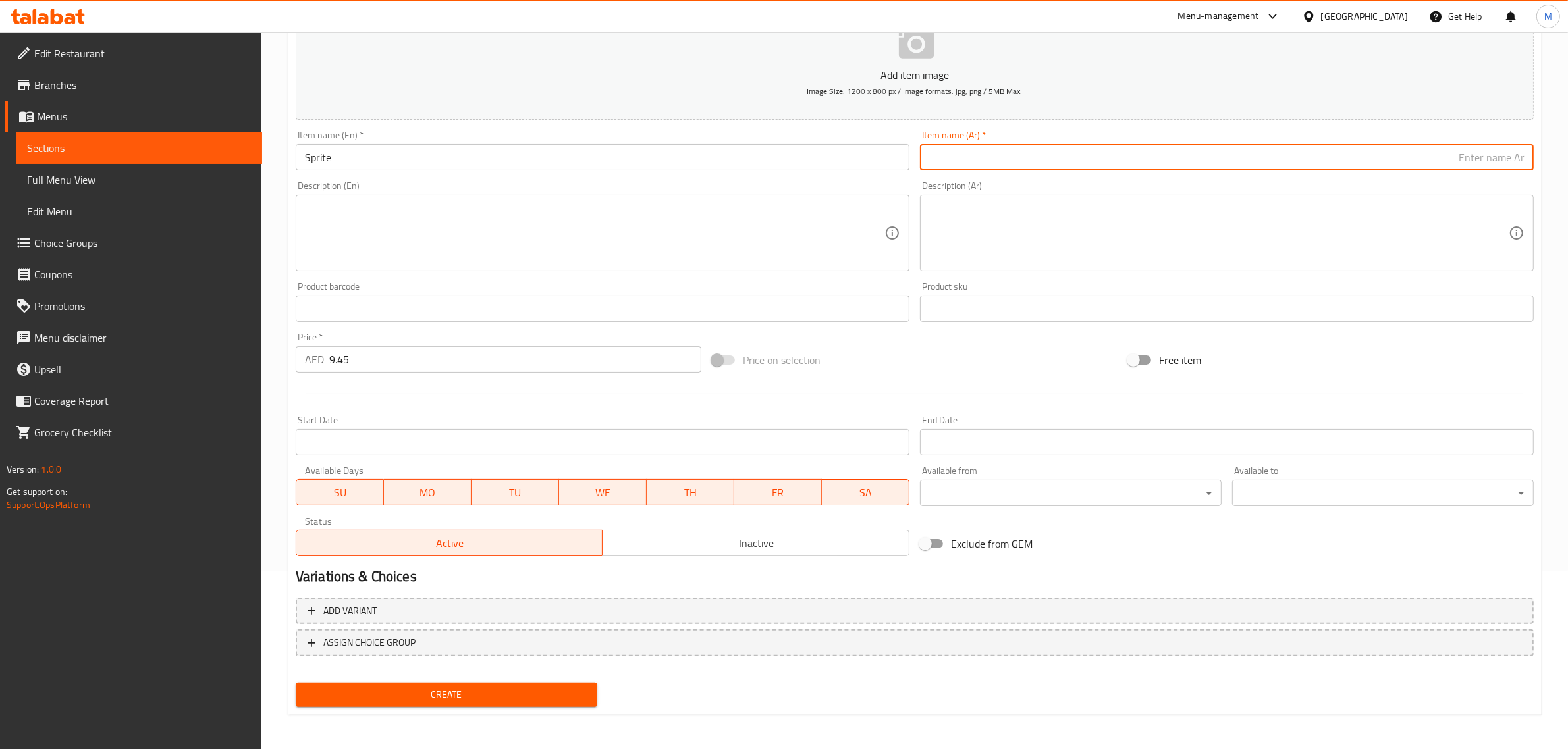
click at [1170, 152] on input "text" at bounding box center [1227, 157] width 614 height 27
type input "سبرايت"
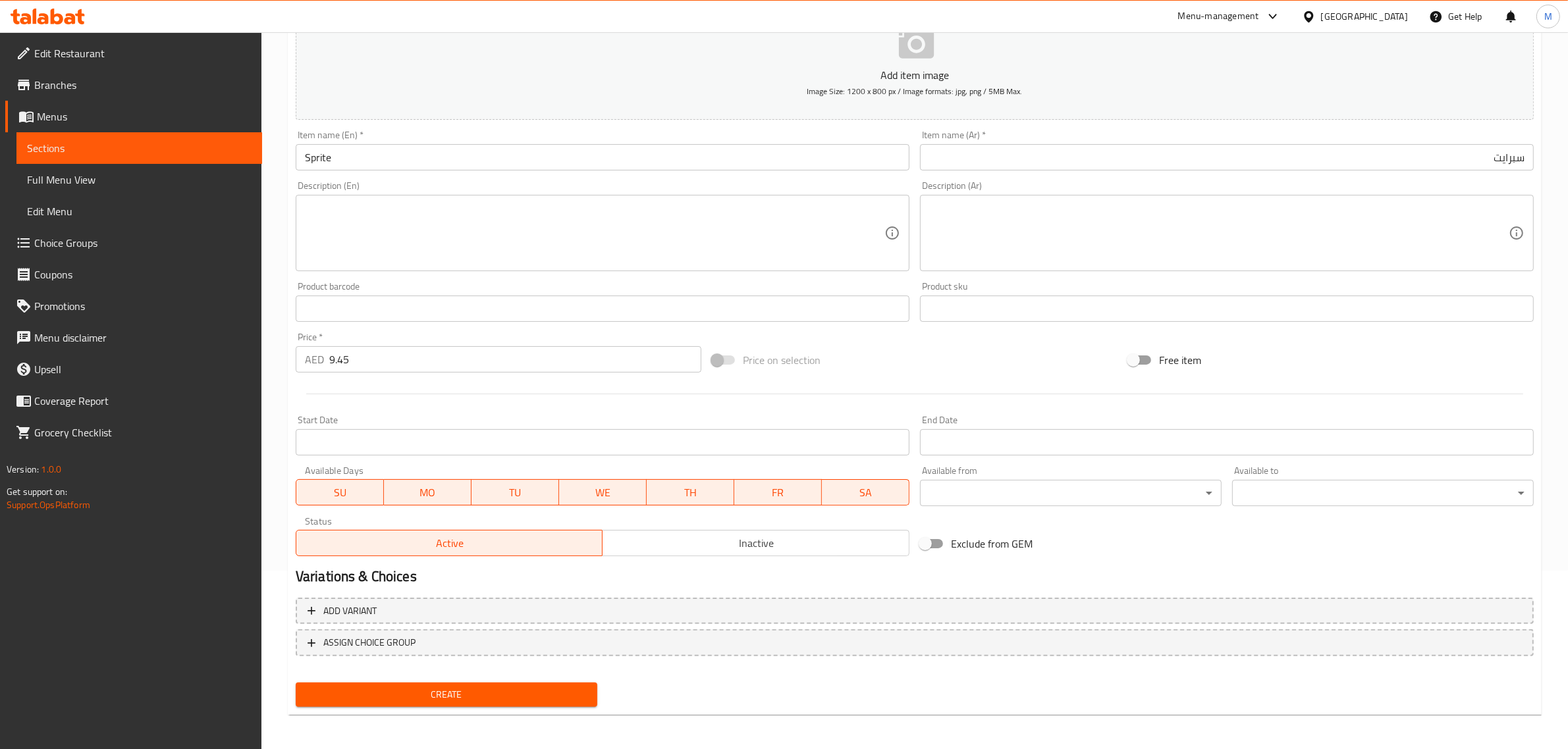
click at [984, 369] on div "Price on selection" at bounding box center [914, 359] width 416 height 35
click at [428, 697] on span "Create" at bounding box center [446, 694] width 280 height 17
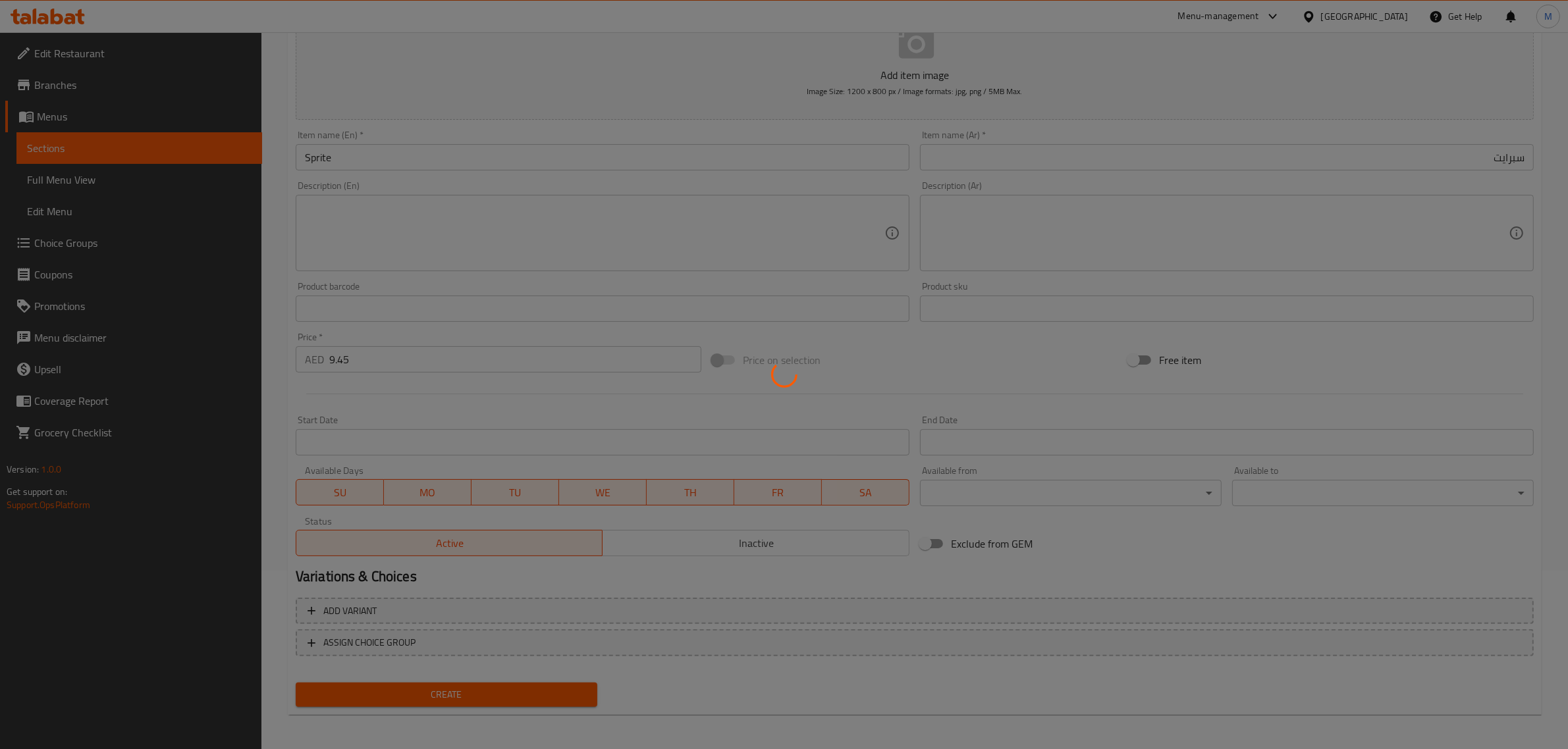
type input "0"
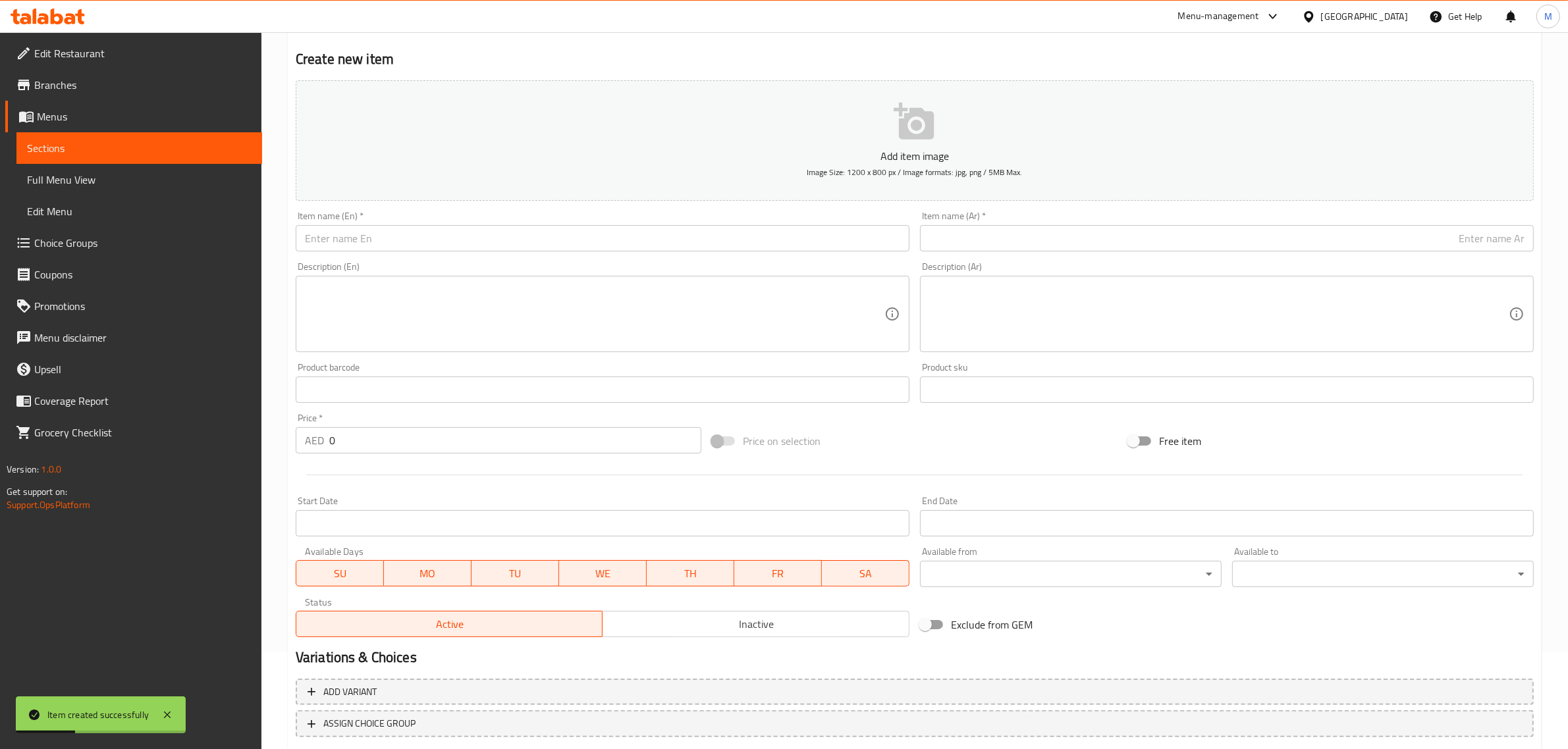
scroll to position [0, 0]
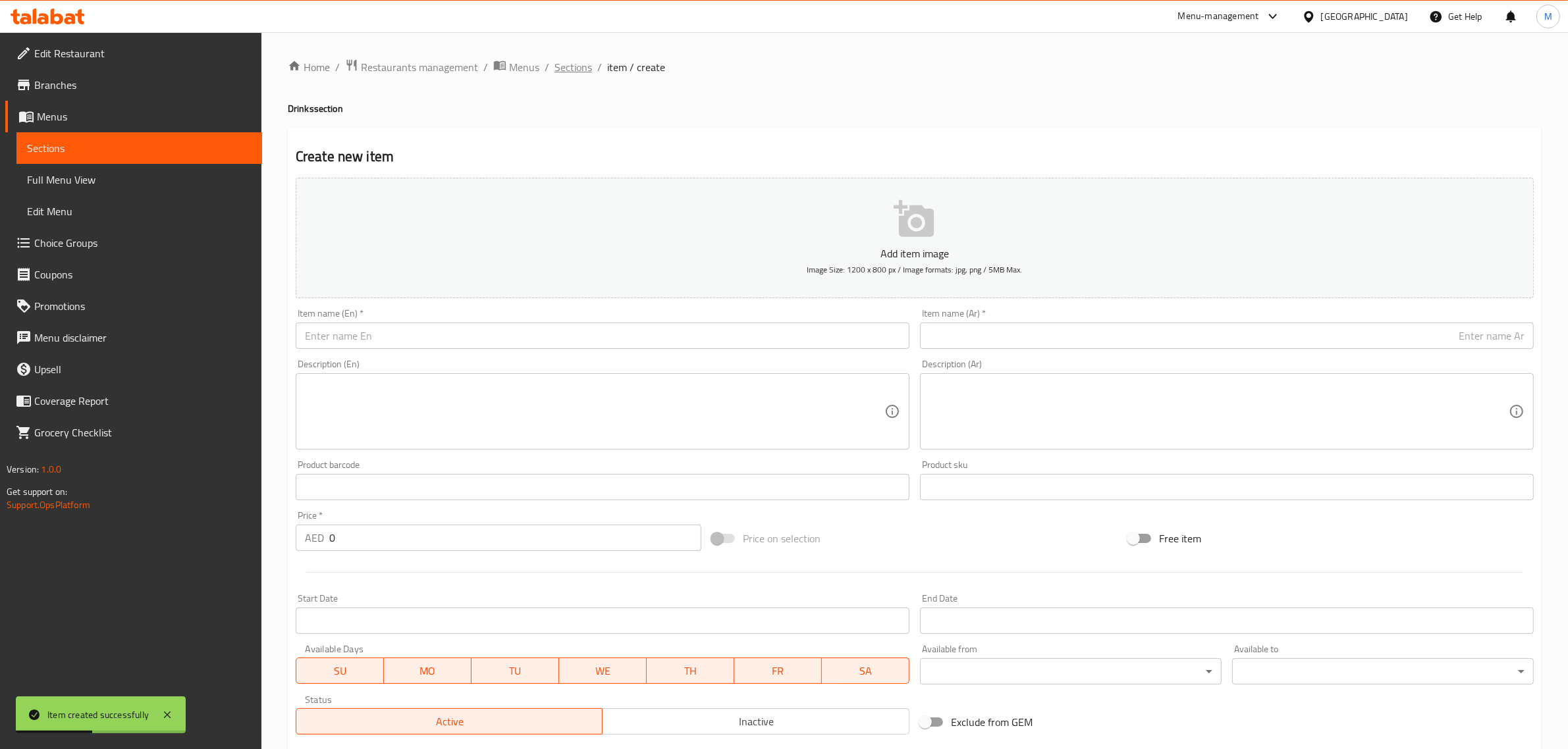
click at [579, 70] on span "Sections" at bounding box center [573, 67] width 37 height 16
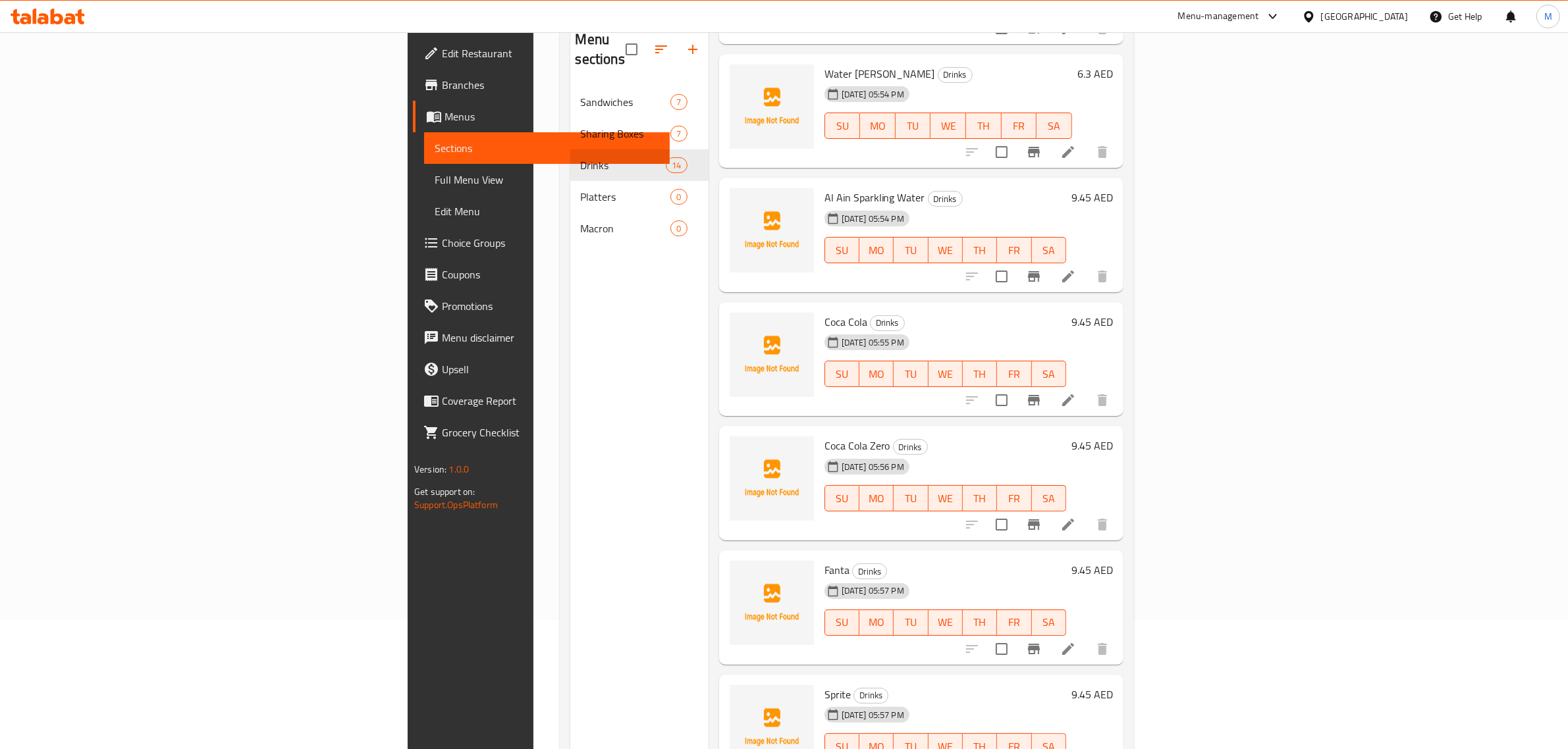
scroll to position [185, 0]
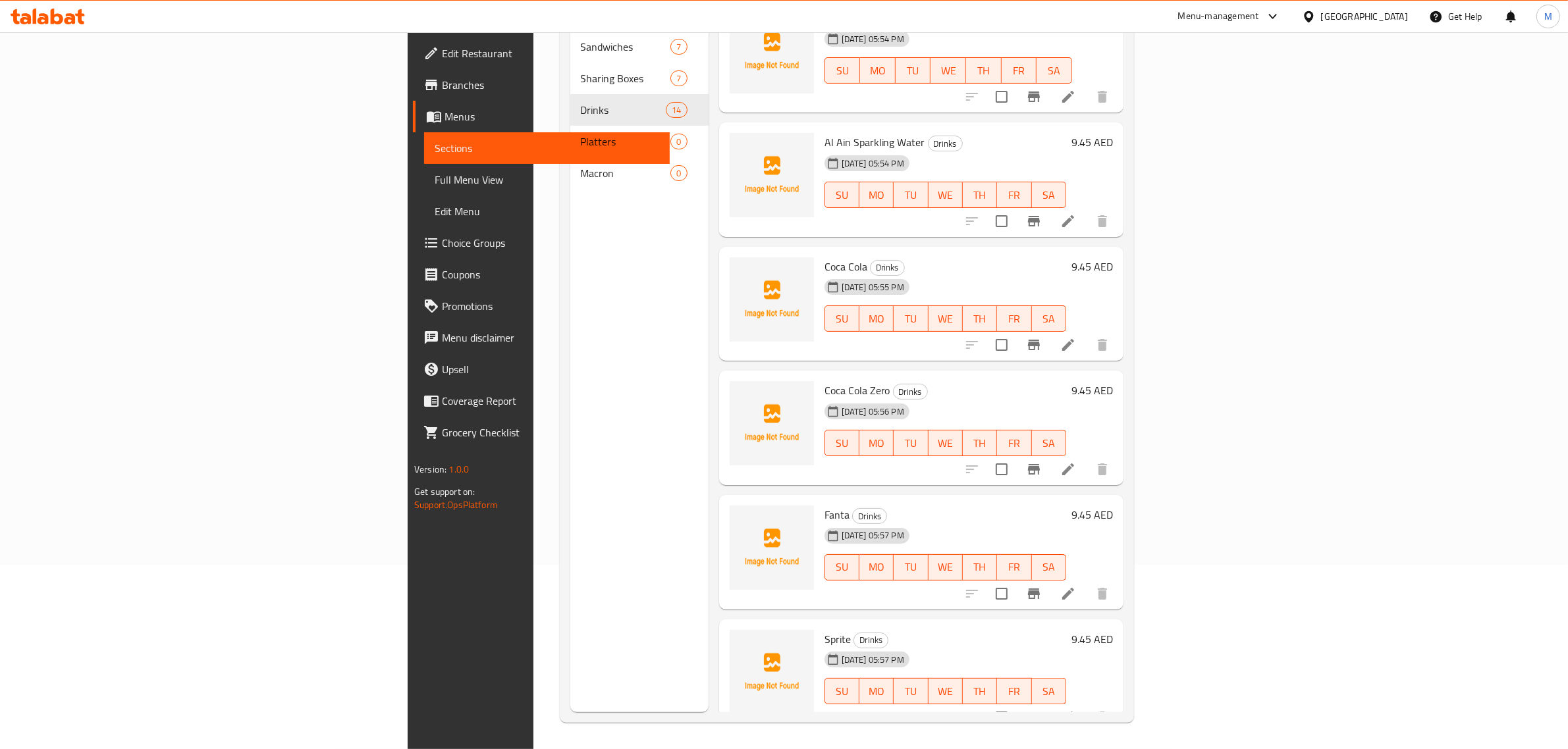
click at [570, 393] on div "Menu sections Sandwiches 7 Sharing Boxes 7 Drinks 14 Platters 0 Macron 0" at bounding box center [639, 338] width 138 height 749
click at [570, 385] on div "Menu sections Sandwiches 7 Sharing Boxes 7 Drinks 14 Platters 0 Macron 0" at bounding box center [639, 338] width 138 height 749
click at [570, 494] on div "Menu sections Sandwiches 7 Sharing Boxes 7 Drinks 14 Platters 0 Macron 0" at bounding box center [639, 338] width 138 height 749
click at [570, 507] on div "Menu sections Sandwiches 7 Sharing Boxes 7 Drinks 14 Platters 0 Macron 0" at bounding box center [639, 338] width 138 height 749
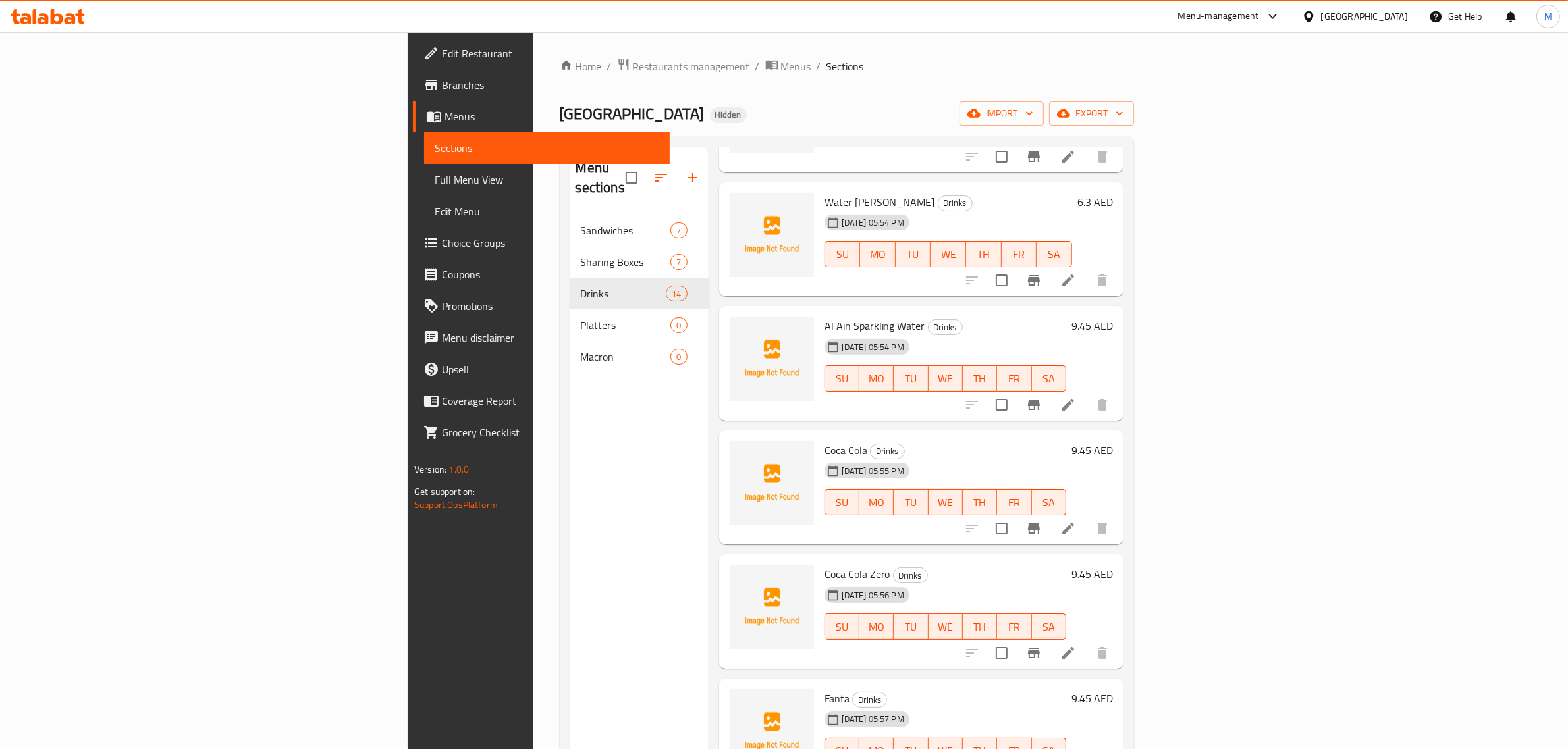
scroll to position [0, 0]
click at [633, 66] on span "Restaurants management" at bounding box center [691, 67] width 117 height 16
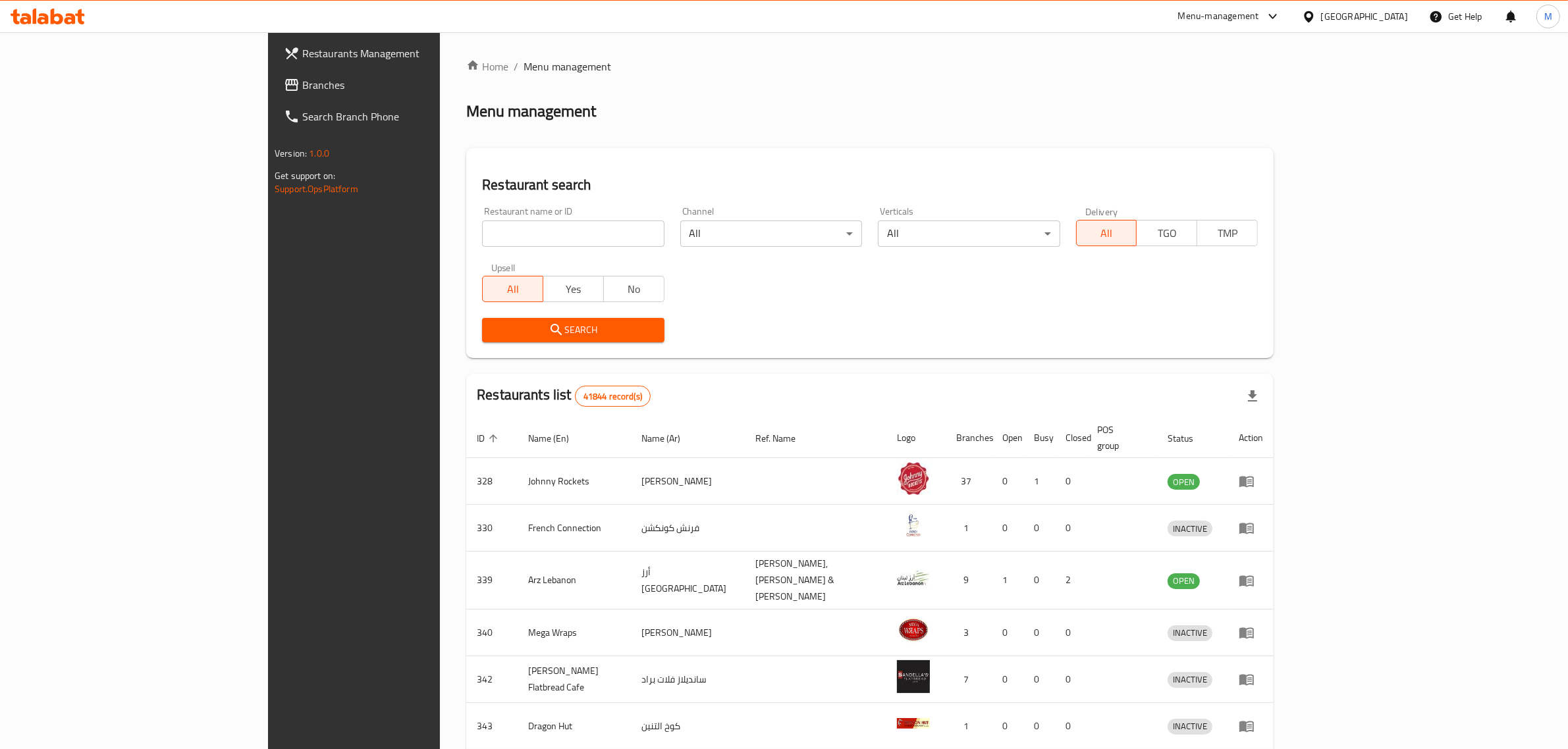
click at [1351, 12] on div "United Arab Emirates" at bounding box center [1364, 17] width 87 height 14
click at [1232, 137] on div "[GEOGRAPHIC_DATA]" at bounding box center [1265, 136] width 108 height 30
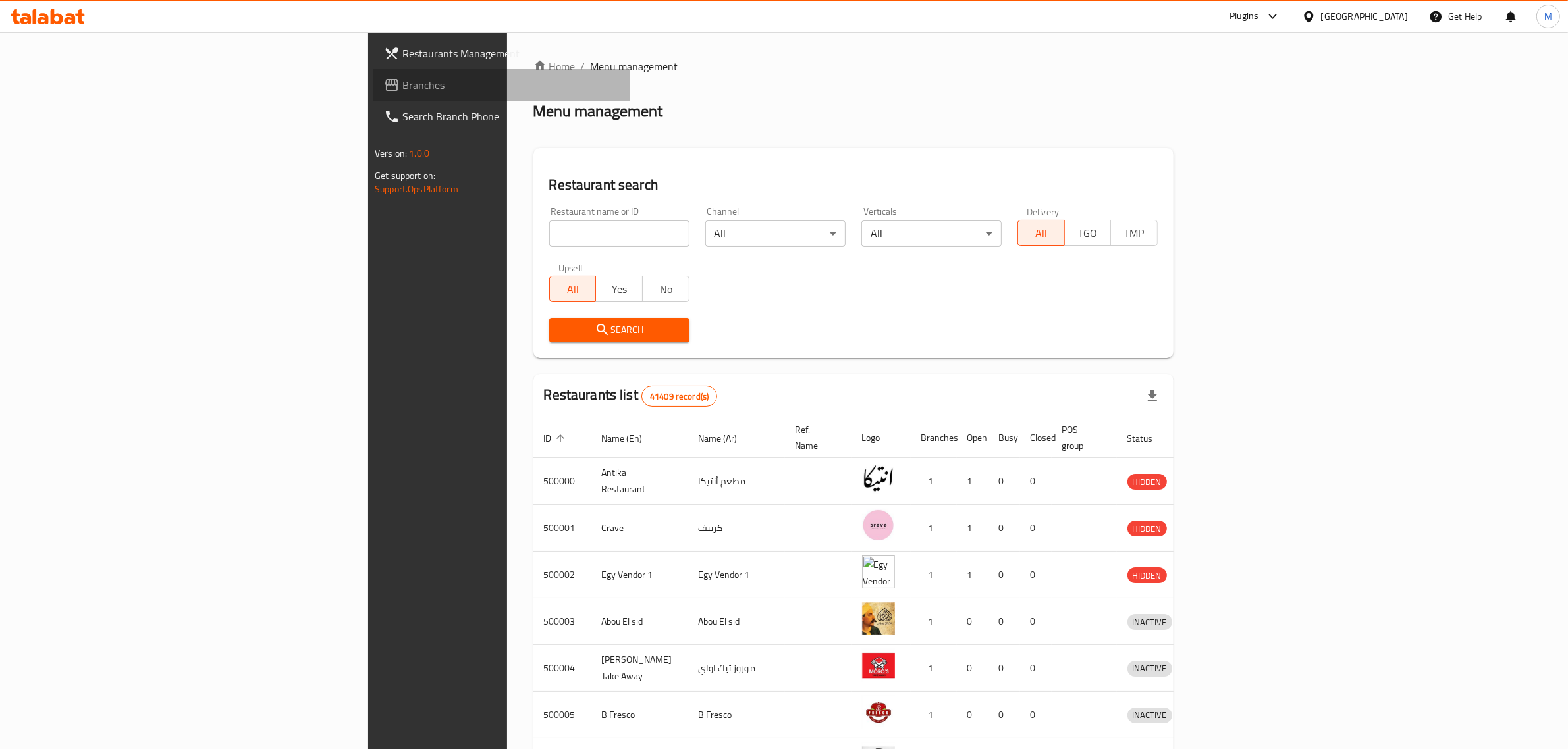
click at [403, 81] on span "Branches" at bounding box center [511, 85] width 217 height 16
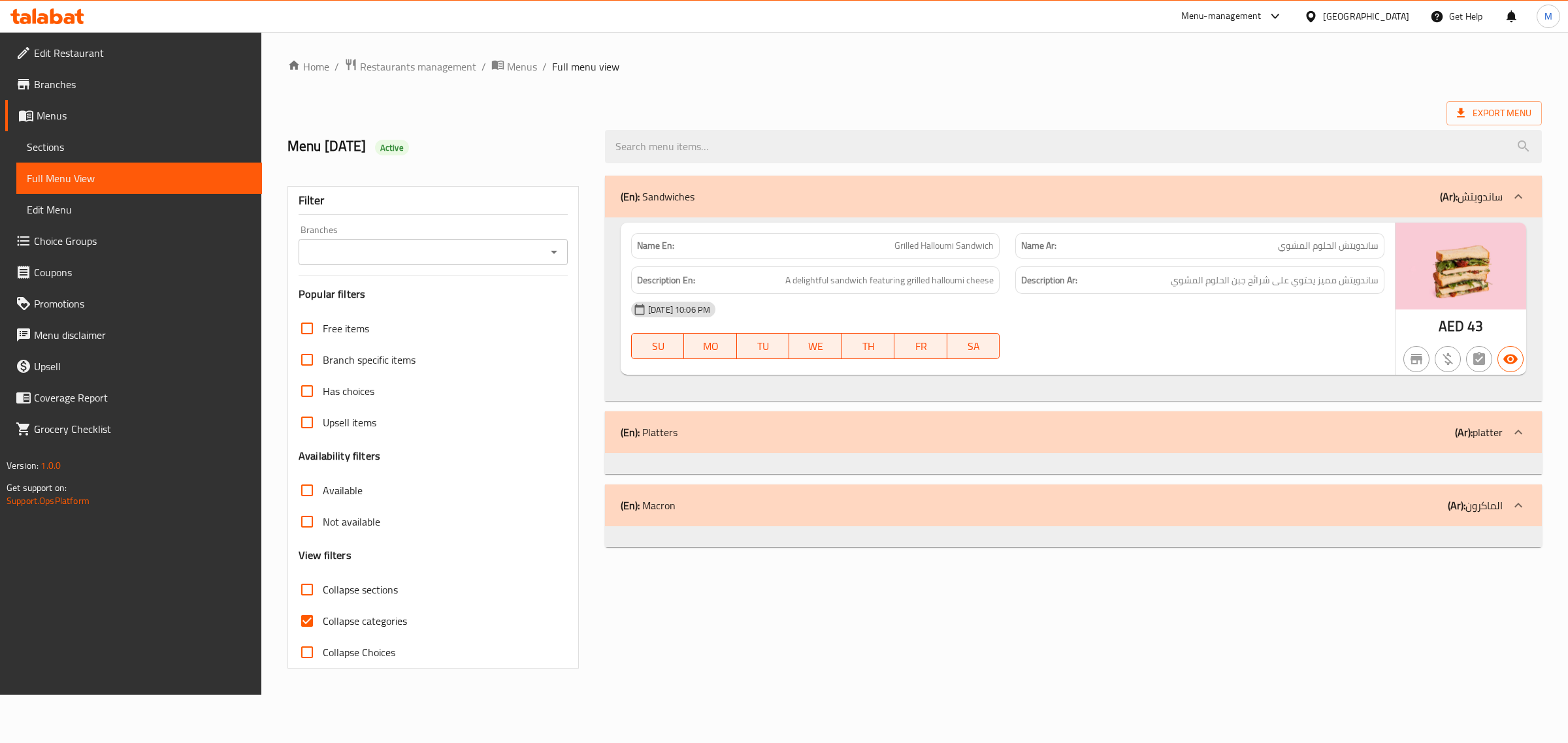
click at [713, 89] on div "Home / Restaurants management / Menus / Full menu view Export Menu Menu 30-6-20…" at bounding box center [915, 364] width 1255 height 610
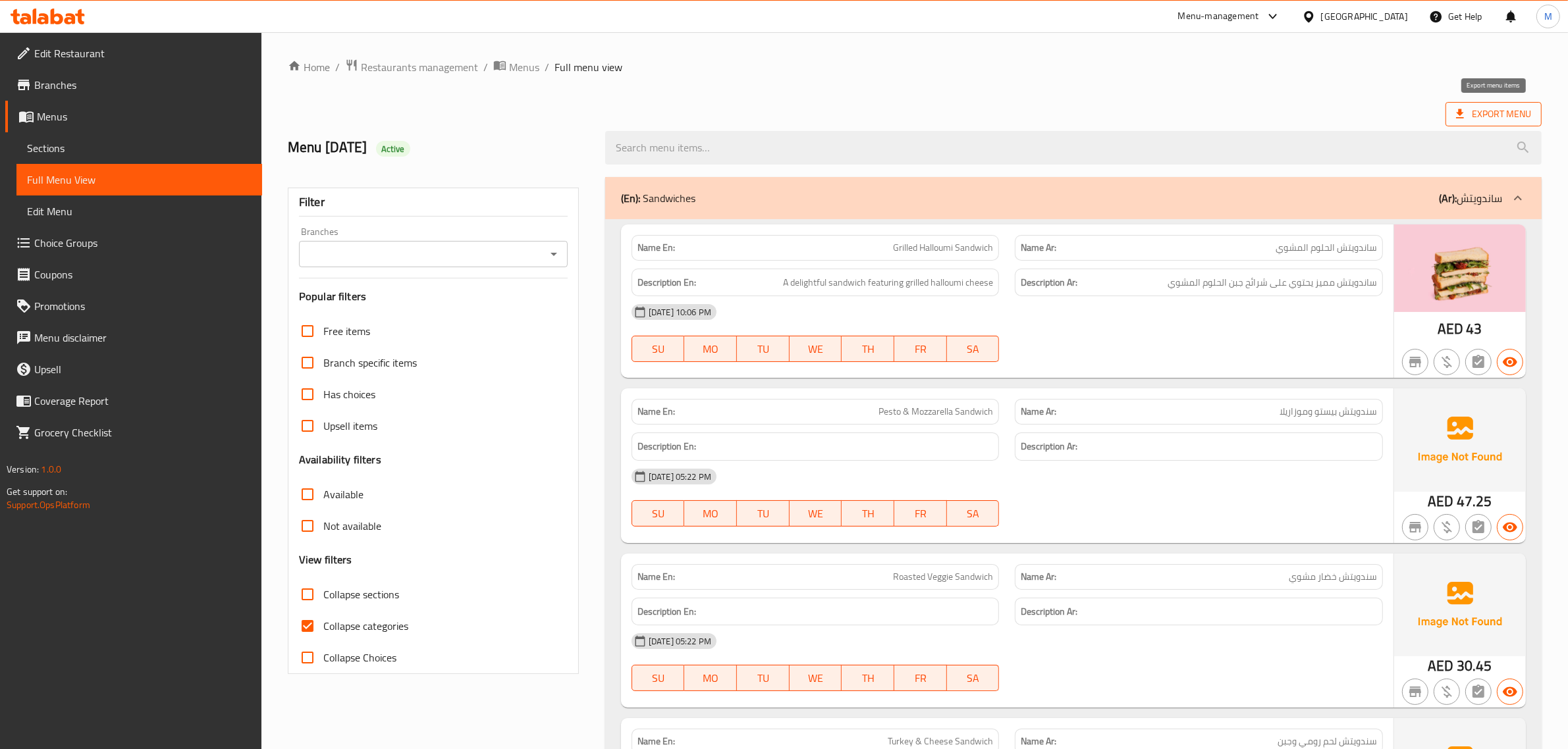
click at [1503, 119] on span "Export Menu" at bounding box center [1493, 114] width 75 height 17
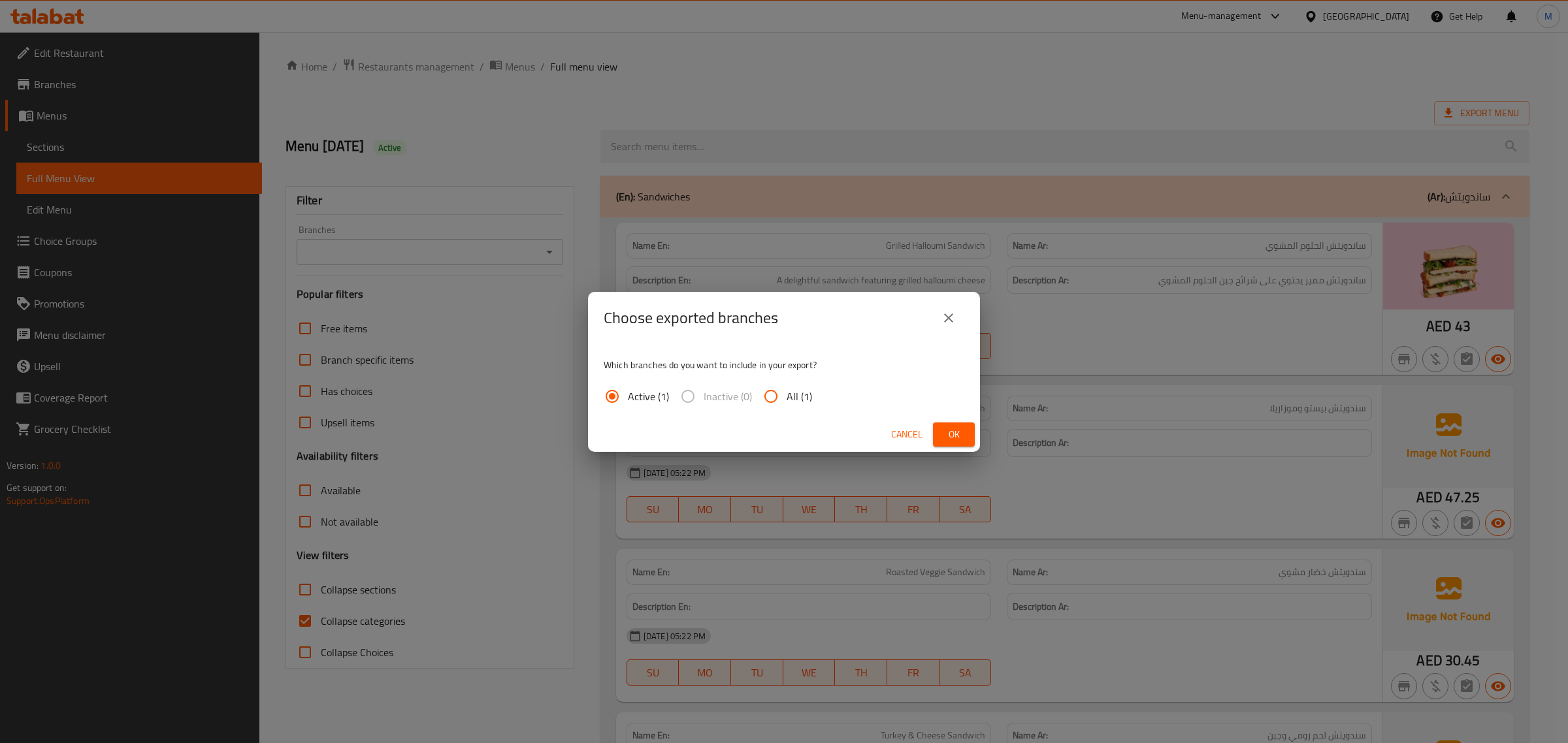
click at [967, 439] on button "Ok" at bounding box center [954, 435] width 42 height 24
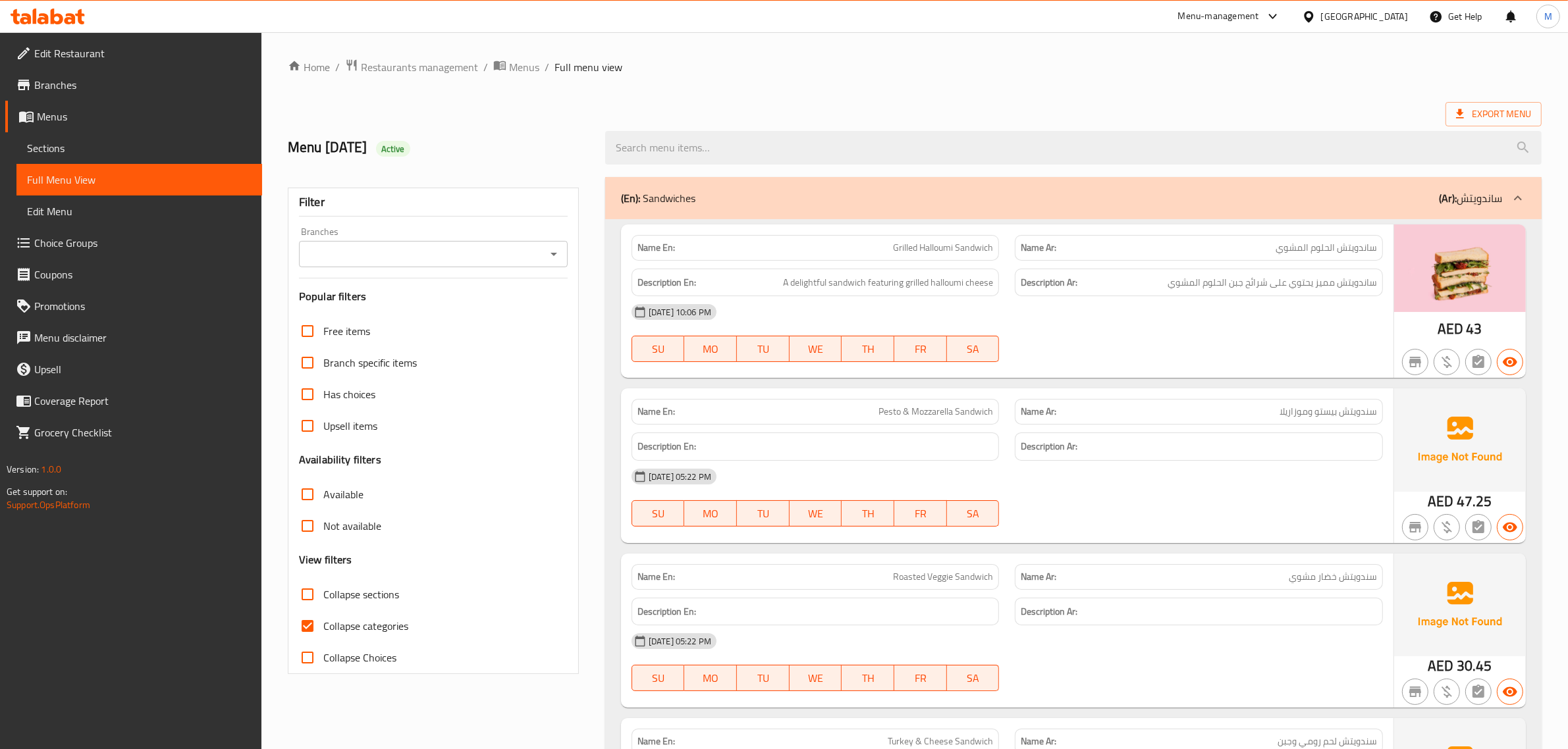
click at [758, 109] on div "Export Menu" at bounding box center [914, 114] width 1254 height 24
drag, startPoint x: 431, startPoint y: 83, endPoint x: 441, endPoint y: 67, distance: 18.9
click at [441, 67] on span "Restaurants management" at bounding box center [419, 67] width 117 height 16
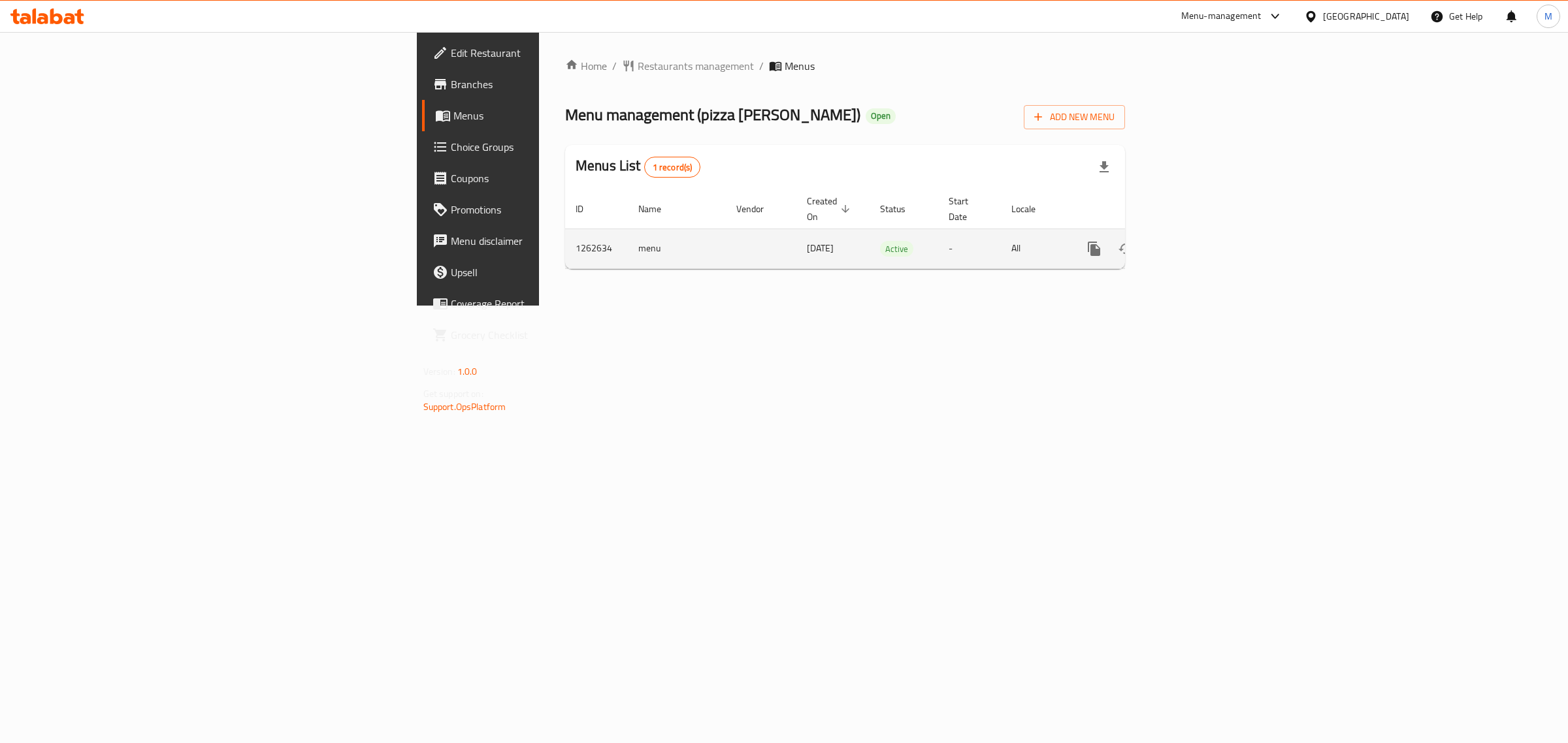
click at [628, 235] on td "menu" at bounding box center [676, 249] width 98 height 40
copy td "menu"
click at [565, 235] on td "1262634" at bounding box center [596, 249] width 63 height 40
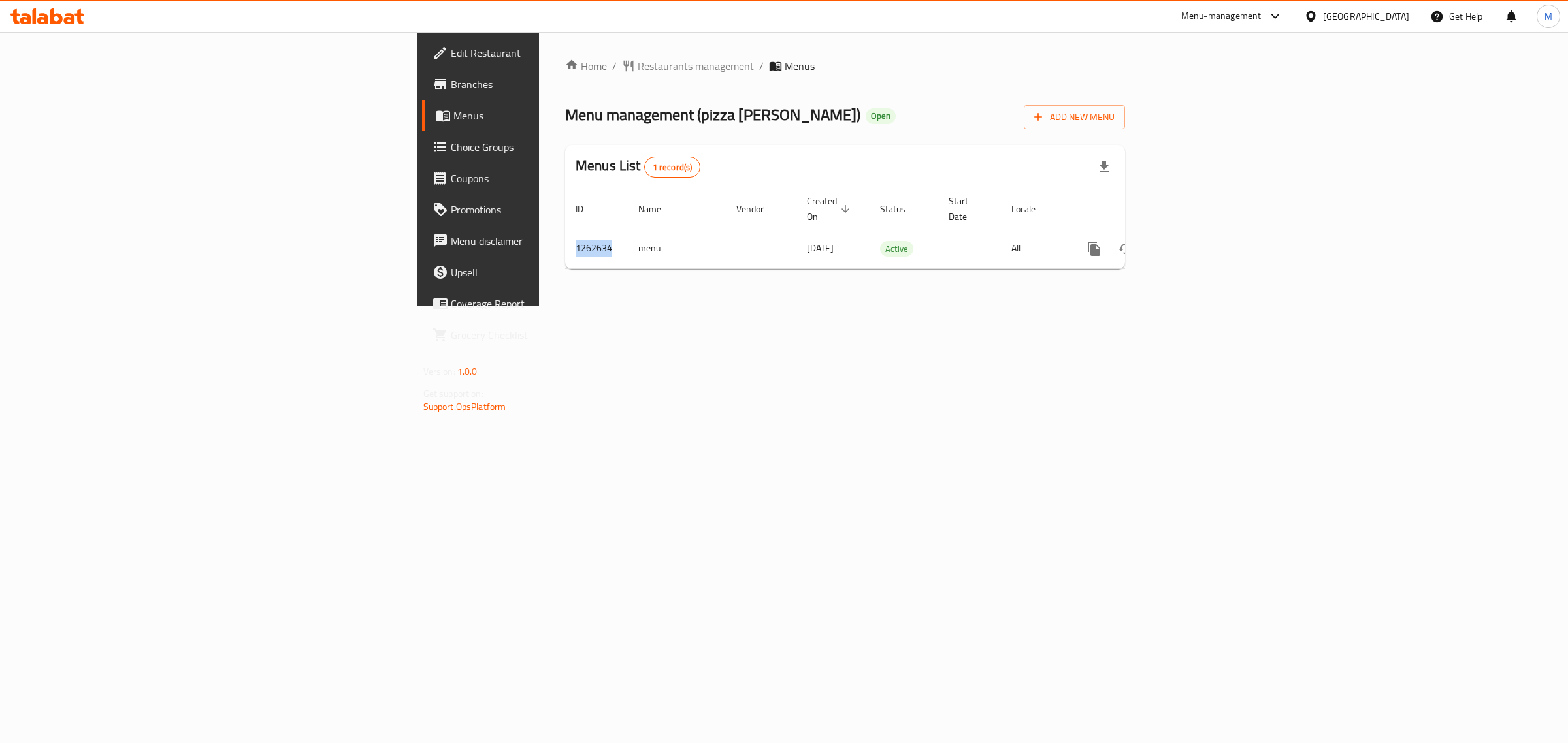
copy td "1262634"
click at [451, 78] on span "Branches" at bounding box center [559, 84] width 218 height 16
click at [1194, 243] on icon "enhanced table" at bounding box center [1188, 249] width 11 height 11
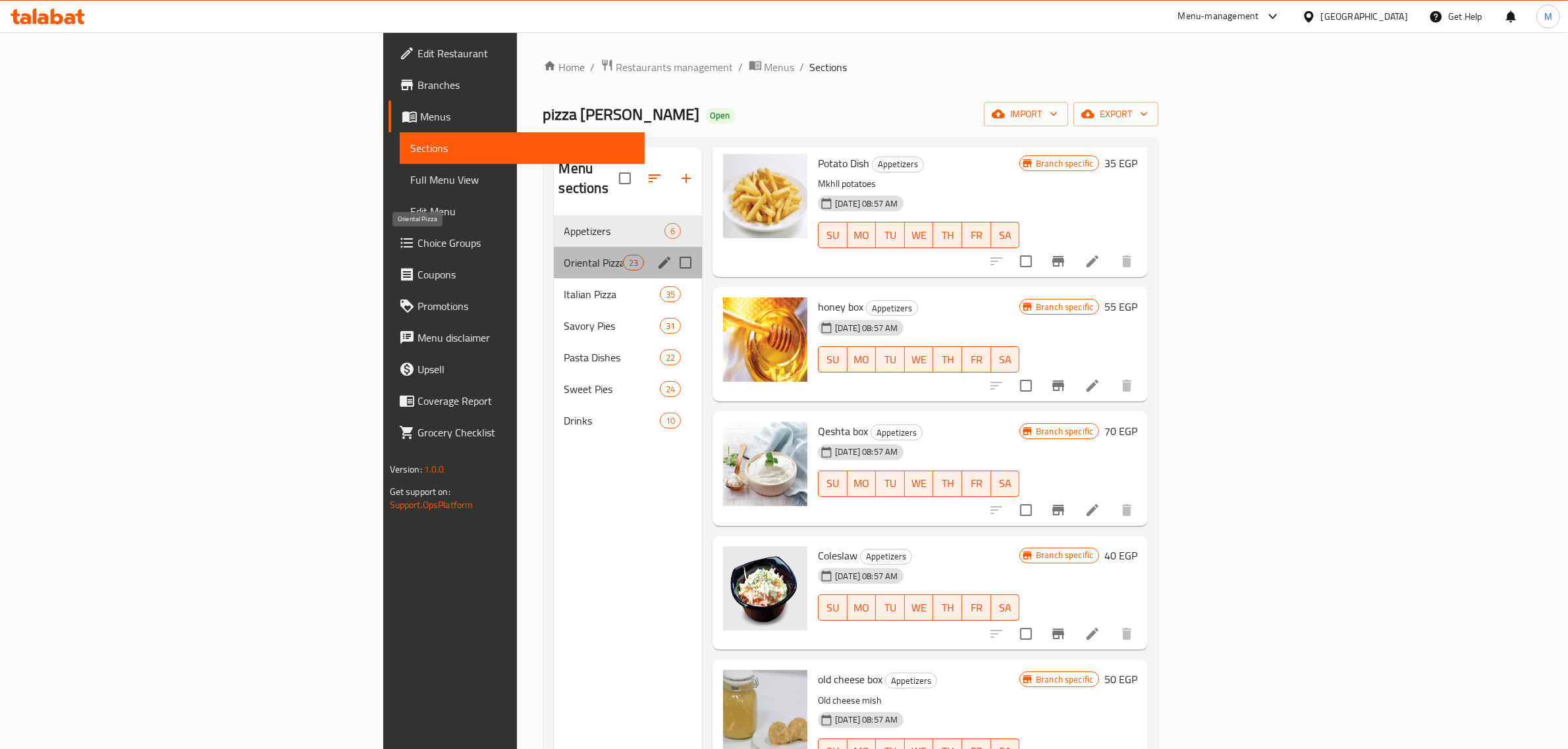
click at [564, 254] on span "Oriental Pizza" at bounding box center [594, 262] width 59 height 16
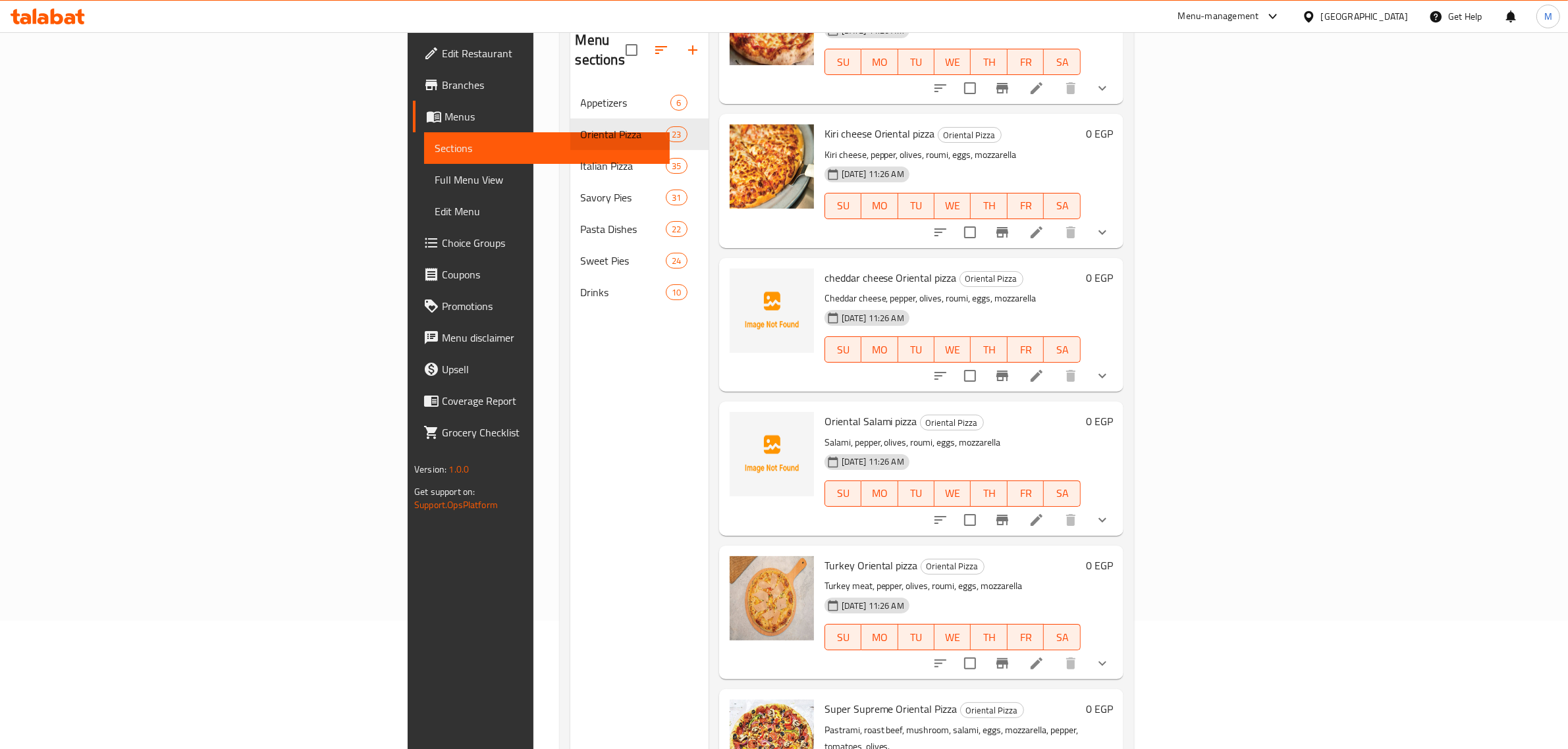
scroll to position [185, 0]
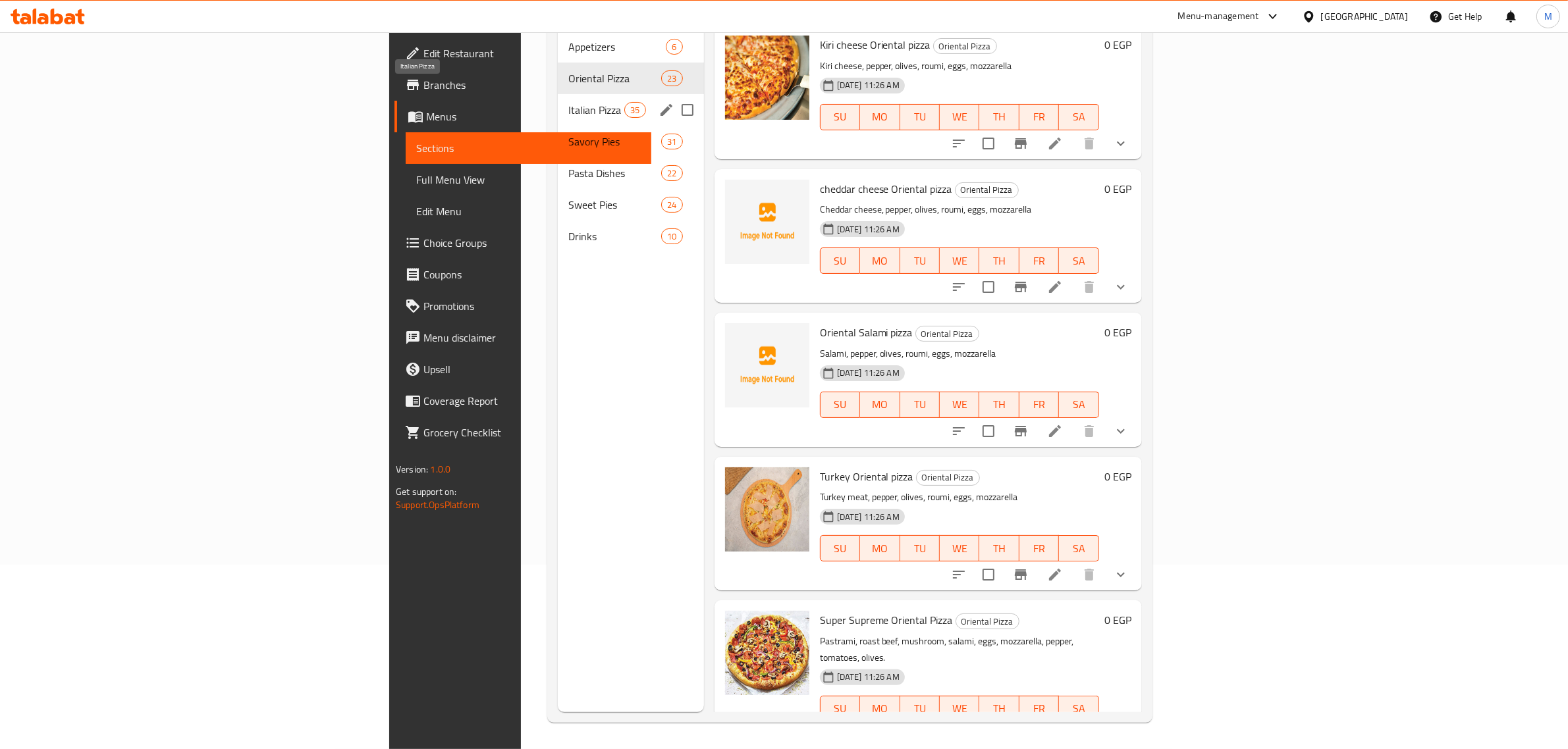
click at [568, 102] on span "Italian Pizza" at bounding box center [596, 110] width 56 height 16
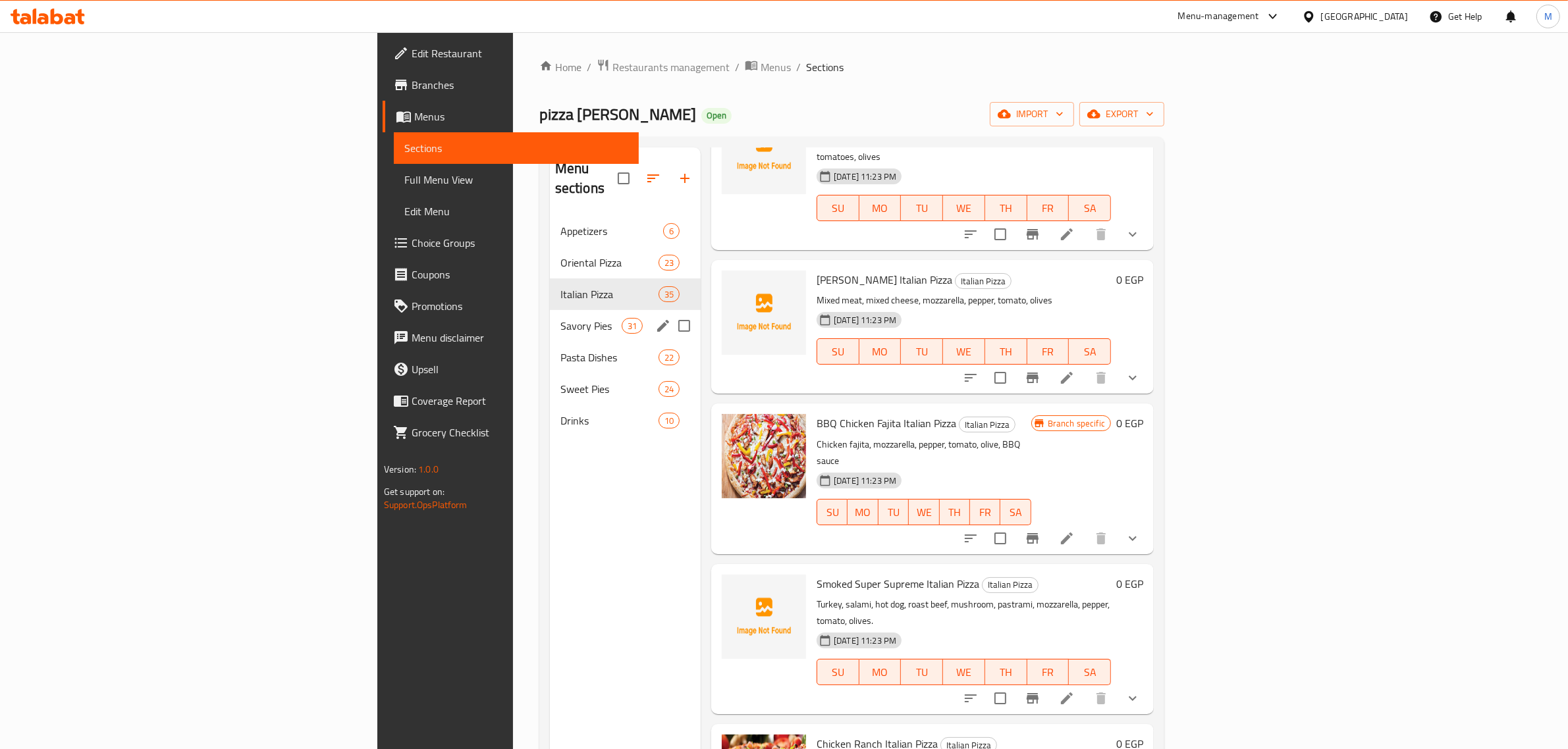
click at [550, 310] on div "Savory Pies 31" at bounding box center [625, 326] width 151 height 32
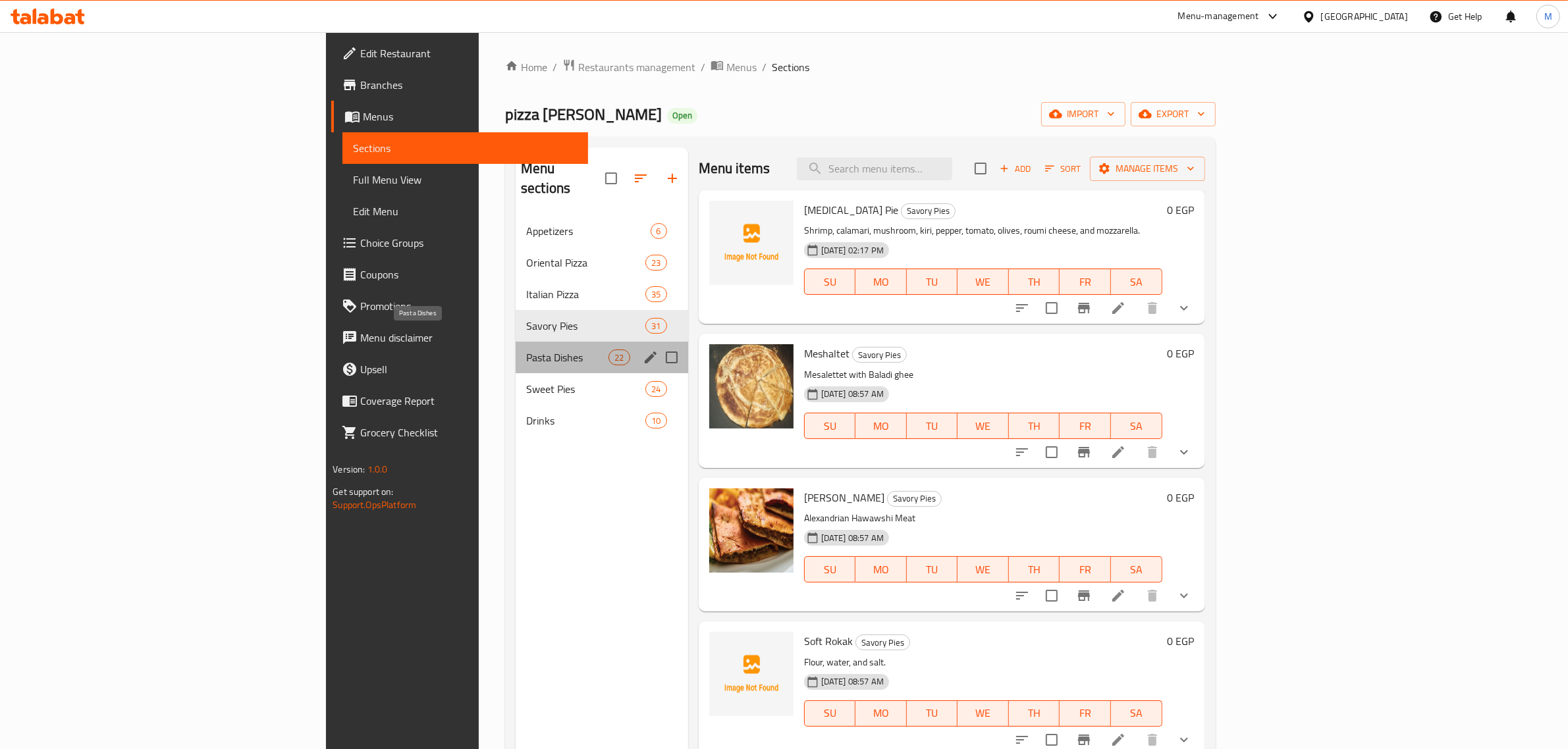
click at [526, 349] on span "Pasta Dishes" at bounding box center [567, 357] width 82 height 16
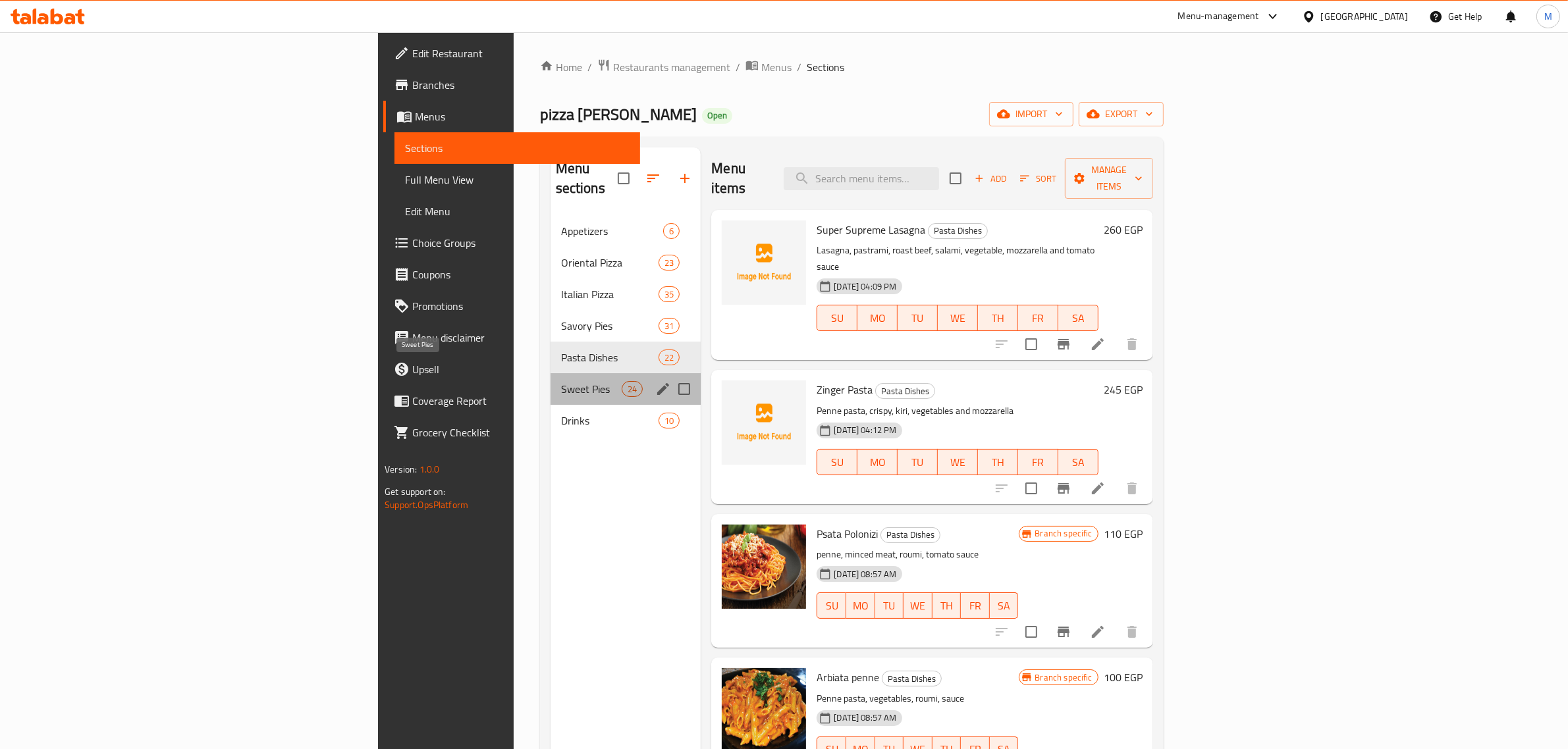
click at [561, 381] on span "Sweet Pies" at bounding box center [591, 389] width 60 height 16
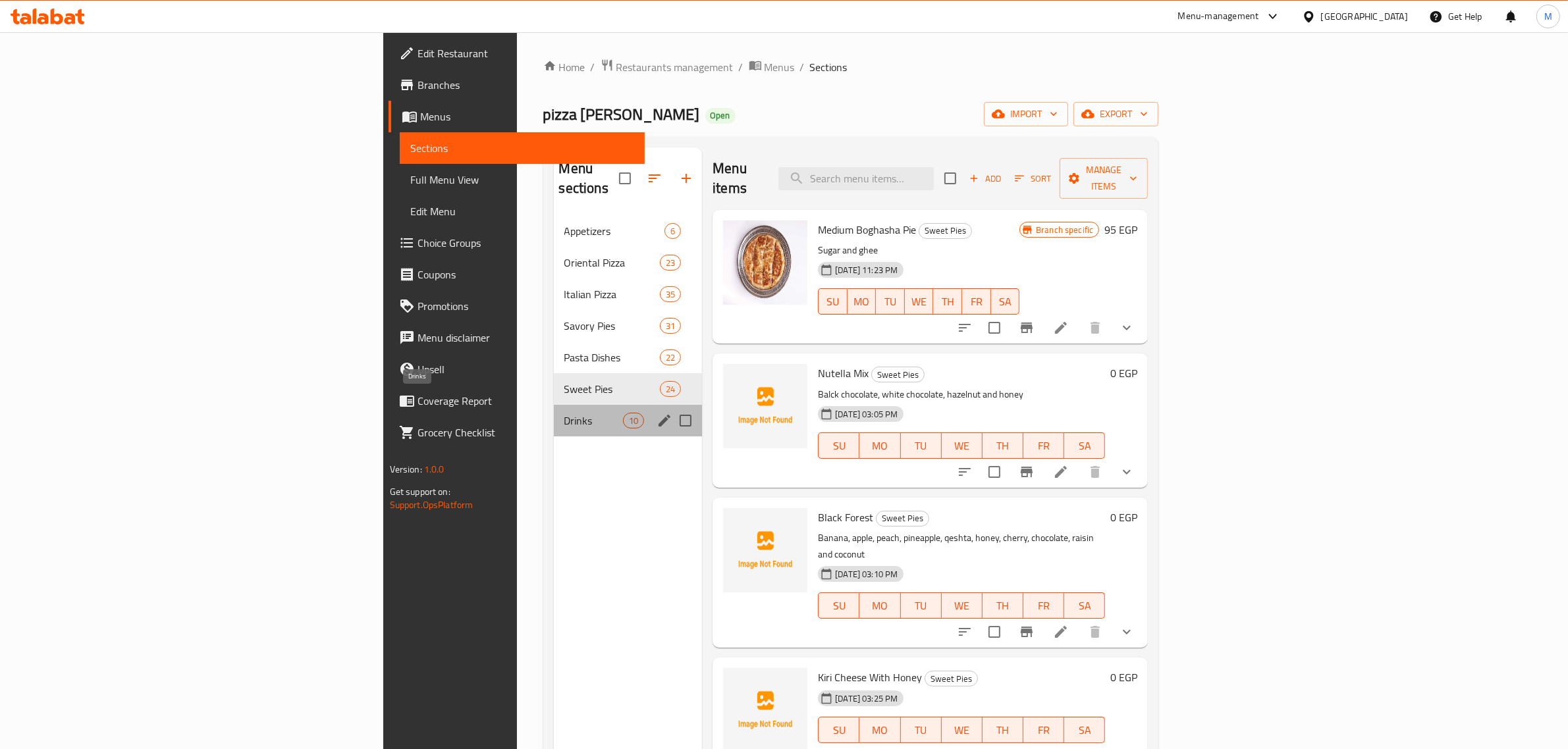
click at [564, 413] on span "Drinks" at bounding box center [594, 421] width 59 height 16
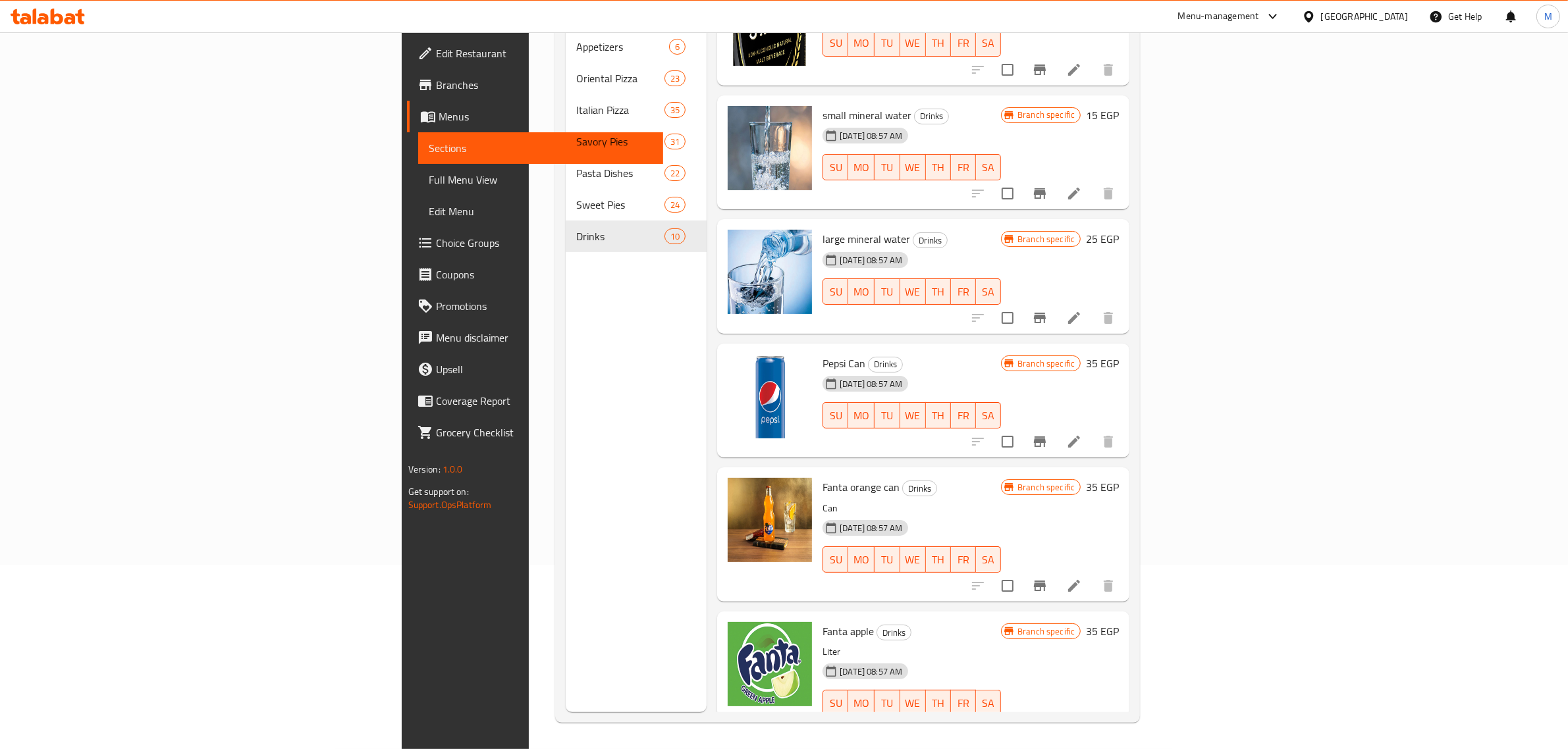
scroll to position [234, 0]
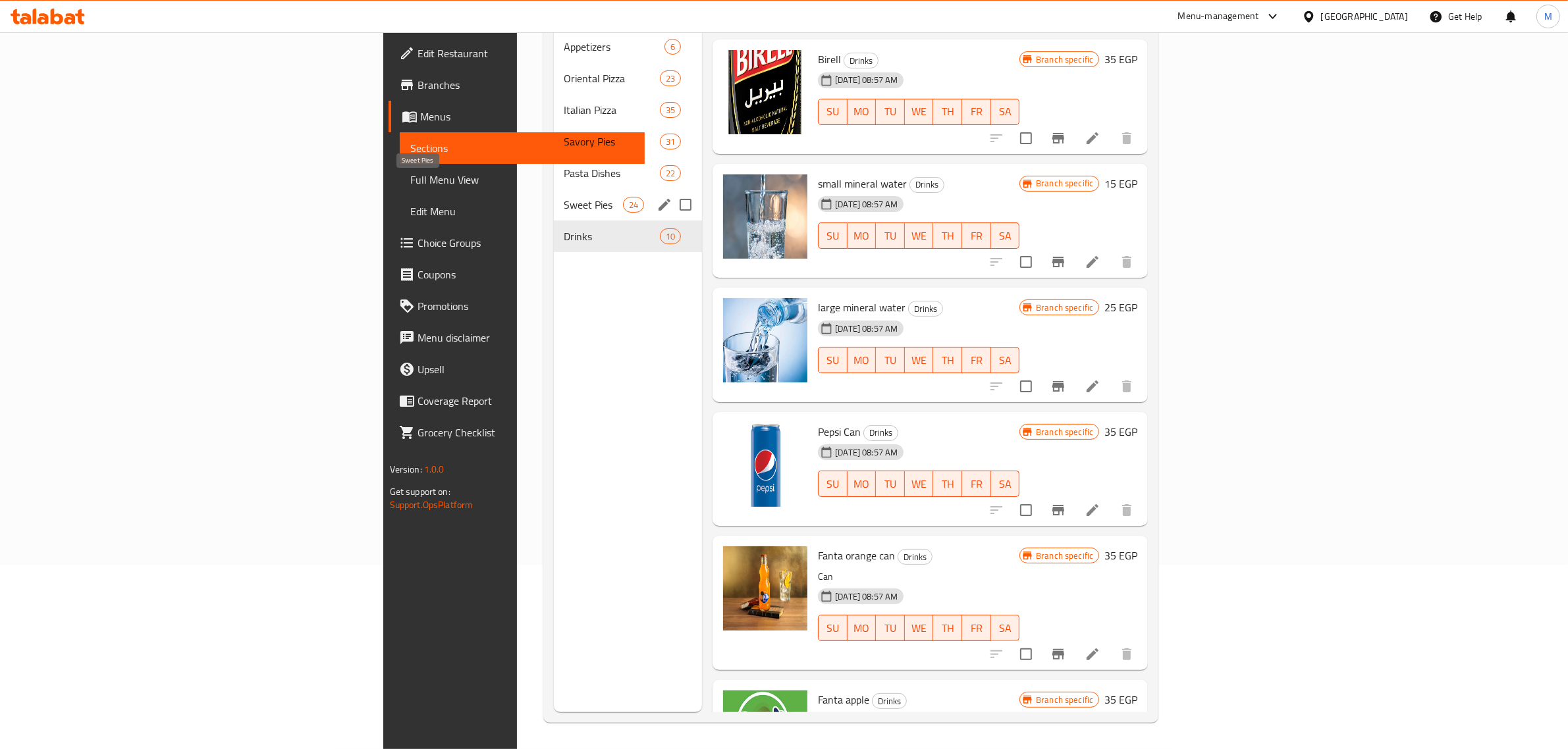
click at [564, 197] on span "Sweet Pies" at bounding box center [594, 205] width 59 height 16
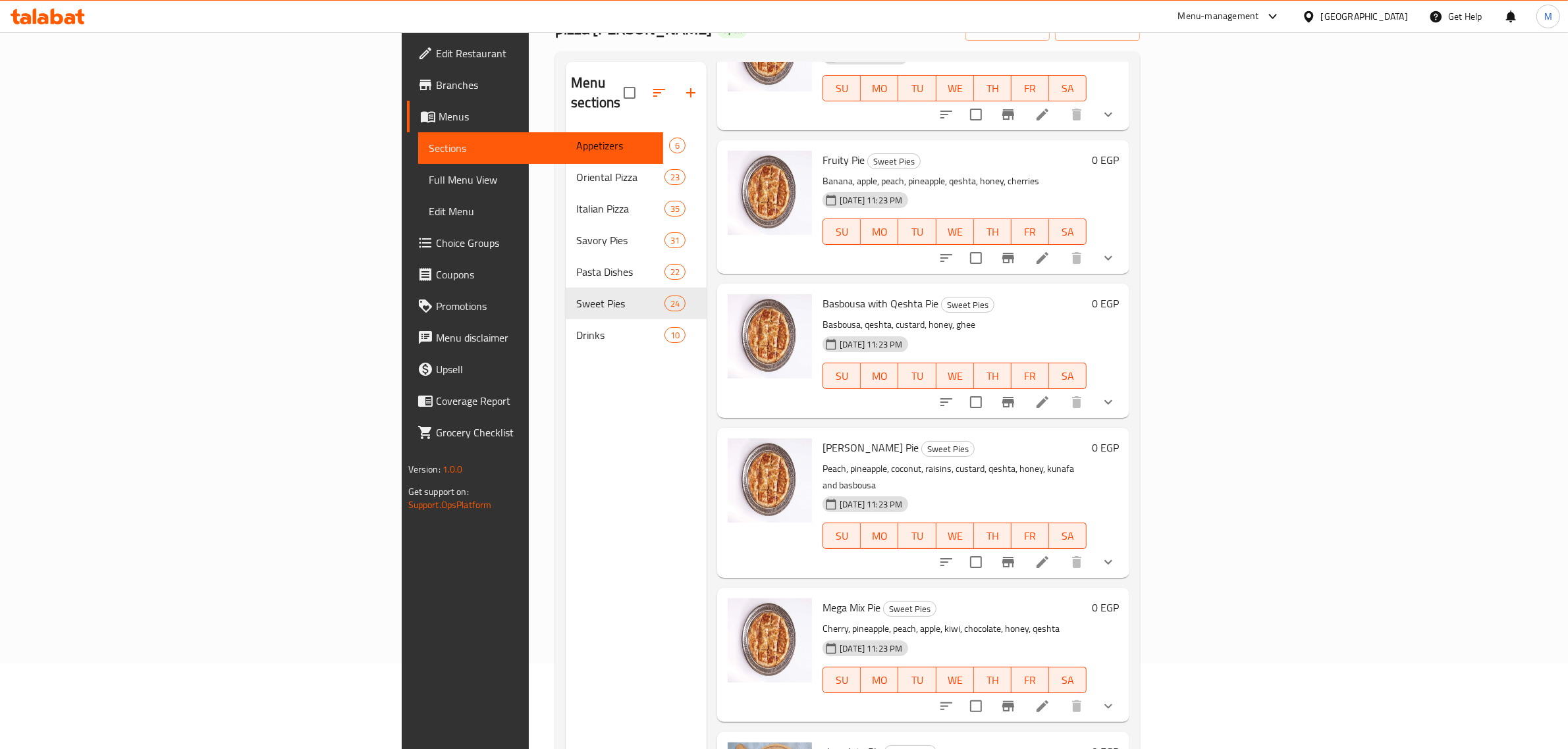
scroll to position [165, 0]
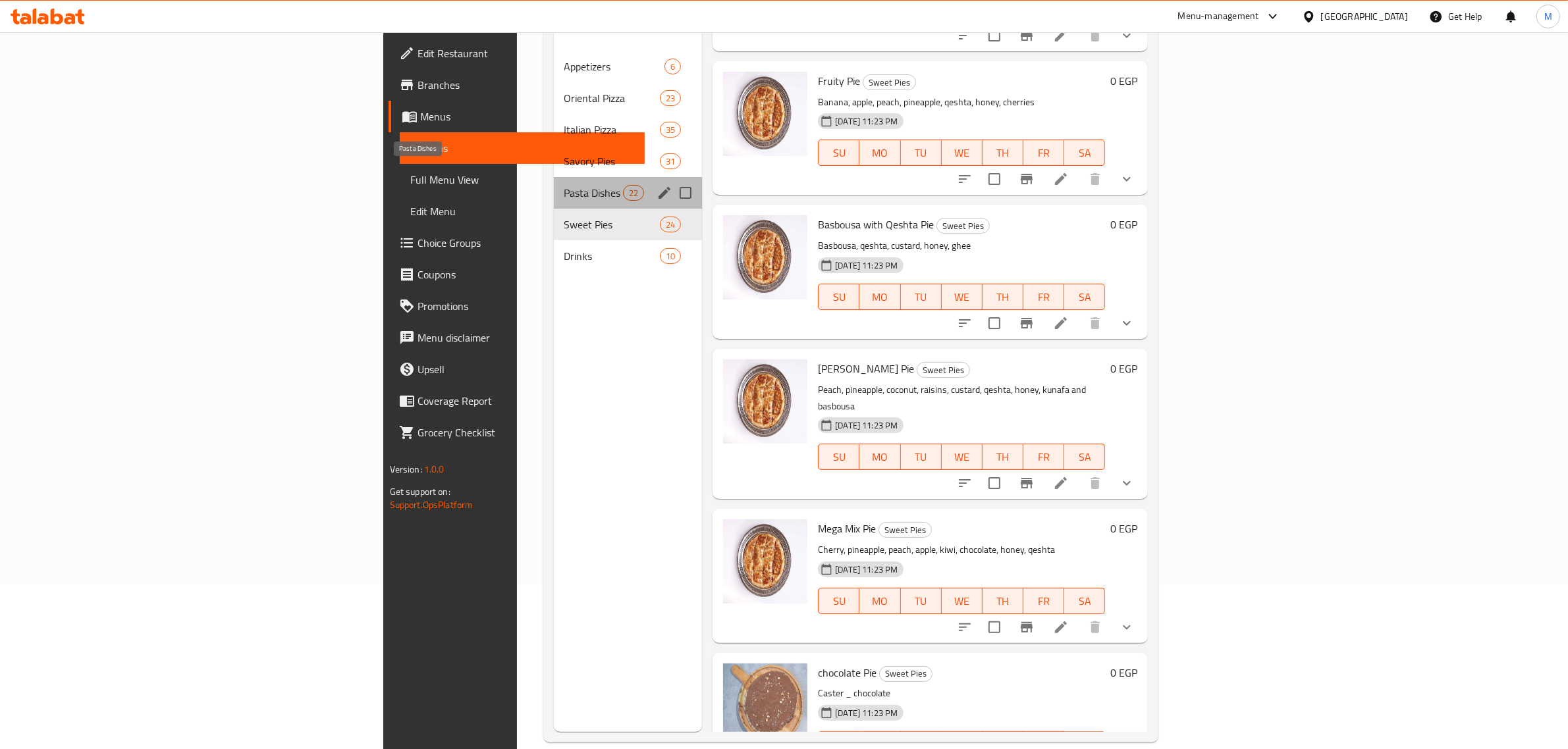
click at [564, 185] on span "Pasta Dishes" at bounding box center [594, 193] width 59 height 16
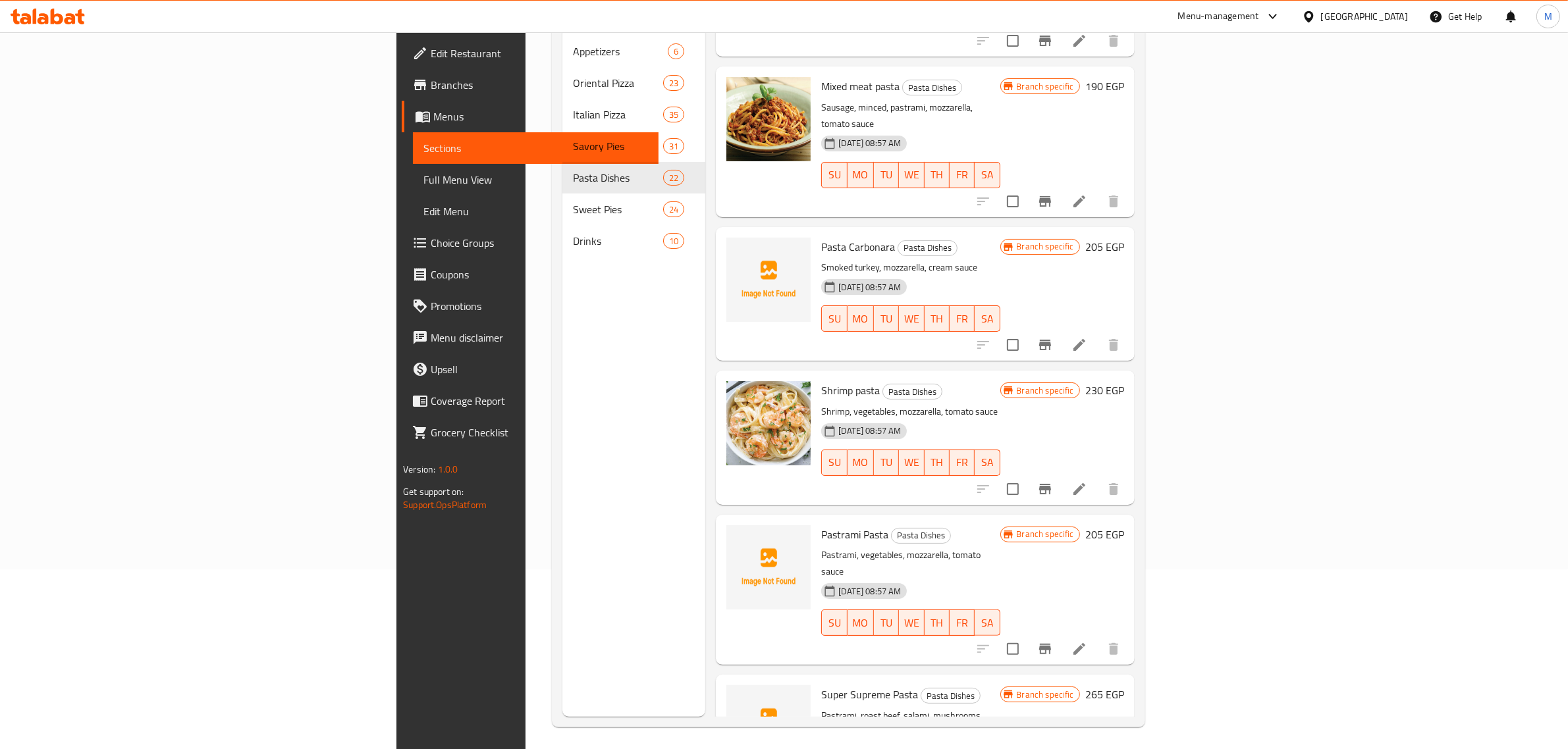
scroll to position [185, 0]
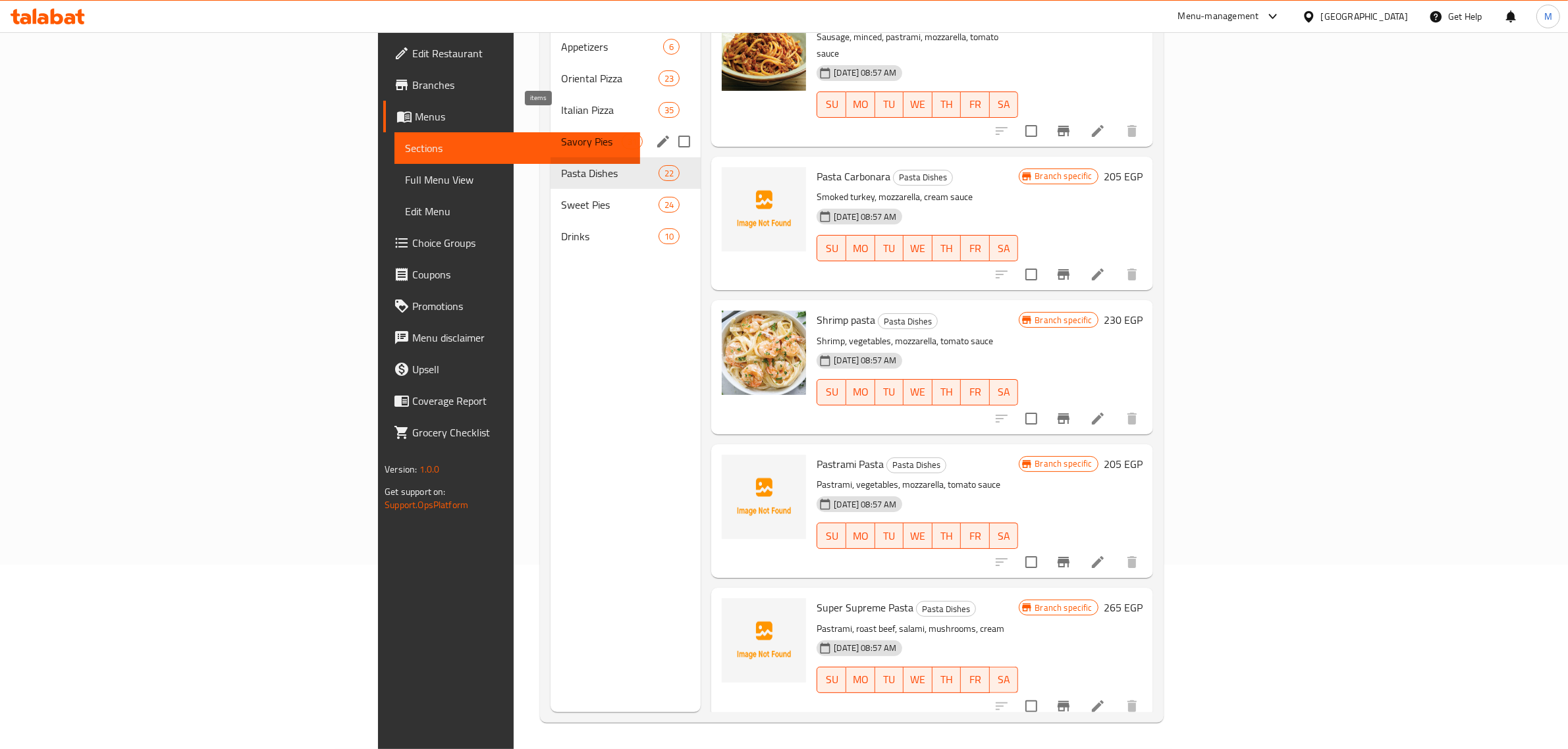
click at [623, 136] on span "31" at bounding box center [632, 142] width 19 height 12
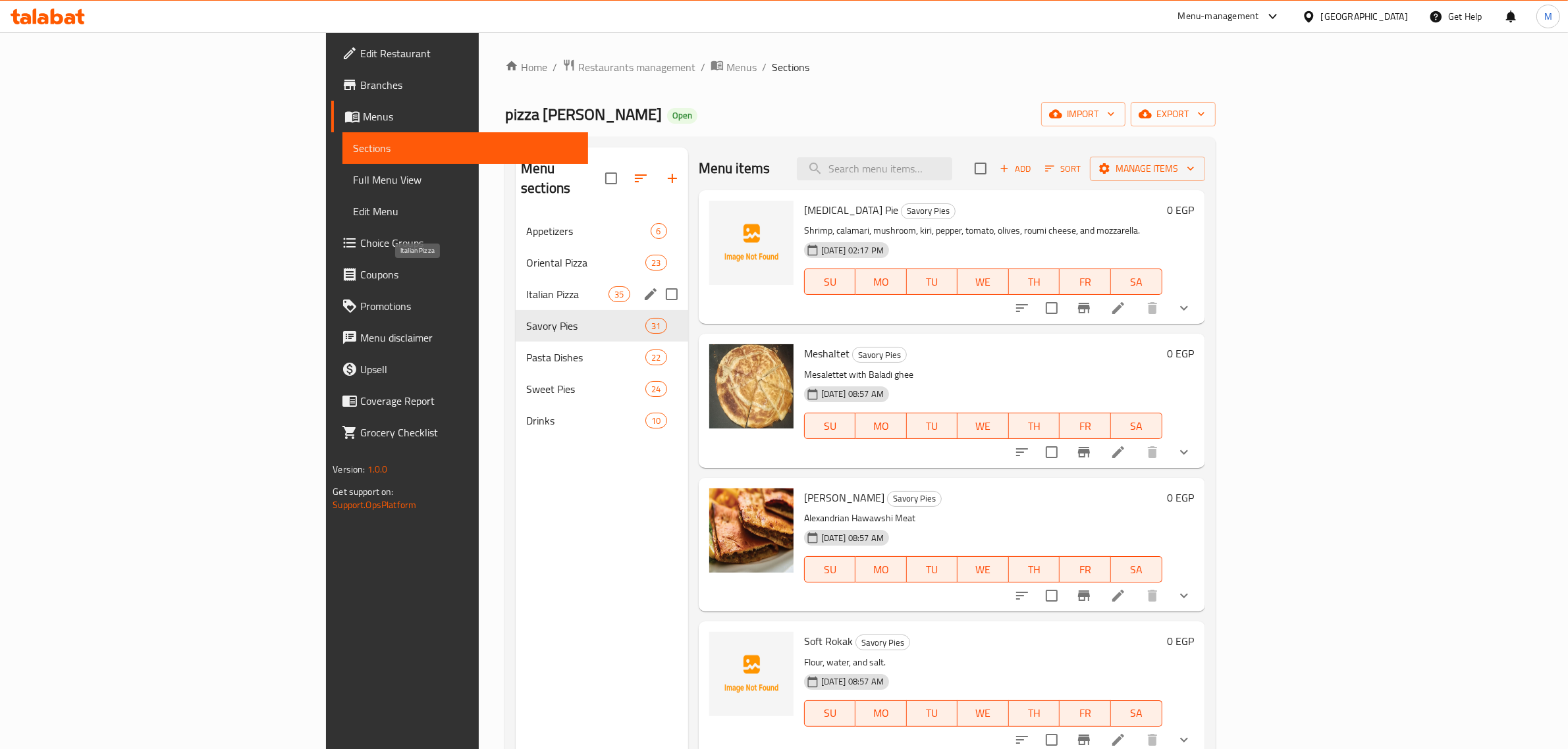
click at [526, 286] on span "Italian Pizza" at bounding box center [567, 294] width 82 height 16
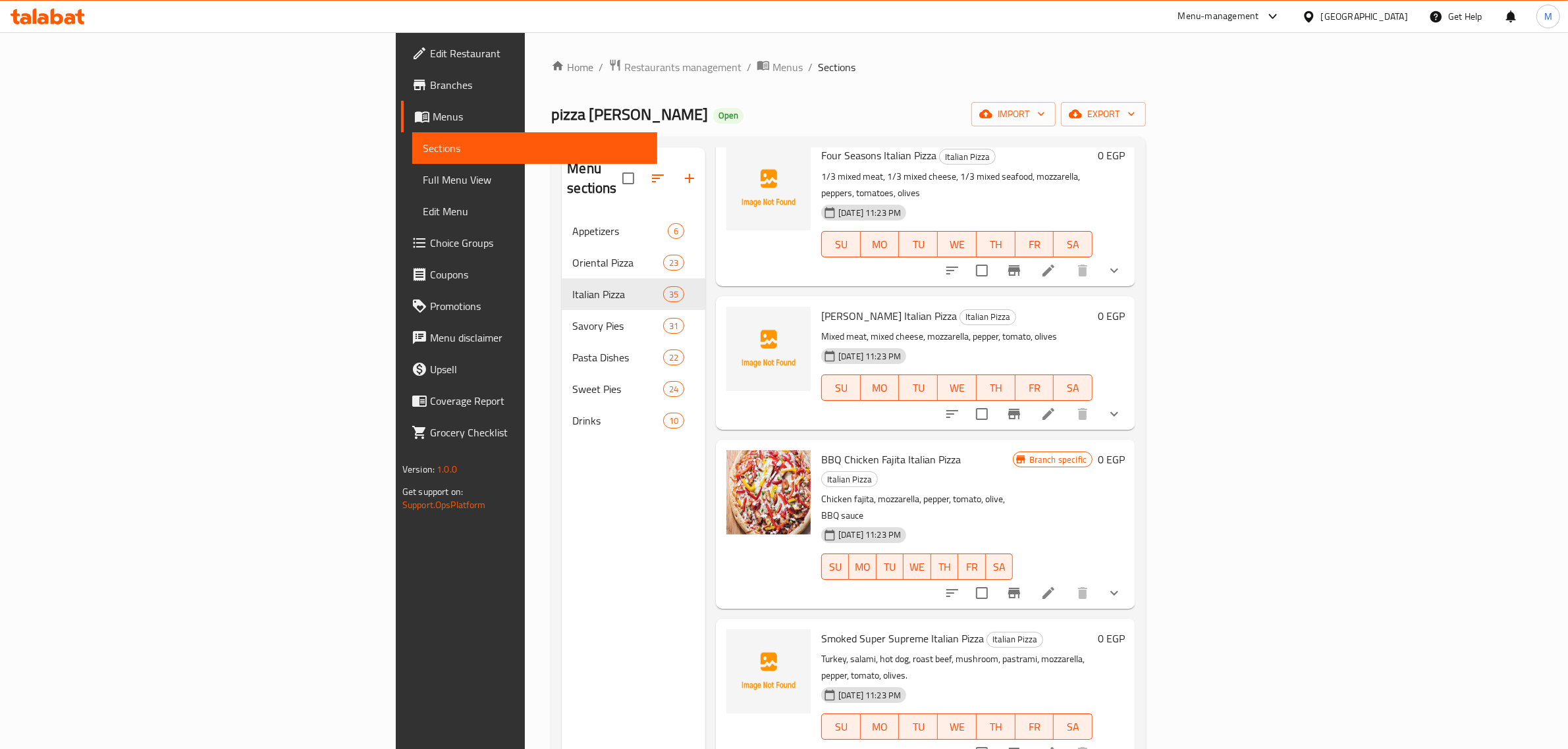
scroll to position [4314, 0]
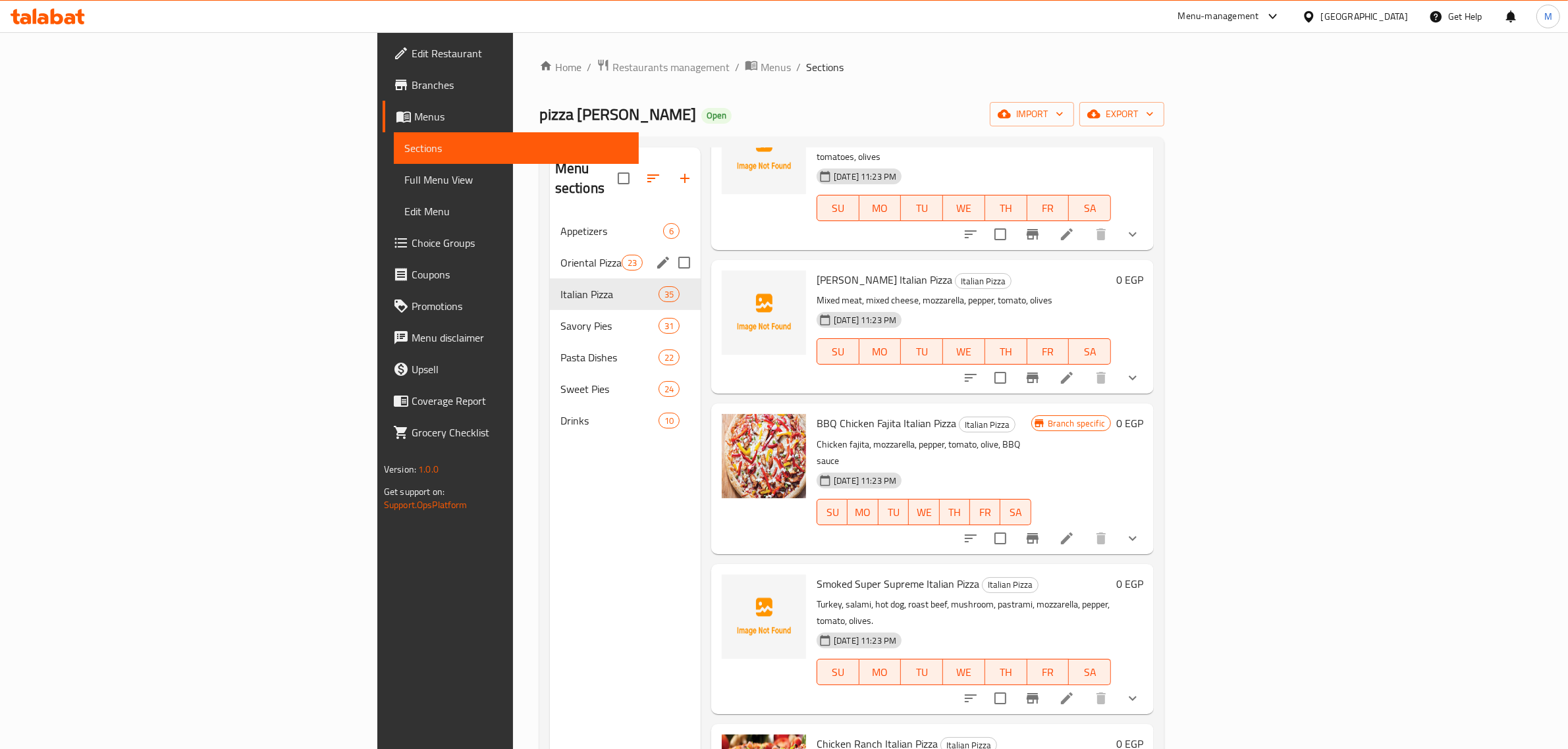
click at [550, 254] on div "Oriental Pizza 23" at bounding box center [625, 262] width 151 height 32
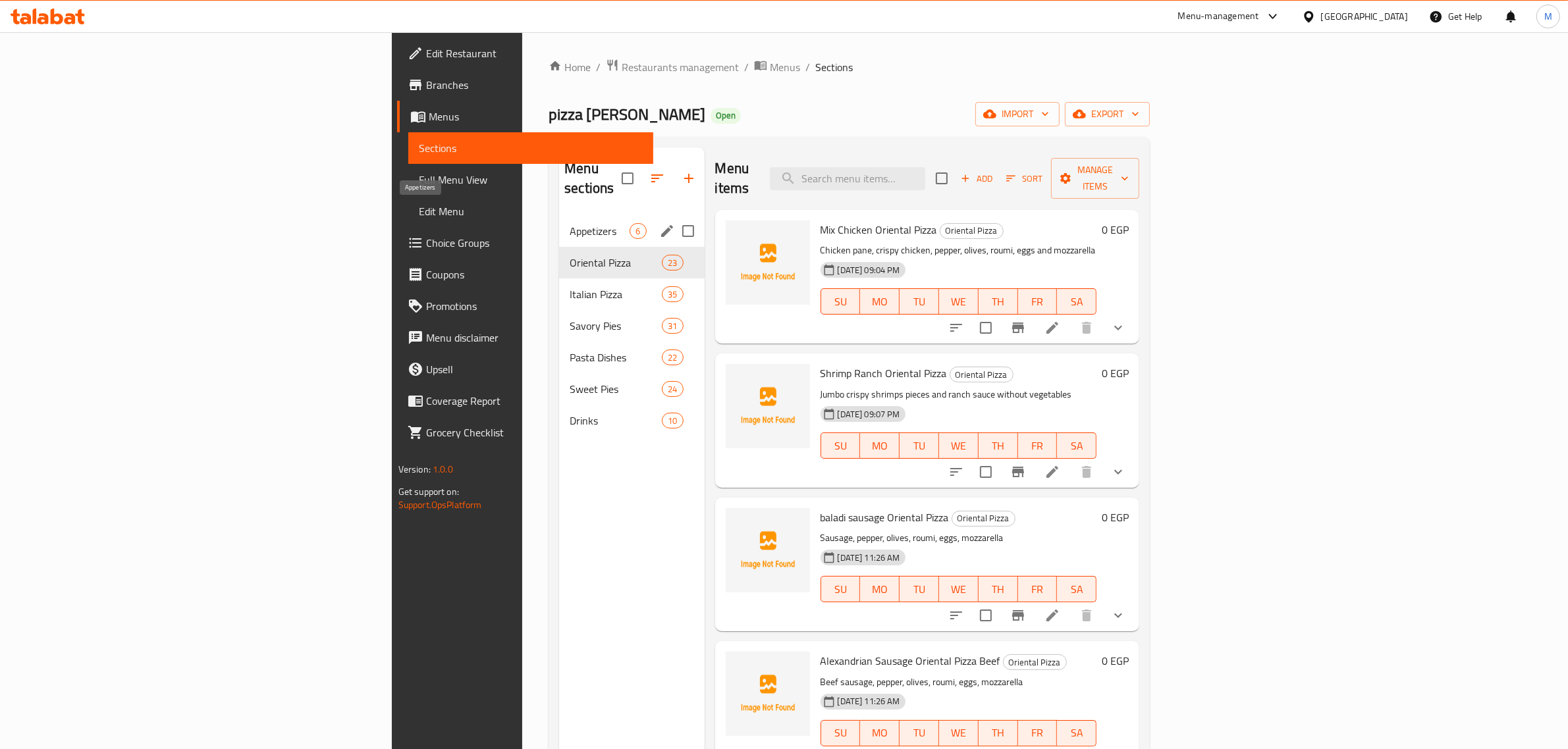
click at [569, 223] on span "Appetizers" at bounding box center [599, 231] width 60 height 16
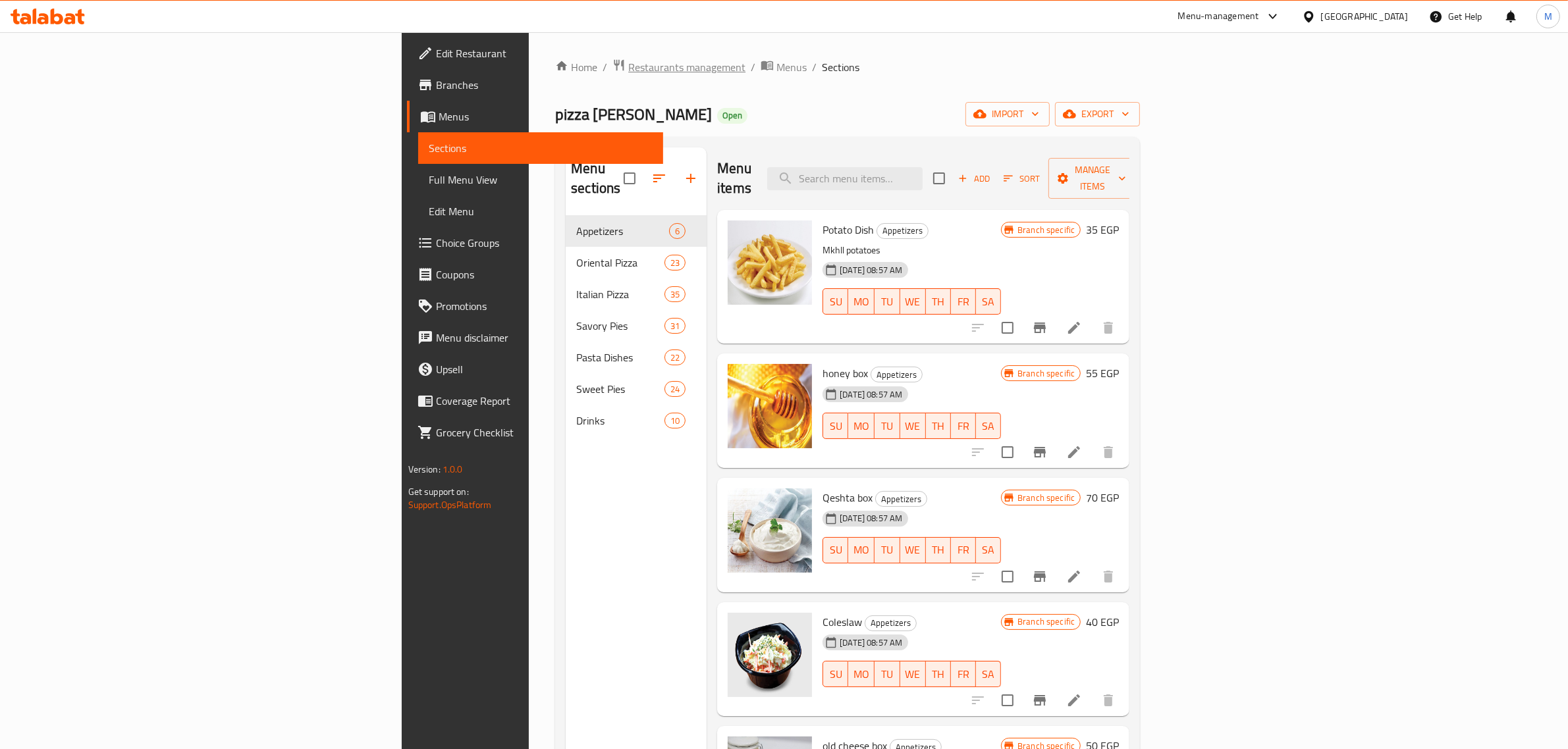
click at [628, 64] on span "Restaurants management" at bounding box center [687, 67] width 117 height 16
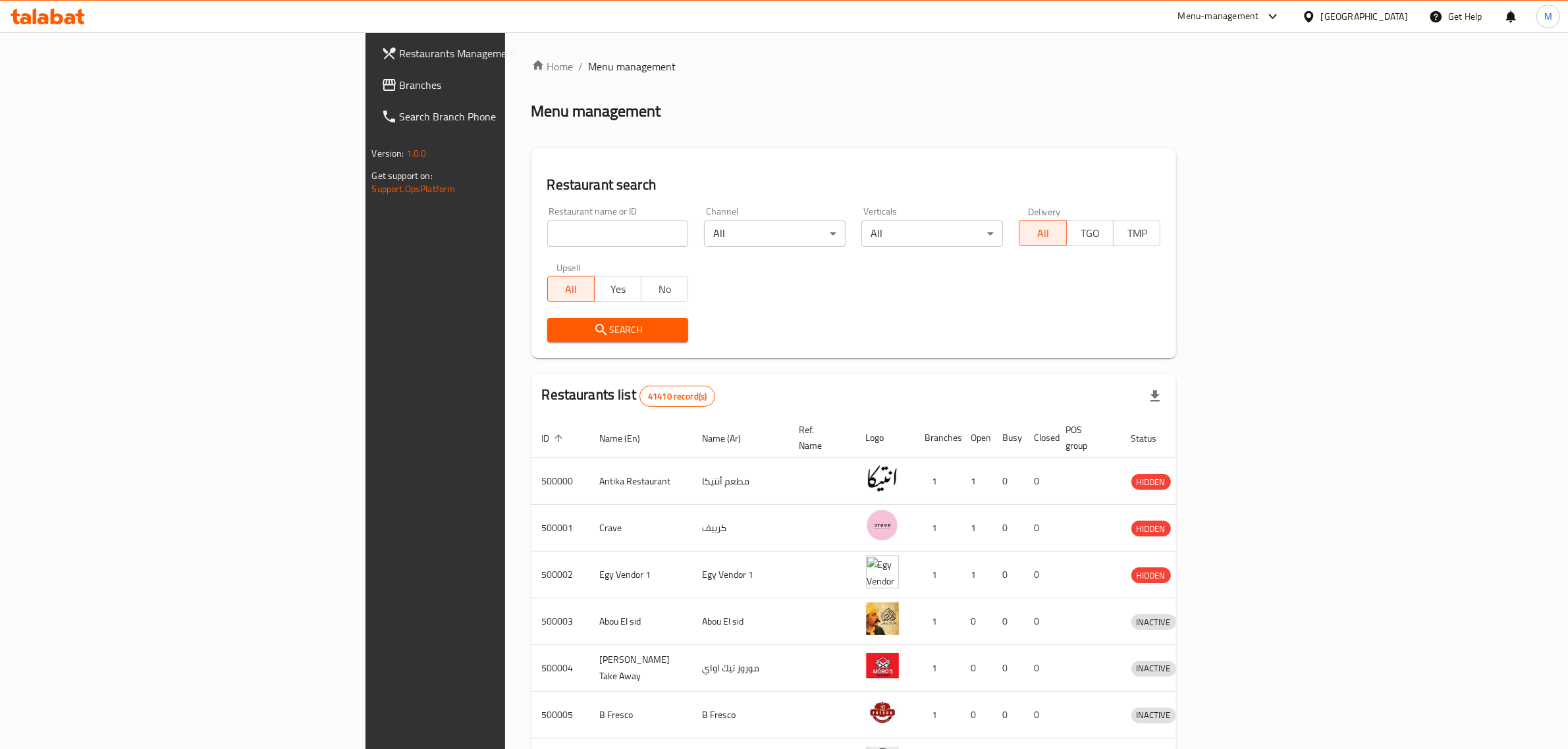
click at [400, 83] on span "Branches" at bounding box center [508, 85] width 217 height 16
